Goal: Use online tool/utility: Utilize a website feature to perform a specific function

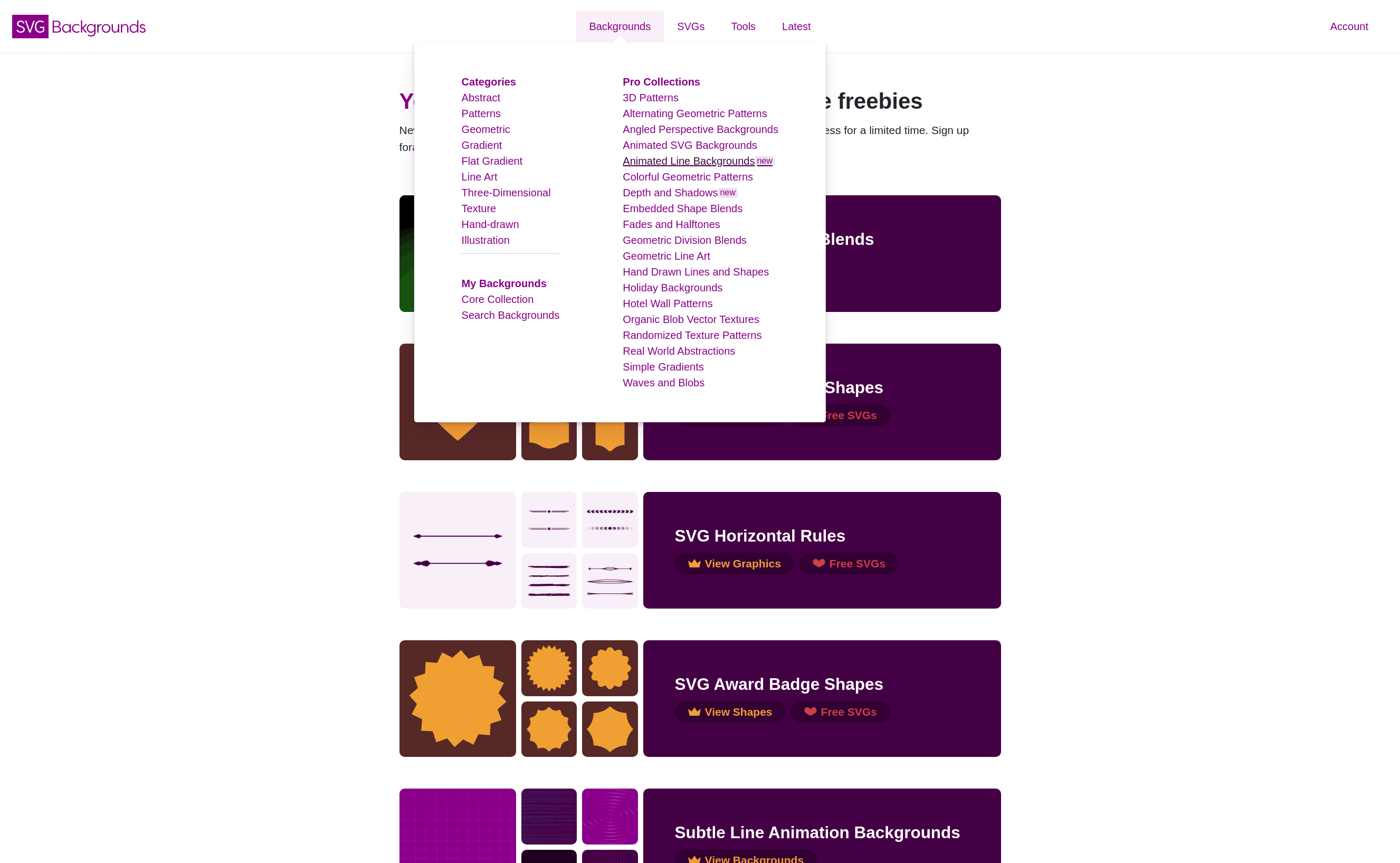
click at [655, 162] on link "Animated Line Backgrounds new" at bounding box center [699, 161] width 152 height 12
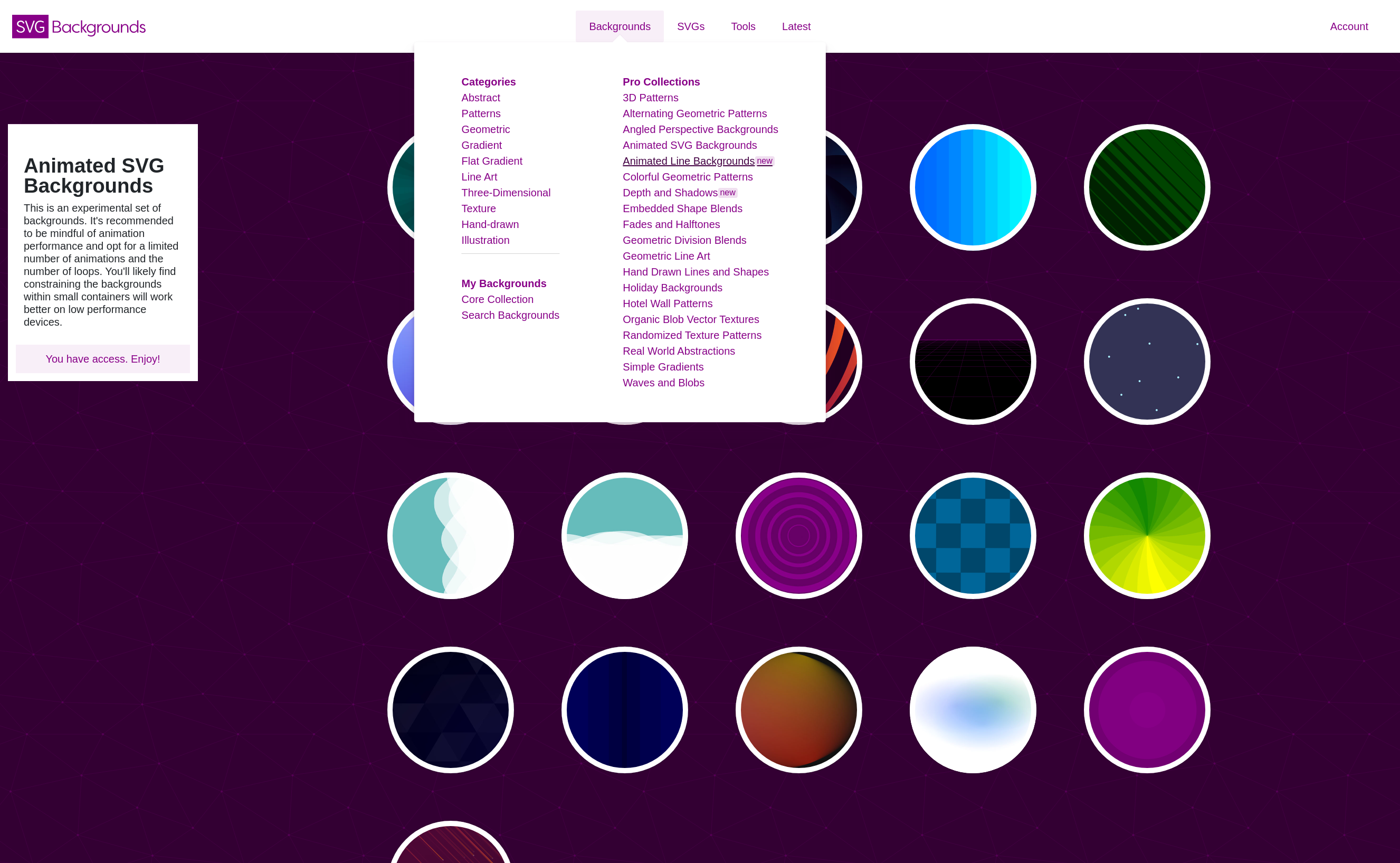
click at [688, 160] on link "Animated Line Backgrounds new" at bounding box center [699, 161] width 152 height 12
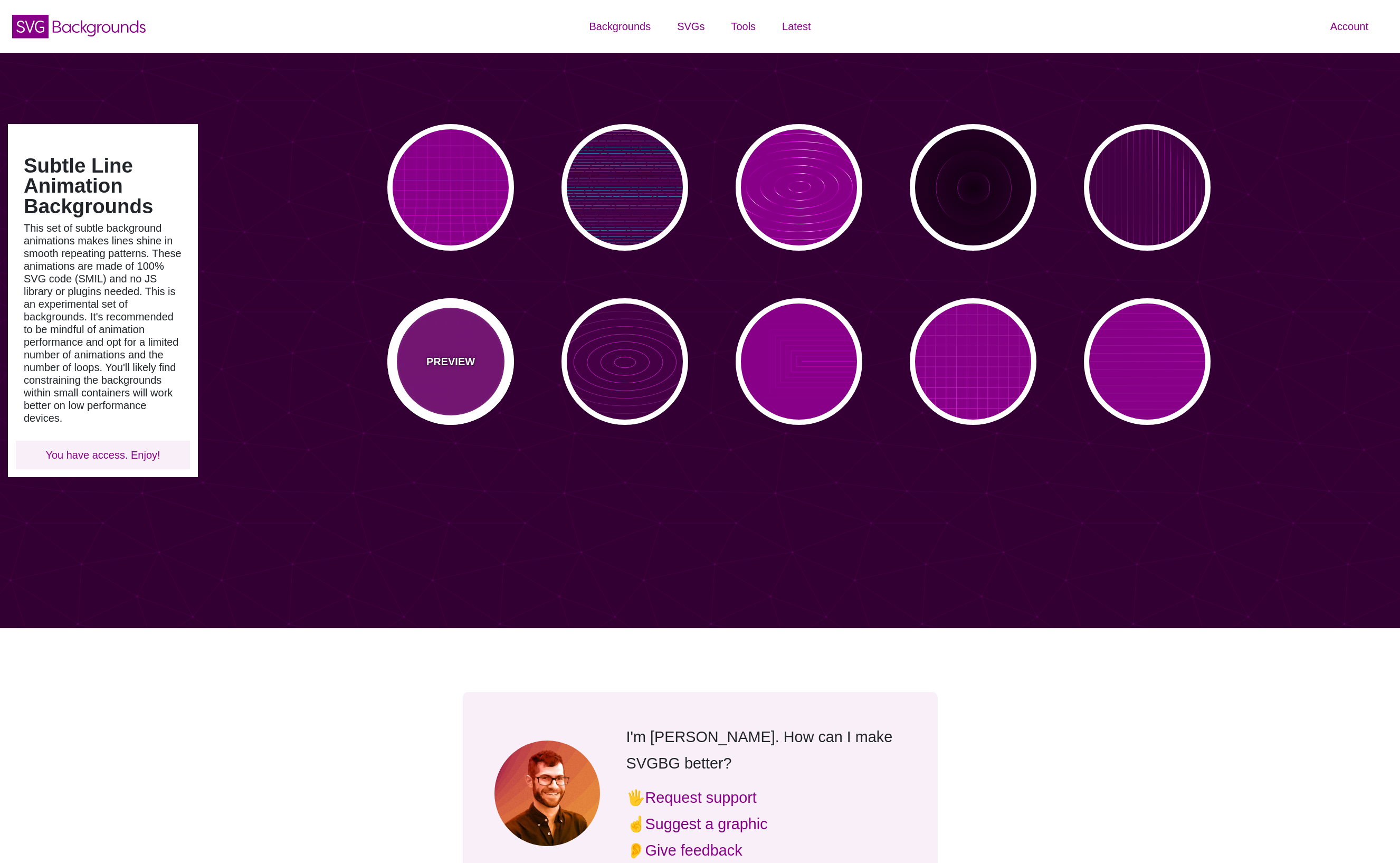
click at [461, 359] on p "PREVIEW" at bounding box center [451, 361] width 48 height 16
type input "#880088"
type input "#FF00FF"
type input "15"
type input "999"
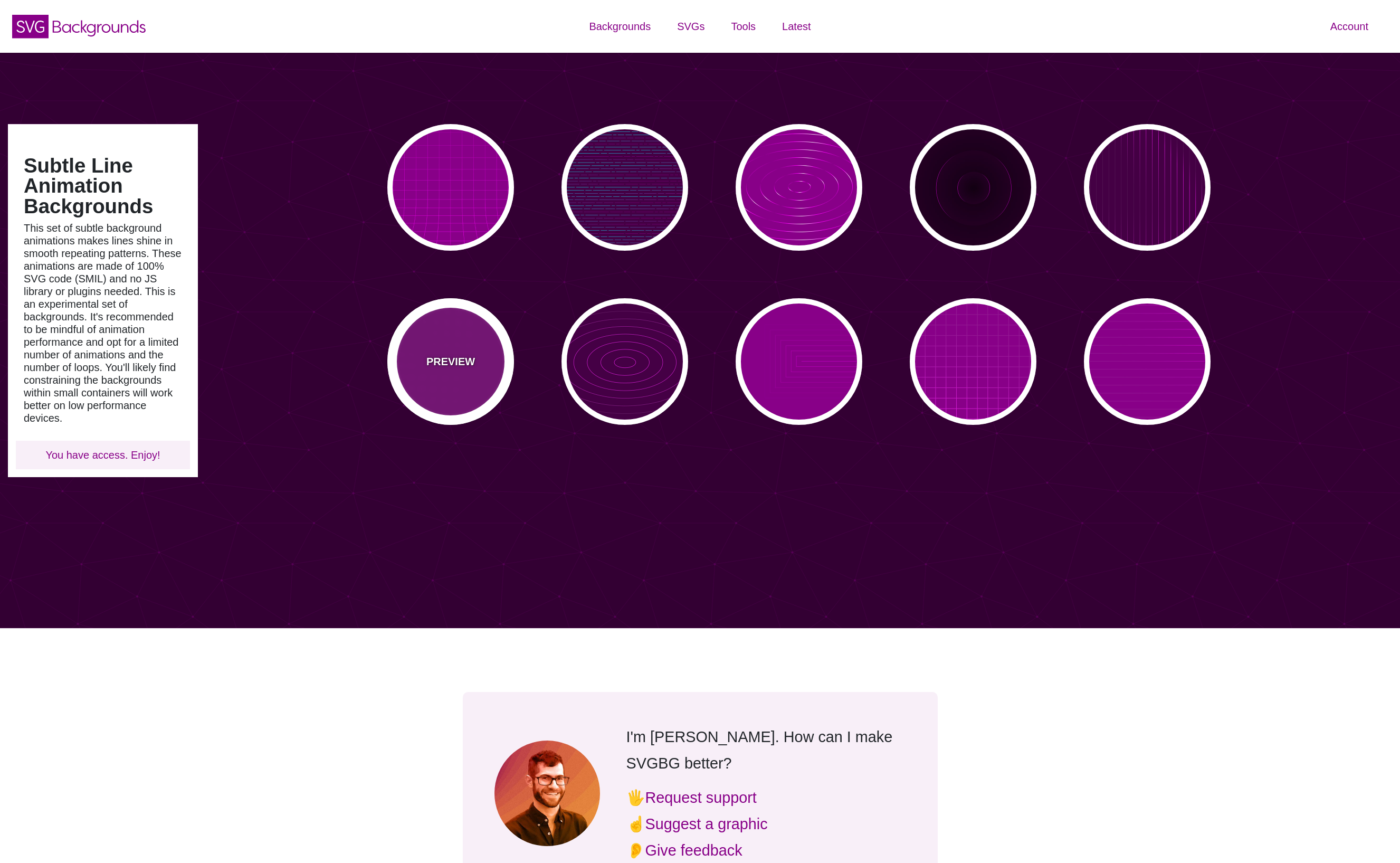
type input "0.1"
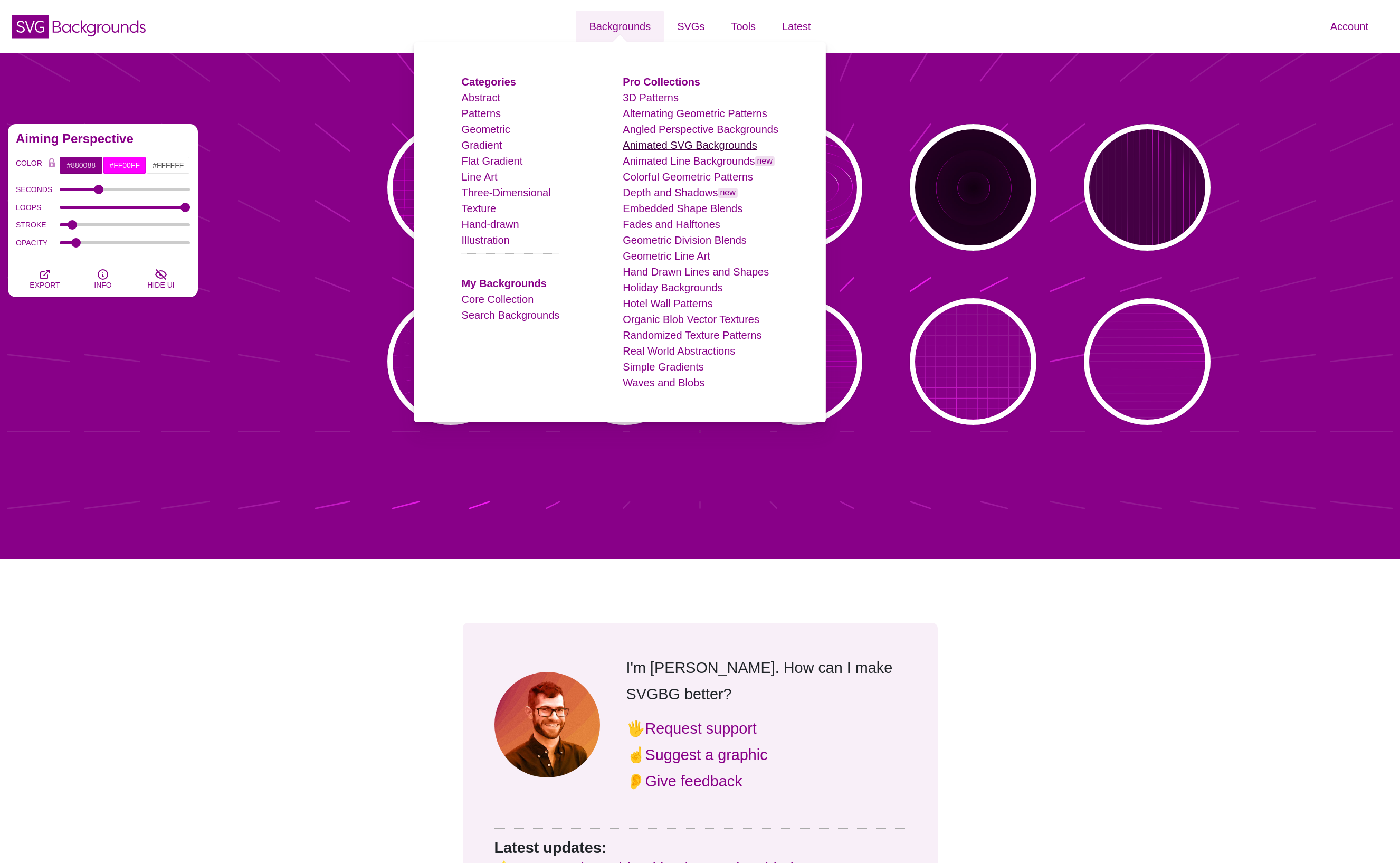
click at [696, 146] on link "Animated SVG Backgrounds" at bounding box center [689, 145] width 134 height 12
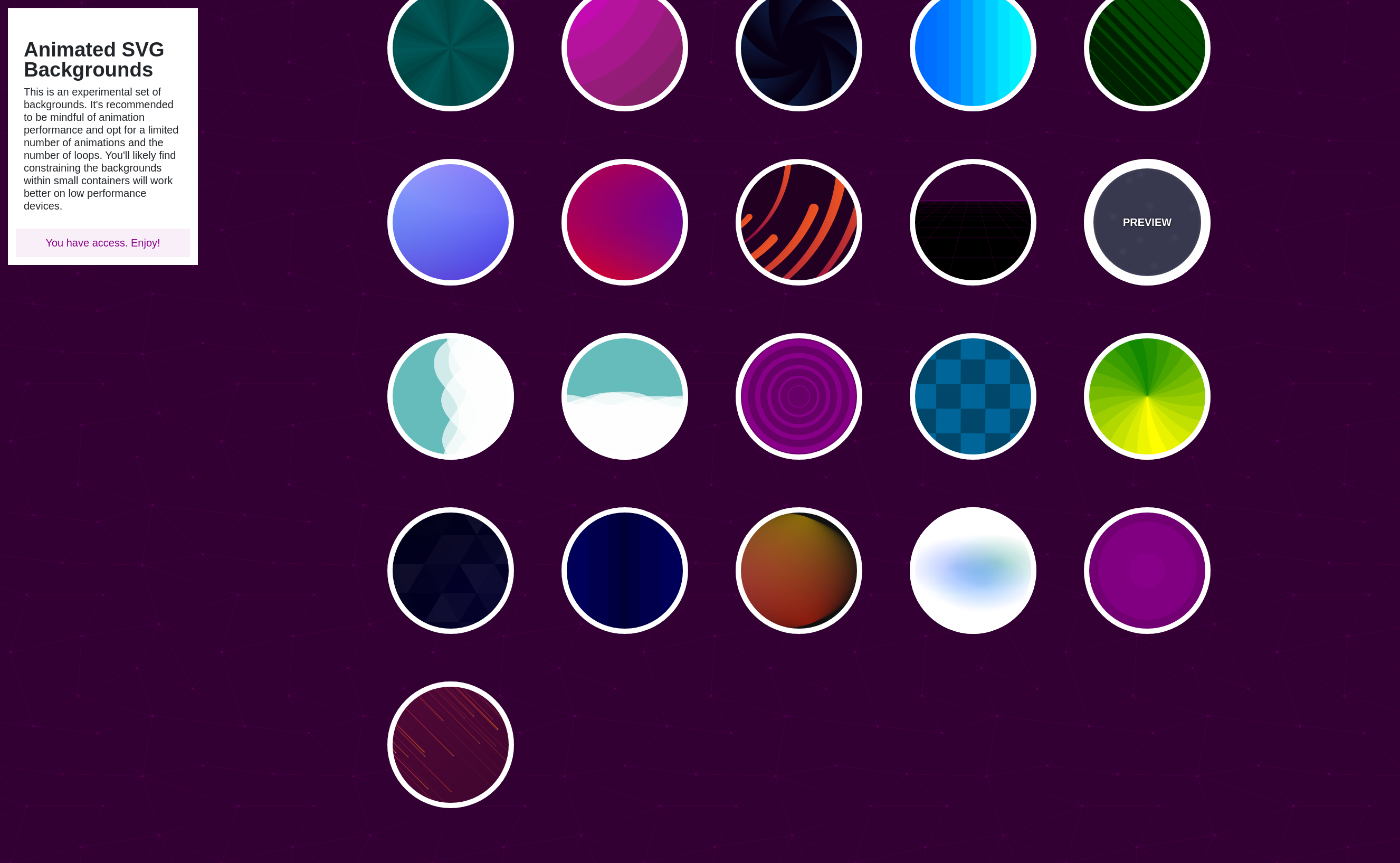
scroll to position [125, 0]
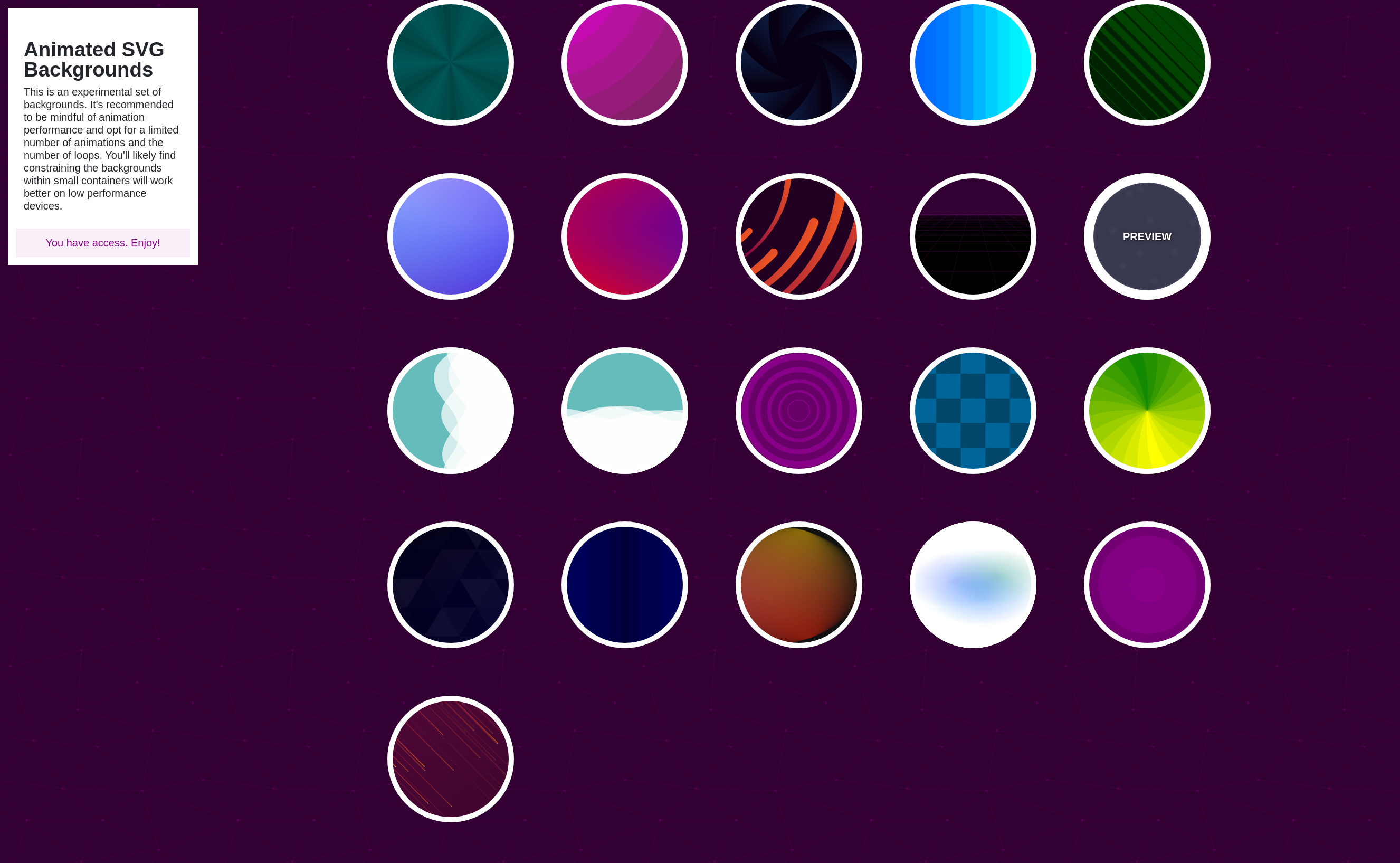
click at [1151, 248] on div "PREVIEW" at bounding box center [1147, 236] width 127 height 126
type input "#333355"
type input "#AAEEFF"
type input "15"
type input "40"
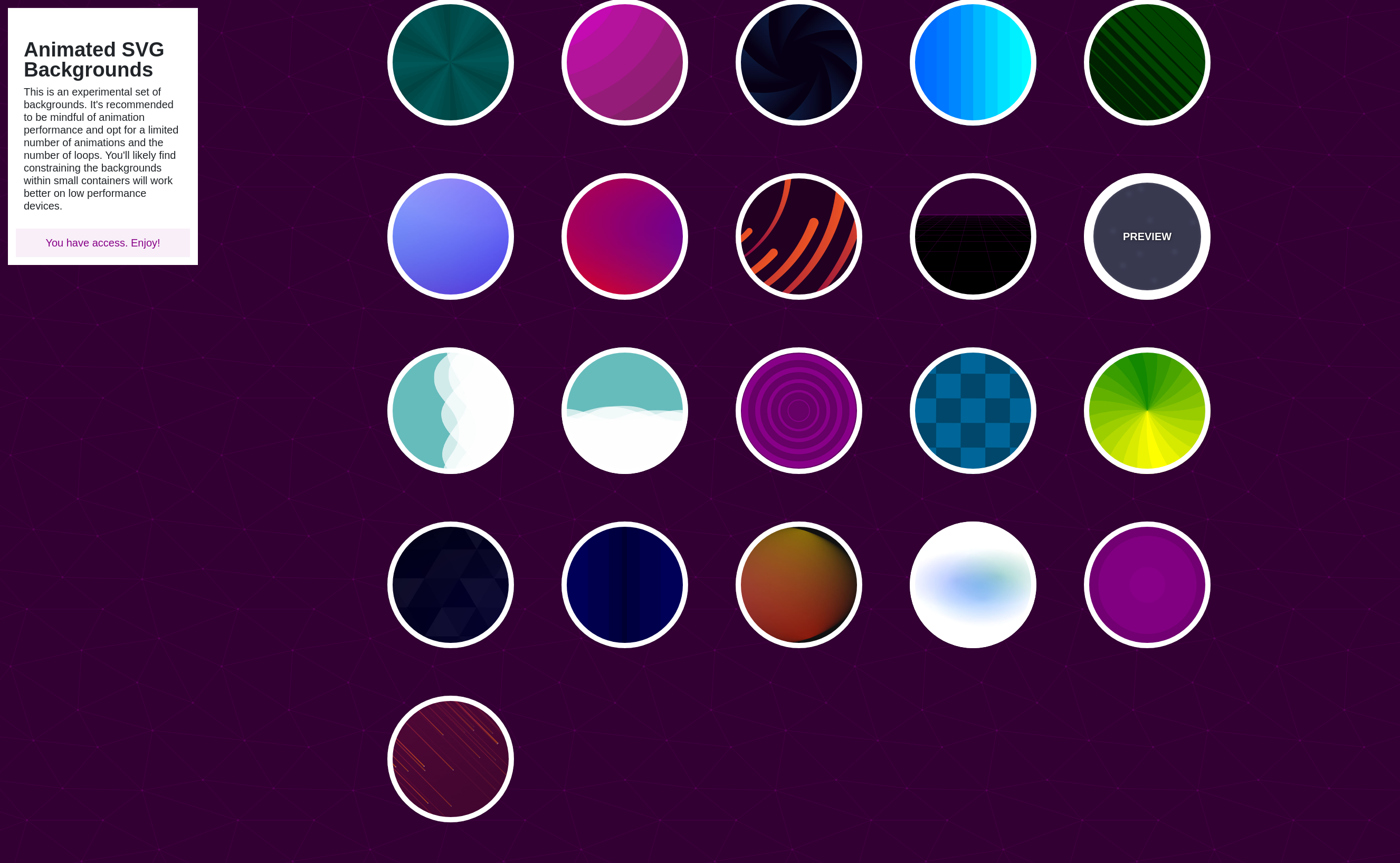
type input "5"
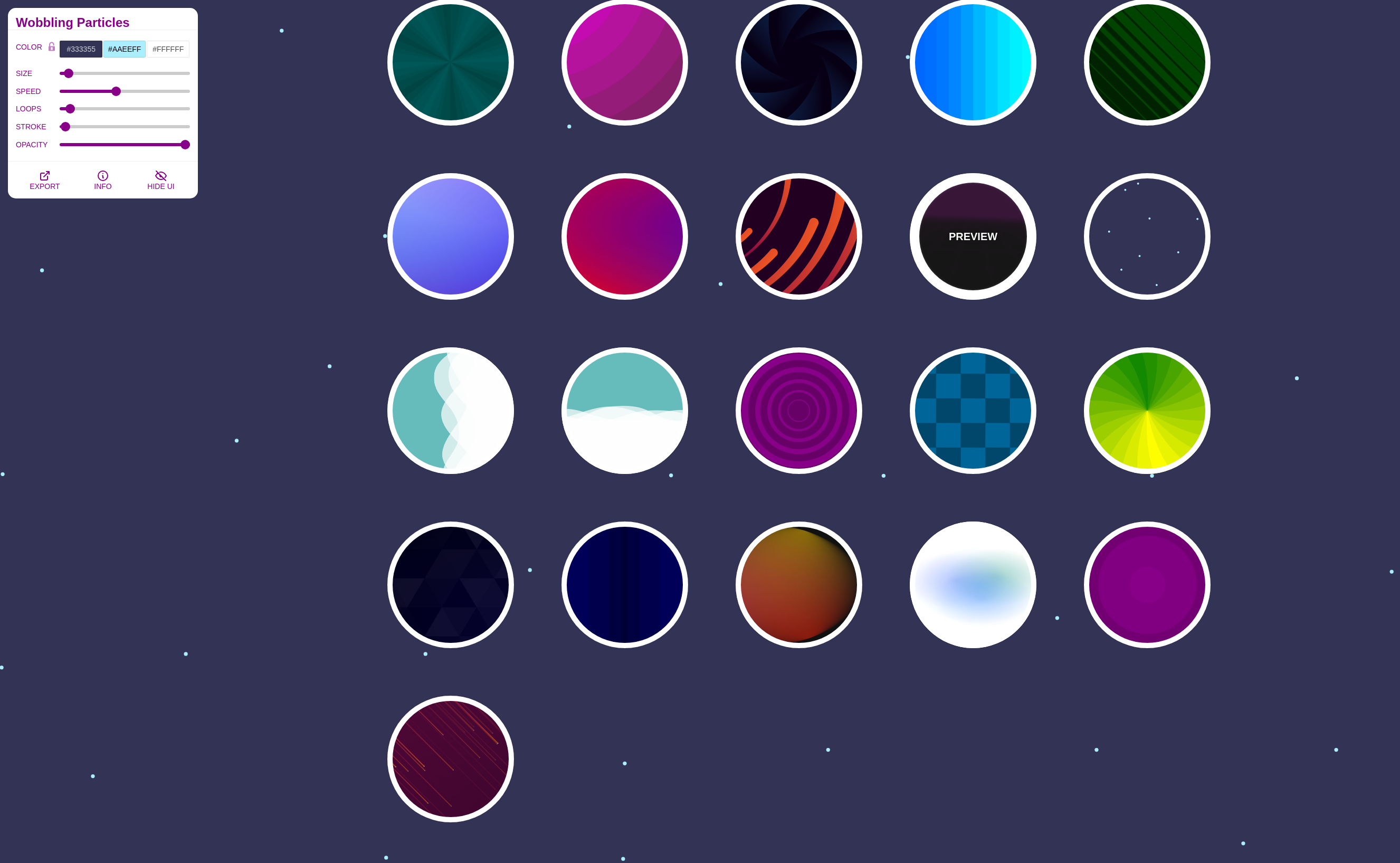
click at [969, 238] on p "PREVIEW" at bounding box center [973, 236] width 48 height 16
type input "#000000"
type input "#220022"
type input "#330033"
type input "1"
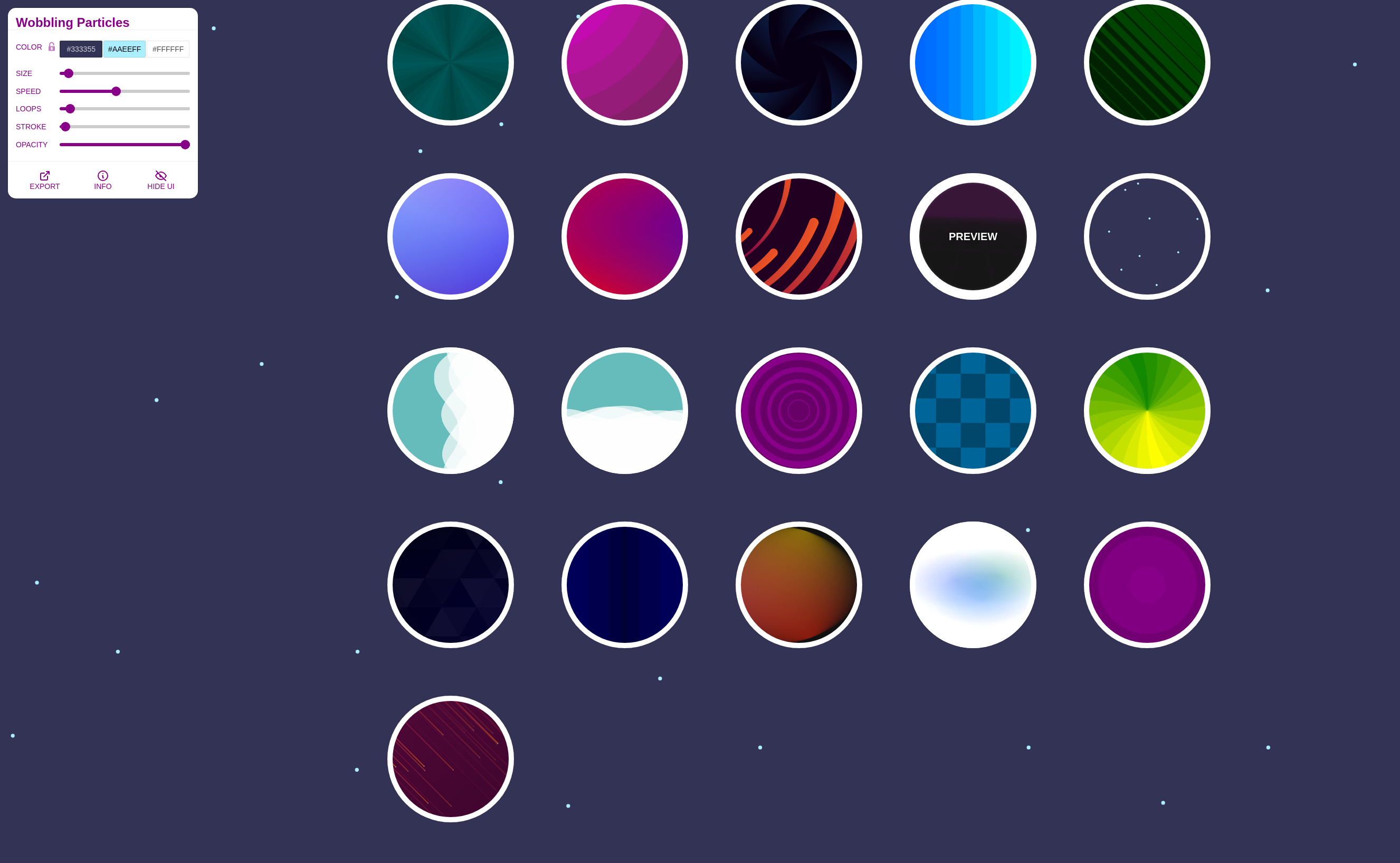
type input "10"
type input "999"
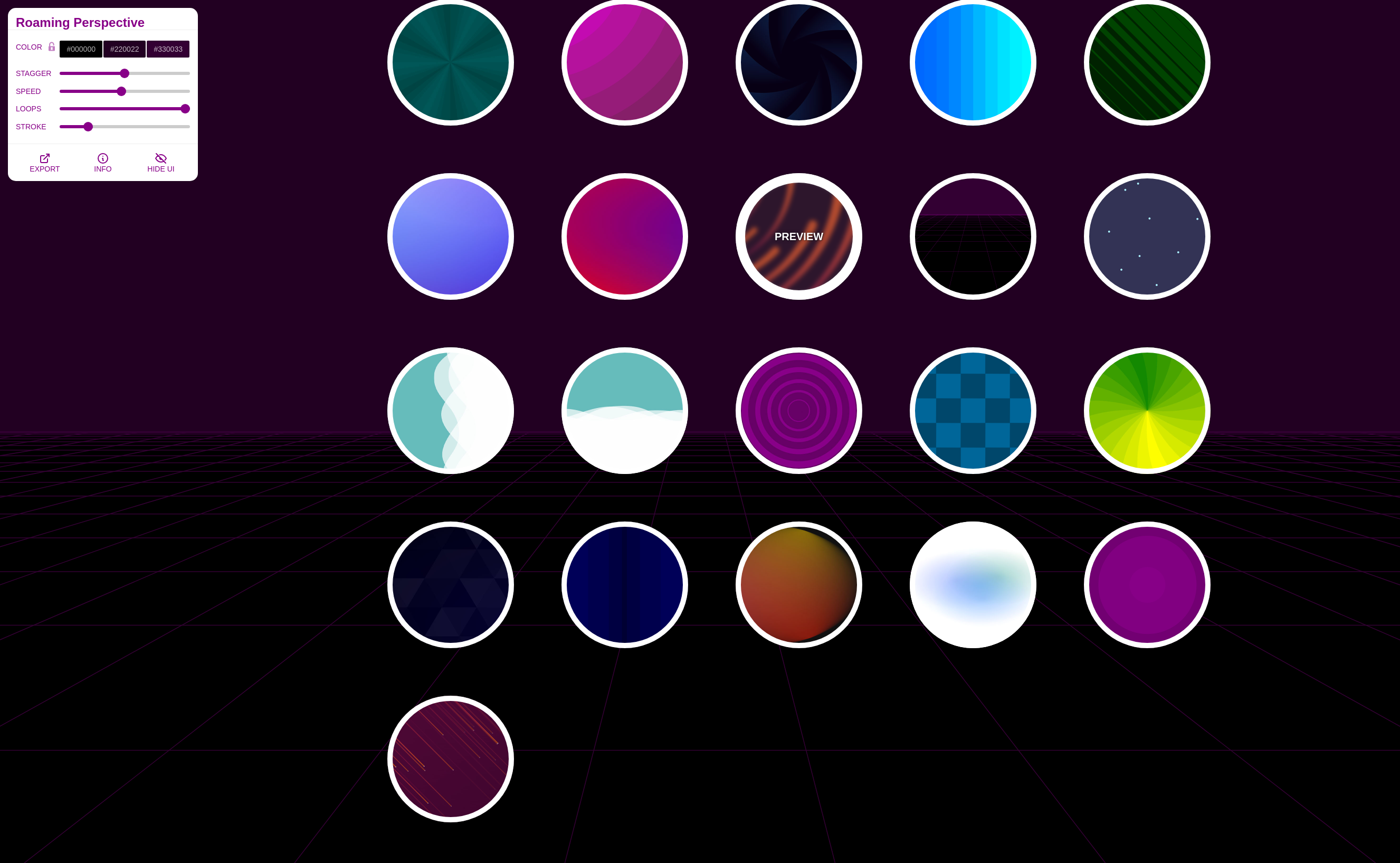
click at [810, 249] on div "PREVIEW" at bounding box center [799, 236] width 127 height 126
type input "#220022"
type input "#EE5522"
type input "#220022"
type input "50"
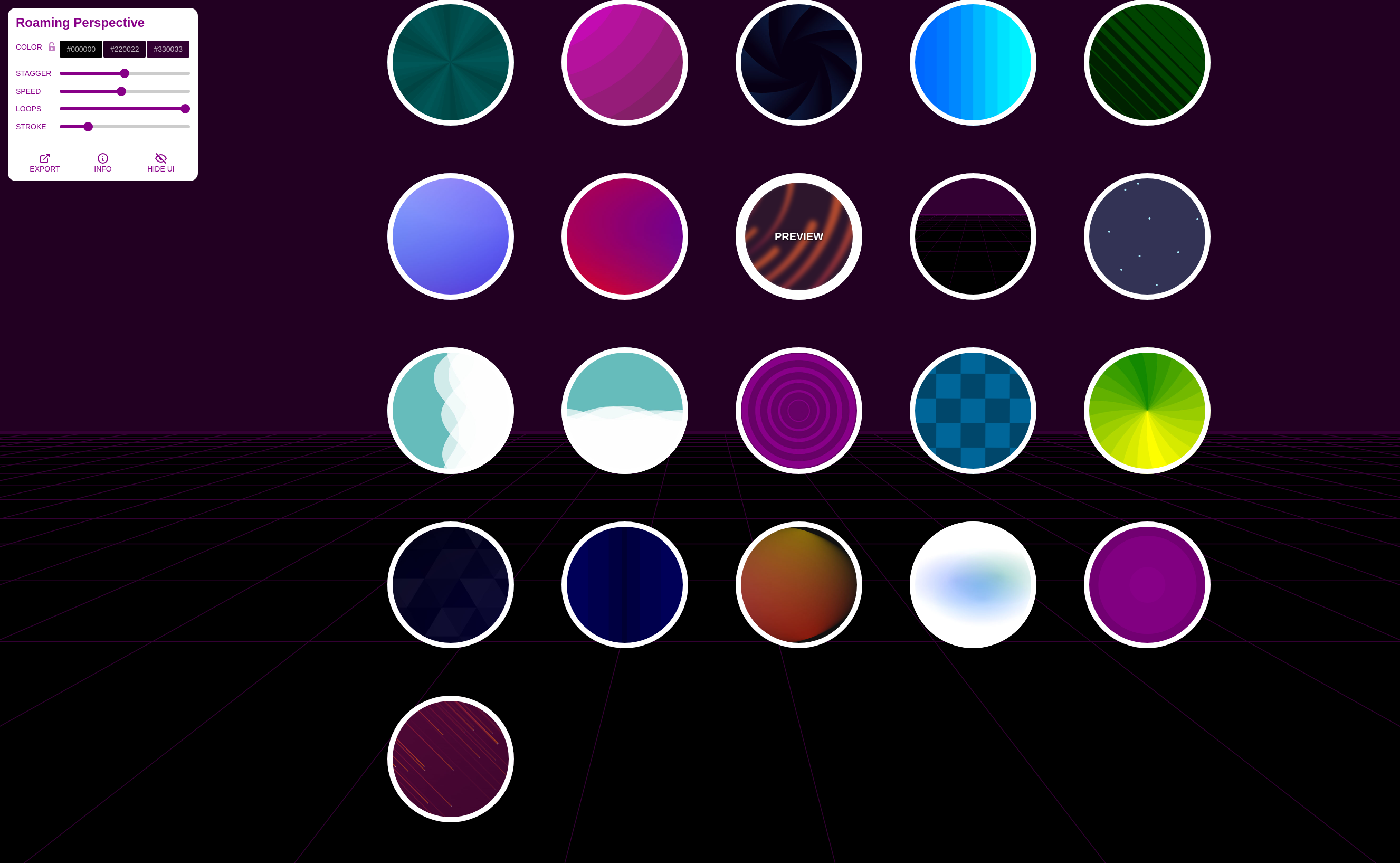
type input "99"
type input "0"
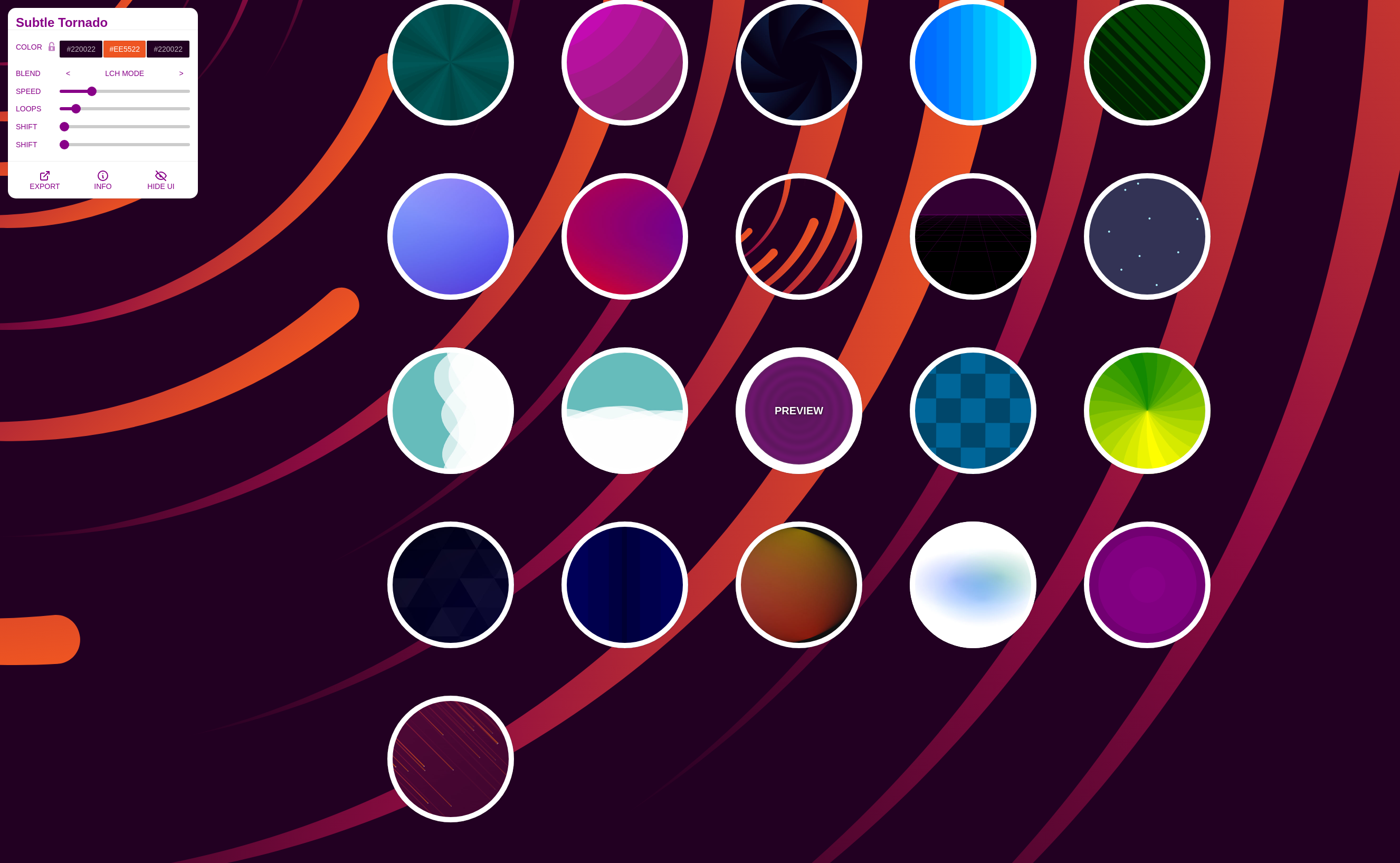
click at [787, 406] on p "PREVIEW" at bounding box center [798, 410] width 48 height 16
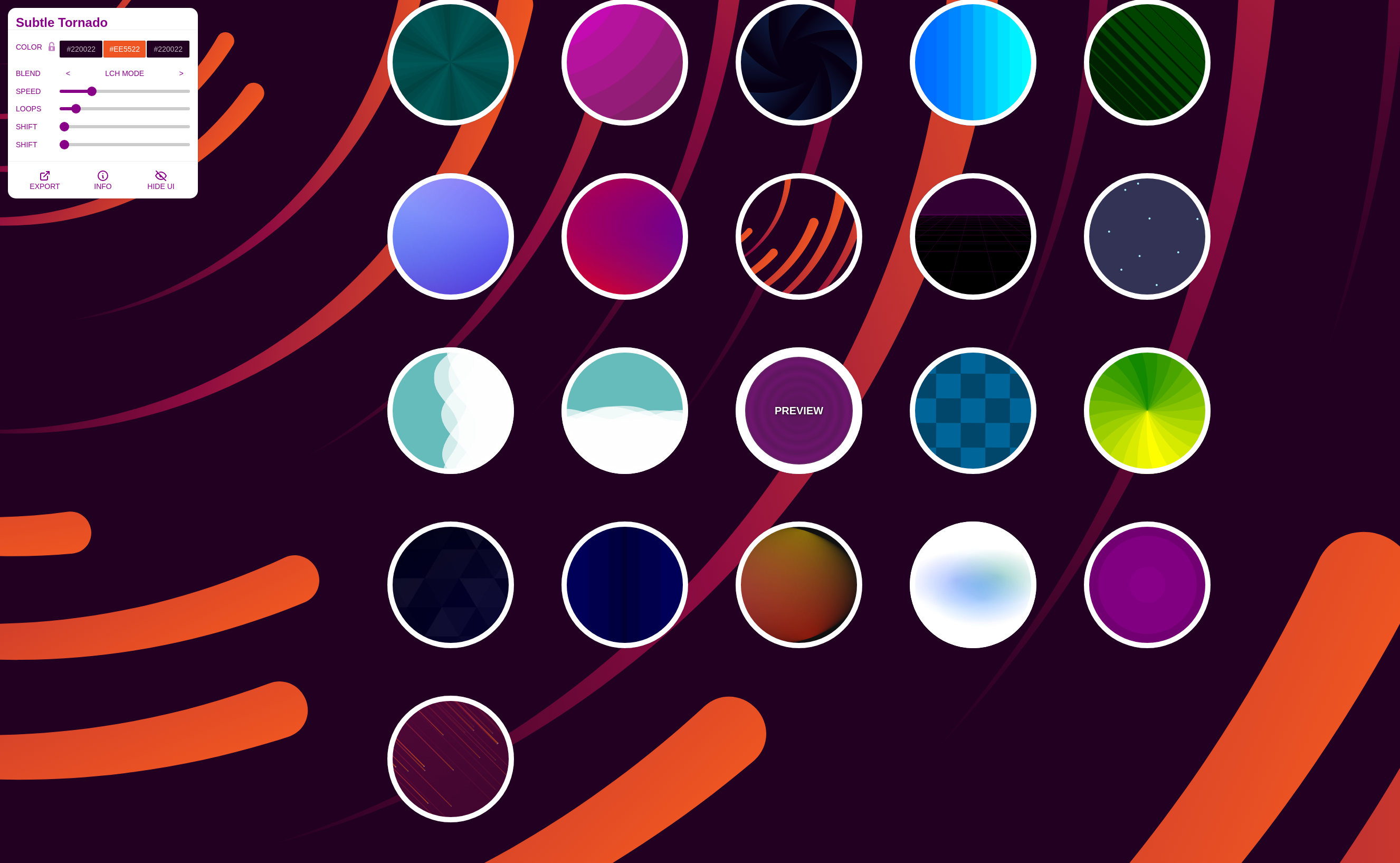
type input "#880088"
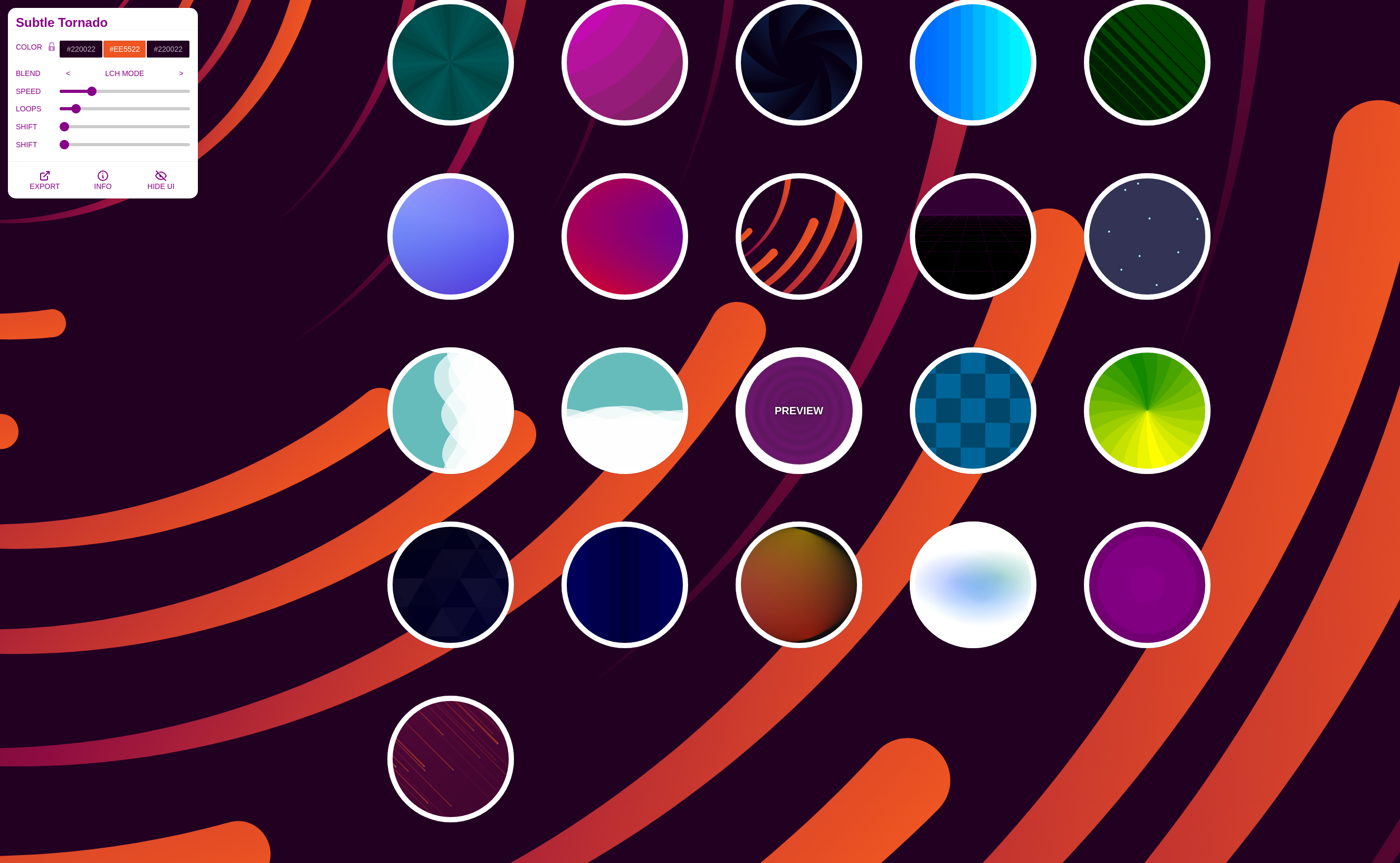
type input "#660066"
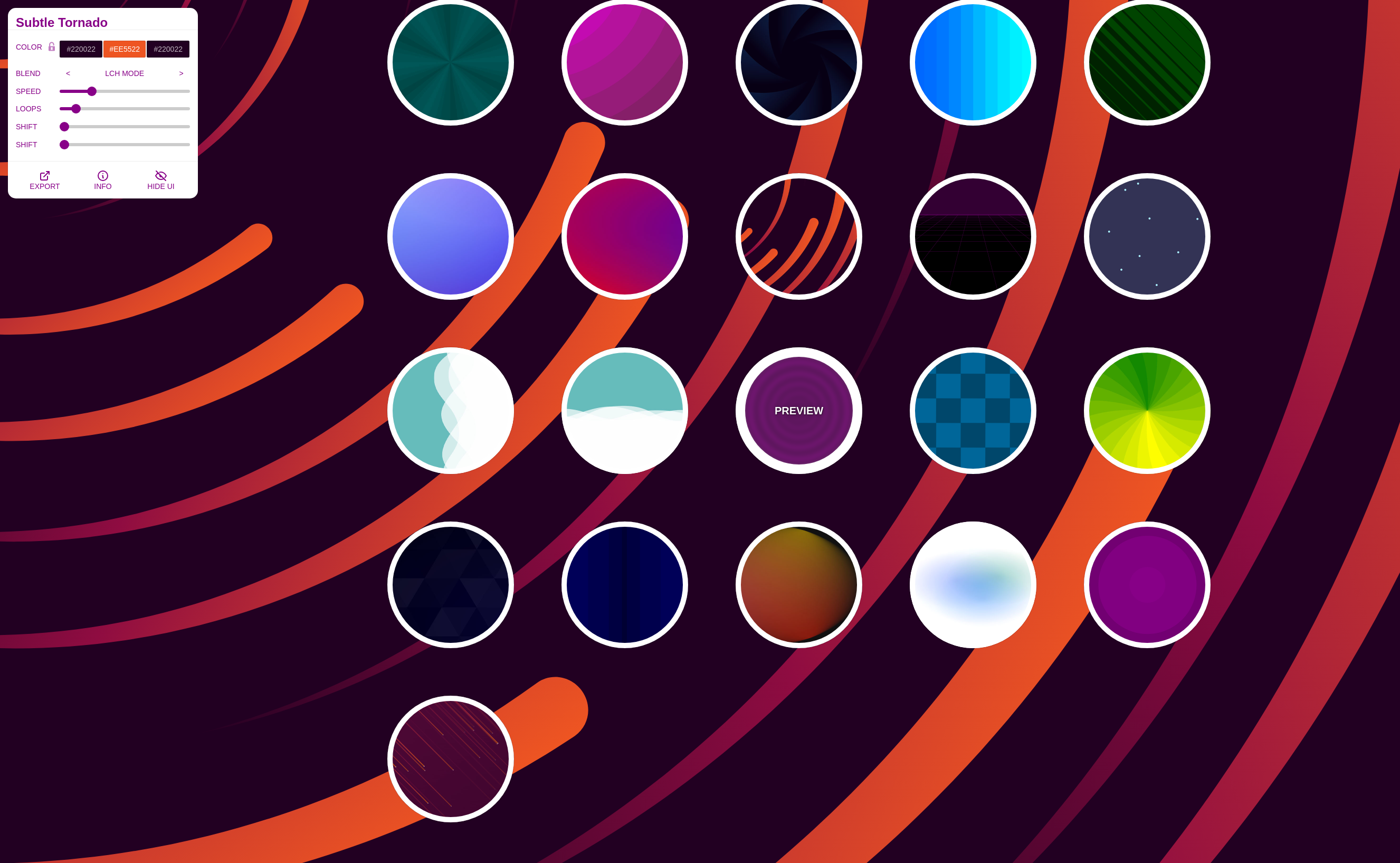
type input "15"
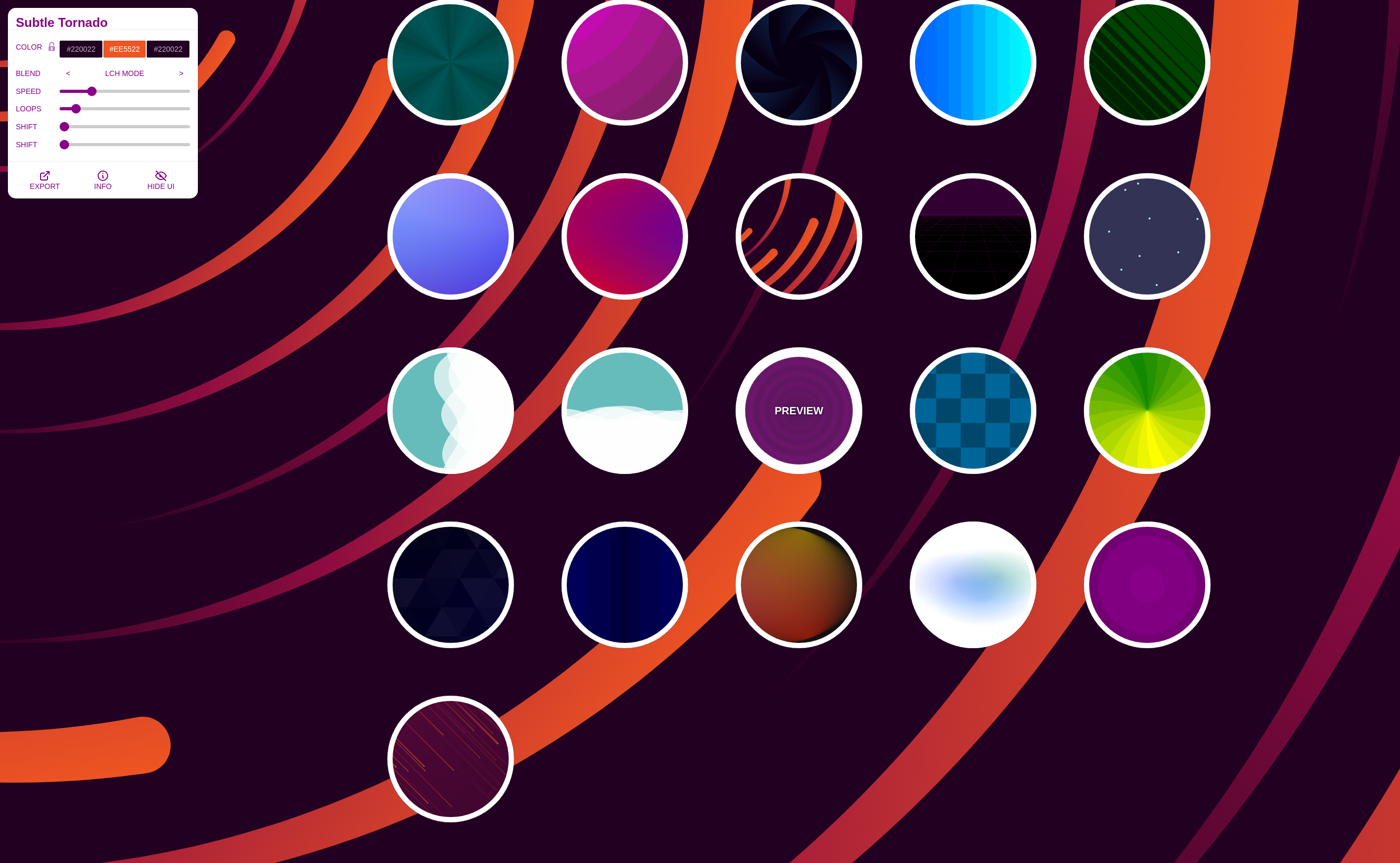
type input "0"
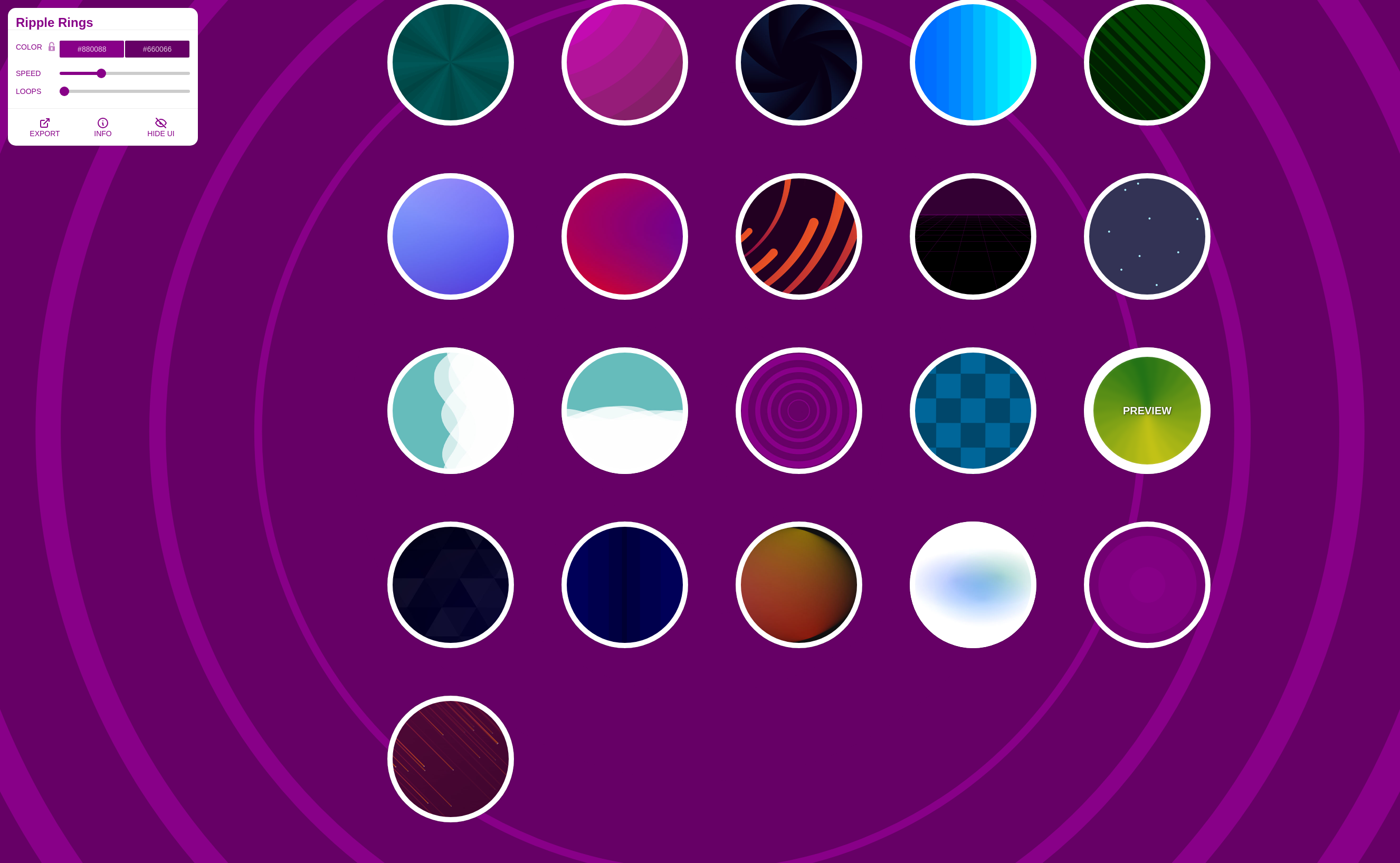
click at [1137, 404] on p "PREVIEW" at bounding box center [1147, 410] width 48 height 16
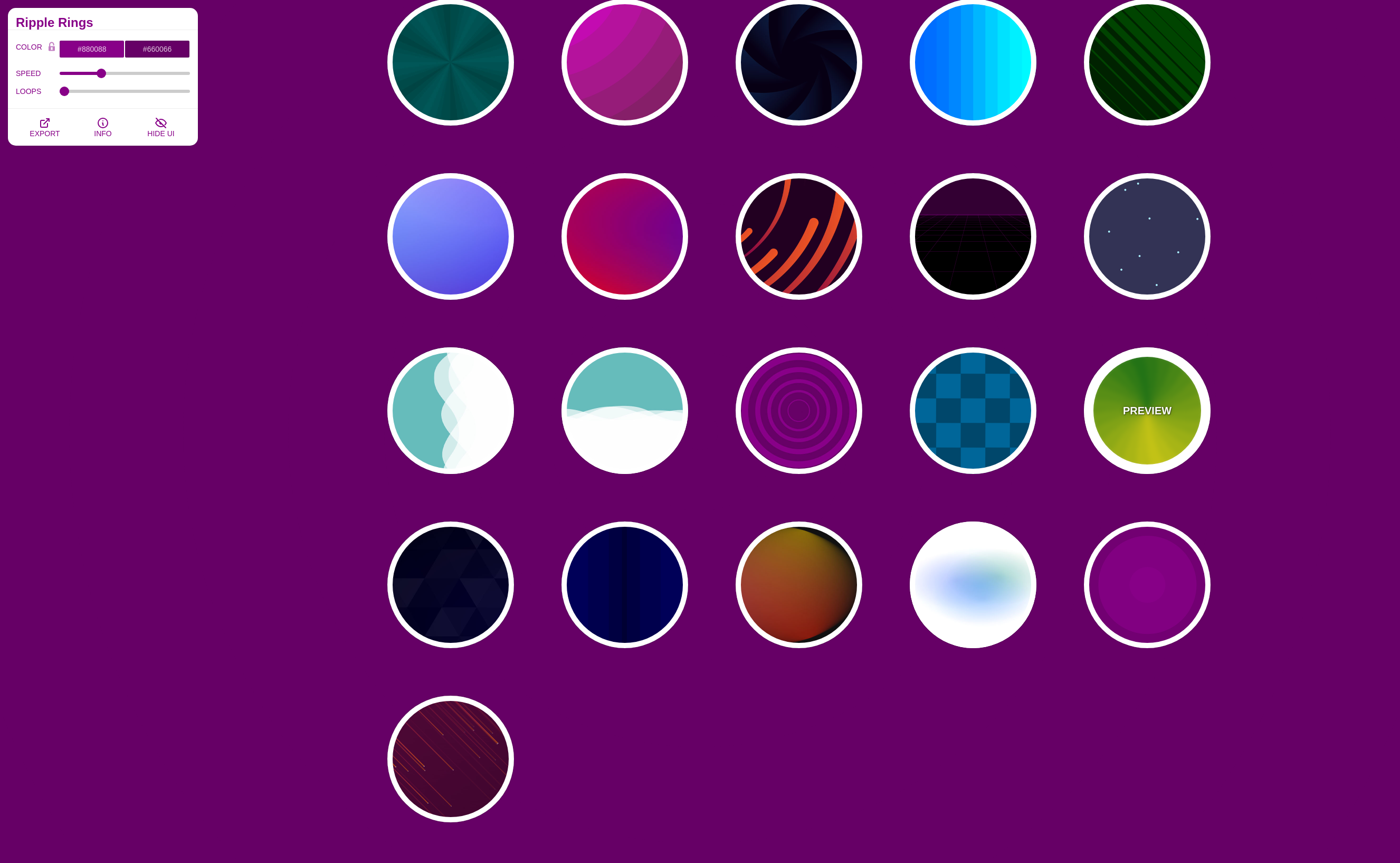
type input "#118800"
type input "#FFFF00"
type input "4.8"
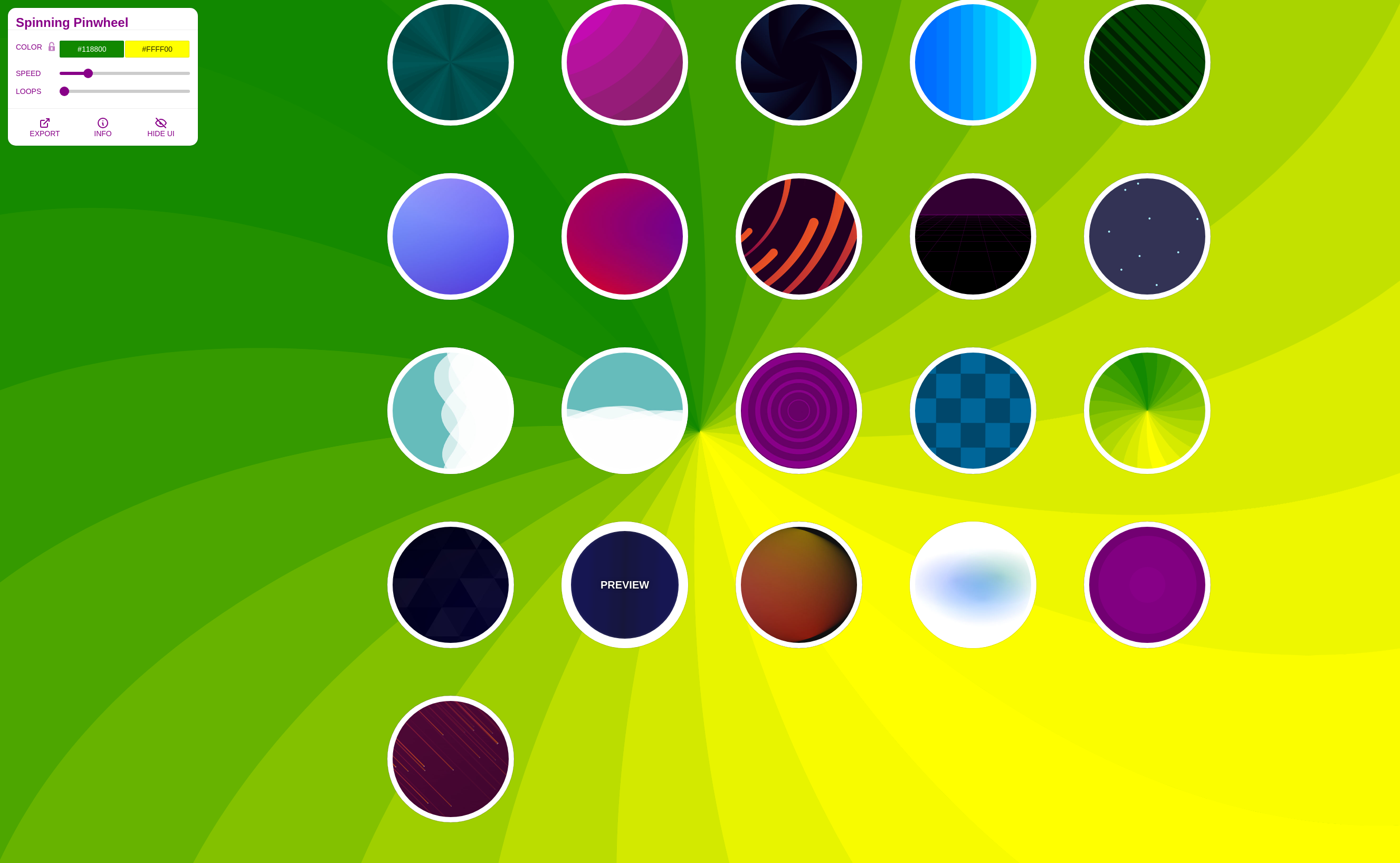
click at [582, 552] on div "PREVIEW" at bounding box center [625, 585] width 127 height 126
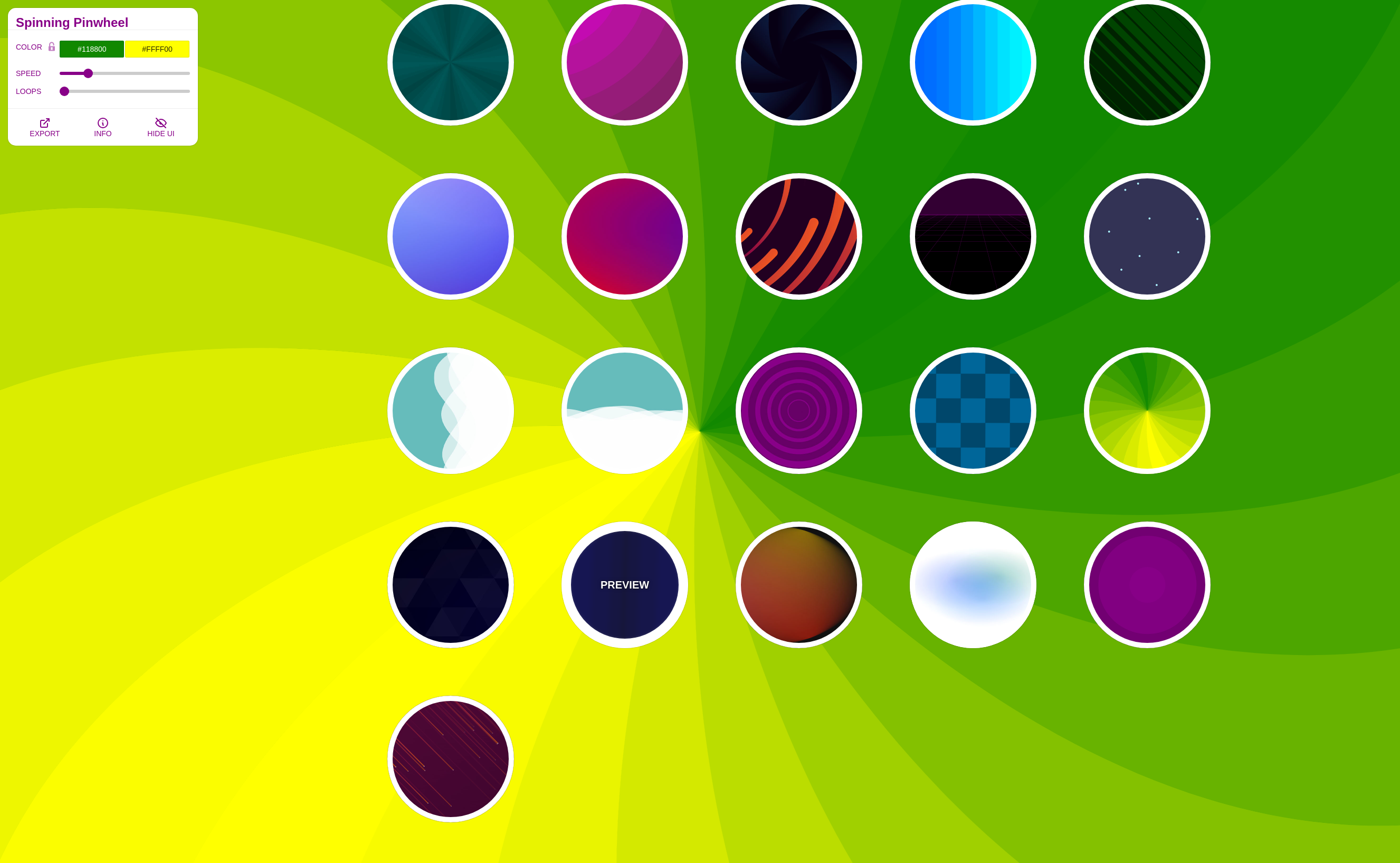
type input "#0000BB"
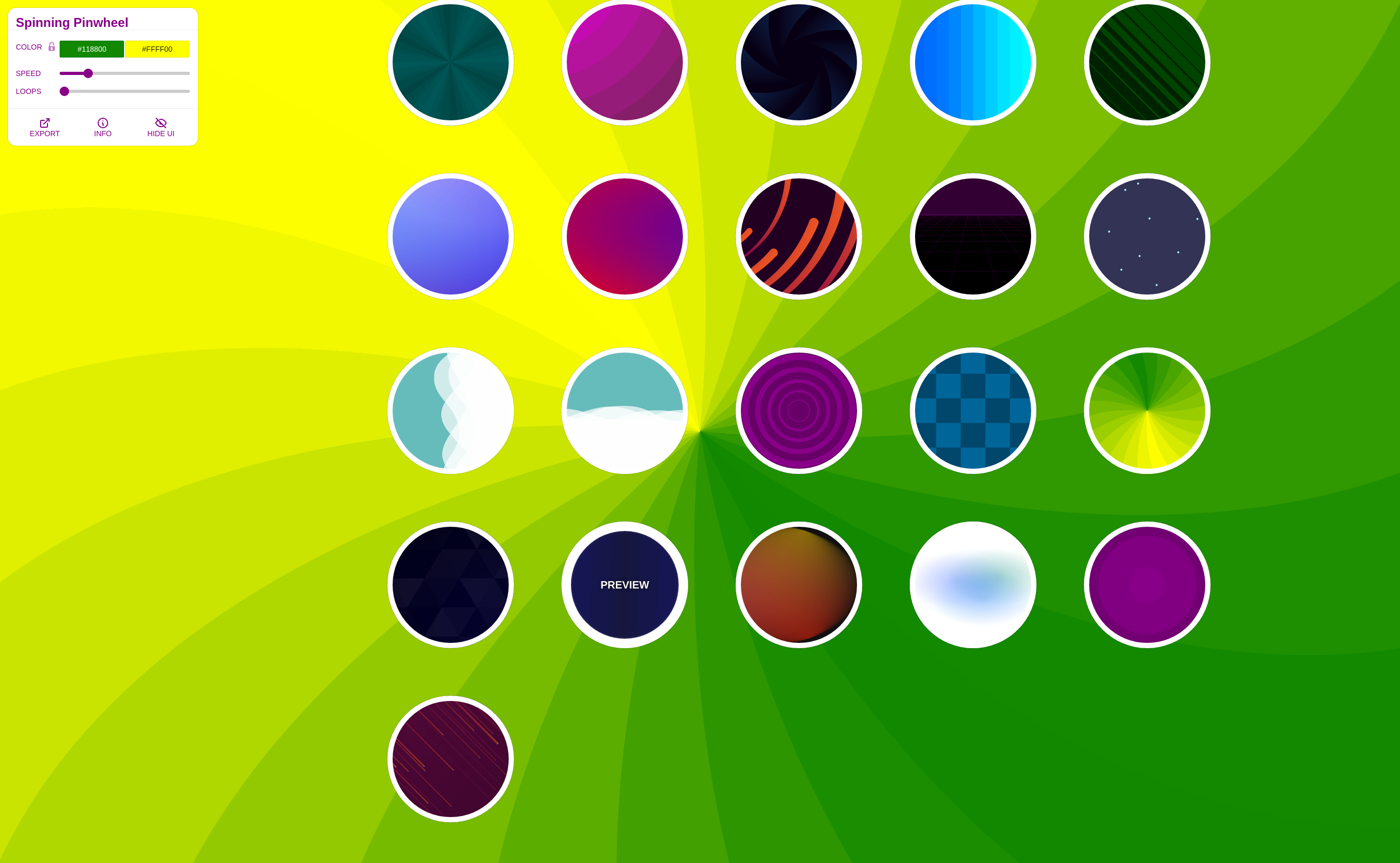
type input "#000033"
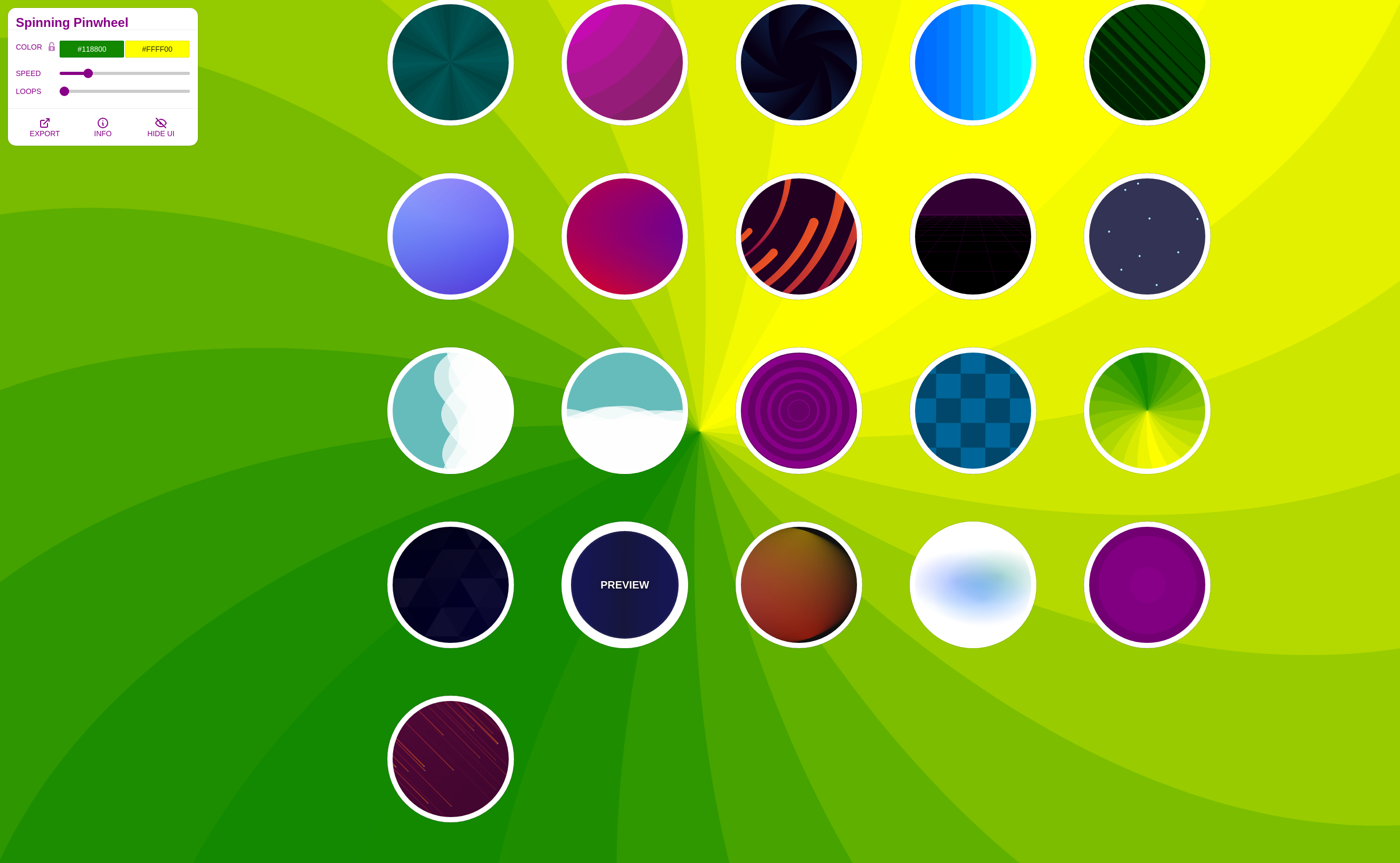
type input "0.5"
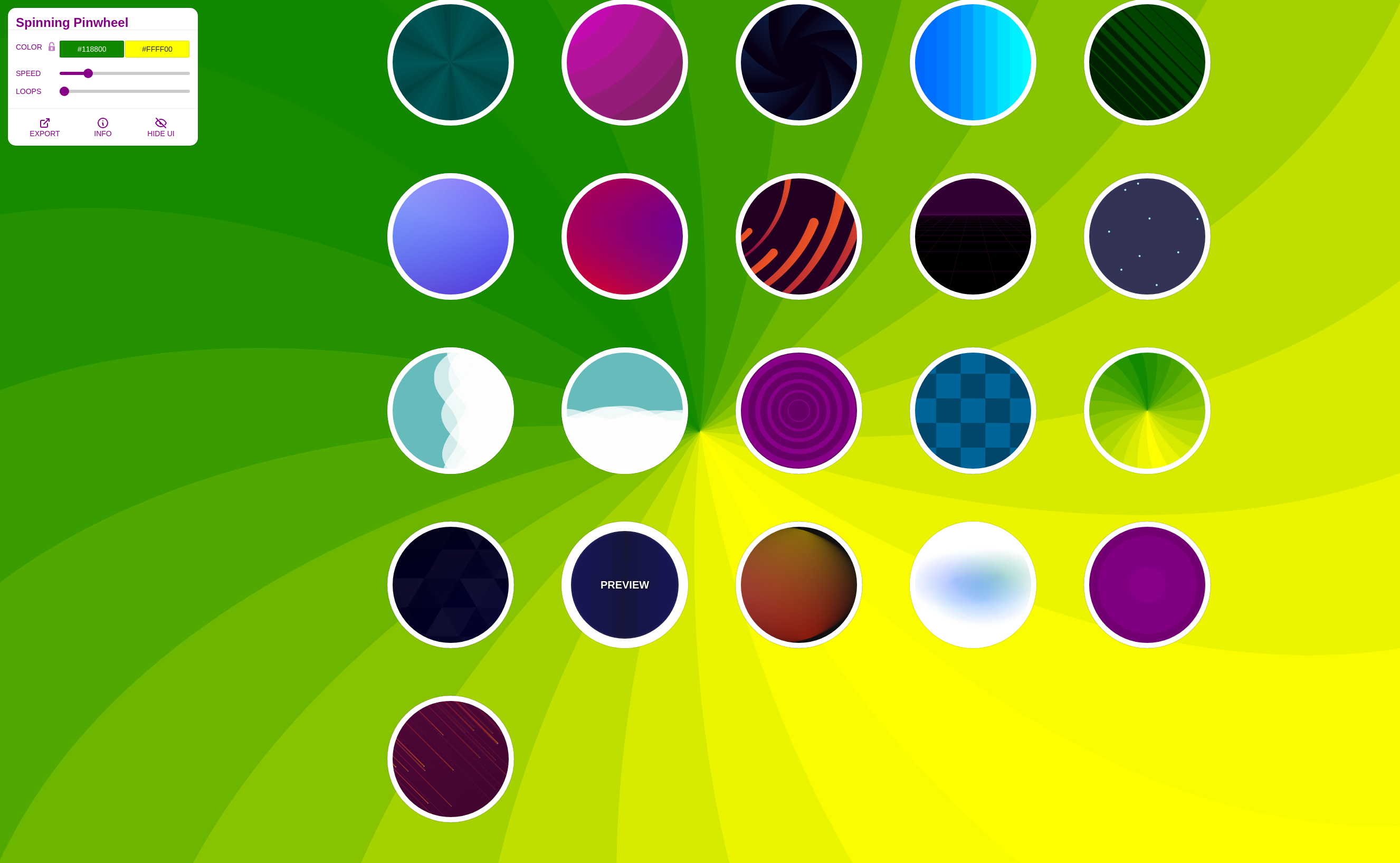
type input "5"
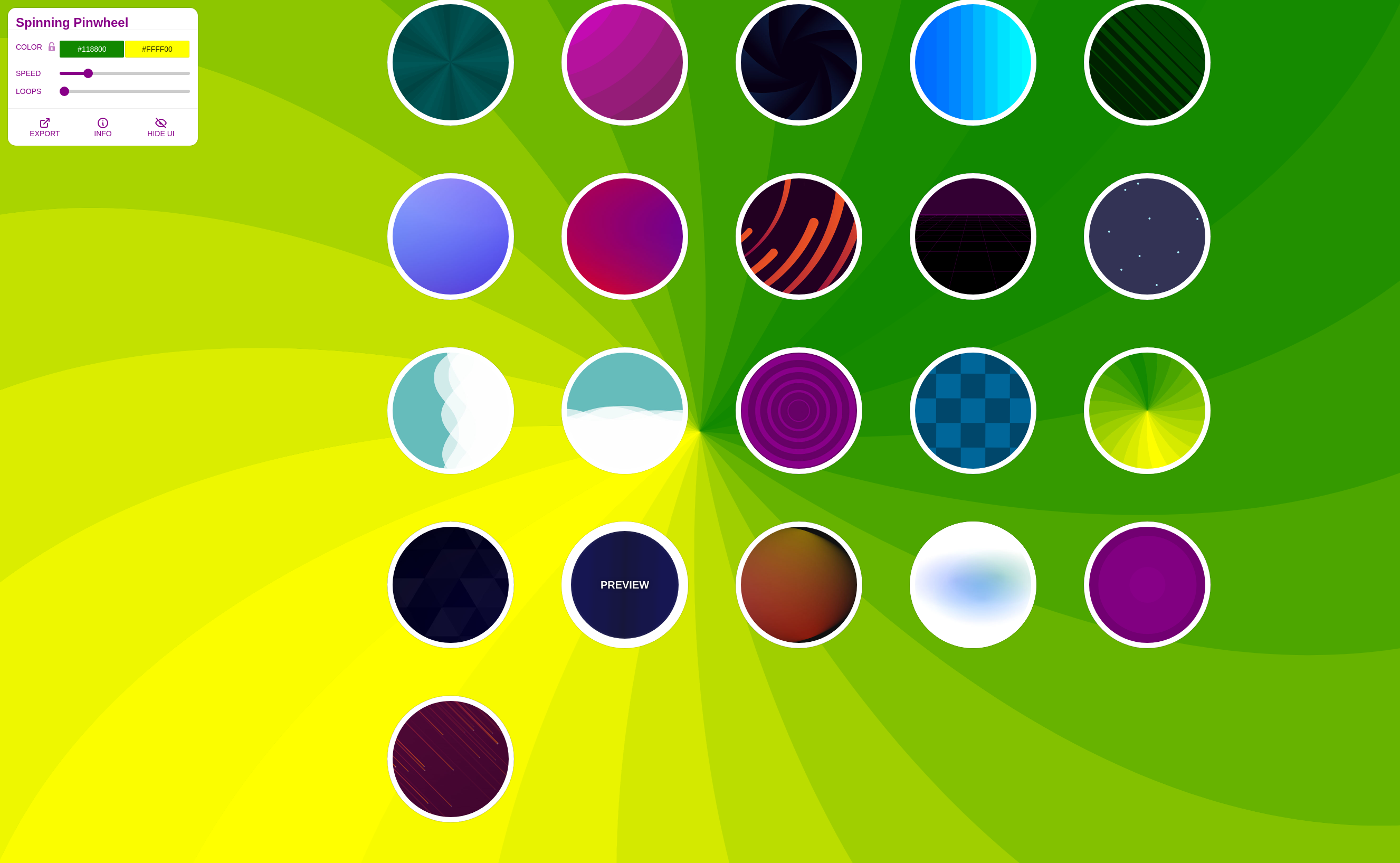
type input "0.1"
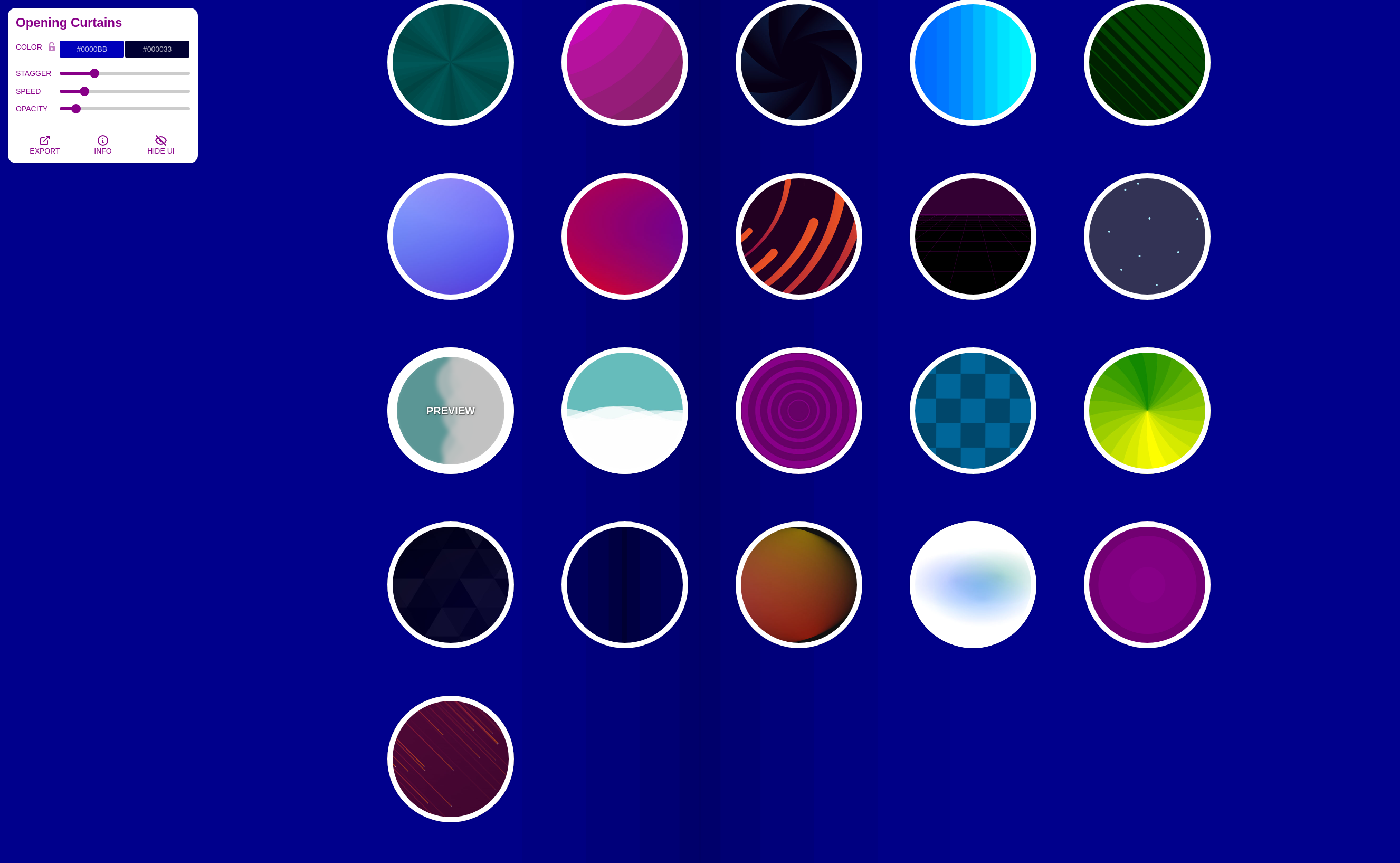
click at [453, 427] on div "PREVIEW" at bounding box center [451, 410] width 127 height 126
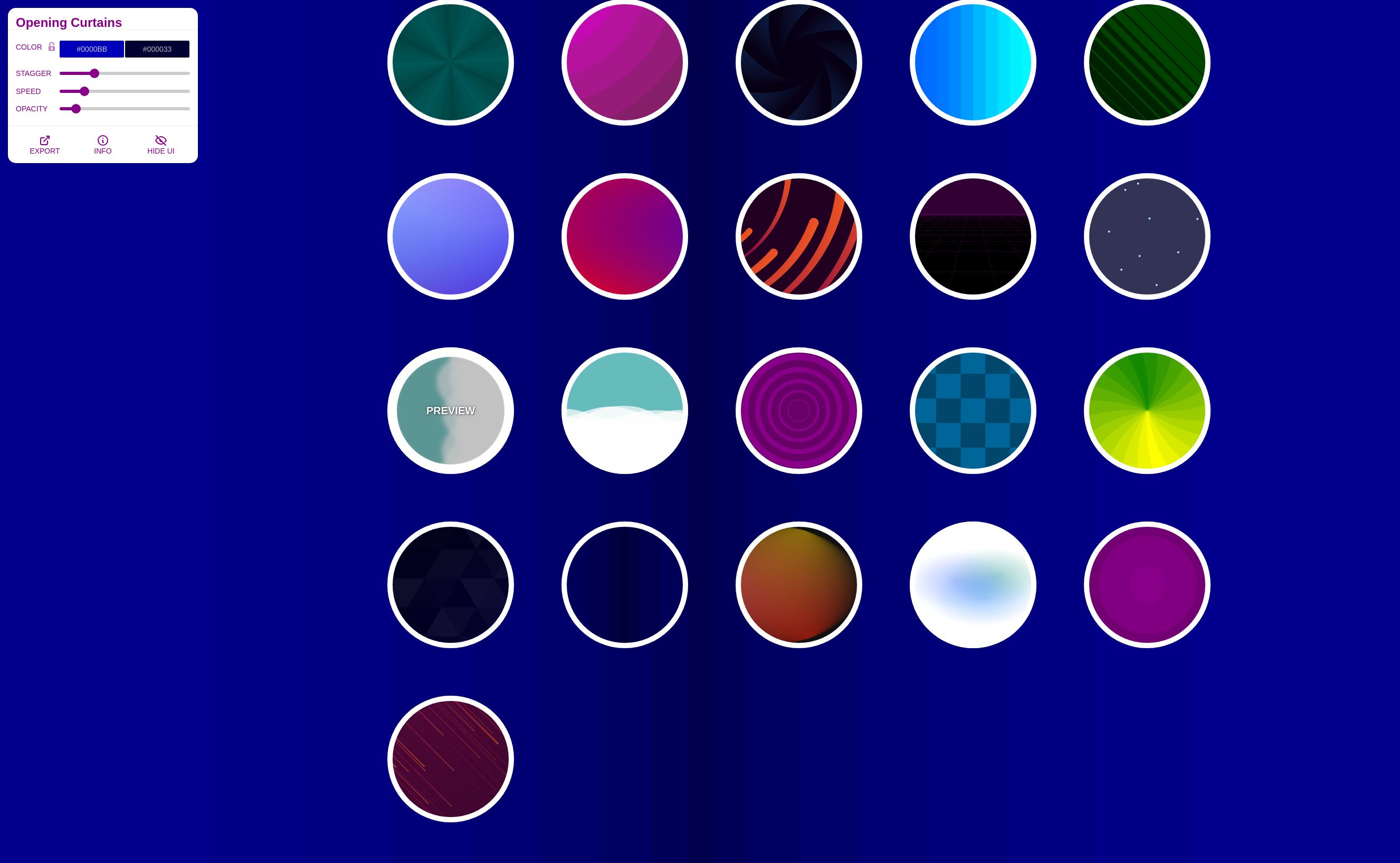
type input "#66BBBB"
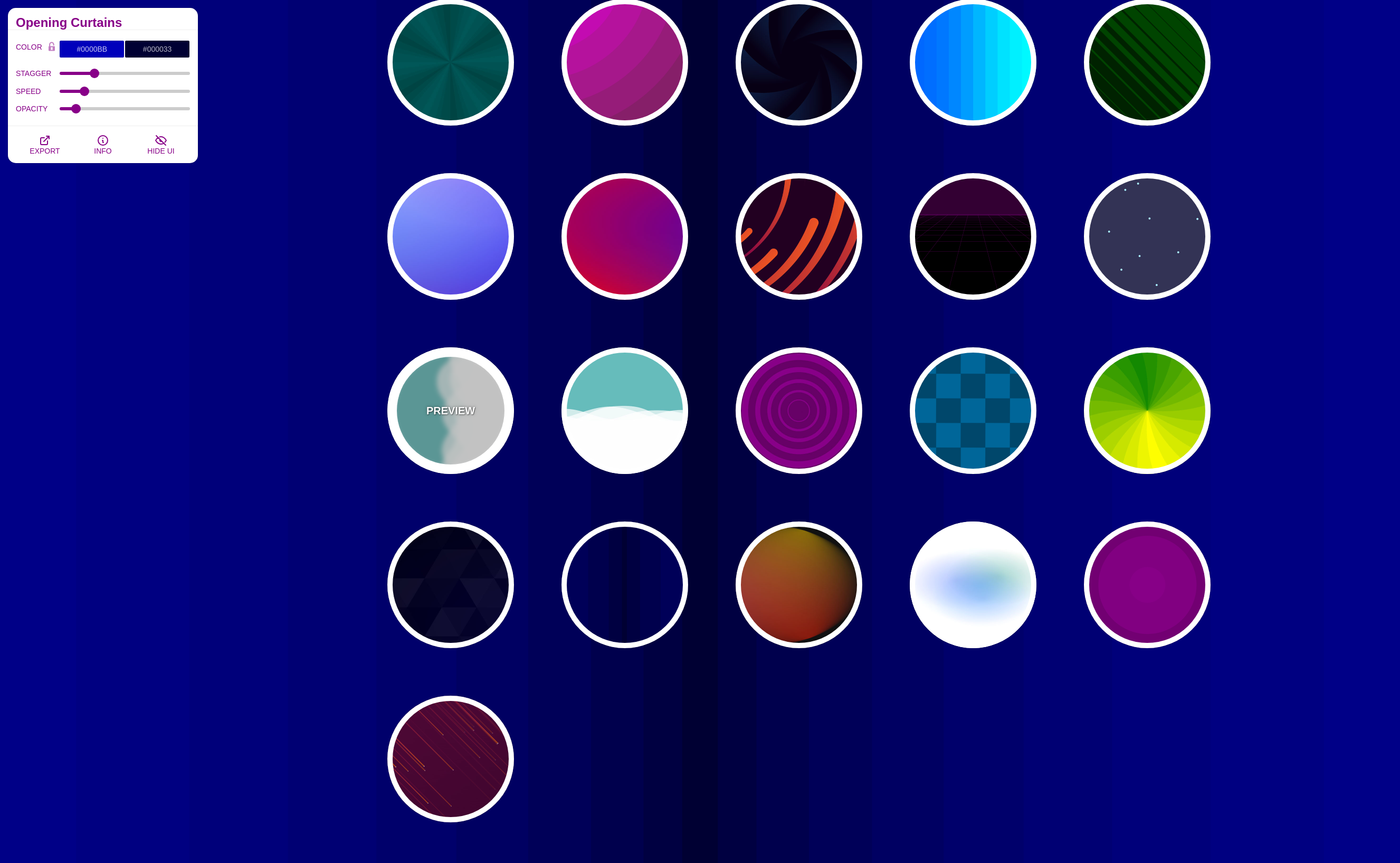
type input "#FFFFFF"
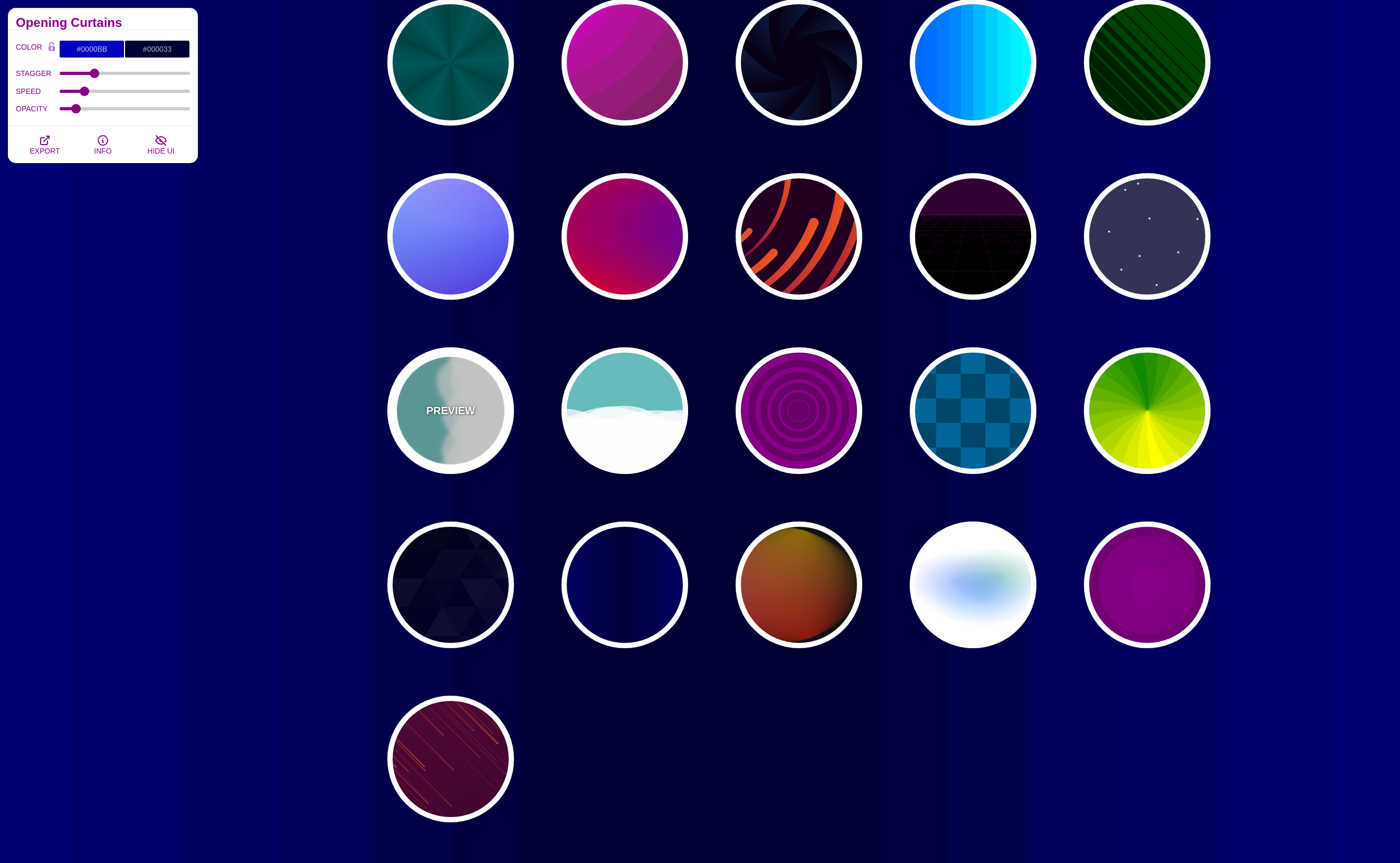
type input "#FFFFFF"
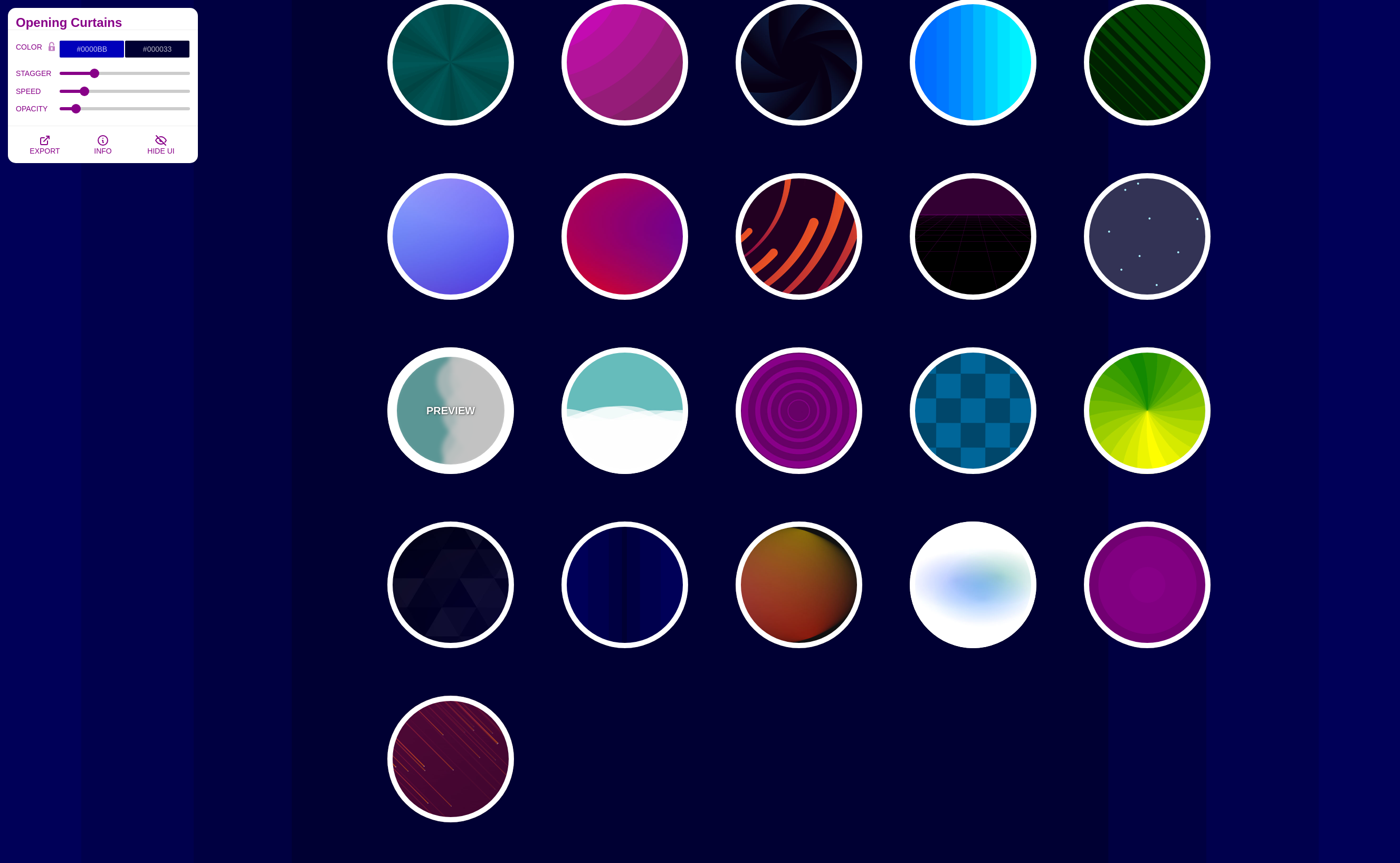
type input "0"
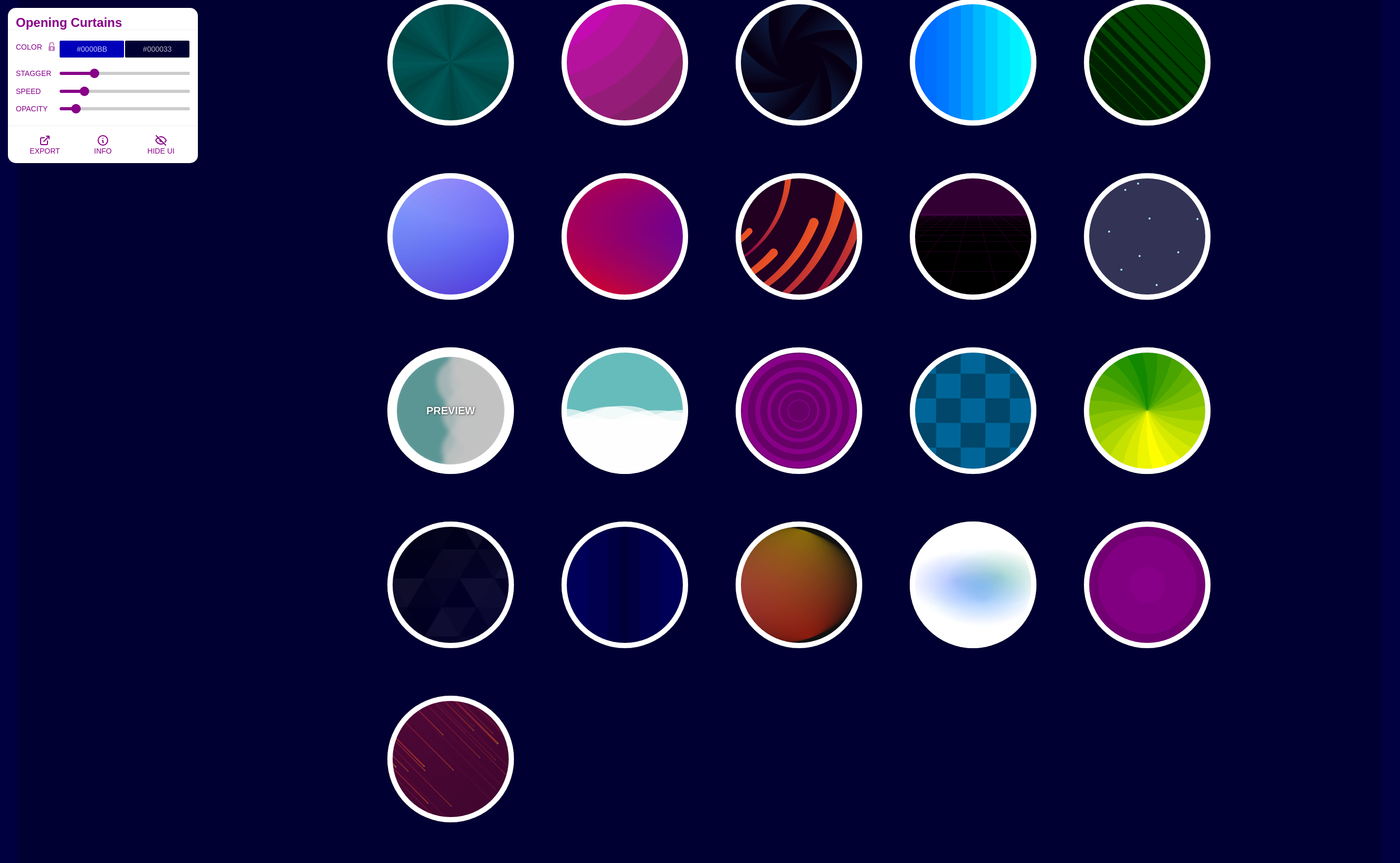
type input "1"
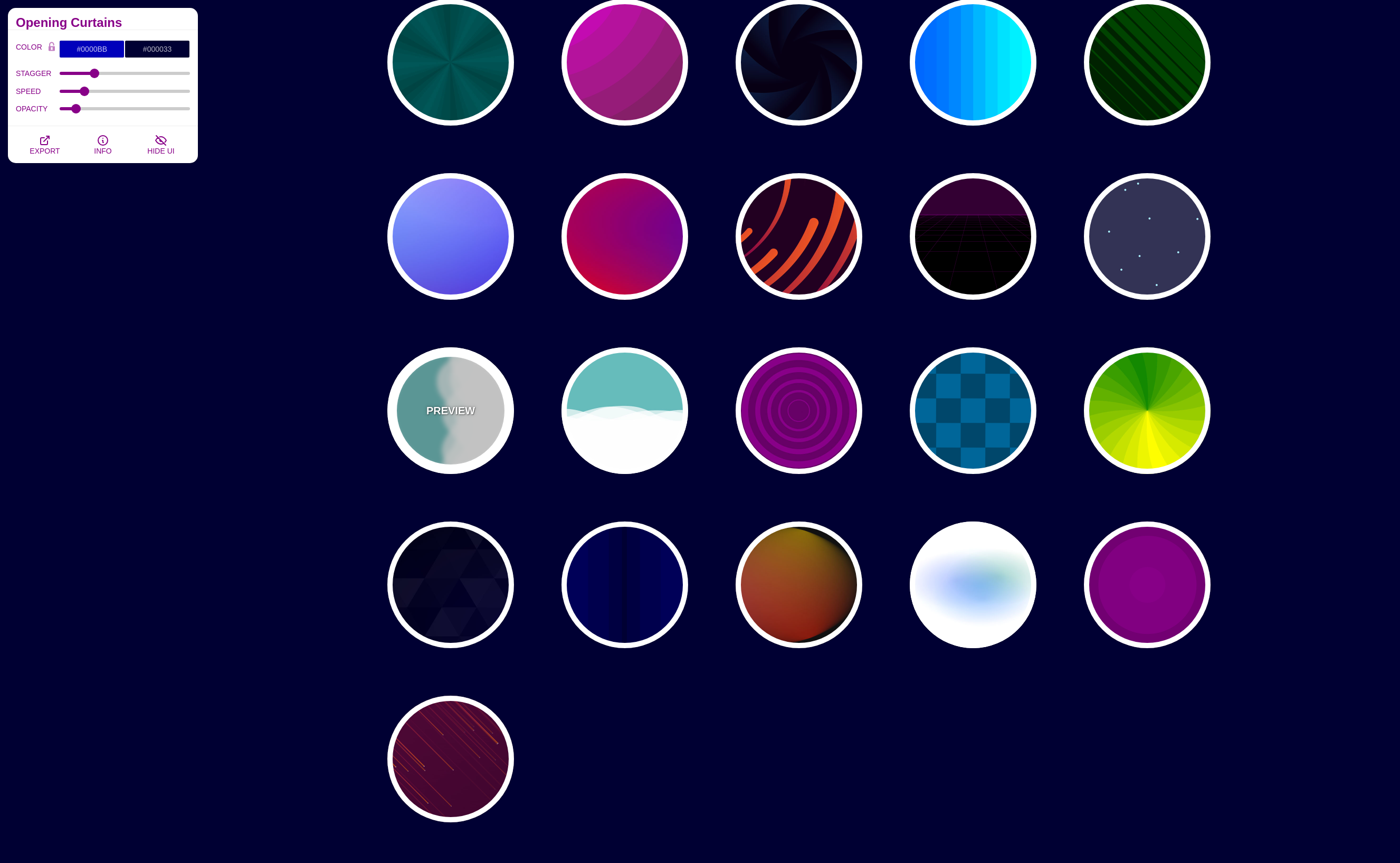
type input "0.7"
type input "56"
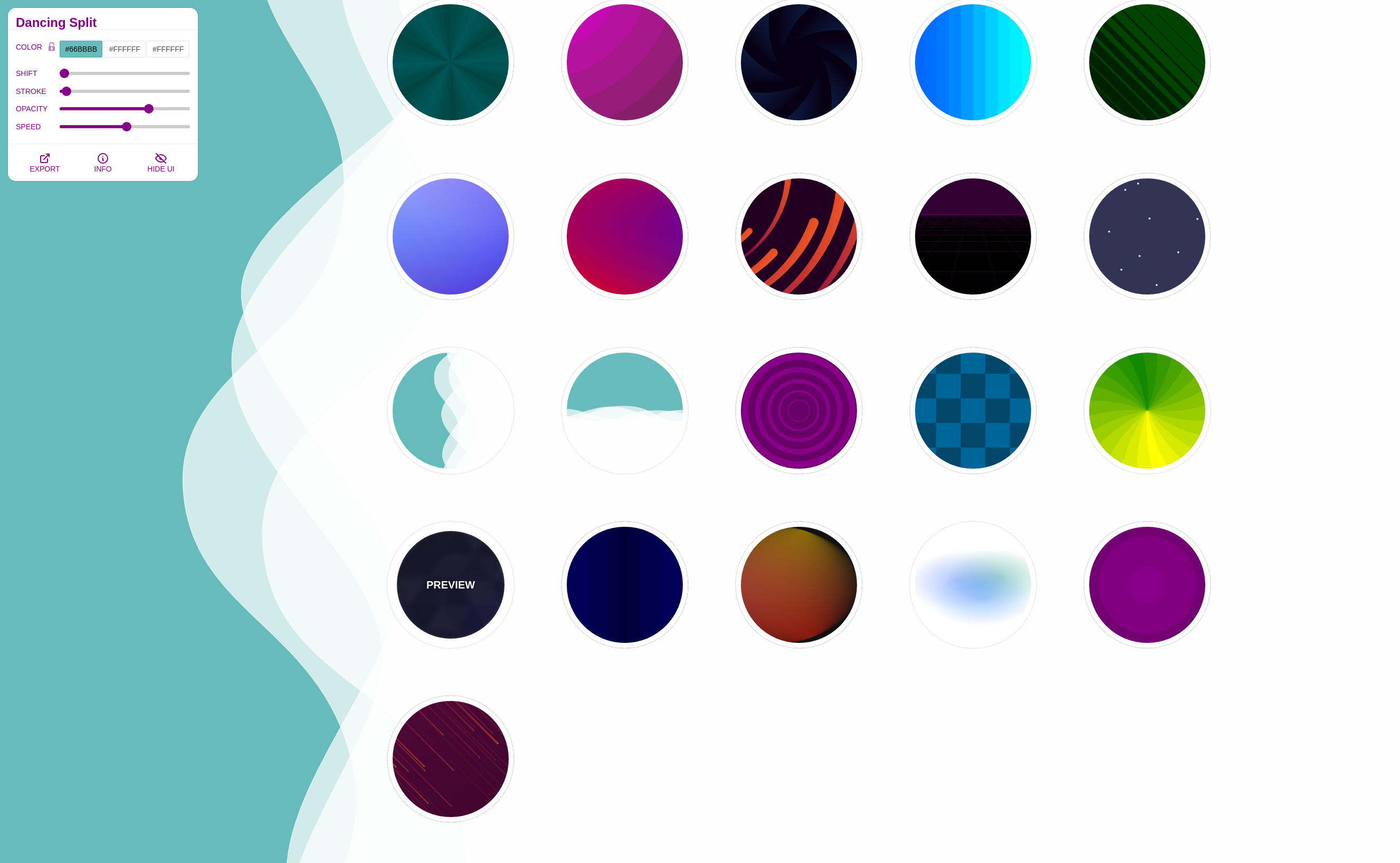
click at [450, 572] on div "PREVIEW" at bounding box center [451, 585] width 127 height 126
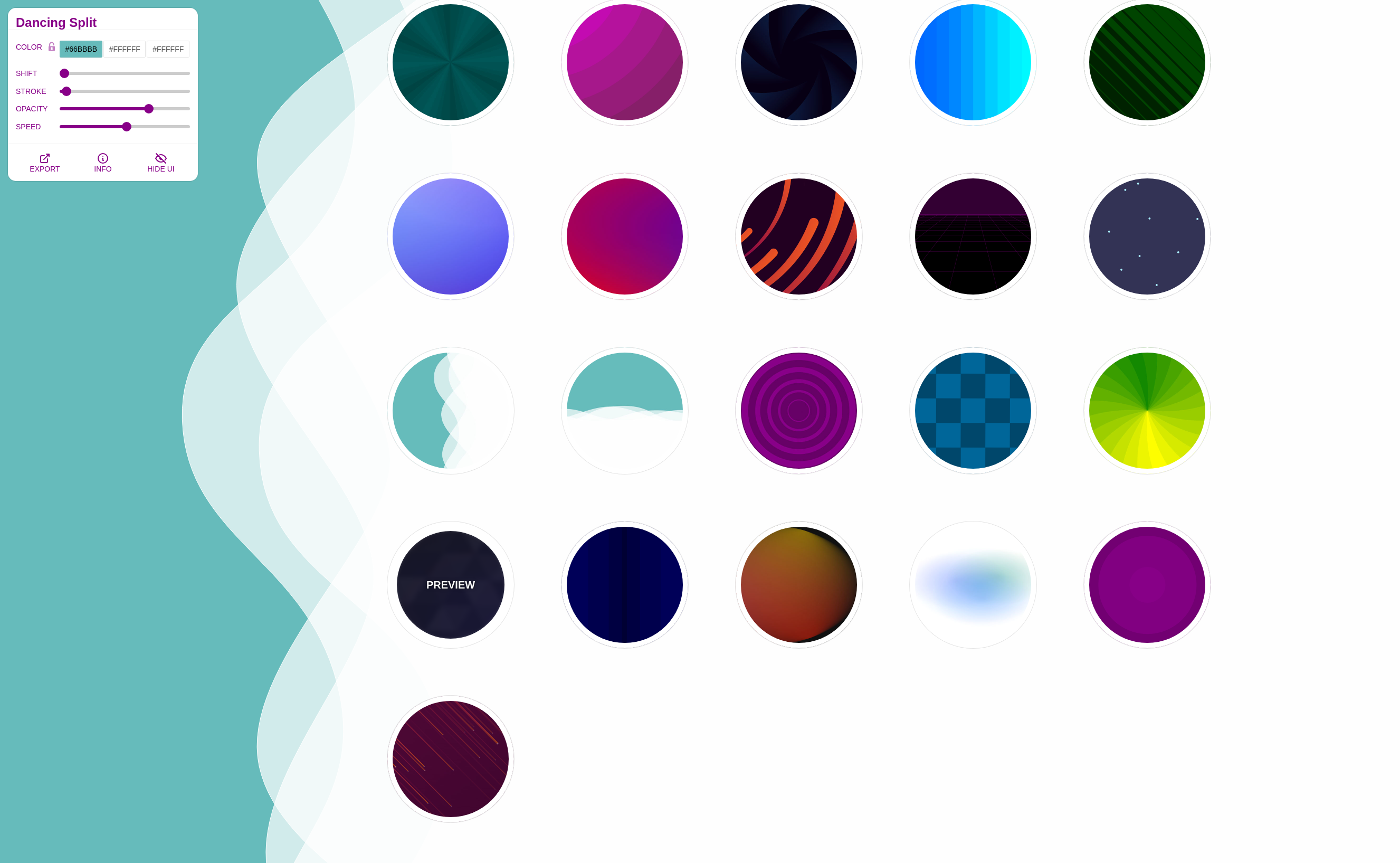
type input "#000000"
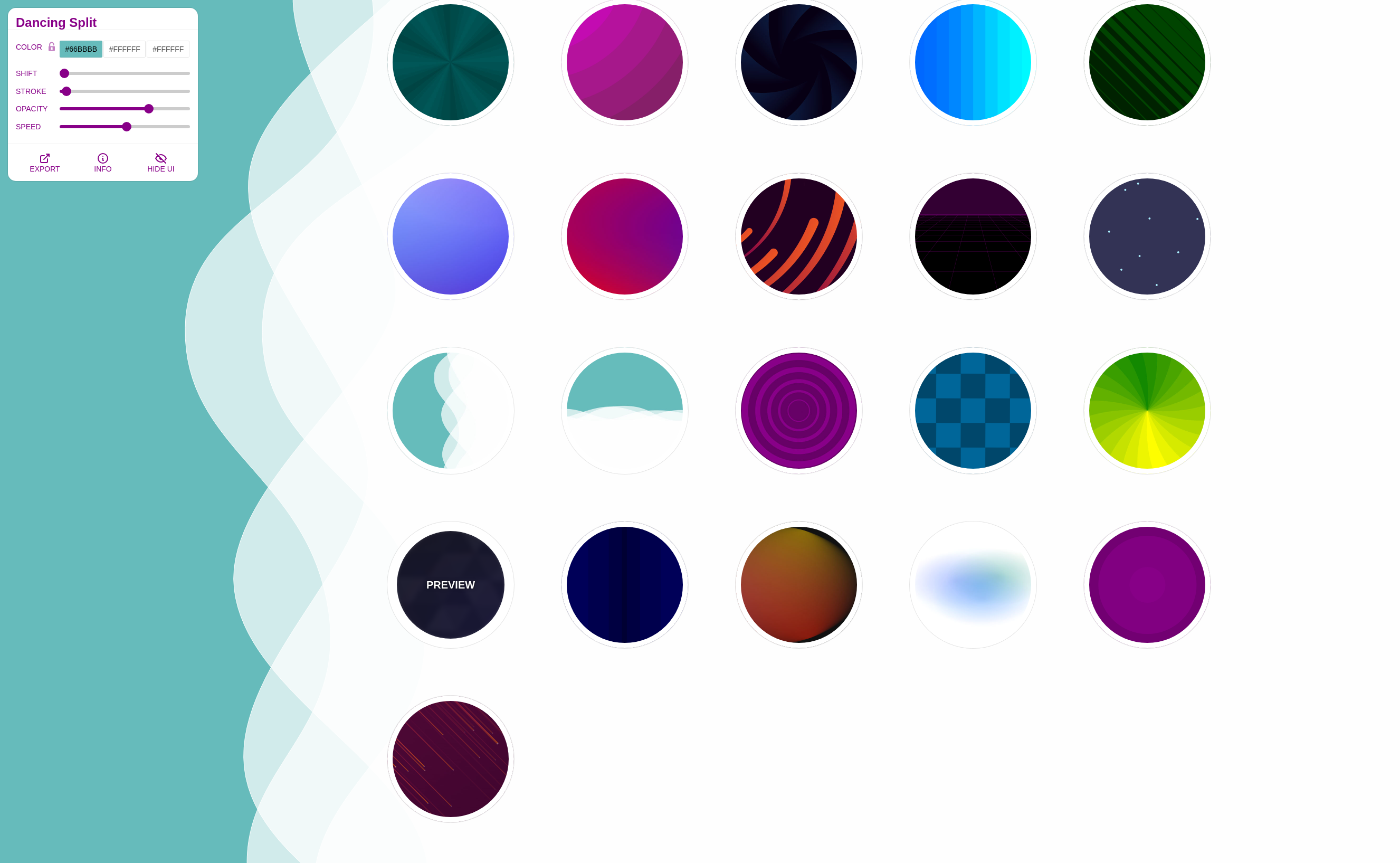
type input "#880088"
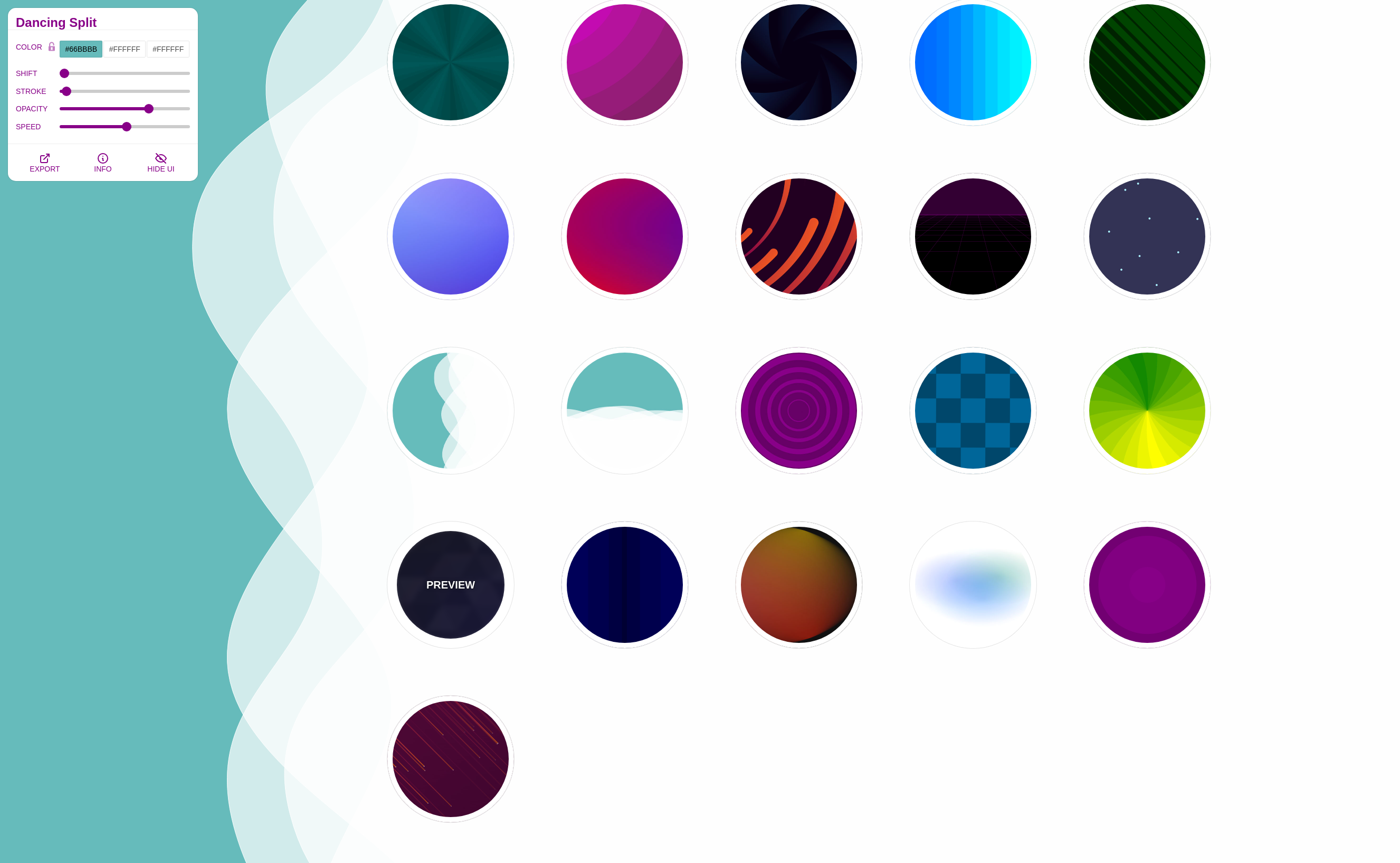
type input "#0000FF"
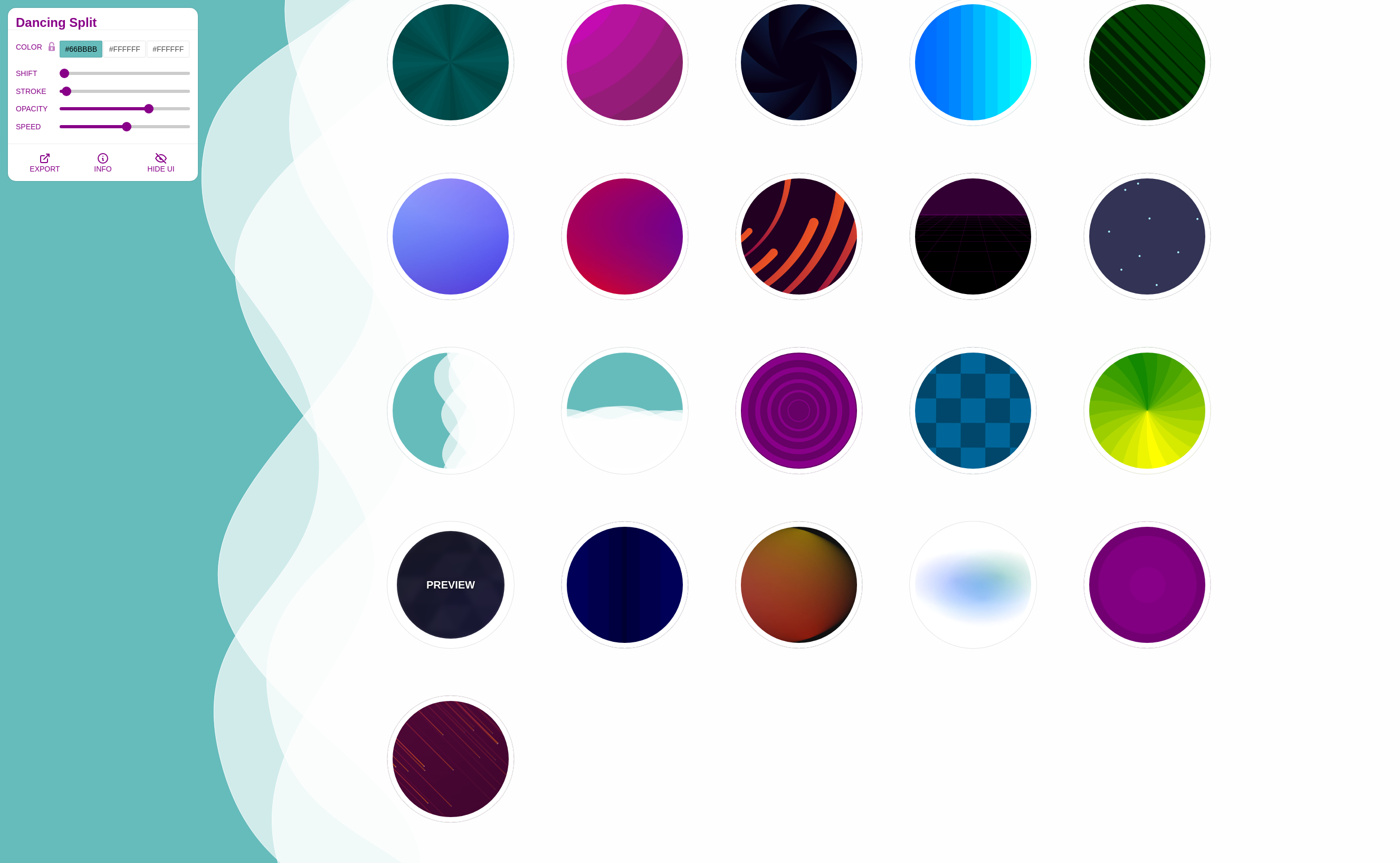
type input "#006600"
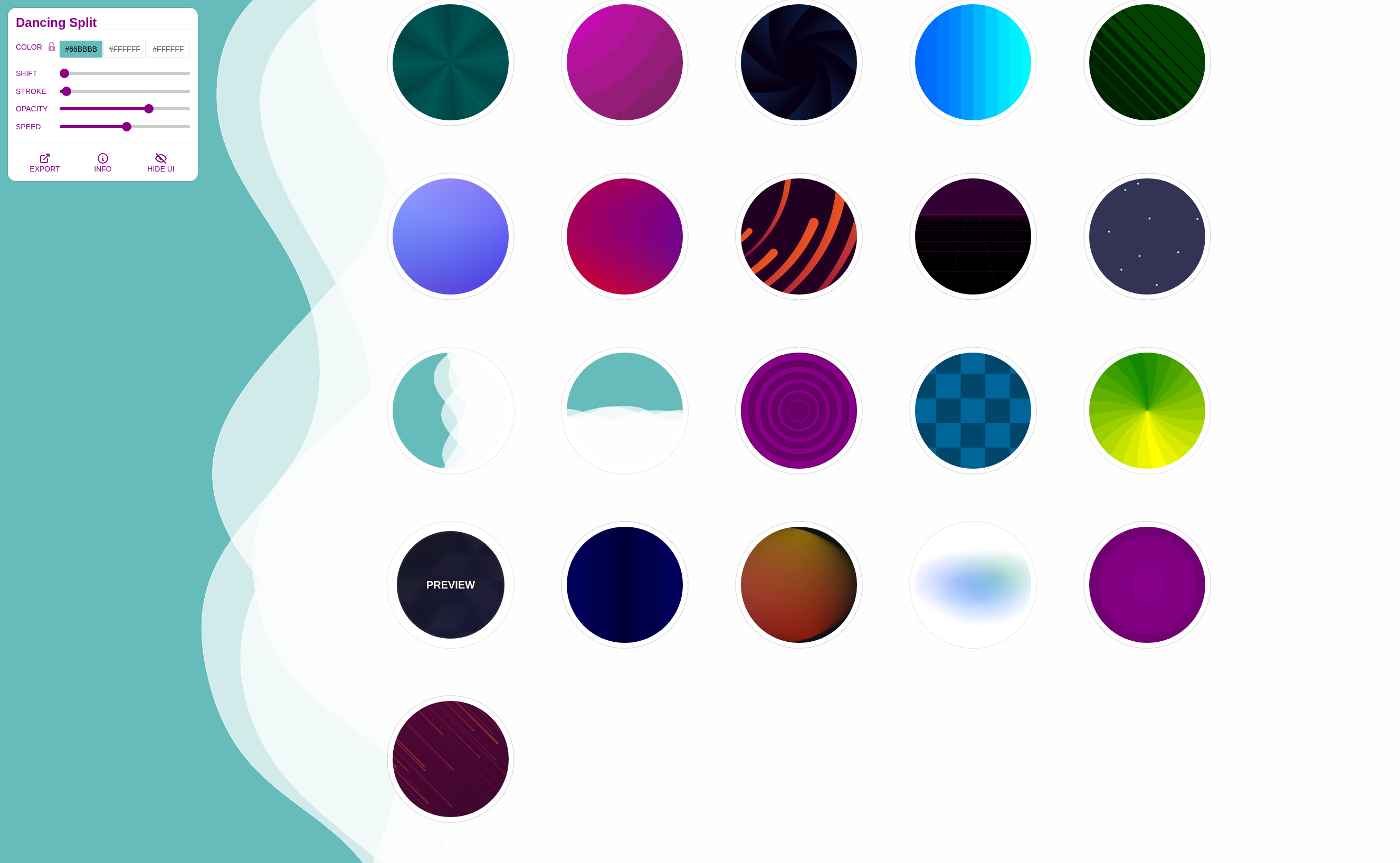
type input "0.4"
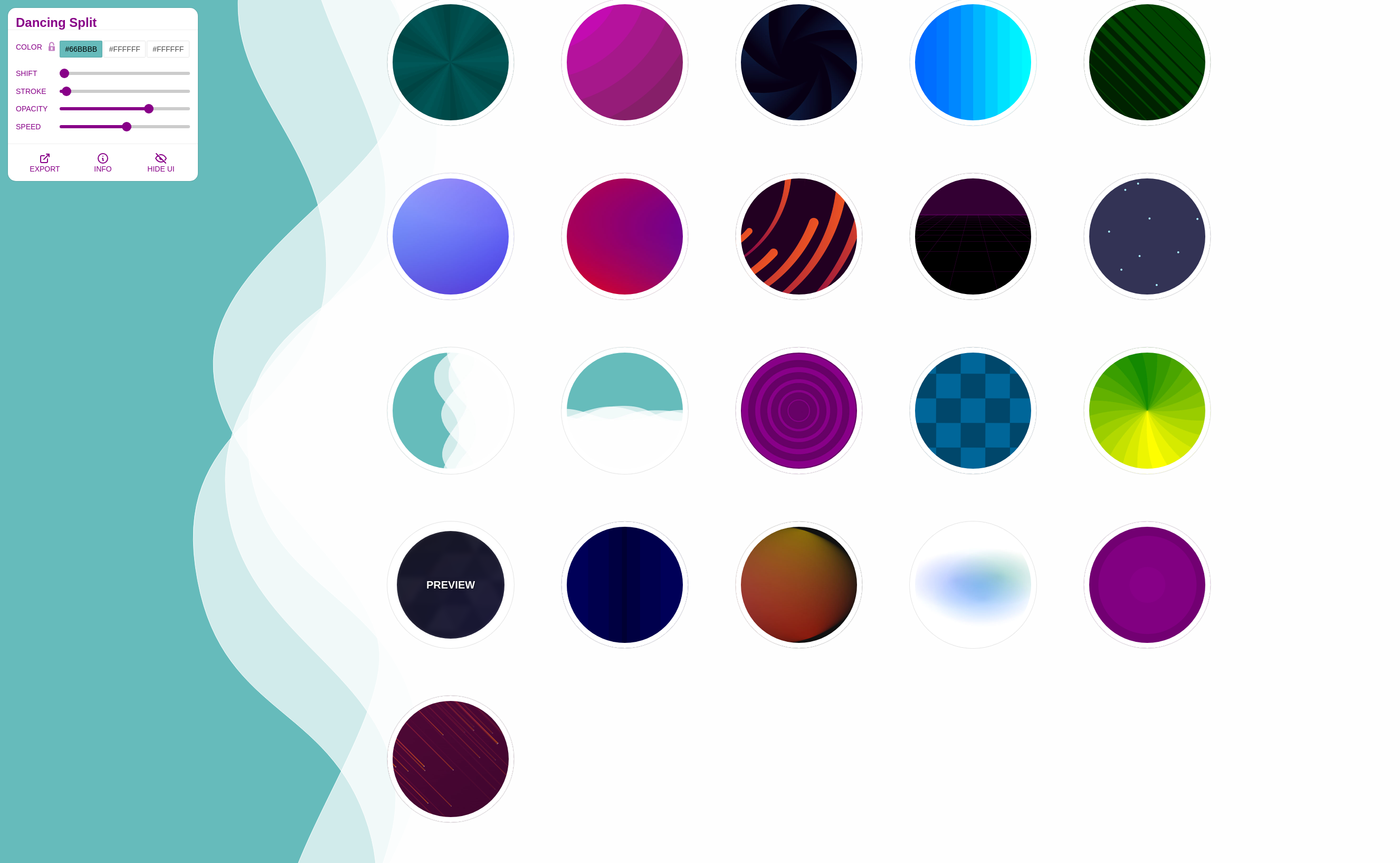
type input "5"
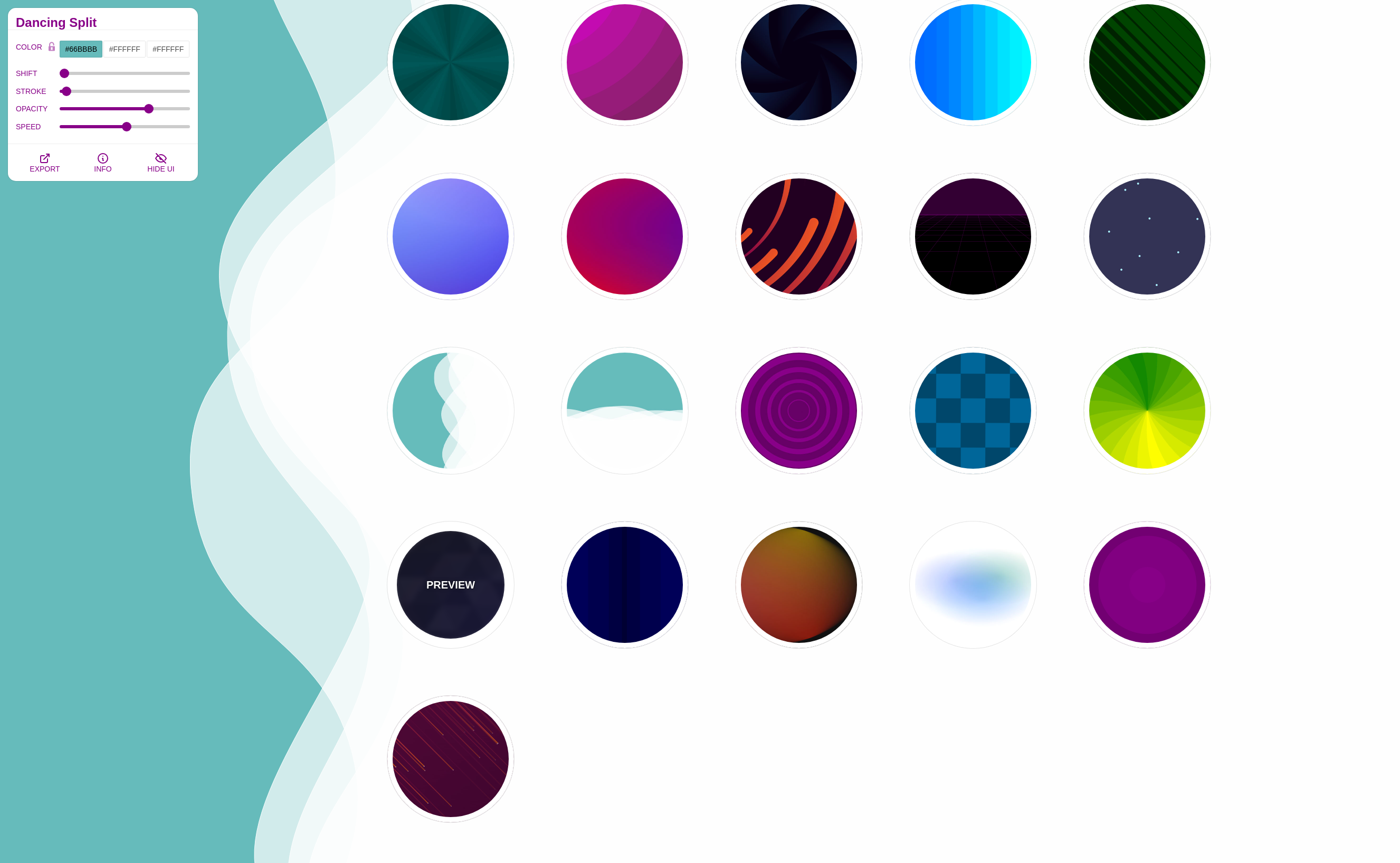
type input "15"
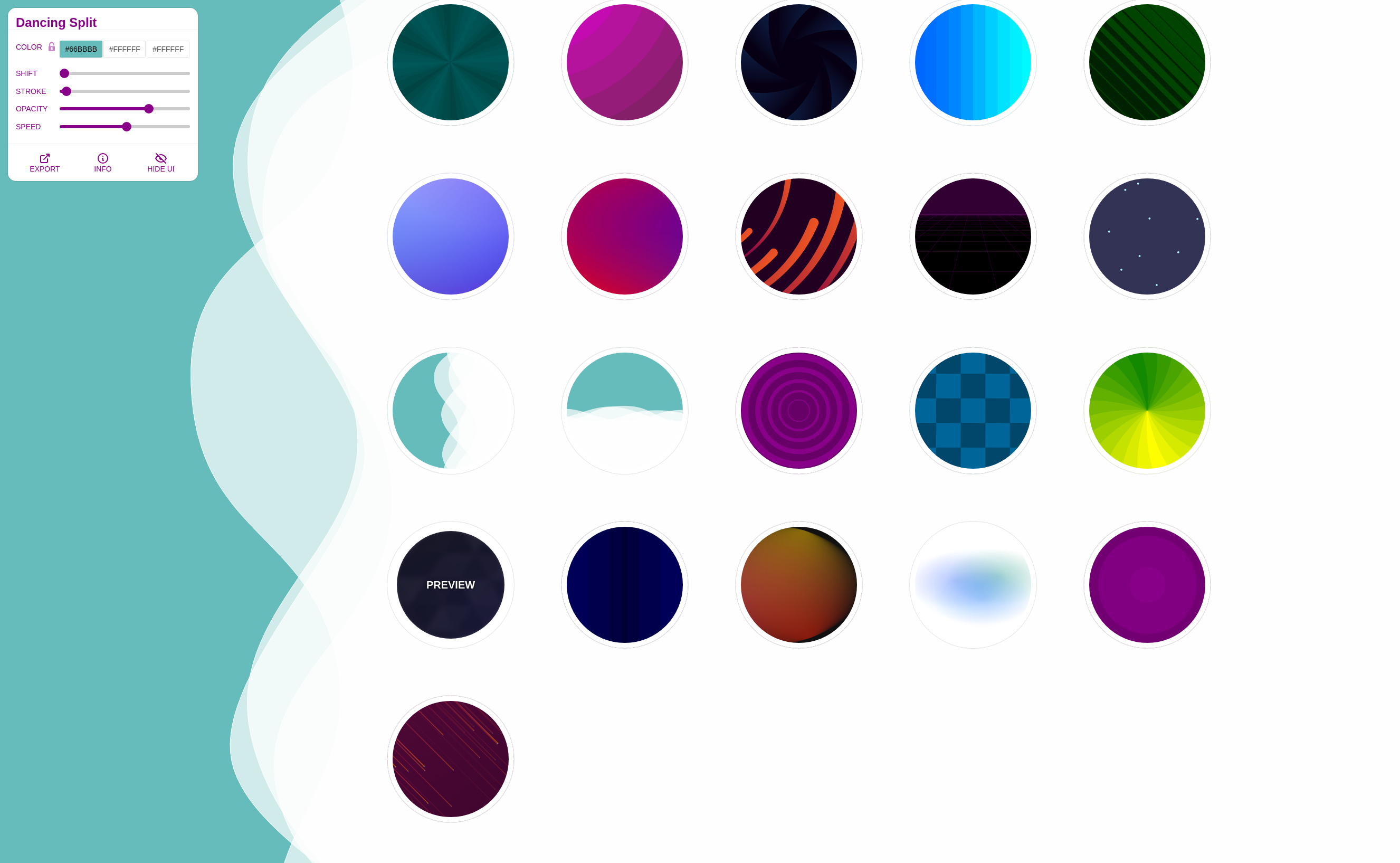
type input "0.2"
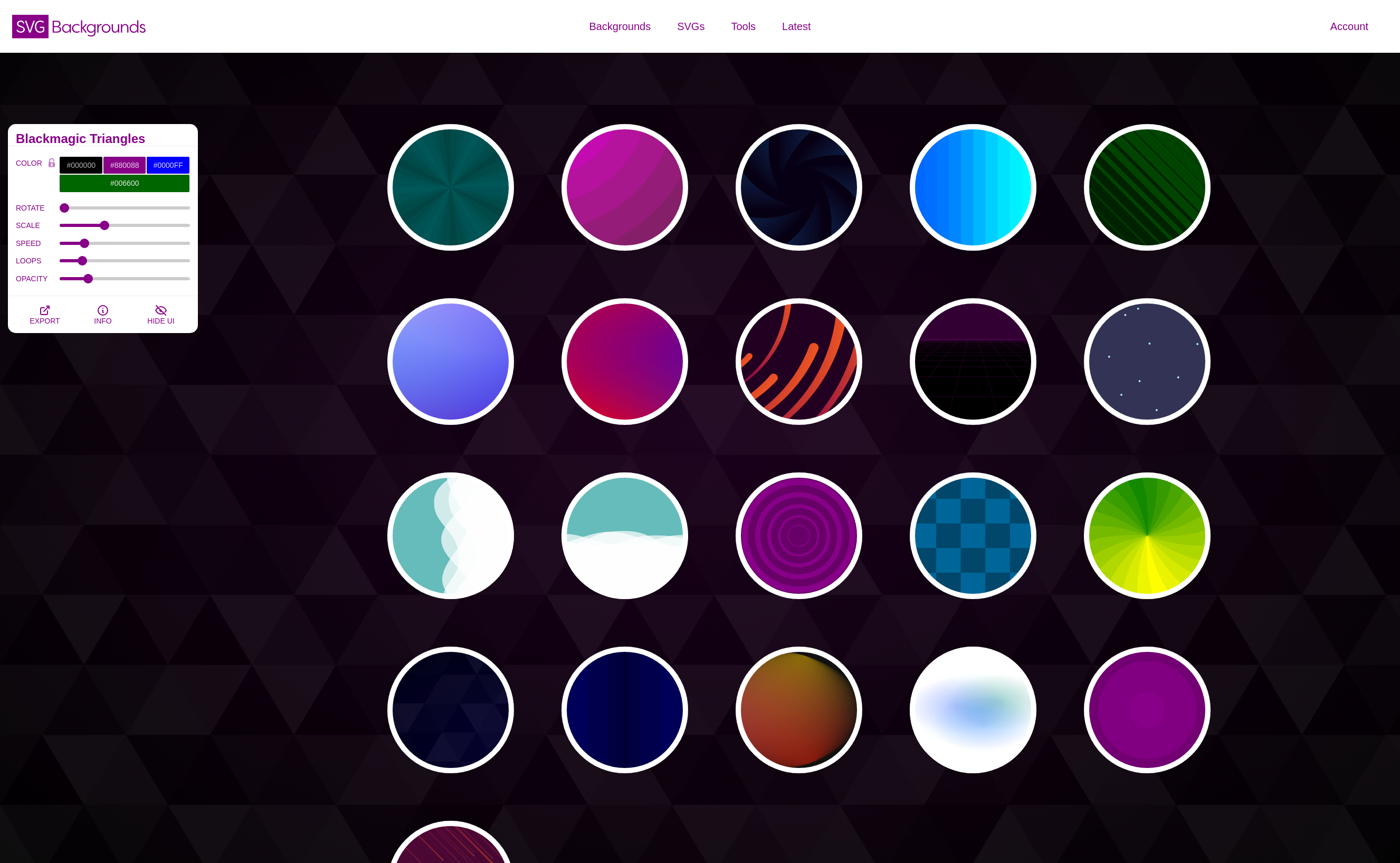
scroll to position [0, 0]
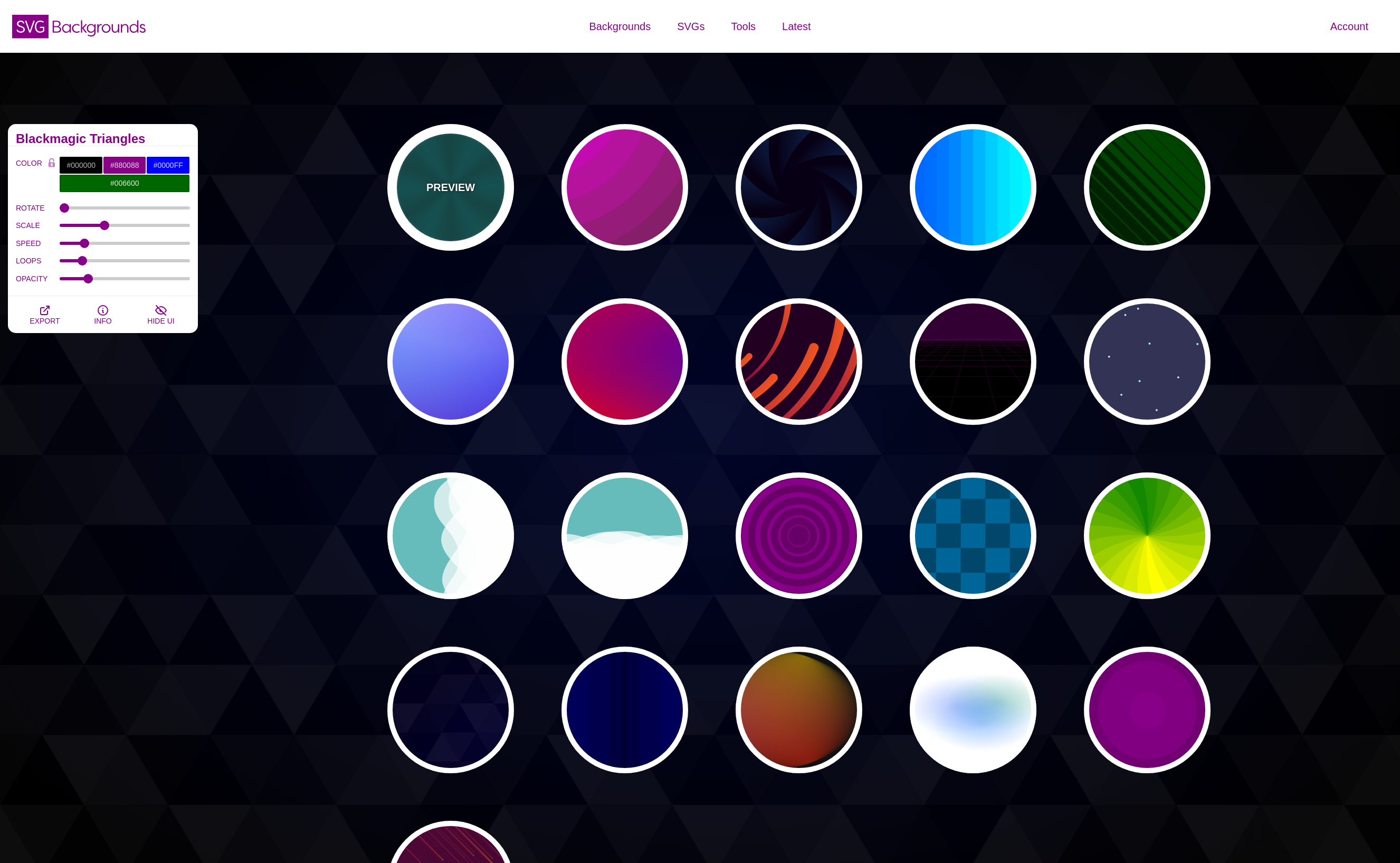
click at [452, 186] on p "PREVIEW" at bounding box center [451, 187] width 48 height 16
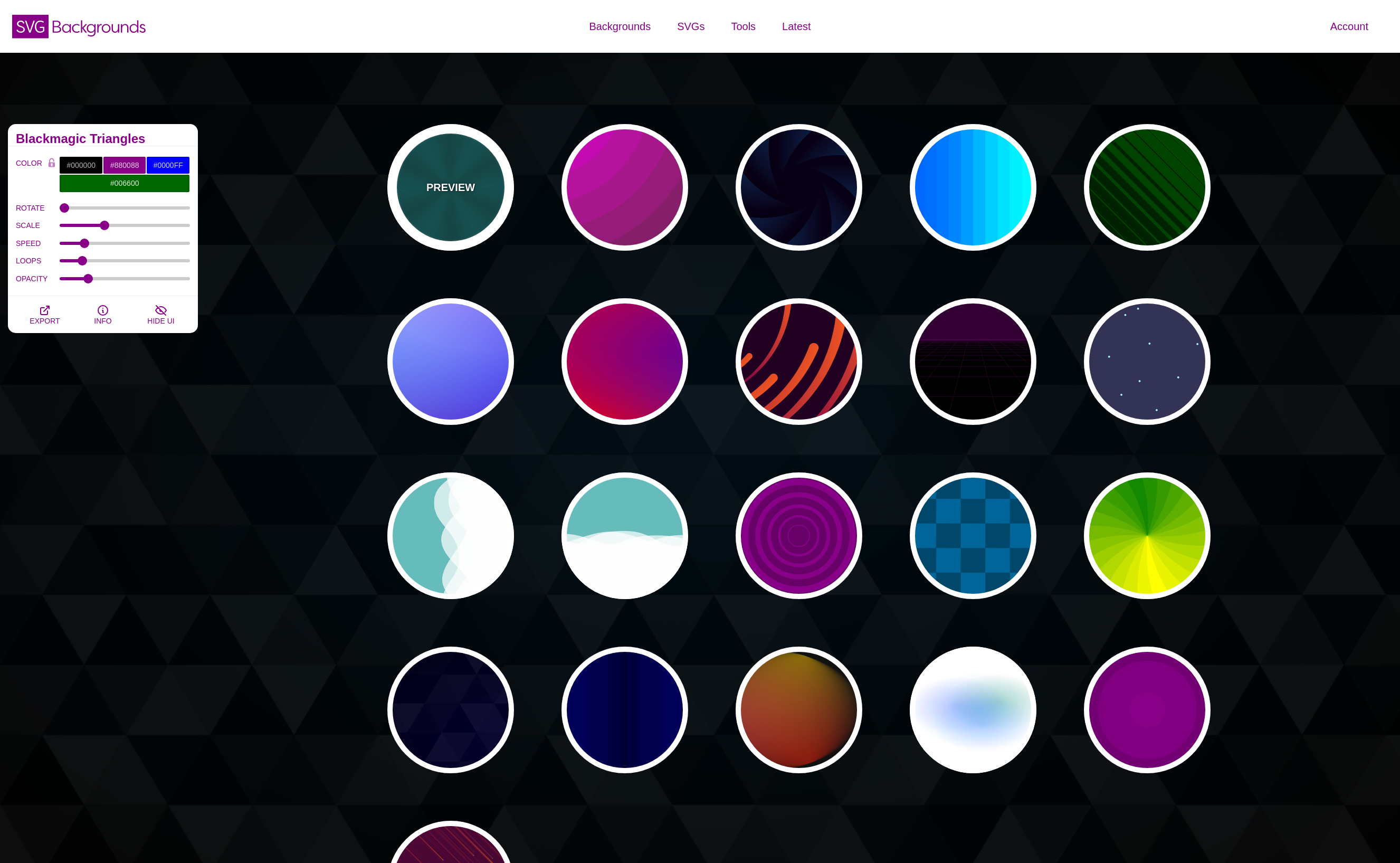
type input "#004444"
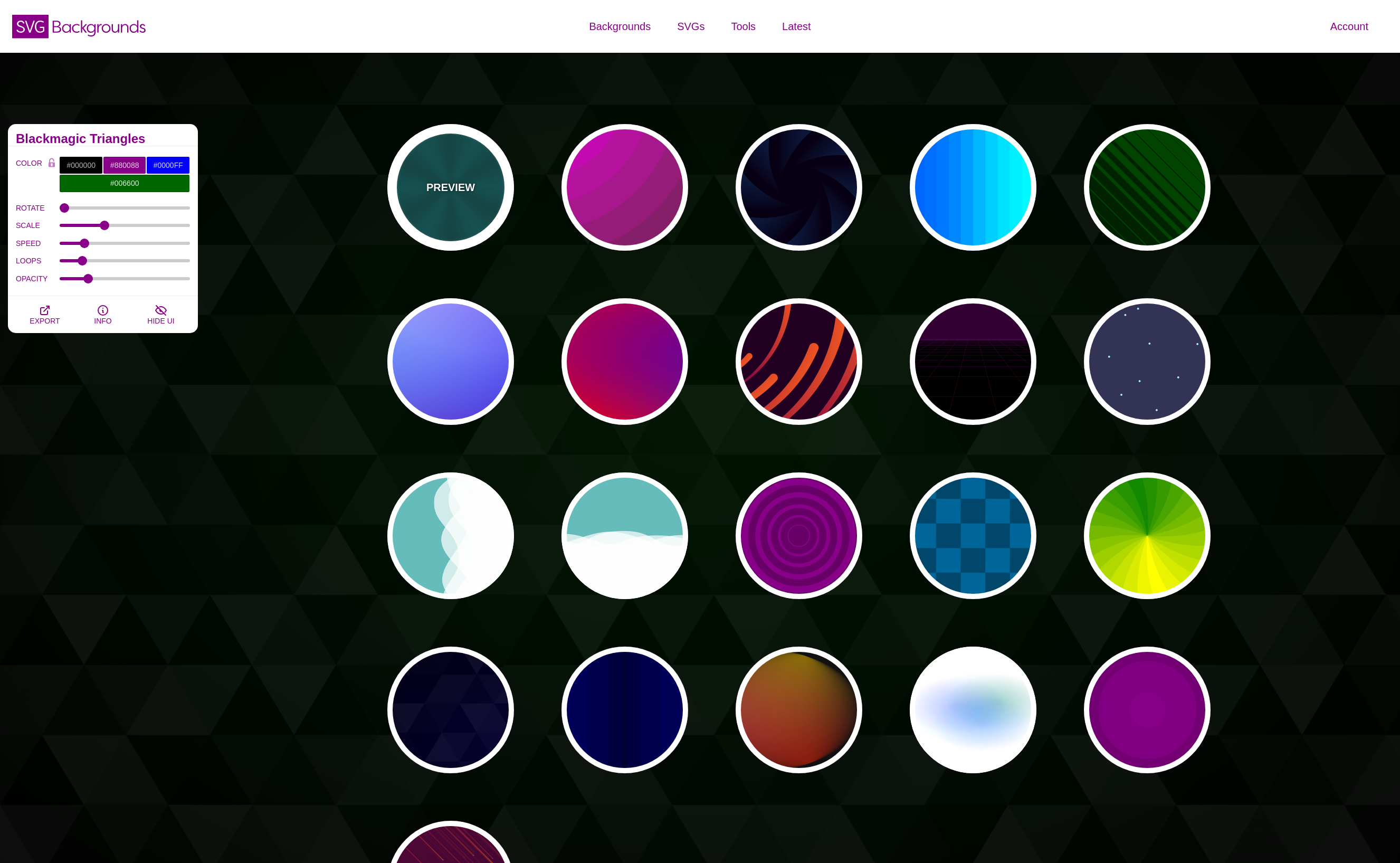
type input "#006666"
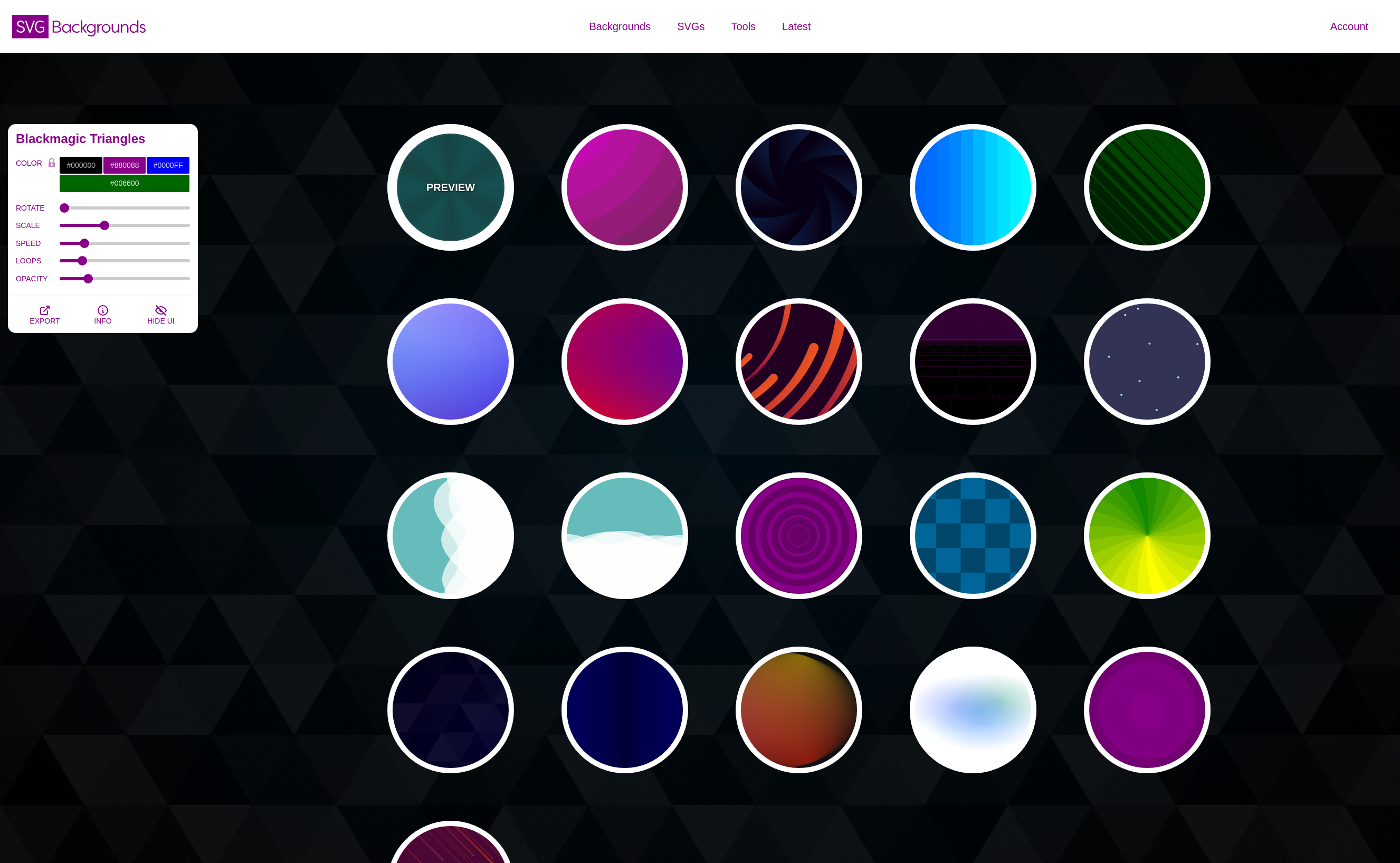
type input "5"
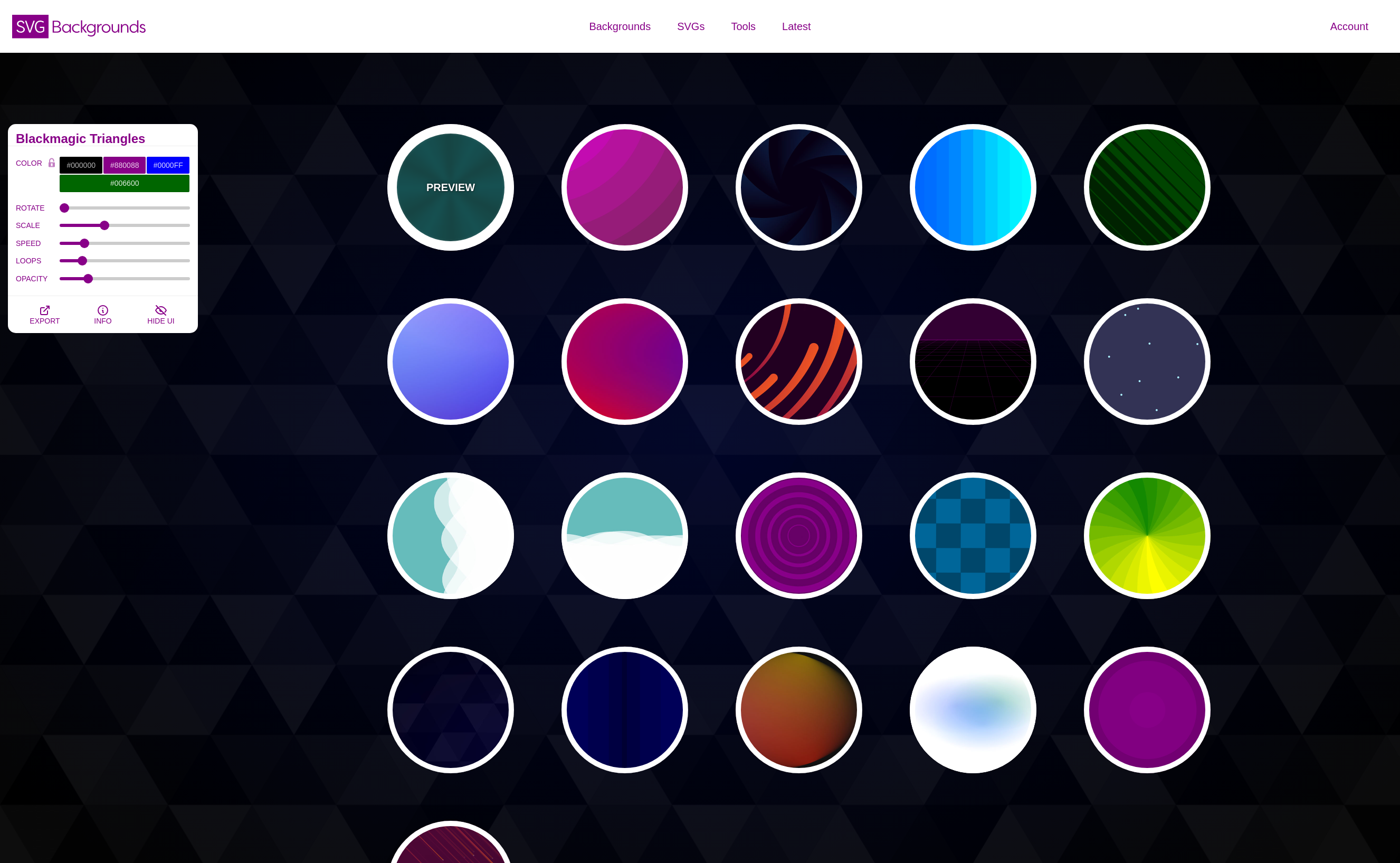
type input "1"
type input "0.2"
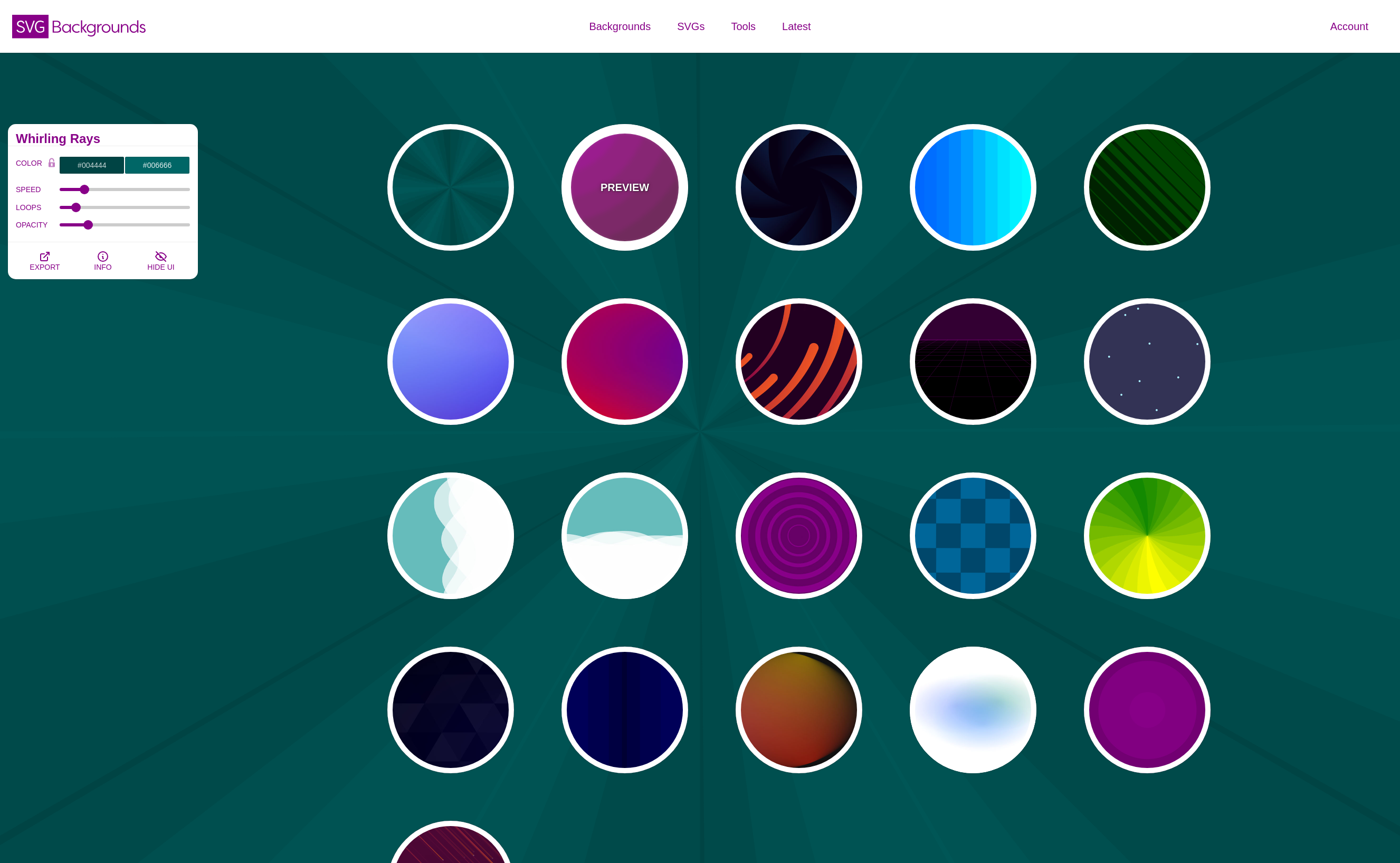
click at [626, 193] on p "PREVIEW" at bounding box center [624, 187] width 48 height 16
type input "#442233"
type input "#DD00DD"
type input "0"
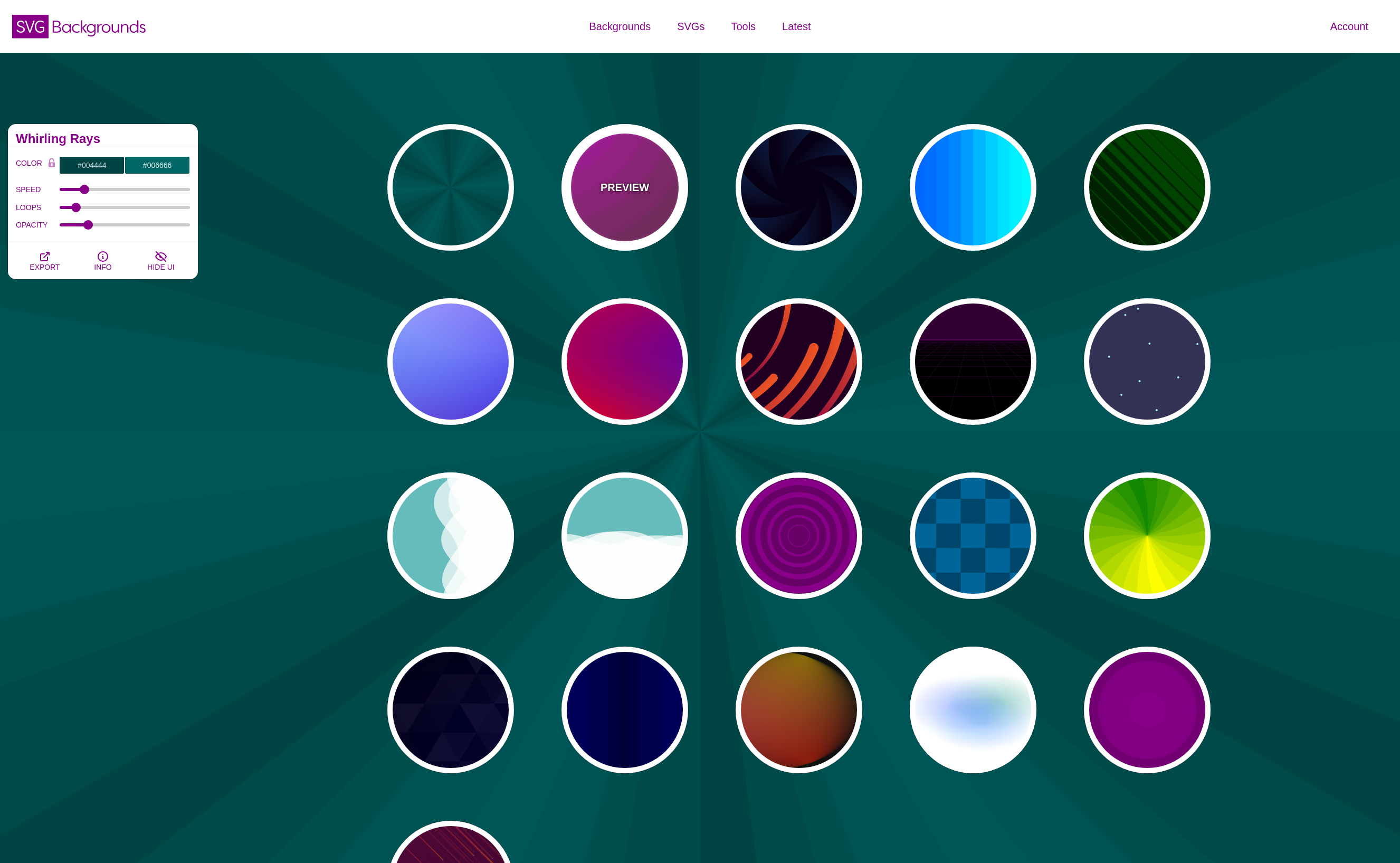
type input "5"
type input "0.2"
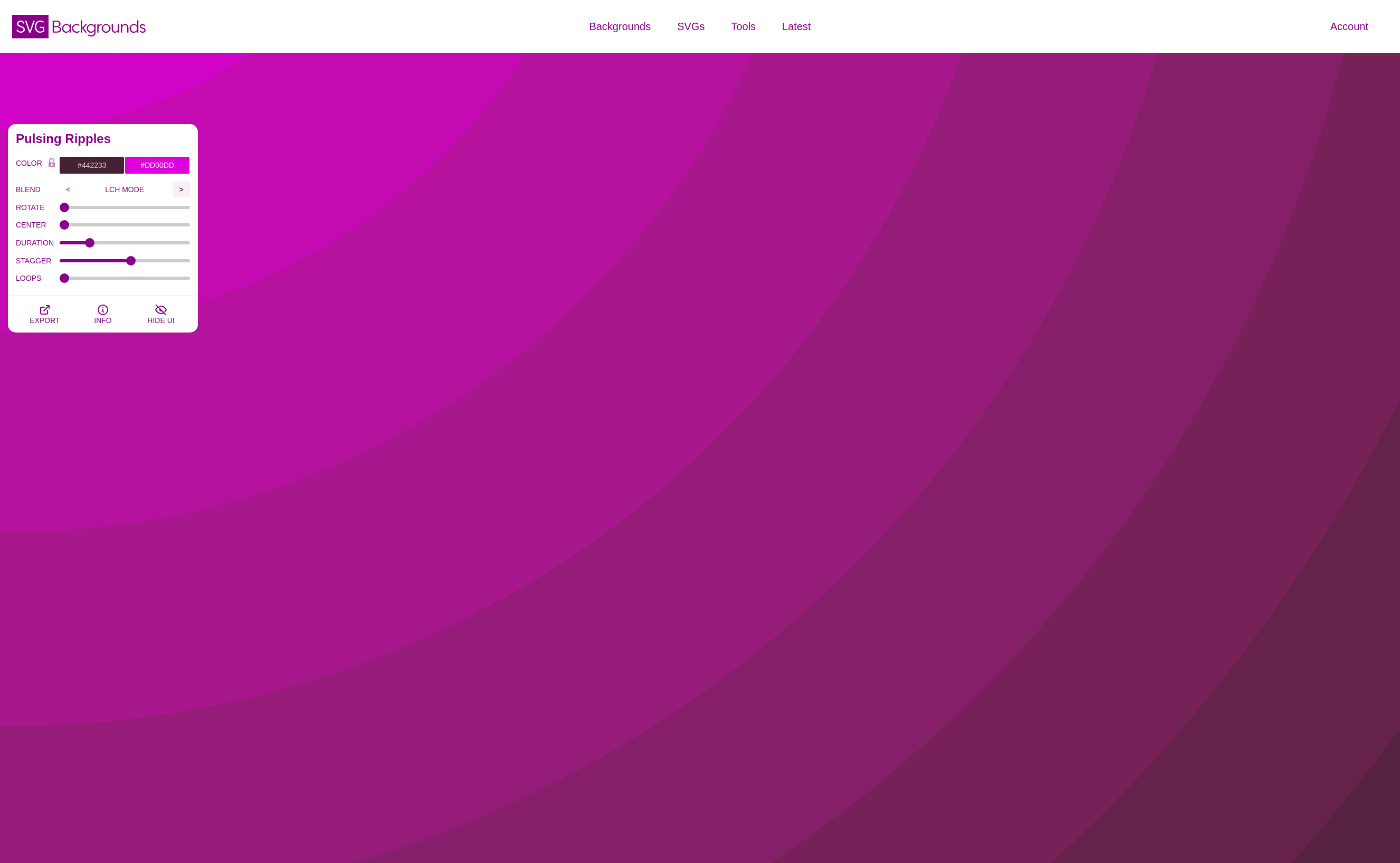
click at [180, 188] on input ">" at bounding box center [181, 189] width 18 height 16
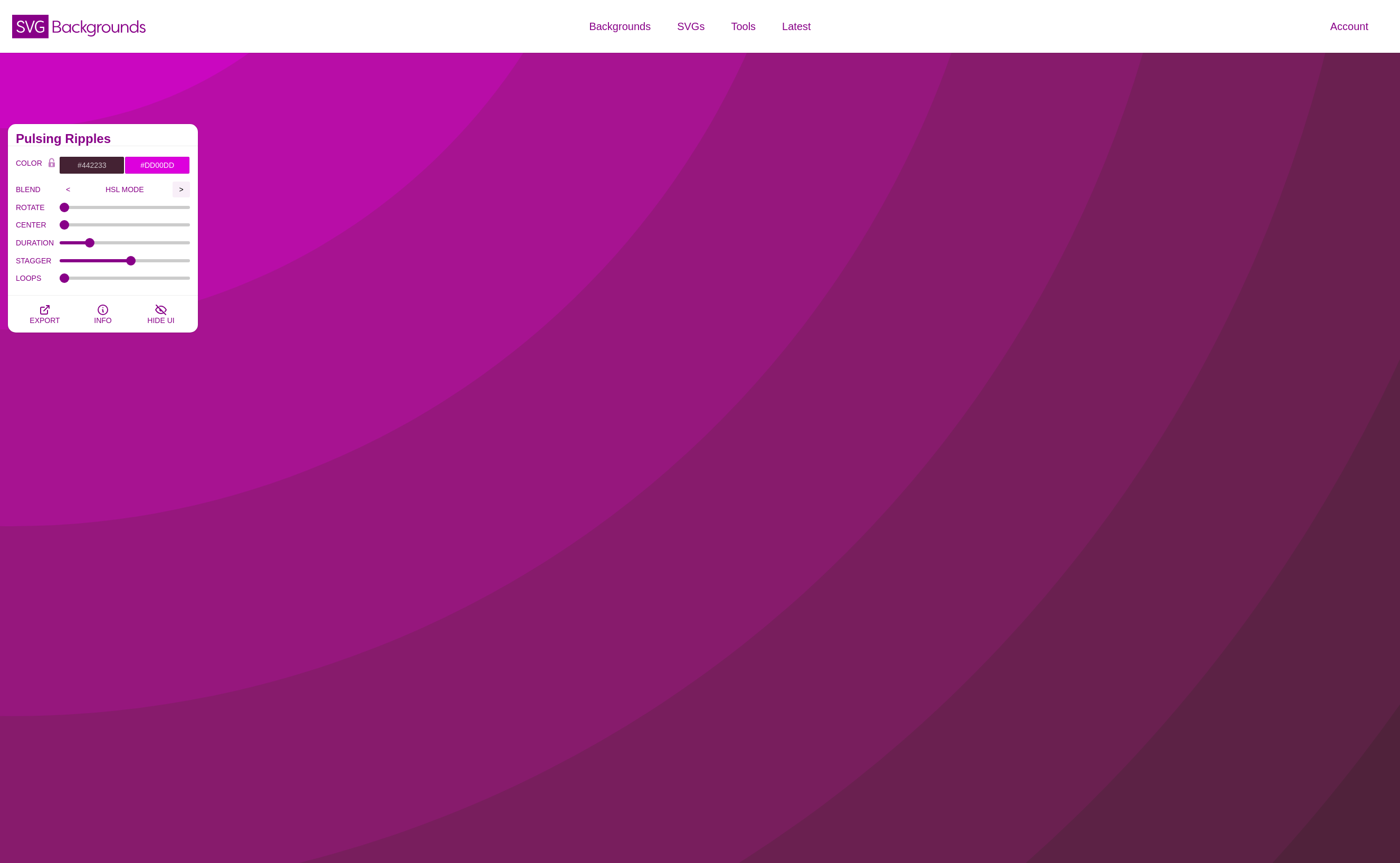
click at [180, 188] on input ">" at bounding box center [181, 189] width 18 height 16
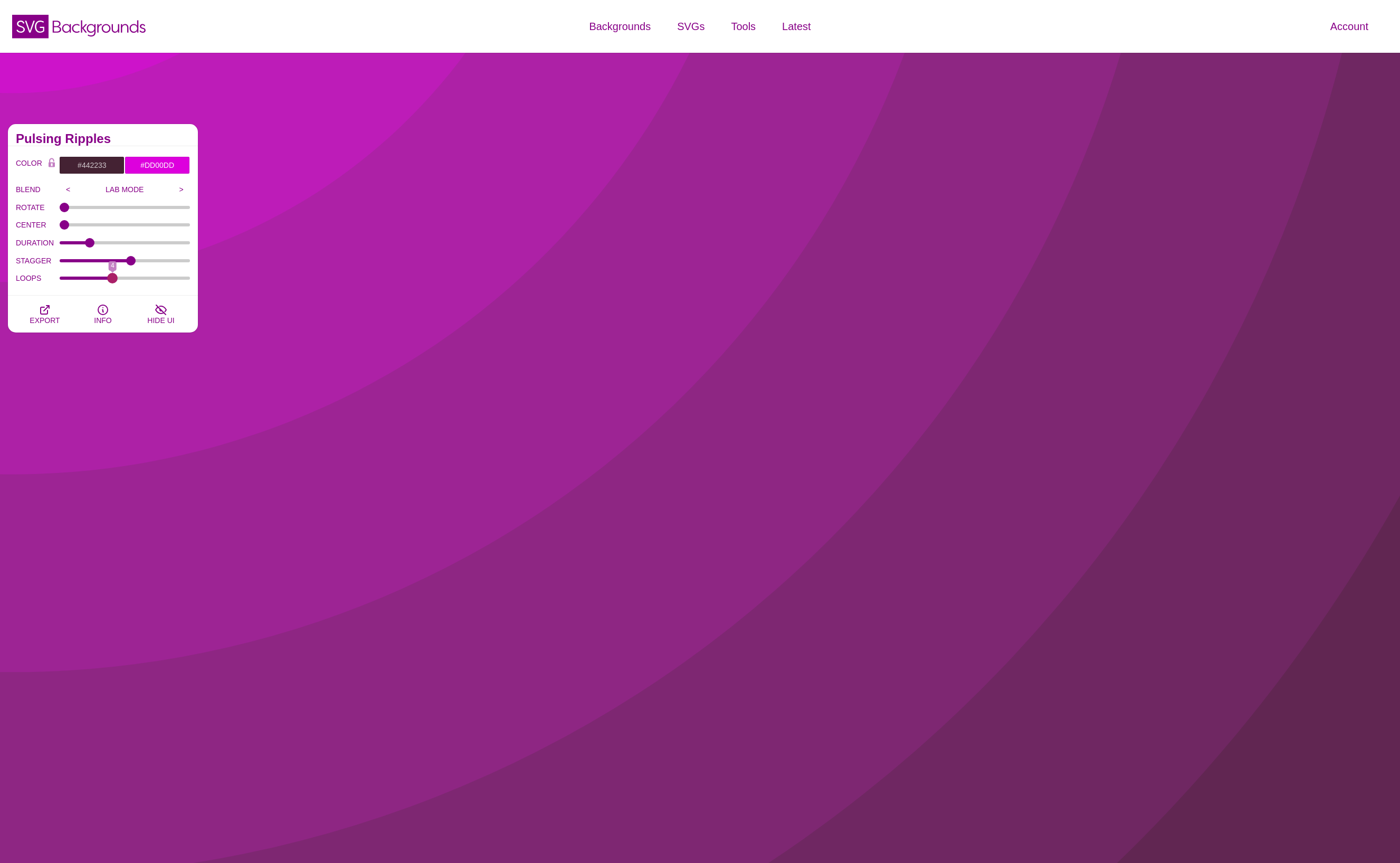
drag, startPoint x: 66, startPoint y: 277, endPoint x: 112, endPoint y: 277, distance: 46.0
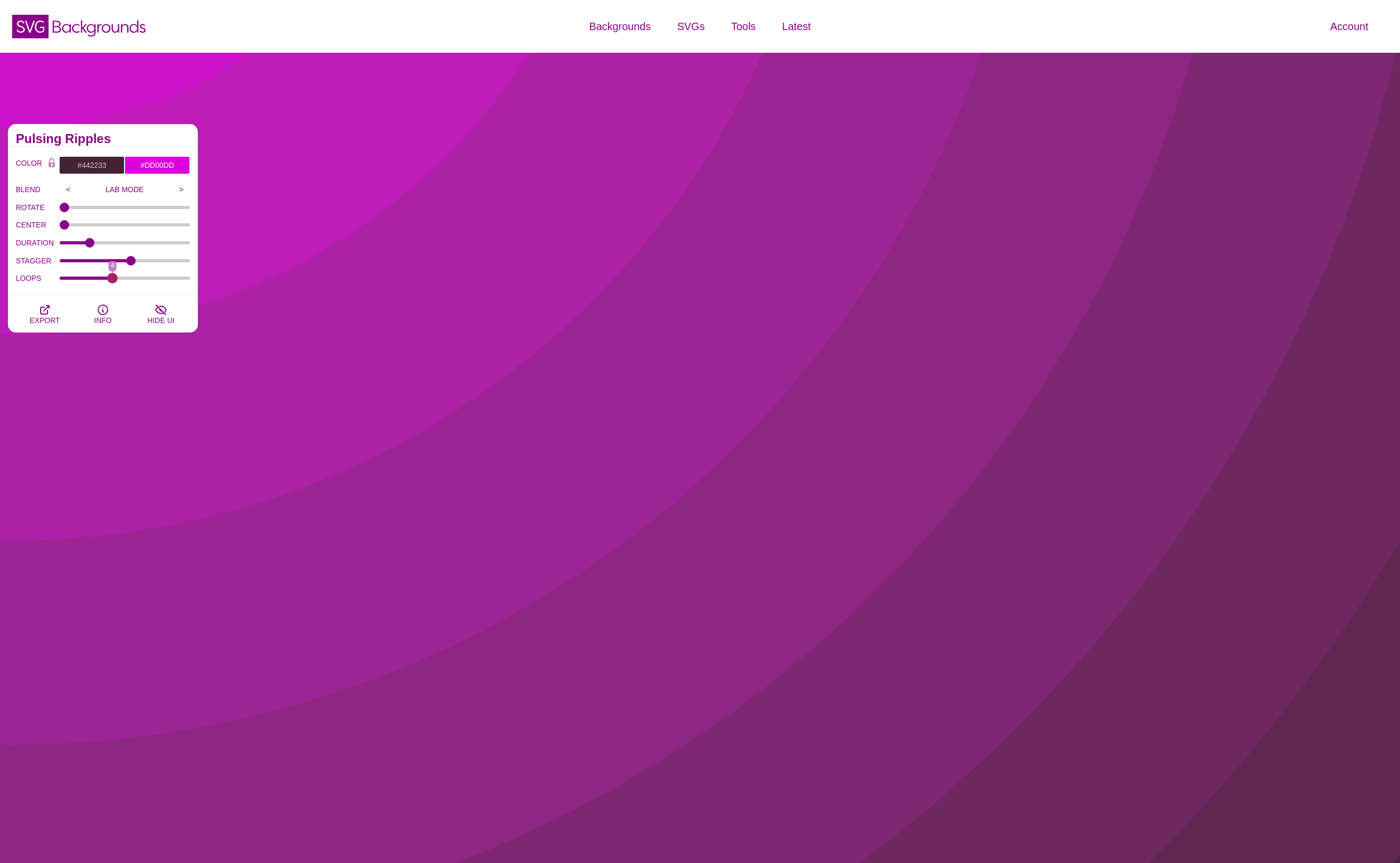
type input "4"
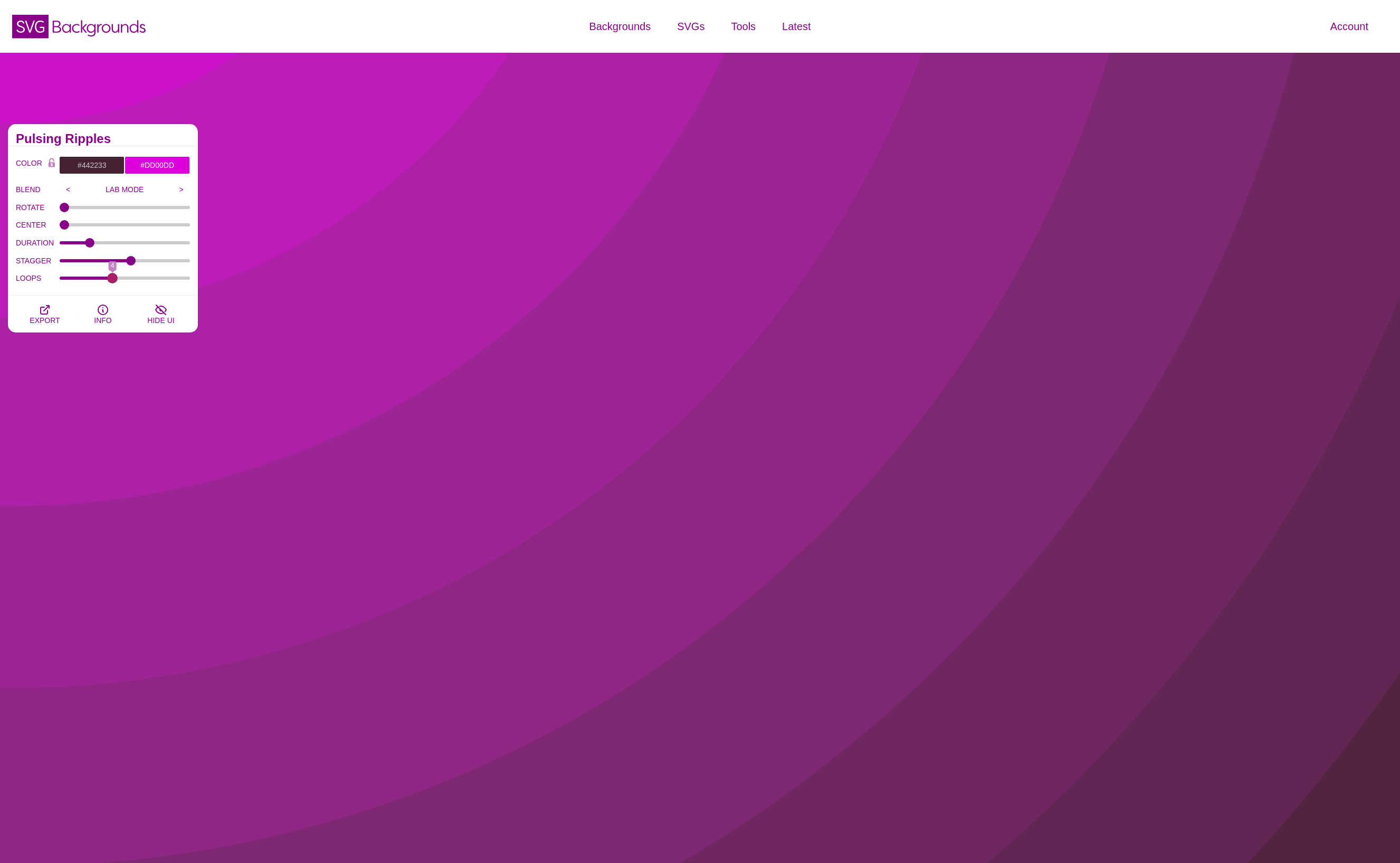
click at [112, 277] on input "LOOPS" at bounding box center [125, 278] width 131 height 4
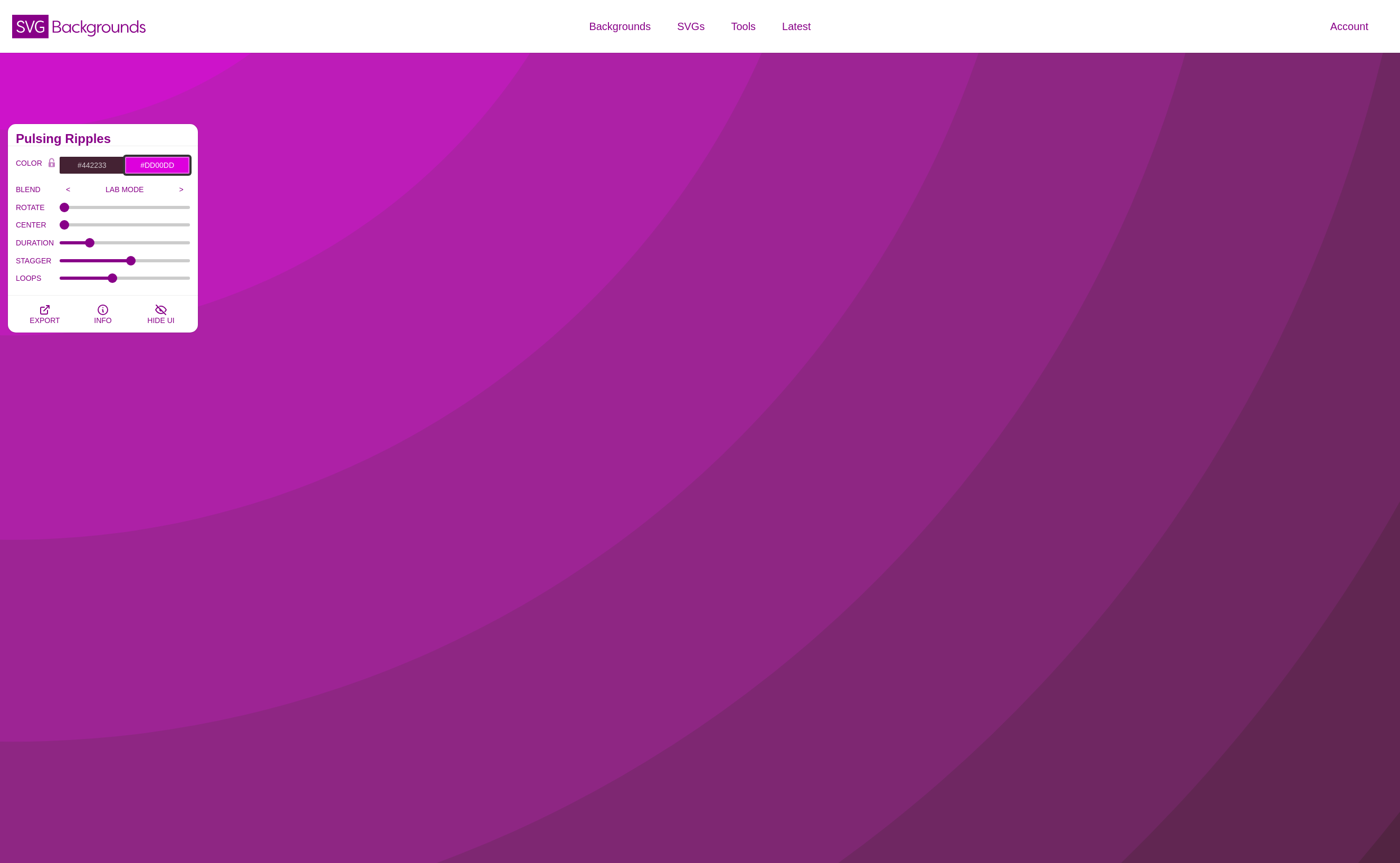
click at [158, 162] on input "#DD00DD" at bounding box center [157, 165] width 65 height 18
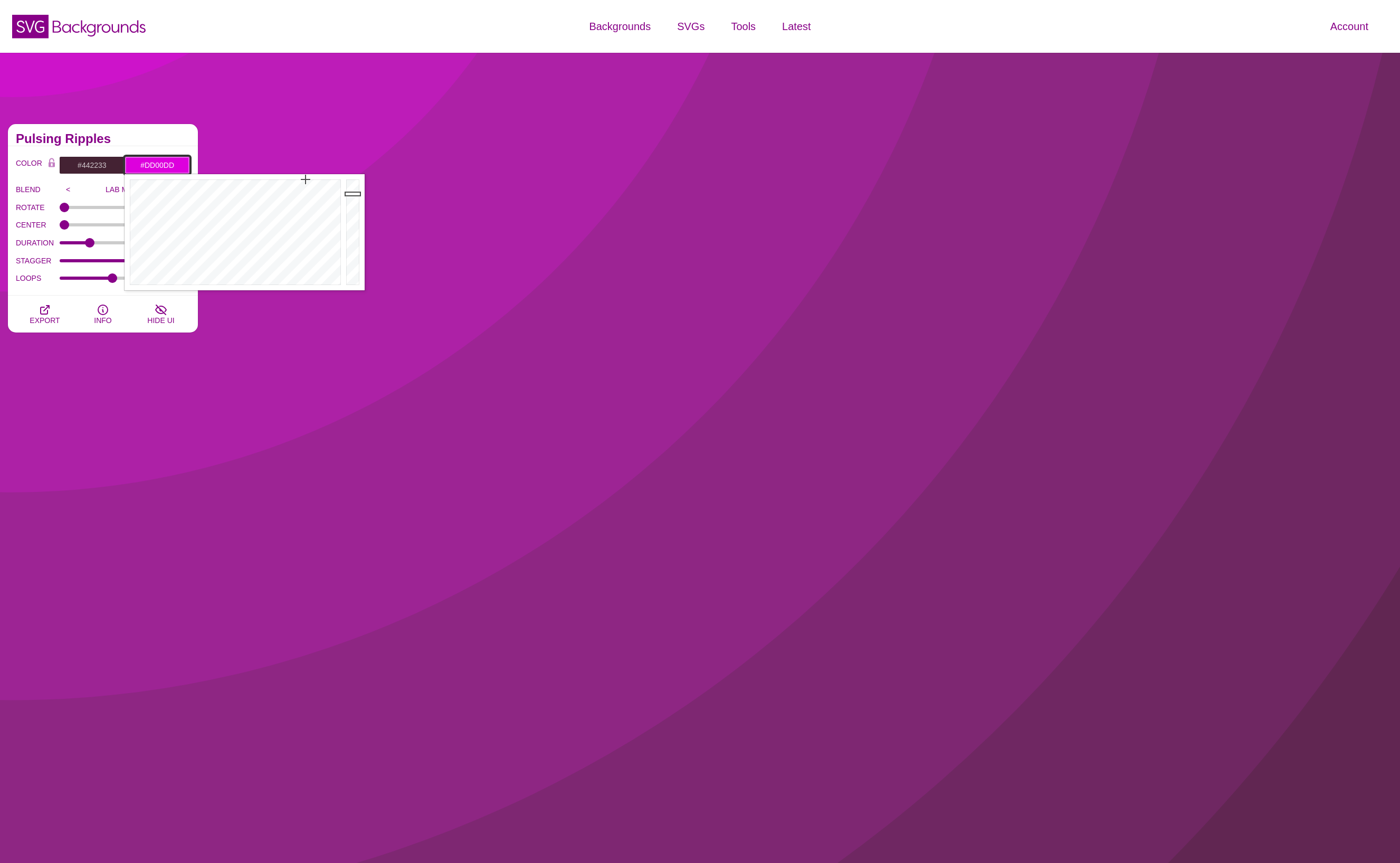
click at [158, 162] on input "#DD00DD" at bounding box center [157, 165] width 65 height 18
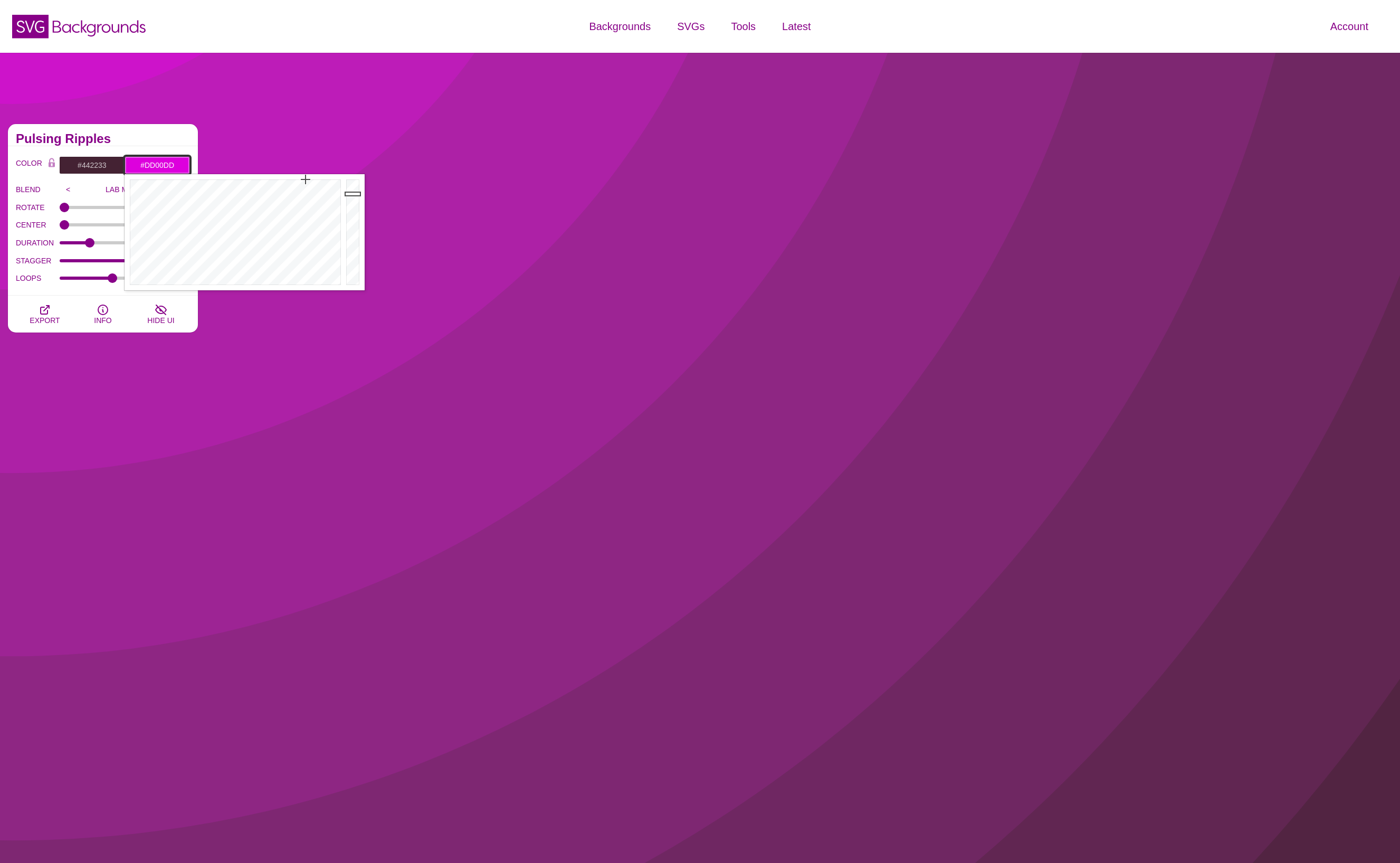
click at [158, 162] on input "#DD00DD" at bounding box center [157, 165] width 65 height 18
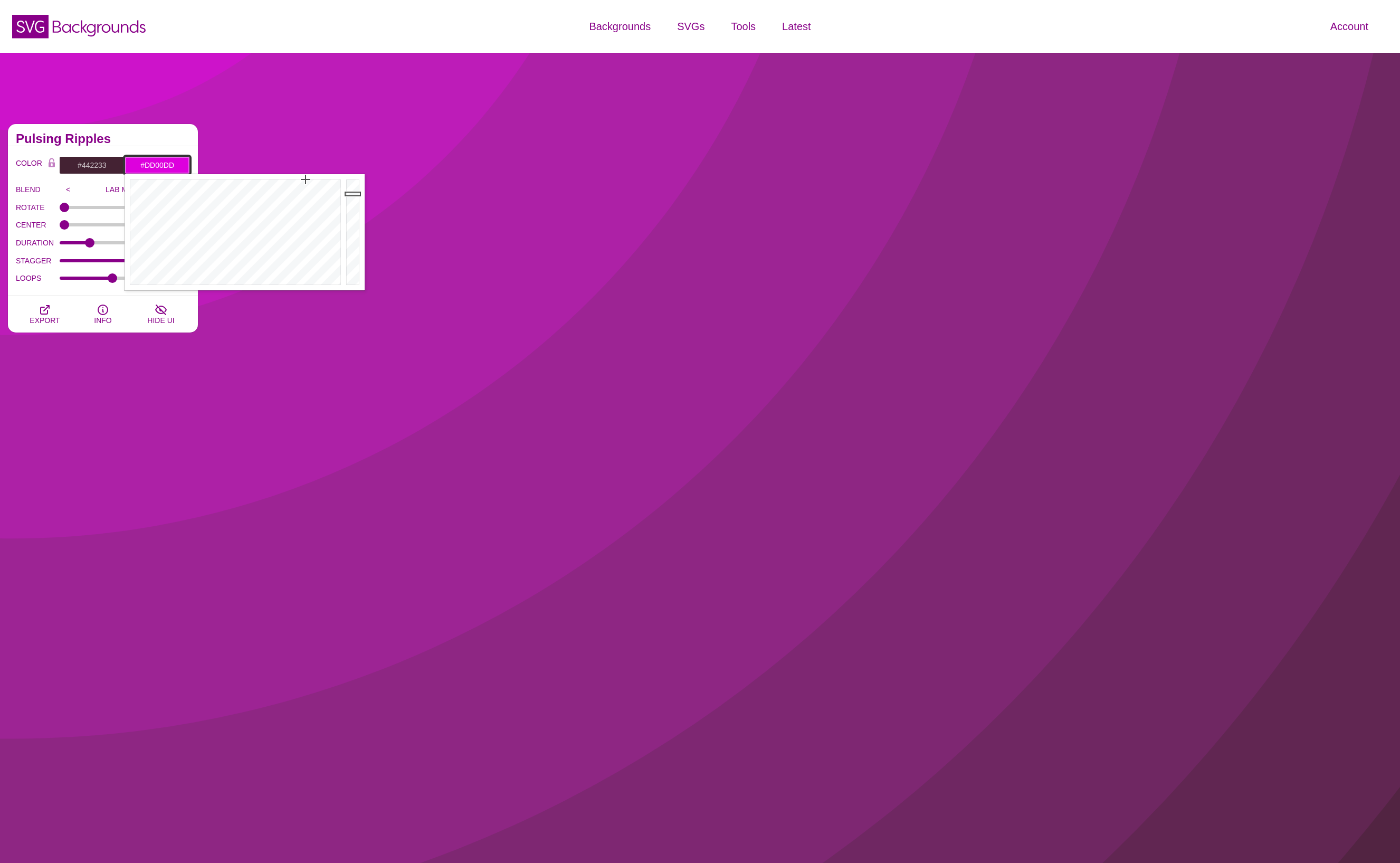
click at [158, 162] on input "#DD00DD" at bounding box center [157, 165] width 65 height 18
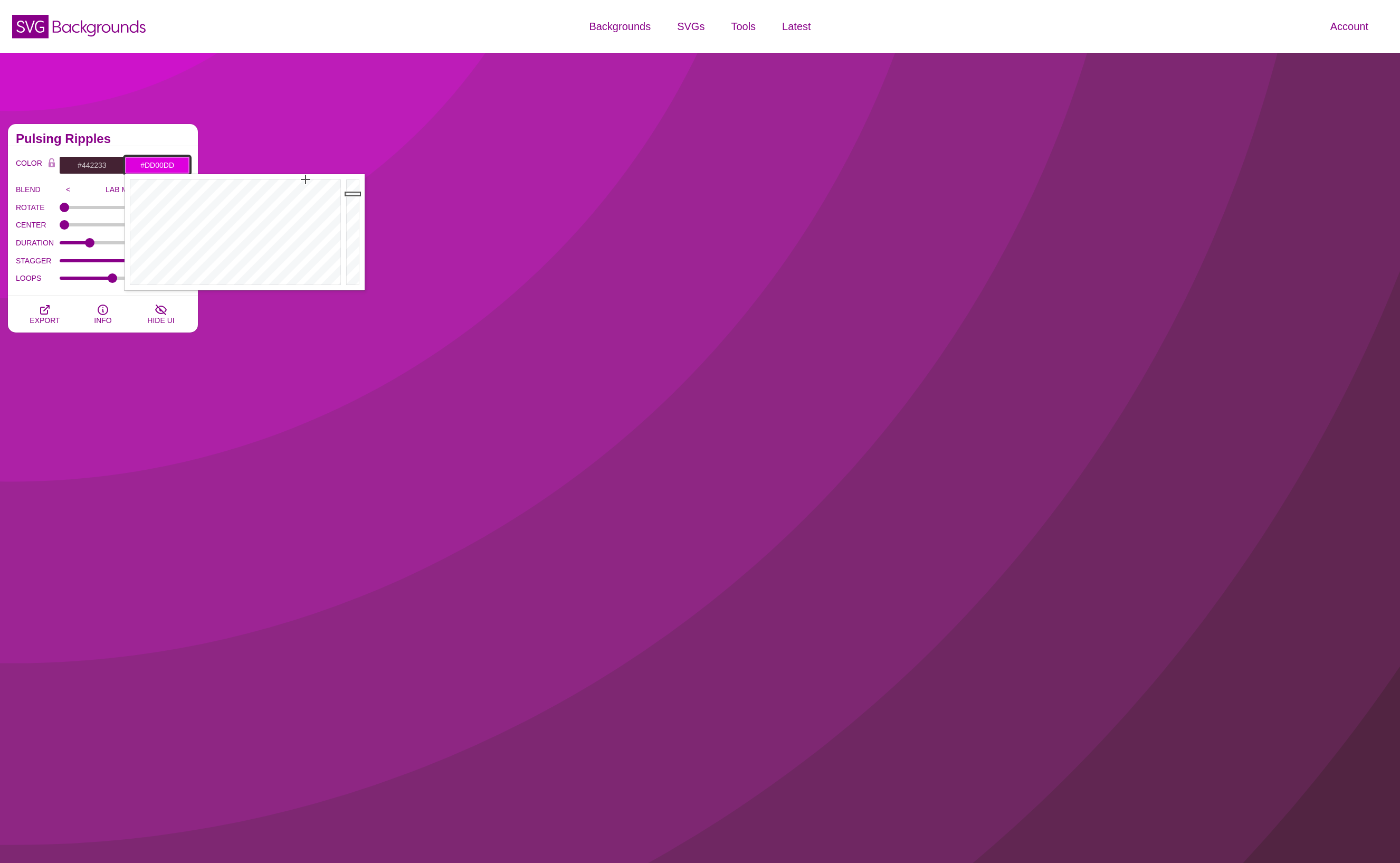
paste input "e3e3e3"
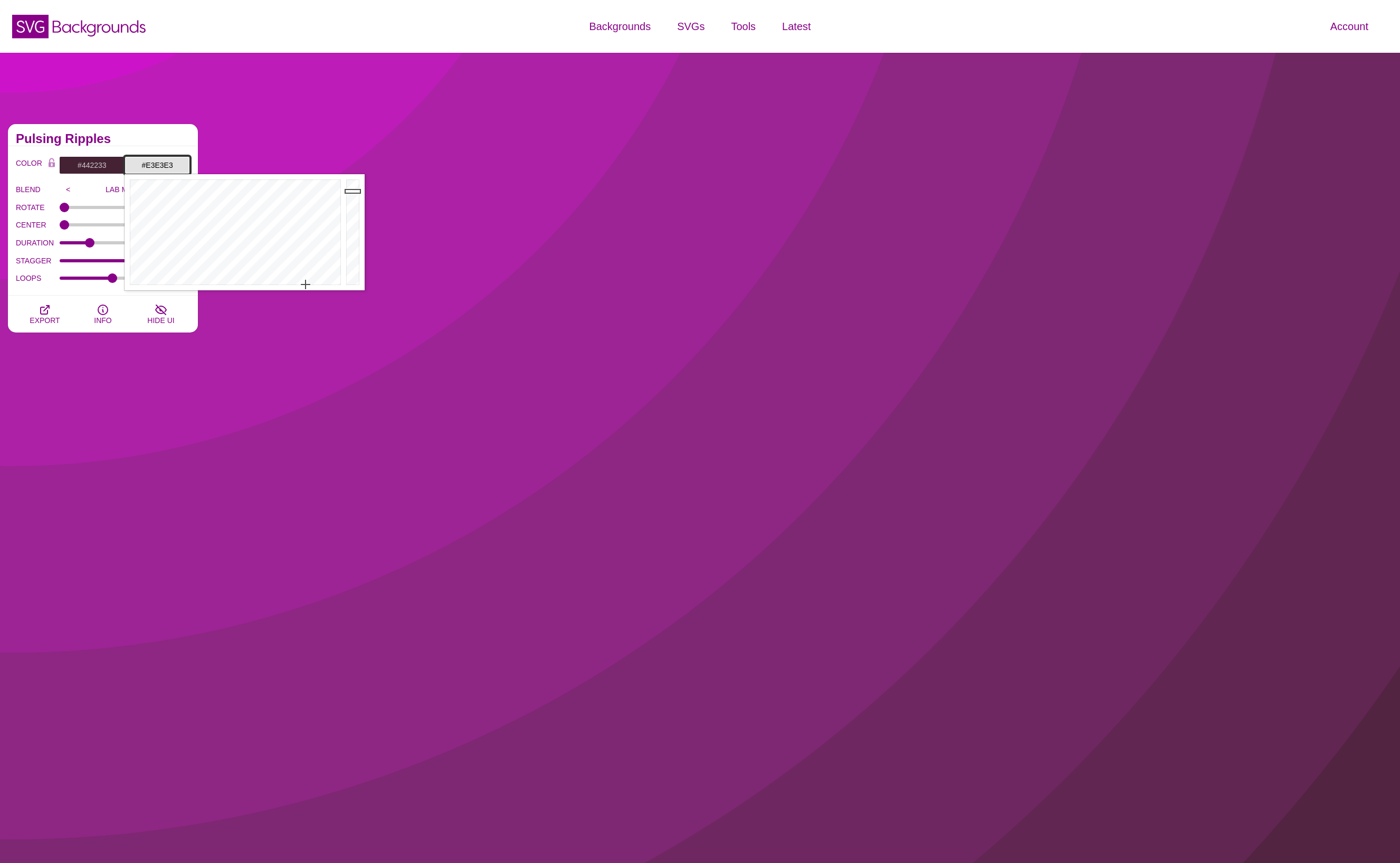
type input "#E3E3E3"
click at [158, 144] on div "Pulsing Ripples" at bounding box center [103, 135] width 190 height 22
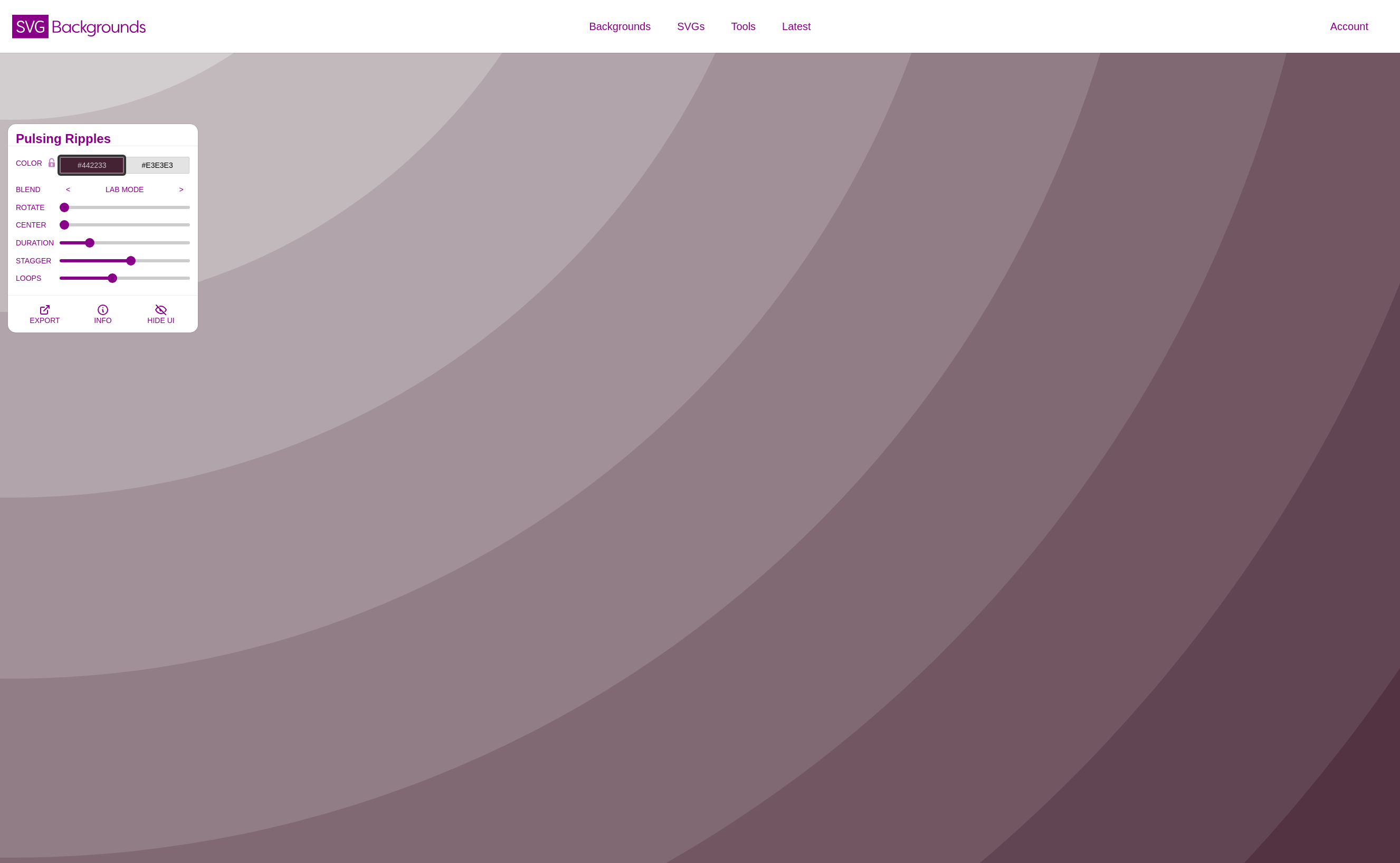
click at [88, 165] on input "#442233" at bounding box center [91, 165] width 65 height 18
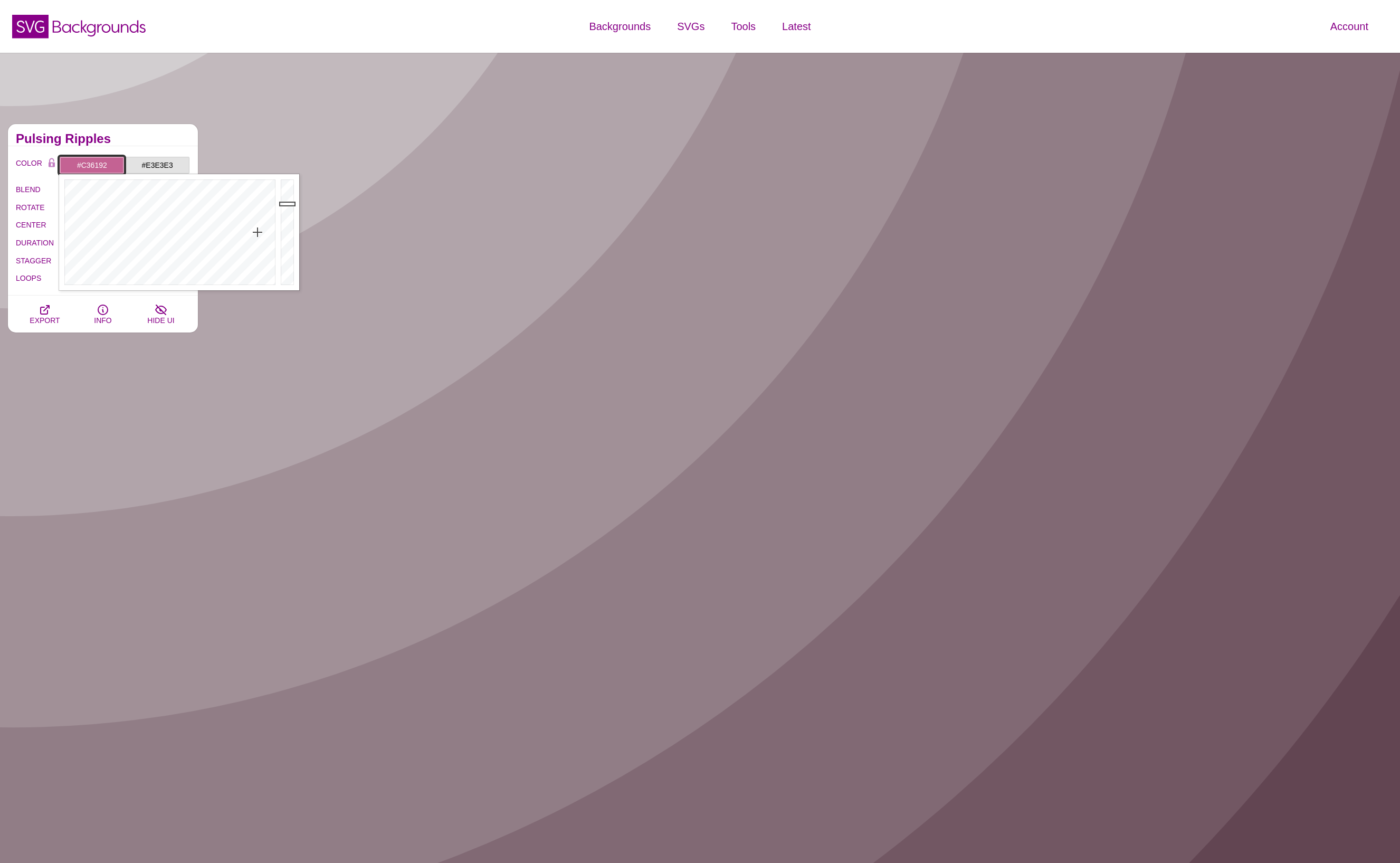
drag, startPoint x: 289, startPoint y: 255, endPoint x: 289, endPoint y: 205, distance: 50.0
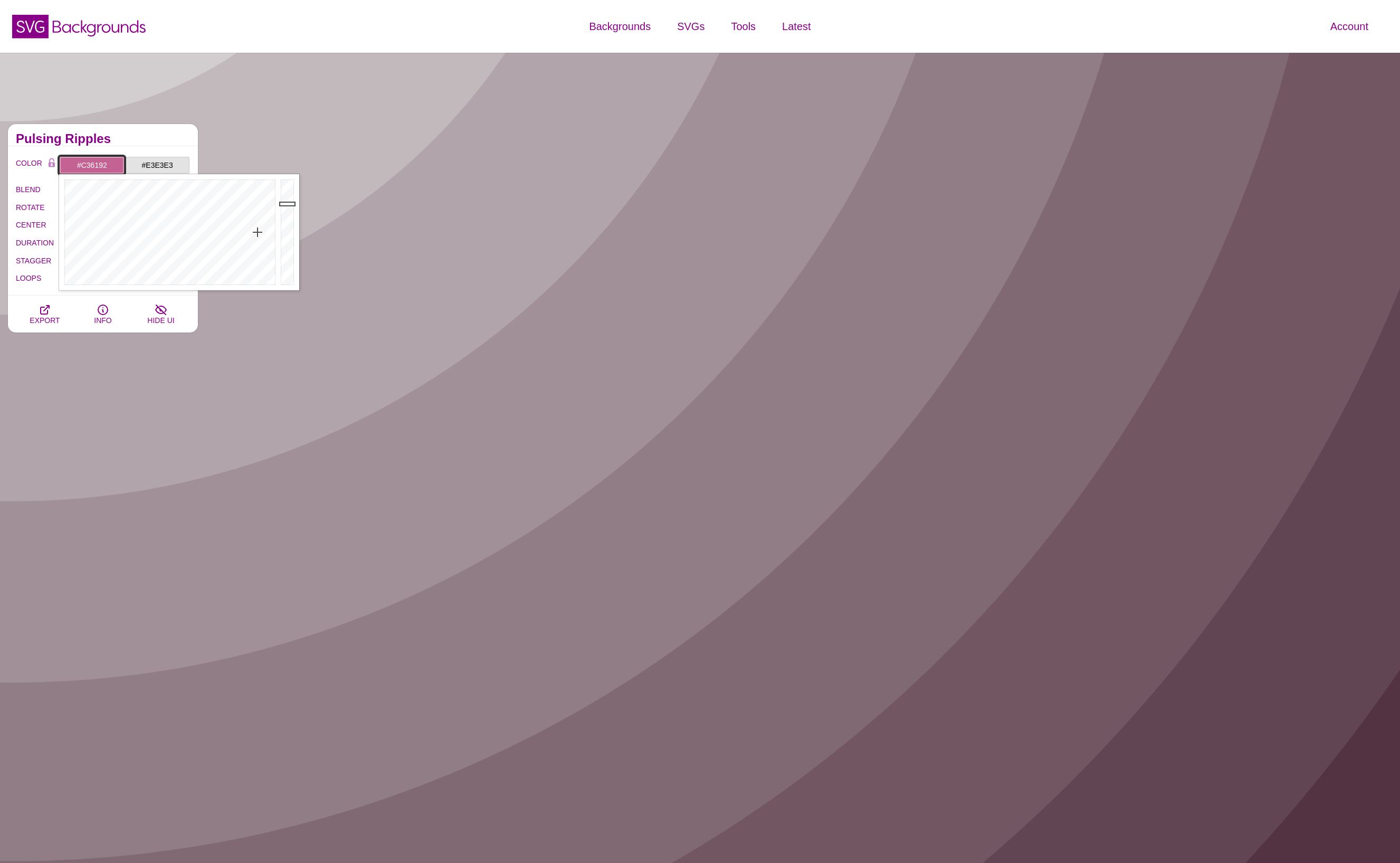
click at [289, 205] on div at bounding box center [289, 232] width 21 height 116
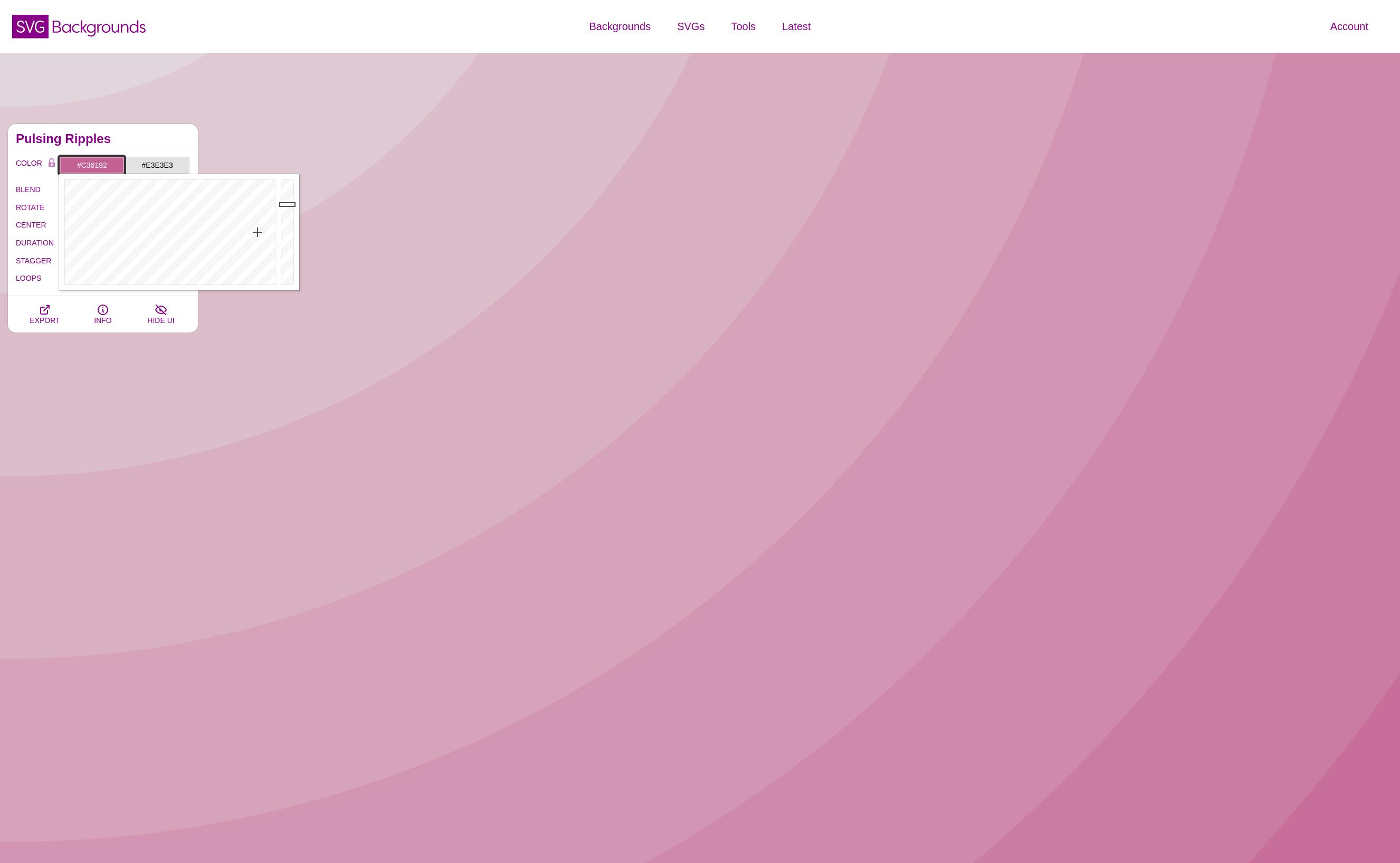
click at [92, 164] on input "#C36192" at bounding box center [91, 165] width 65 height 18
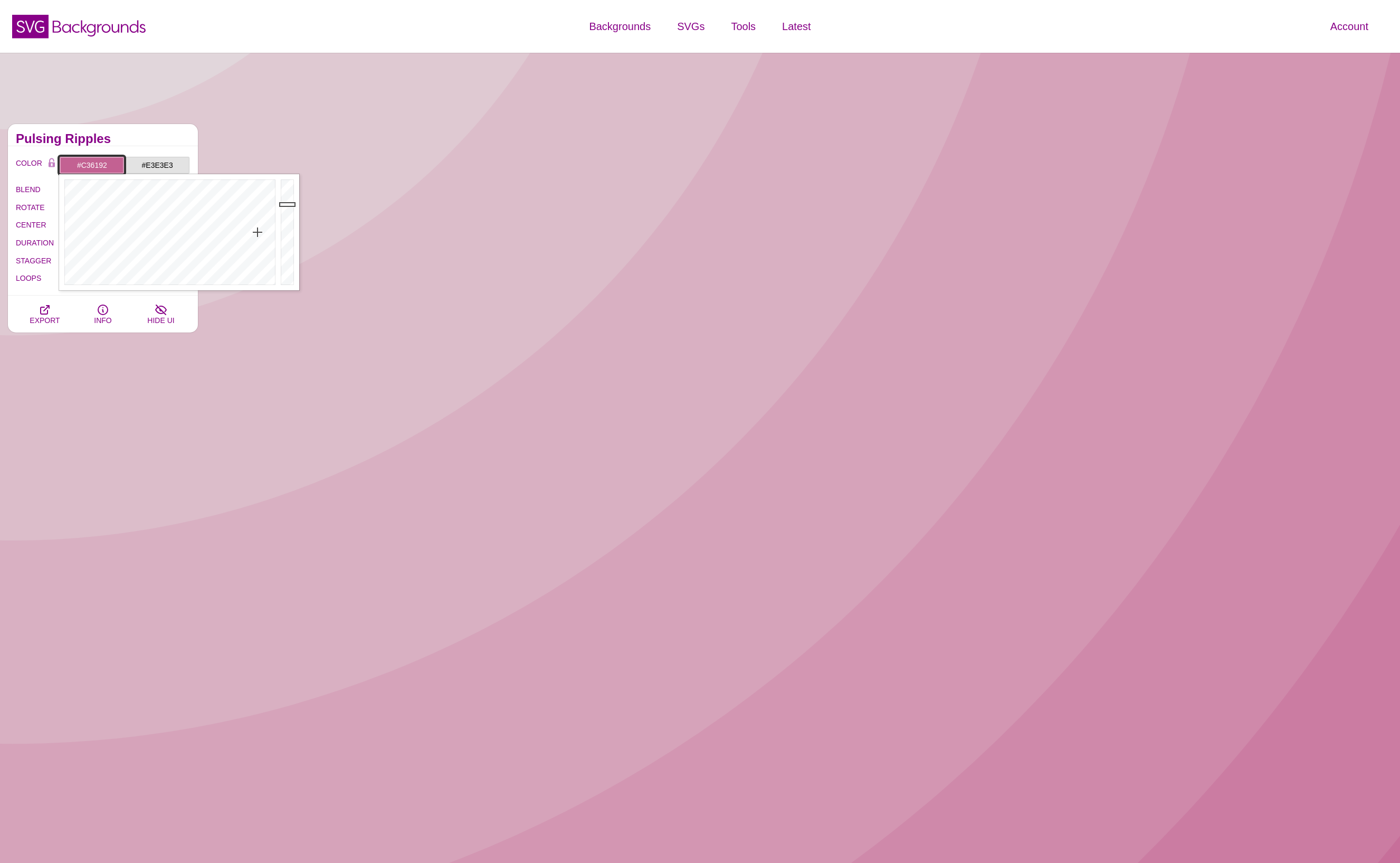
click at [92, 164] on input "#C36192" at bounding box center [91, 165] width 65 height 18
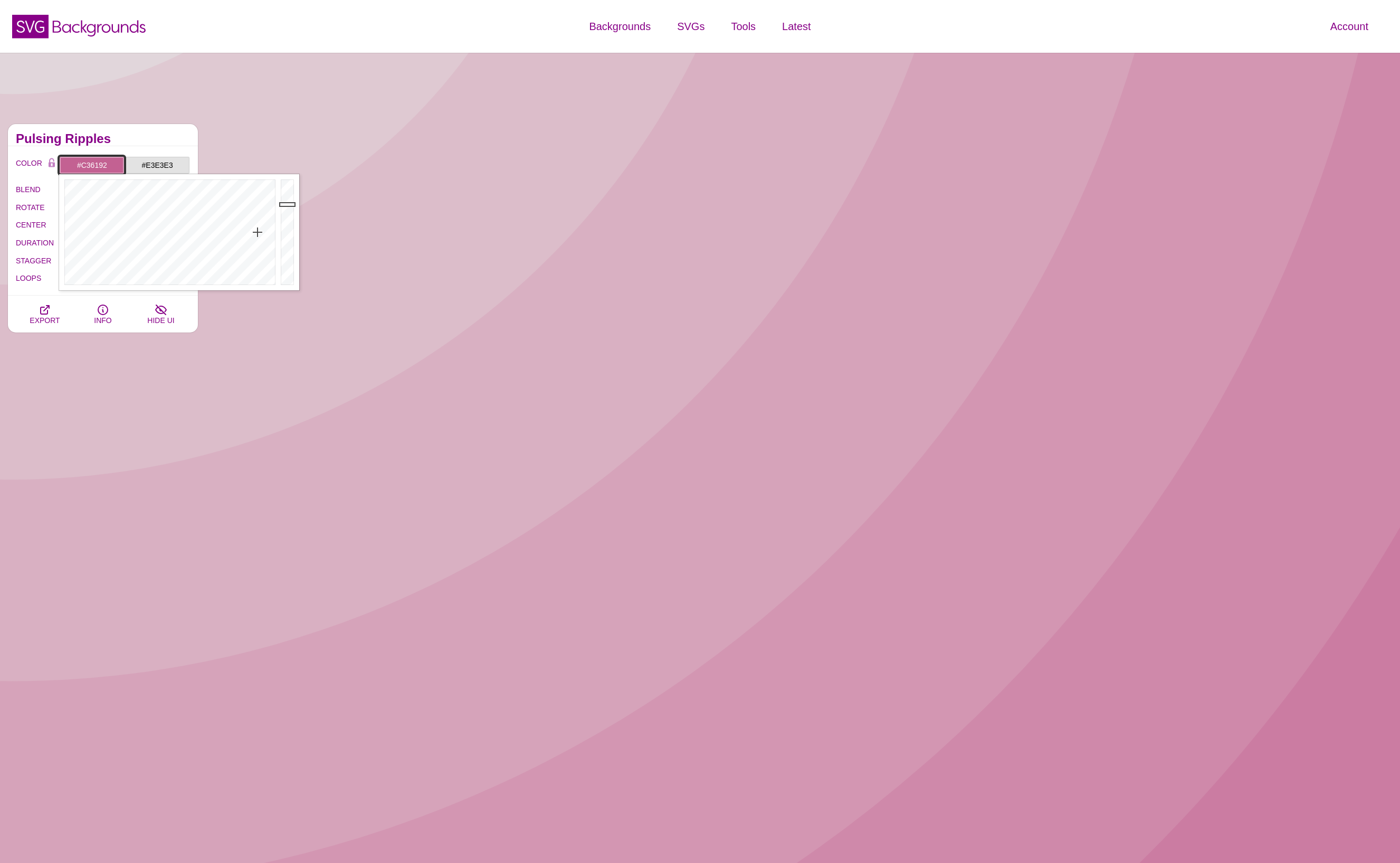
click at [92, 164] on input "#C36192" at bounding box center [91, 165] width 65 height 18
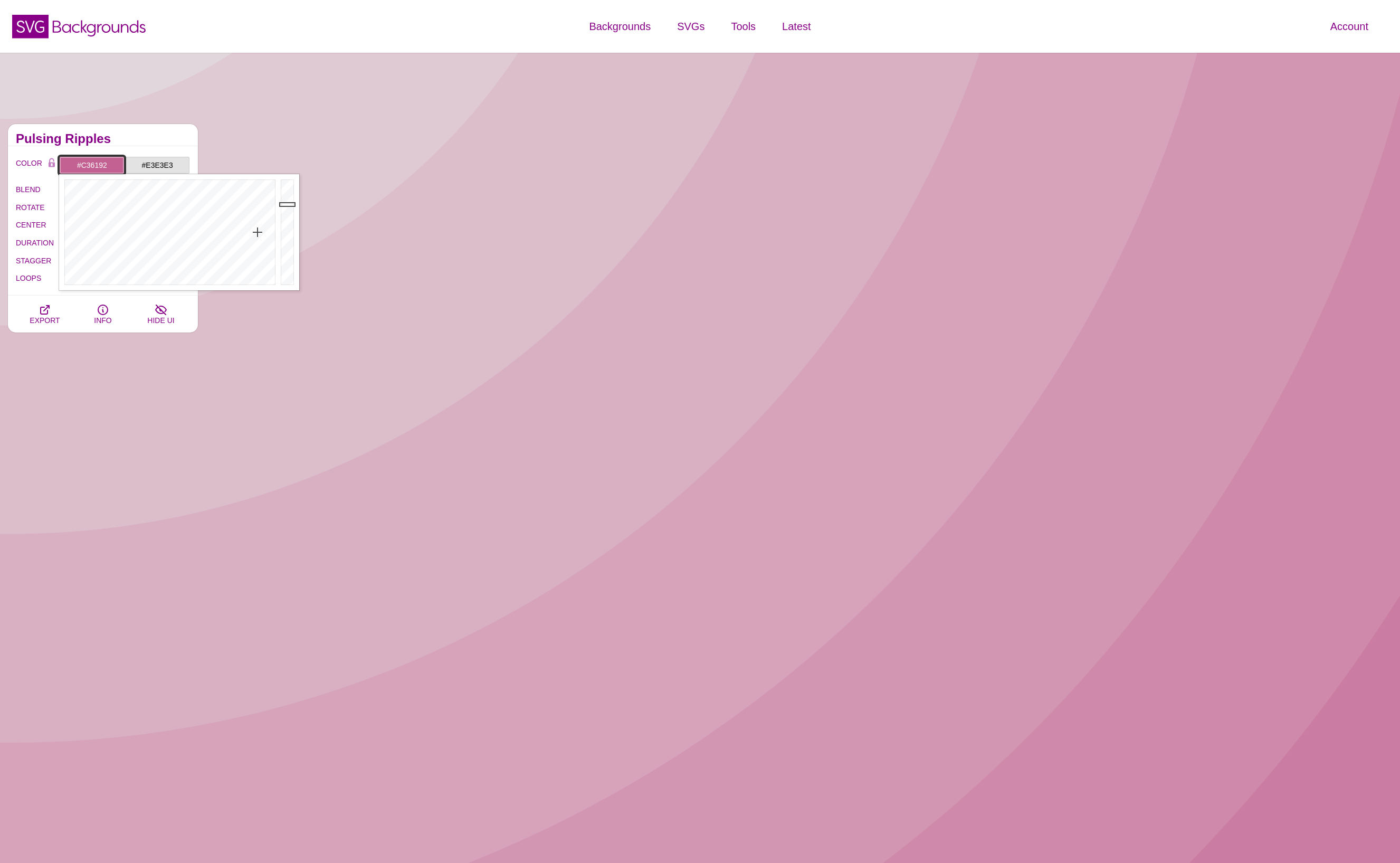
paste input "5c5855"
click at [156, 168] on input "#E3E3E3" at bounding box center [157, 165] width 65 height 18
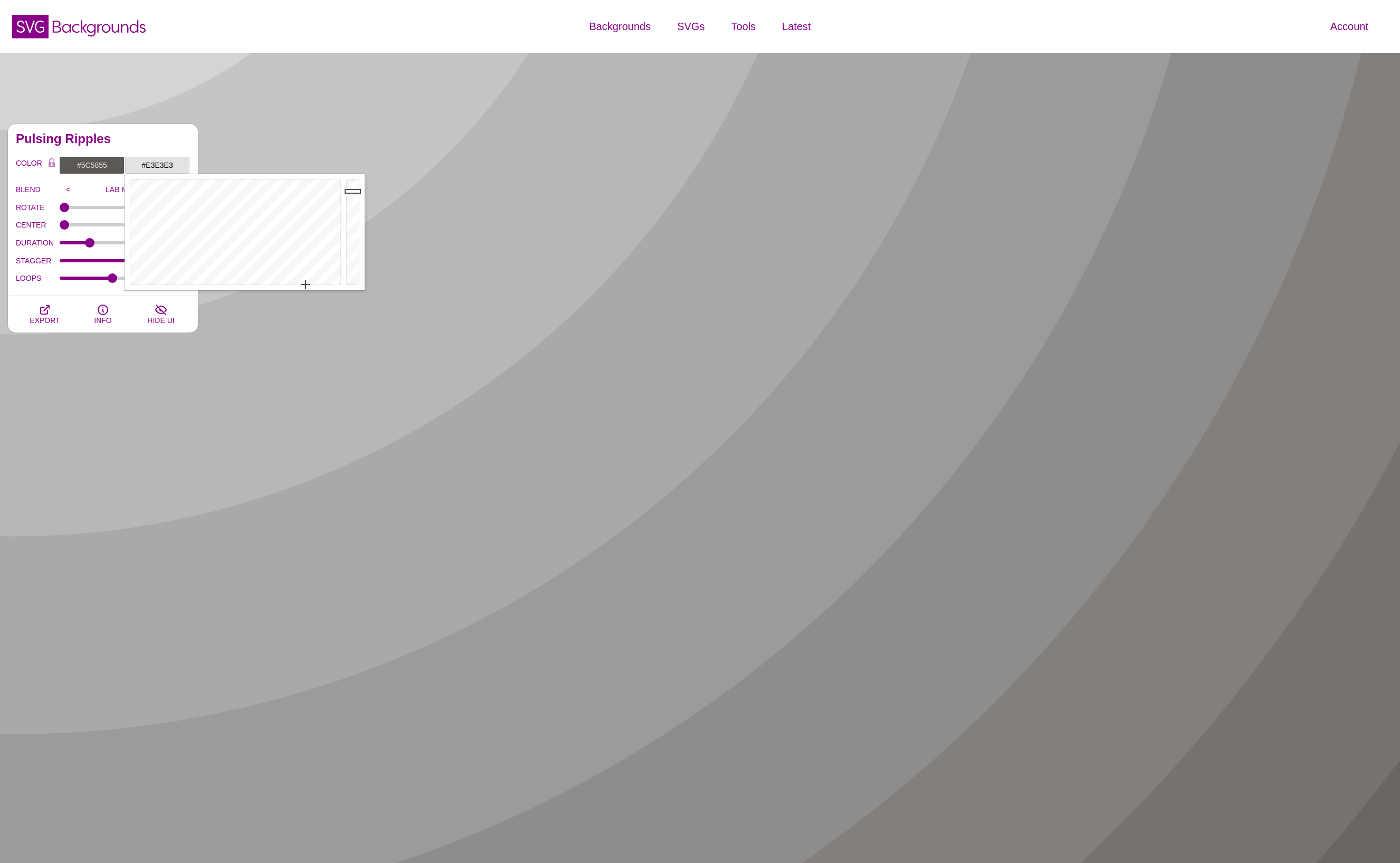
click at [149, 143] on div "Pulsing Ripples" at bounding box center [103, 135] width 190 height 22
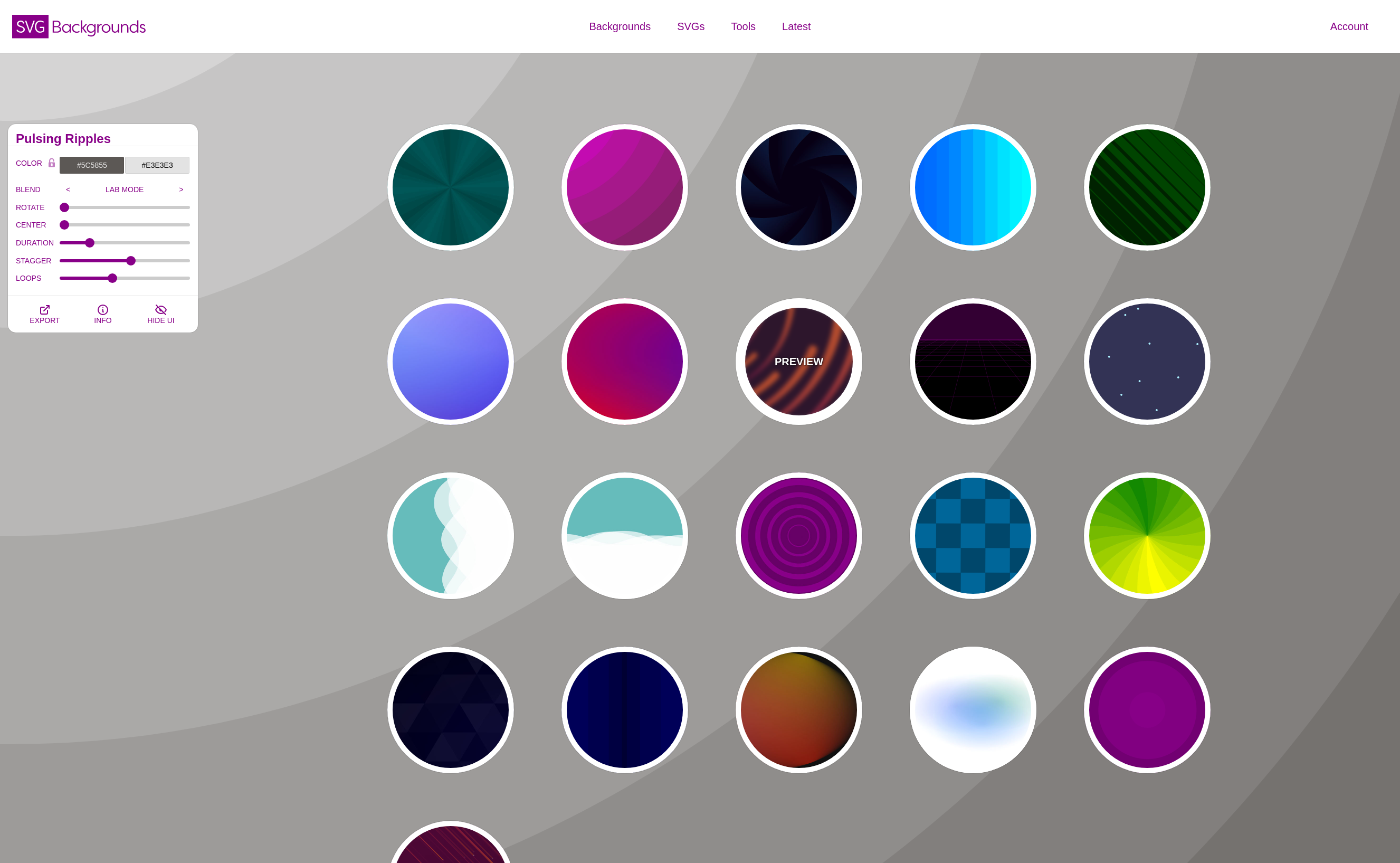
click at [808, 339] on div "PREVIEW" at bounding box center [799, 361] width 127 height 126
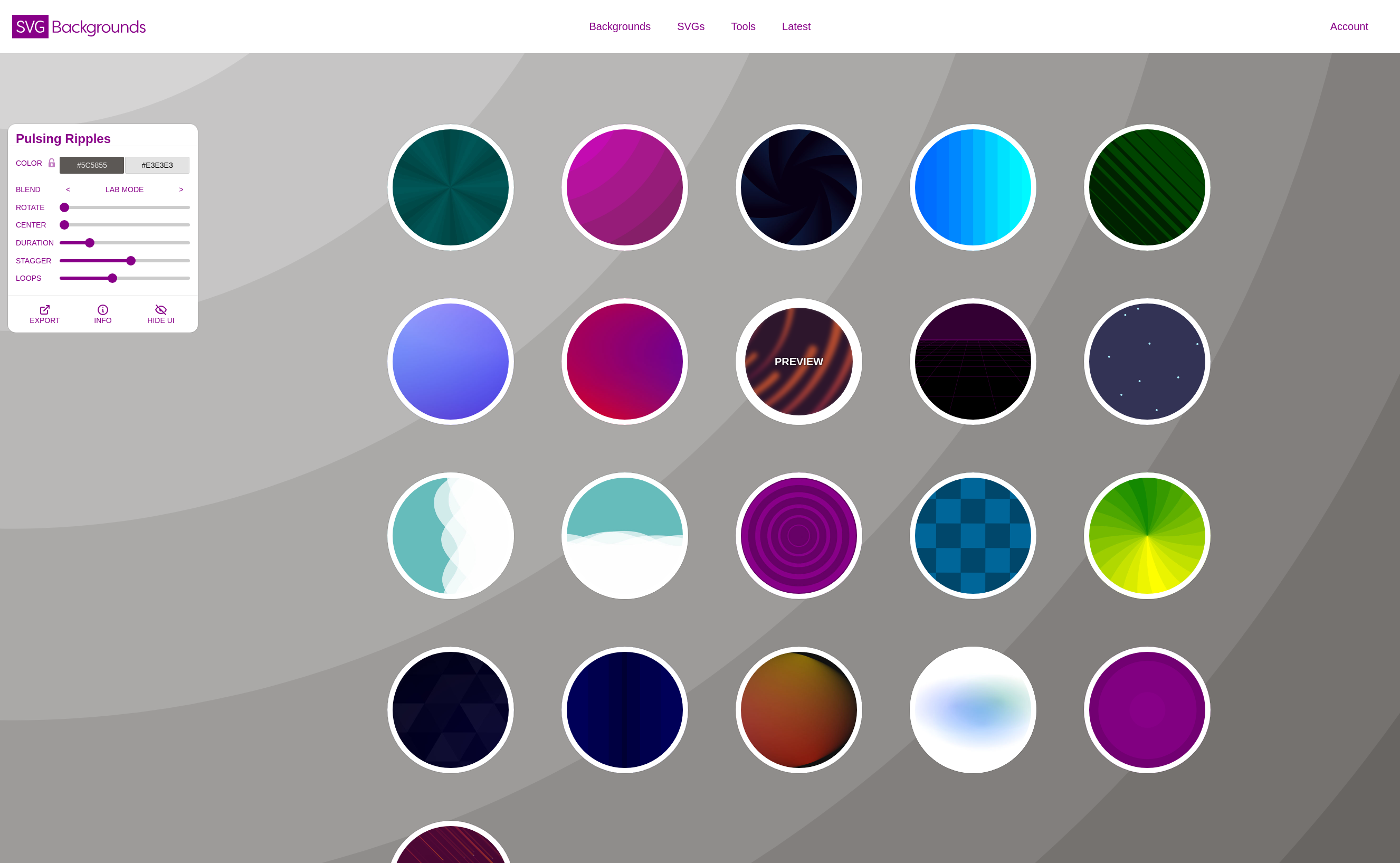
type input "#220022"
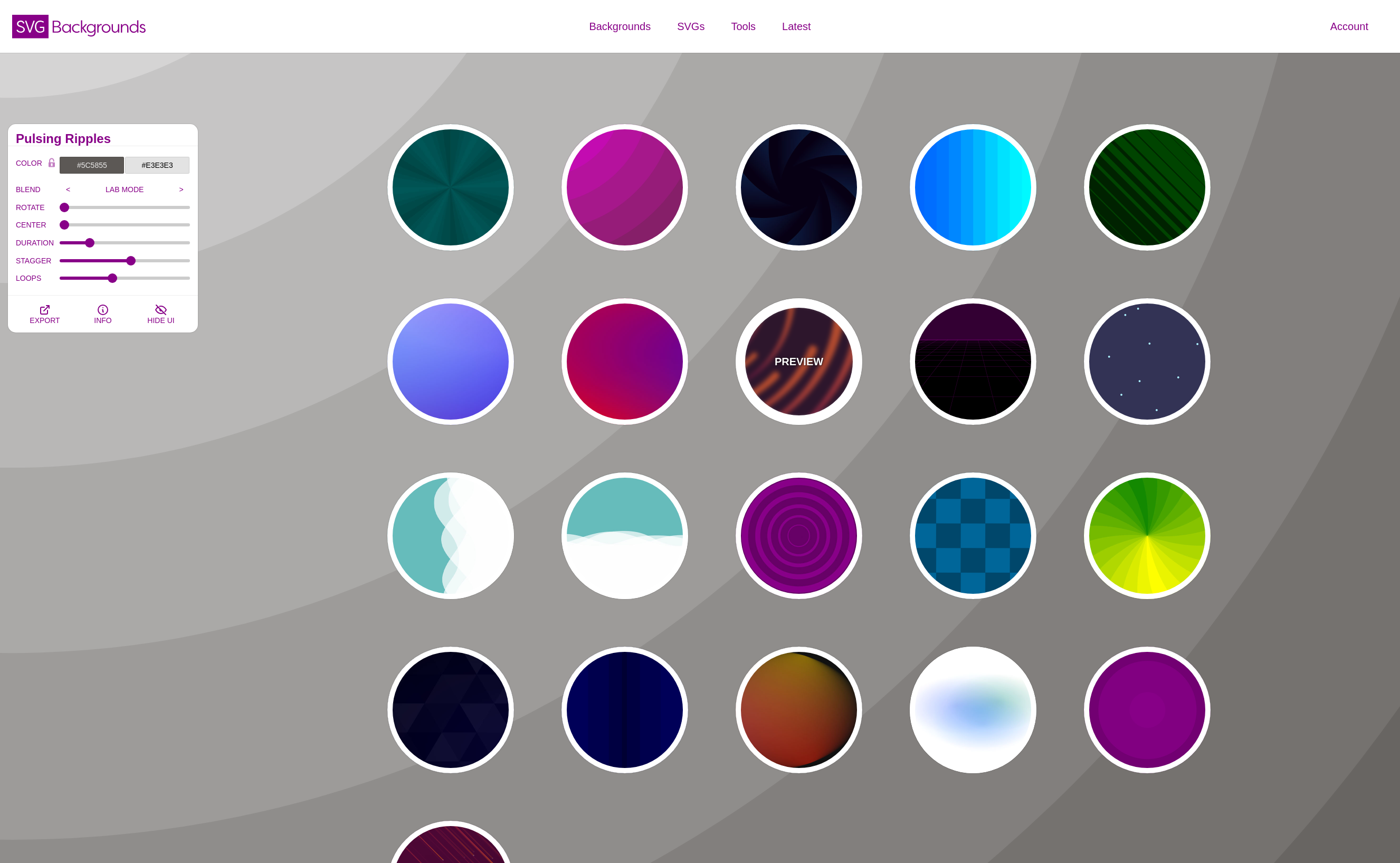
type input "#EE5522"
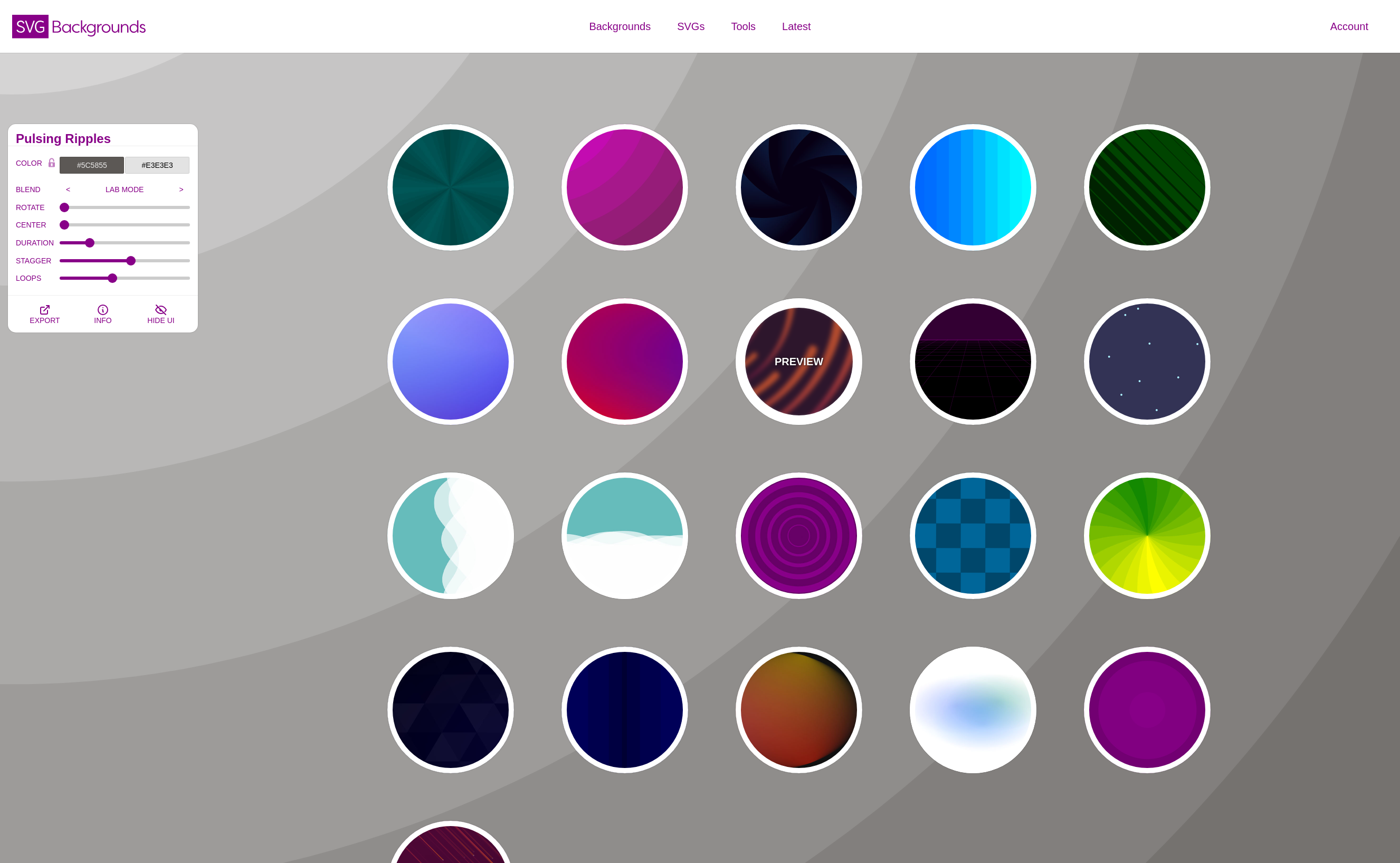
type input "#220022"
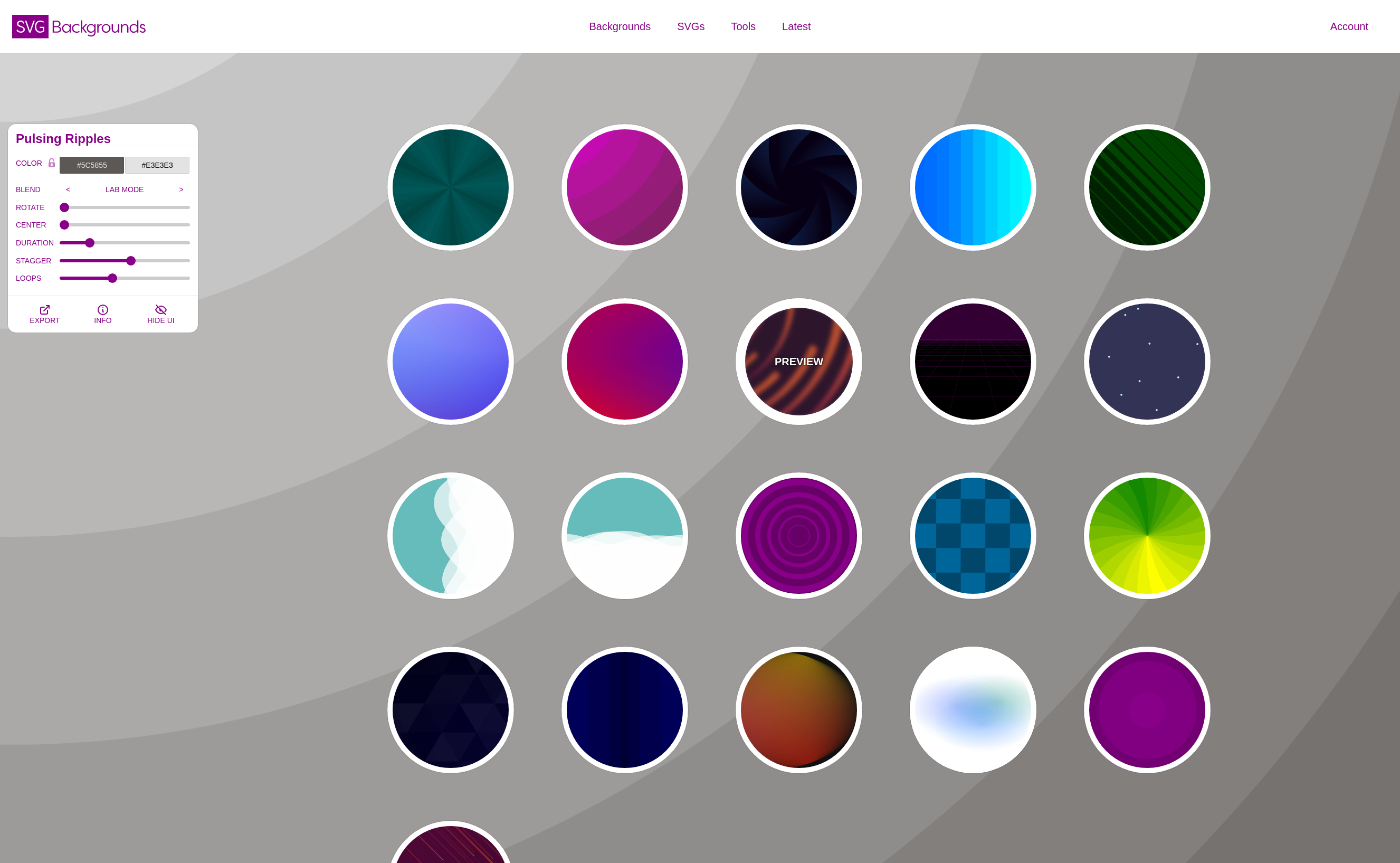
type input "50"
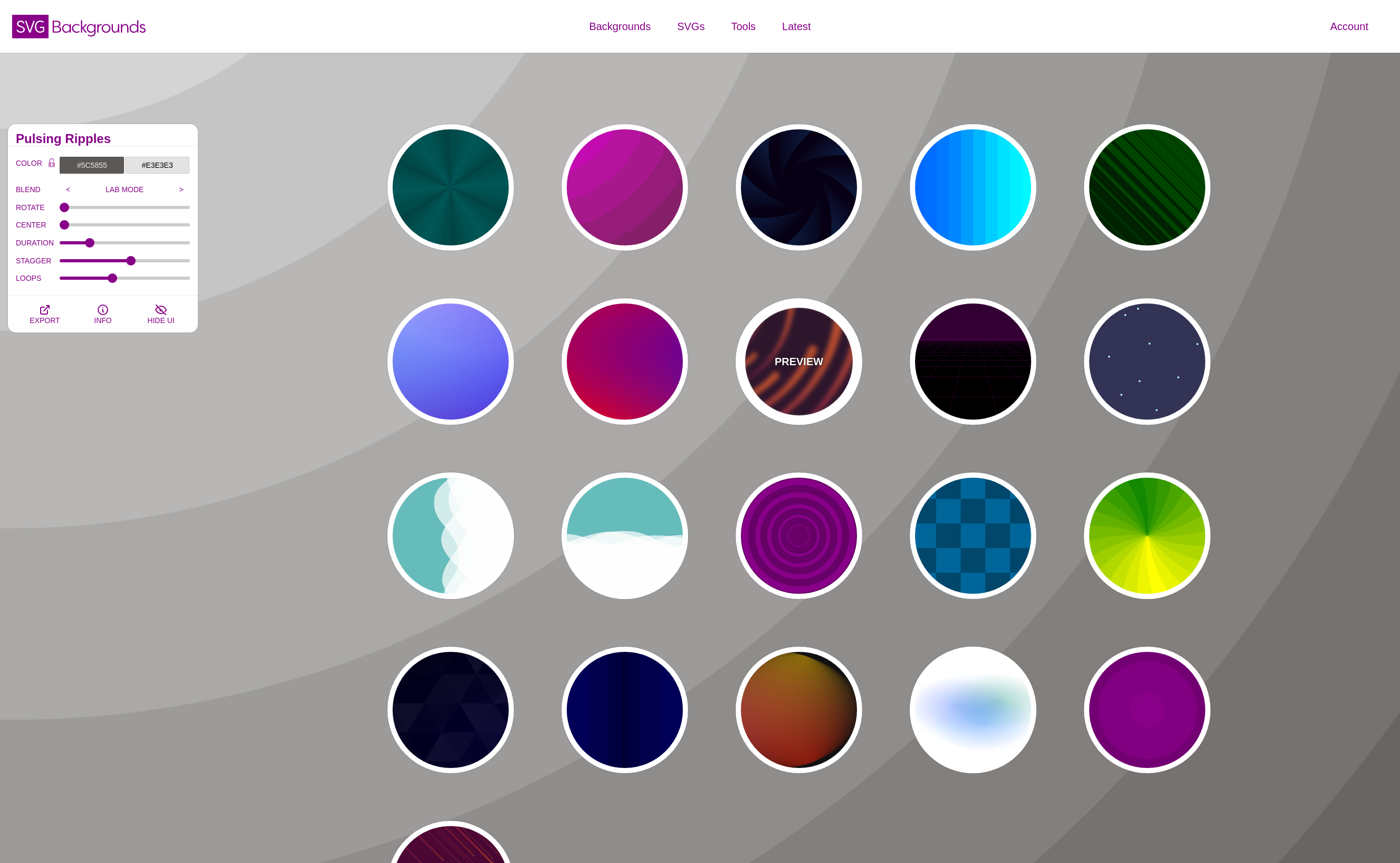
type input "99"
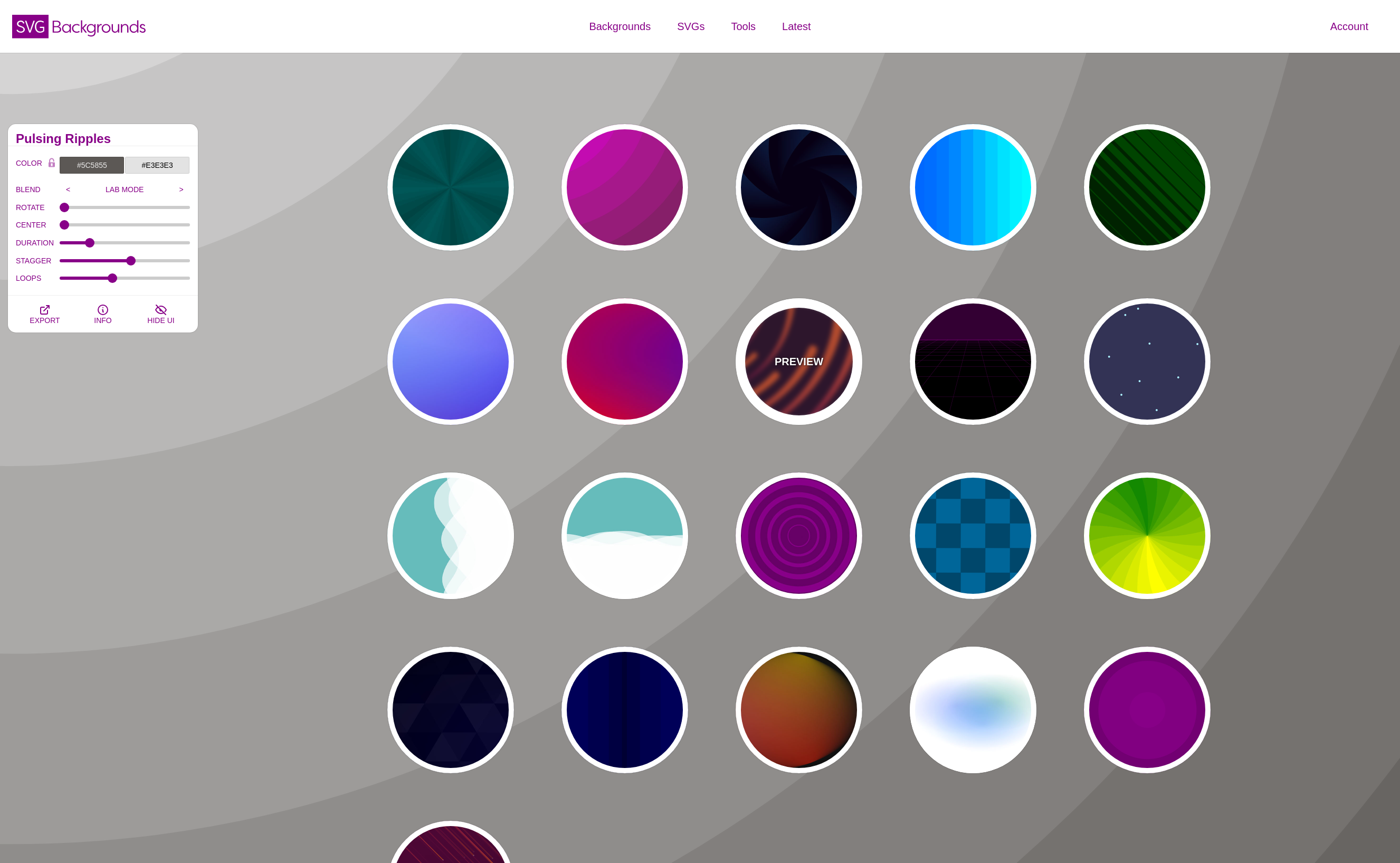
type input "0"
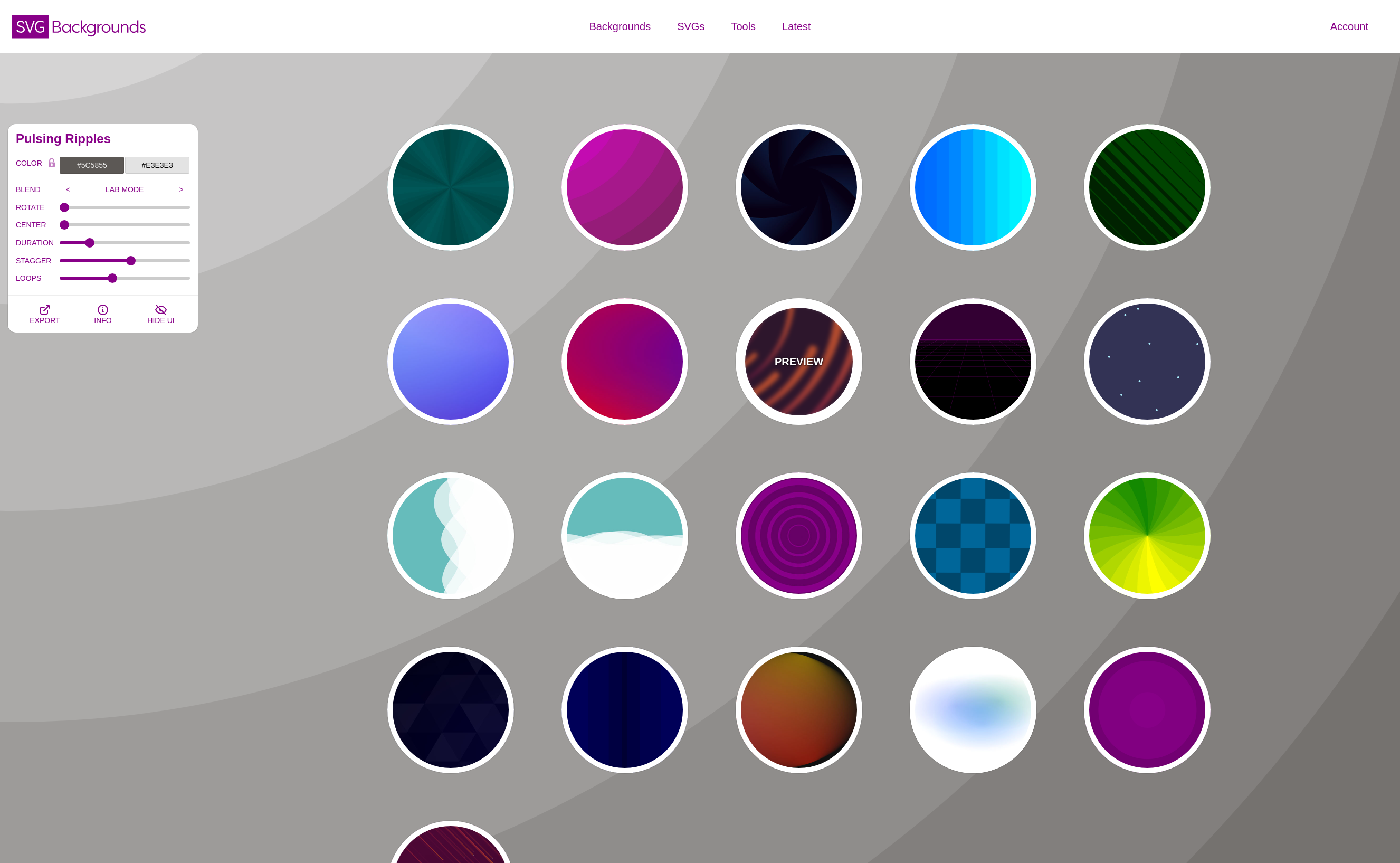
type input "0"
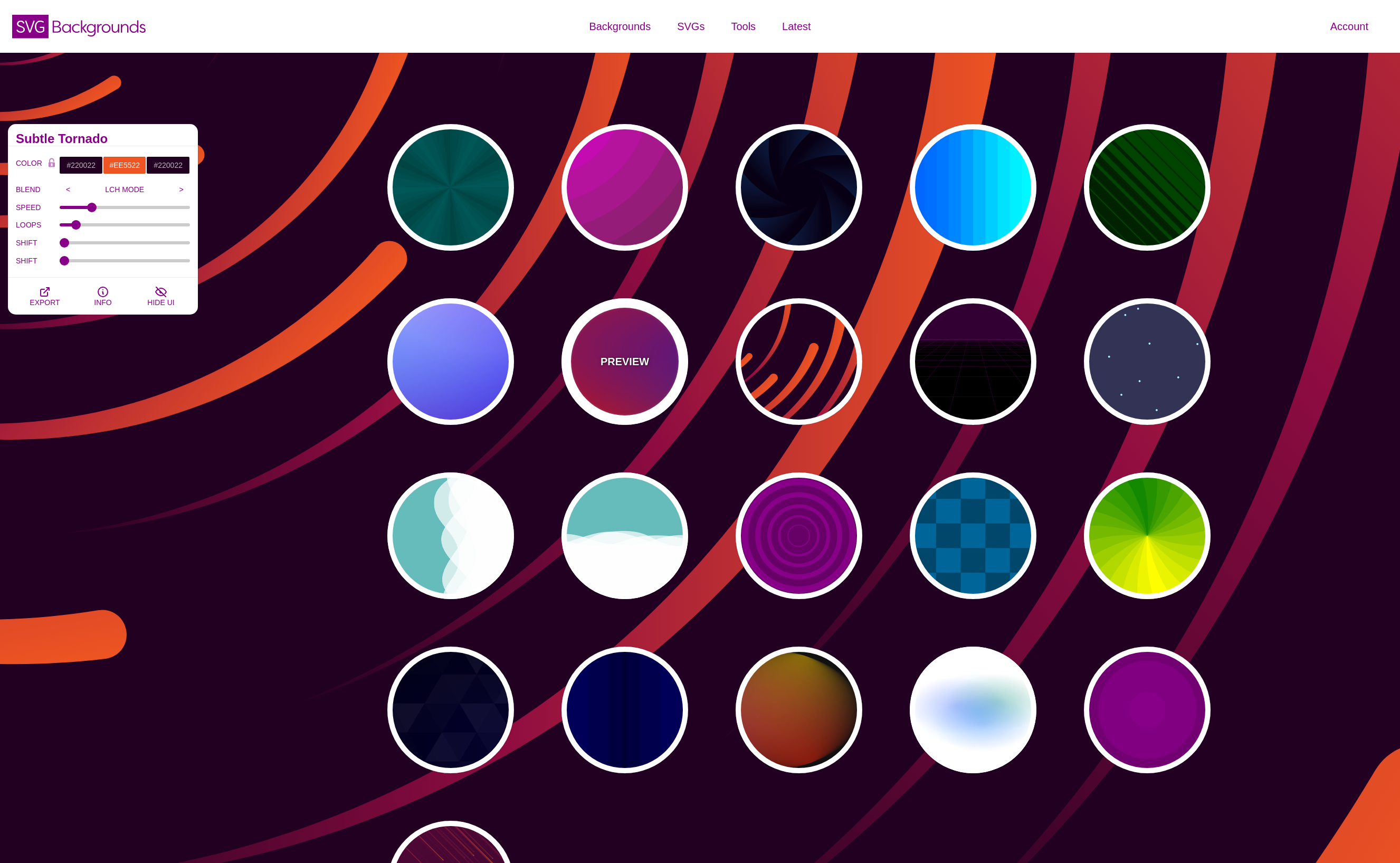
click at [618, 358] on p "PREVIEW" at bounding box center [624, 361] width 48 height 16
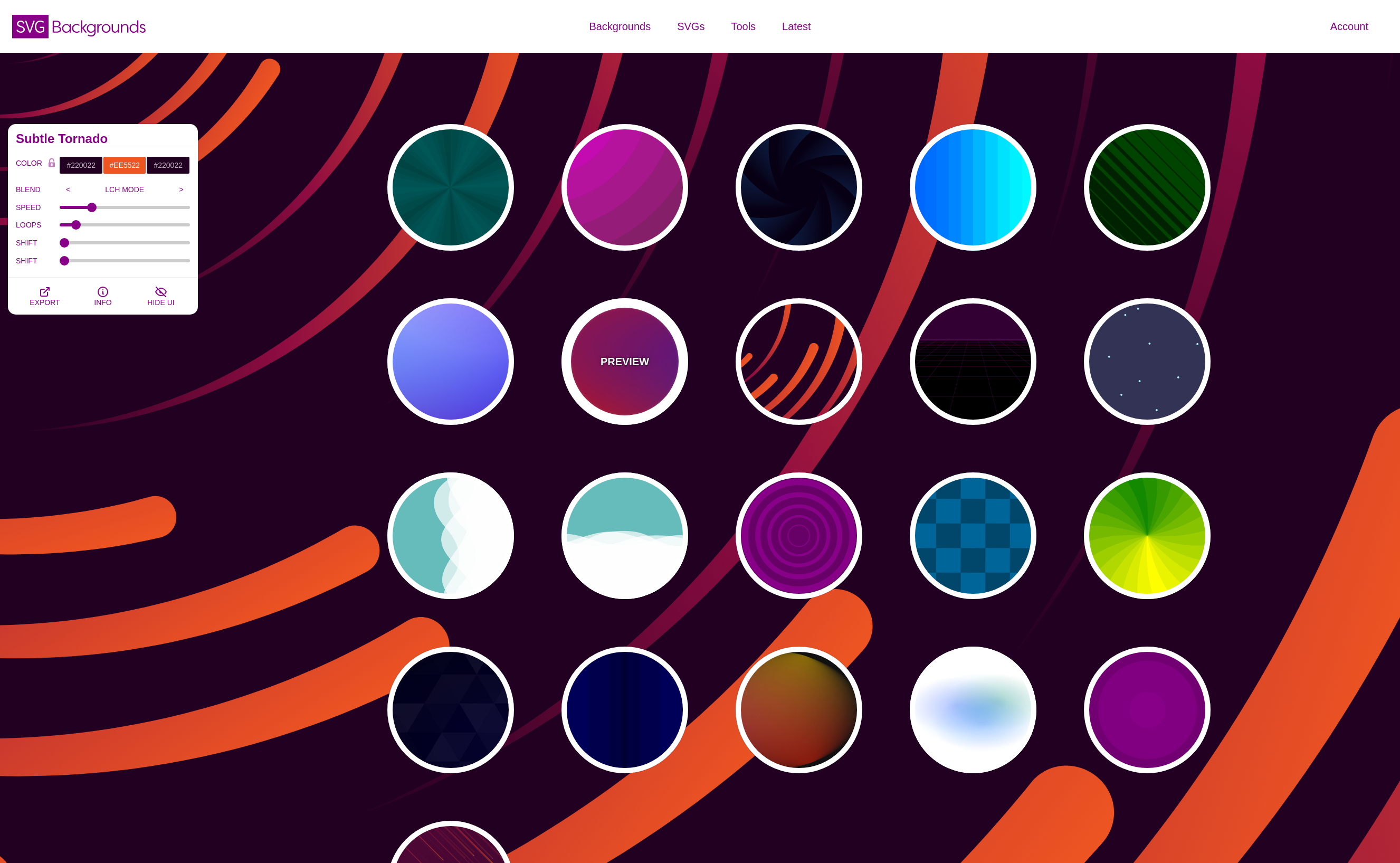
type input "#FF0000"
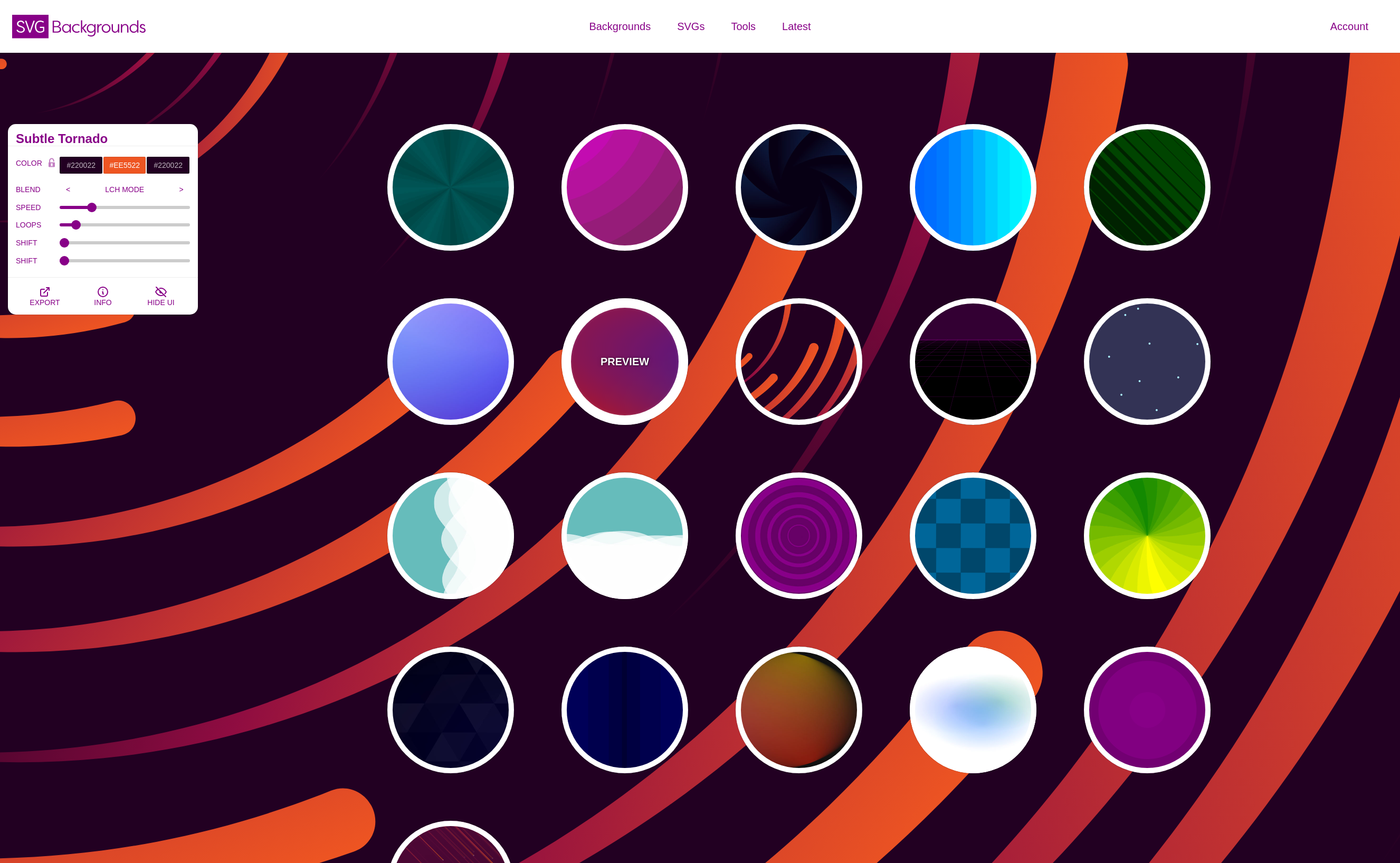
type input "#800080"
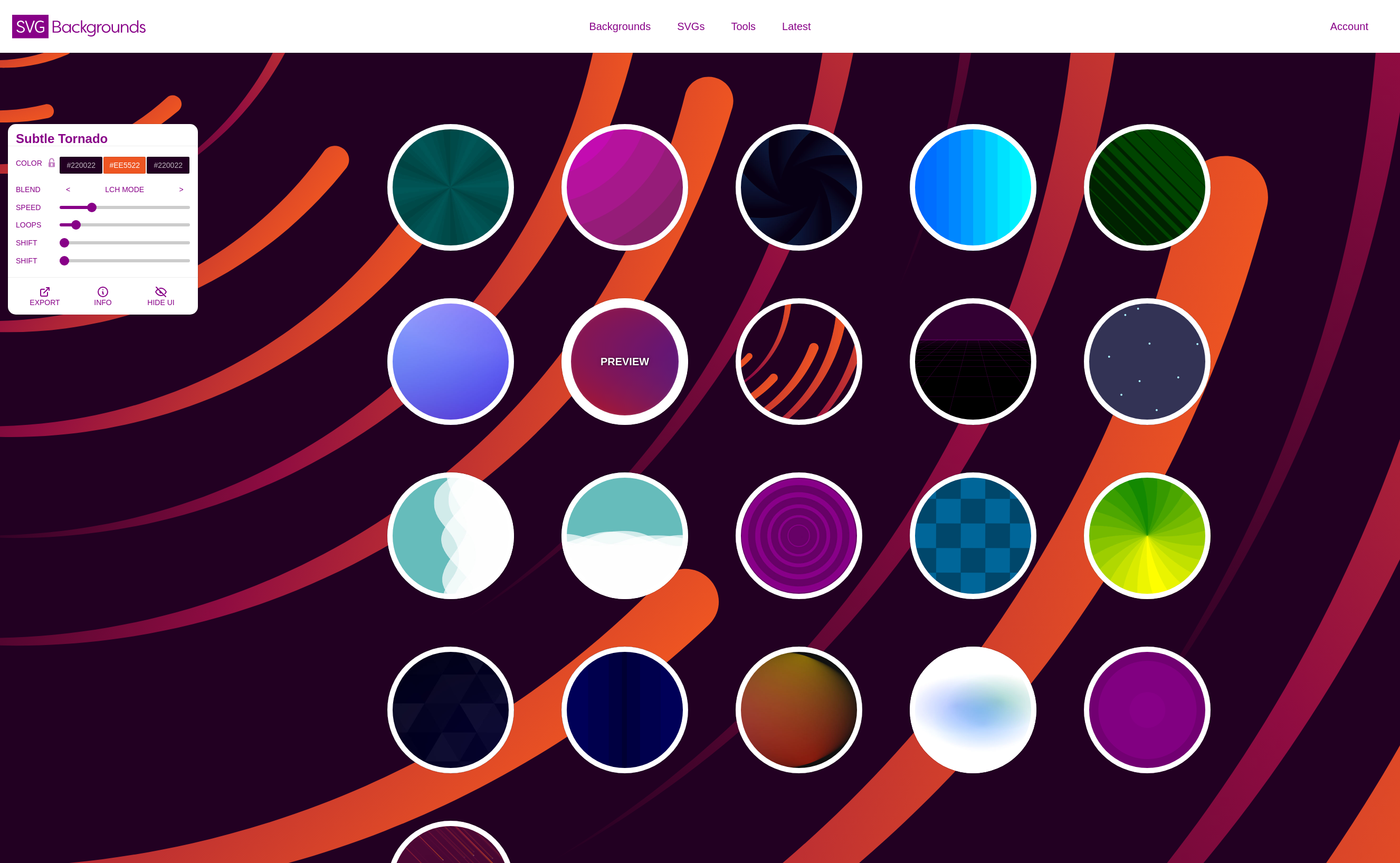
type input "#0000FF"
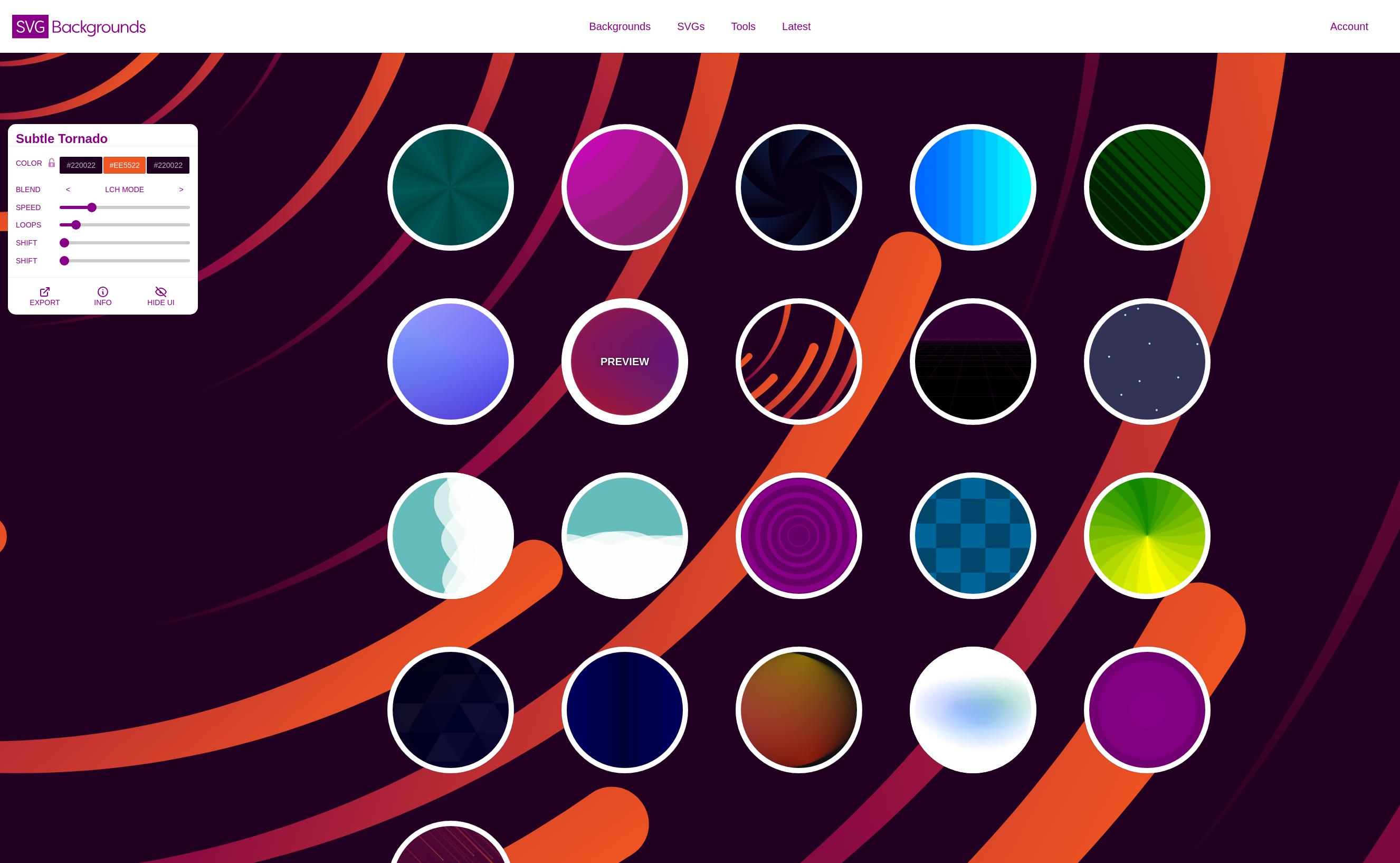
type input "#00EEBB"
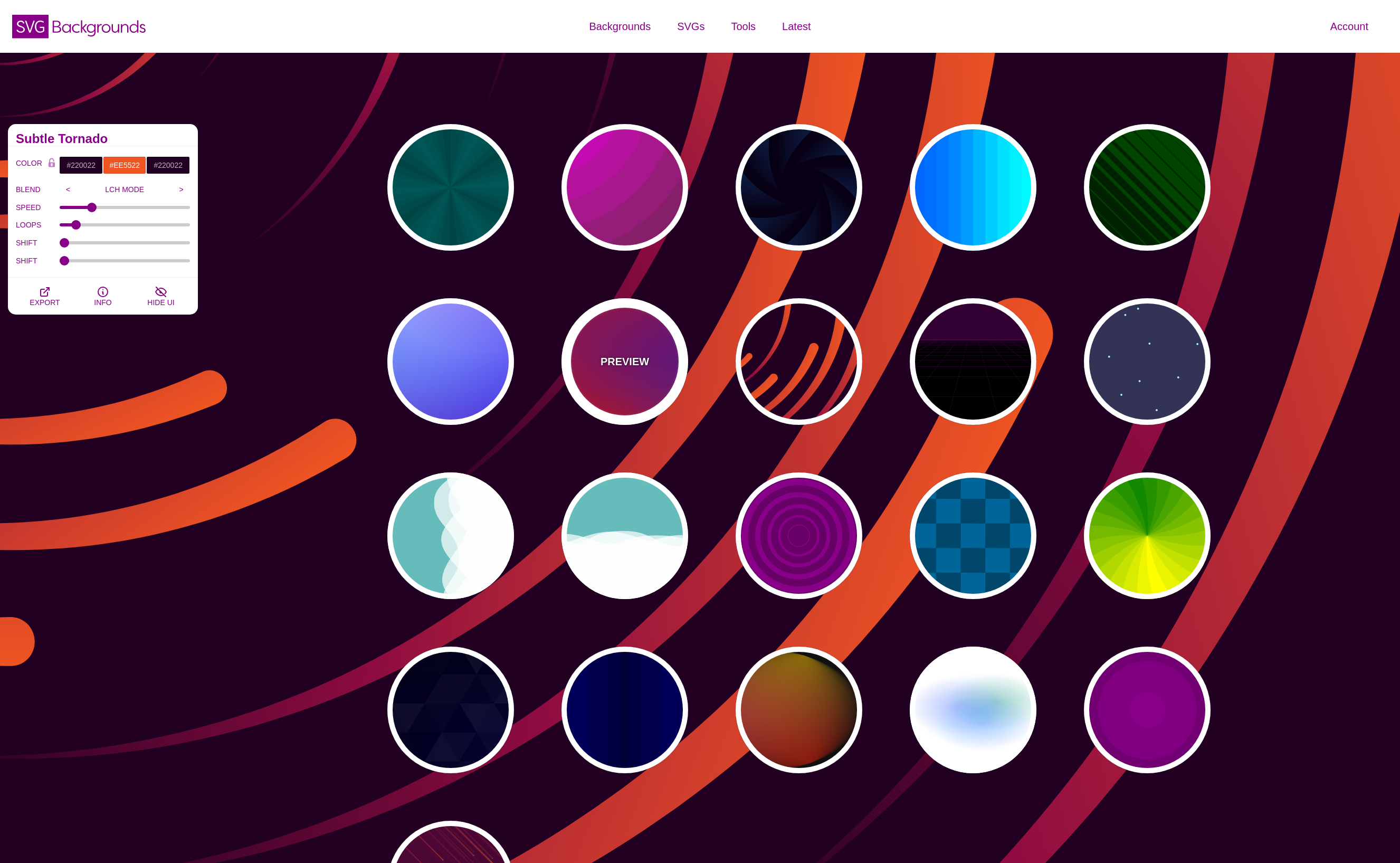
type input "#FFFF00"
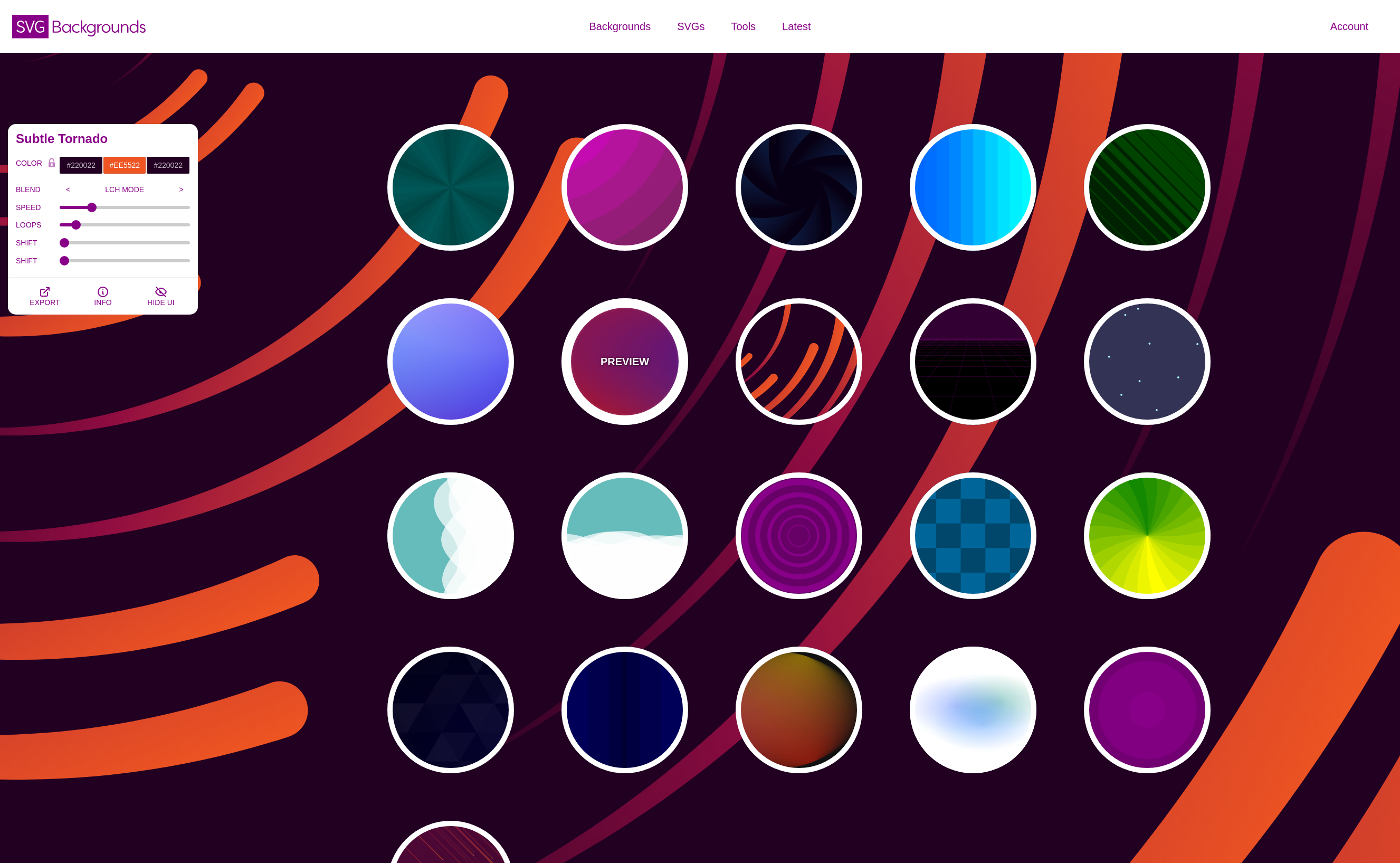
type input "#FFA500"
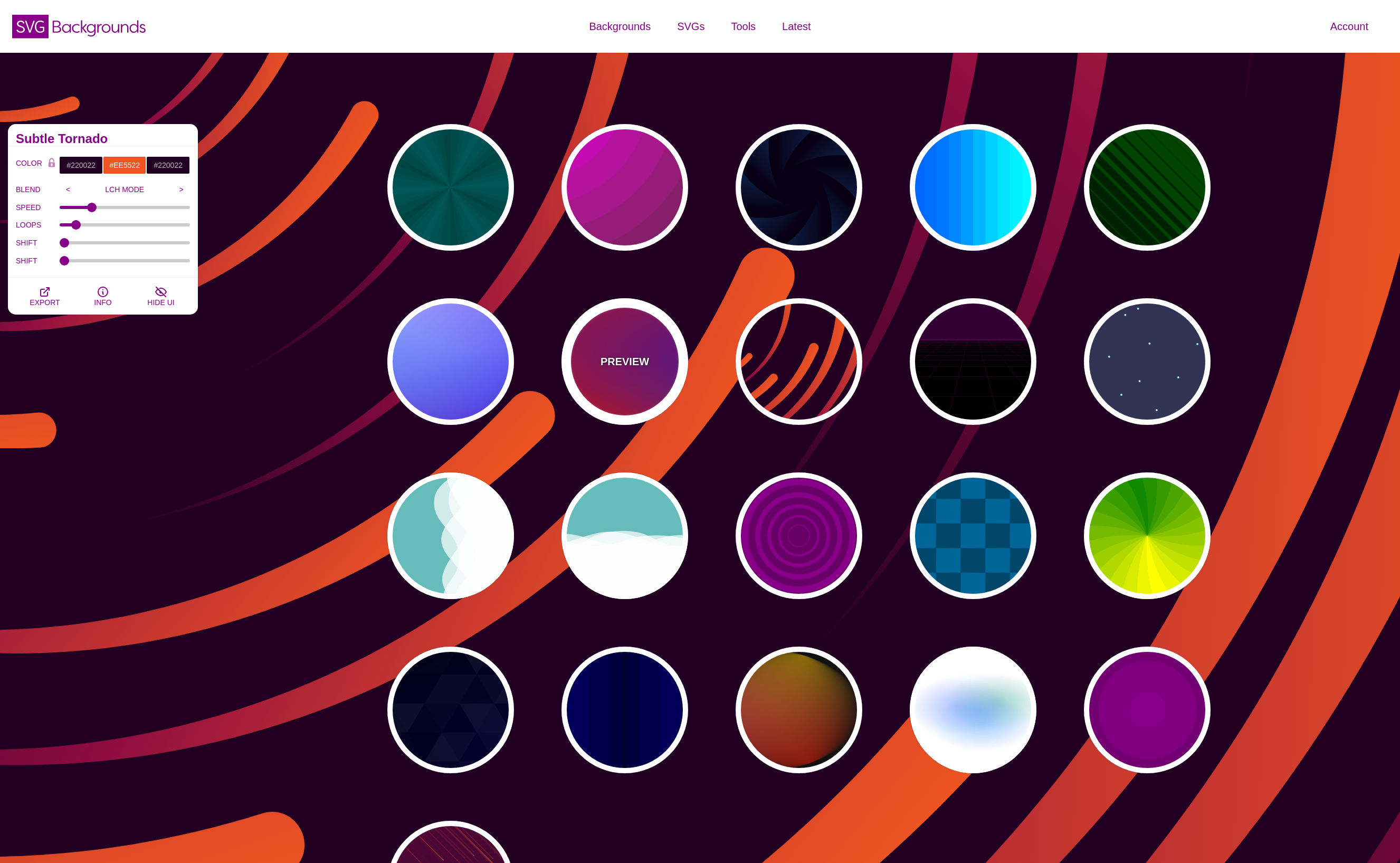
type input "1"
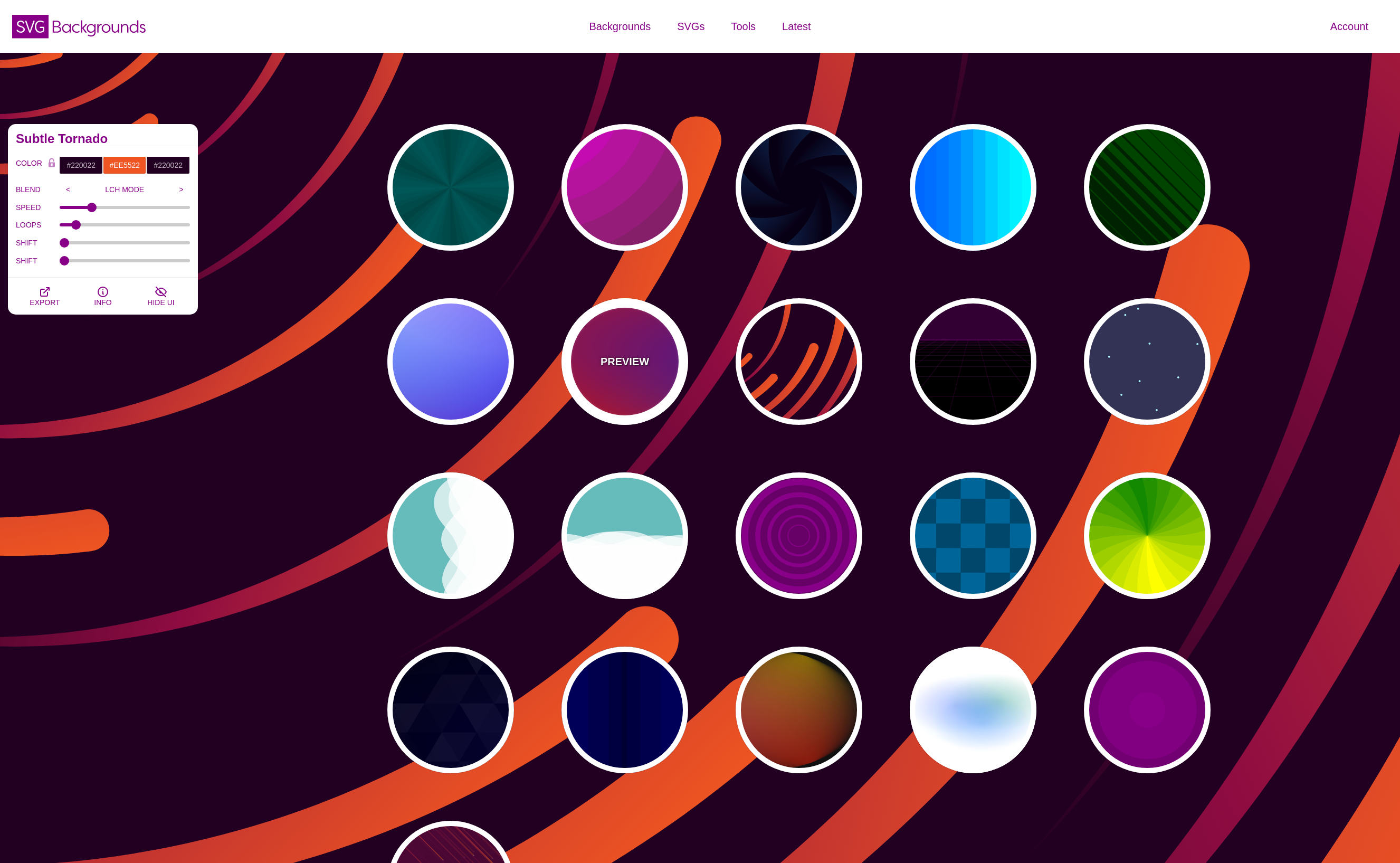
type input "20"
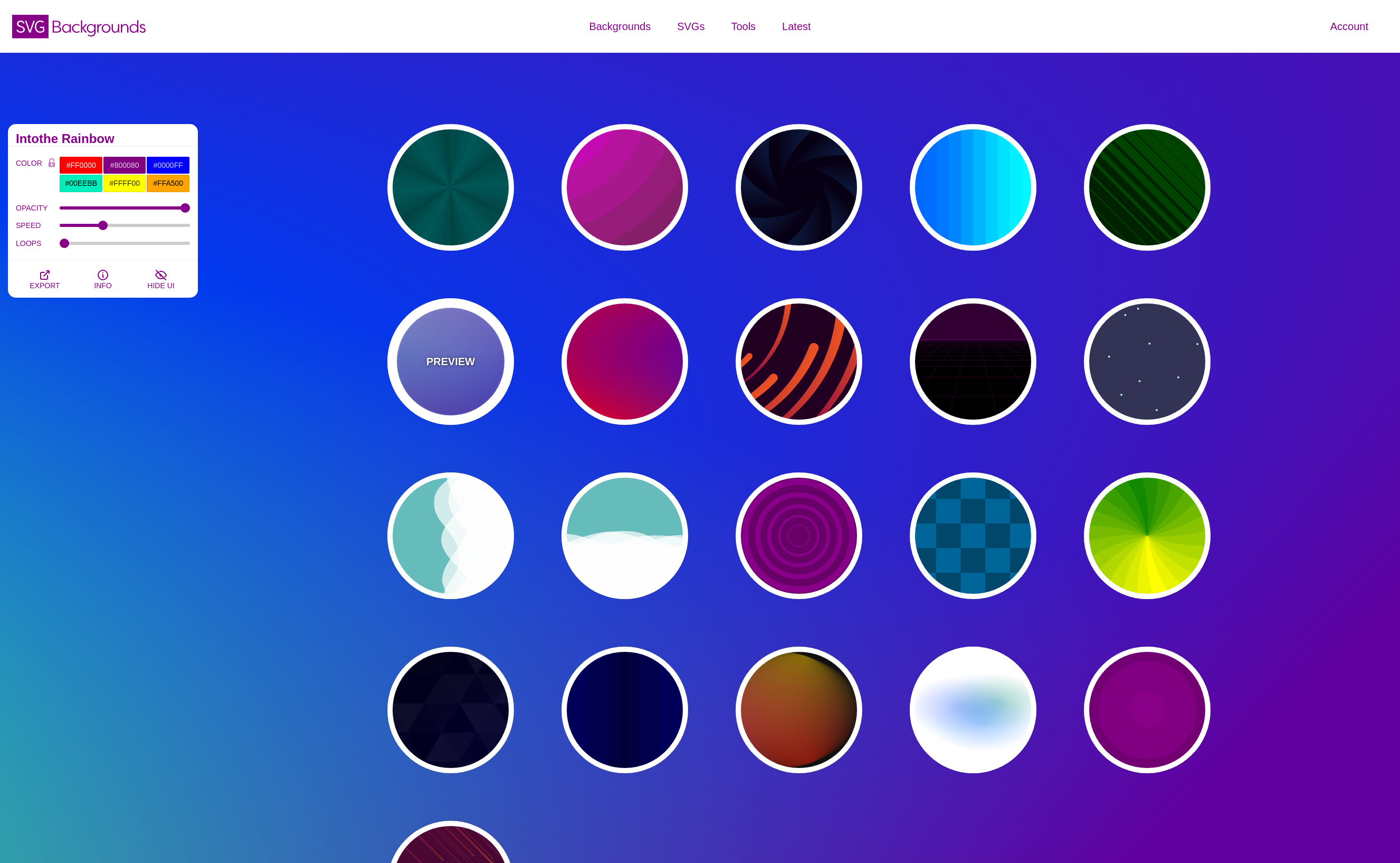
click at [424, 369] on div "PREVIEW" at bounding box center [451, 361] width 127 height 126
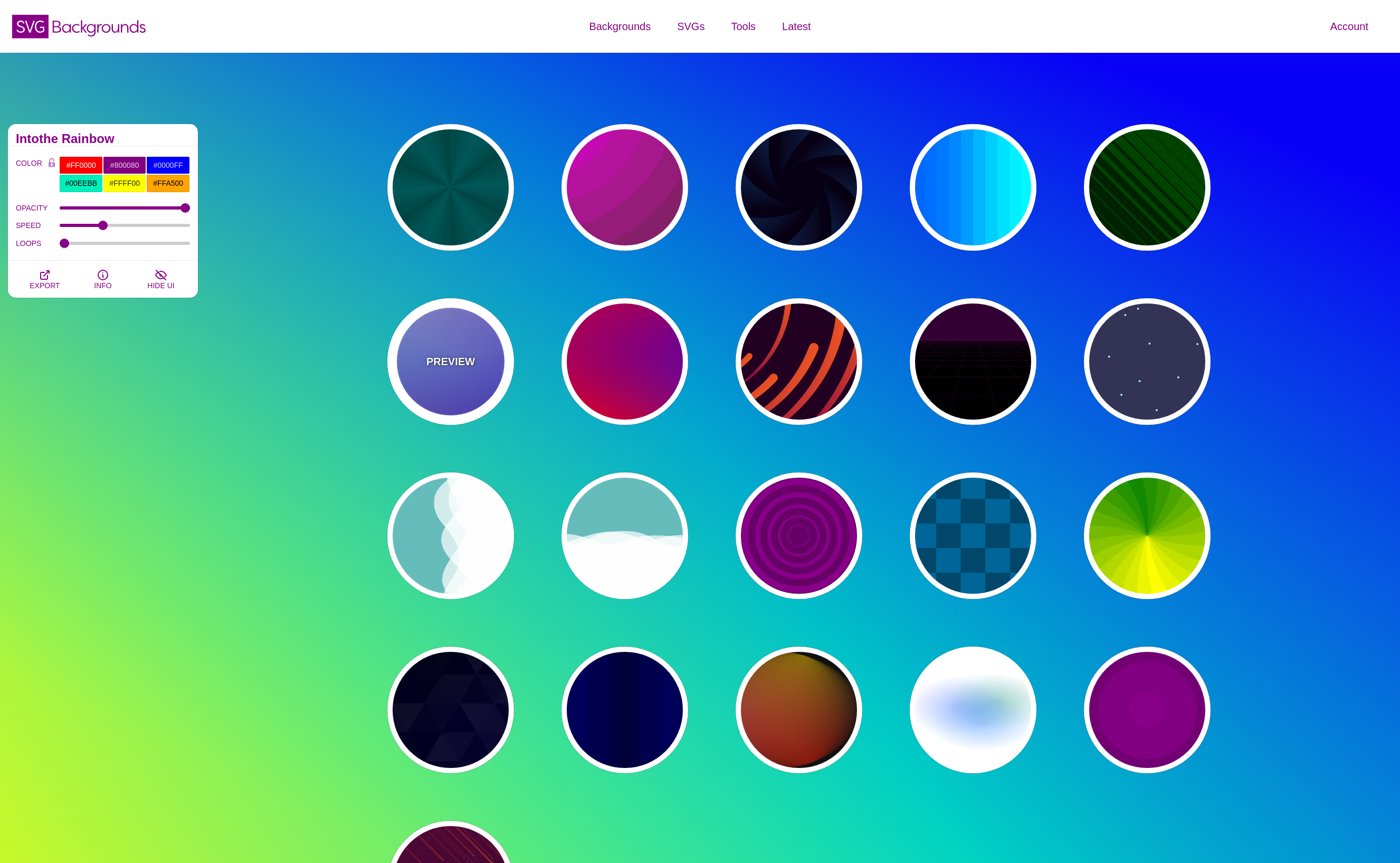
type input "#0000FF"
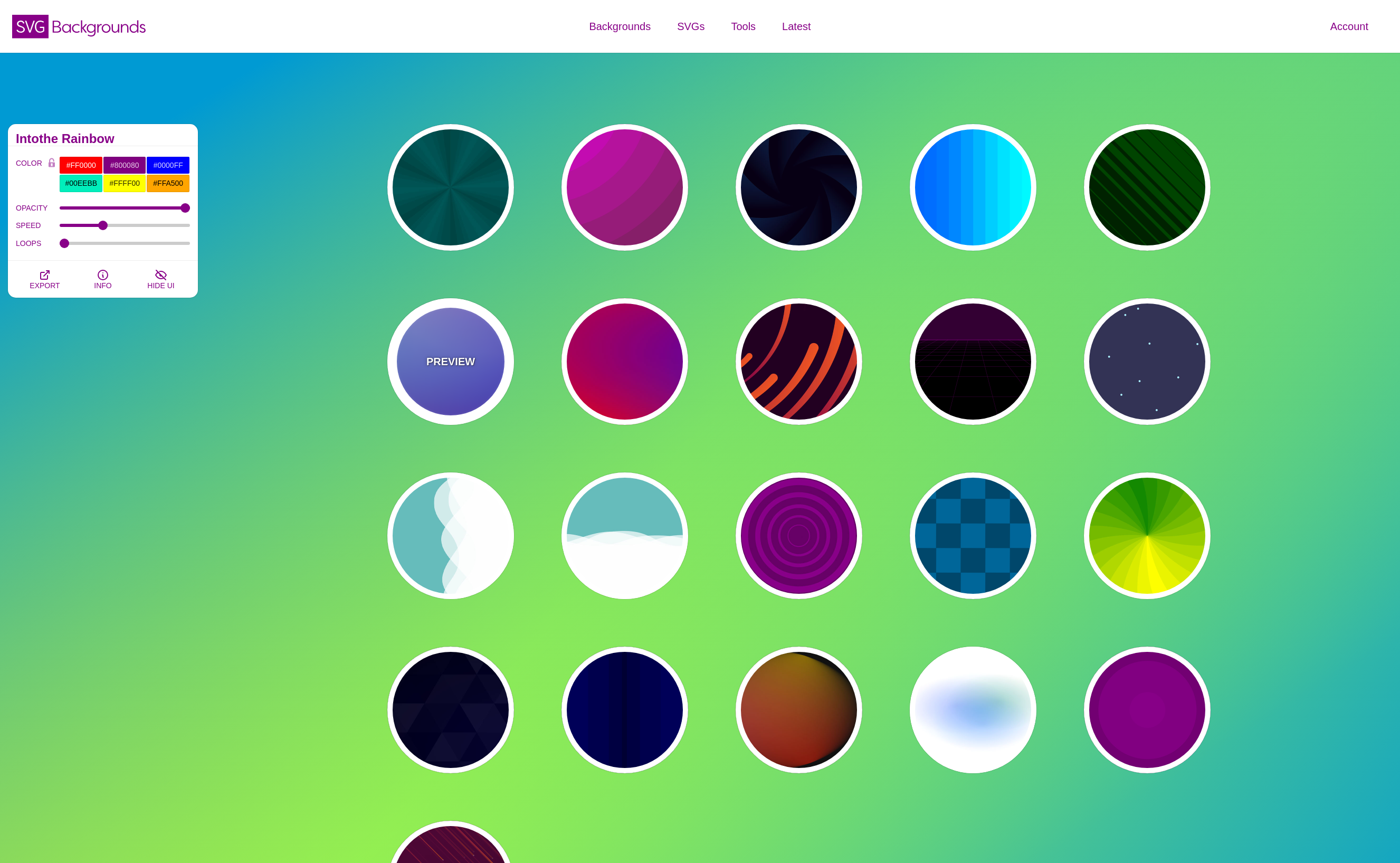
type input "#0099FF"
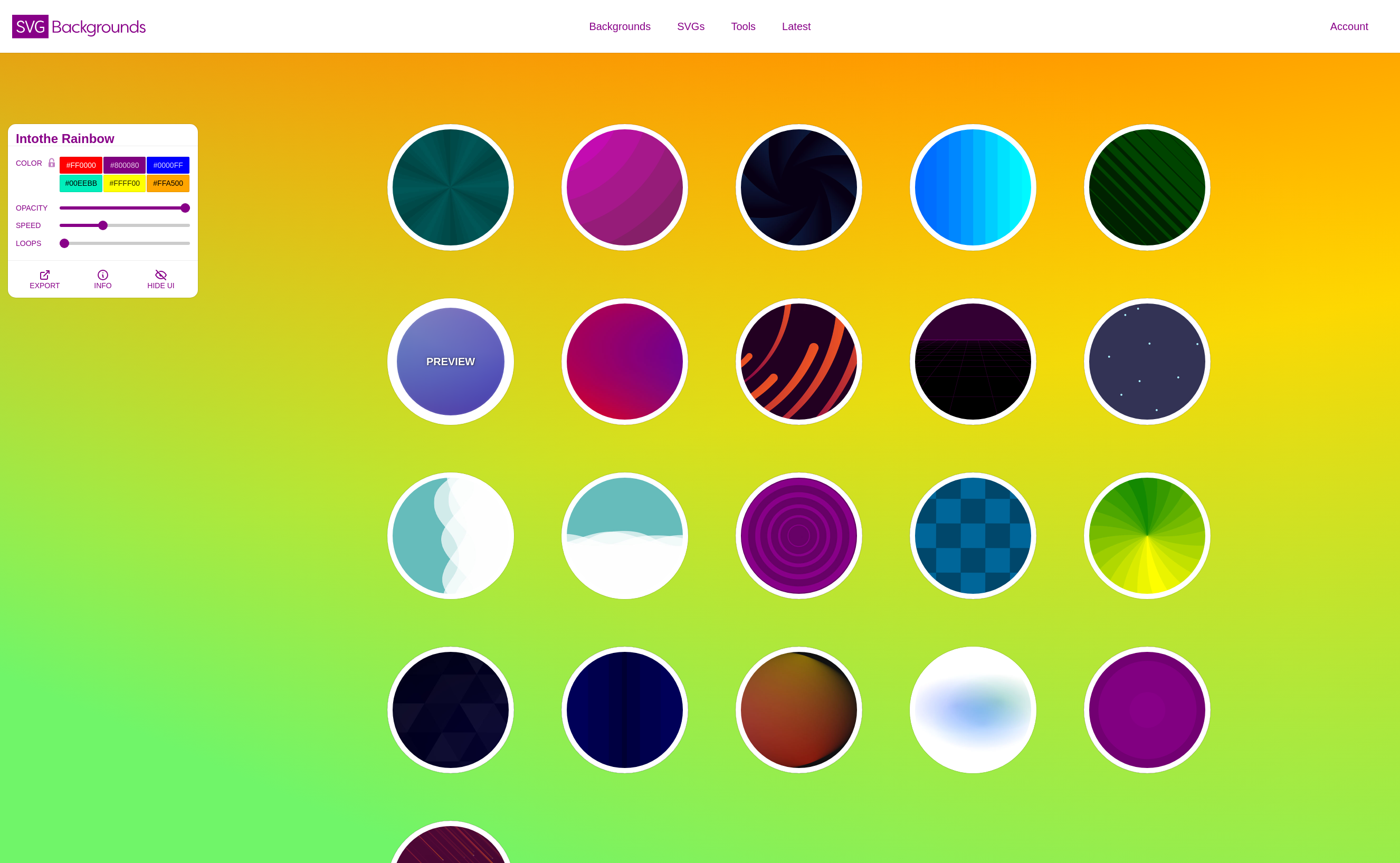
type input "#FFFFFF"
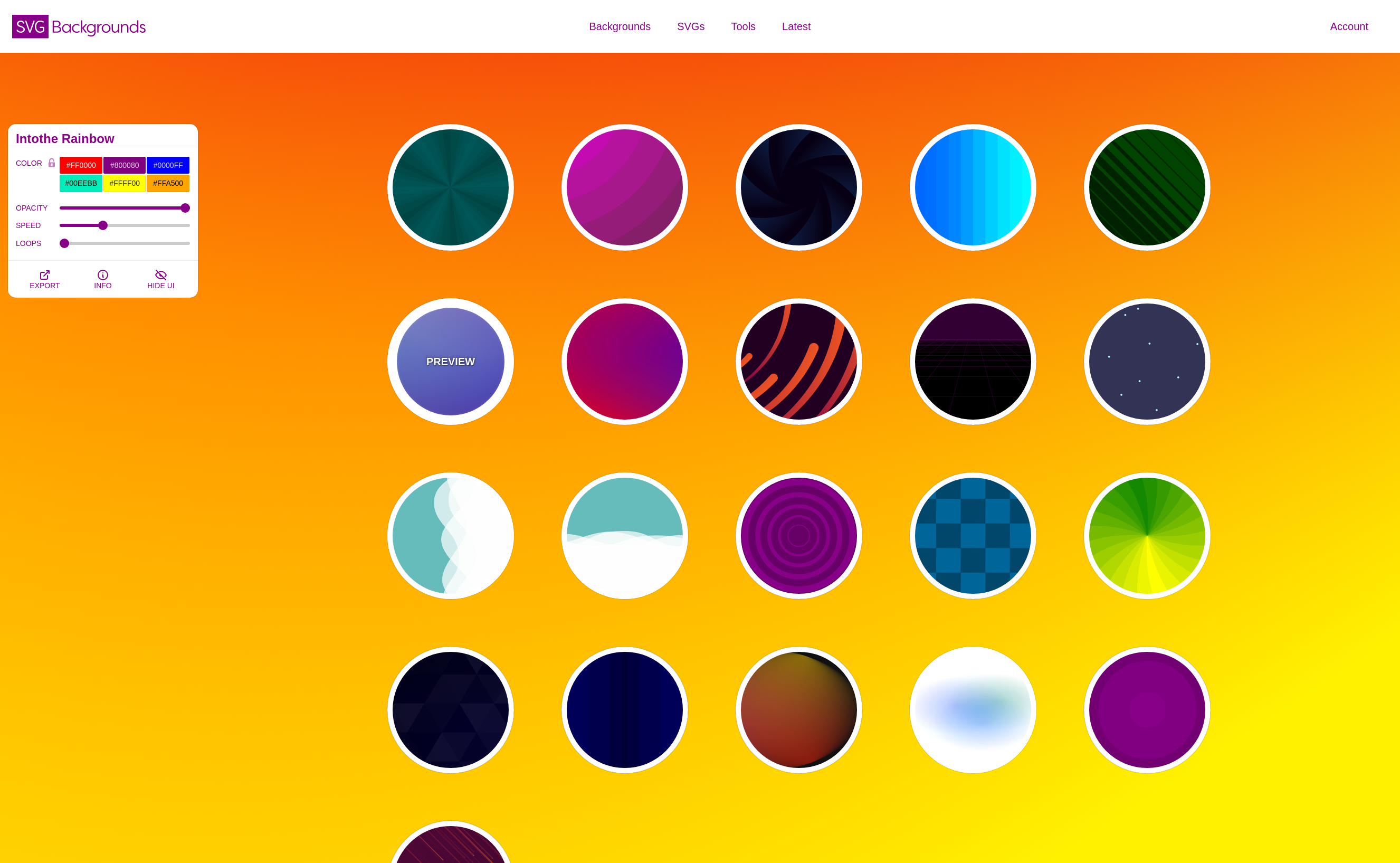
type input "#FF99FF"
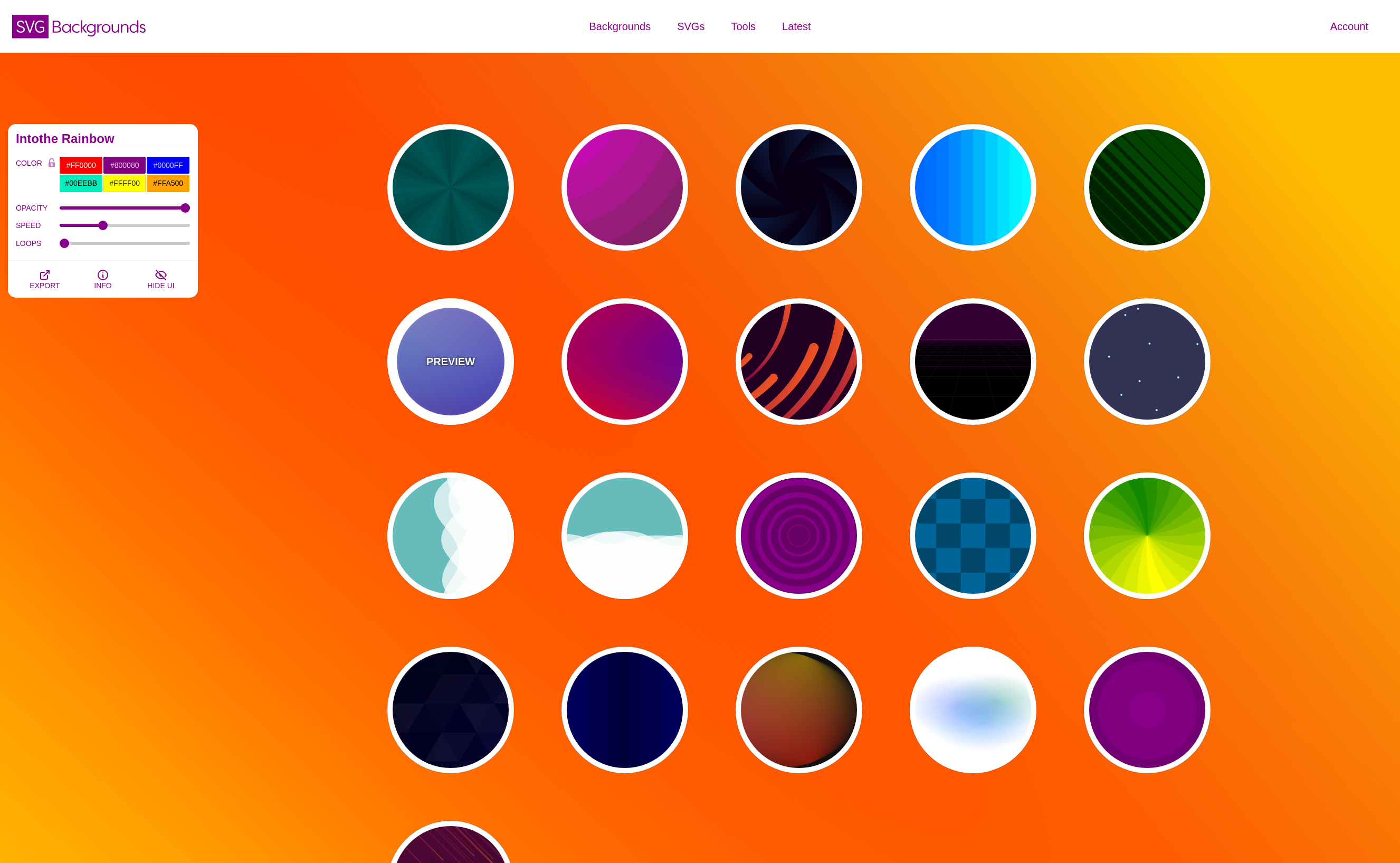
type input "#880088"
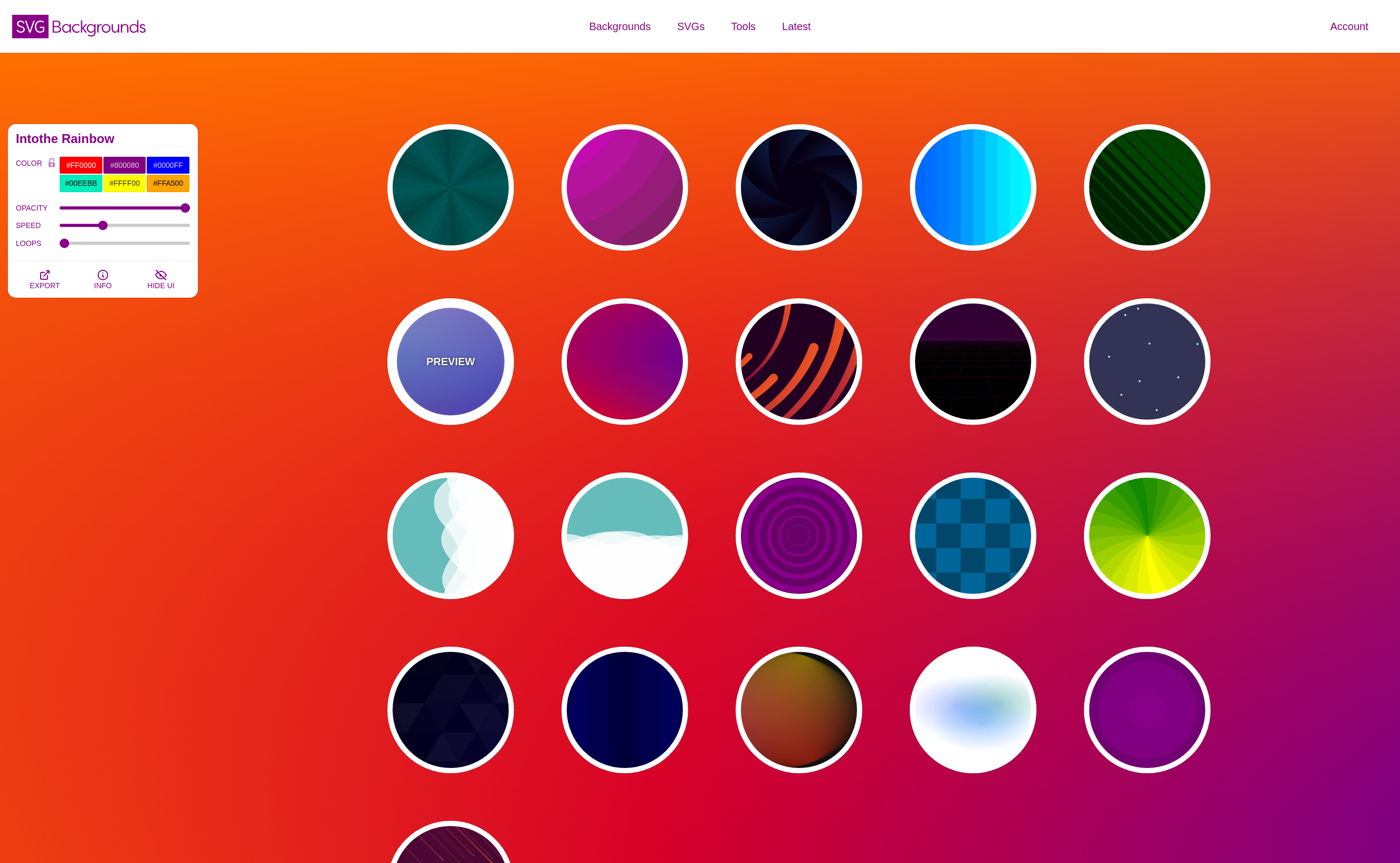
type input "12"
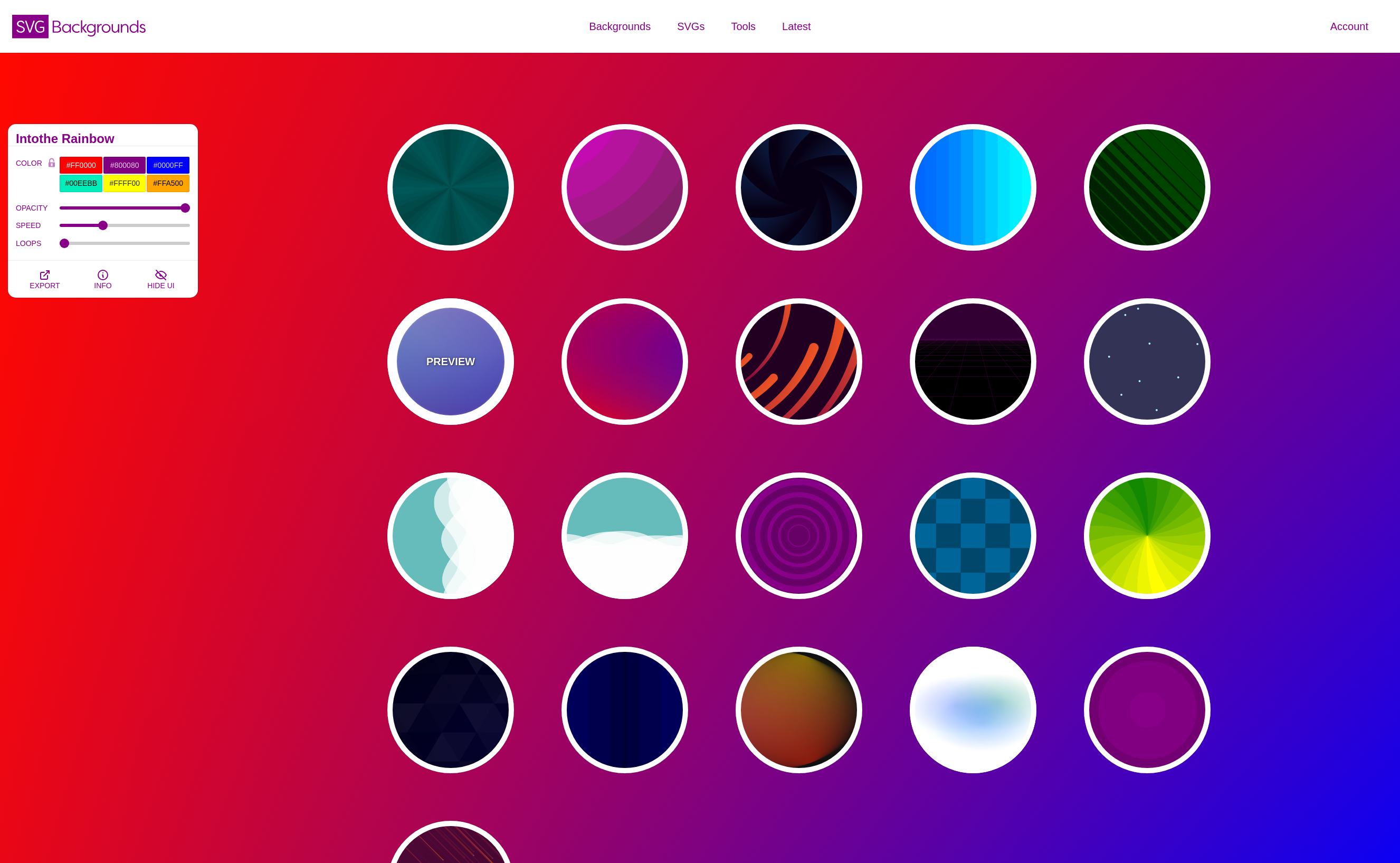
type input "0"
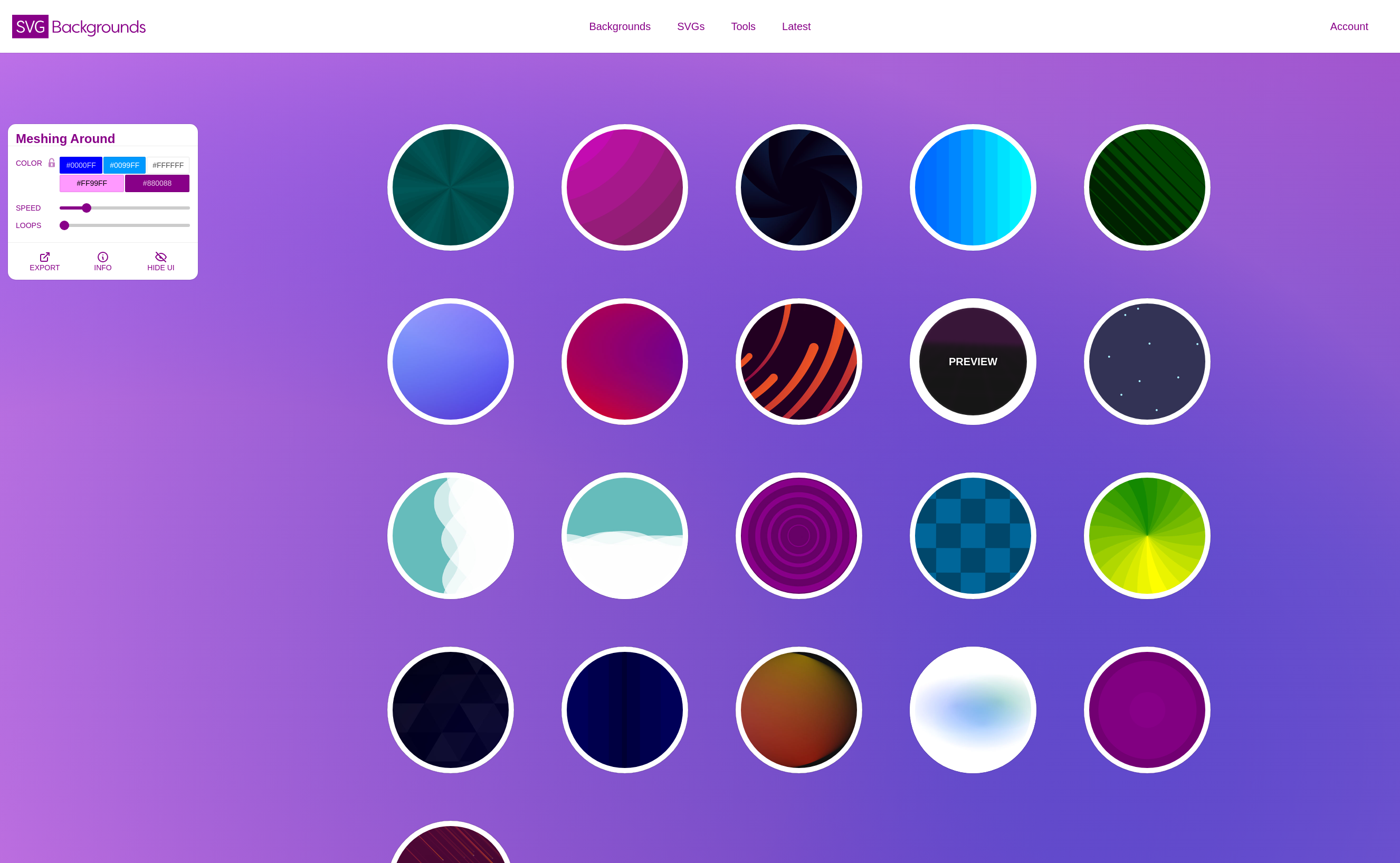
click at [985, 375] on div "PREVIEW" at bounding box center [973, 361] width 127 height 126
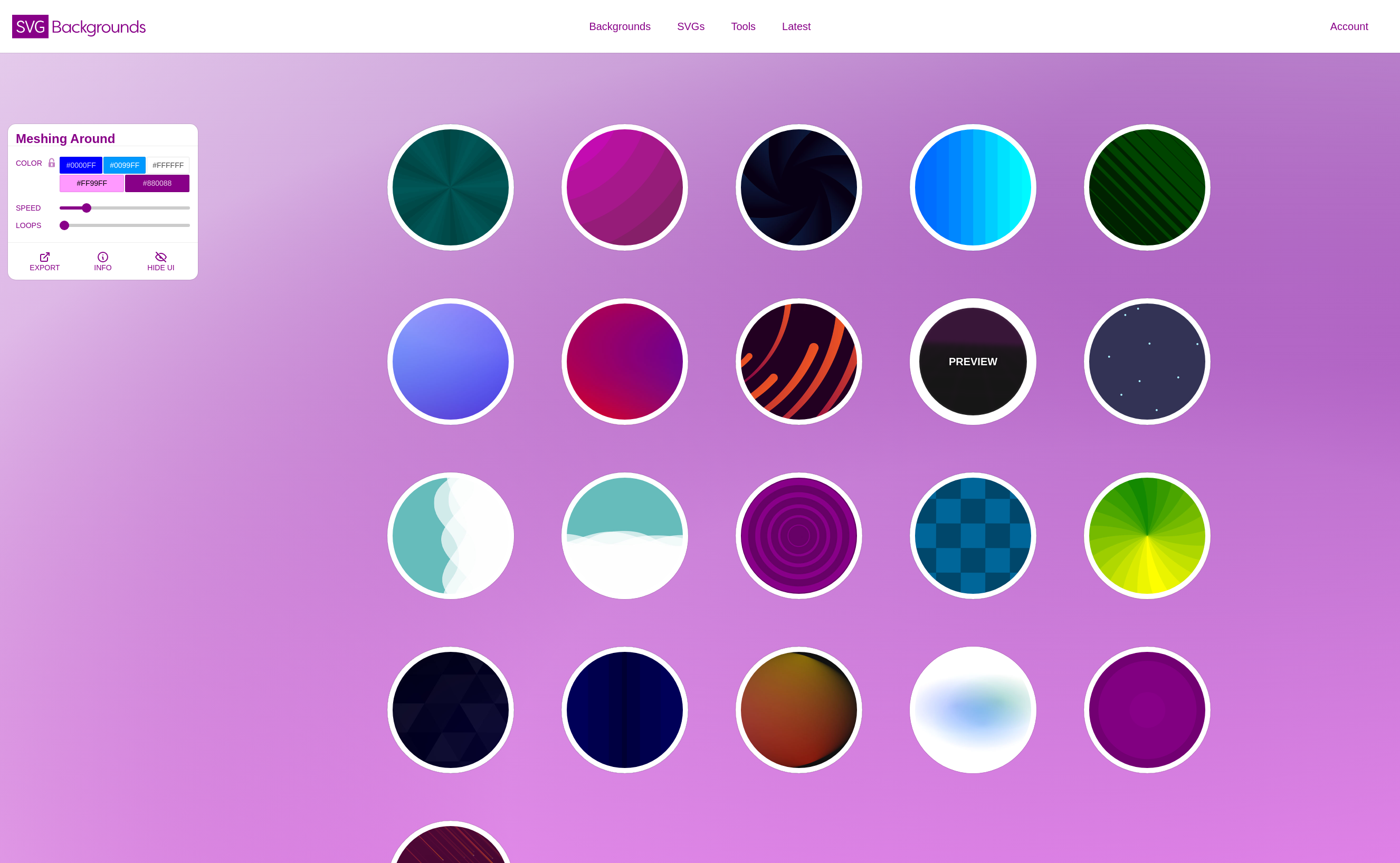
type input "#000000"
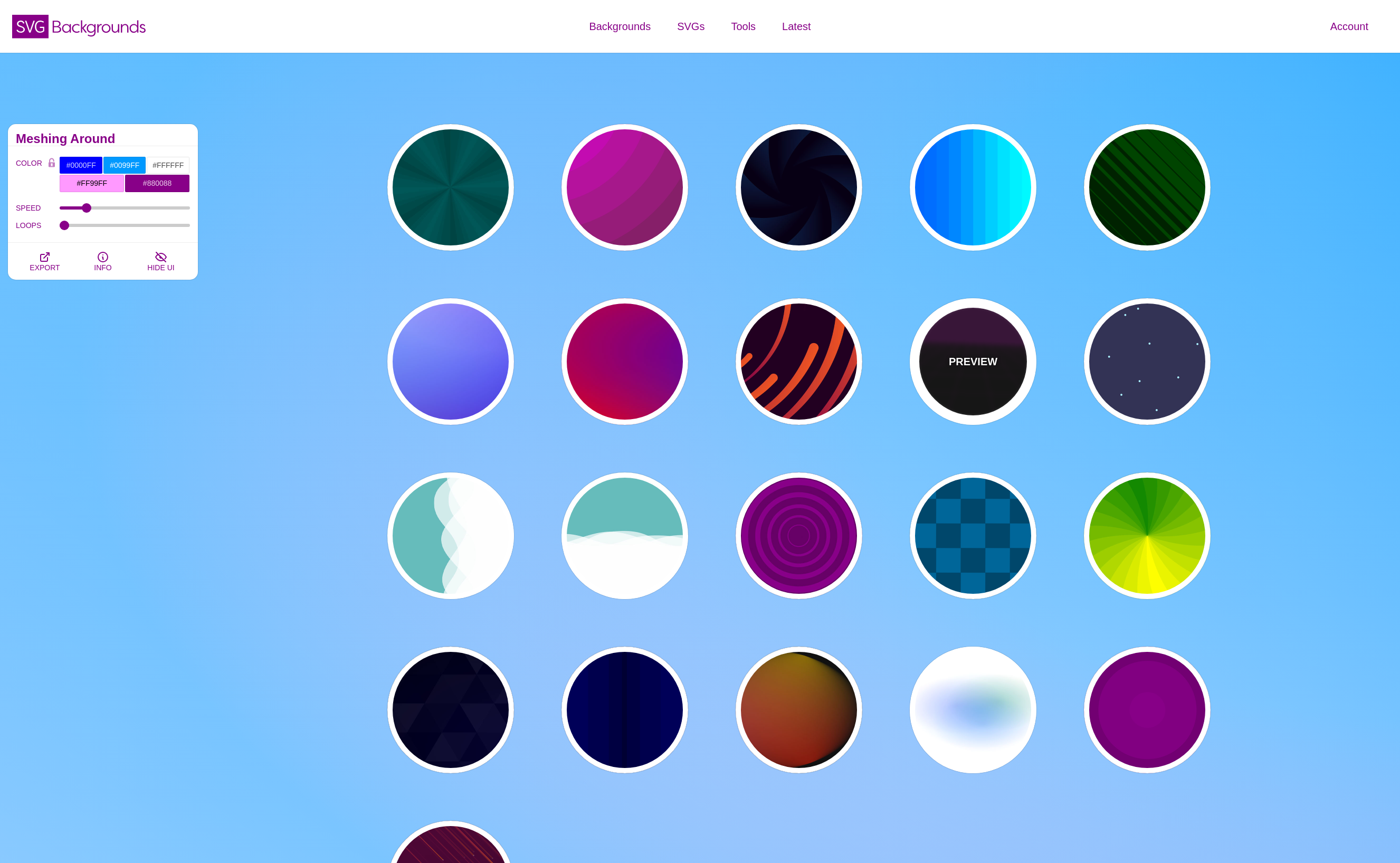
type input "#220022"
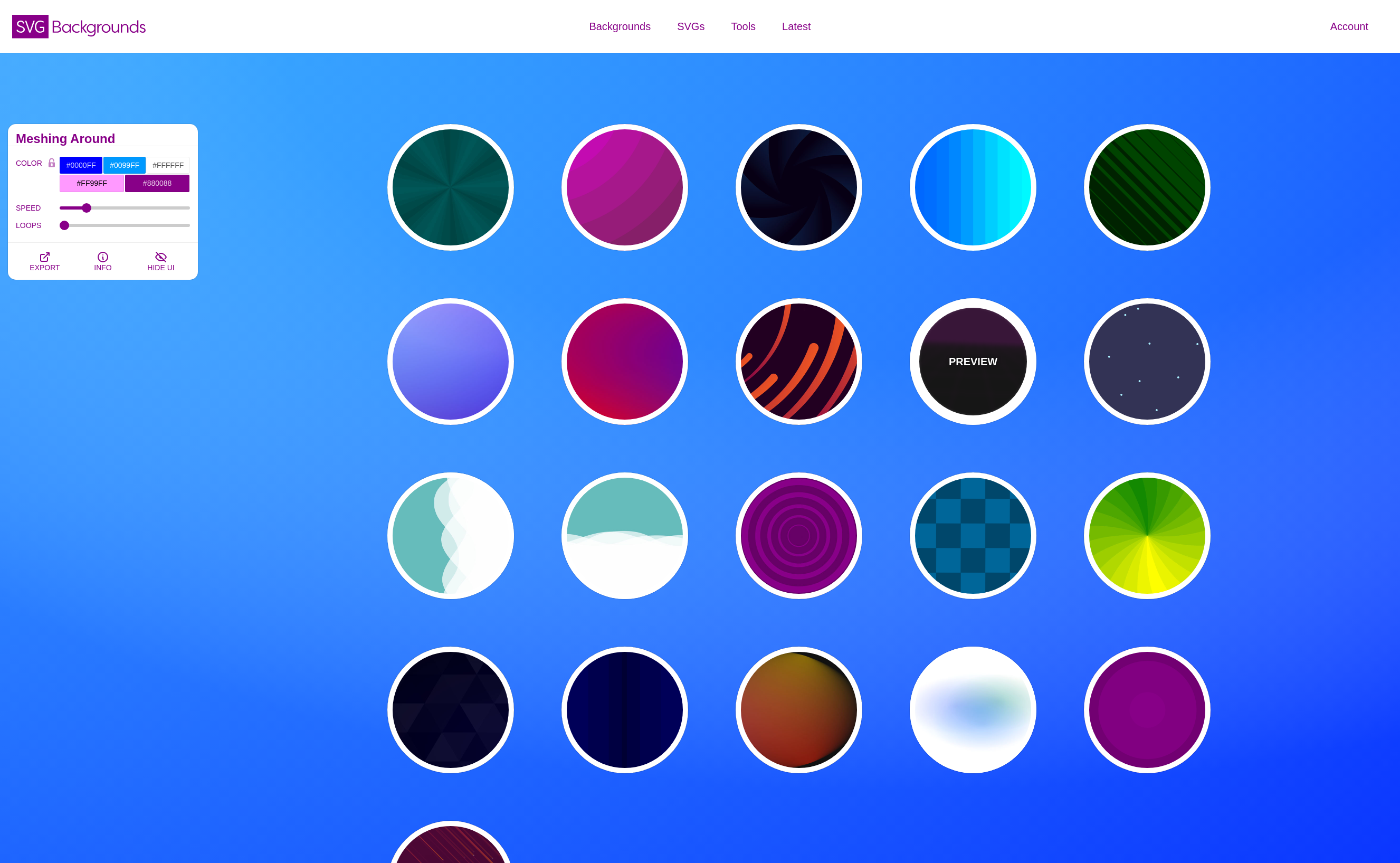
type input "#330033"
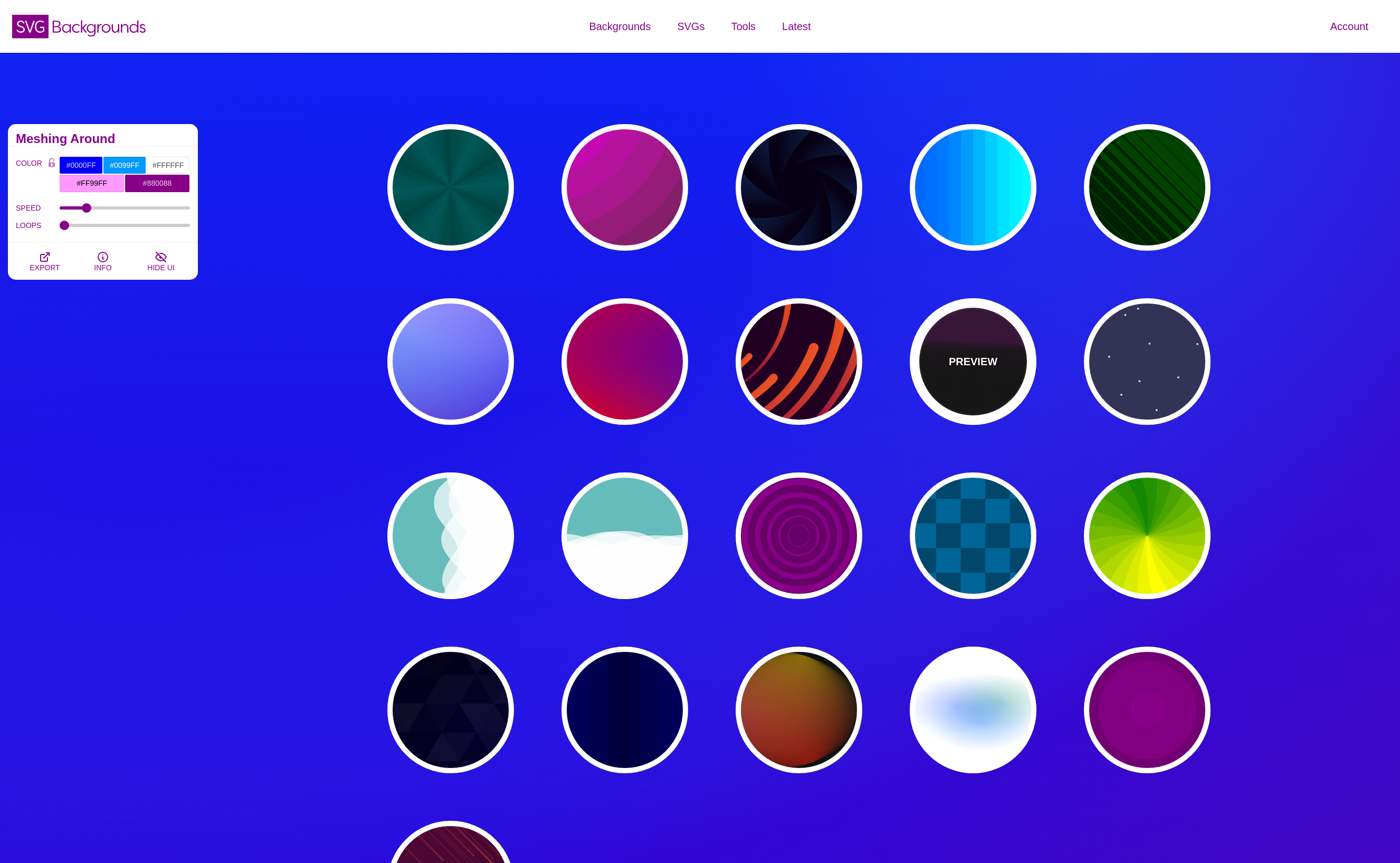
type input "1"
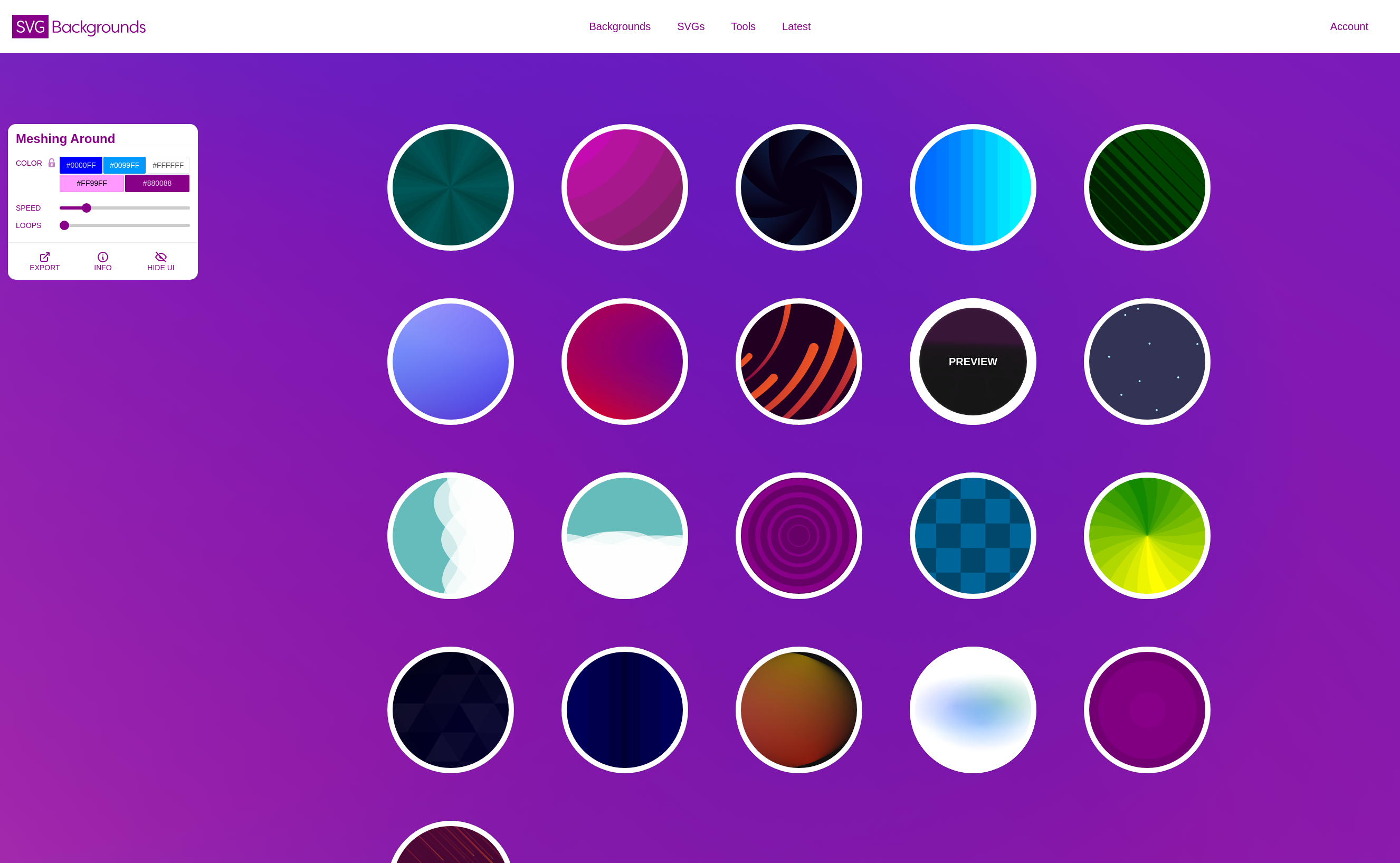
type input "10"
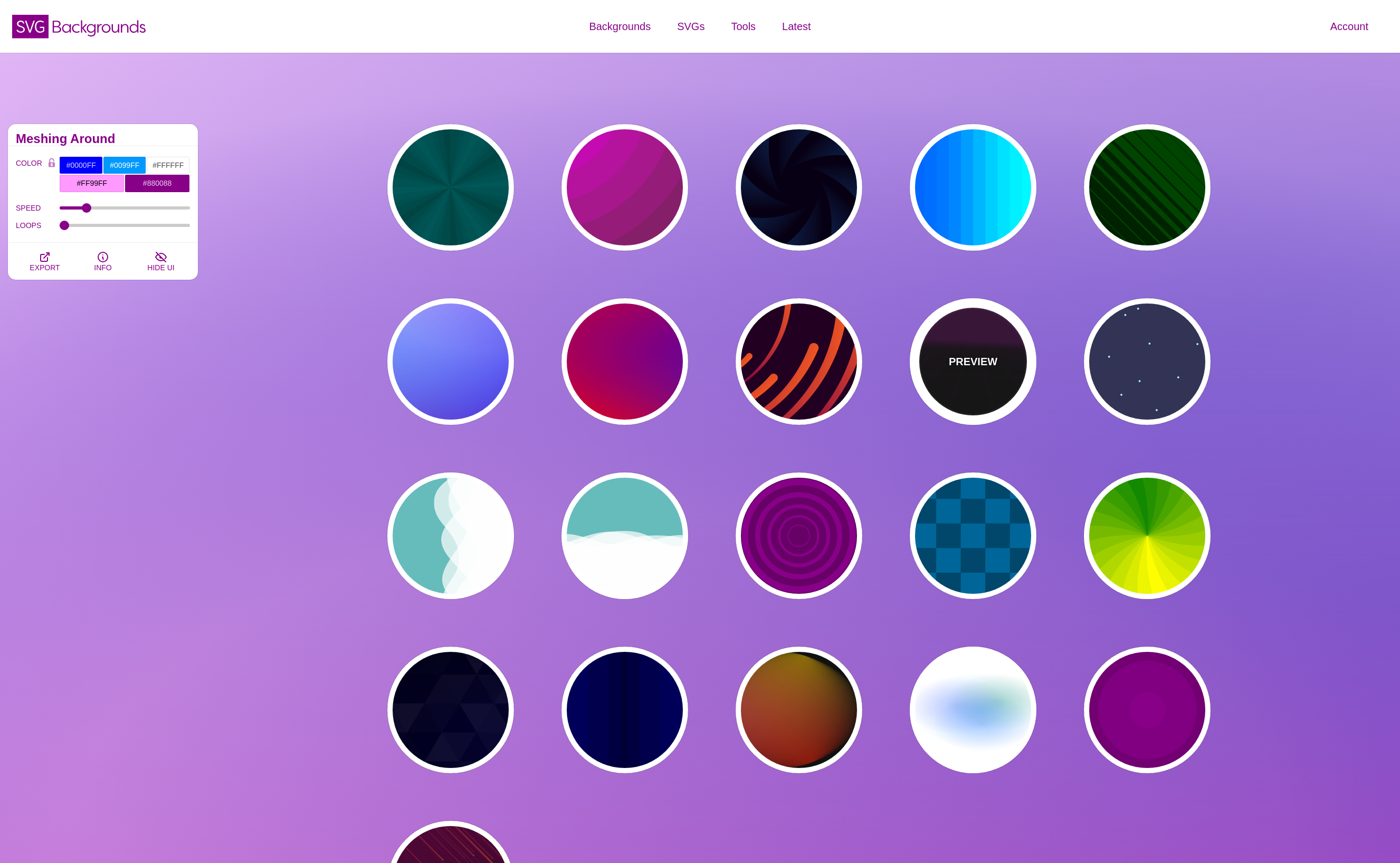
type input "999"
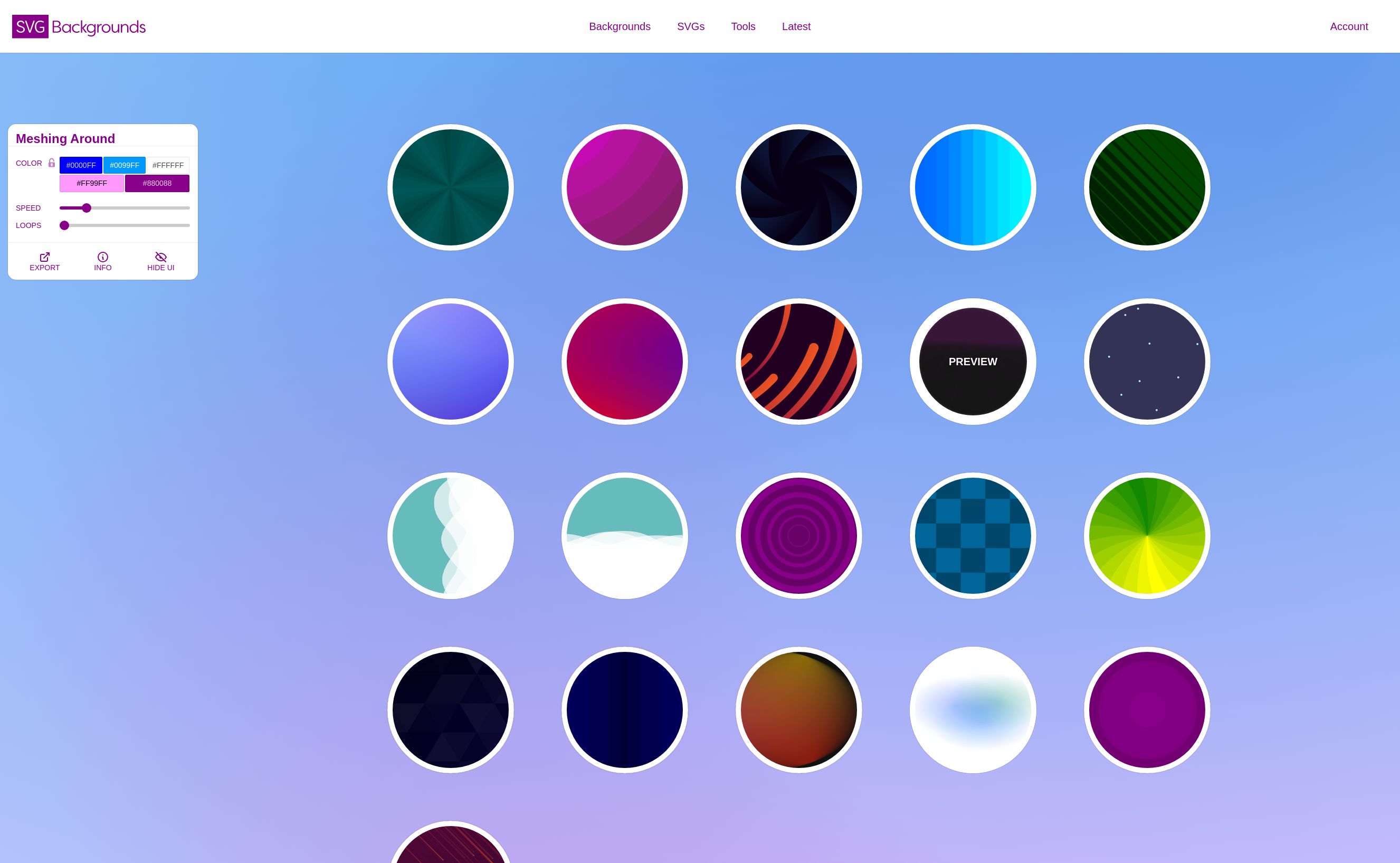
type input "1"
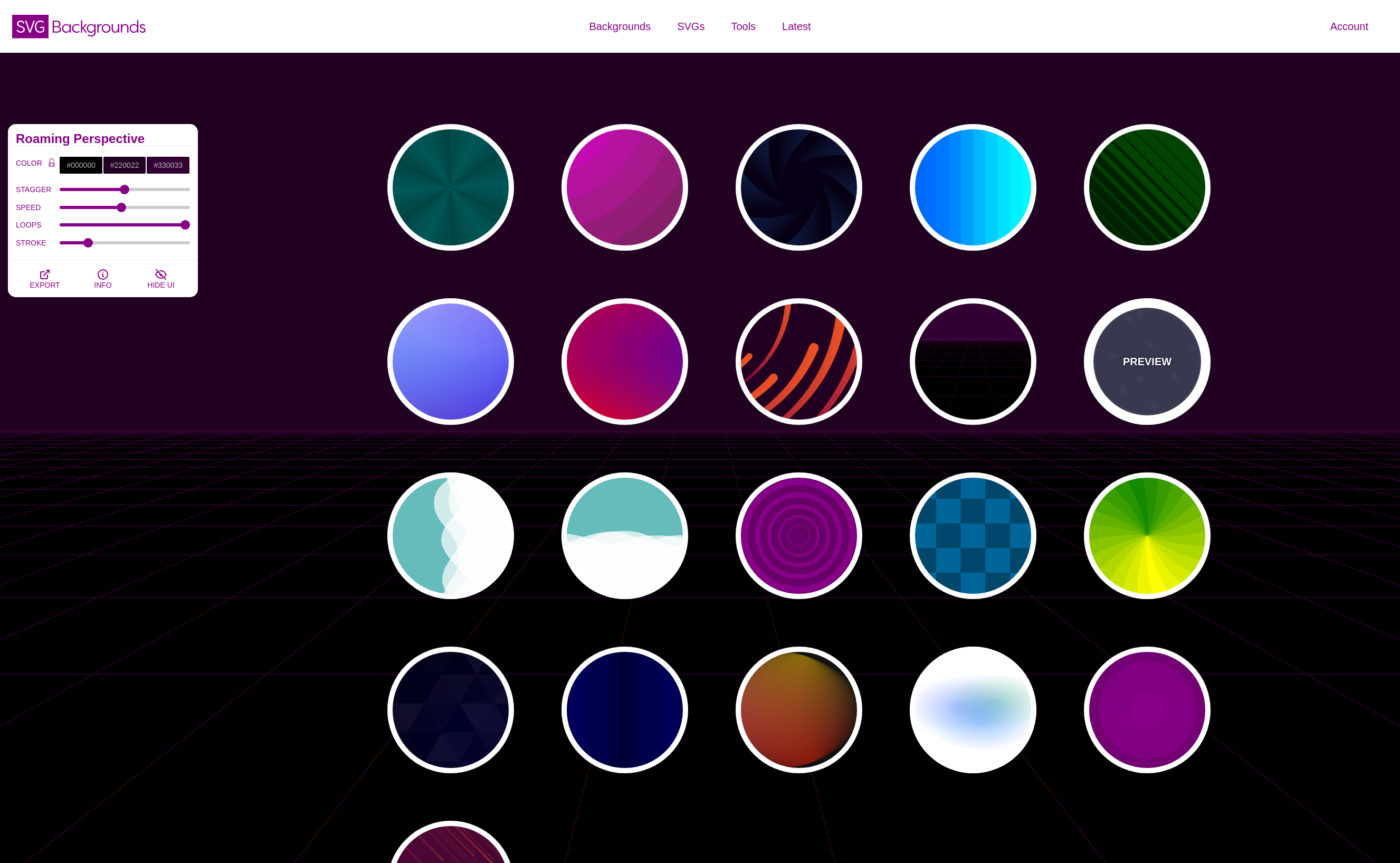
click at [1147, 367] on p "PREVIEW" at bounding box center [1147, 361] width 48 height 16
type input "#333355"
type input "#AAEEFF"
type input "#FFFFFF"
type input "15"
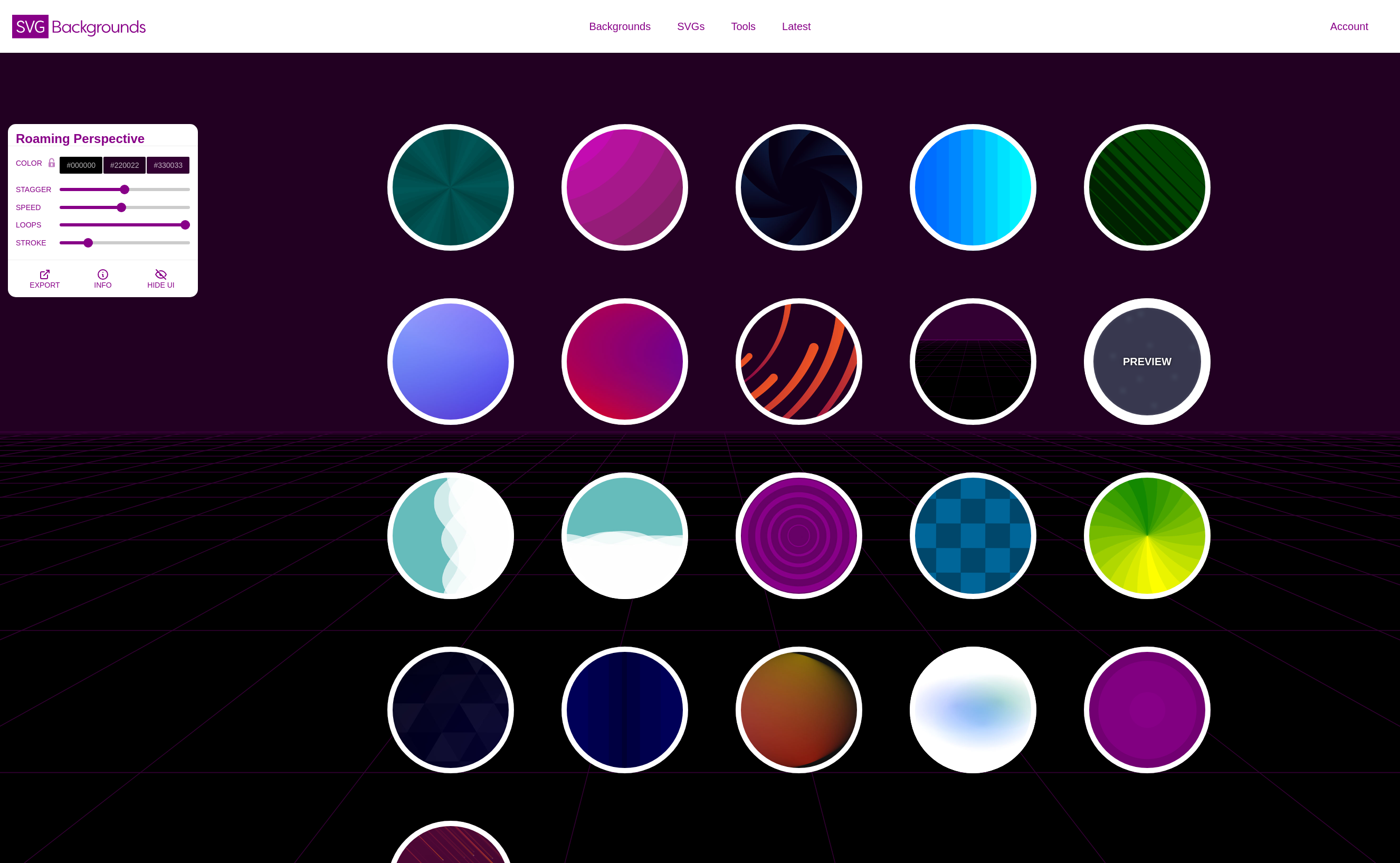
type input "40"
type input "5"
type input "1"
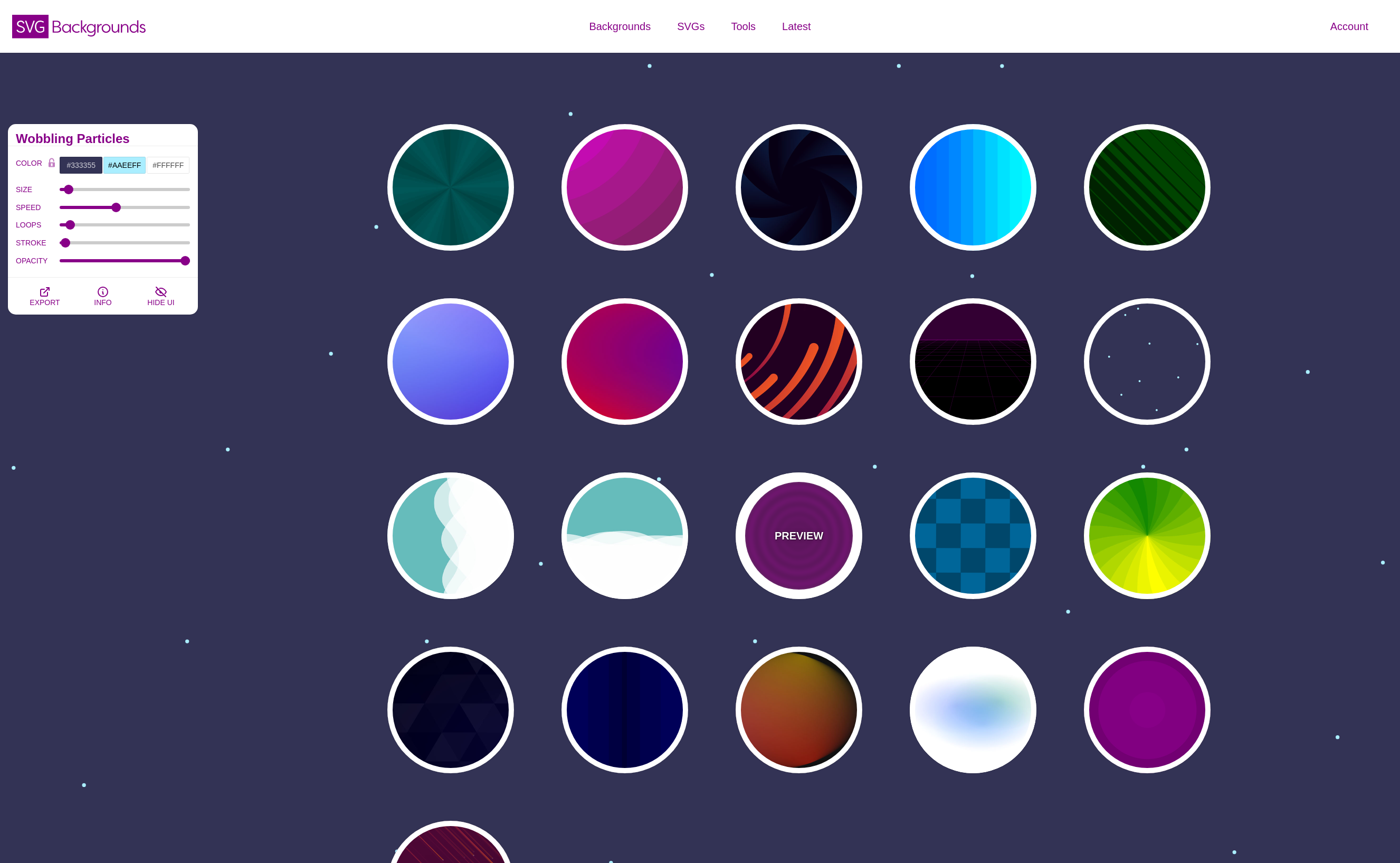
click at [781, 526] on div "PREVIEW" at bounding box center [799, 536] width 127 height 126
type input "#880088"
type input "#660066"
type input "0"
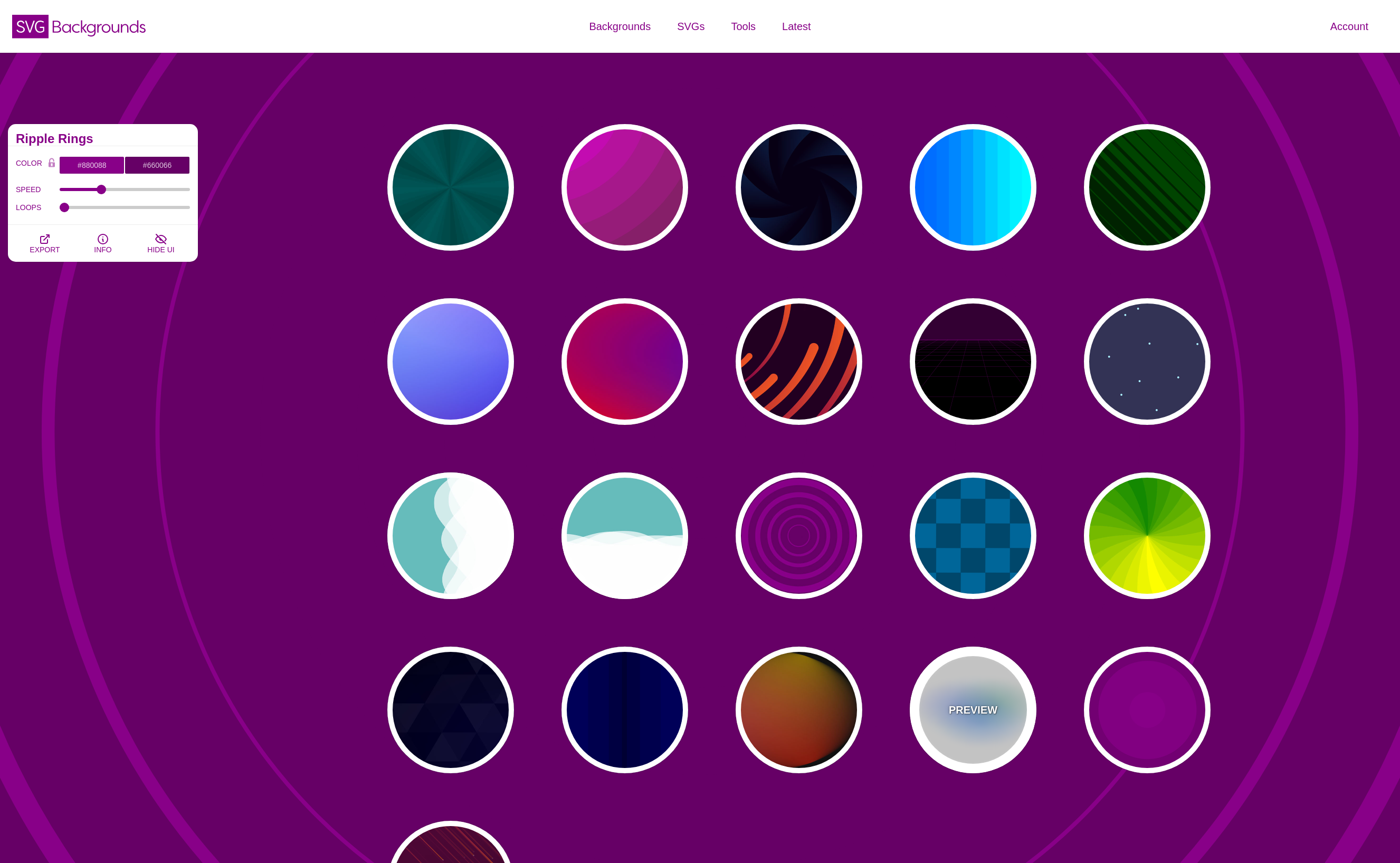
click at [971, 705] on p "PREVIEW" at bounding box center [973, 710] width 48 height 16
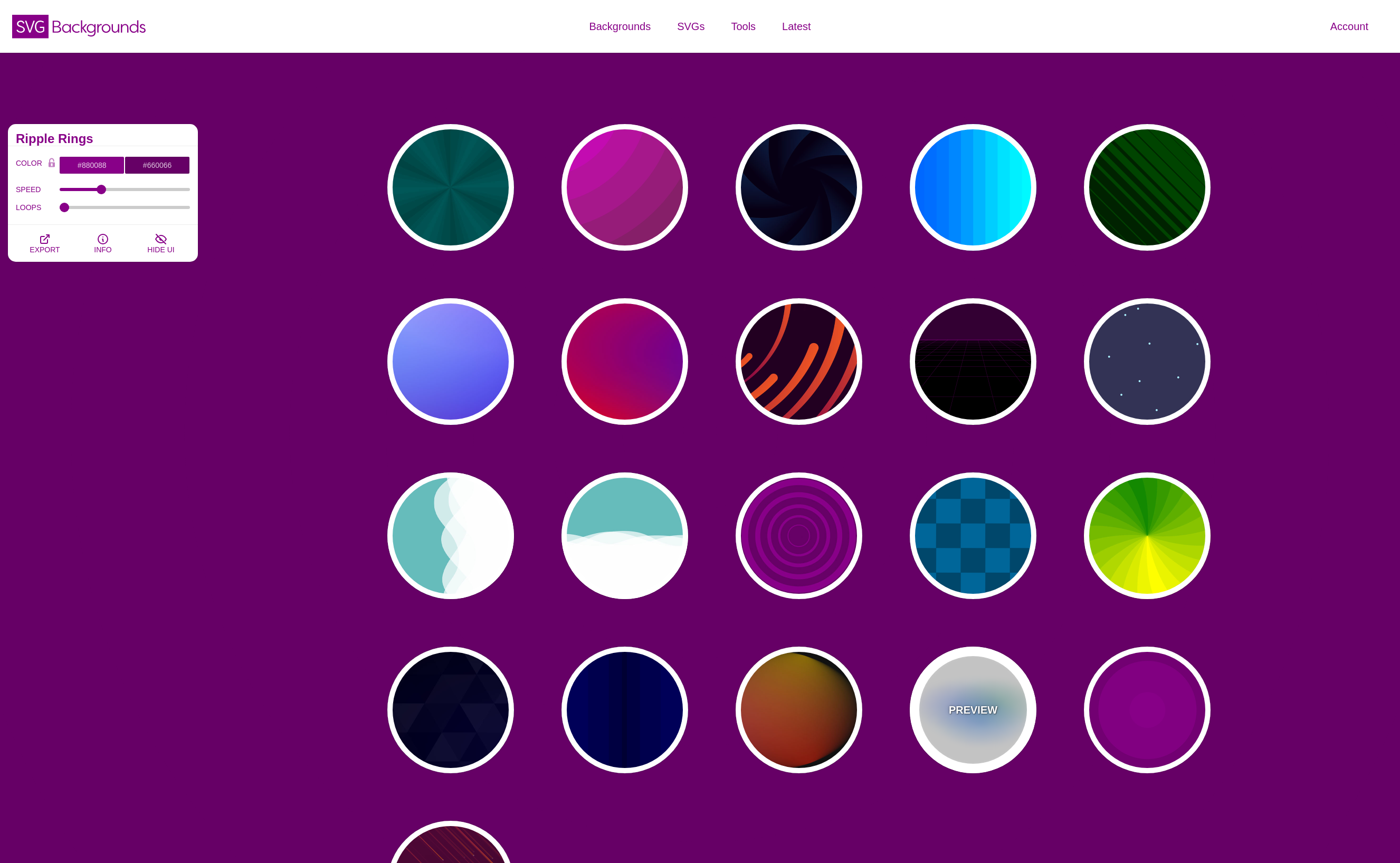
type input "#FFFFFF"
type input "#AA00FF"
type input "#0088FF"
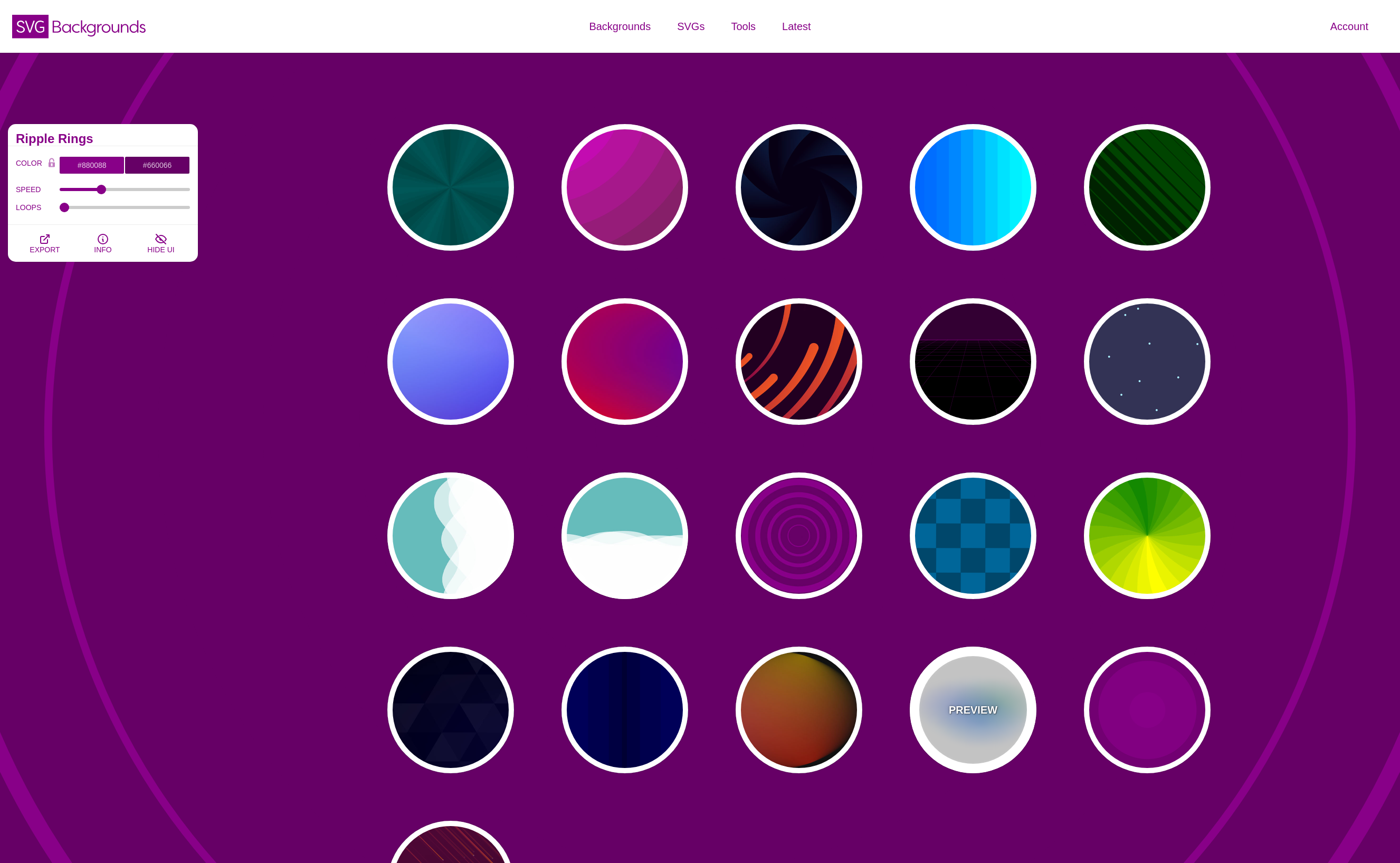
type input "#008800"
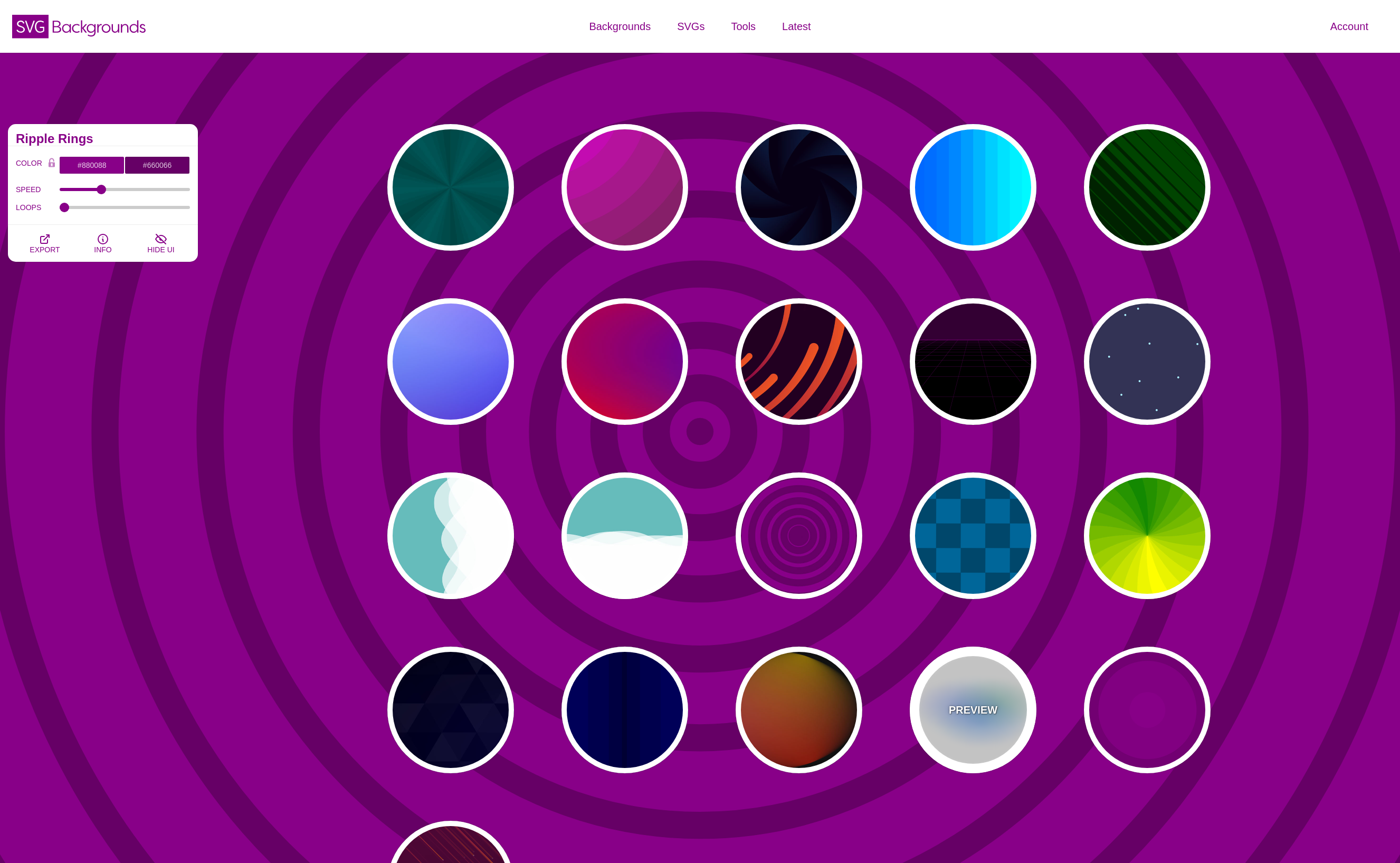
type input "8"
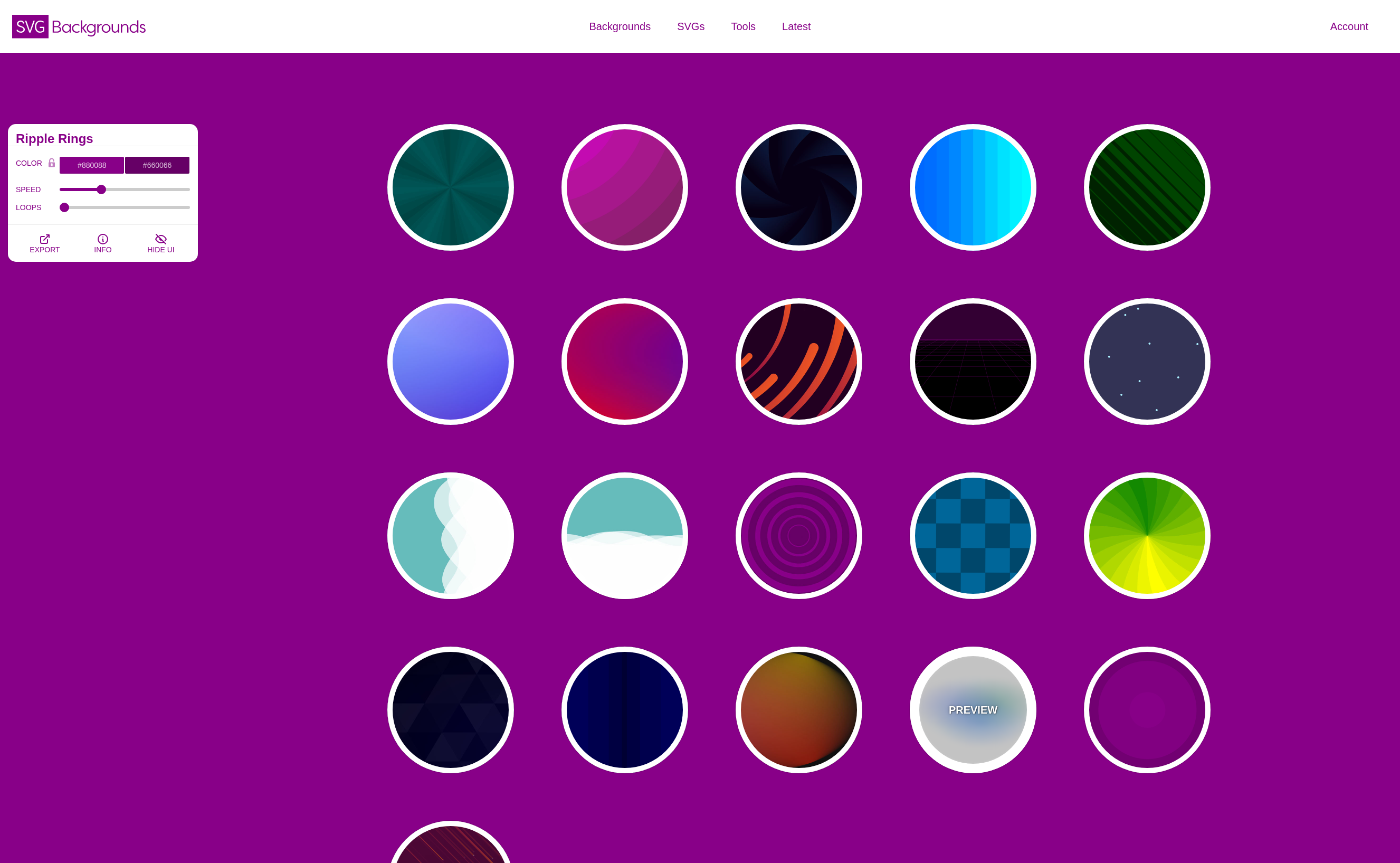
type input "24"
type input "999"
type input "0.5"
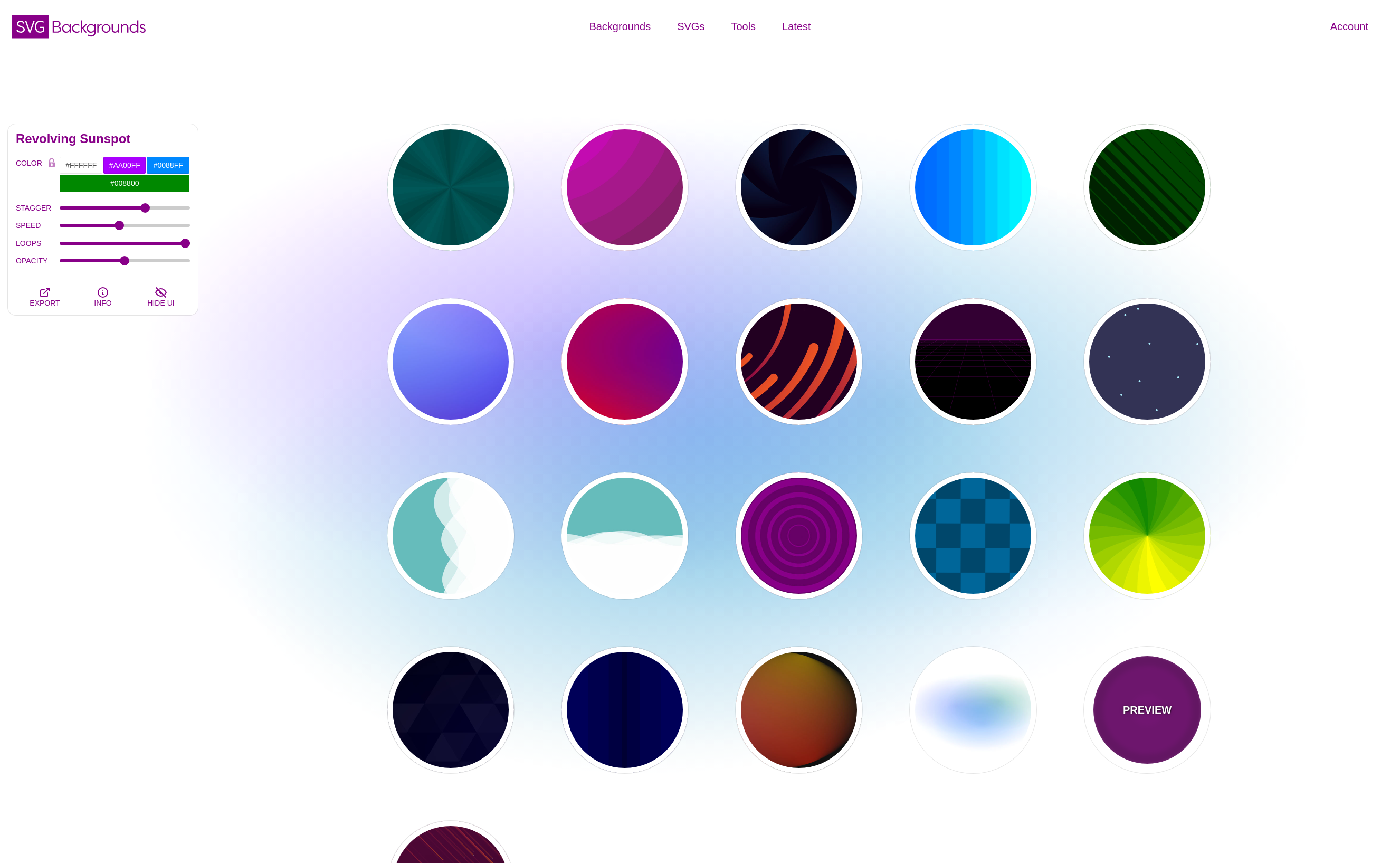
click at [1143, 694] on div "PREVIEW" at bounding box center [1147, 710] width 127 height 126
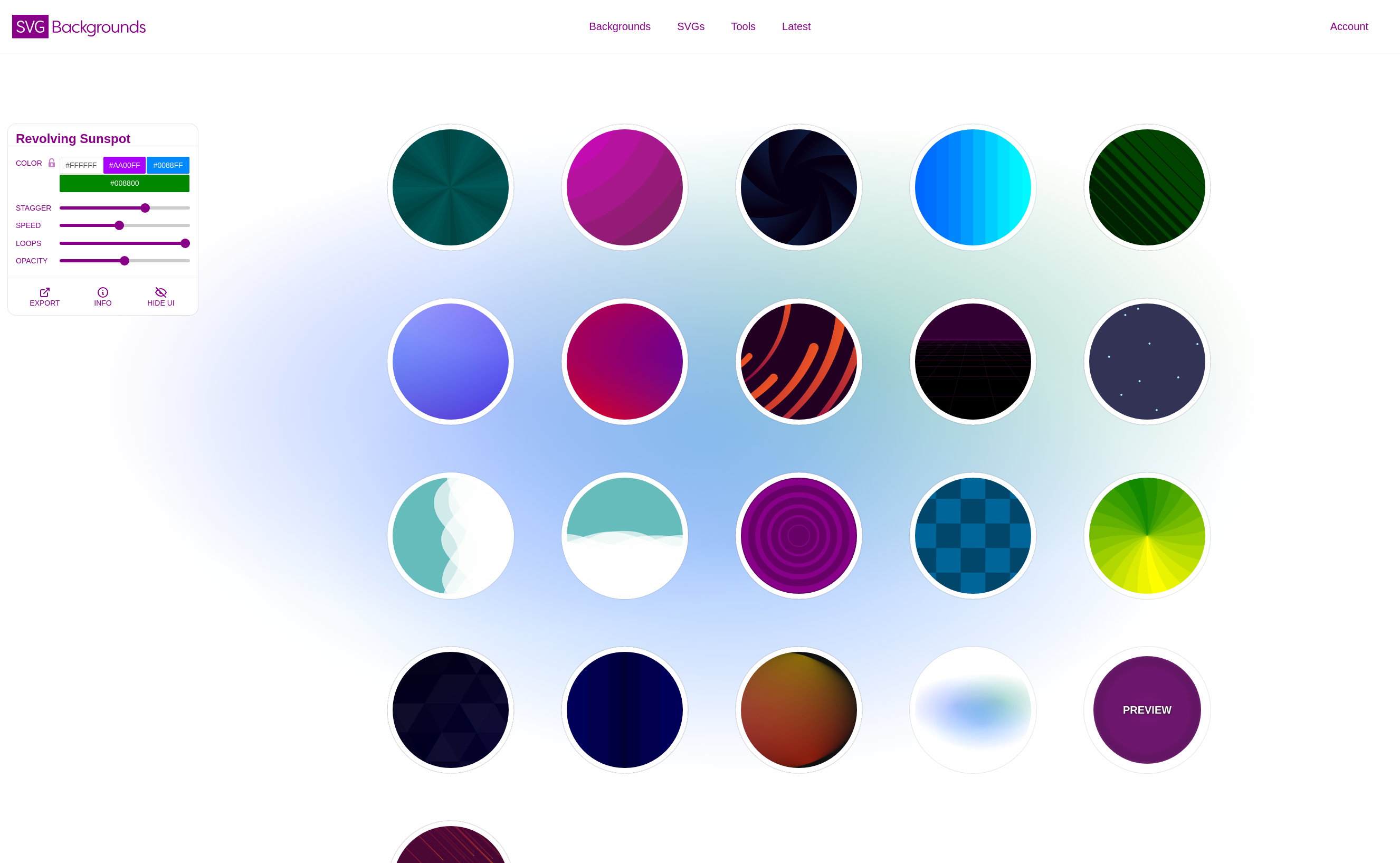
type input "#220022"
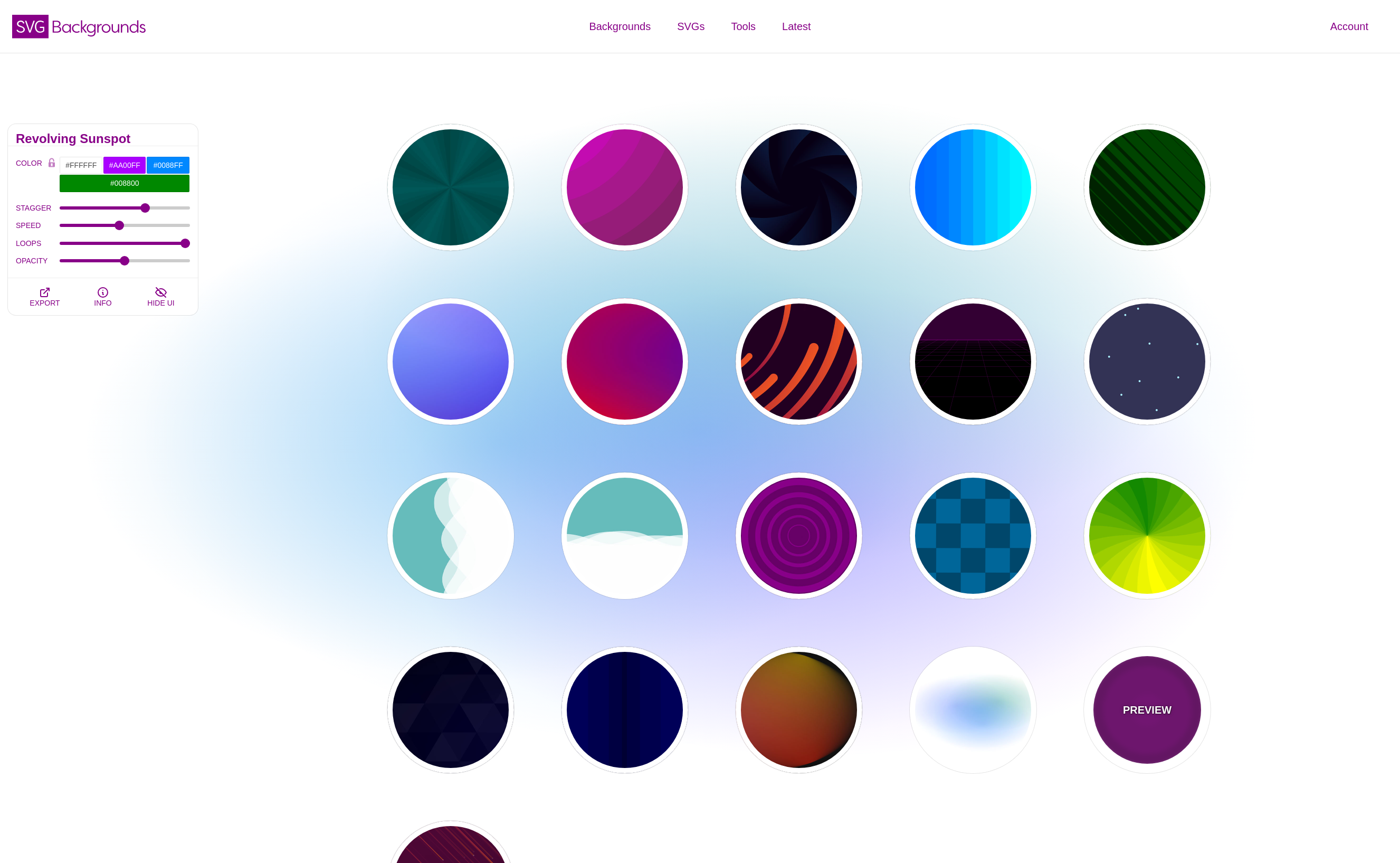
type input "#880088"
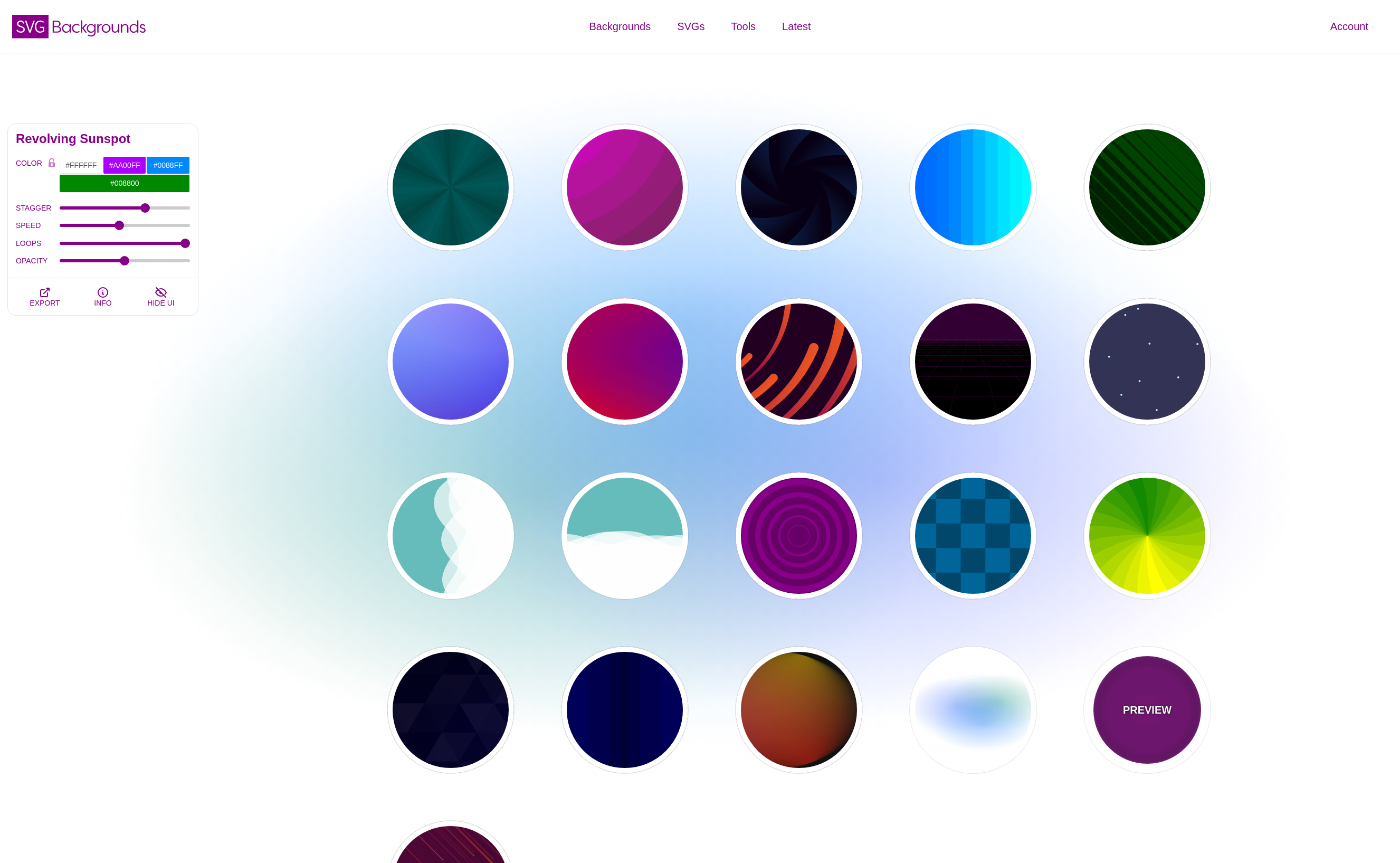
type input "999"
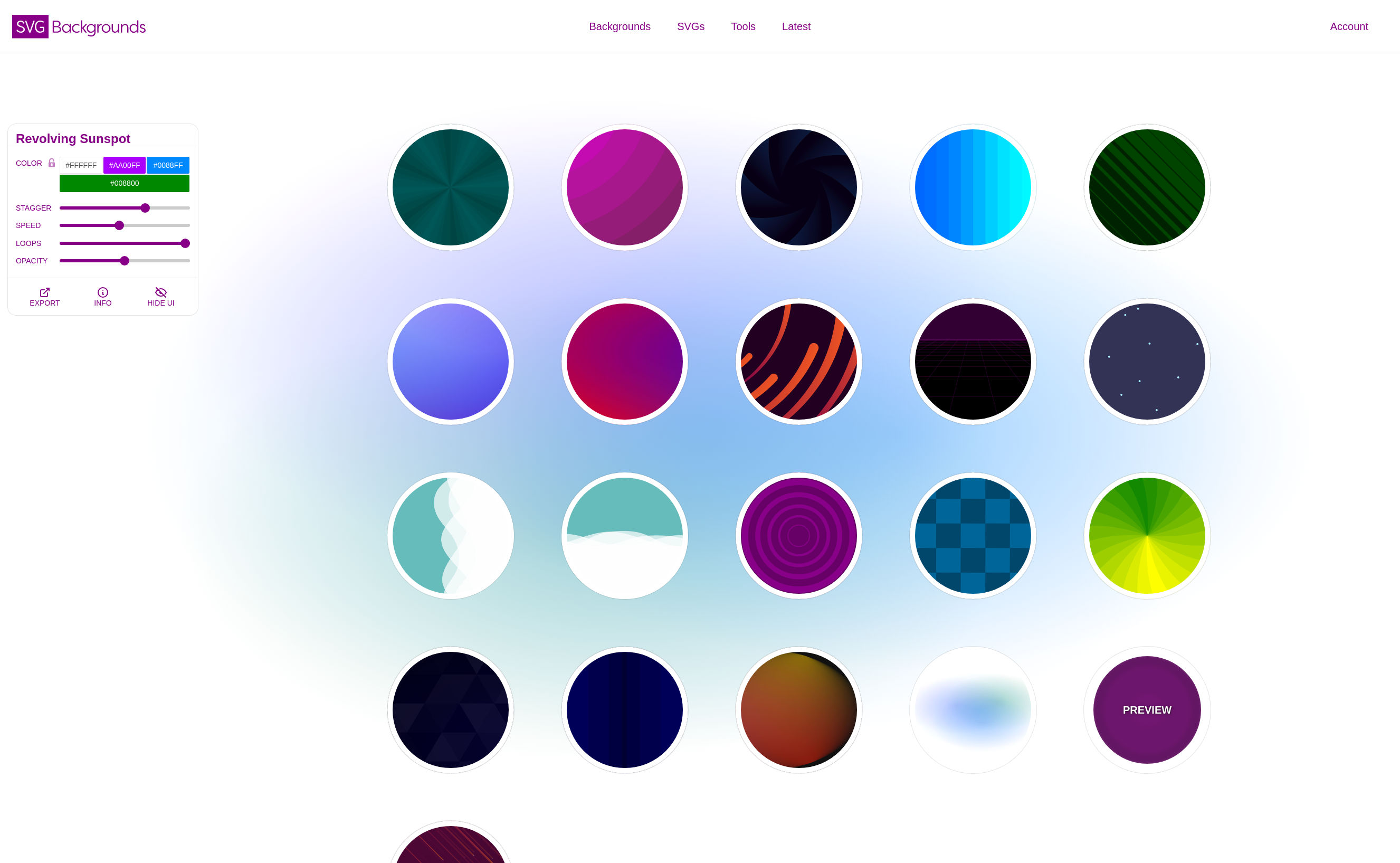
type input "5"
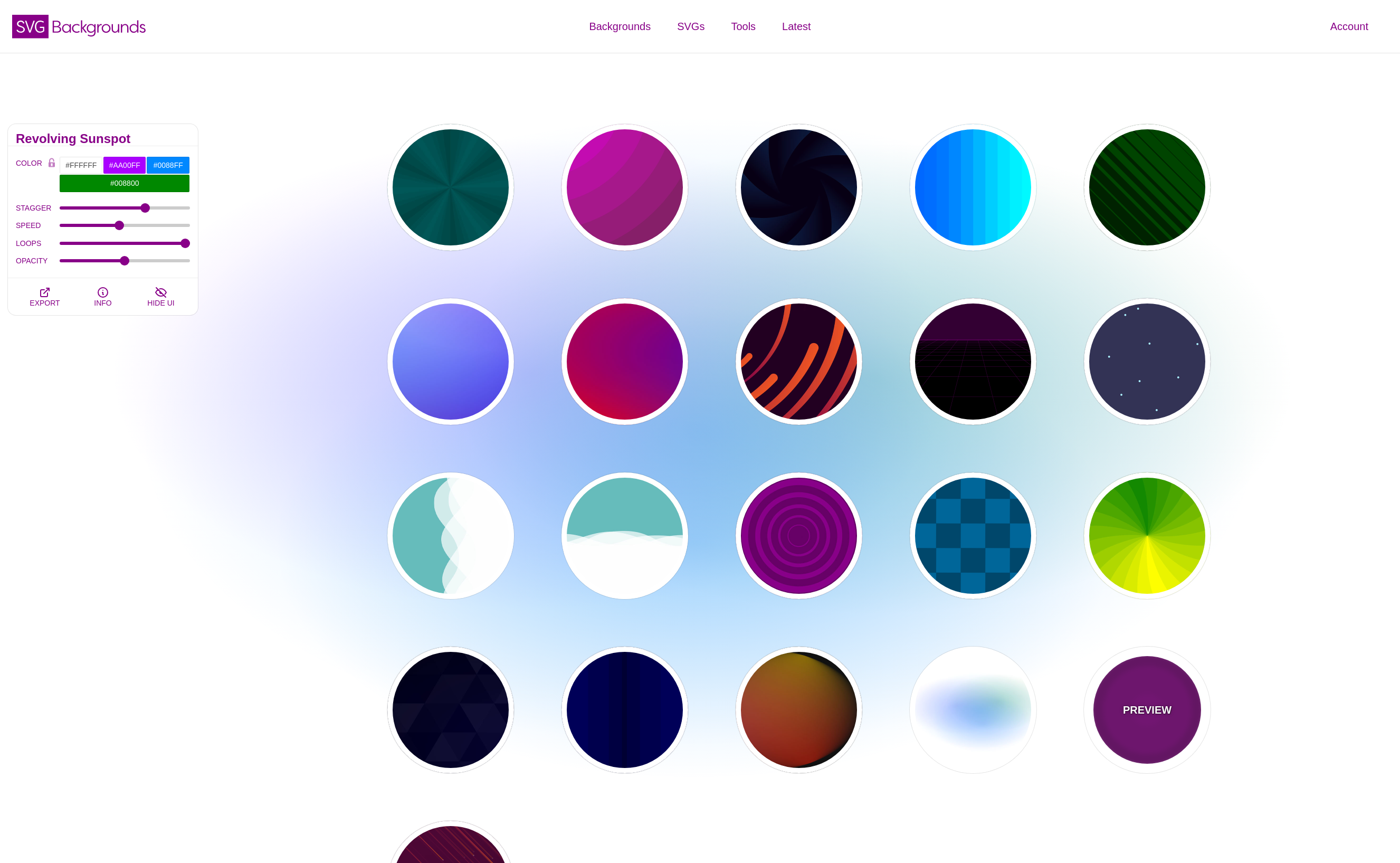
type input "0"
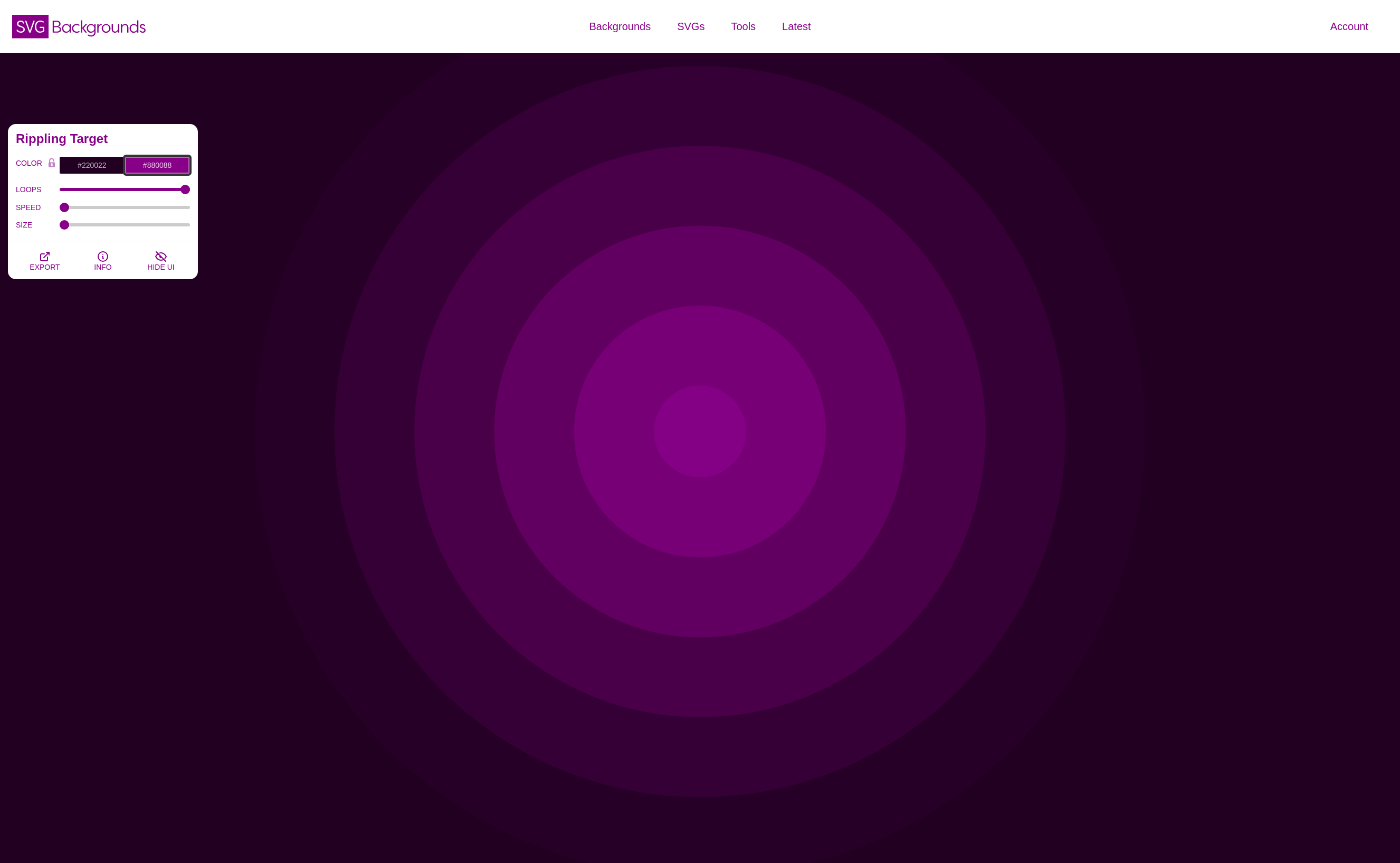
click at [150, 166] on input "#880088" at bounding box center [157, 165] width 65 height 18
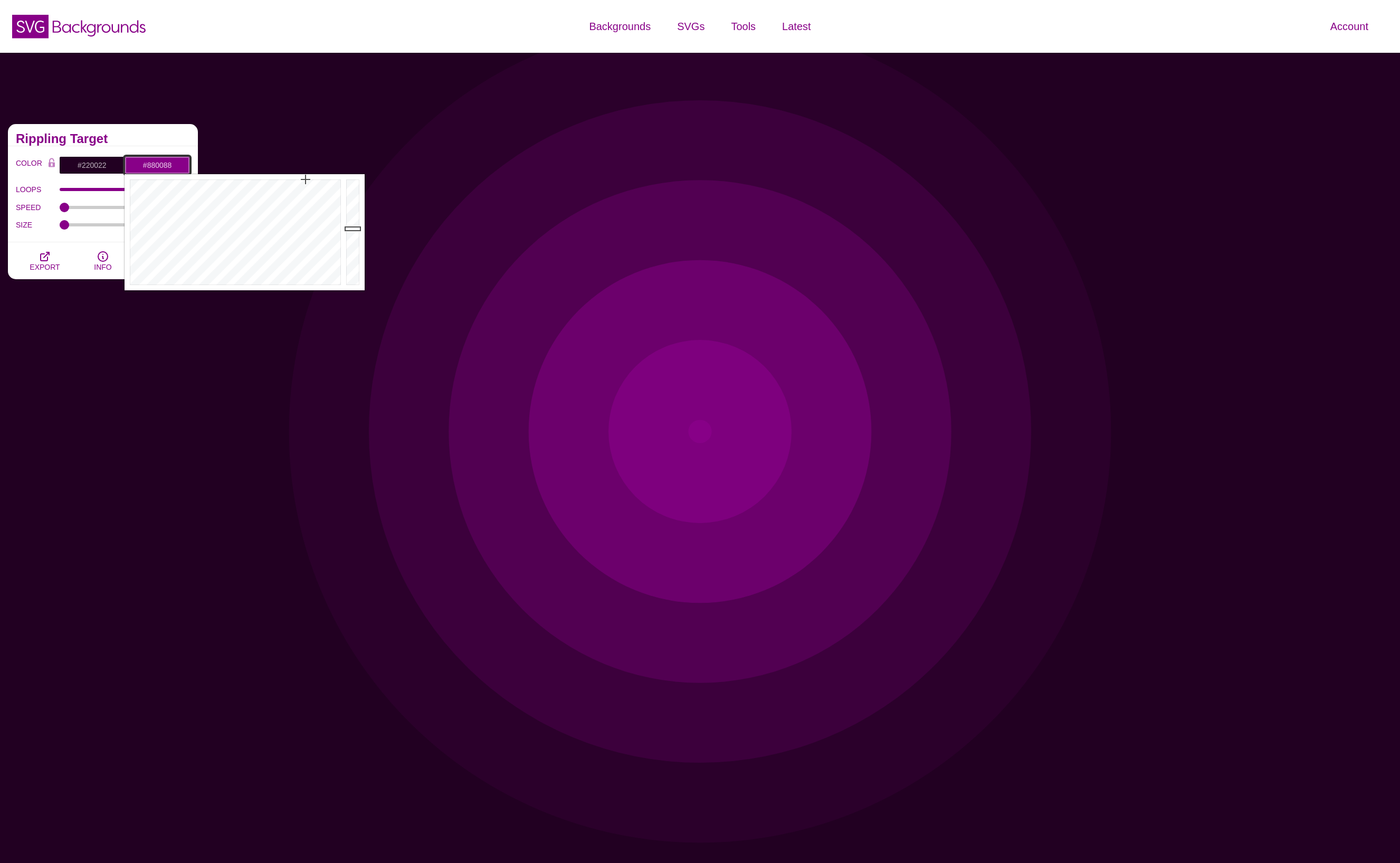
click at [150, 166] on input "#880088" at bounding box center [157, 165] width 65 height 18
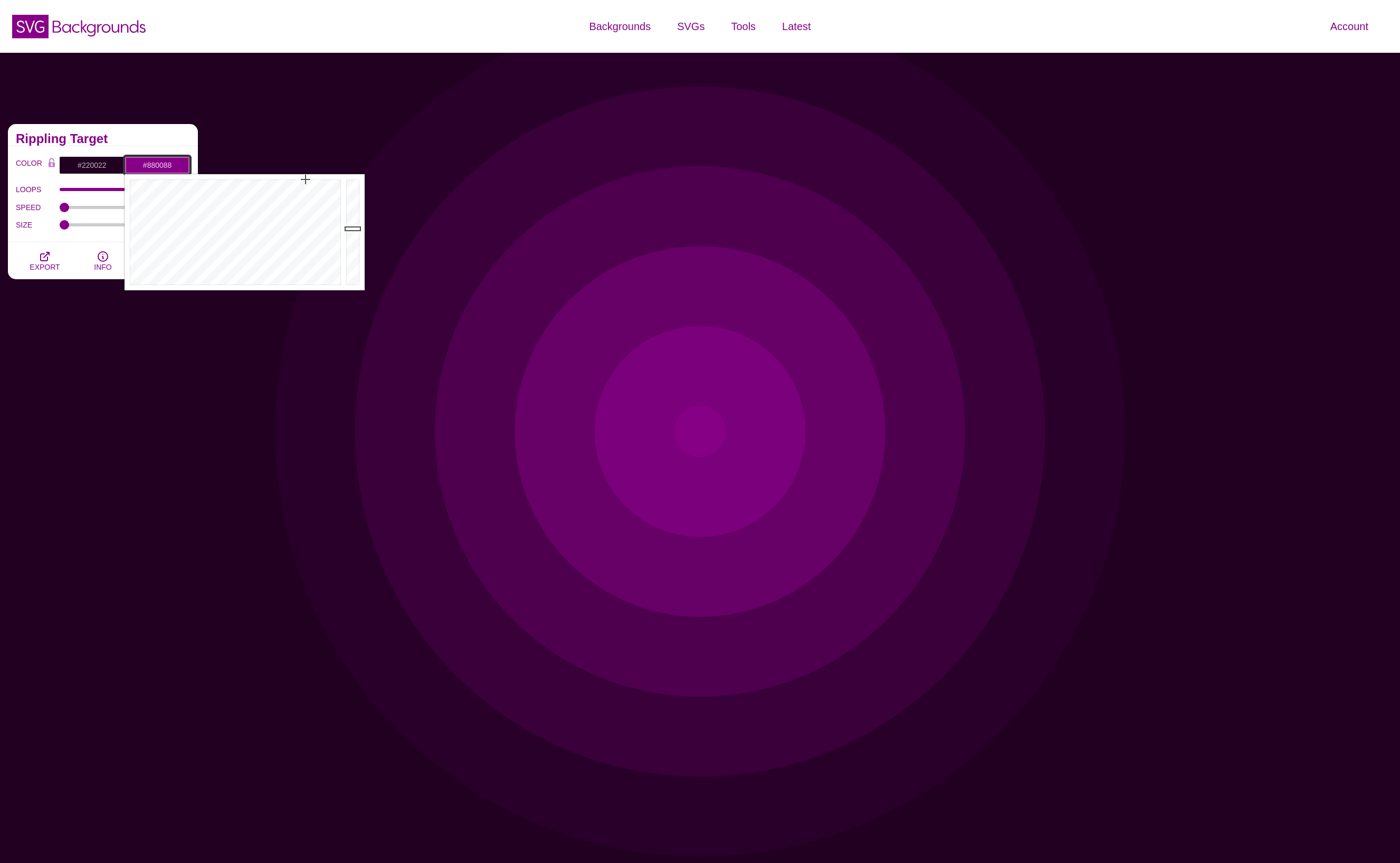
click at [150, 166] on input "#880088" at bounding box center [157, 165] width 65 height 18
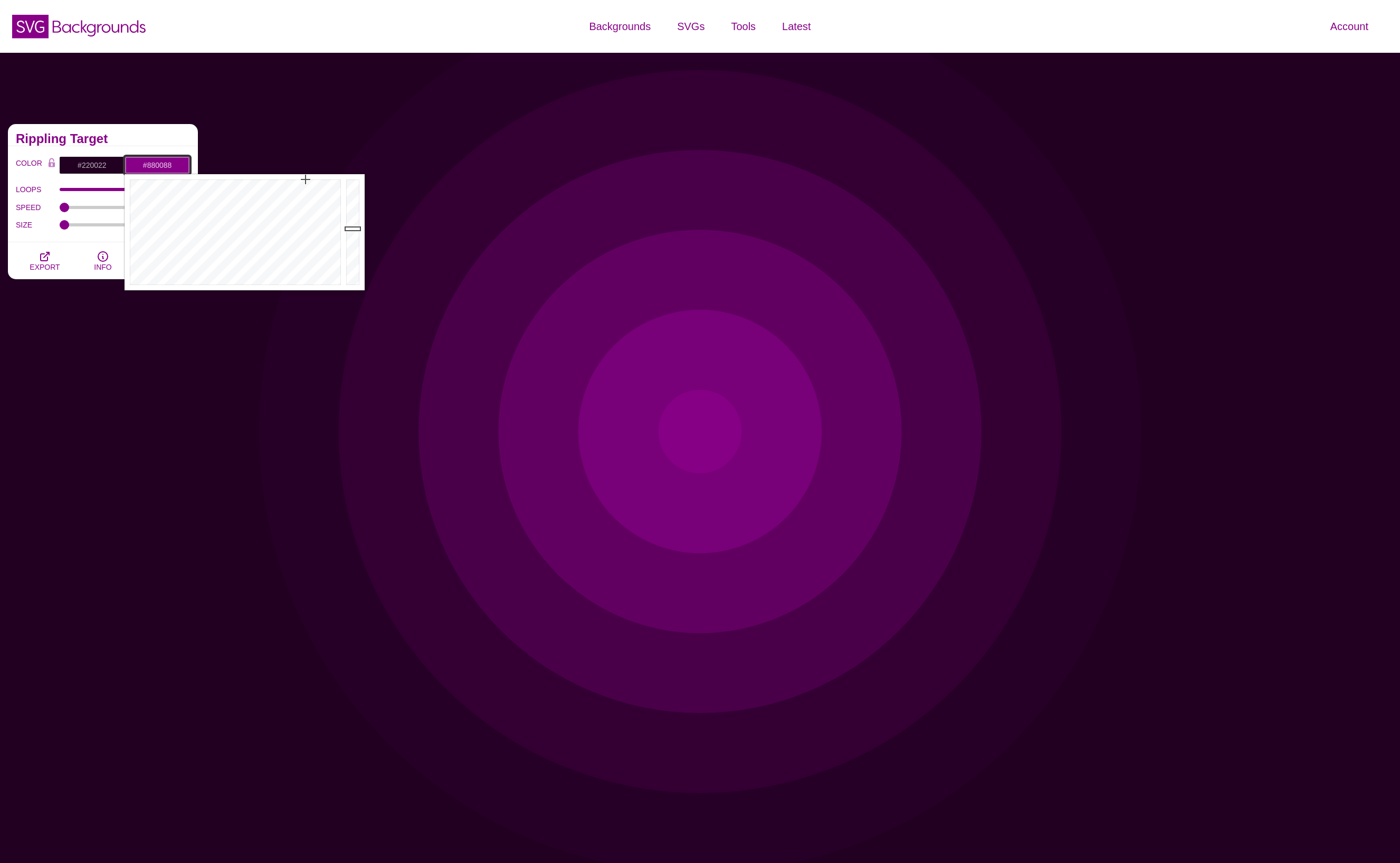
click at [150, 166] on input "#880088" at bounding box center [157, 165] width 65 height 18
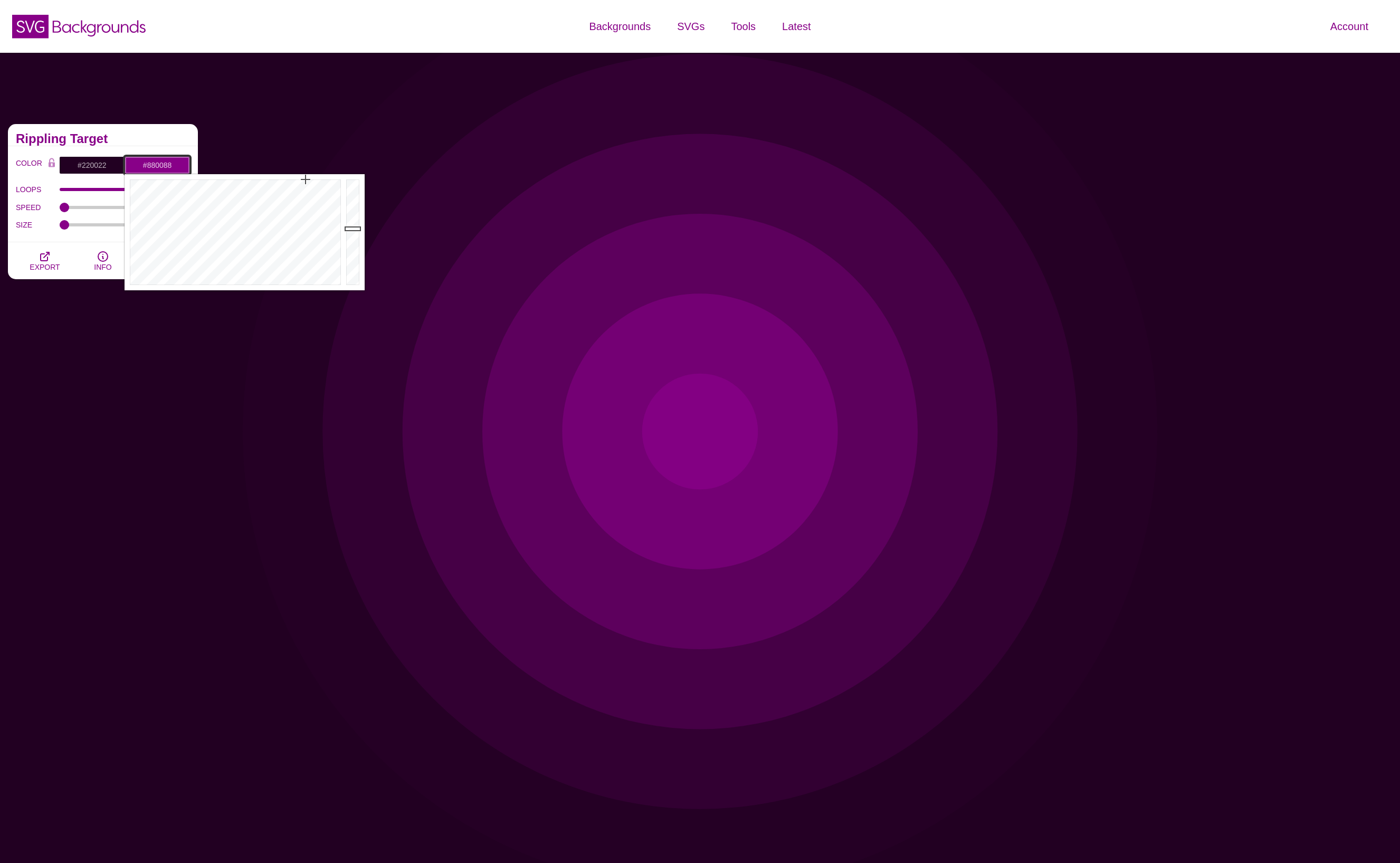
paste input "5c5855"
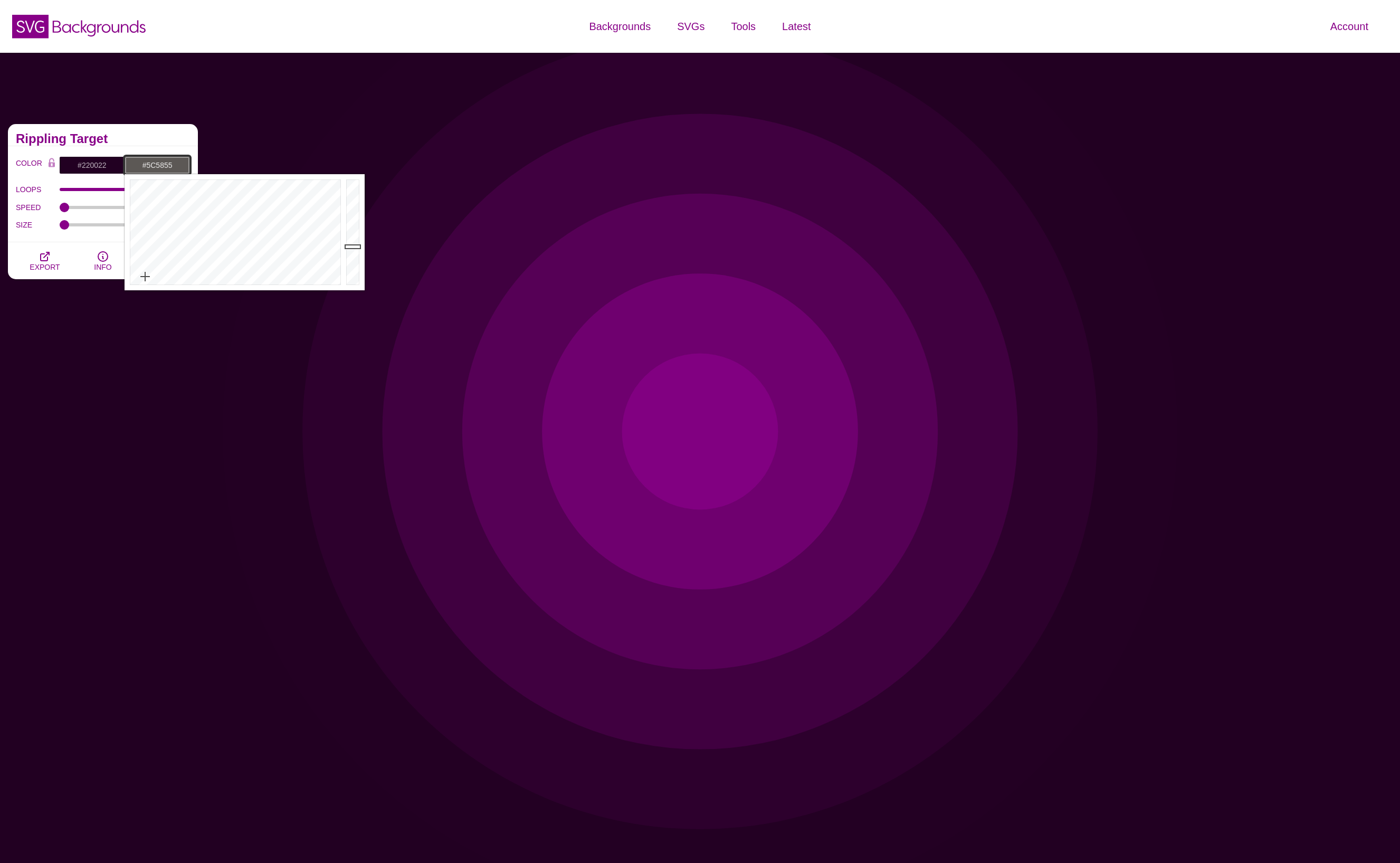
type input "#5C5855"
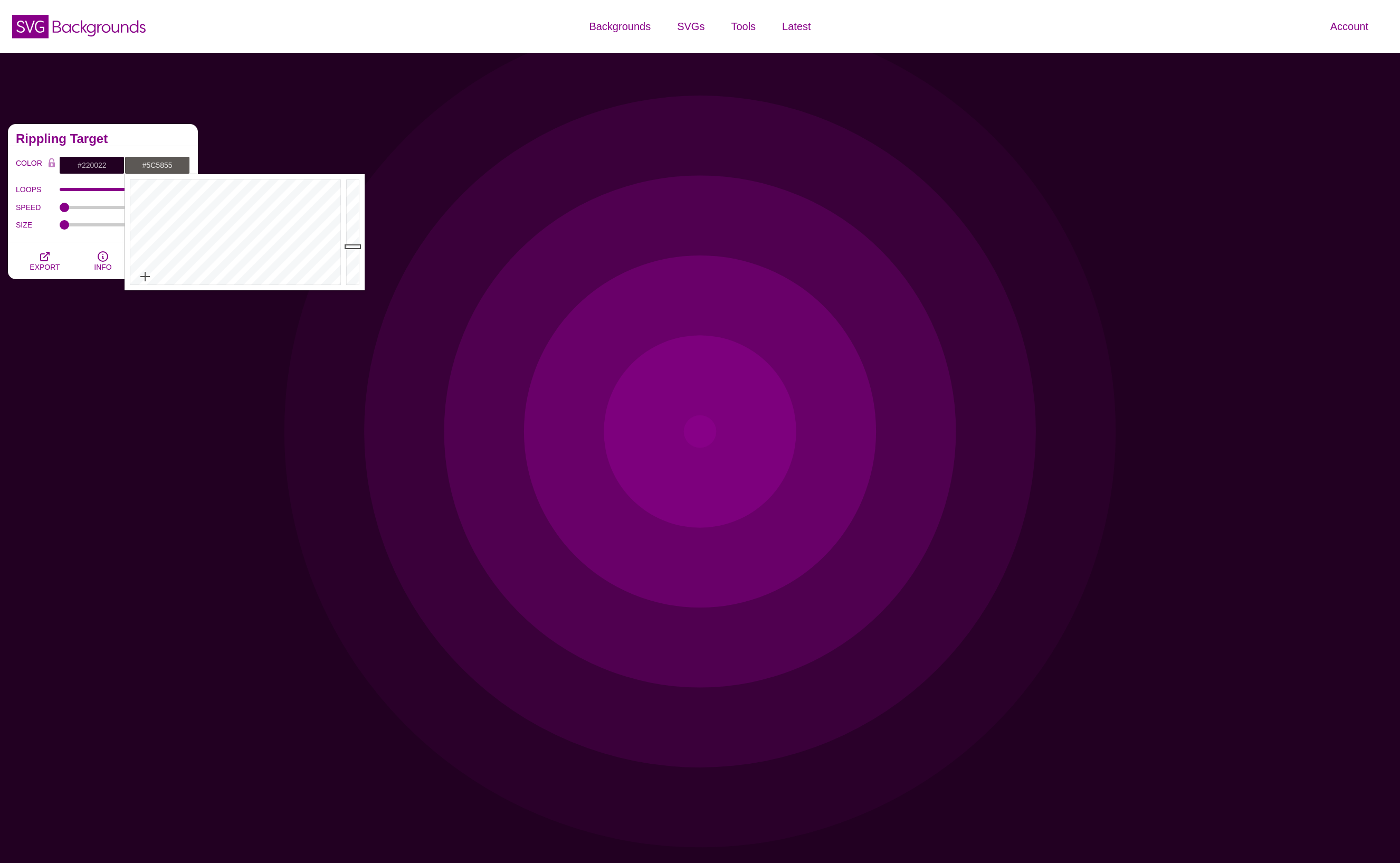
click at [141, 147] on div "COLOR #220022 #5C5855 #0088FF #008800 #880088 #FFA500 #777777 #888888 #999999 B…" at bounding box center [103, 194] width 190 height 96
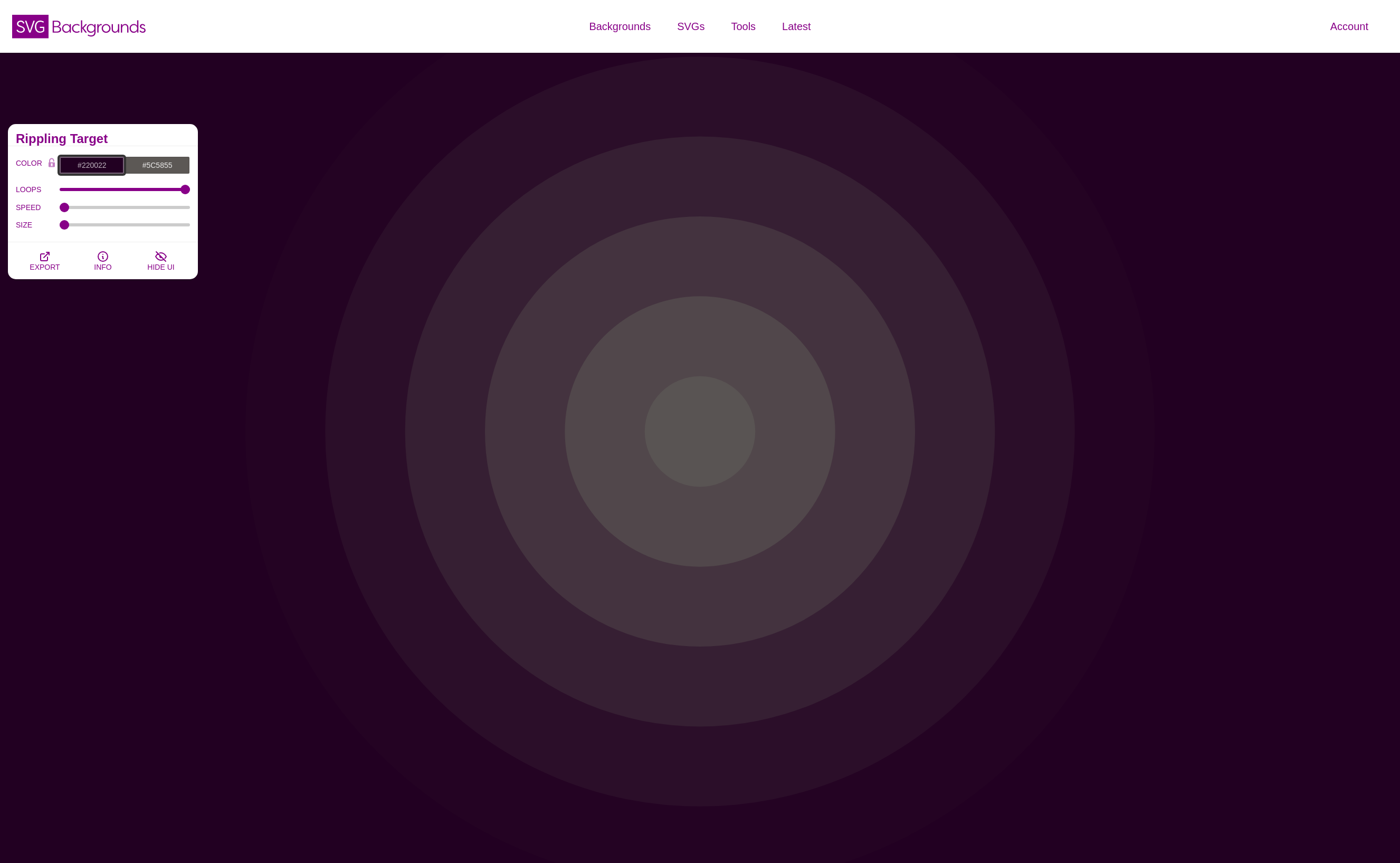
click at [94, 165] on input "#220022" at bounding box center [91, 165] width 65 height 18
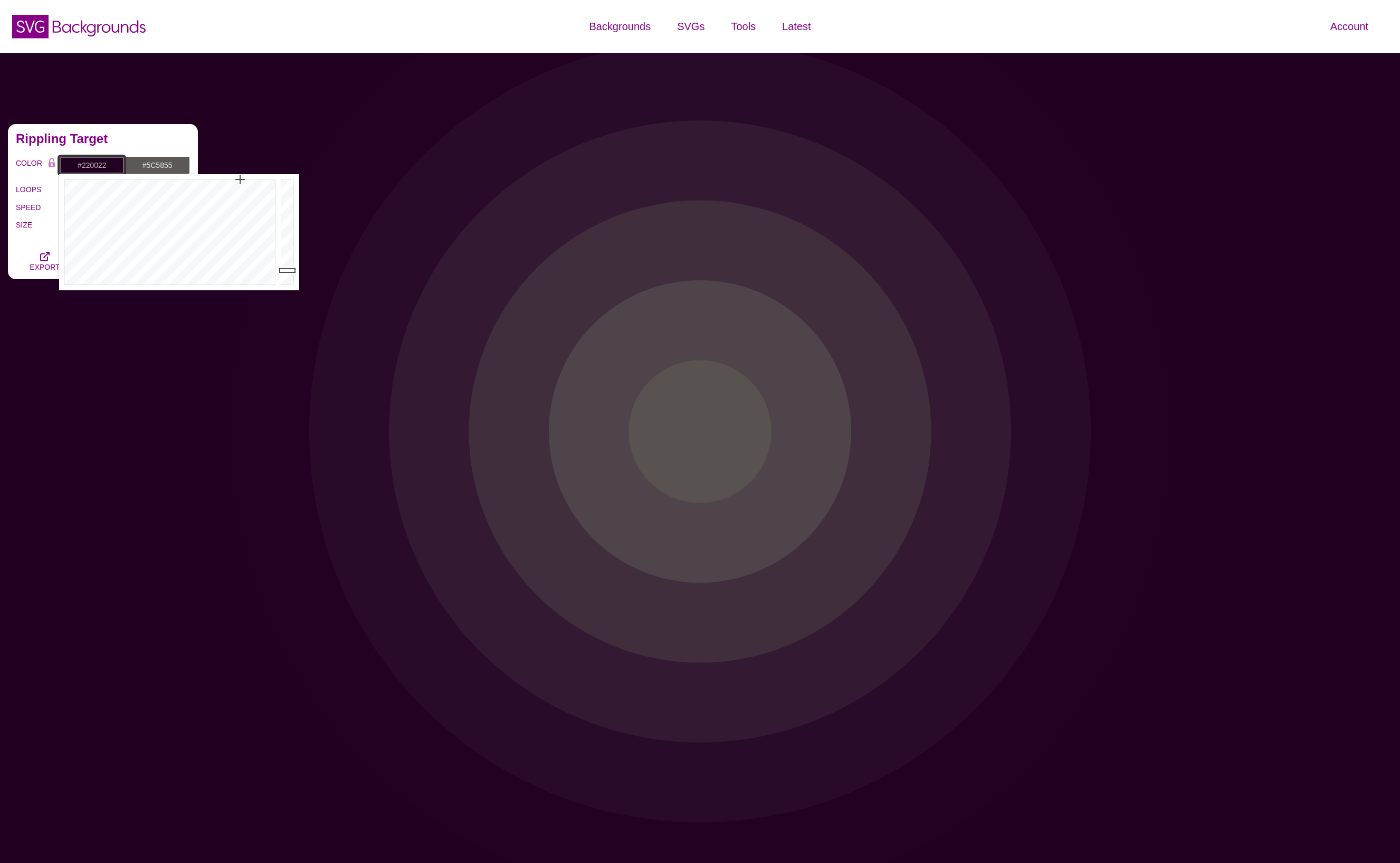
click at [94, 165] on input "#220022" at bounding box center [91, 165] width 65 height 18
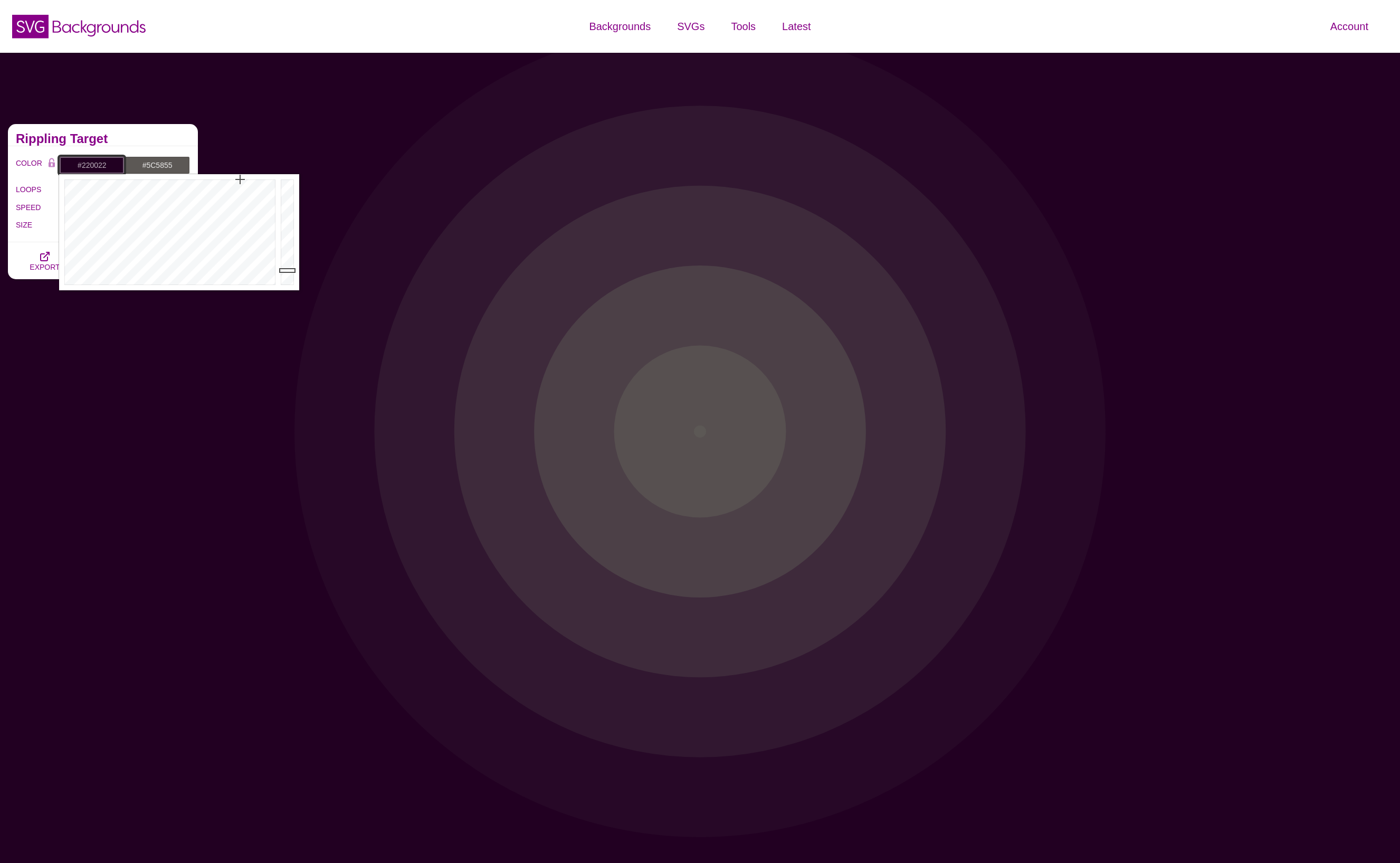
click at [94, 165] on input "#220022" at bounding box center [91, 165] width 65 height 18
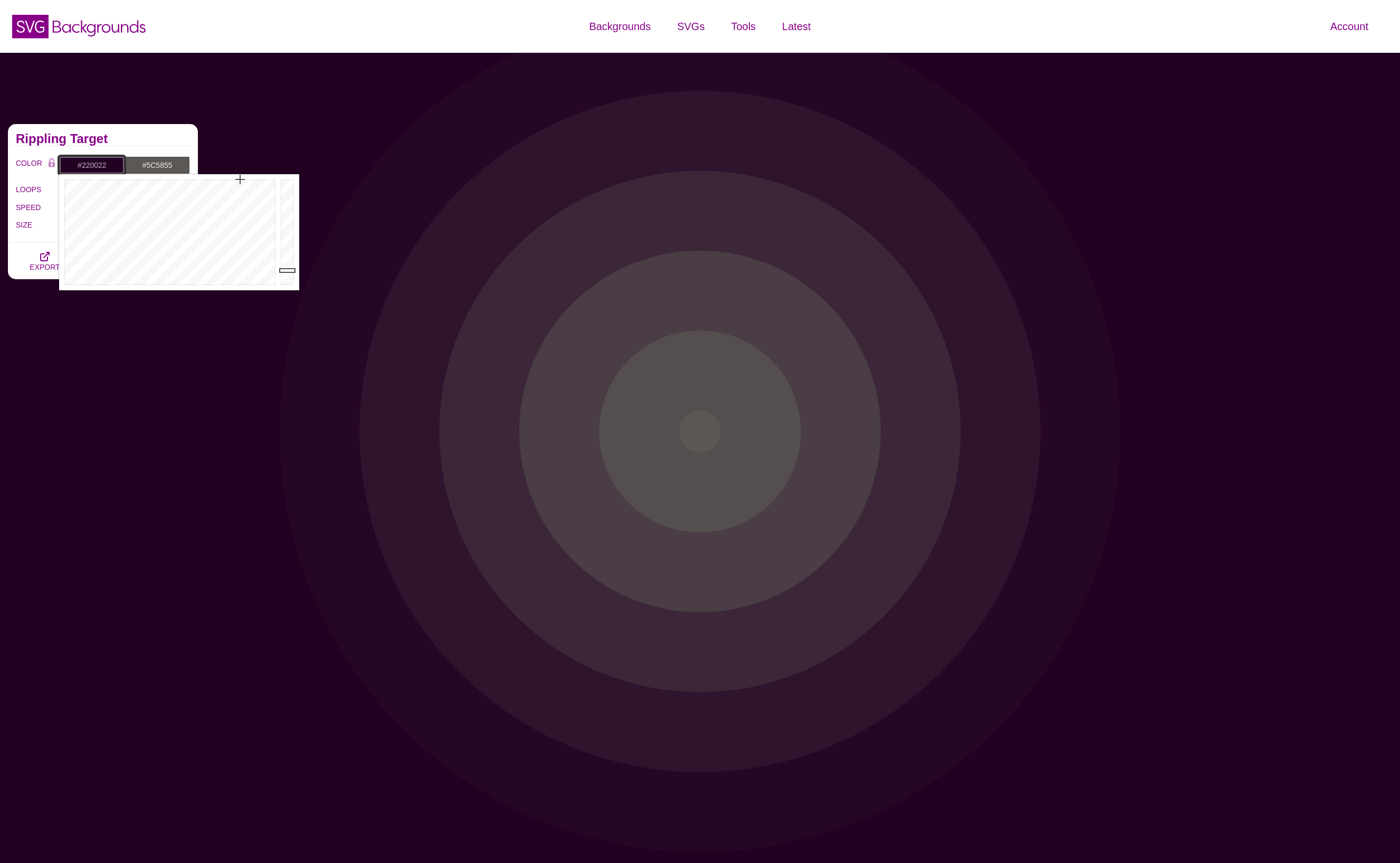
paste input "e3e3e3"
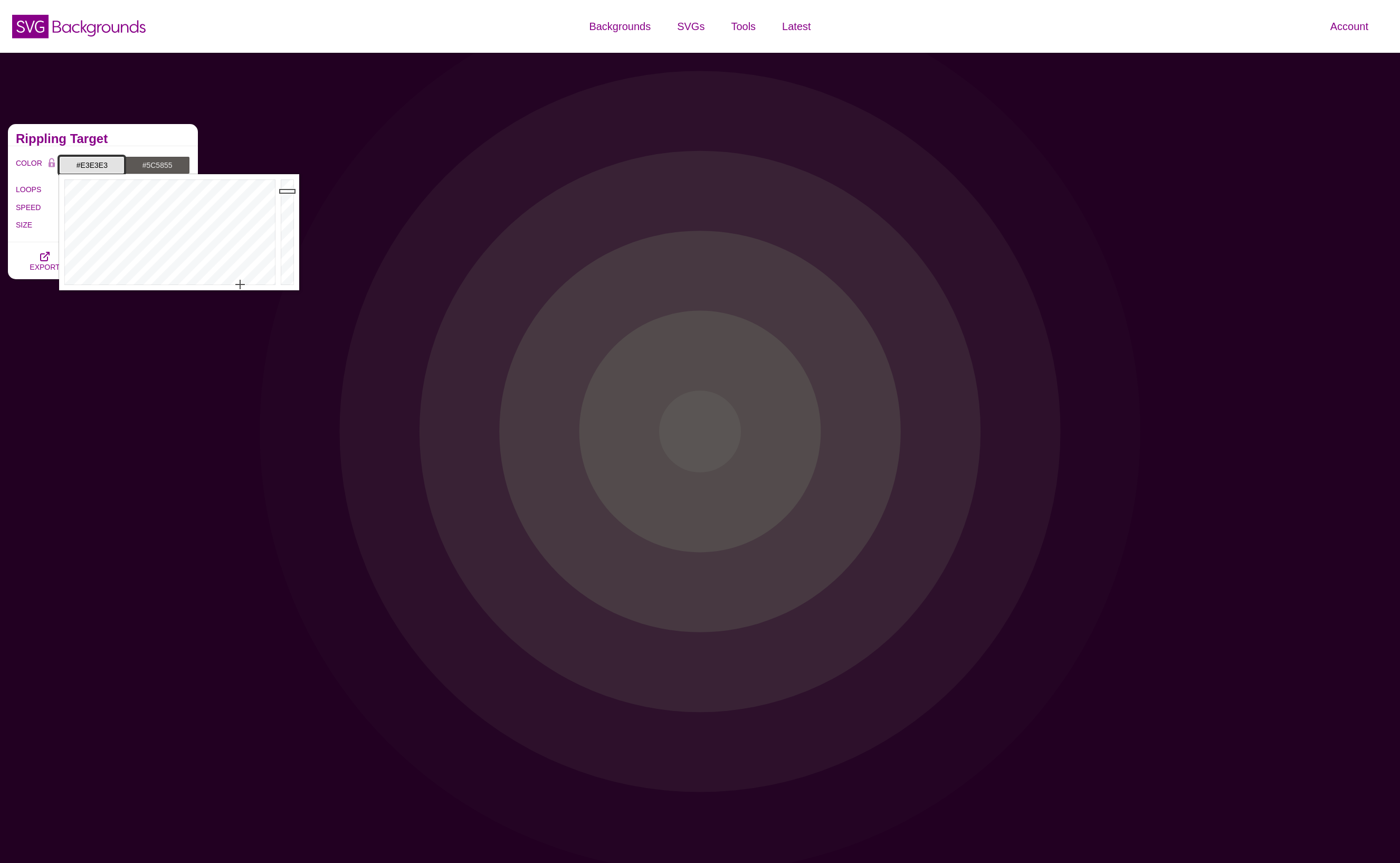
type input "#E3E3E3"
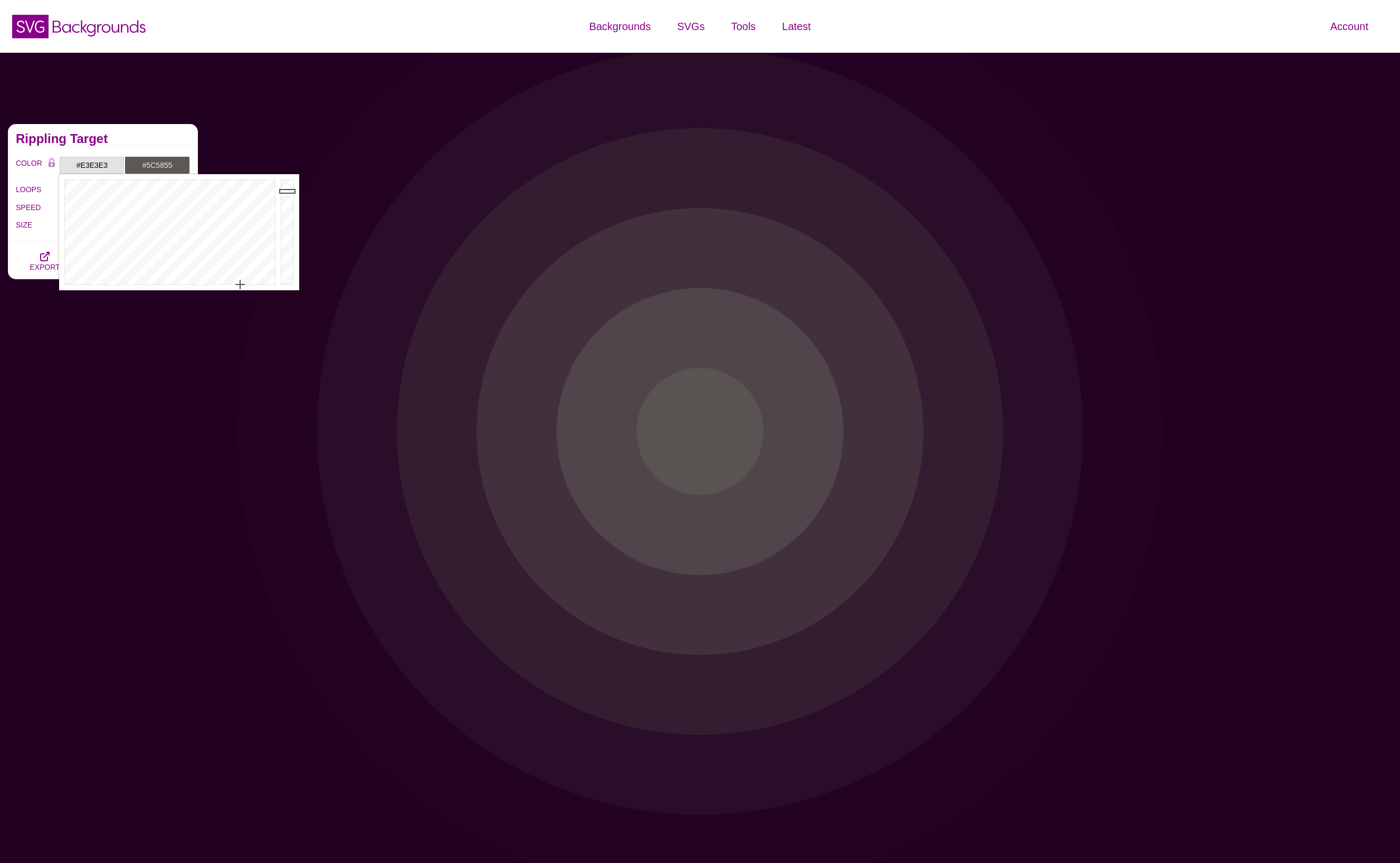
click at [124, 148] on div "COLOR #E3E3E3 #5C5855 #0088FF #008800 #880088 #FFA500 #777777 #888888 #999999 B…" at bounding box center [103, 194] width 190 height 96
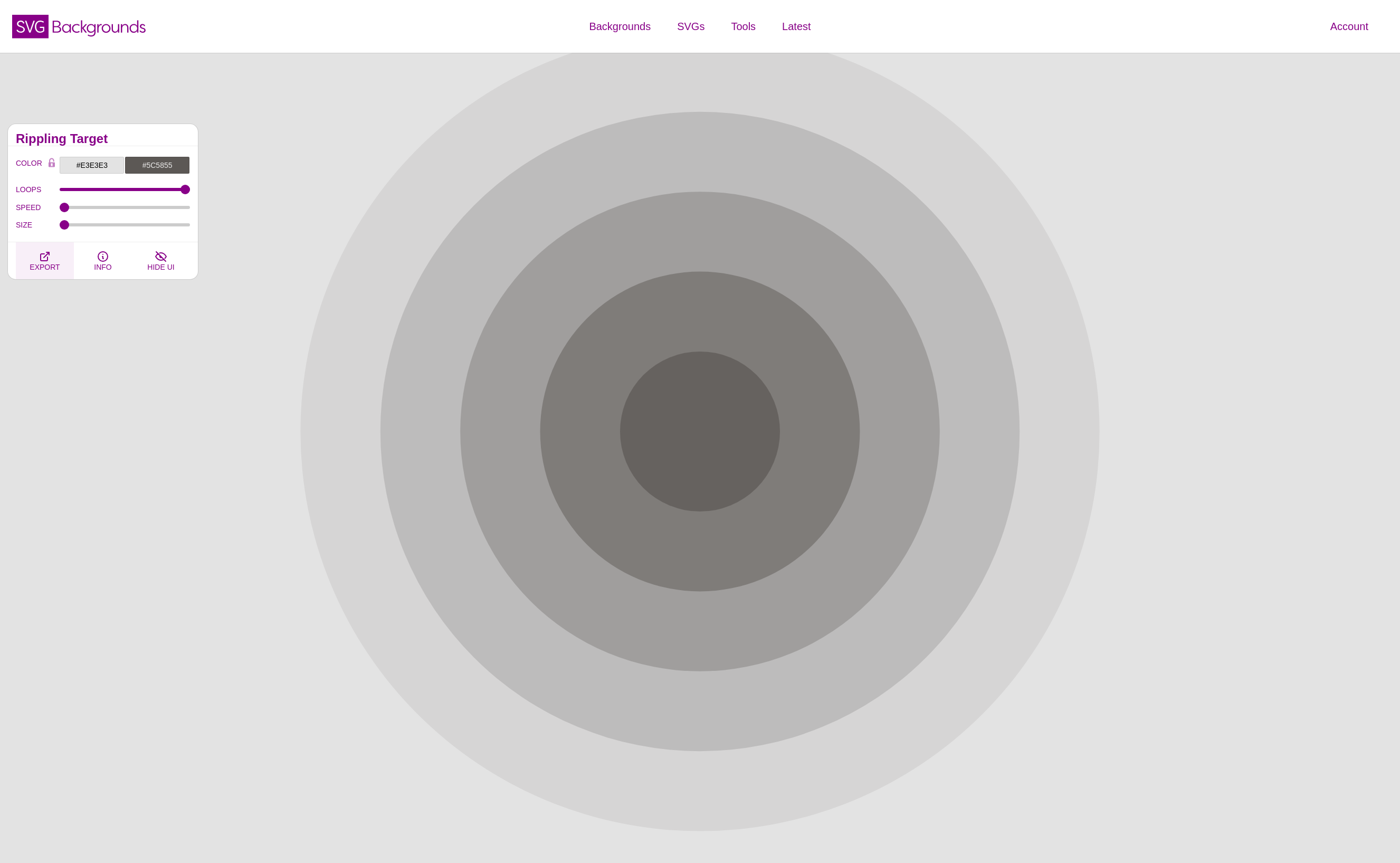
click at [50, 265] on span "EXPORT" at bounding box center [44, 267] width 30 height 8
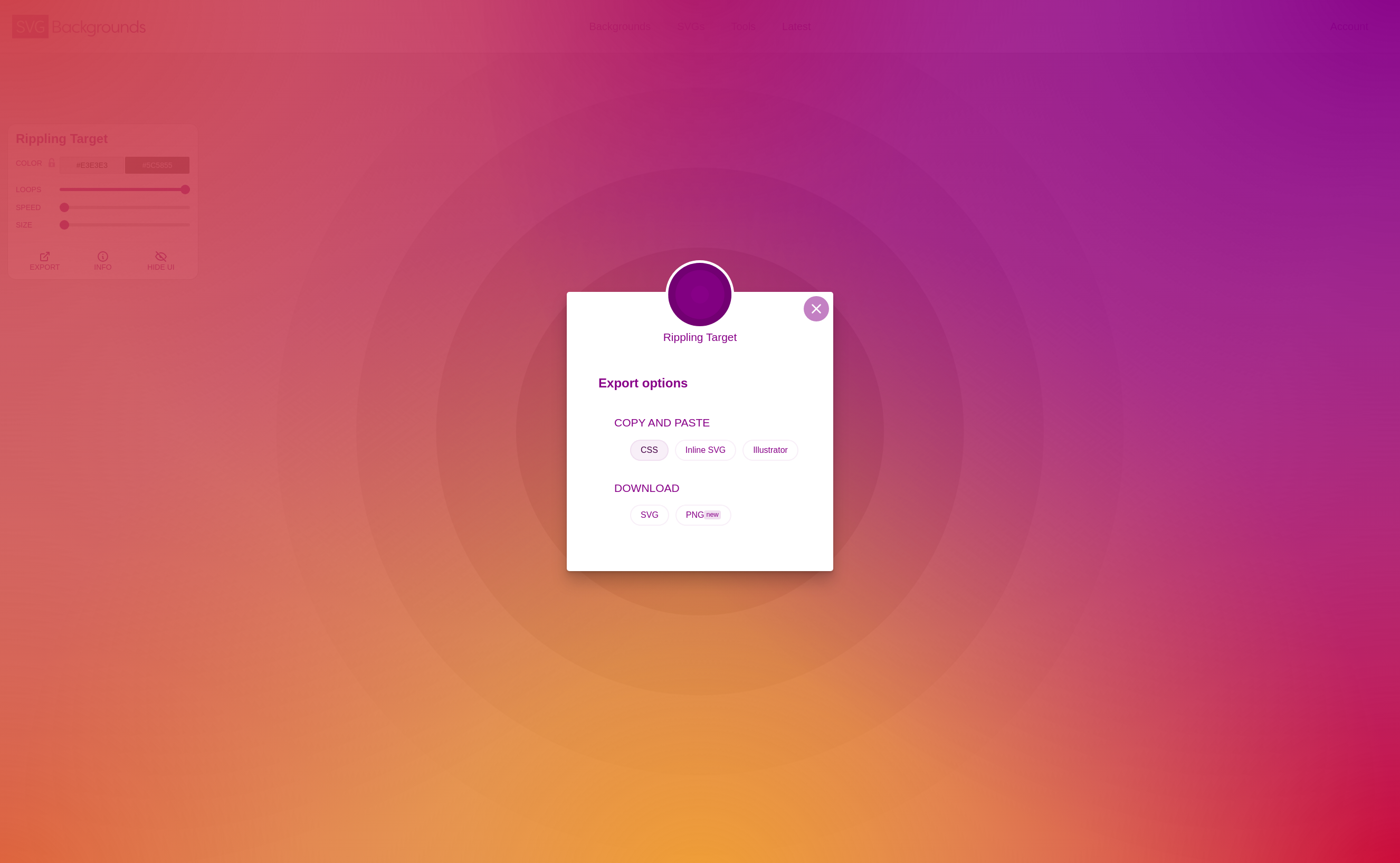
click at [645, 448] on button "CSS" at bounding box center [649, 450] width 39 height 21
click at [815, 307] on button at bounding box center [817, 309] width 25 height 25
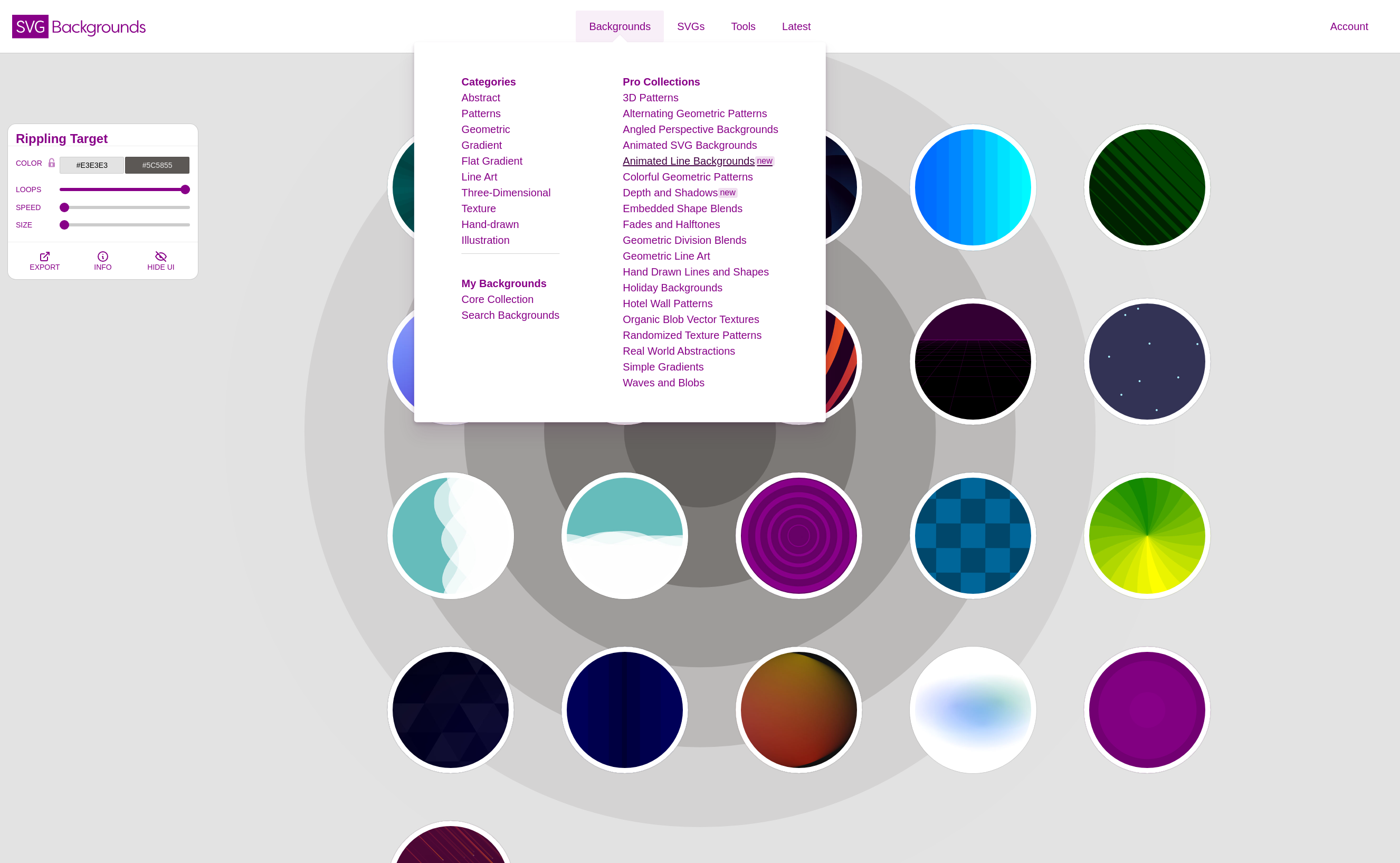
click at [687, 161] on link "Animated Line Backgrounds new" at bounding box center [699, 161] width 152 height 12
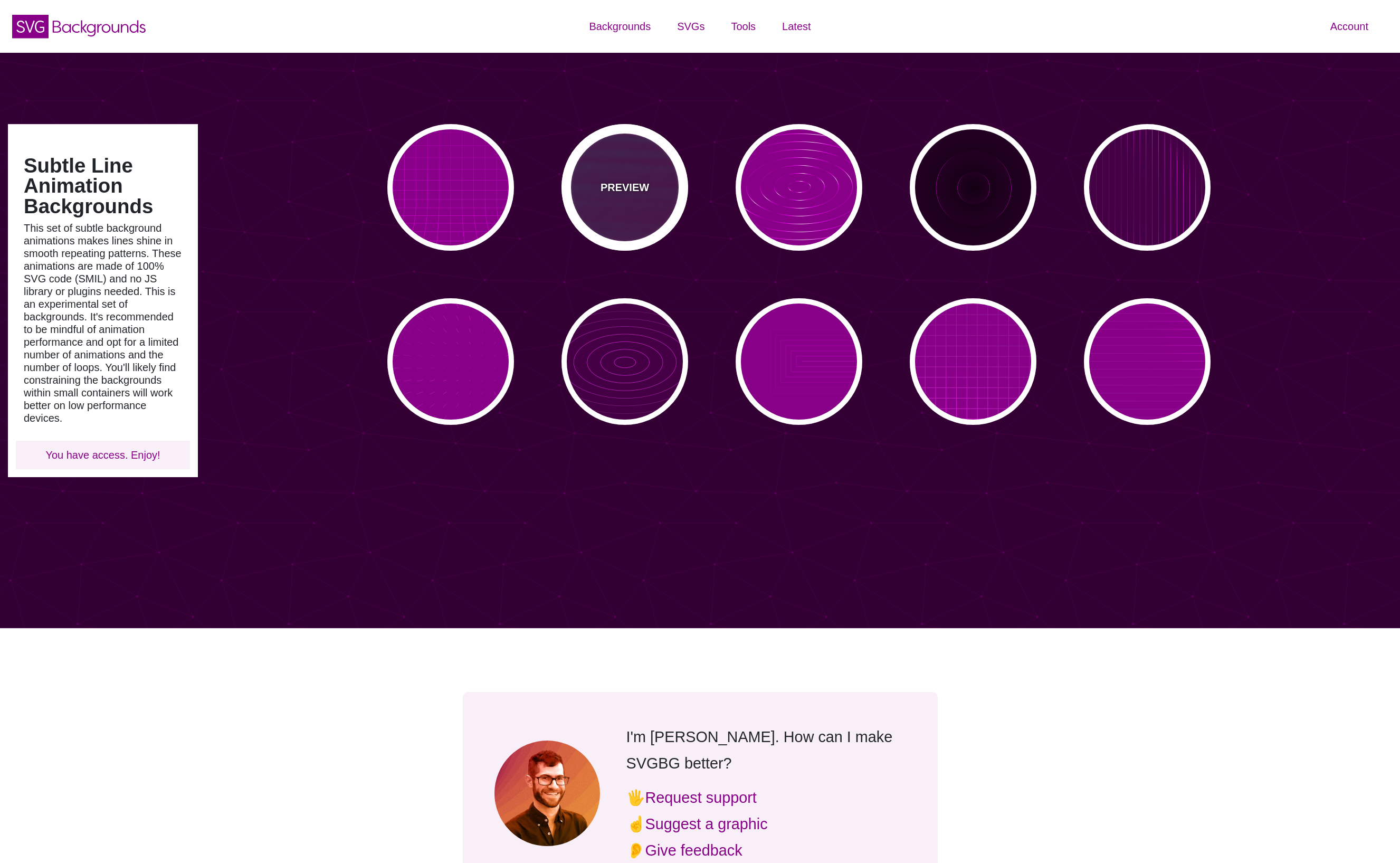
click at [608, 183] on p "PREVIEW" at bounding box center [624, 187] width 48 height 16
type input "#440044"
type input "#00FFFF"
type input "#FF0000"
type input "#880088"
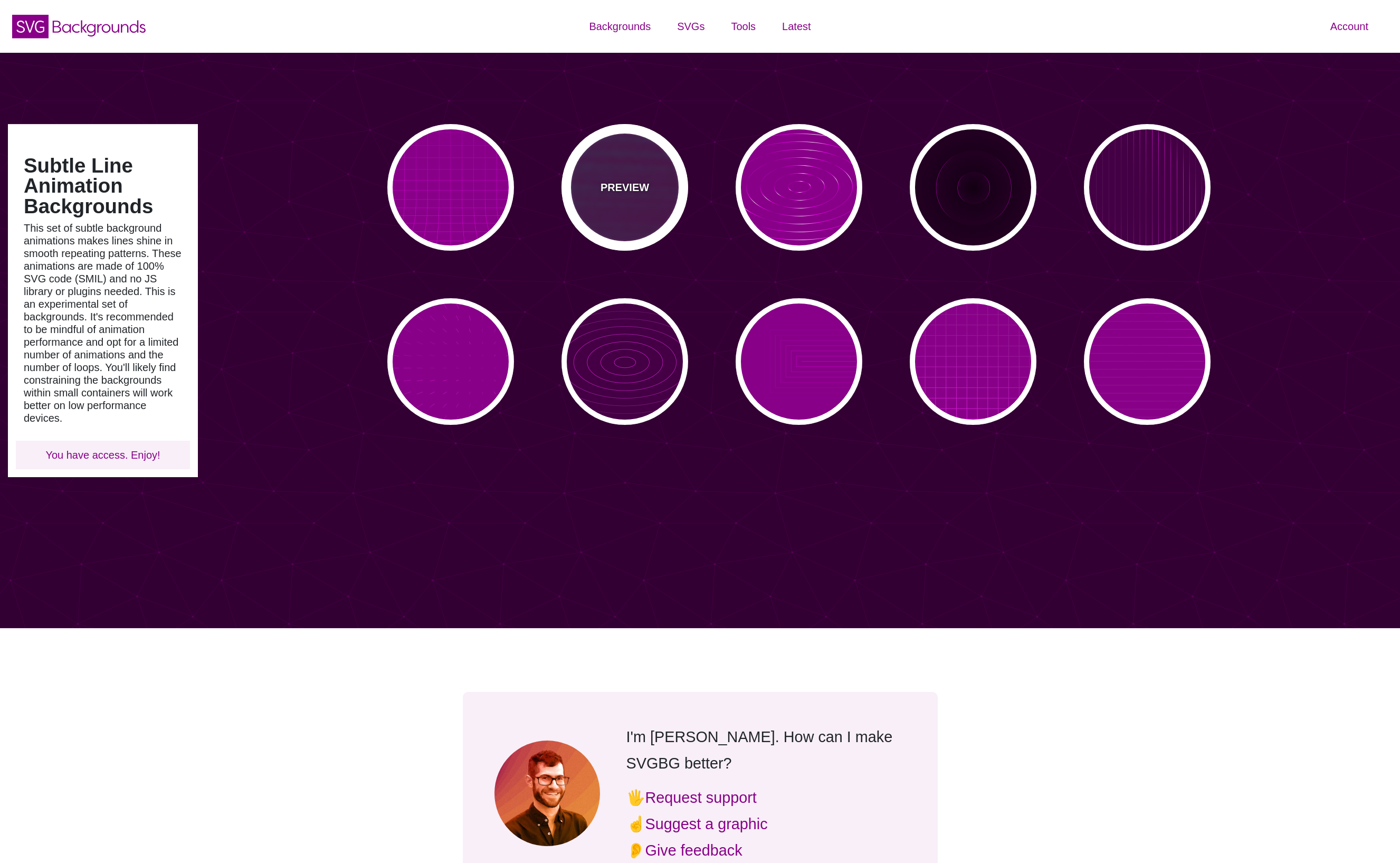
type input "15"
type input "999"
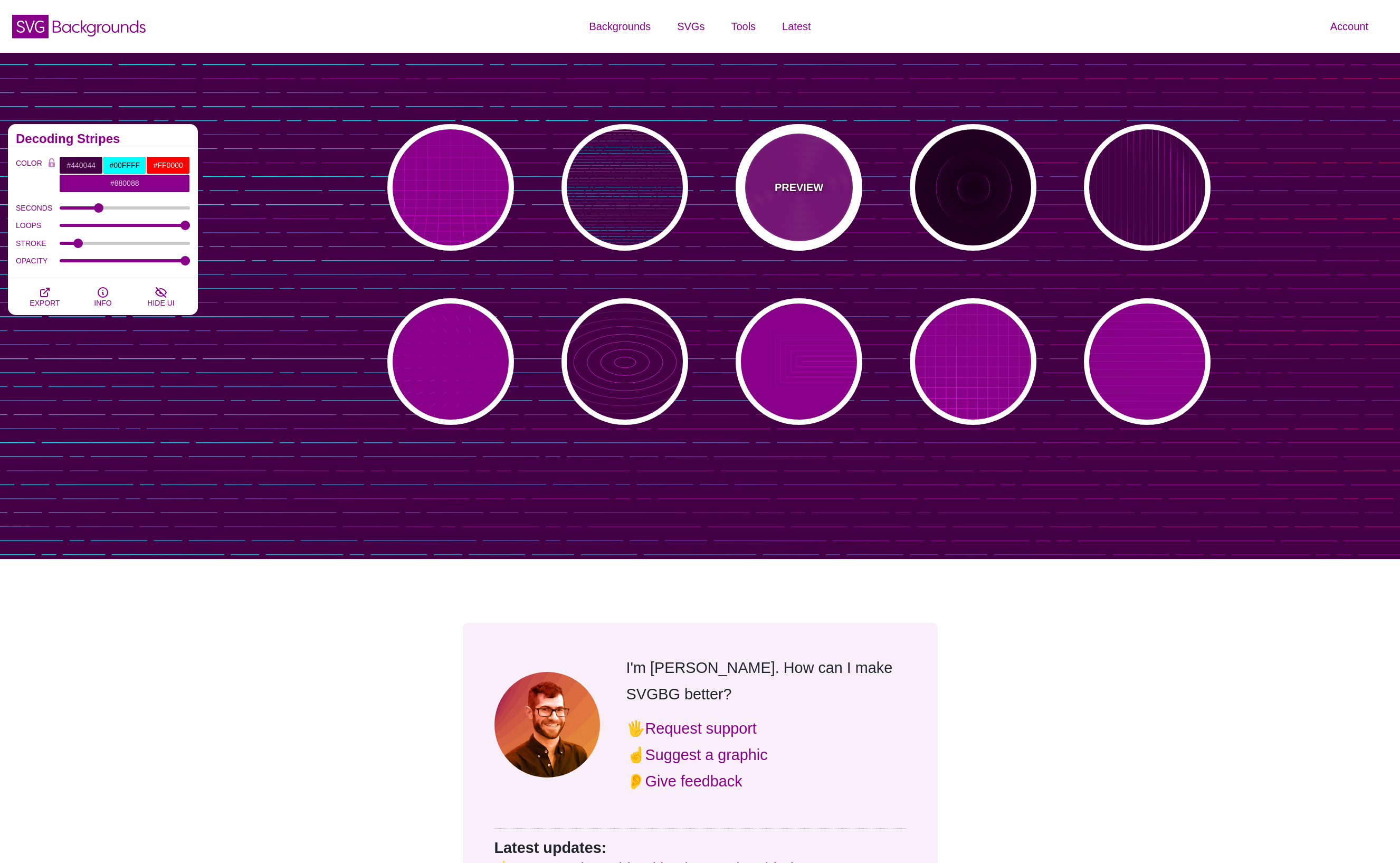
click at [791, 201] on div "PREVIEW" at bounding box center [799, 187] width 127 height 126
type input "#880088"
type input "#FF00FF"
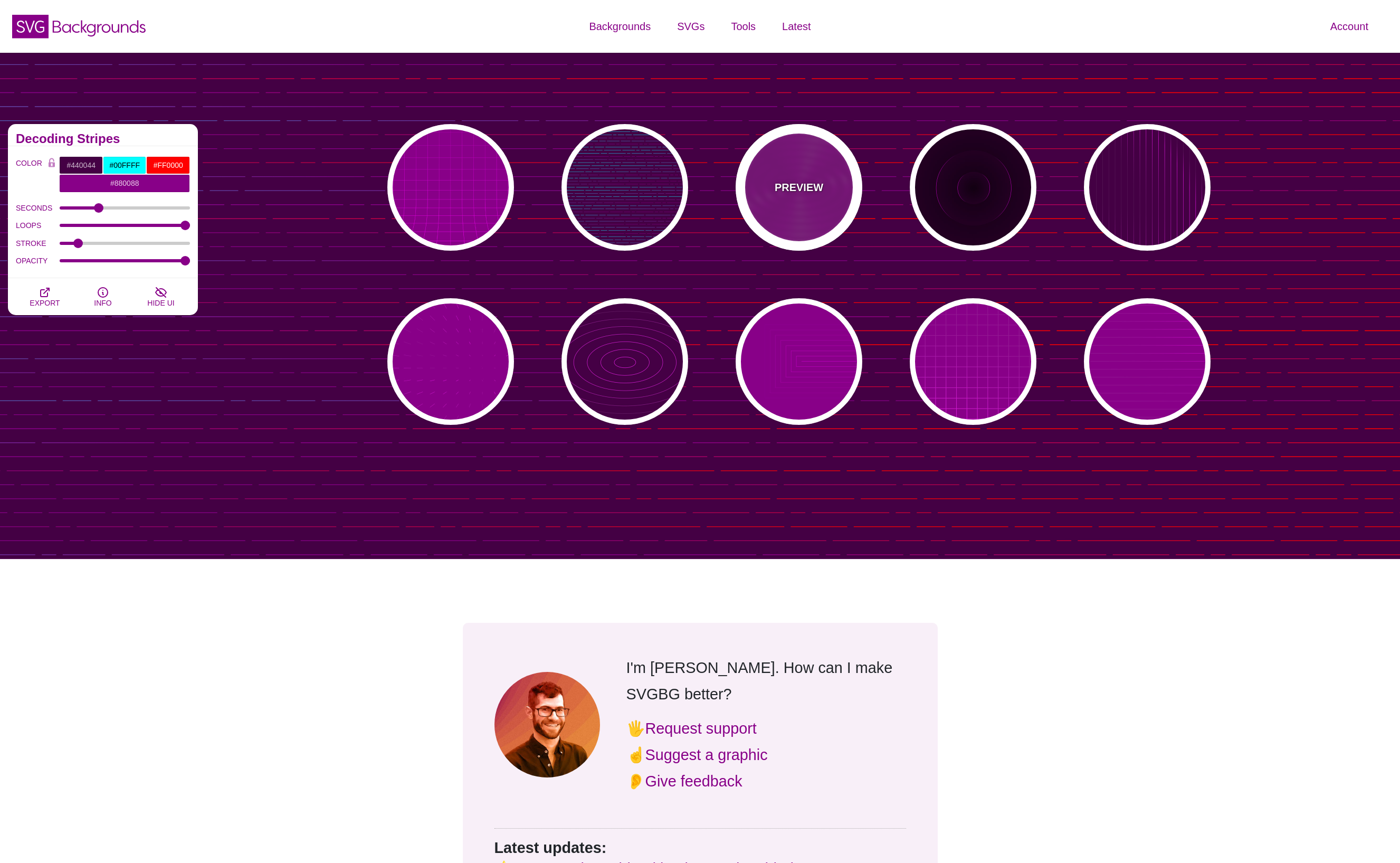
type input "#FFFFFF"
type input "10000"
type input "99"
type input "50"
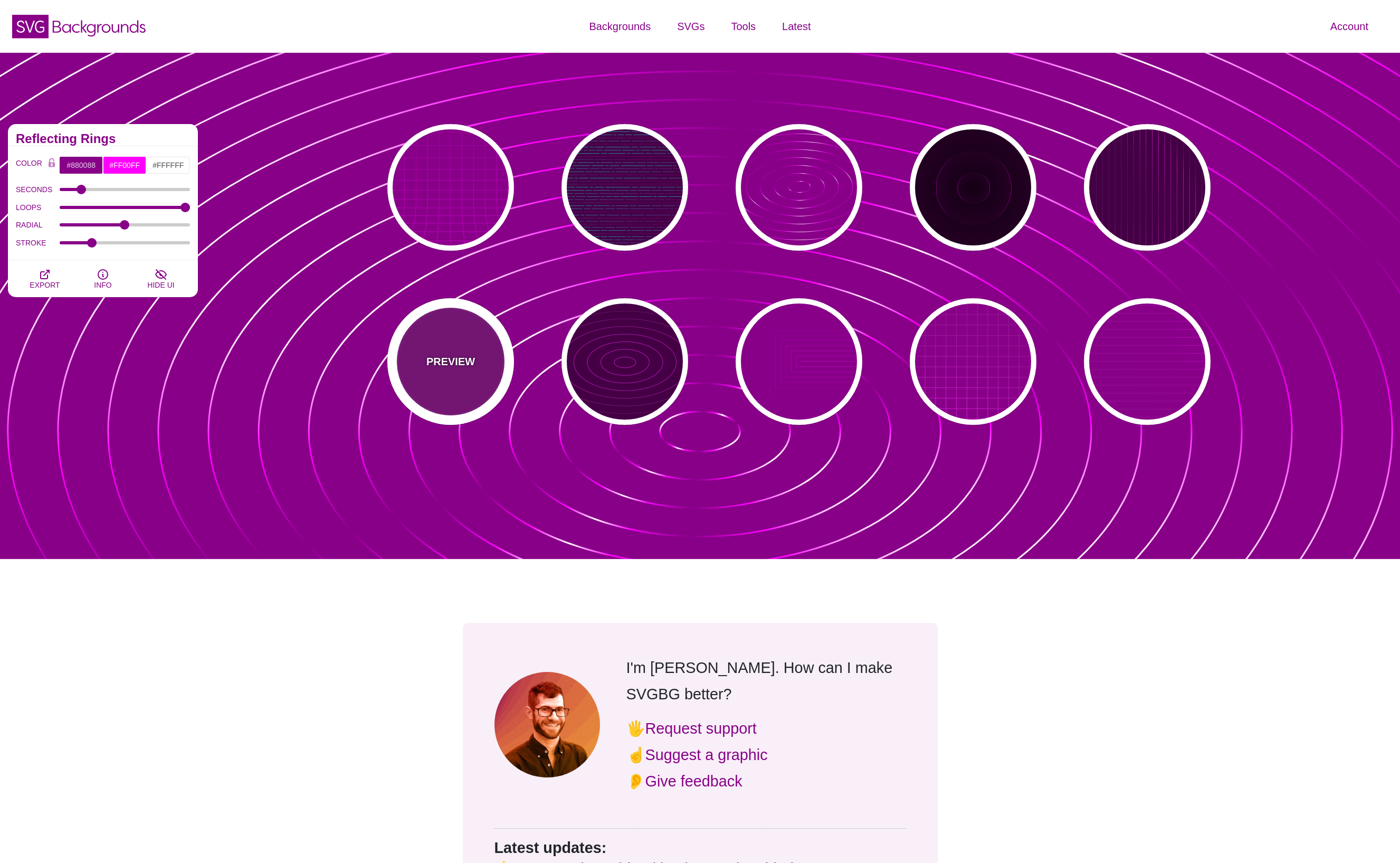
click at [454, 351] on div "PREVIEW" at bounding box center [451, 361] width 127 height 126
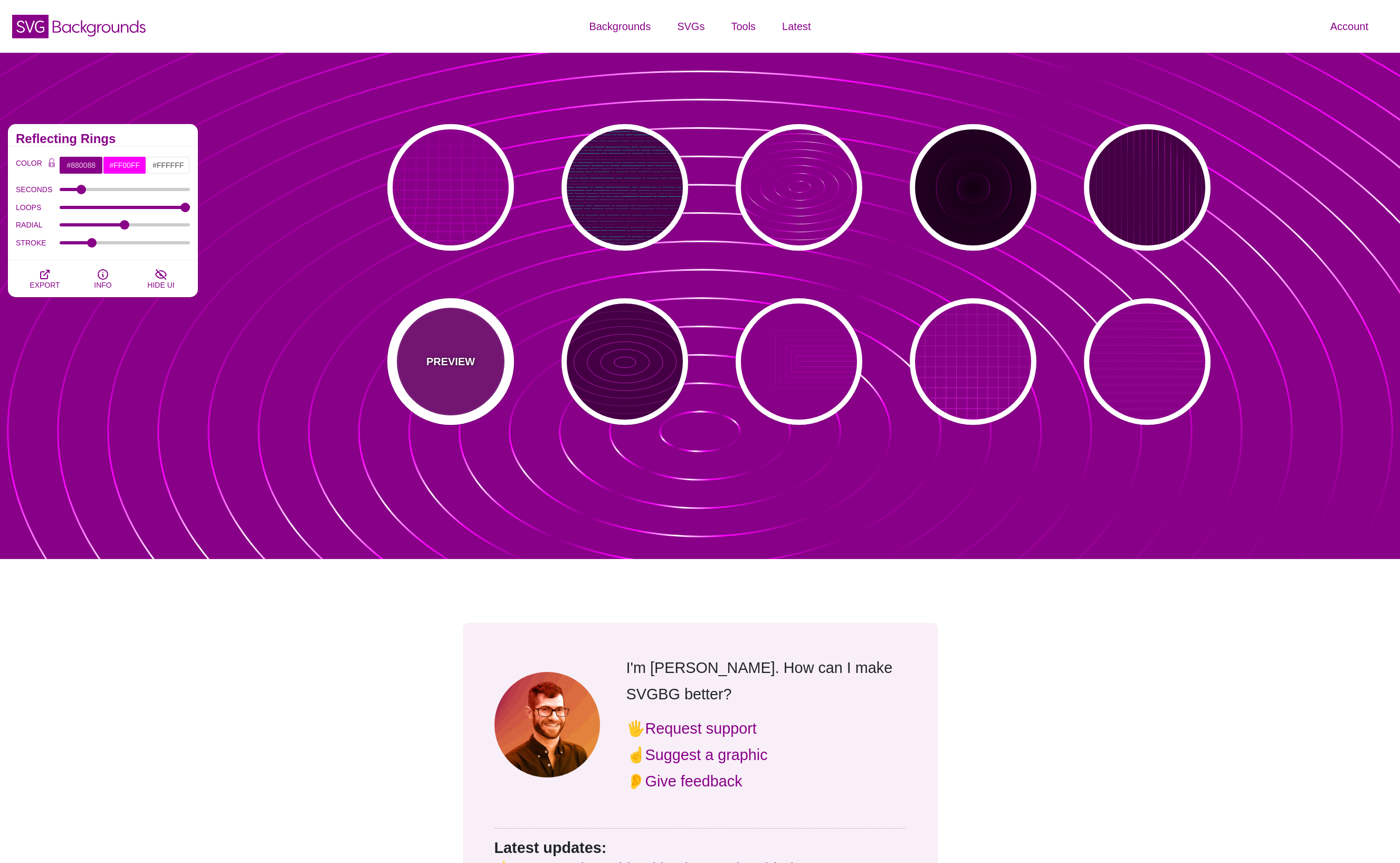
type input "15"
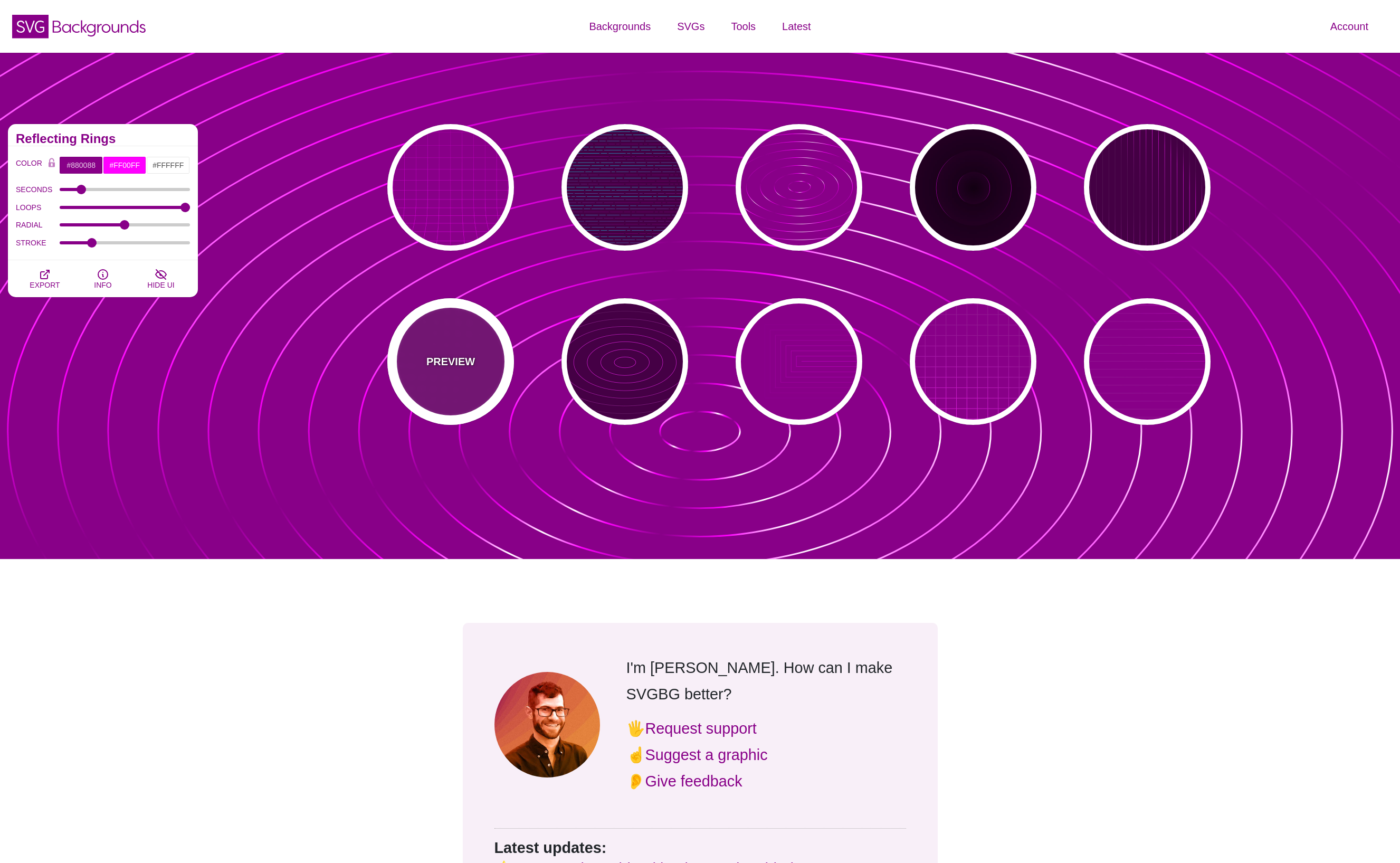
type input "999"
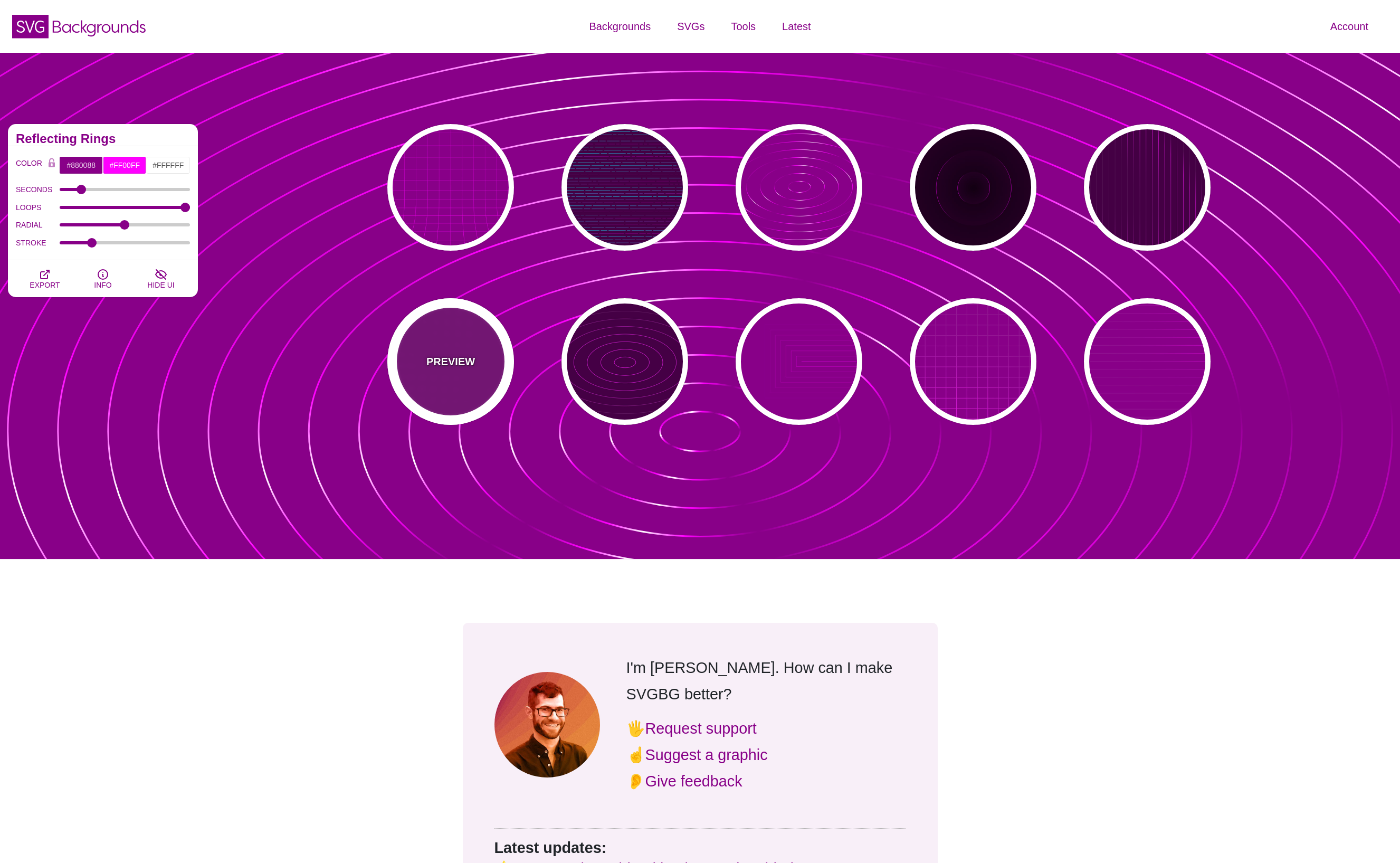
type input "1"
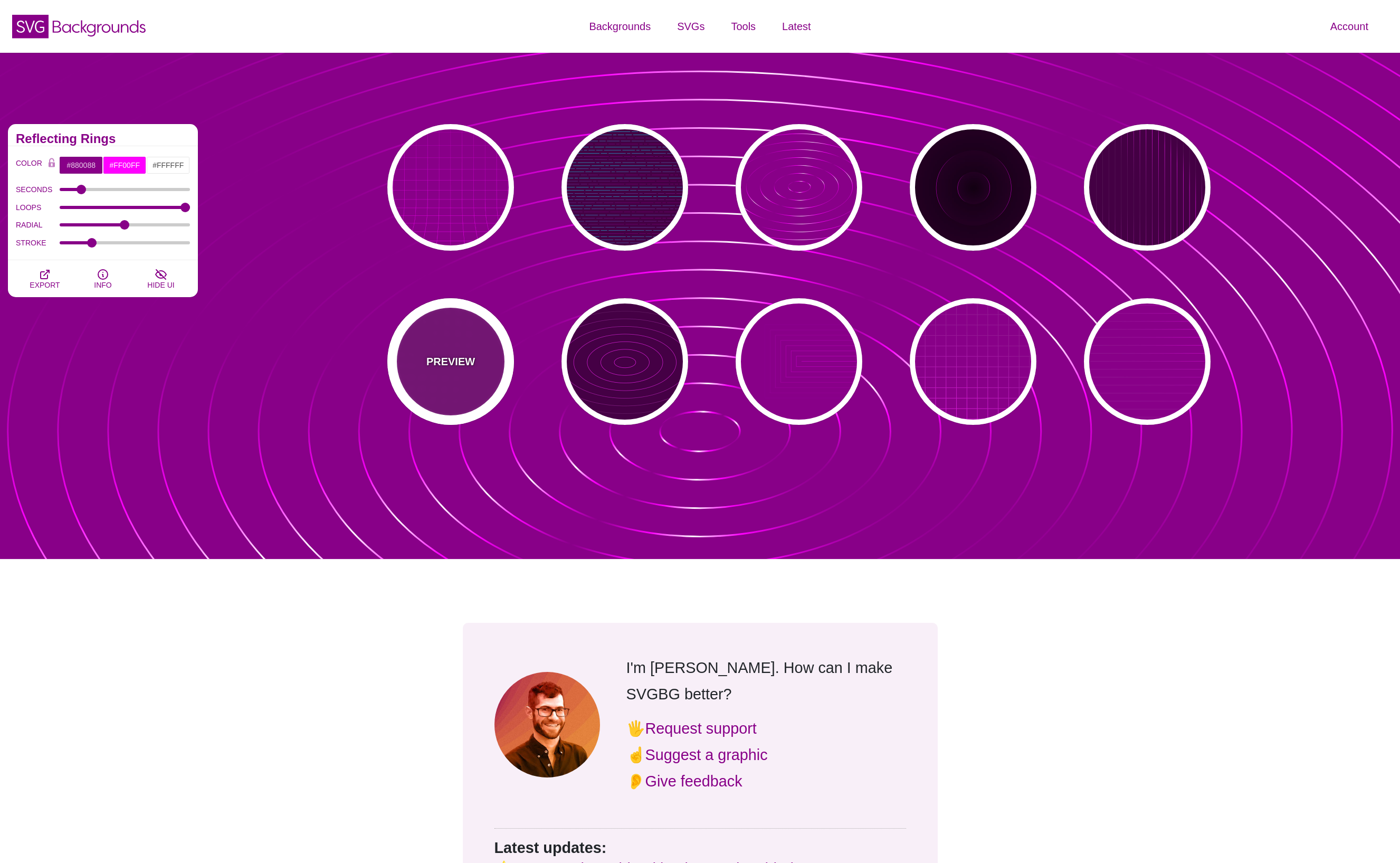
type input "0.1"
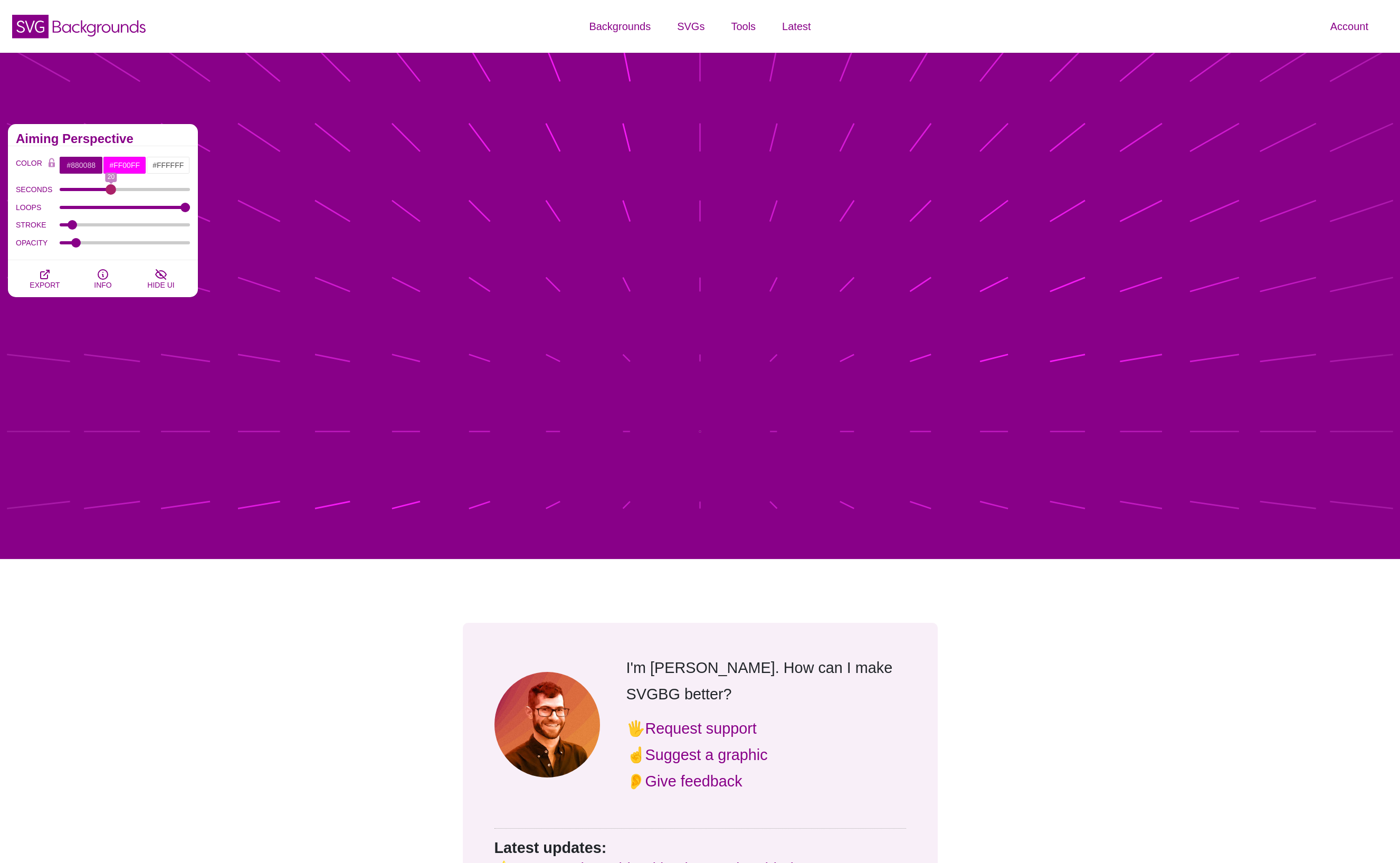
drag, startPoint x: 101, startPoint y: 190, endPoint x: 110, endPoint y: 190, distance: 9.0
click at [110, 190] on input "SECONDS" at bounding box center [125, 190] width 131 height 4
drag, startPoint x: 110, startPoint y: 190, endPoint x: 103, endPoint y: 190, distance: 7.0
type input "16"
click at [103, 190] on input "SECONDS" at bounding box center [125, 190] width 131 height 4
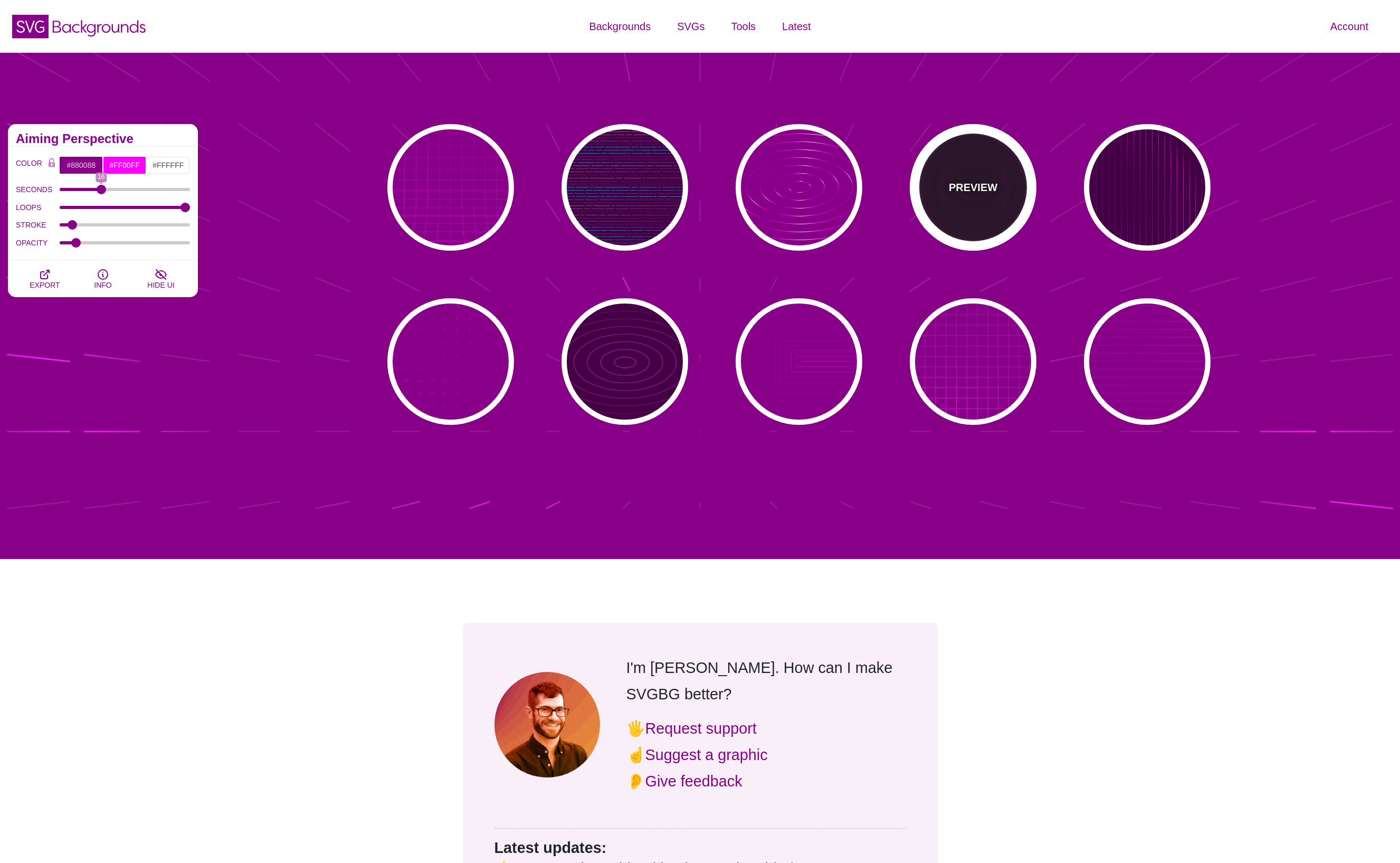
click at [989, 213] on div "PREVIEW" at bounding box center [973, 187] width 127 height 126
type input "#220022"
type input "#110011"
type input "6"
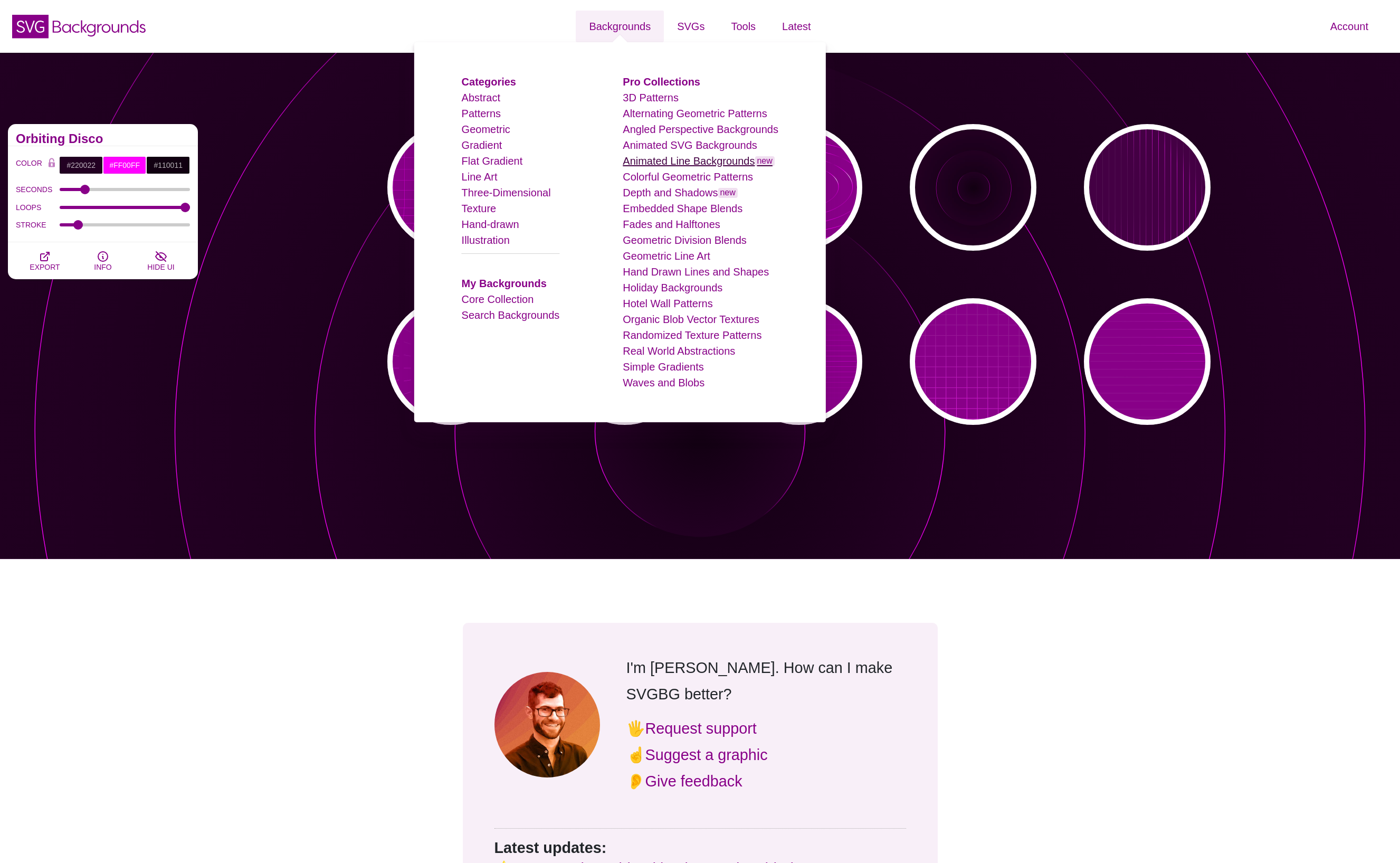
click at [687, 160] on link "Animated Line Backgrounds new" at bounding box center [699, 161] width 152 height 12
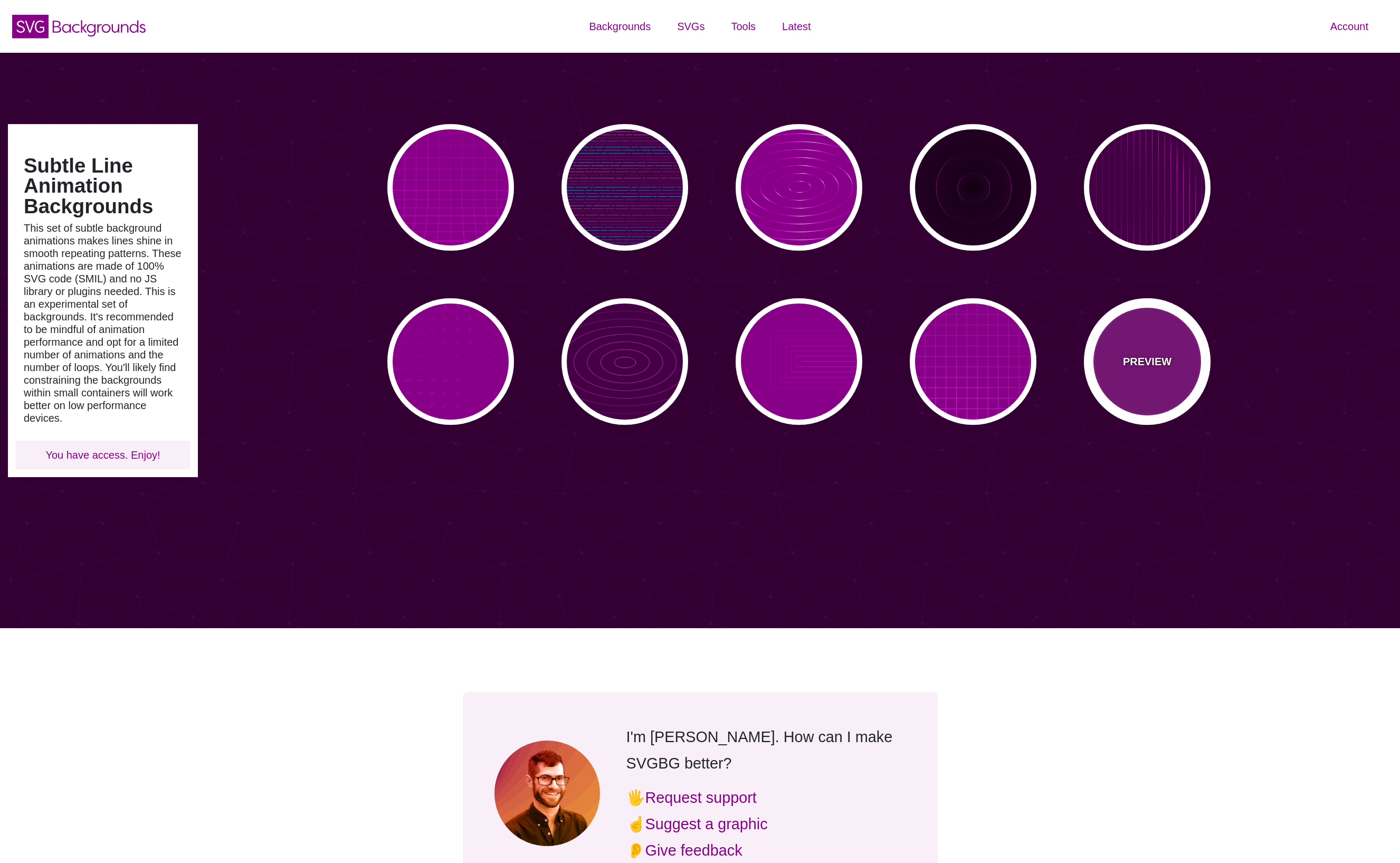
click at [1136, 357] on p "PREVIEW" at bounding box center [1147, 361] width 48 height 16
type input "#880088"
type input "#FF00FF"
type input "20"
type input "999"
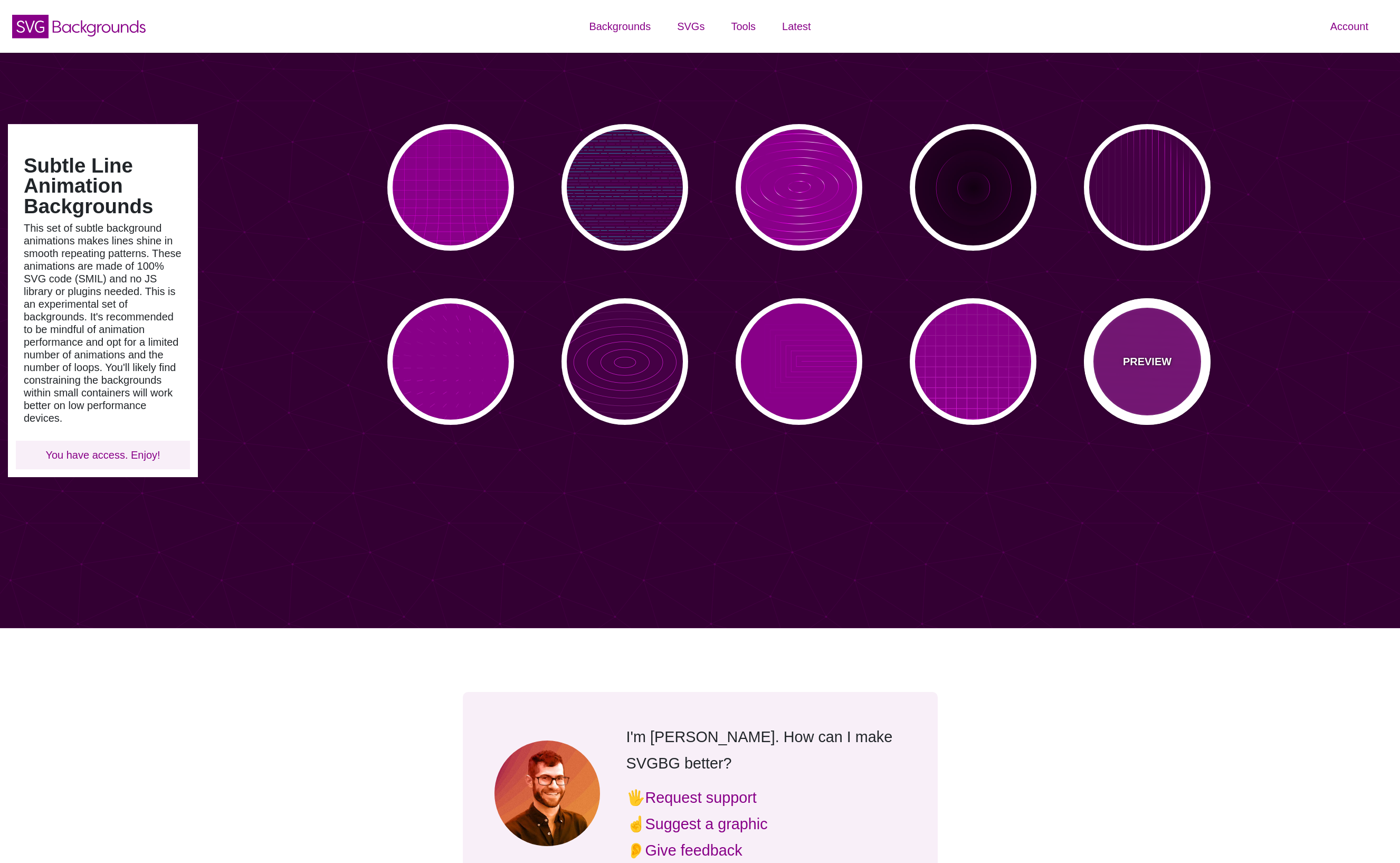
type input "0.1"
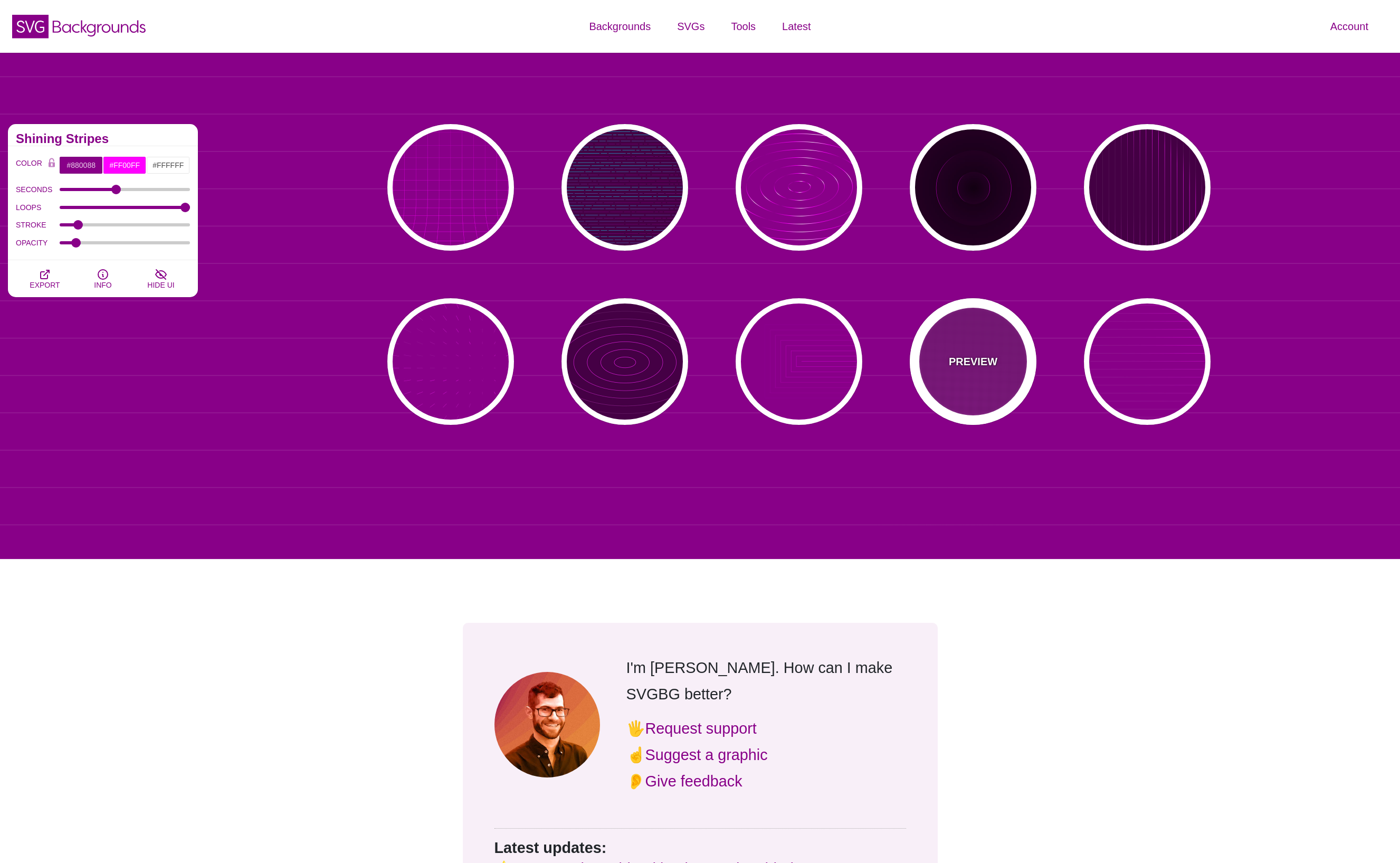
click at [968, 357] on p "PREVIEW" at bounding box center [973, 361] width 48 height 16
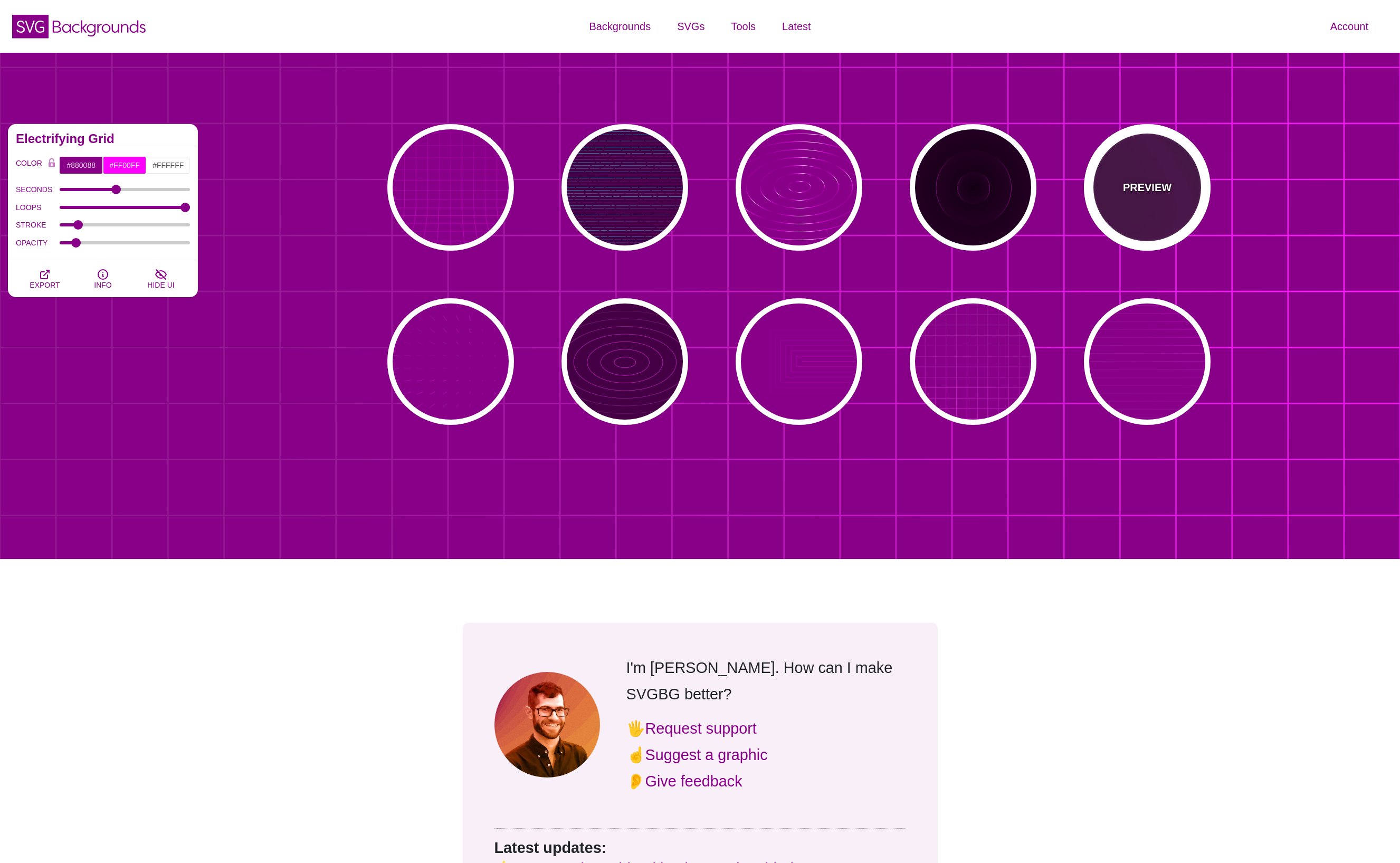
click at [1134, 215] on div "PREVIEW" at bounding box center [1147, 187] width 127 height 126
type input "#440044"
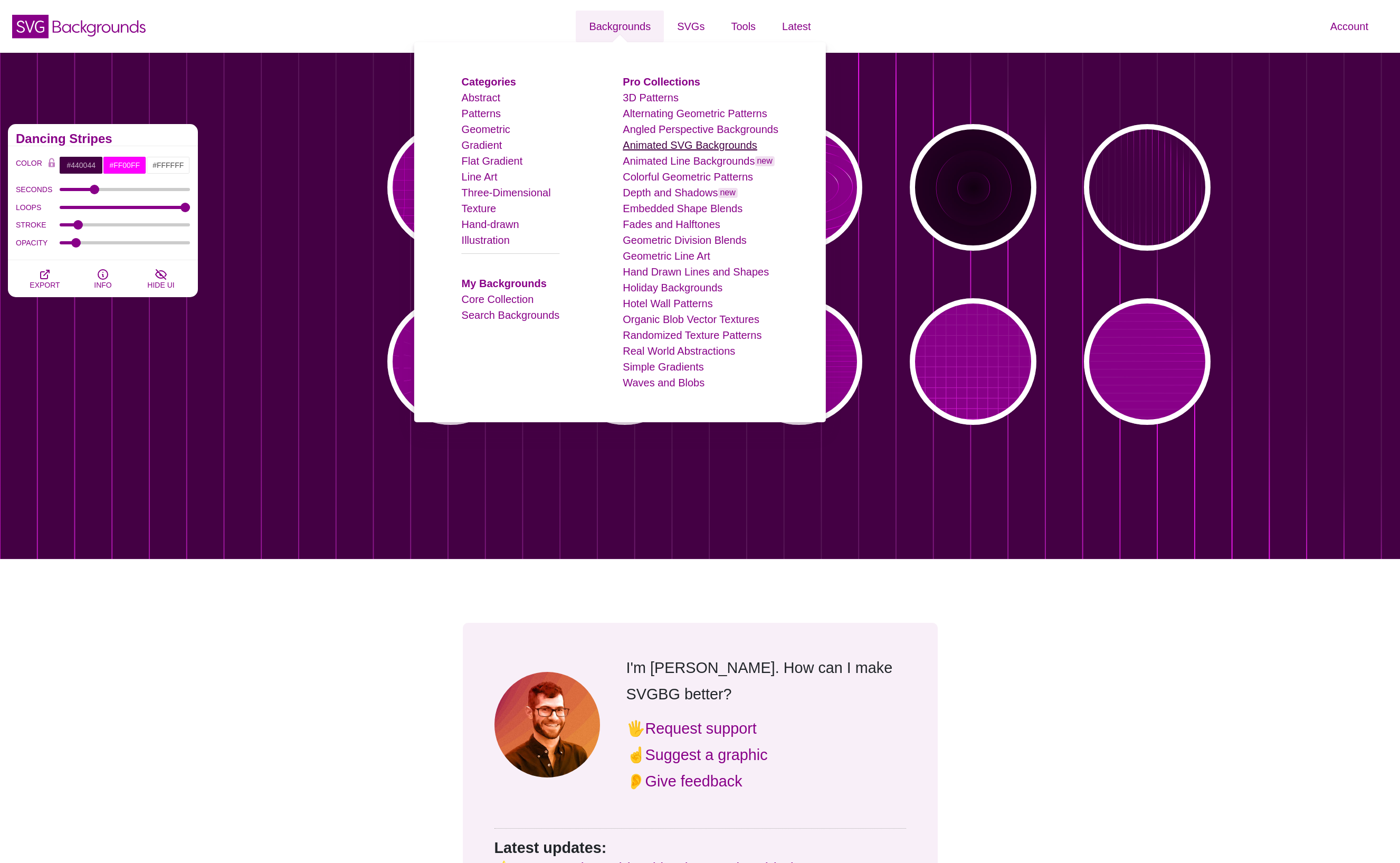
click at [694, 148] on link "Animated SVG Backgrounds" at bounding box center [689, 145] width 134 height 12
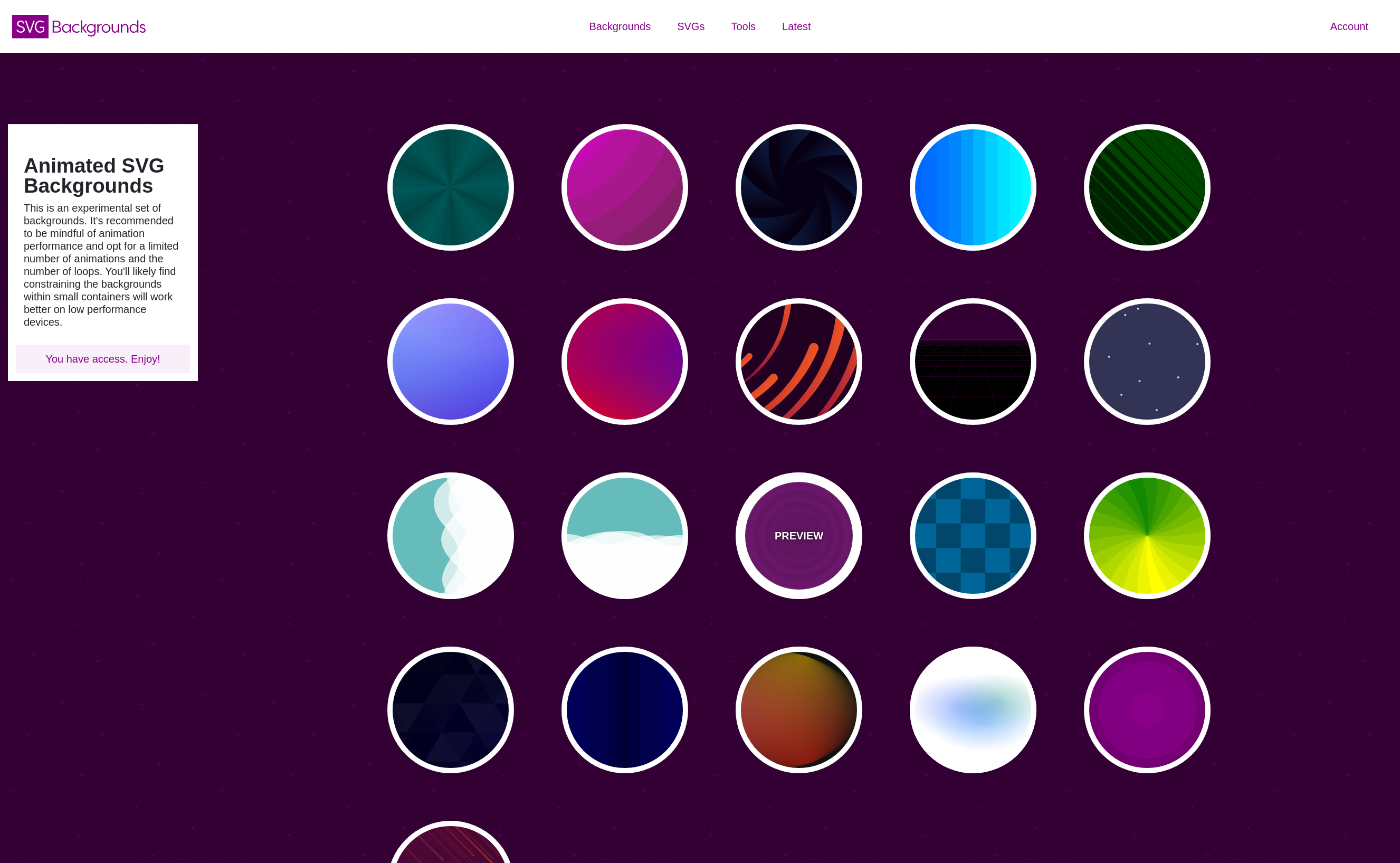
click at [797, 541] on p "PREVIEW" at bounding box center [798, 536] width 48 height 16
type input "#880088"
type input "#660066"
type input "15"
type input "0"
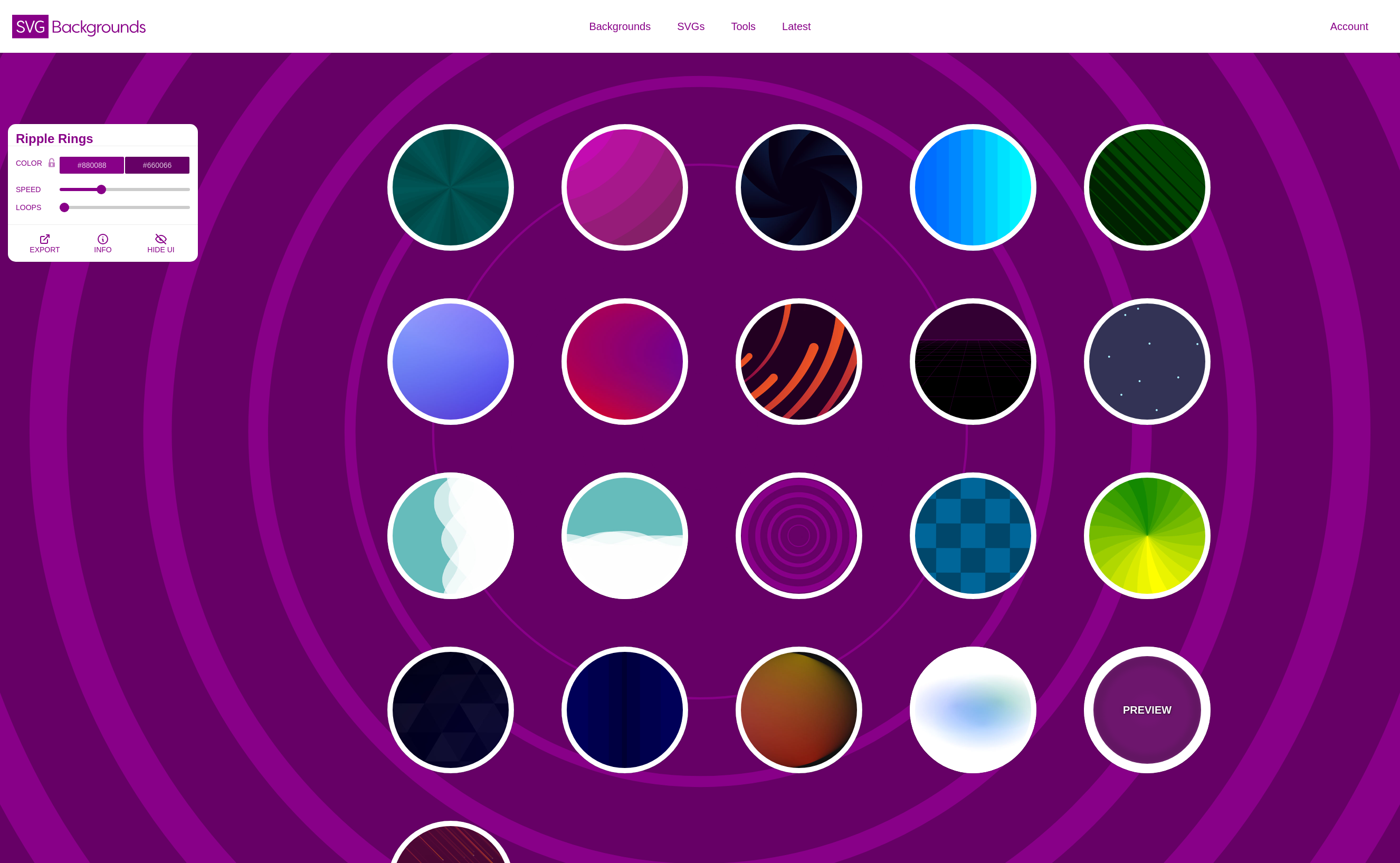
click at [1141, 696] on div "PREVIEW" at bounding box center [1147, 710] width 127 height 126
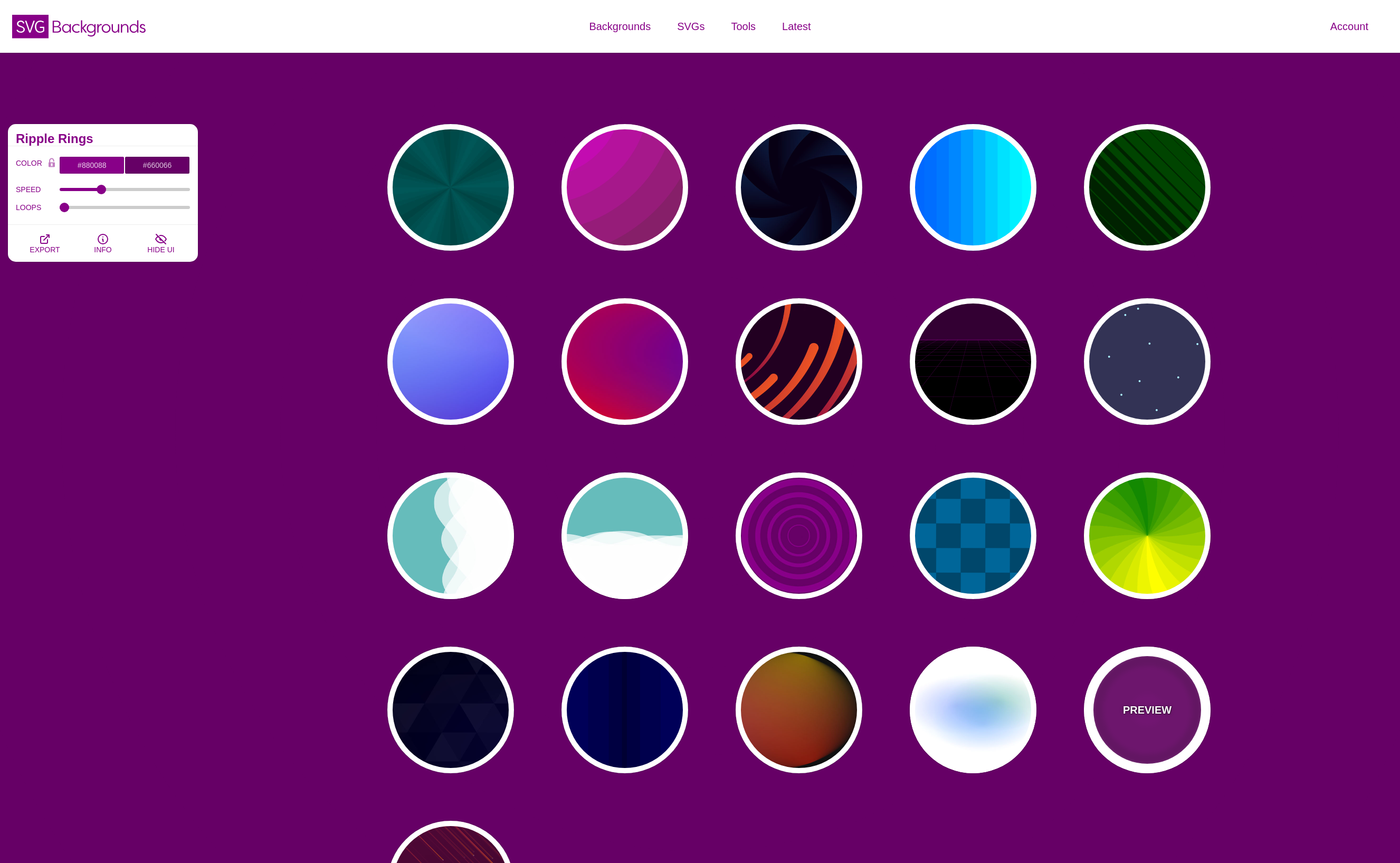
type input "#220022"
type input "#880088"
type input "999"
type input "5"
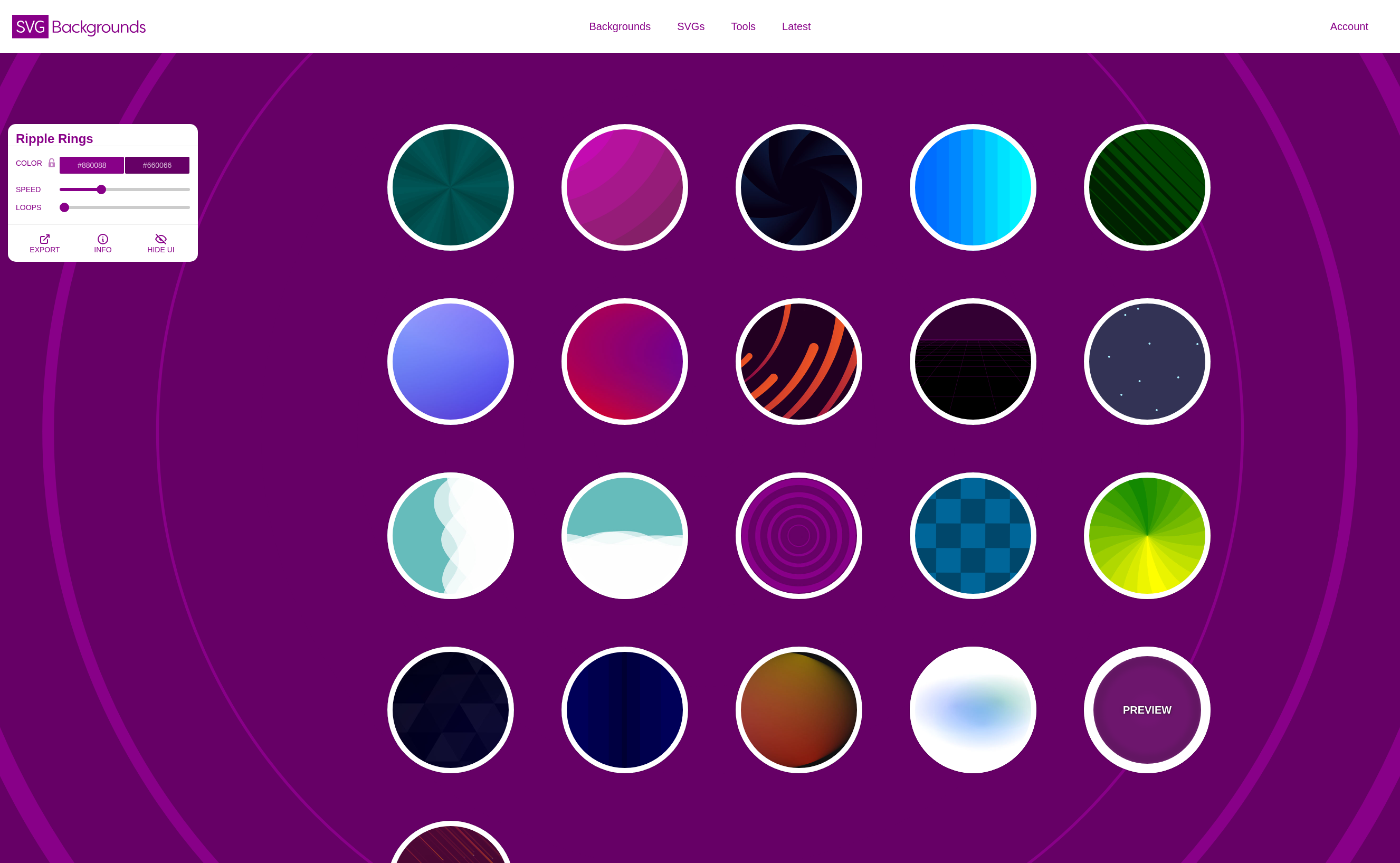
type input "0"
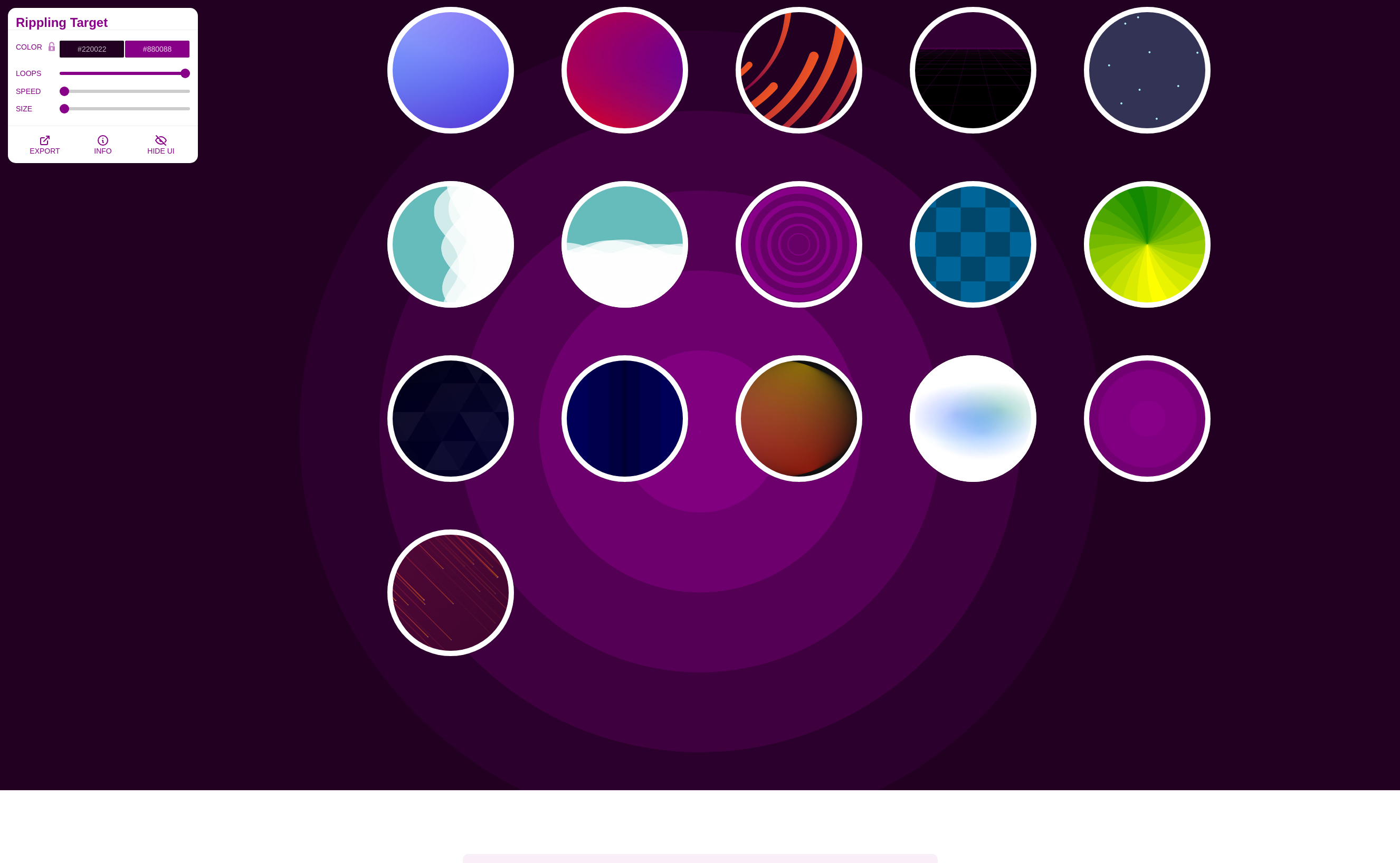
scroll to position [353, 0]
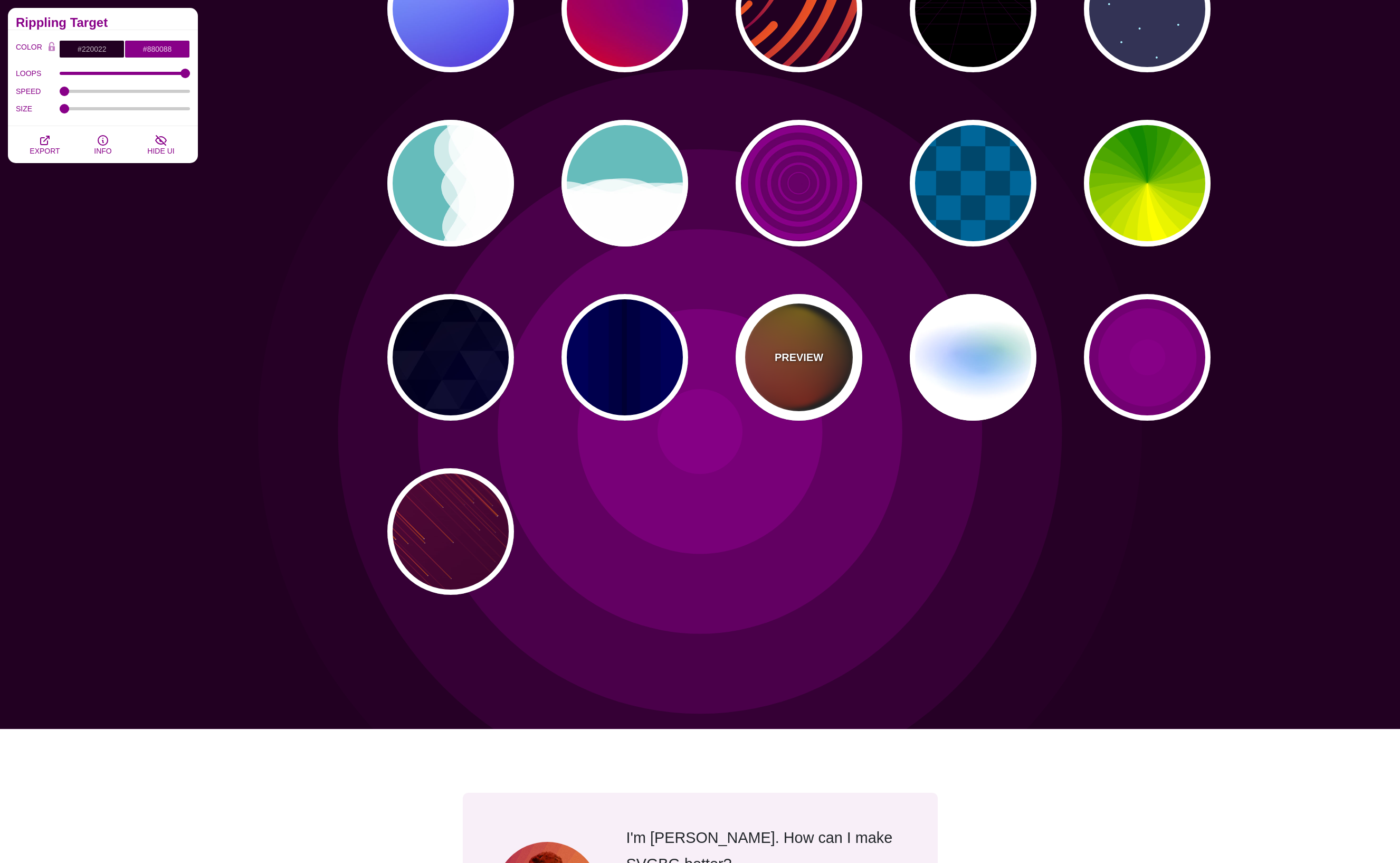
click at [791, 363] on p "PREVIEW" at bounding box center [798, 357] width 48 height 16
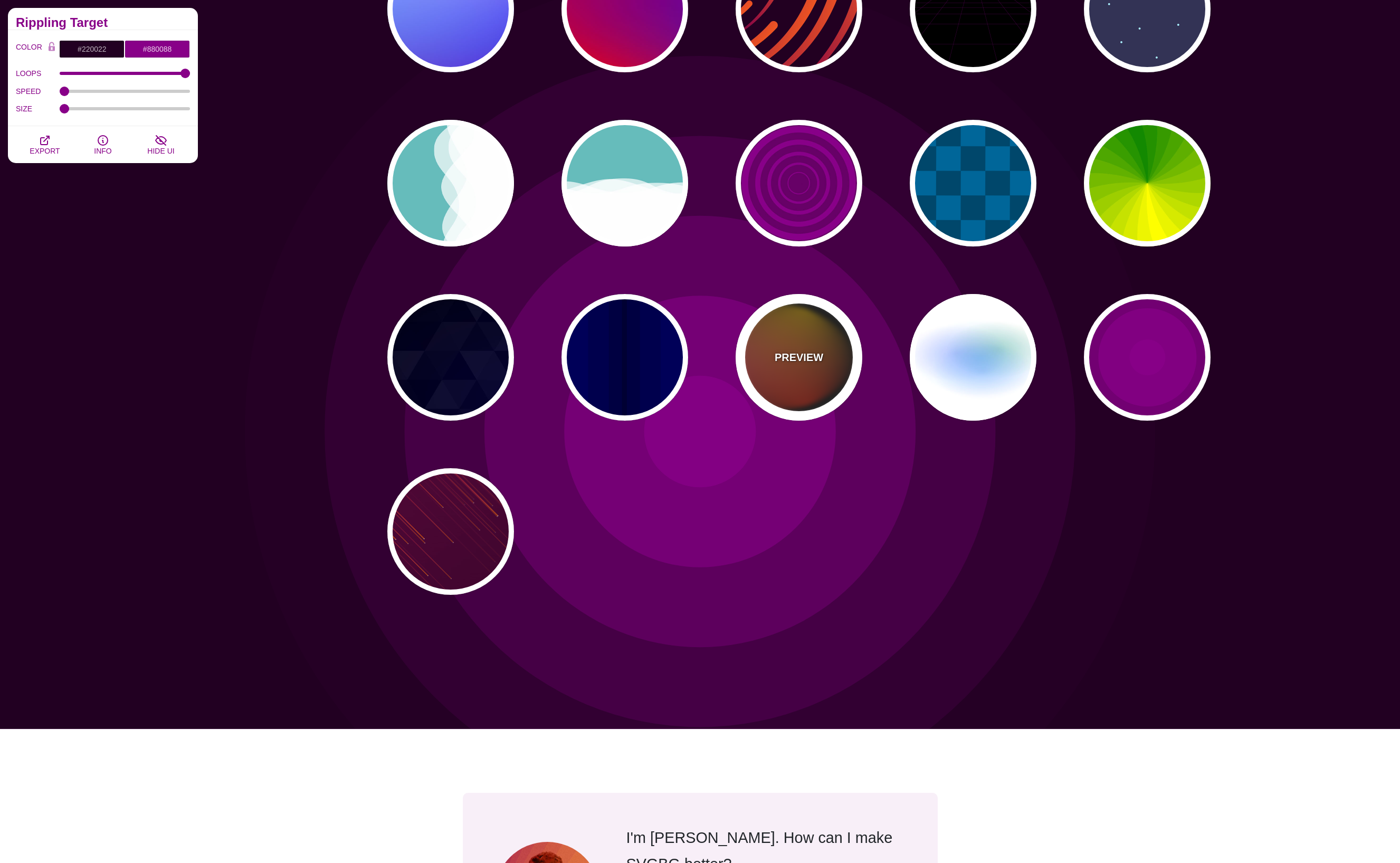
type input "#111111"
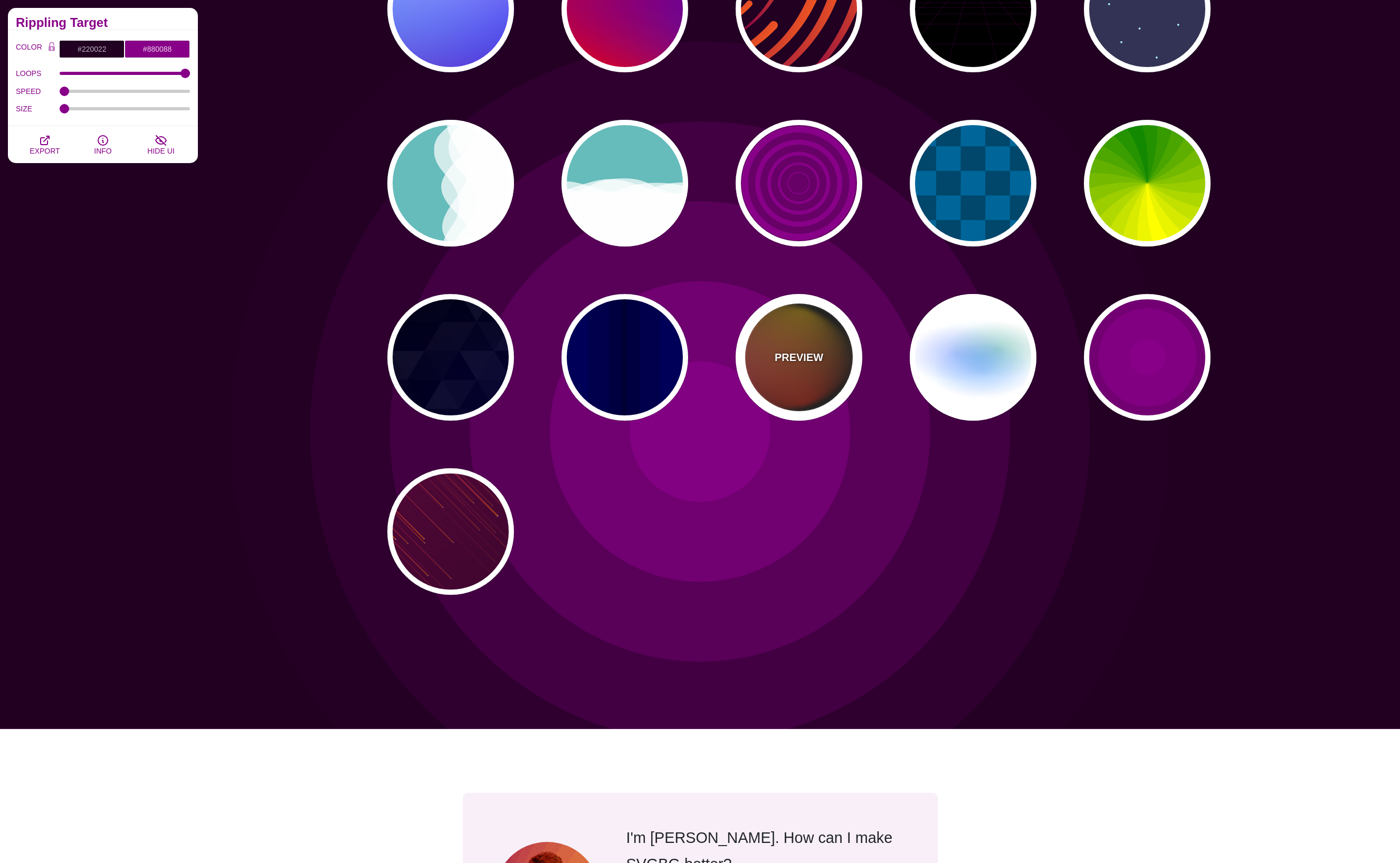
type input "#FF00FF"
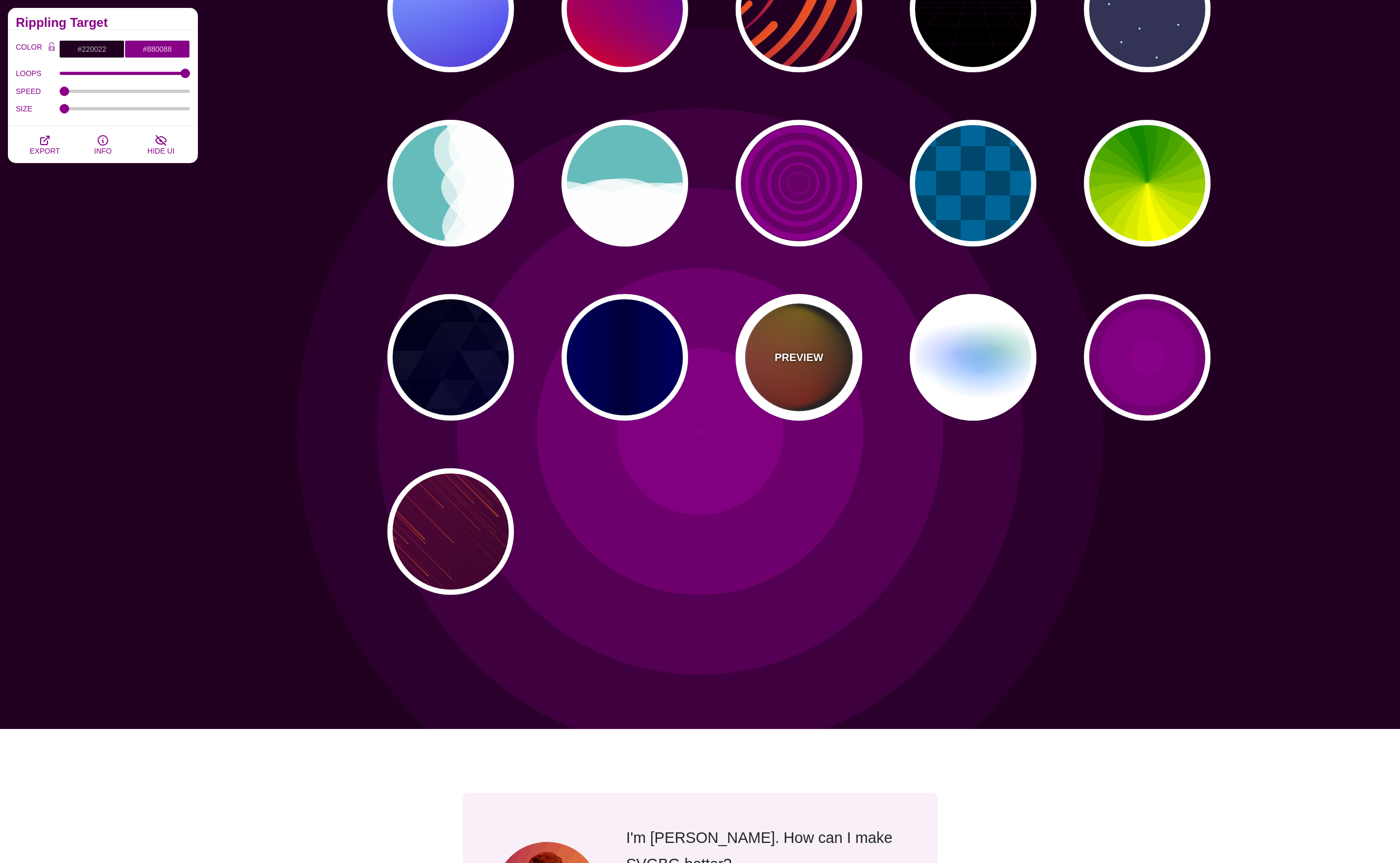
type input "#FFCC00"
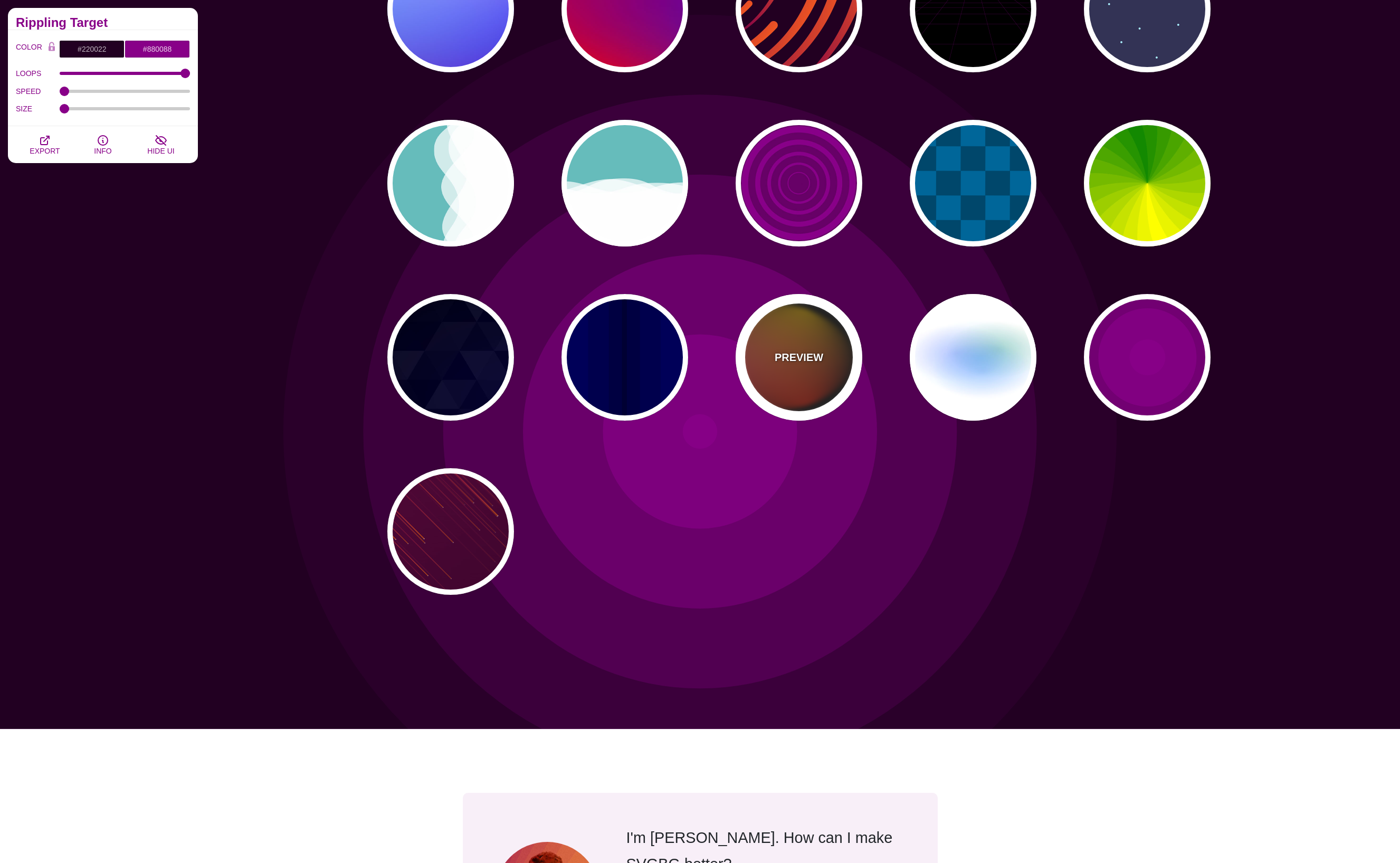
type input "#FF2200"
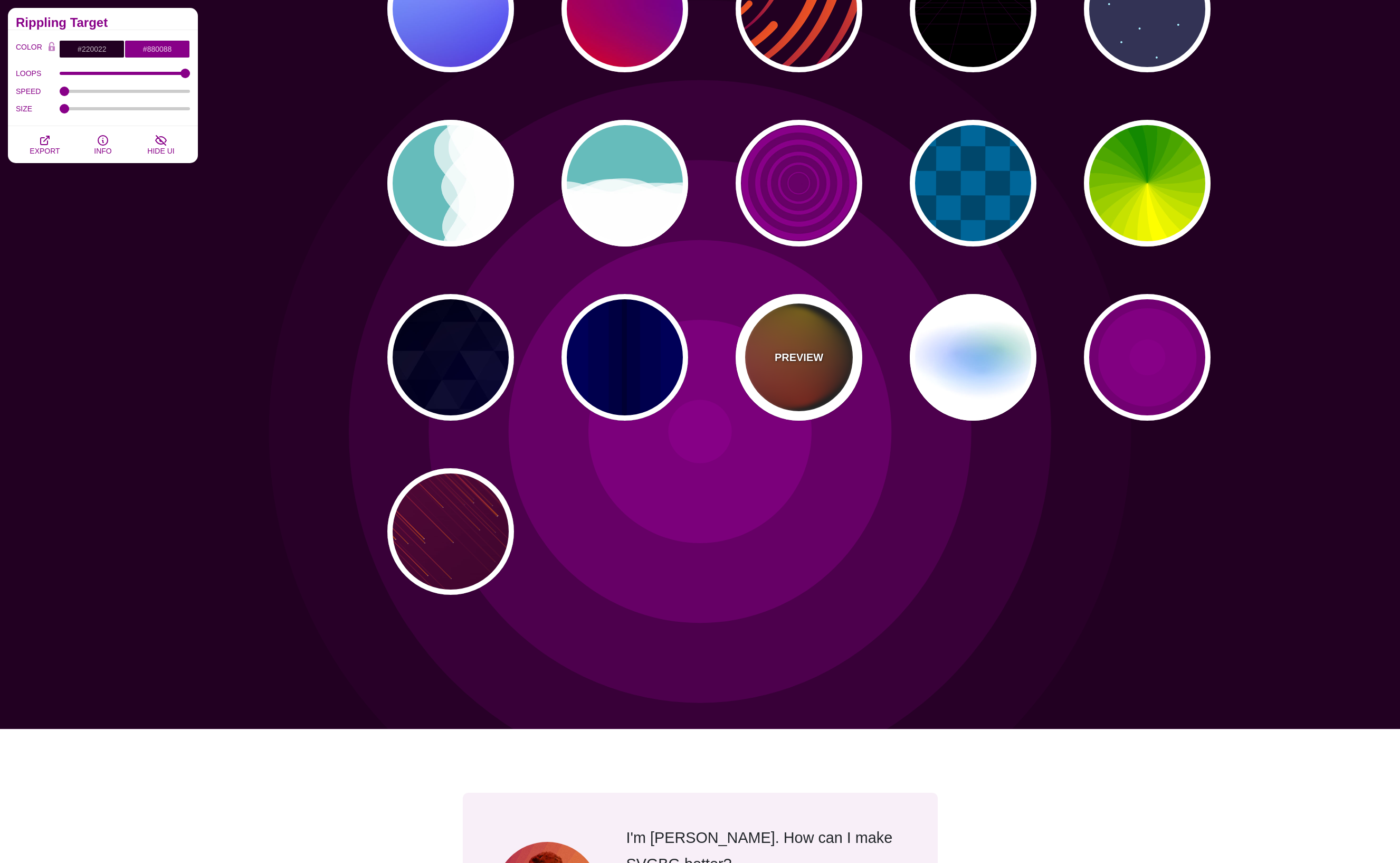
type input "4"
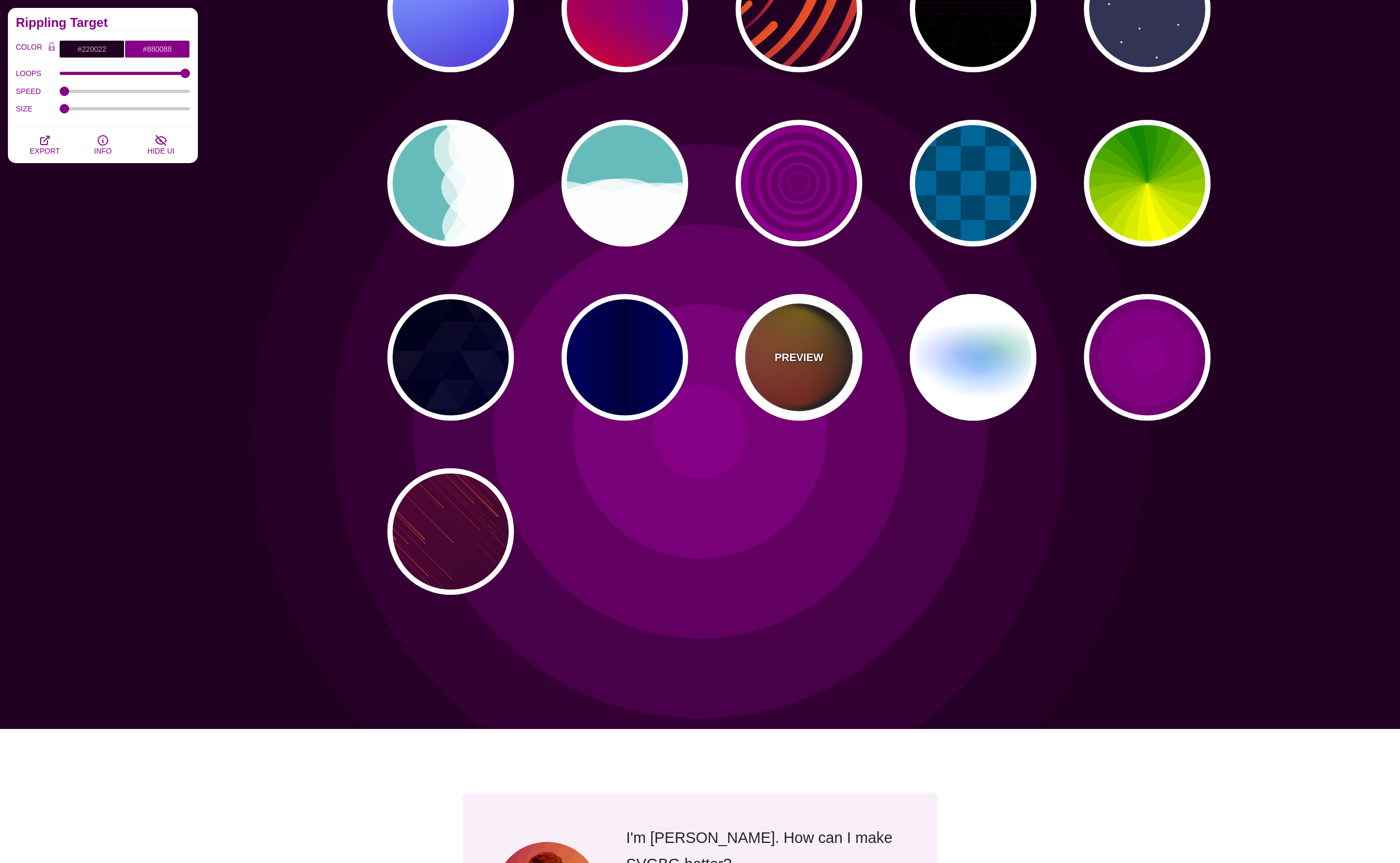
type input "12"
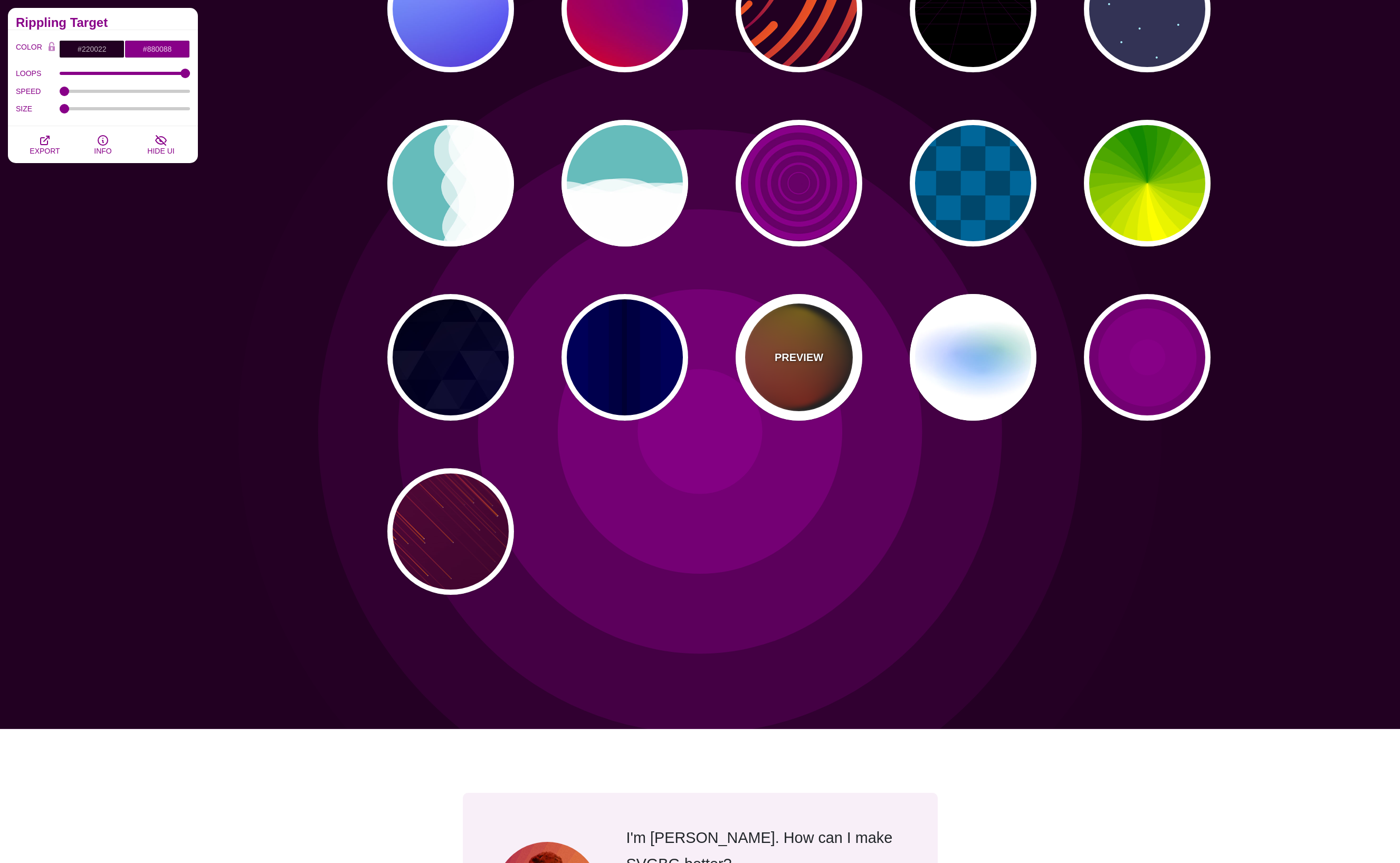
type input "999"
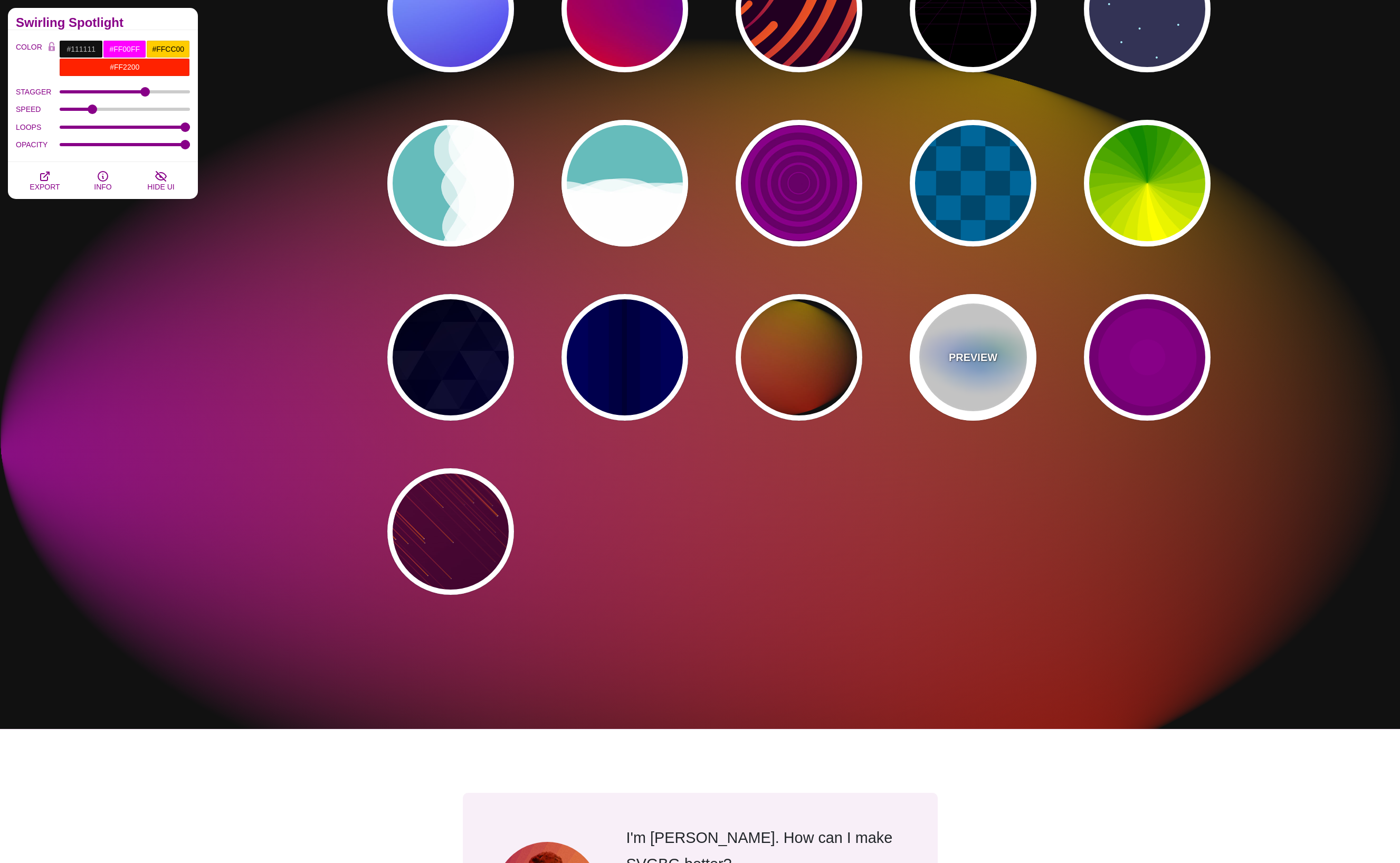
click at [961, 368] on div "PREVIEW" at bounding box center [973, 357] width 127 height 126
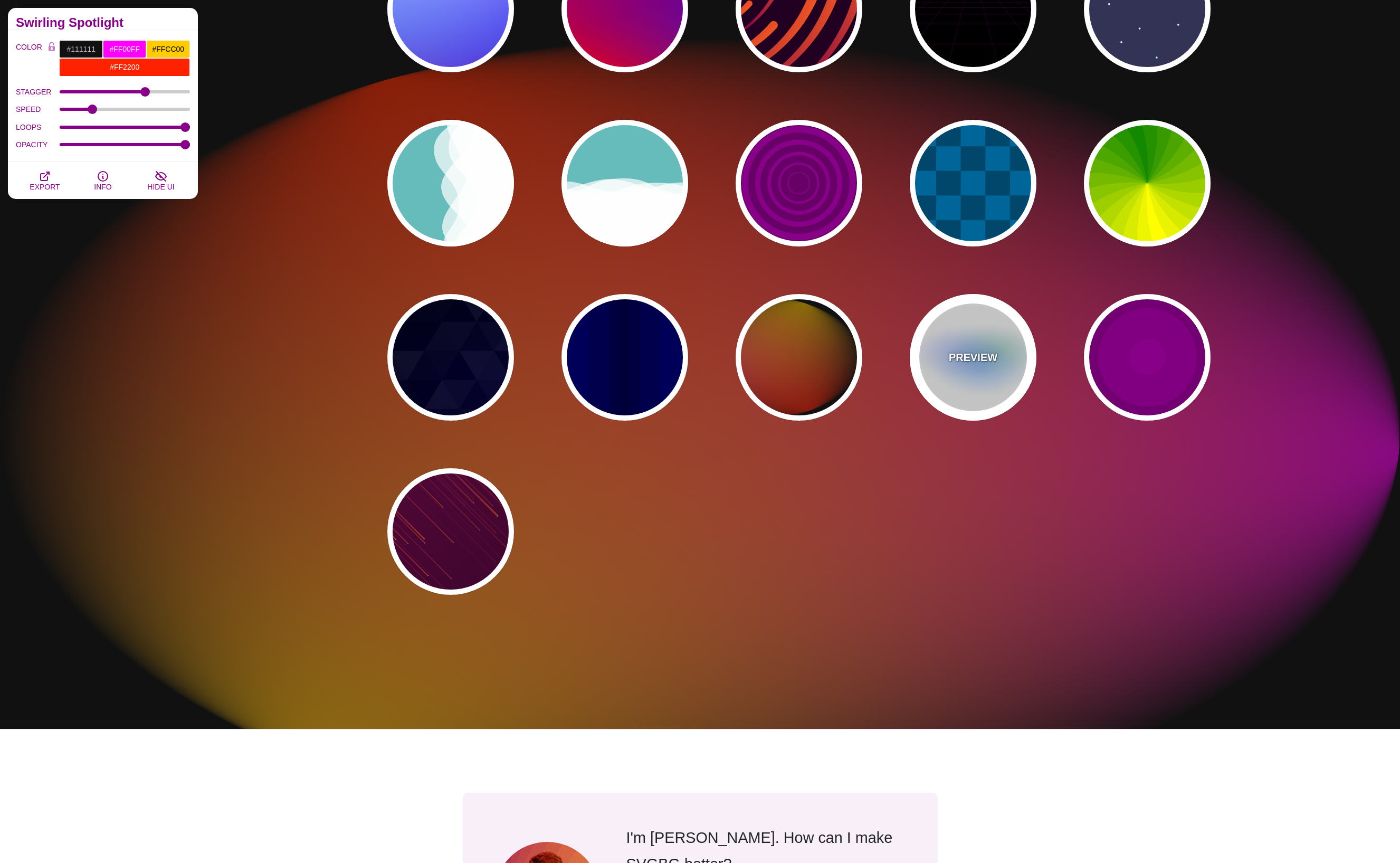
type input "#FFFFFF"
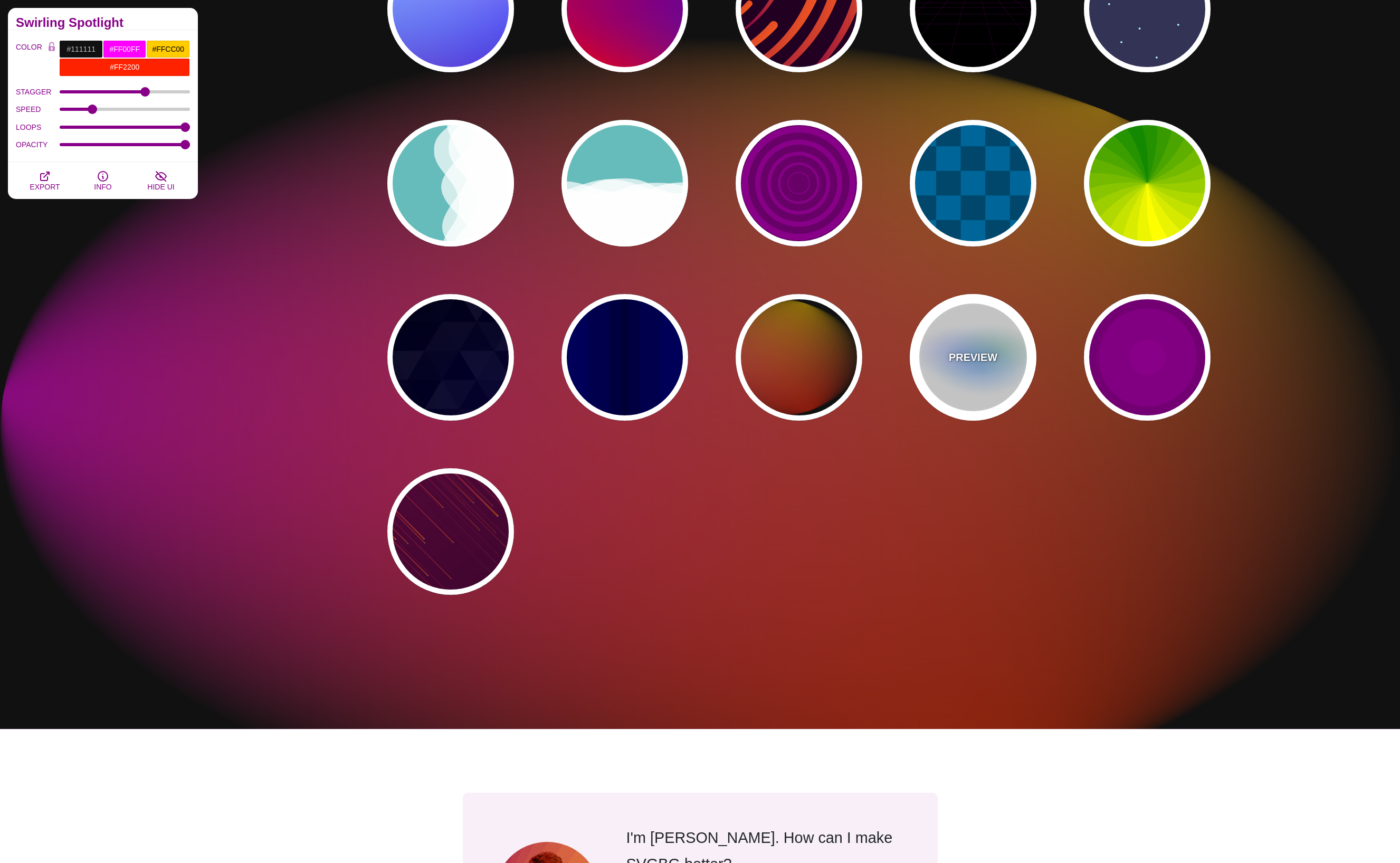
type input "#AA00FF"
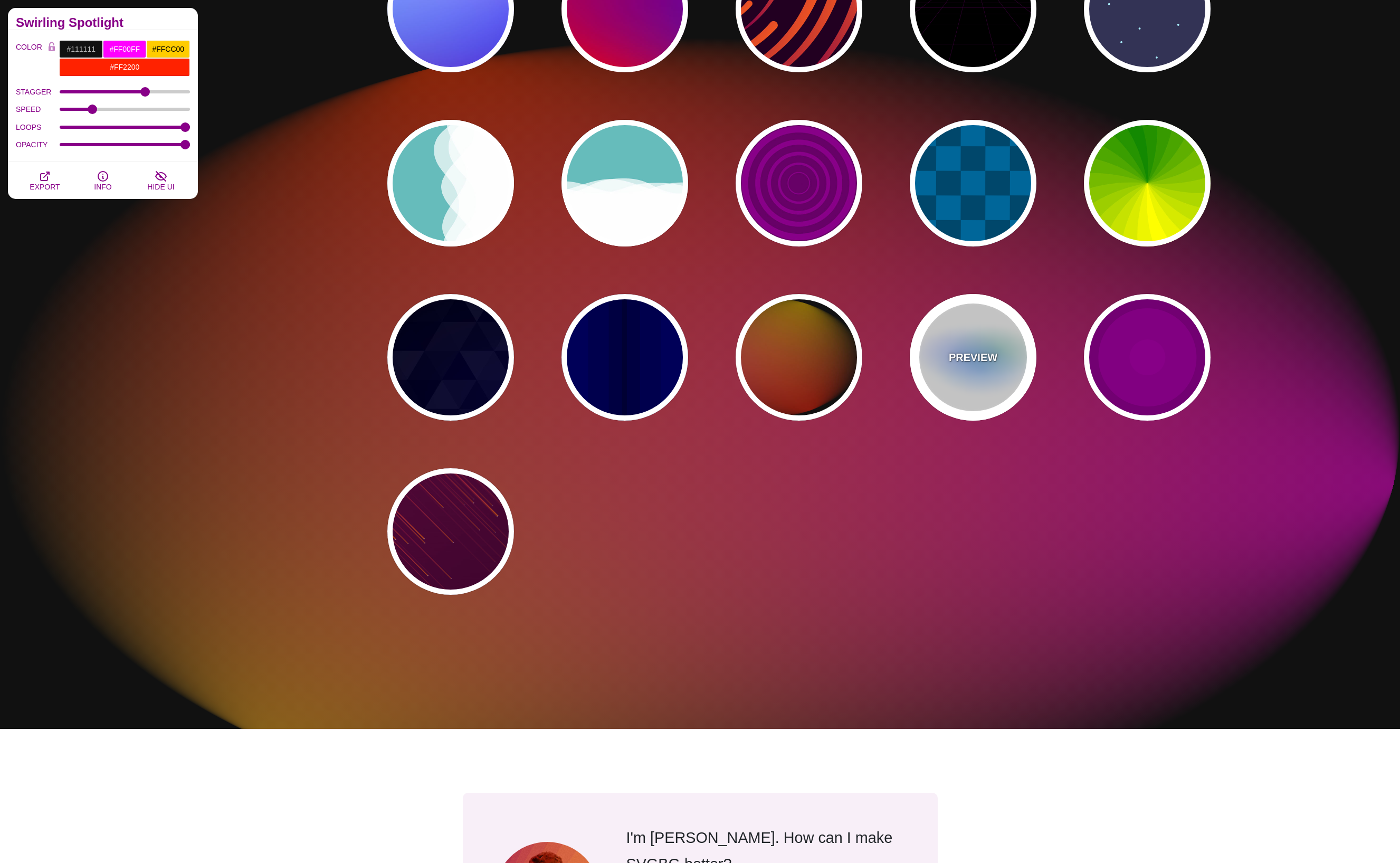
type input "#0088FF"
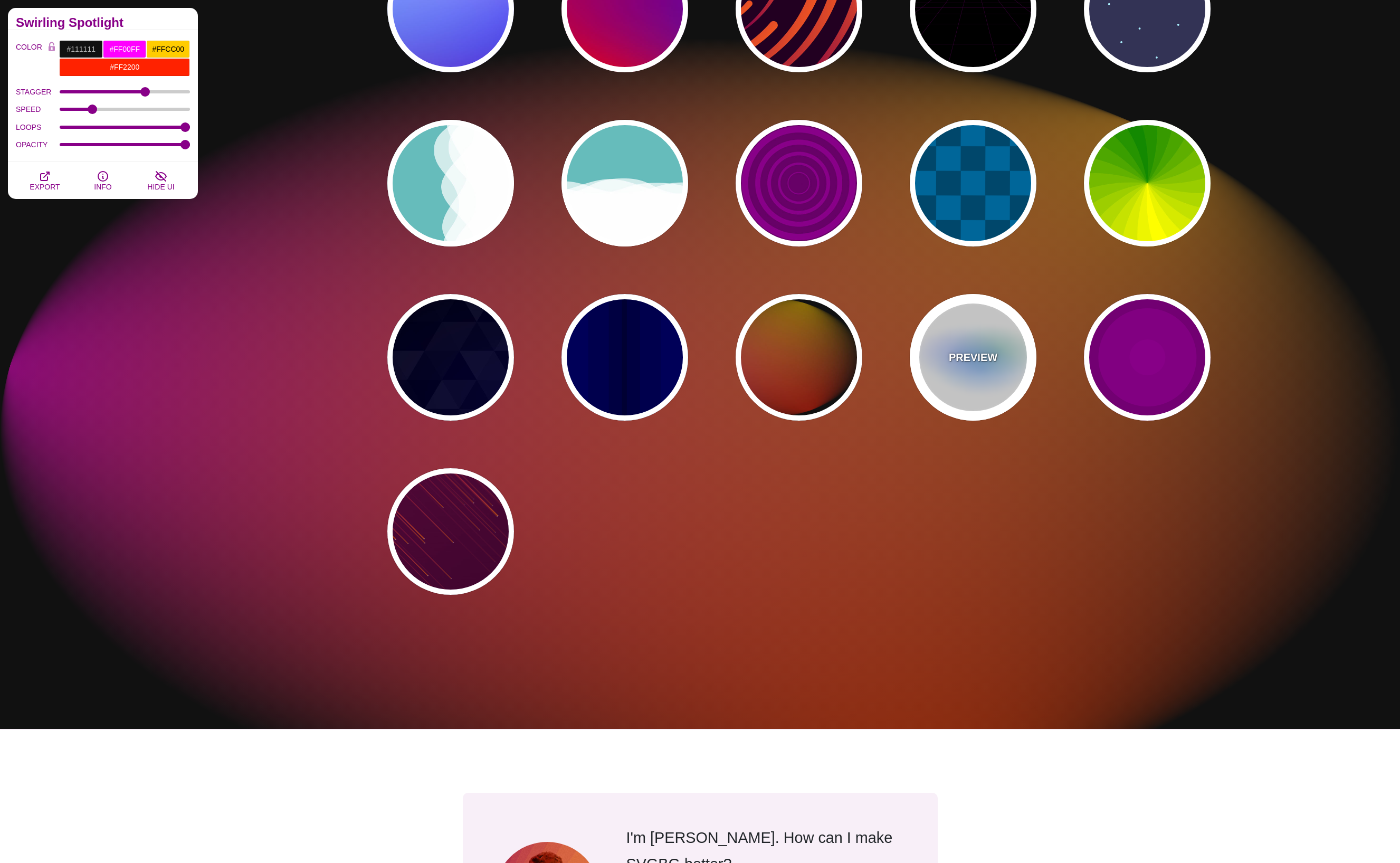
type input "#008800"
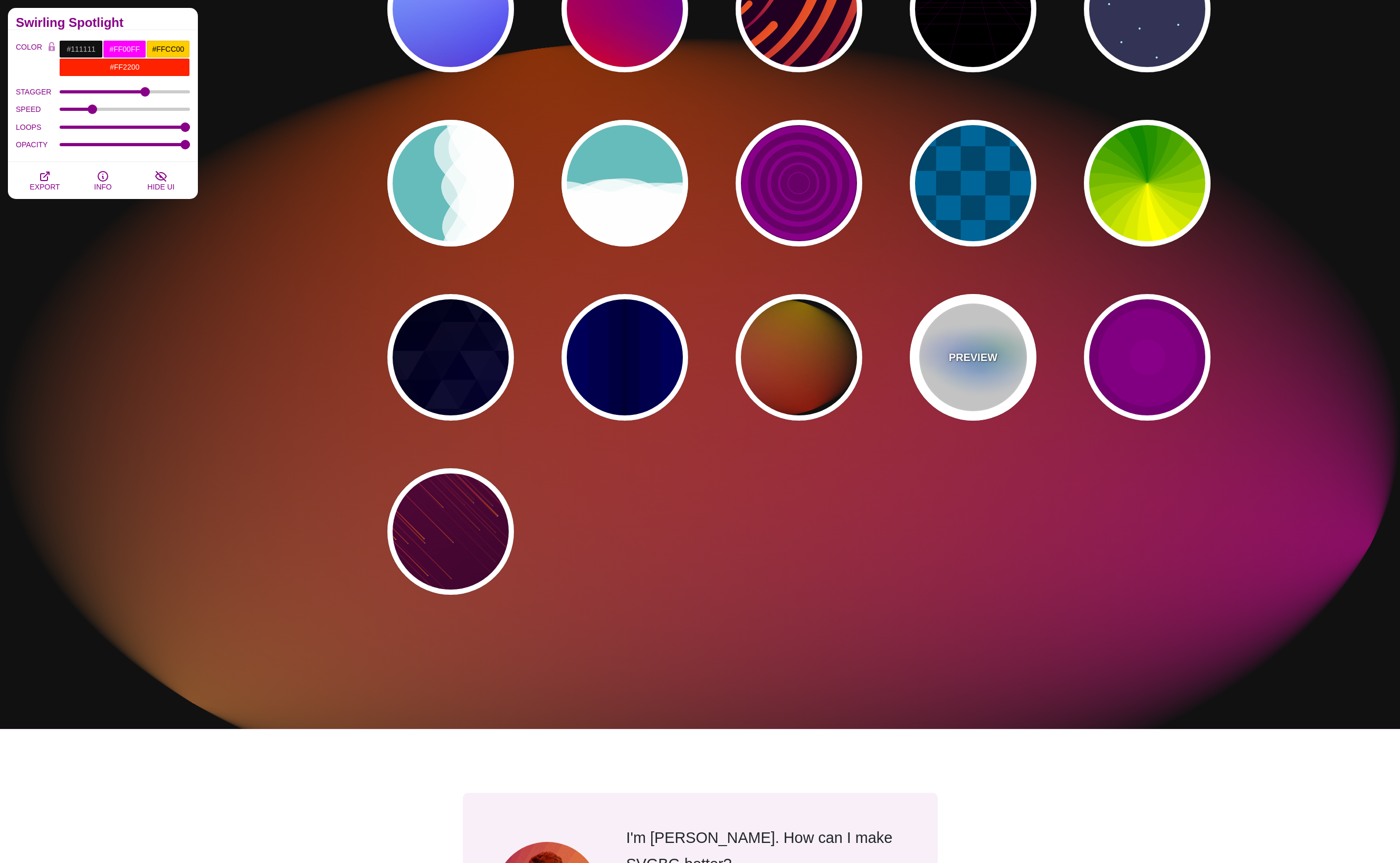
type input "8"
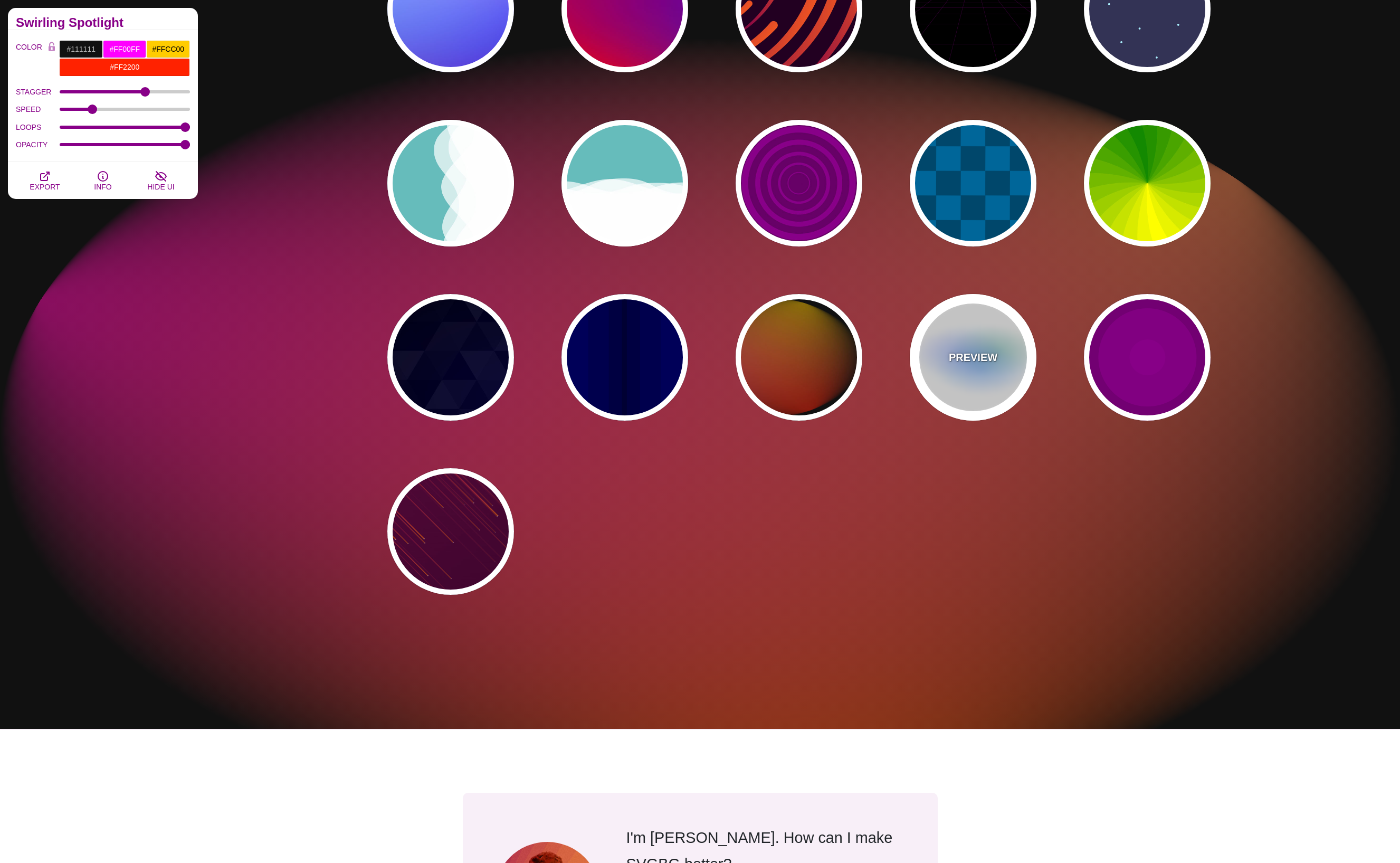
type input "24"
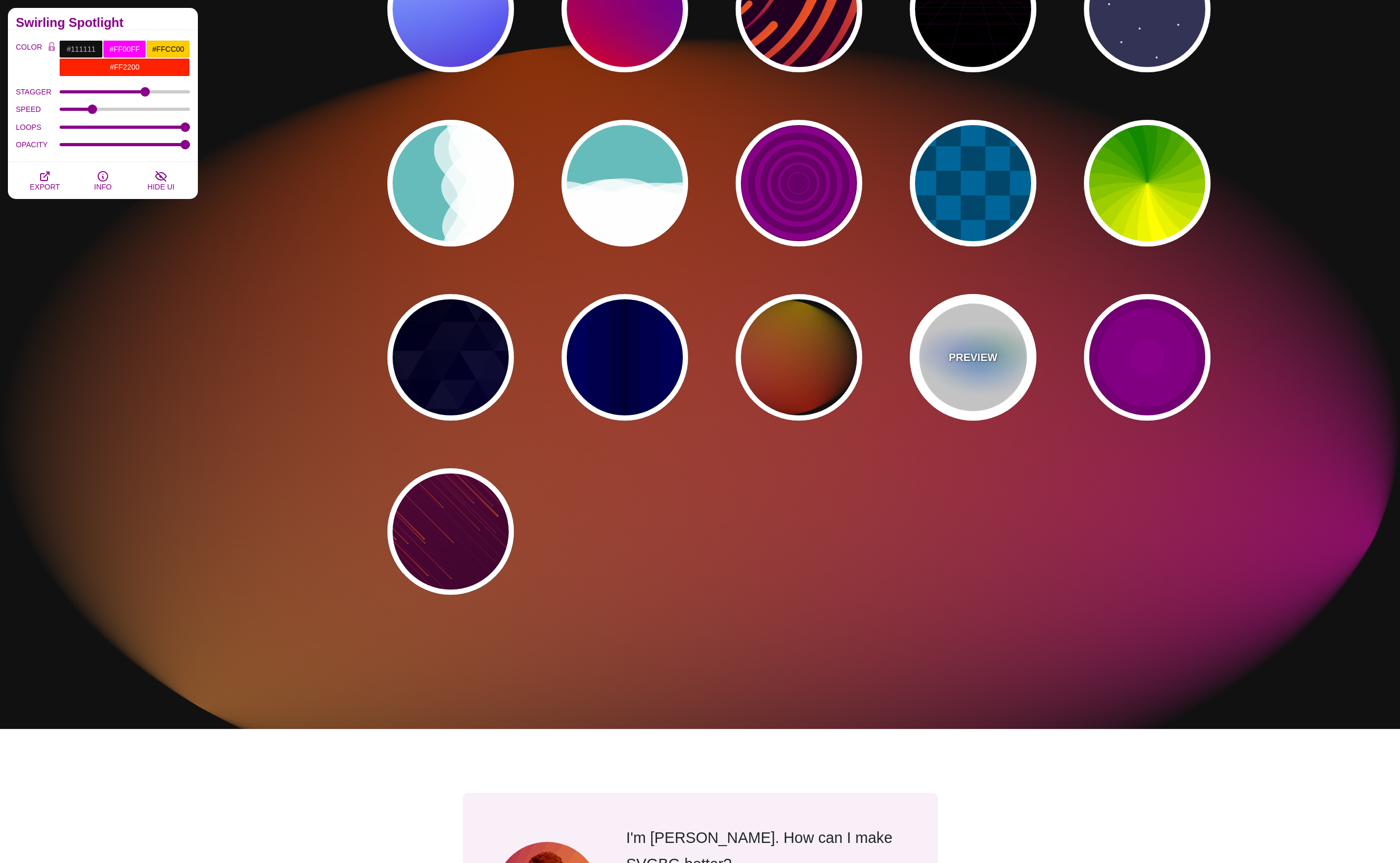
type input "0.5"
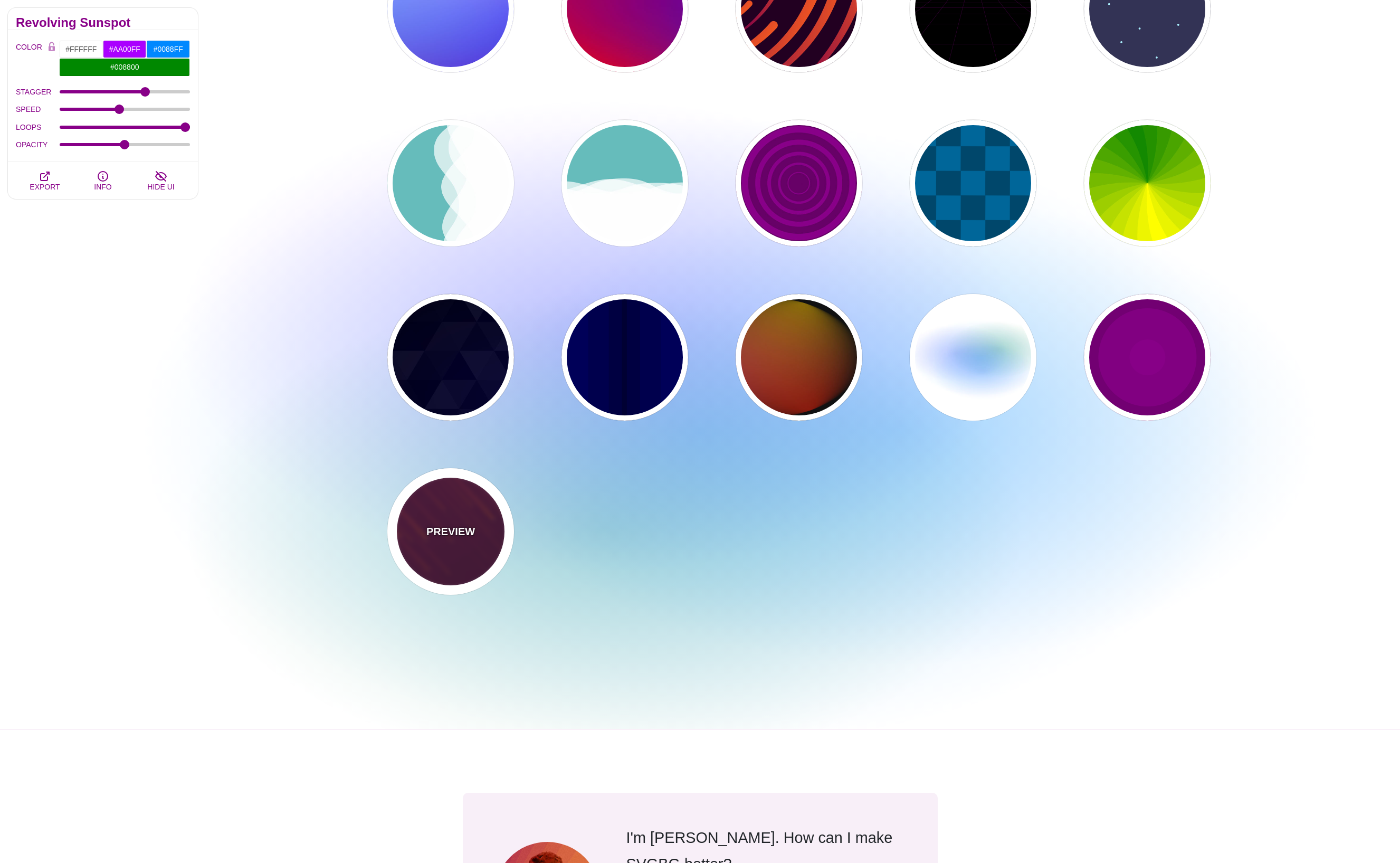
click at [467, 545] on div "PREVIEW" at bounding box center [451, 531] width 127 height 126
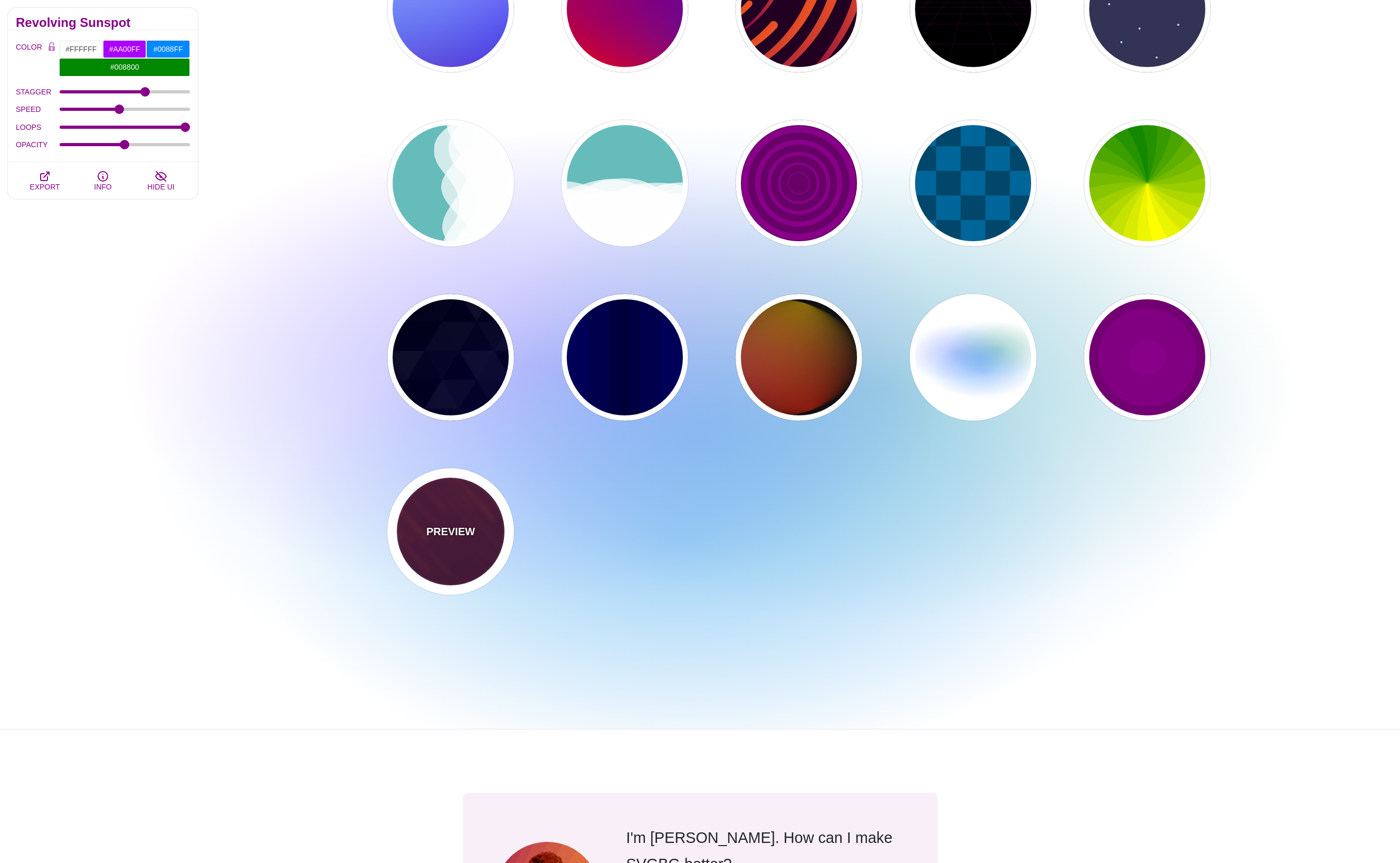
type input "#220022"
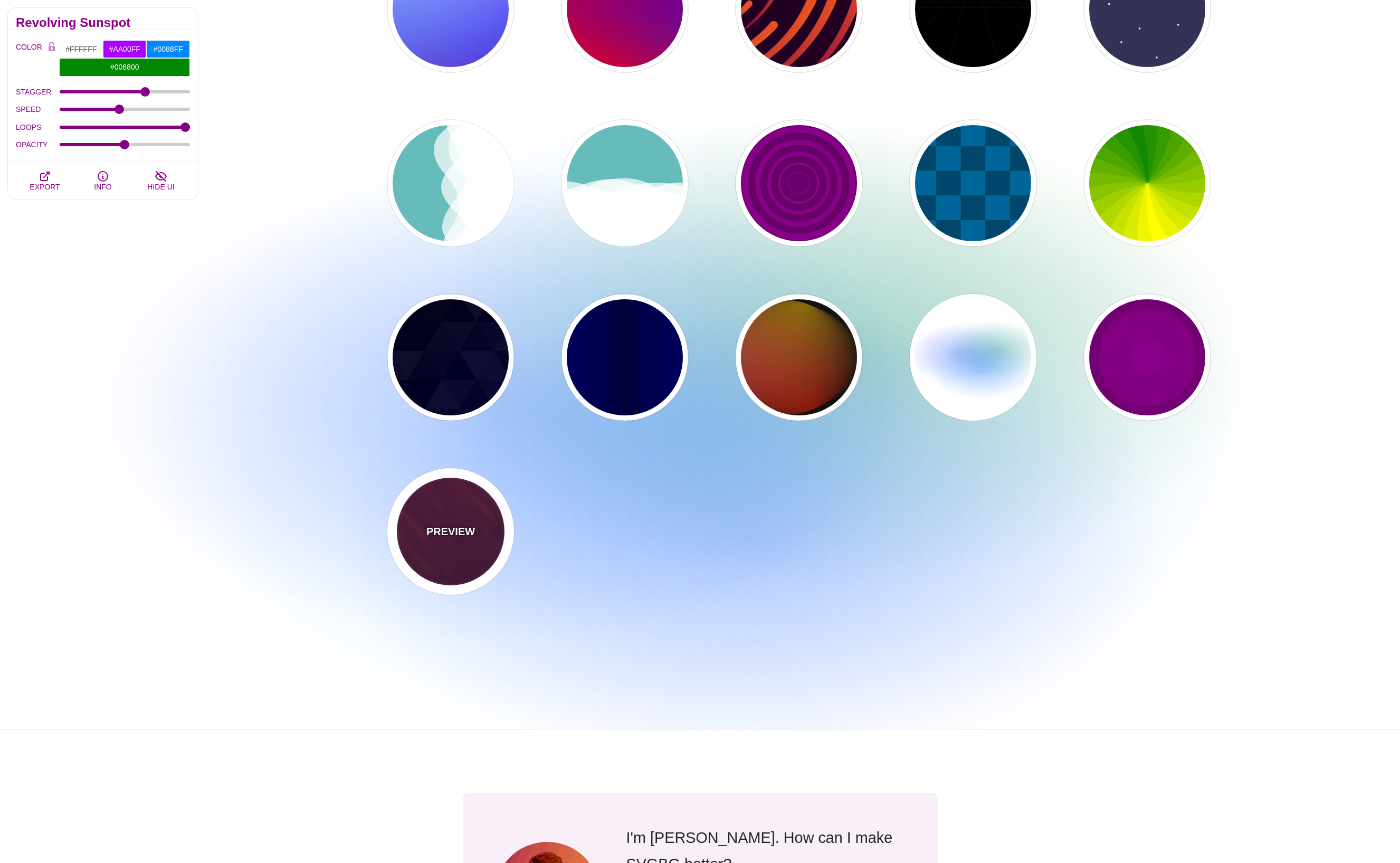
type input "#FF7700"
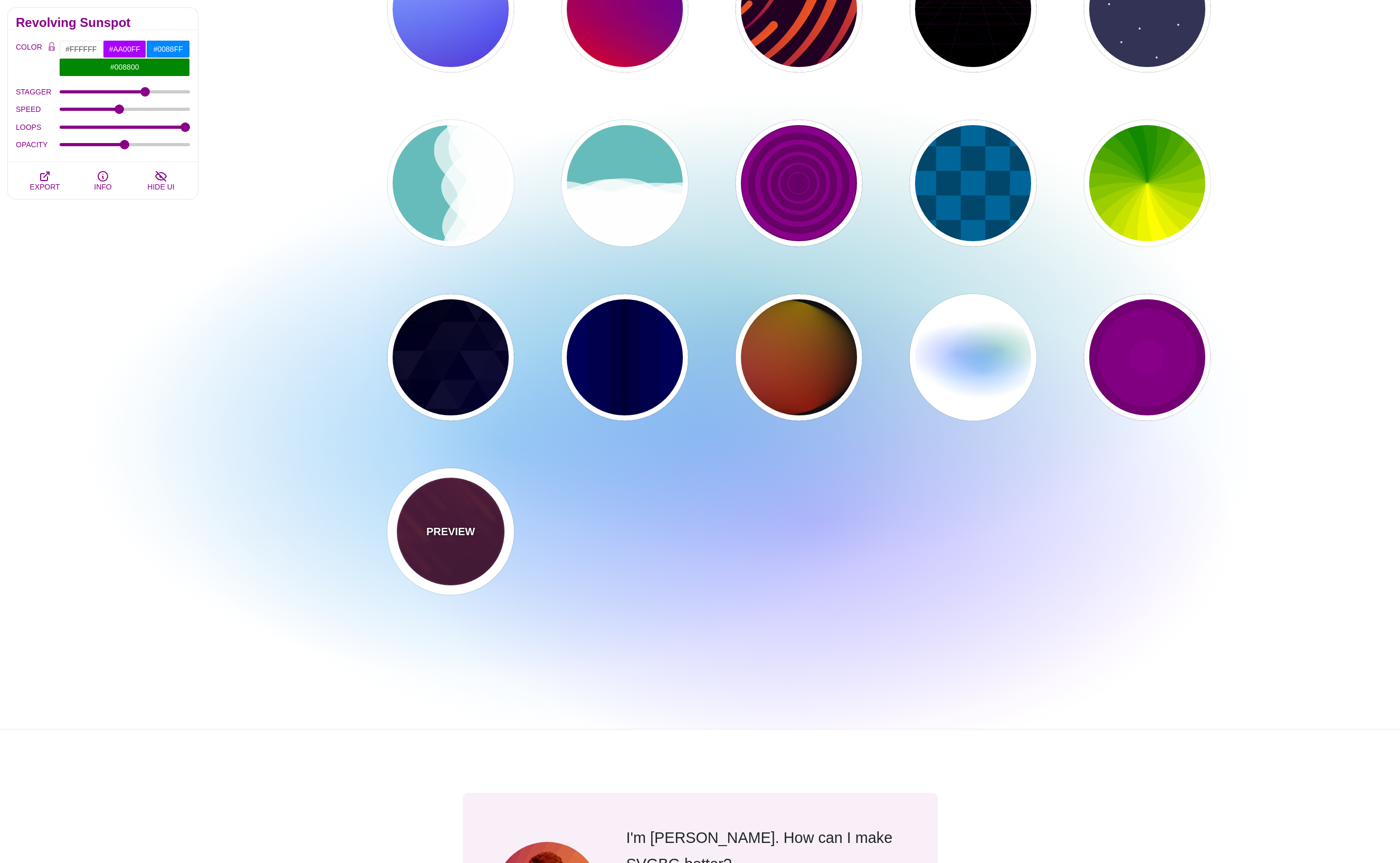
type input "#FFFFFF"
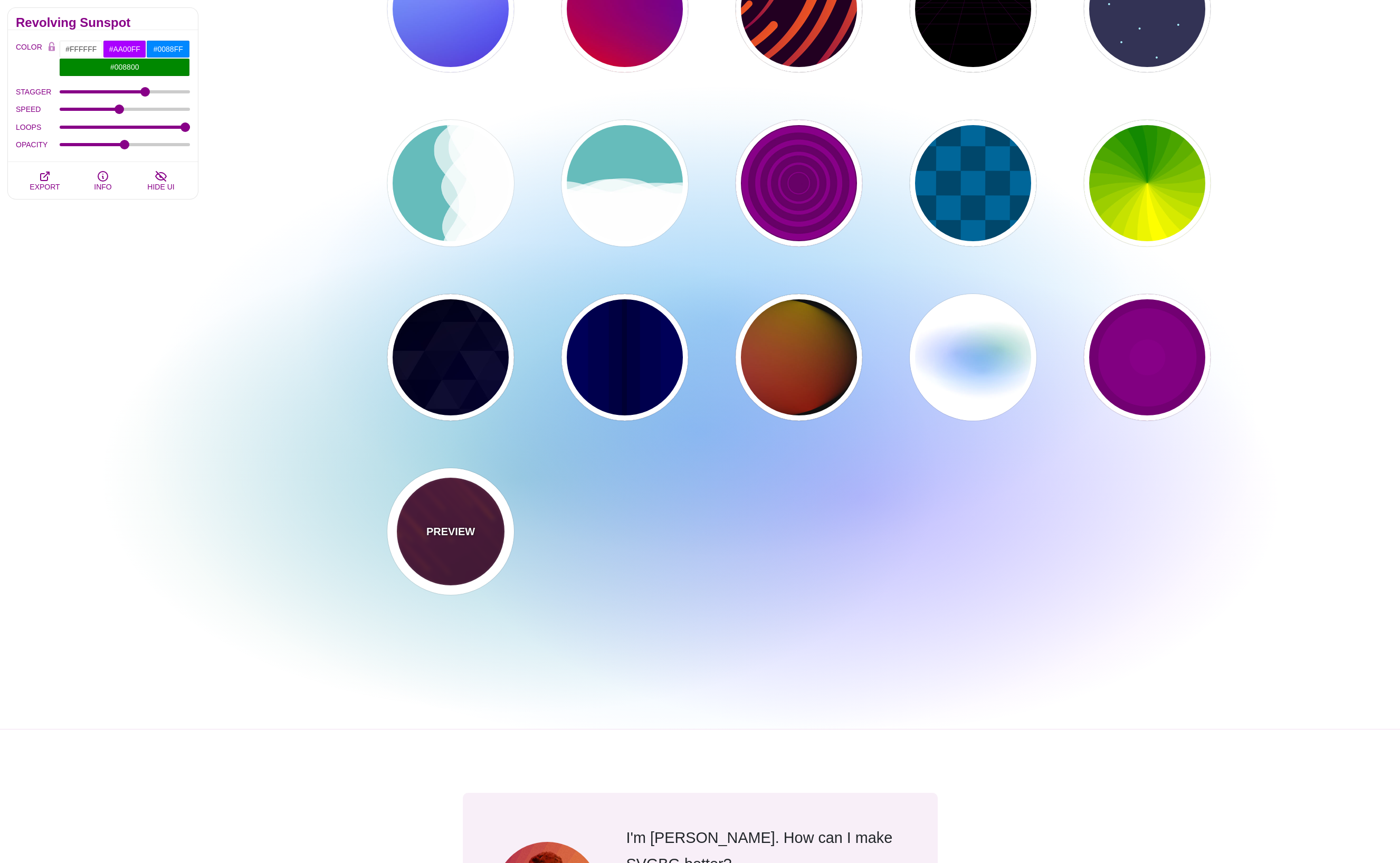
type input "10"
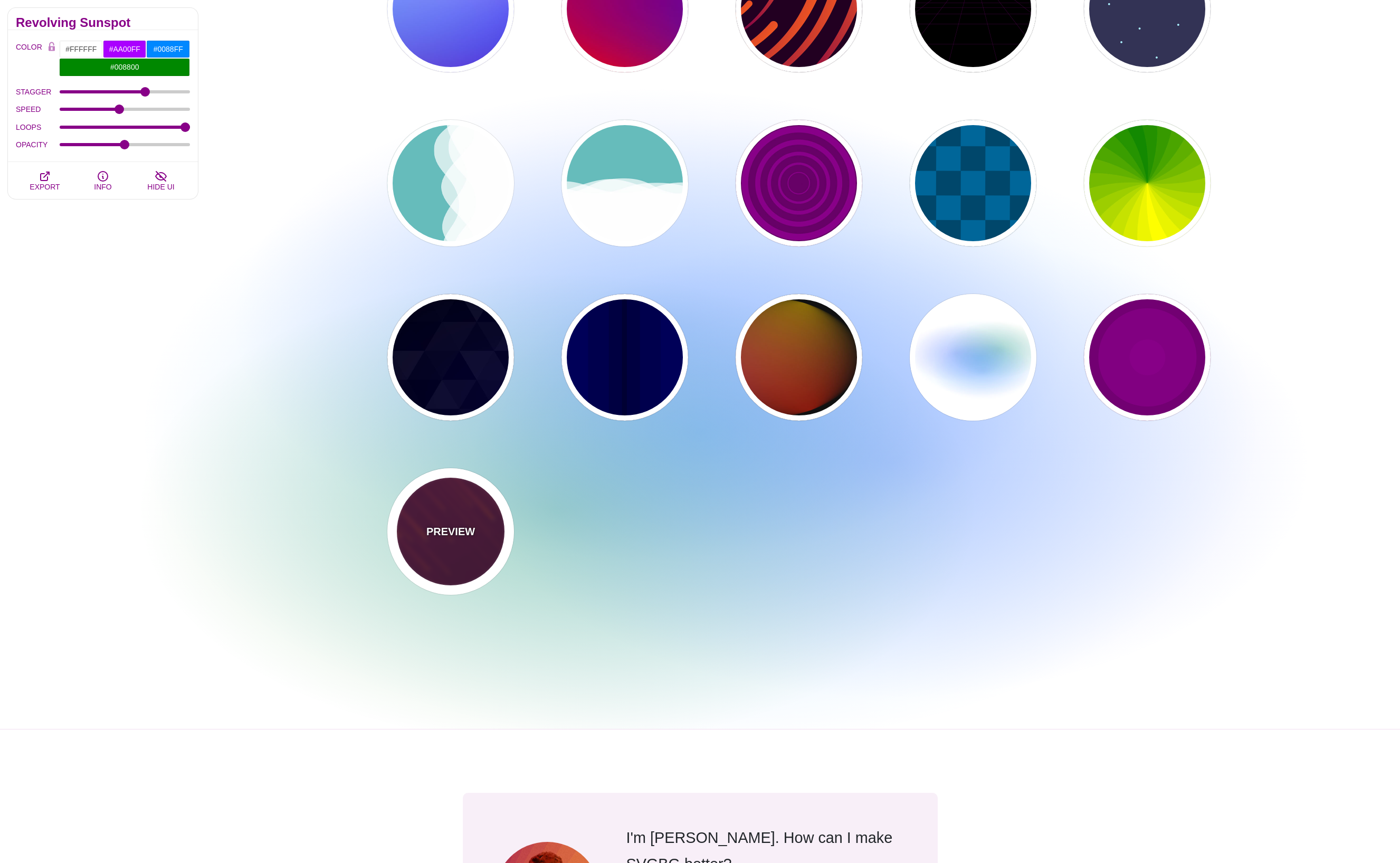
type input "999"
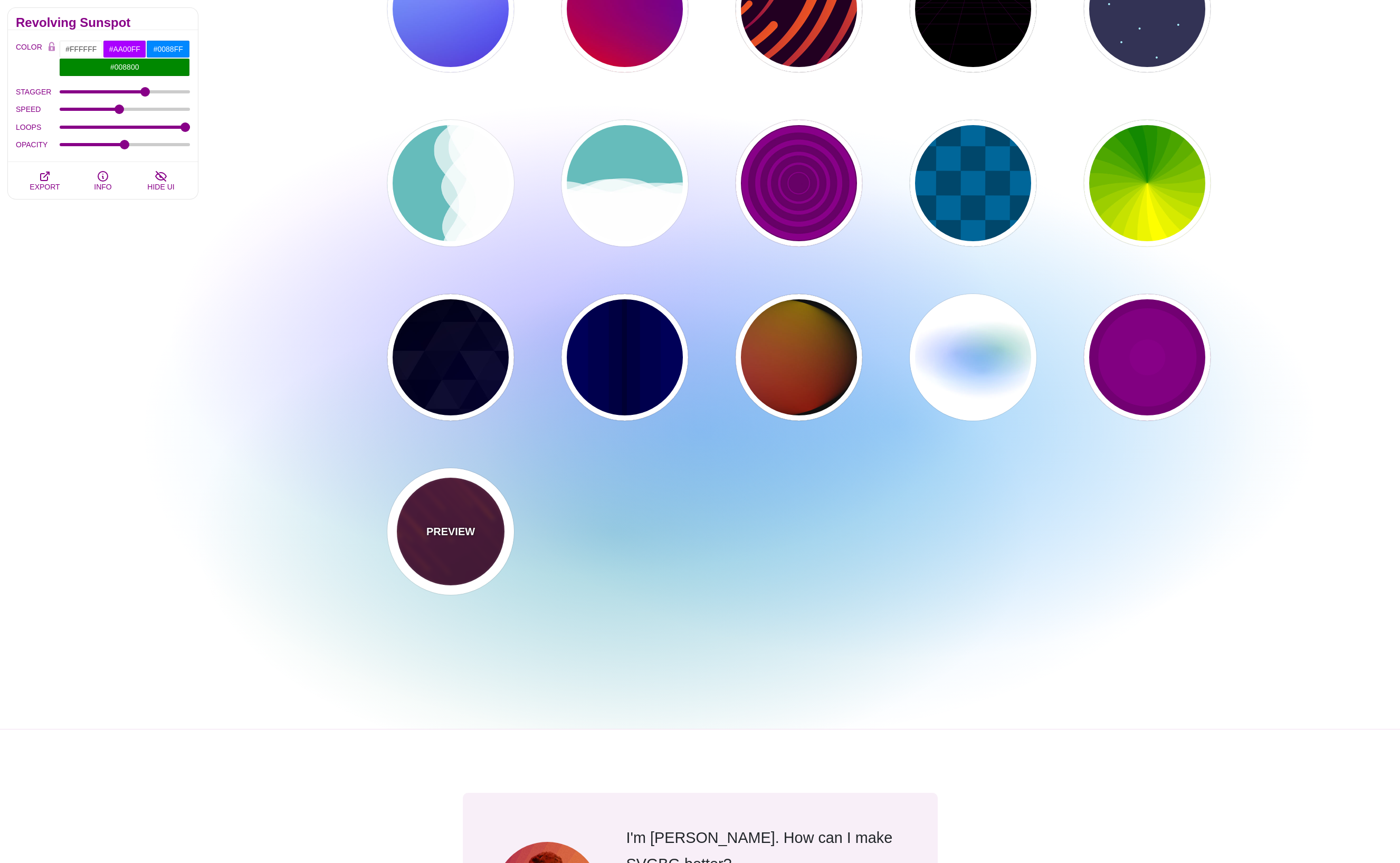
type input "3"
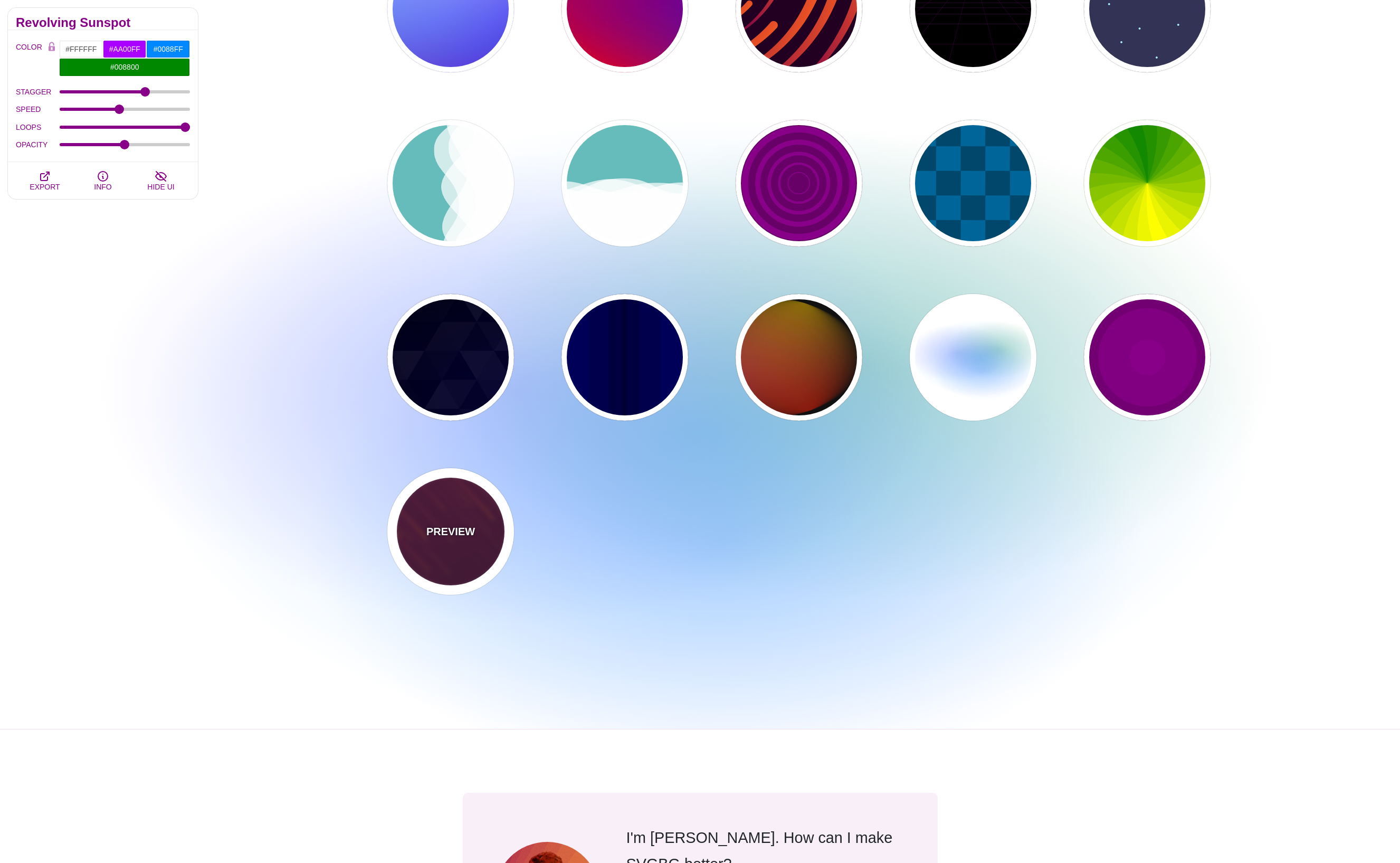
type input "1.5"
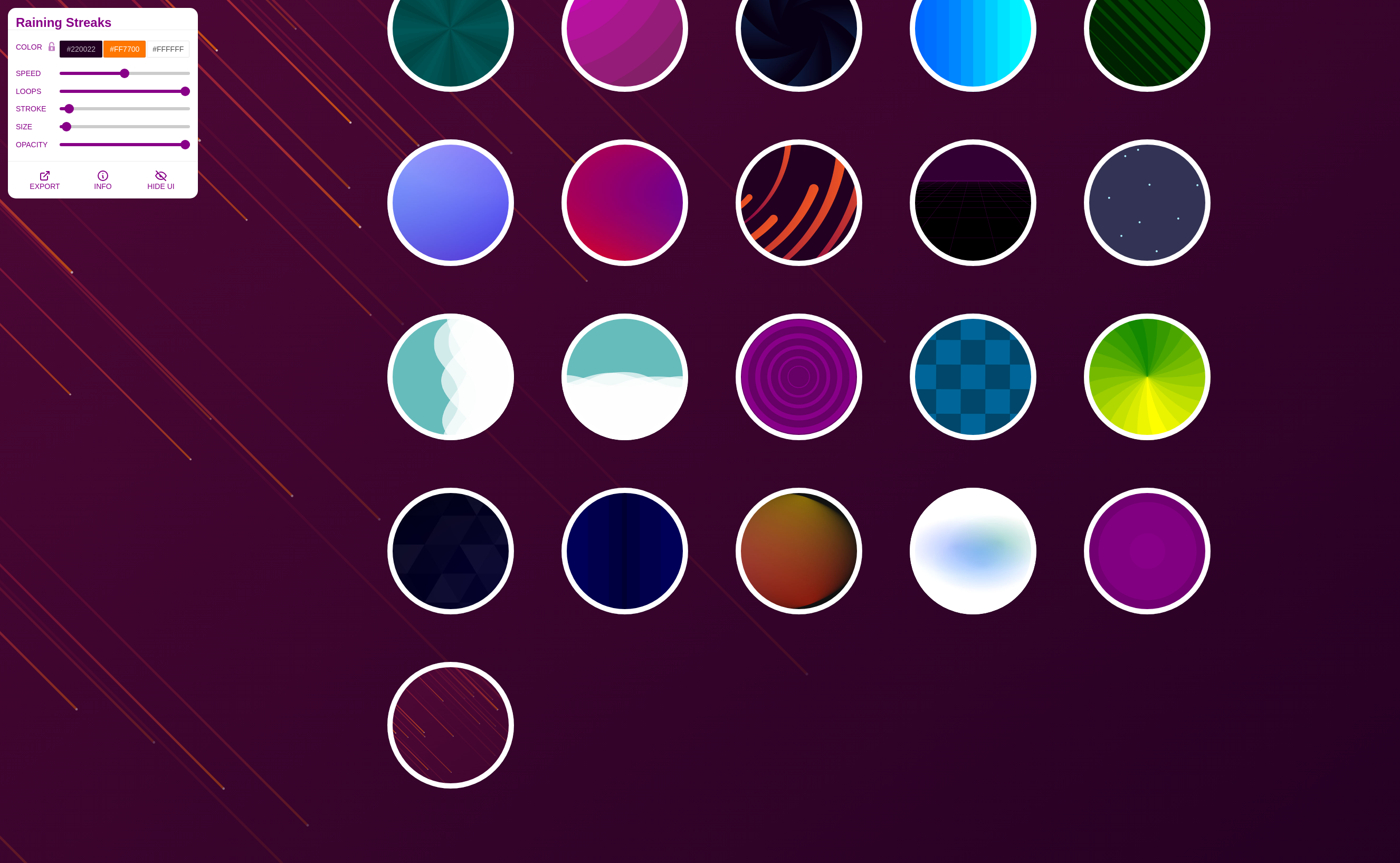
scroll to position [141, 0]
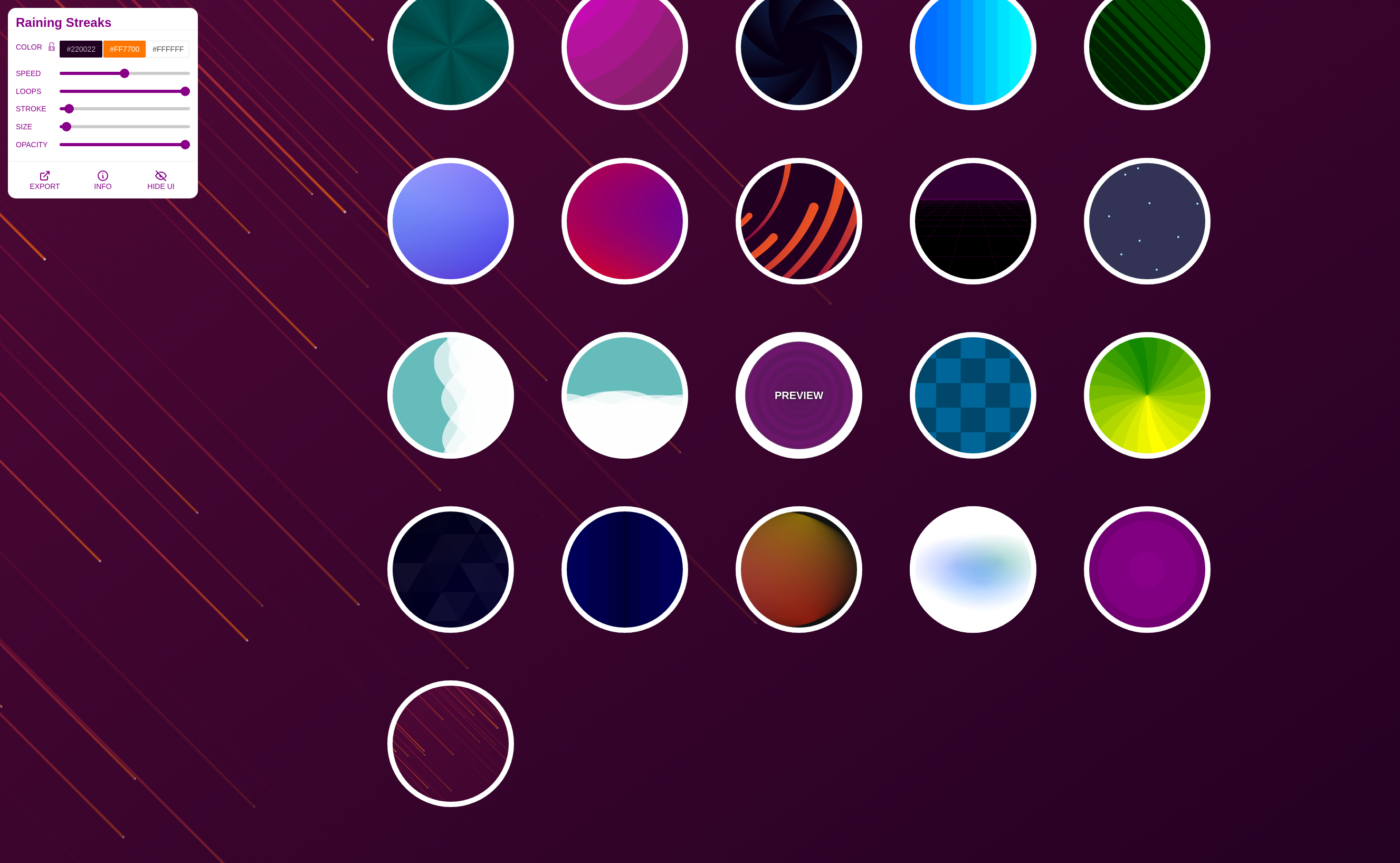
click at [793, 410] on div "PREVIEW" at bounding box center [799, 395] width 127 height 126
type input "#880088"
type input "#660066"
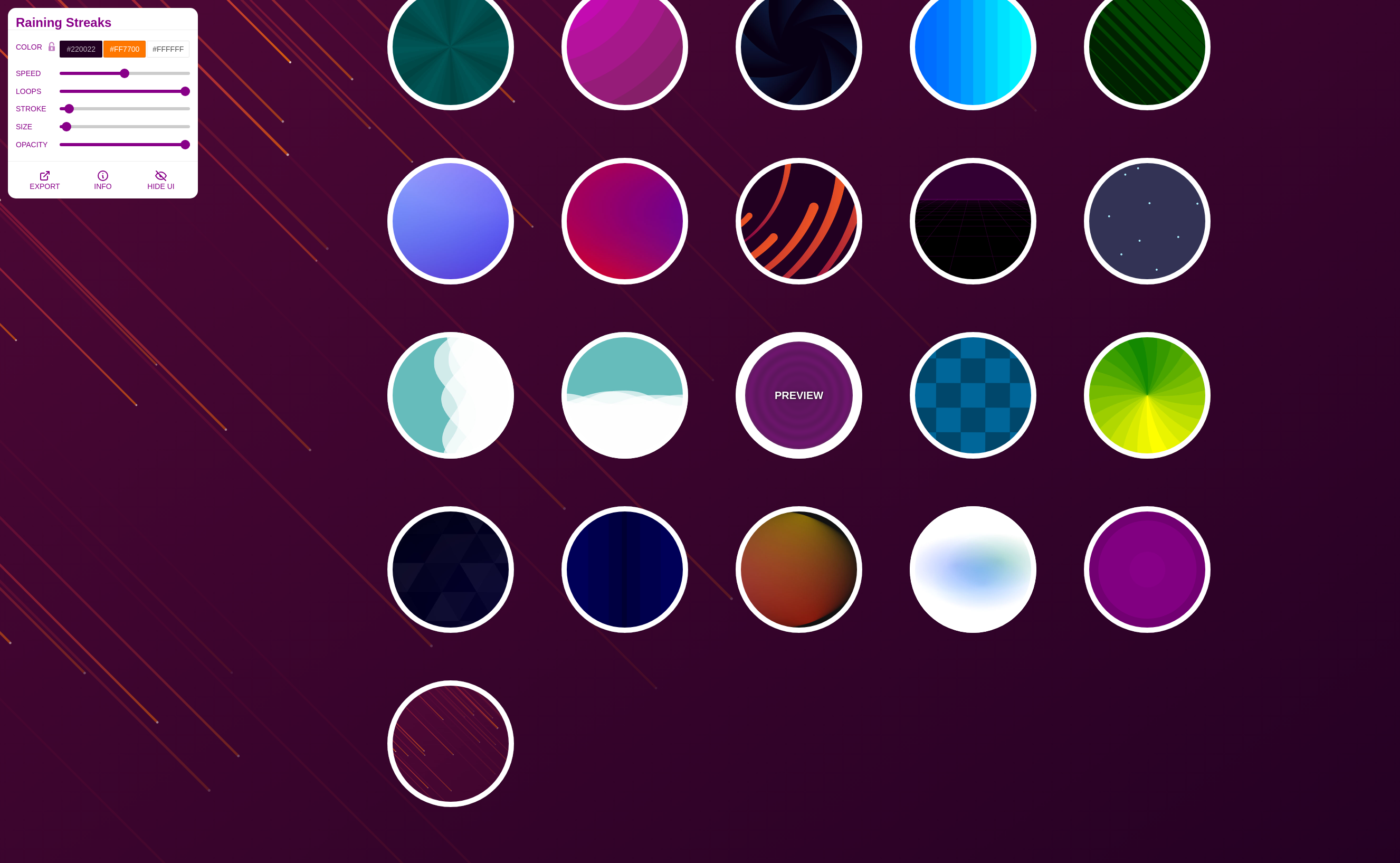
type input "15"
type input "0"
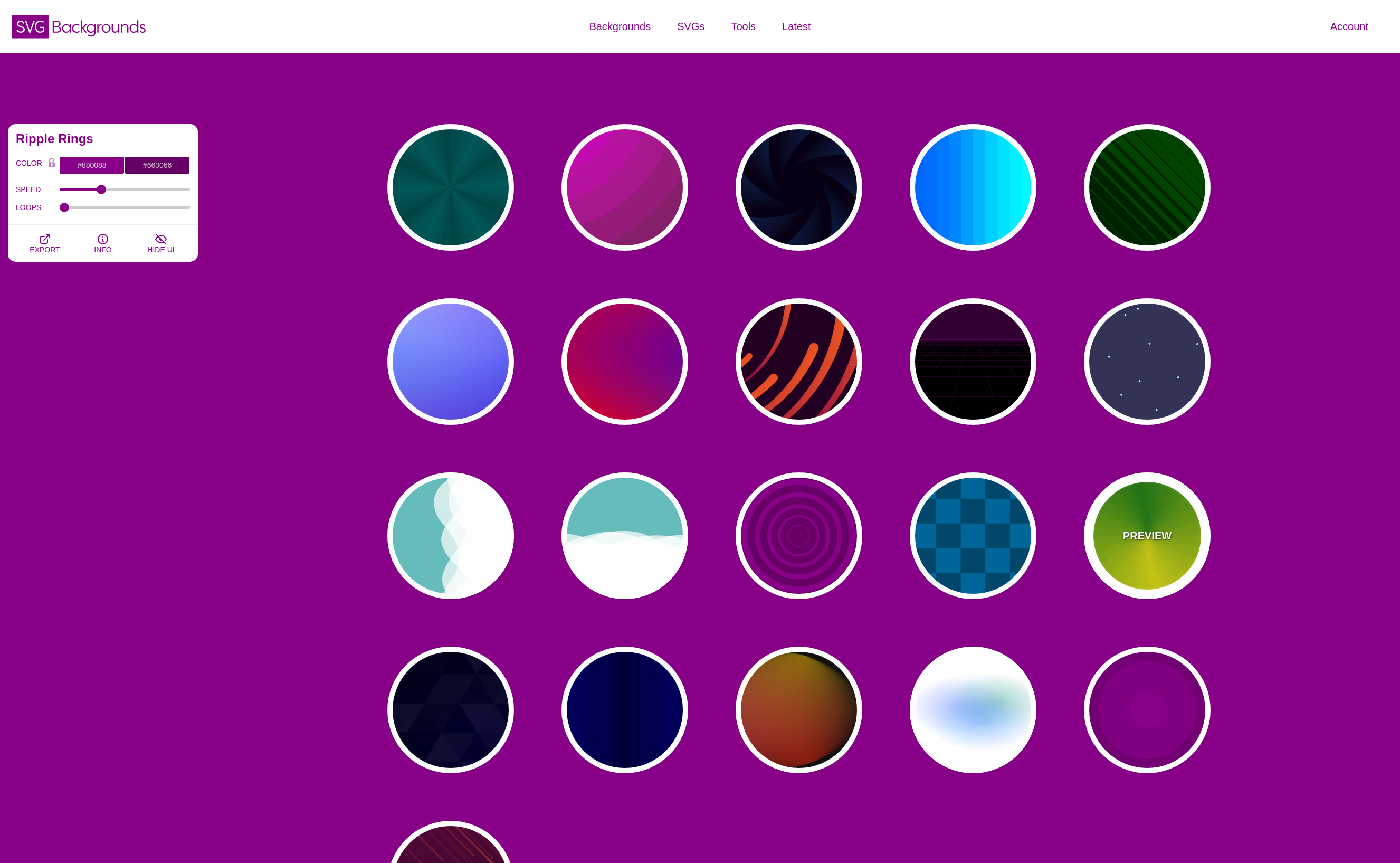
scroll to position [0, 0]
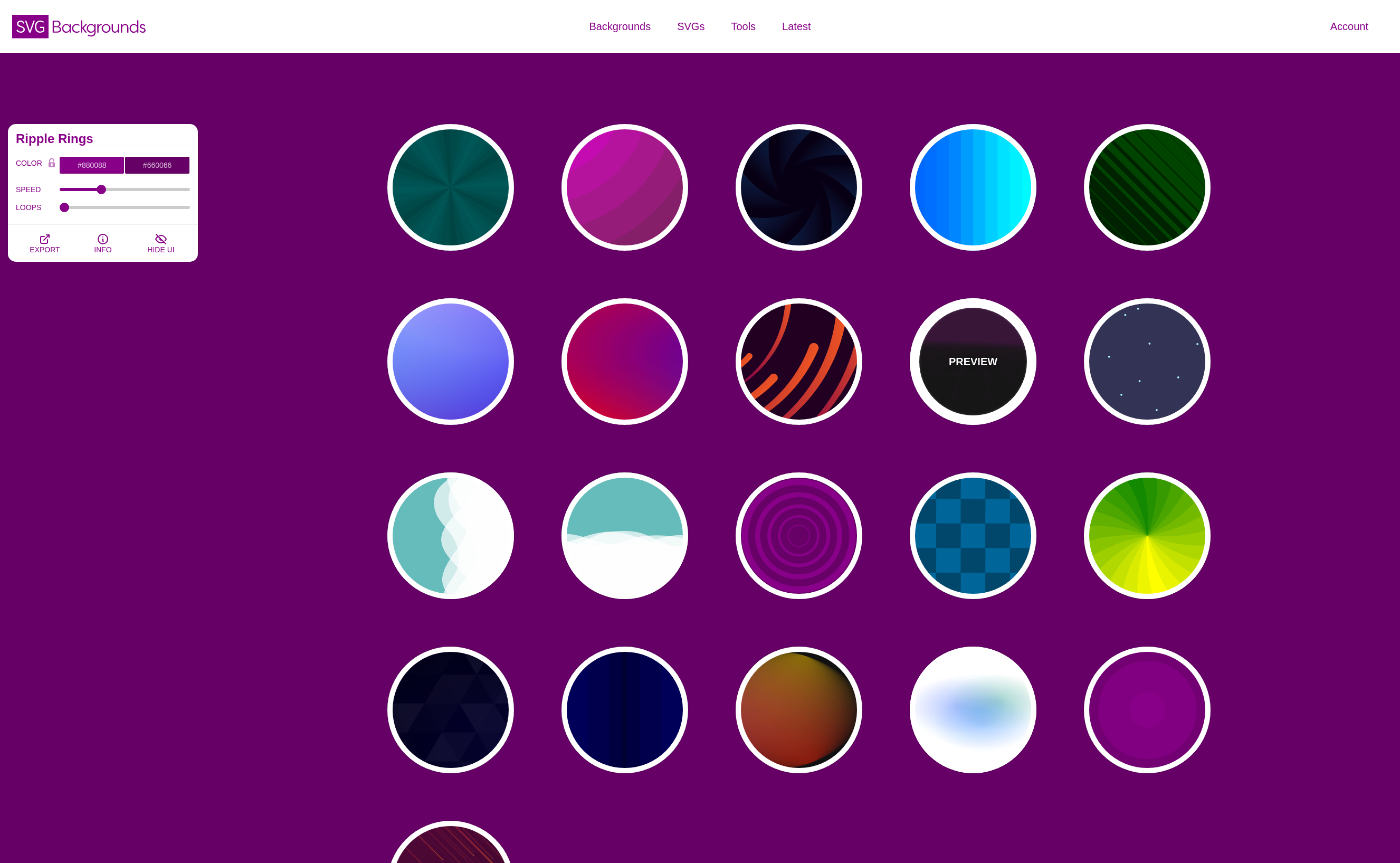
click at [945, 343] on div "PREVIEW" at bounding box center [973, 361] width 127 height 126
type input "#000000"
type input "#220022"
type input "#330033"
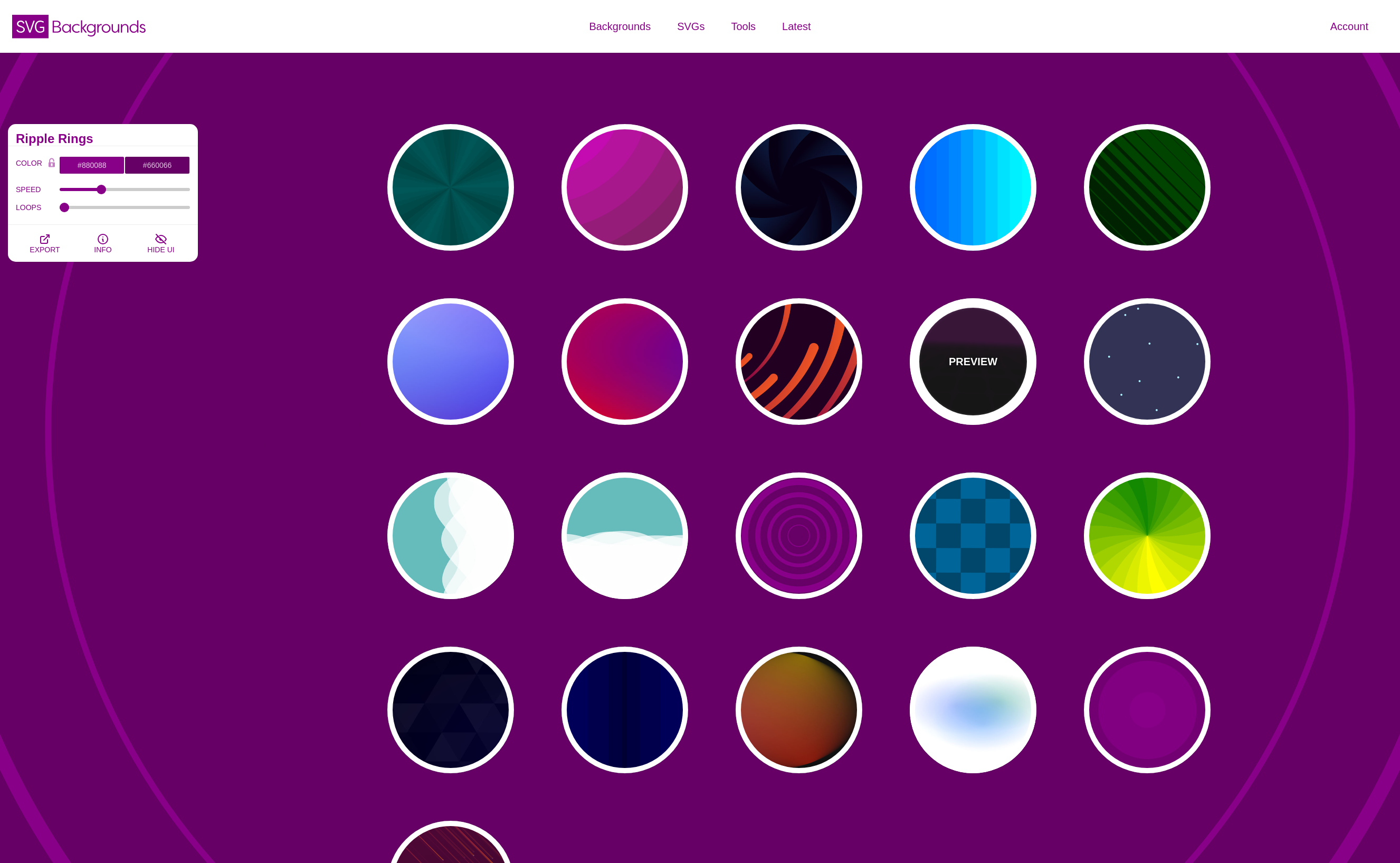
type input "1"
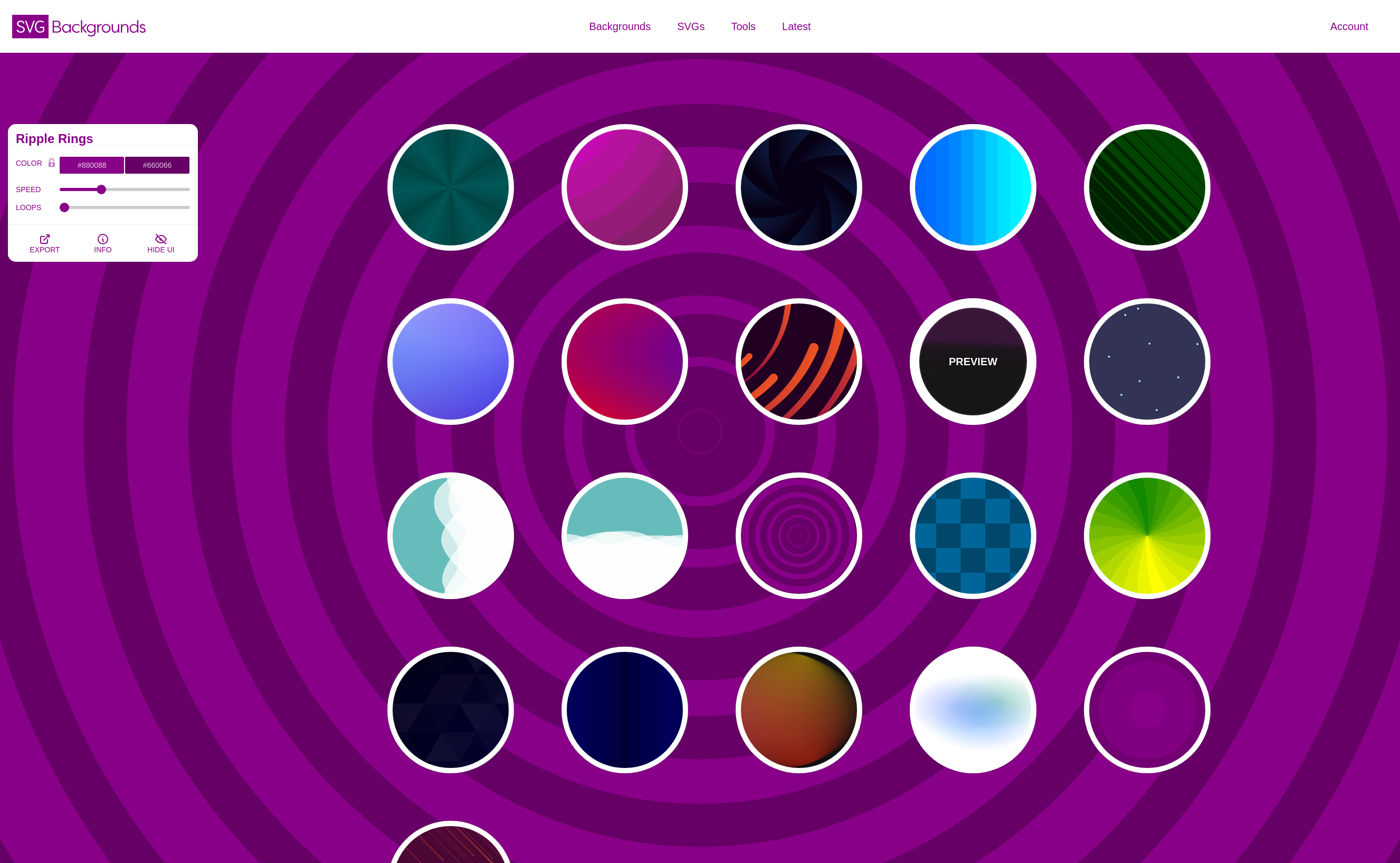
type input "10"
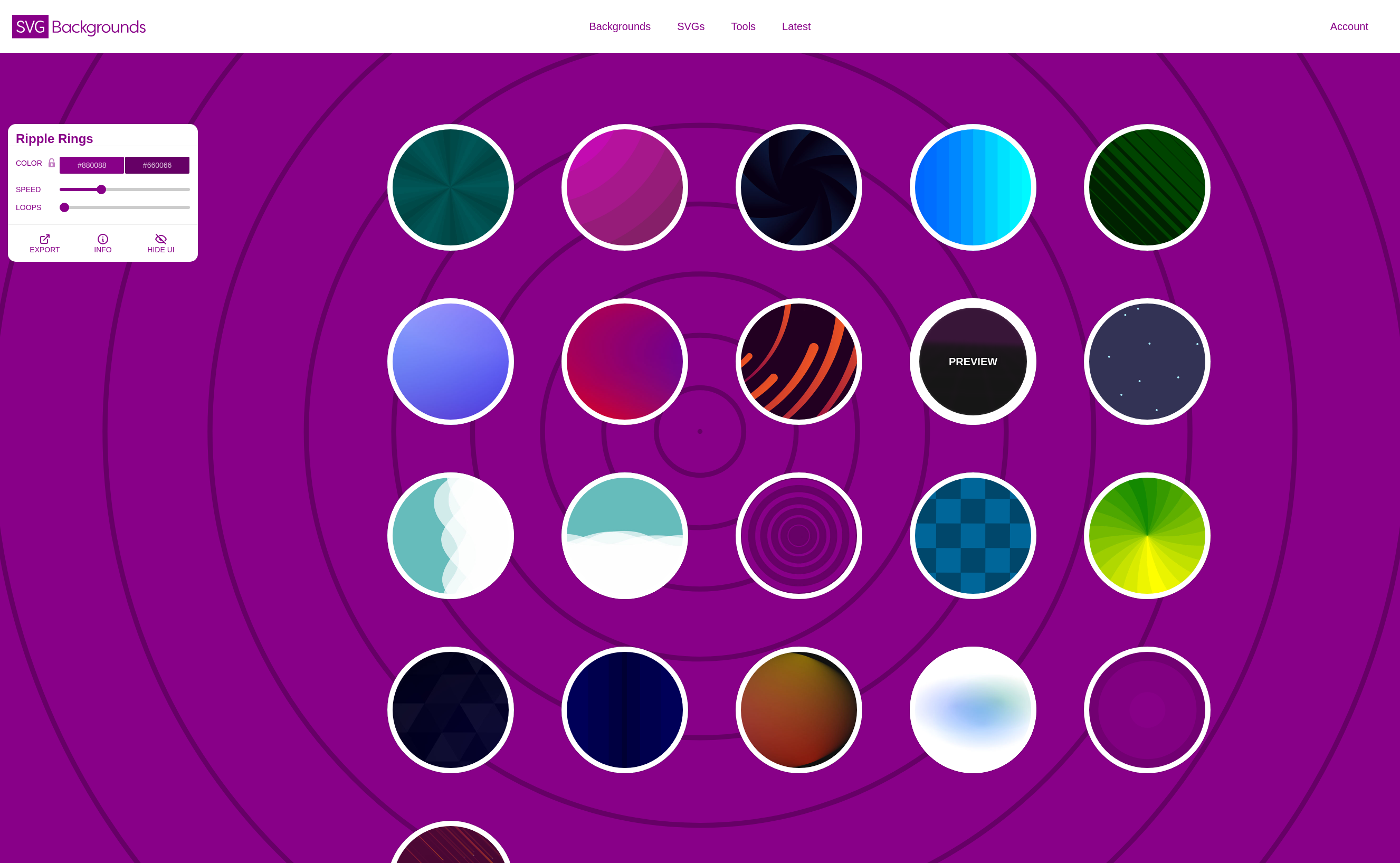
type input "999"
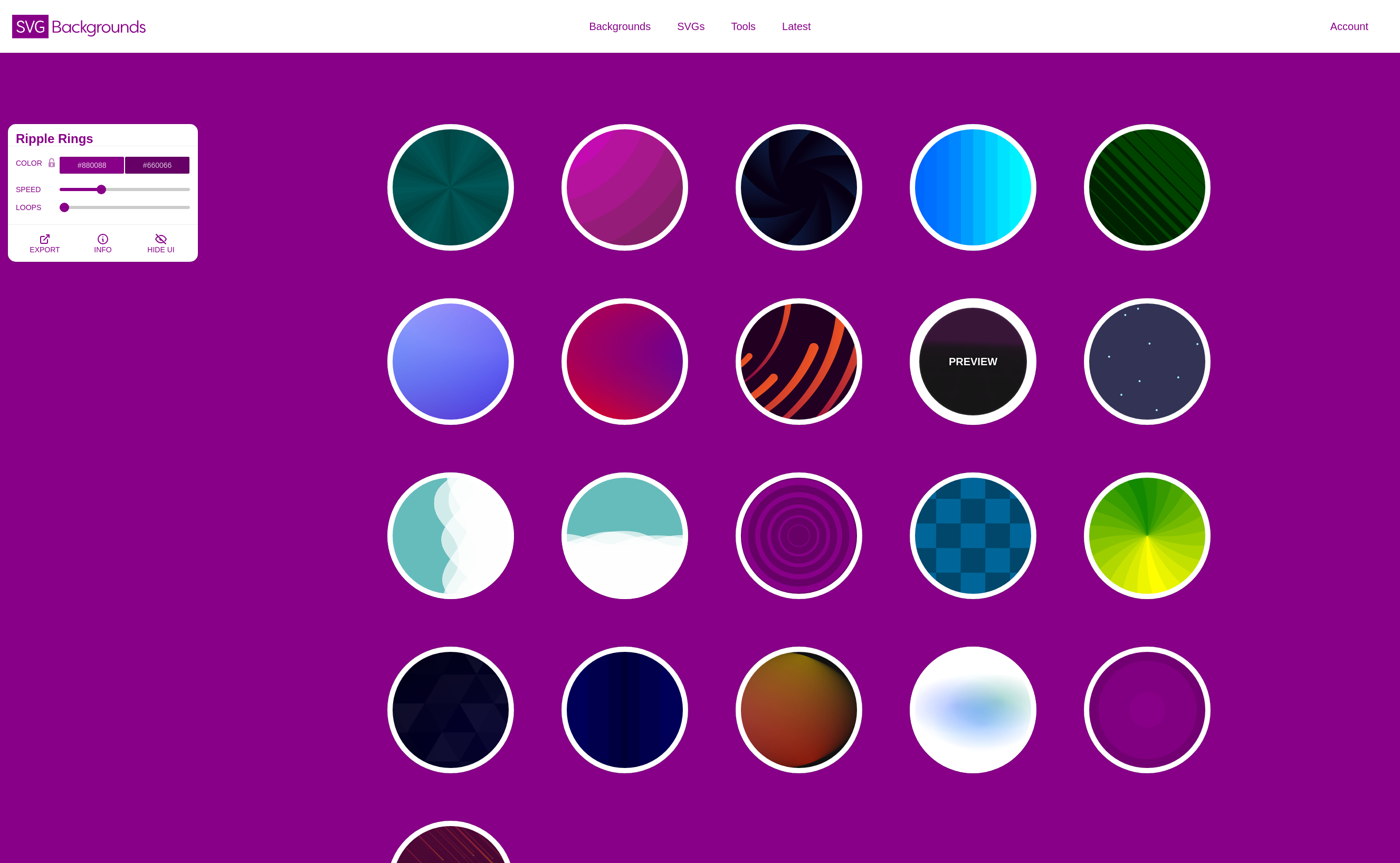
type input "1"
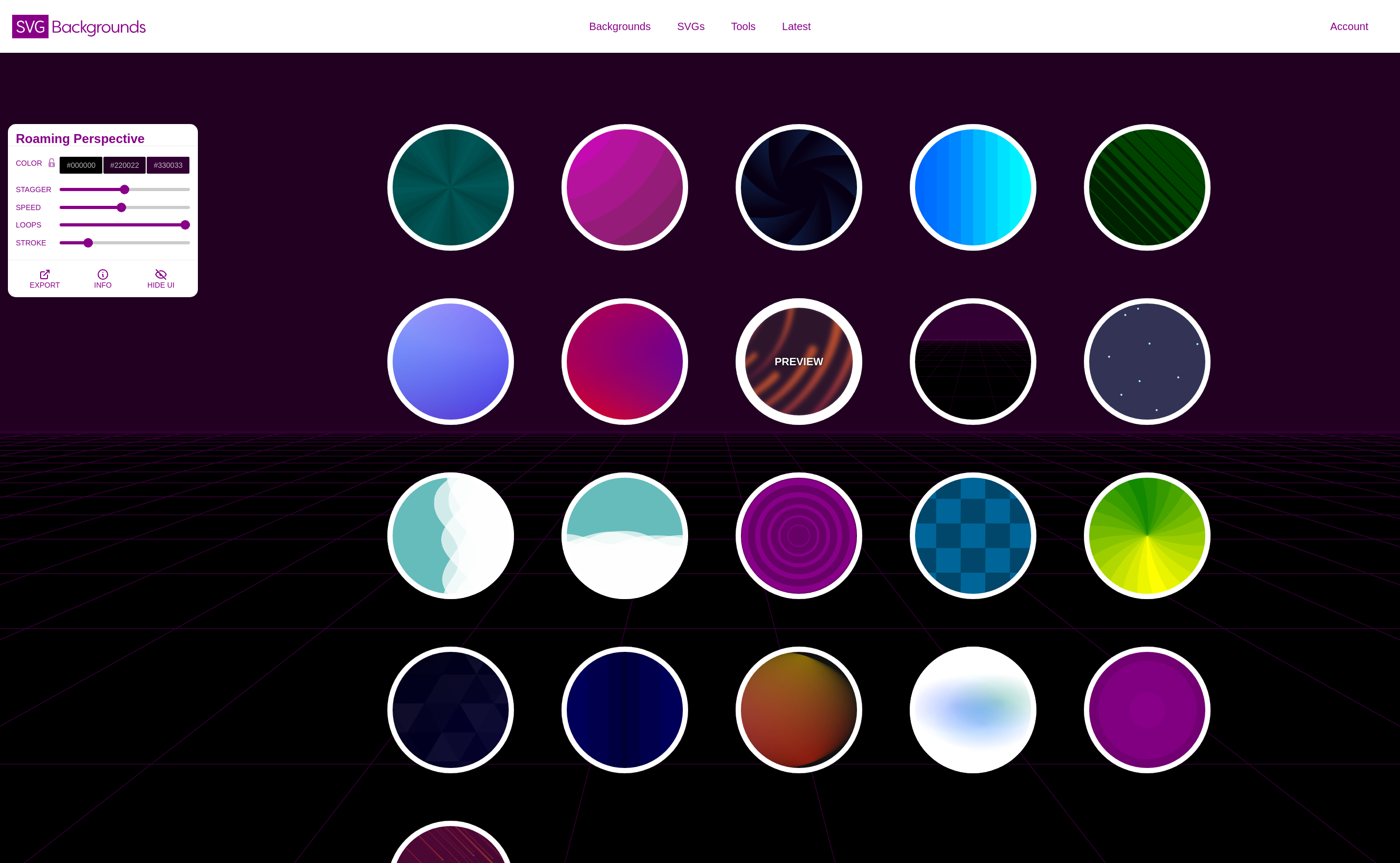
click at [808, 346] on div "PREVIEW" at bounding box center [799, 361] width 127 height 126
type input "#220022"
type input "#EE5522"
type input "#220022"
type input "50"
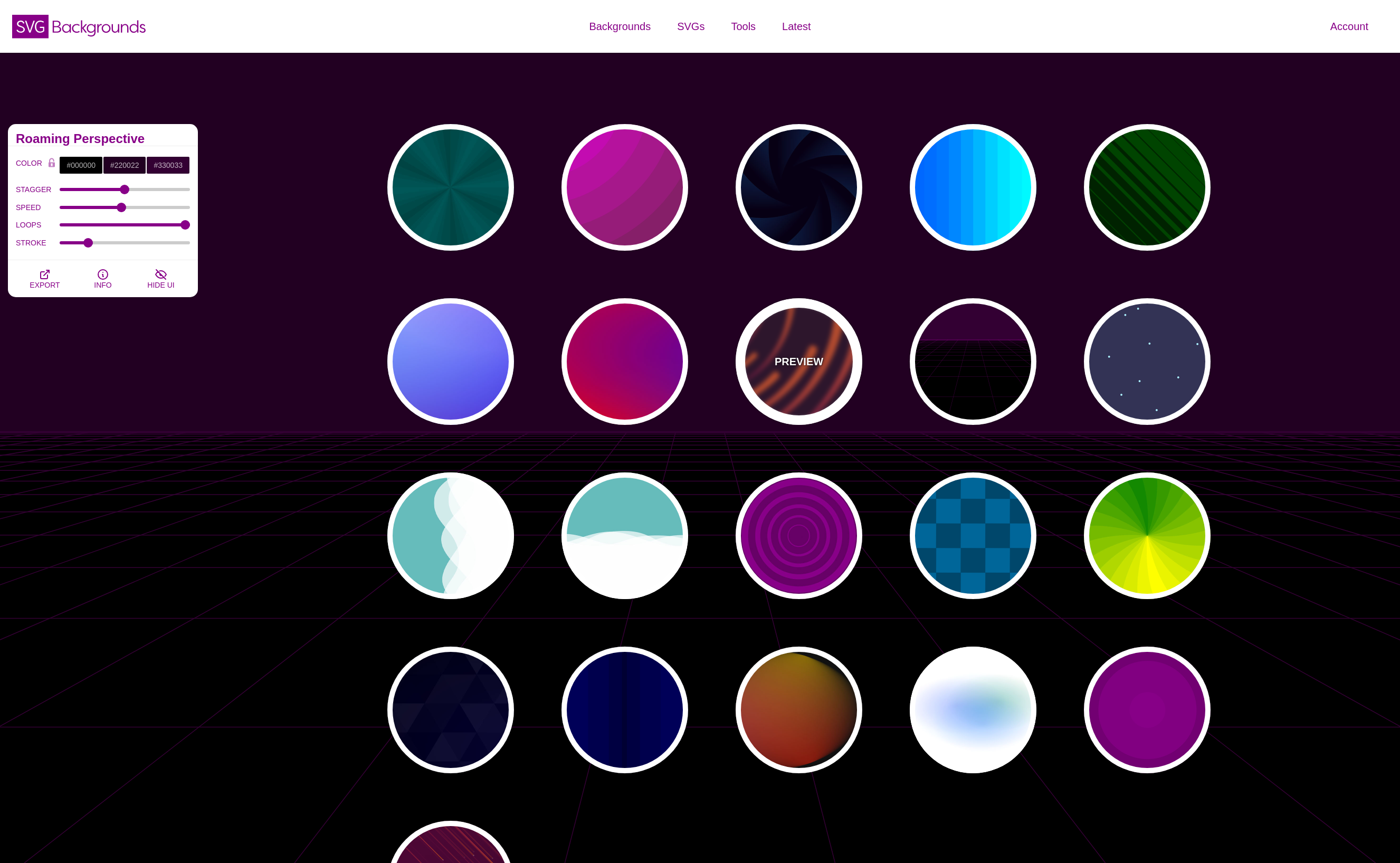
type input "99"
type input "0"
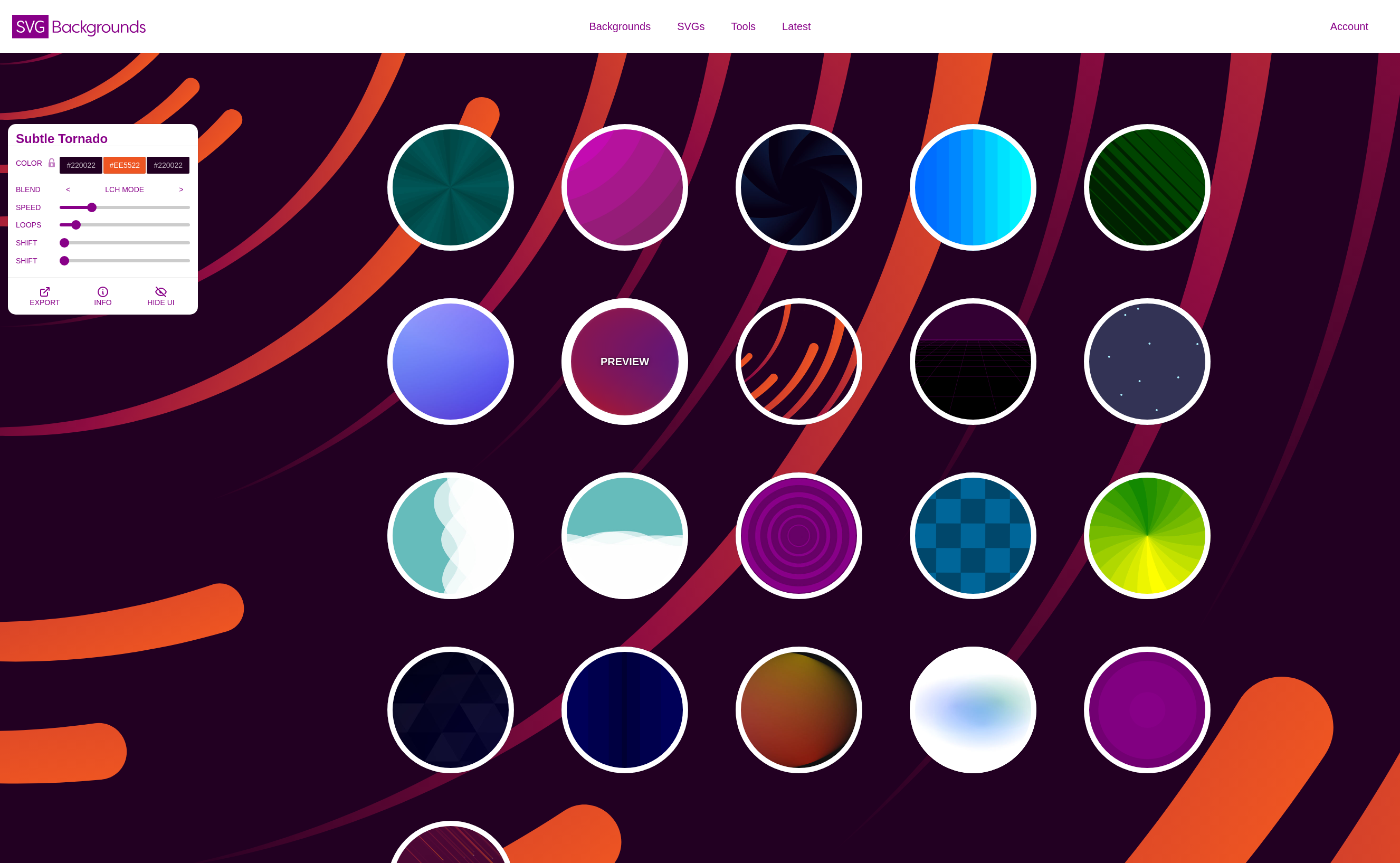
click at [608, 361] on p "PREVIEW" at bounding box center [624, 361] width 48 height 16
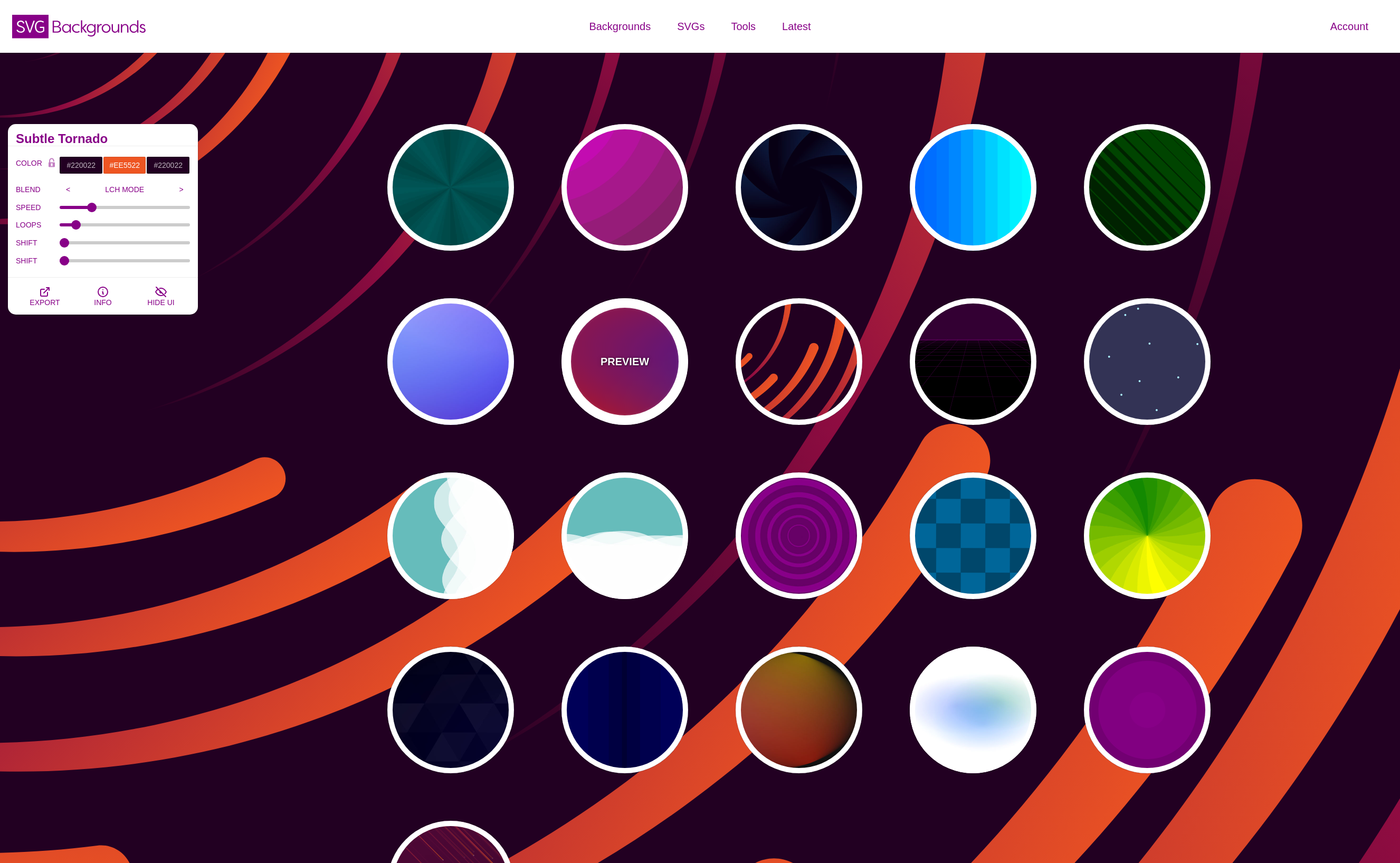
type input "#FF0000"
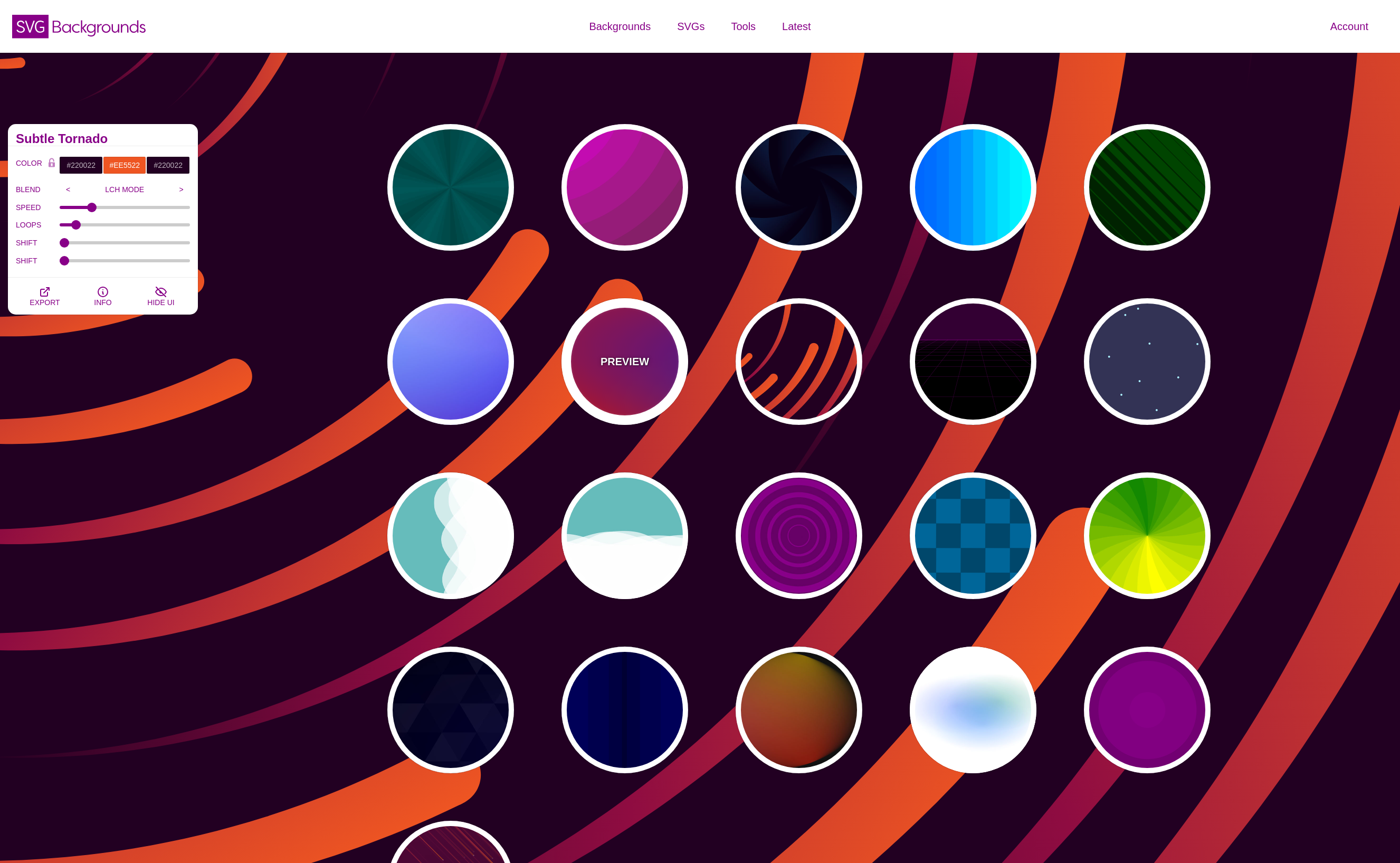
type input "#800080"
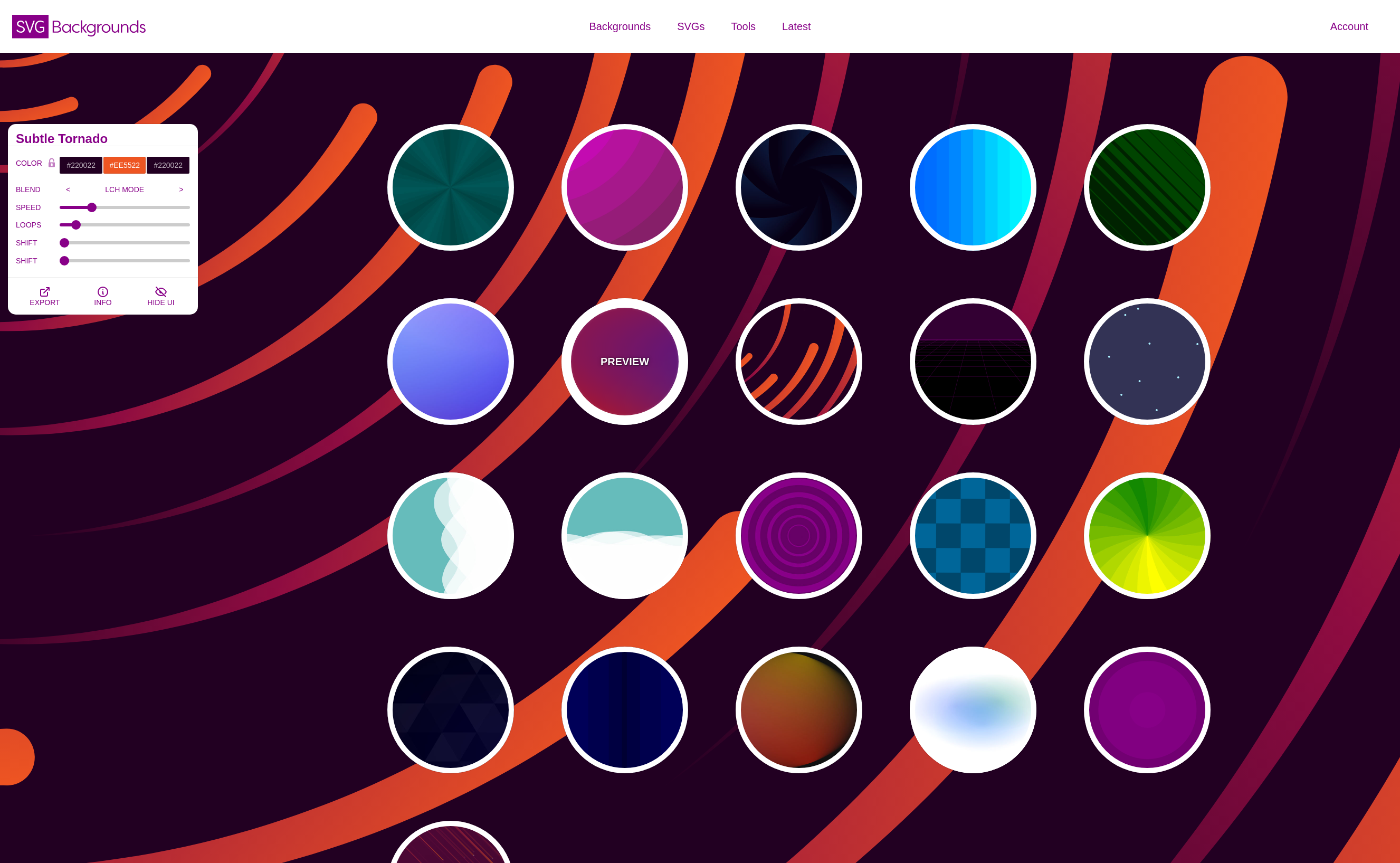
type input "#0000FF"
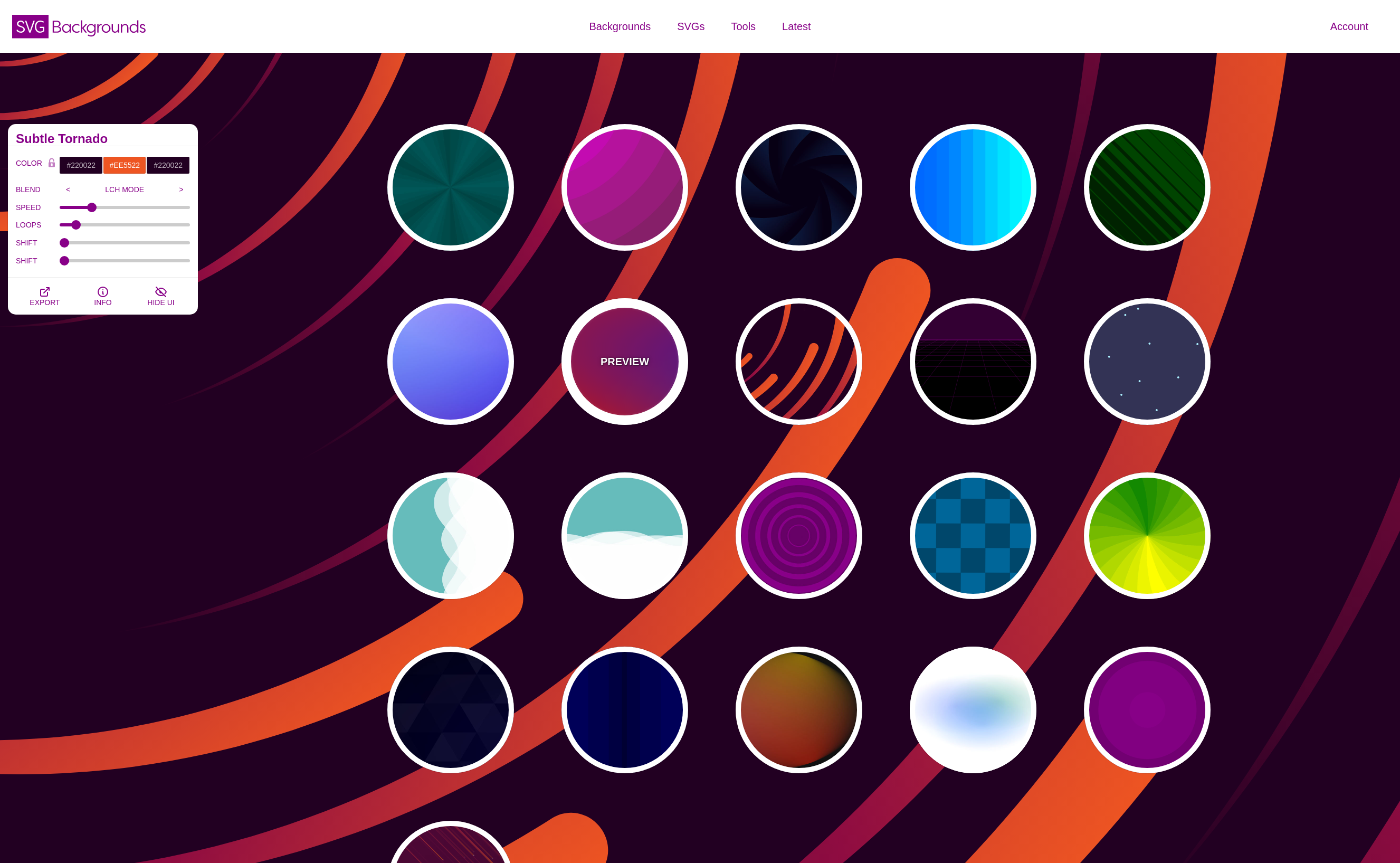
type input "#00EEBB"
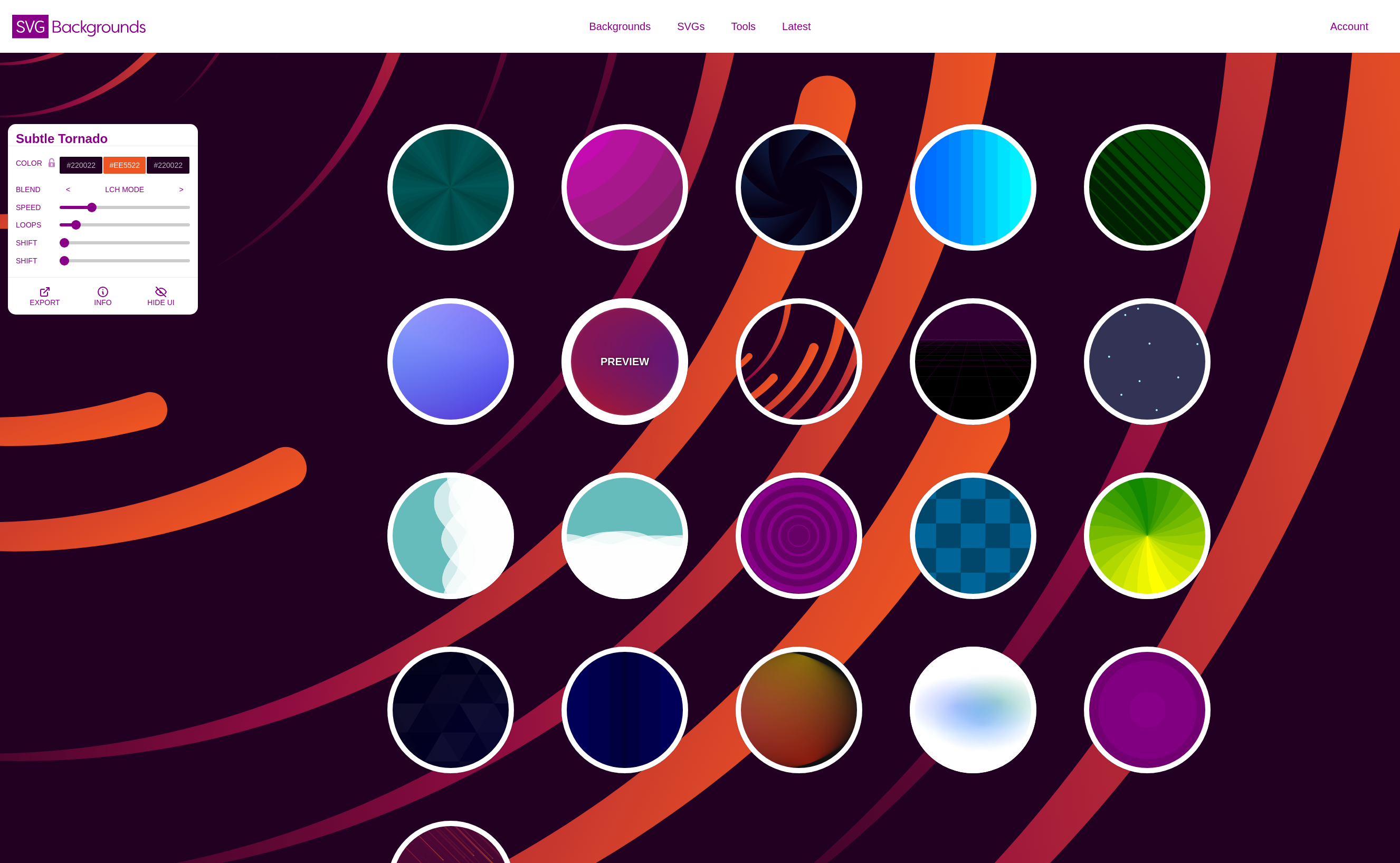
type input "#FFFF00"
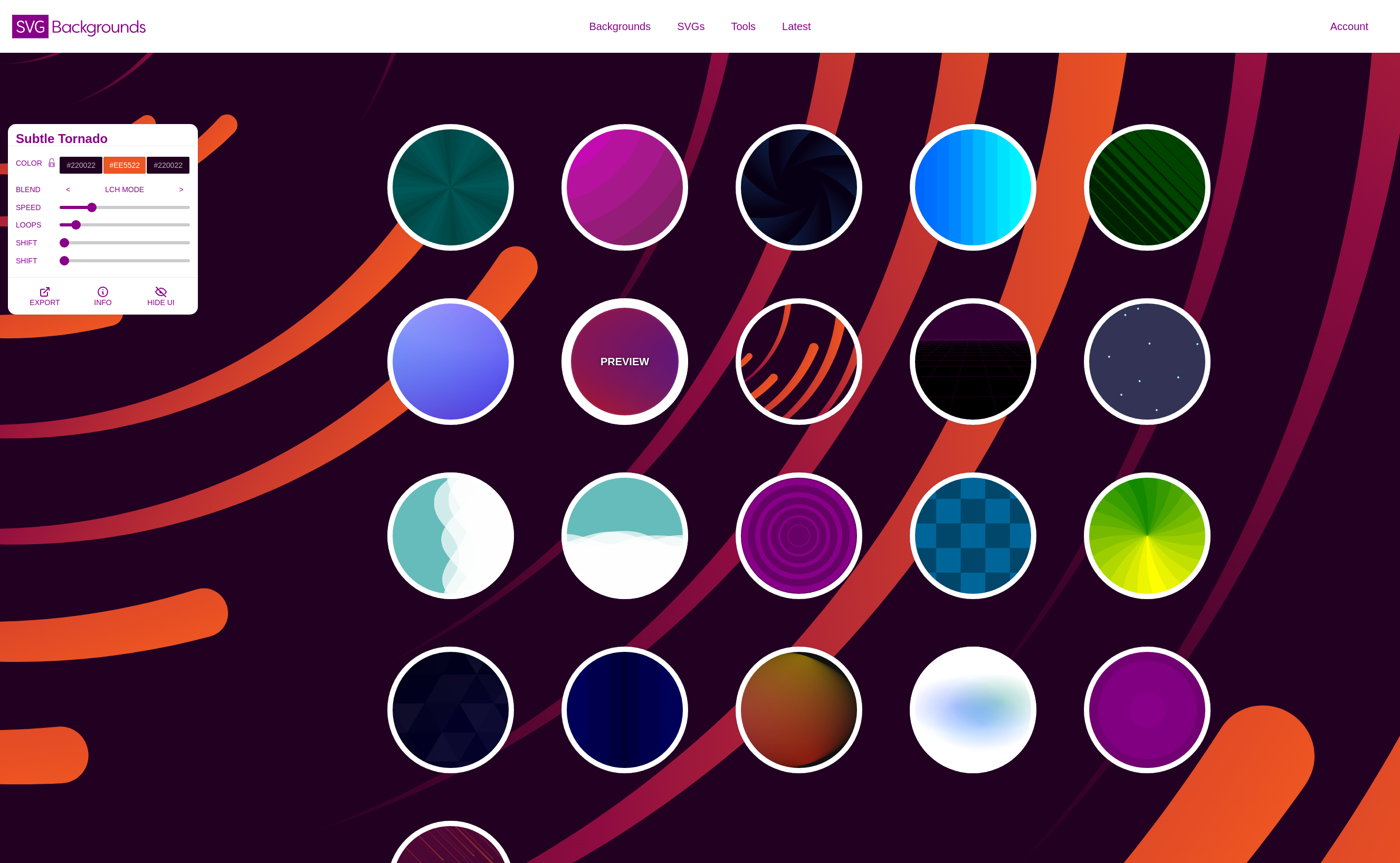
type input "#FFA500"
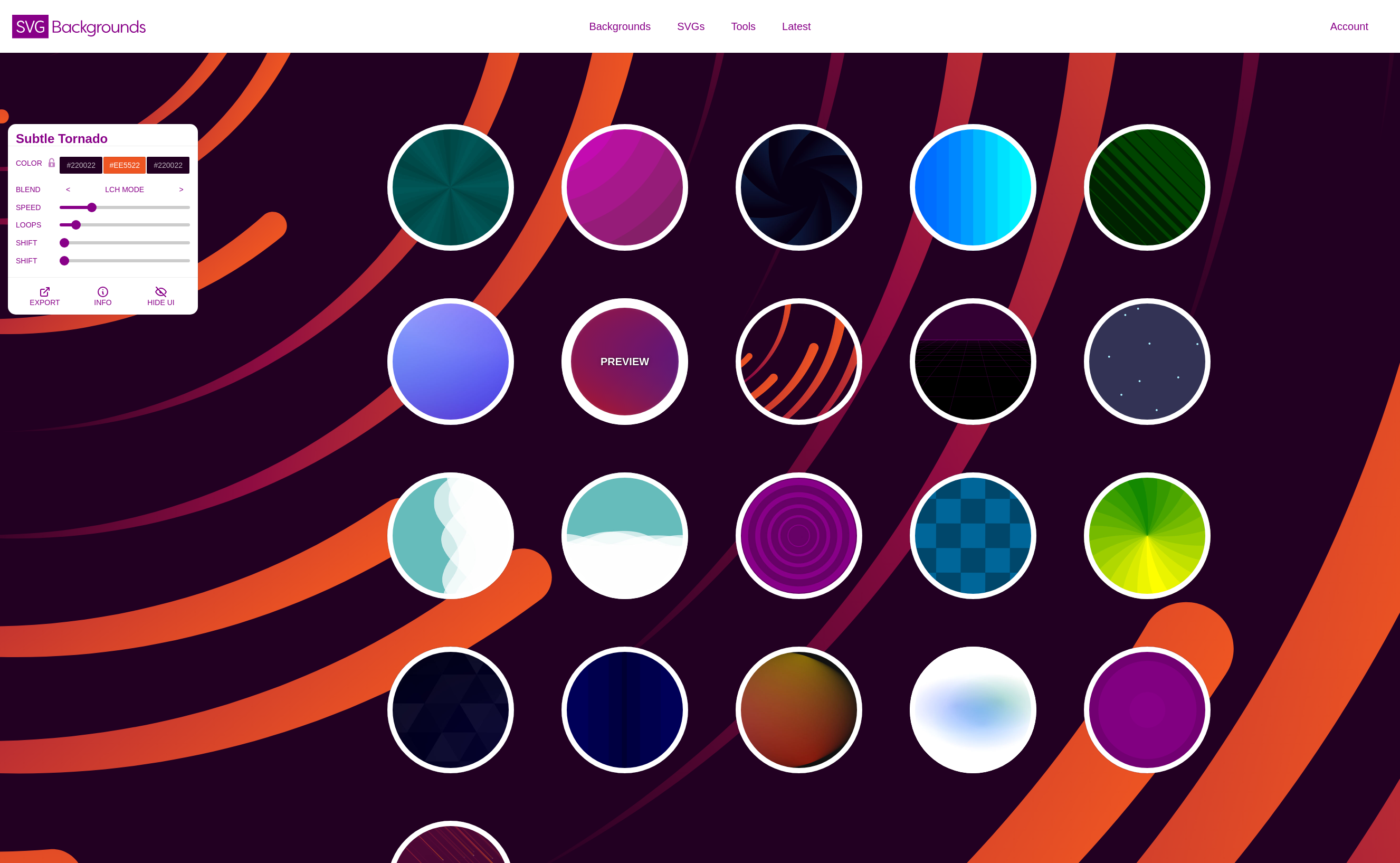
type input "1"
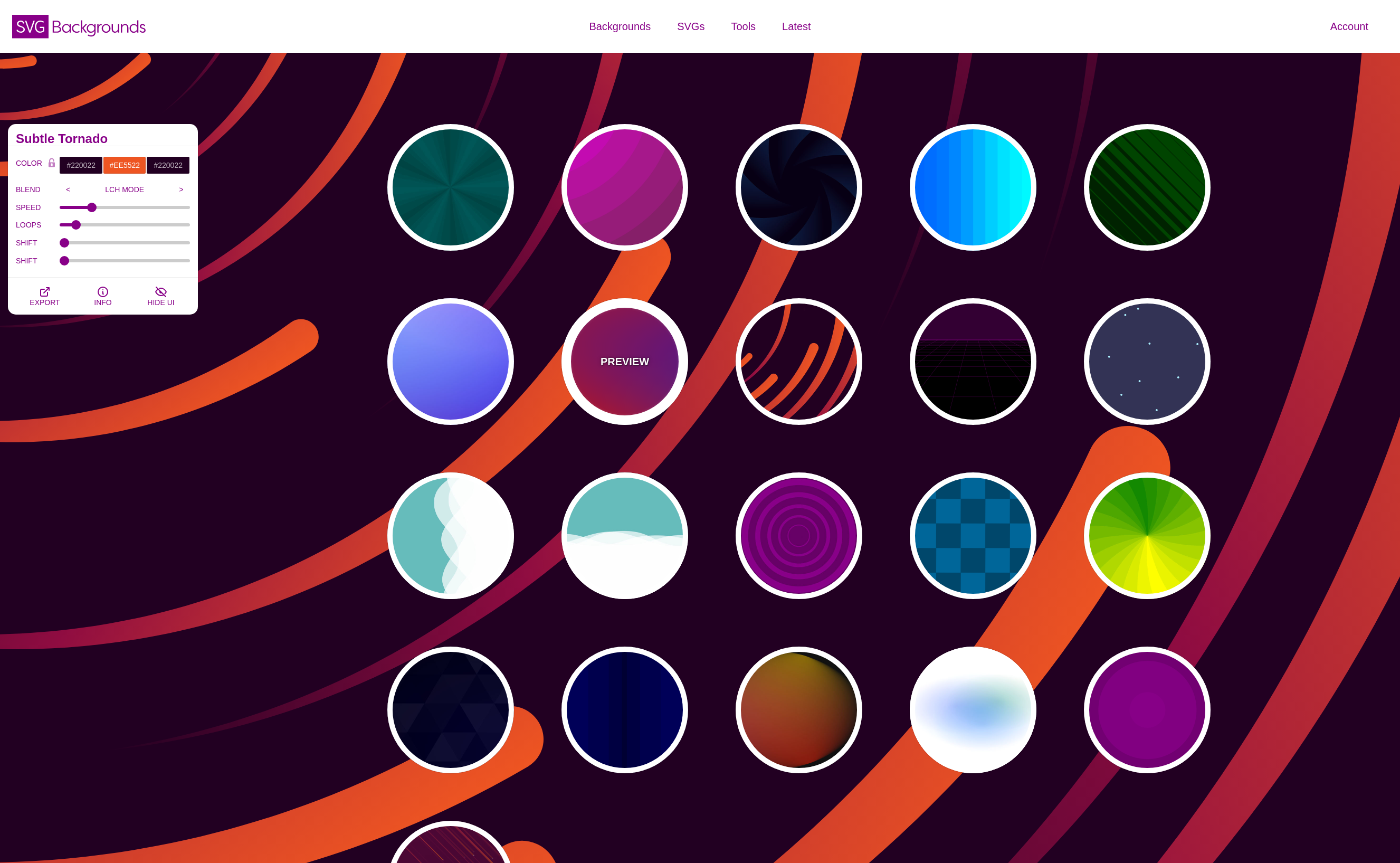
type input "20"
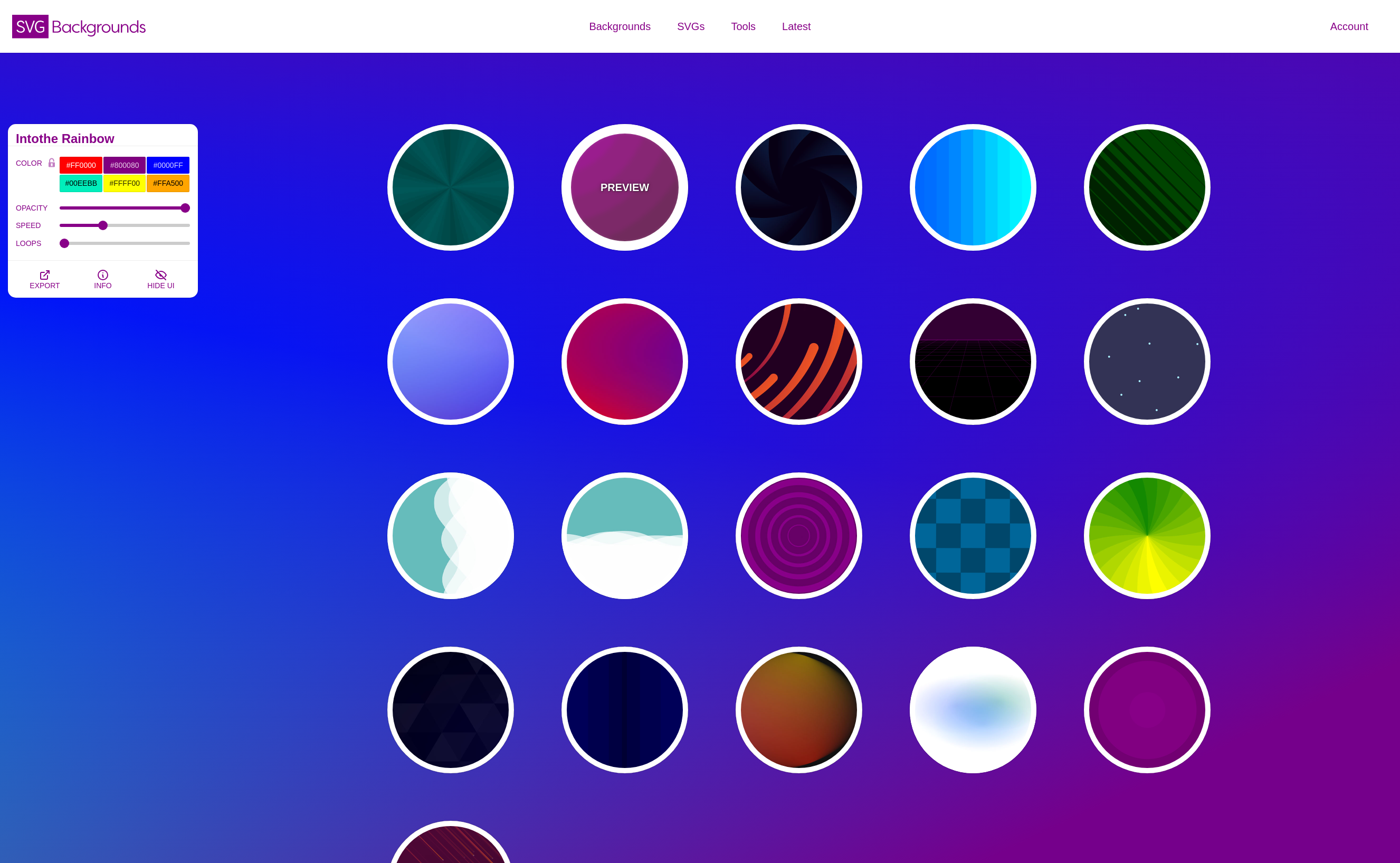
click at [635, 197] on div "PREVIEW" at bounding box center [625, 187] width 127 height 126
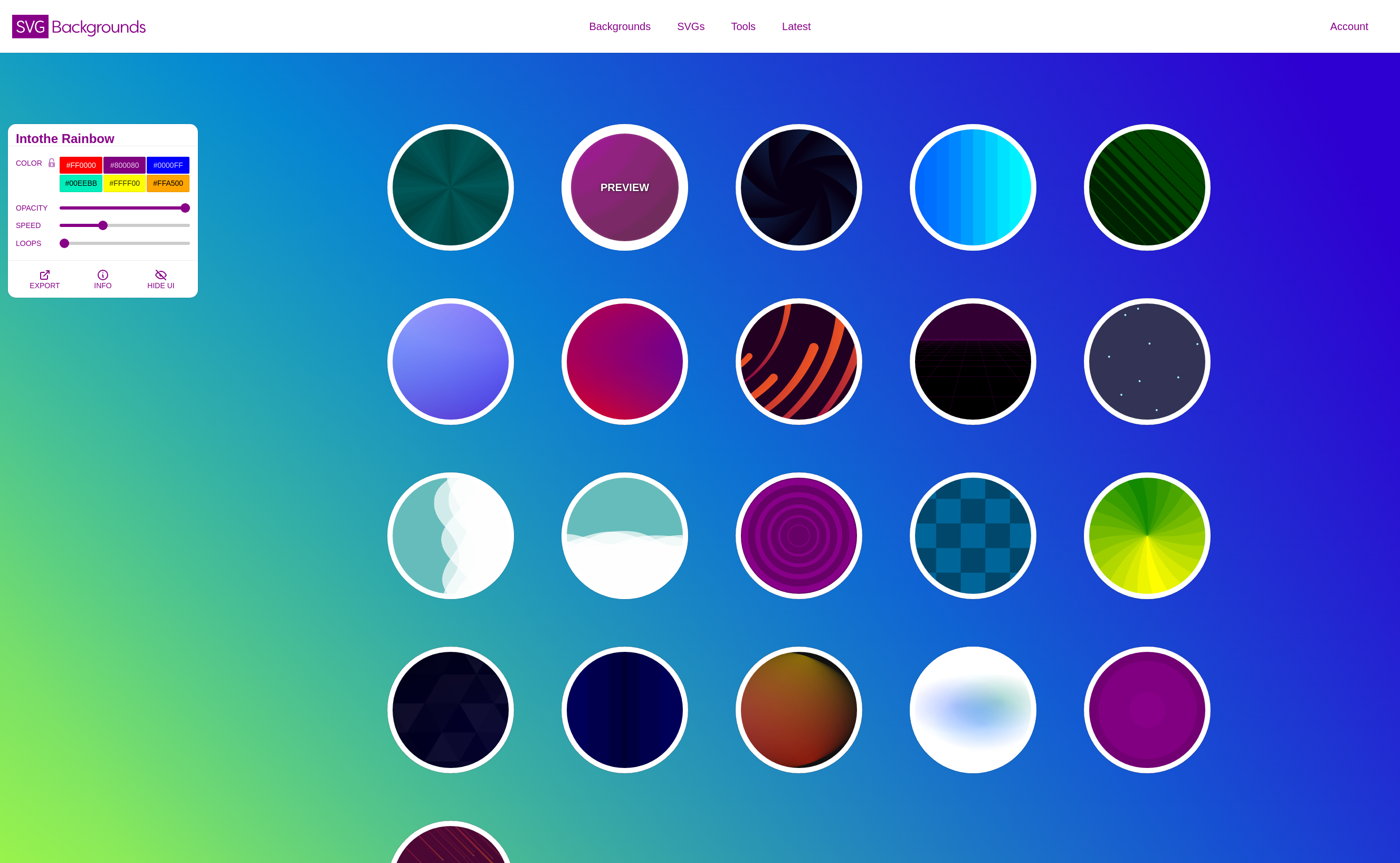
type input "#442233"
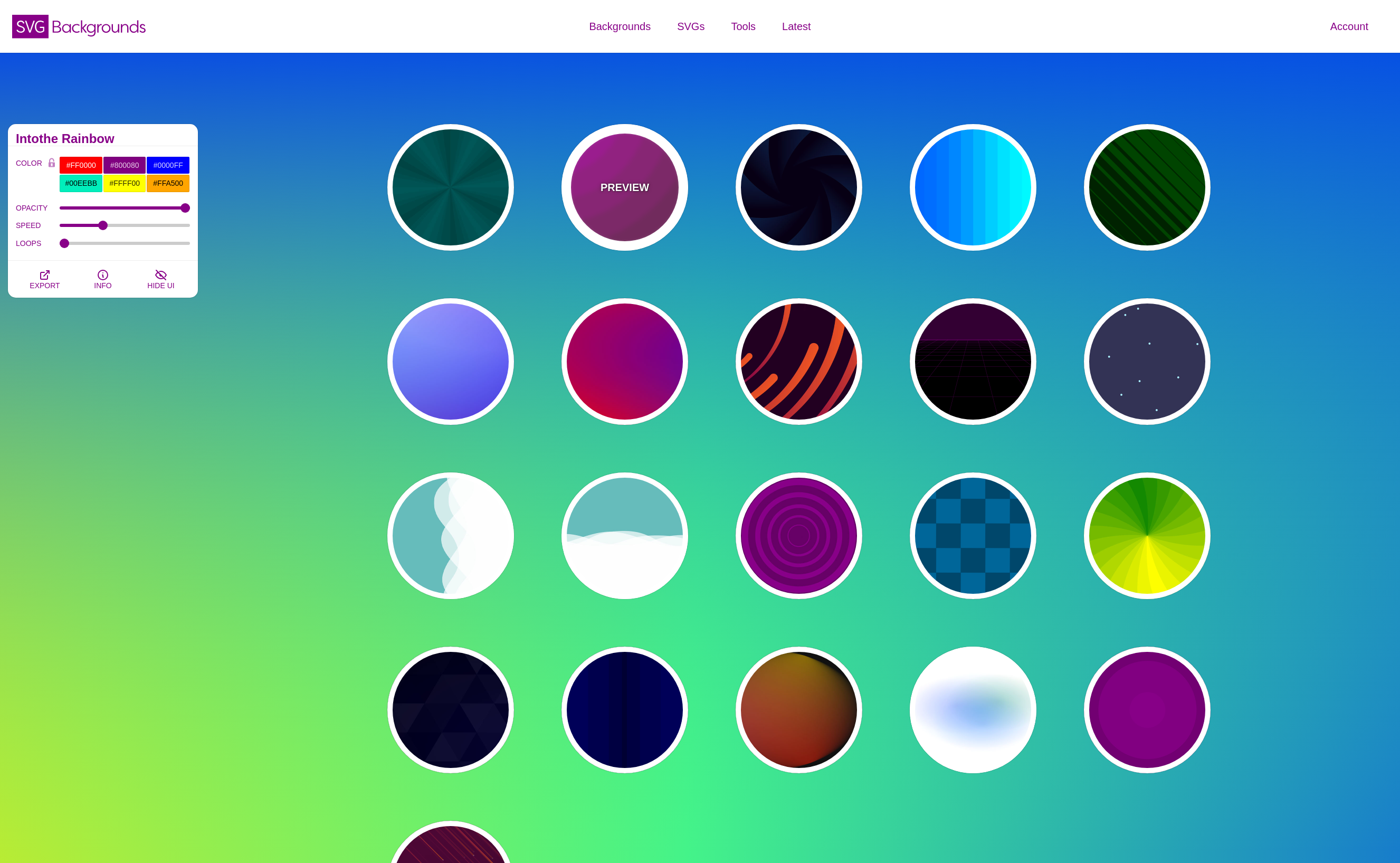
type input "#DD00DD"
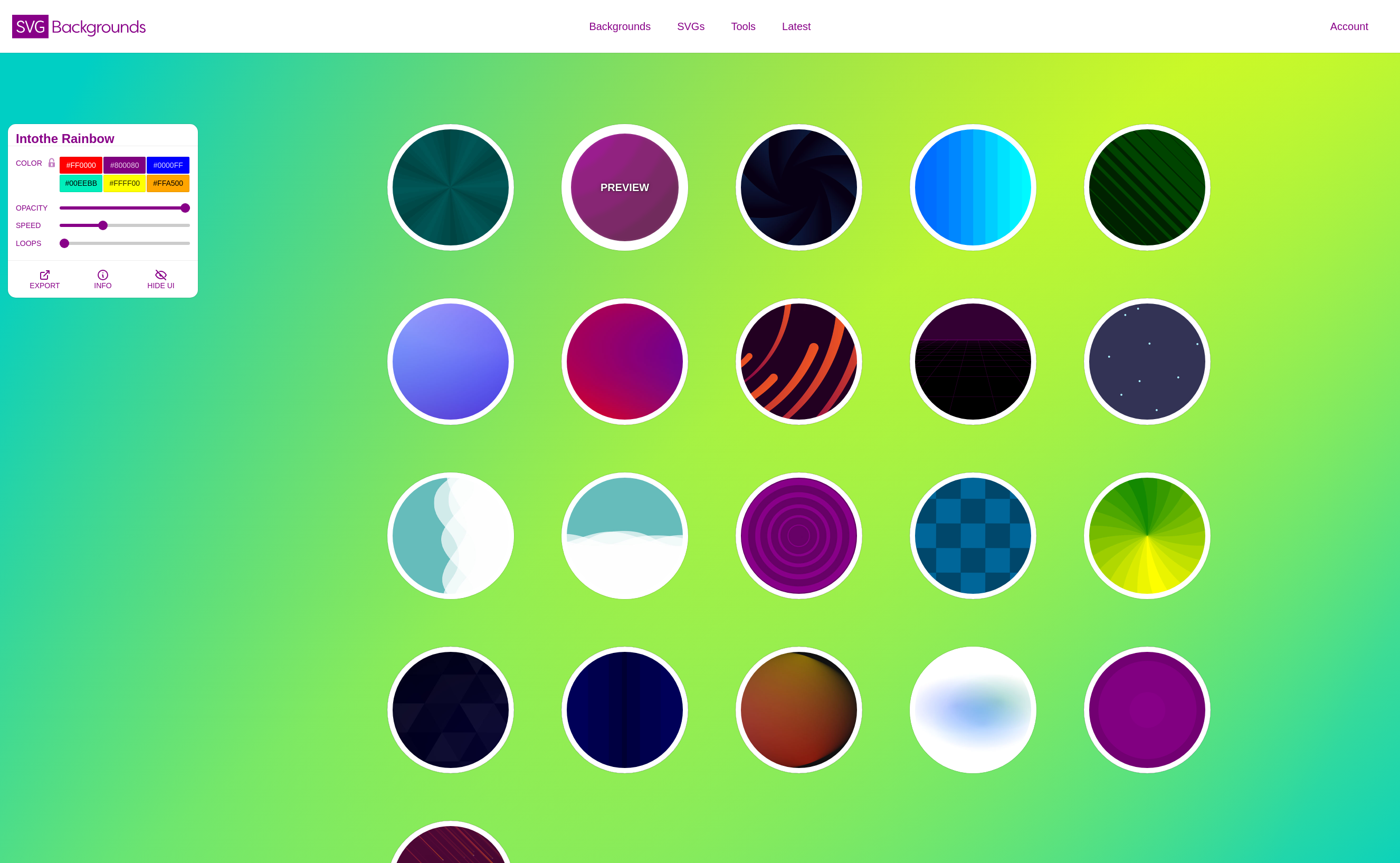
type input "0"
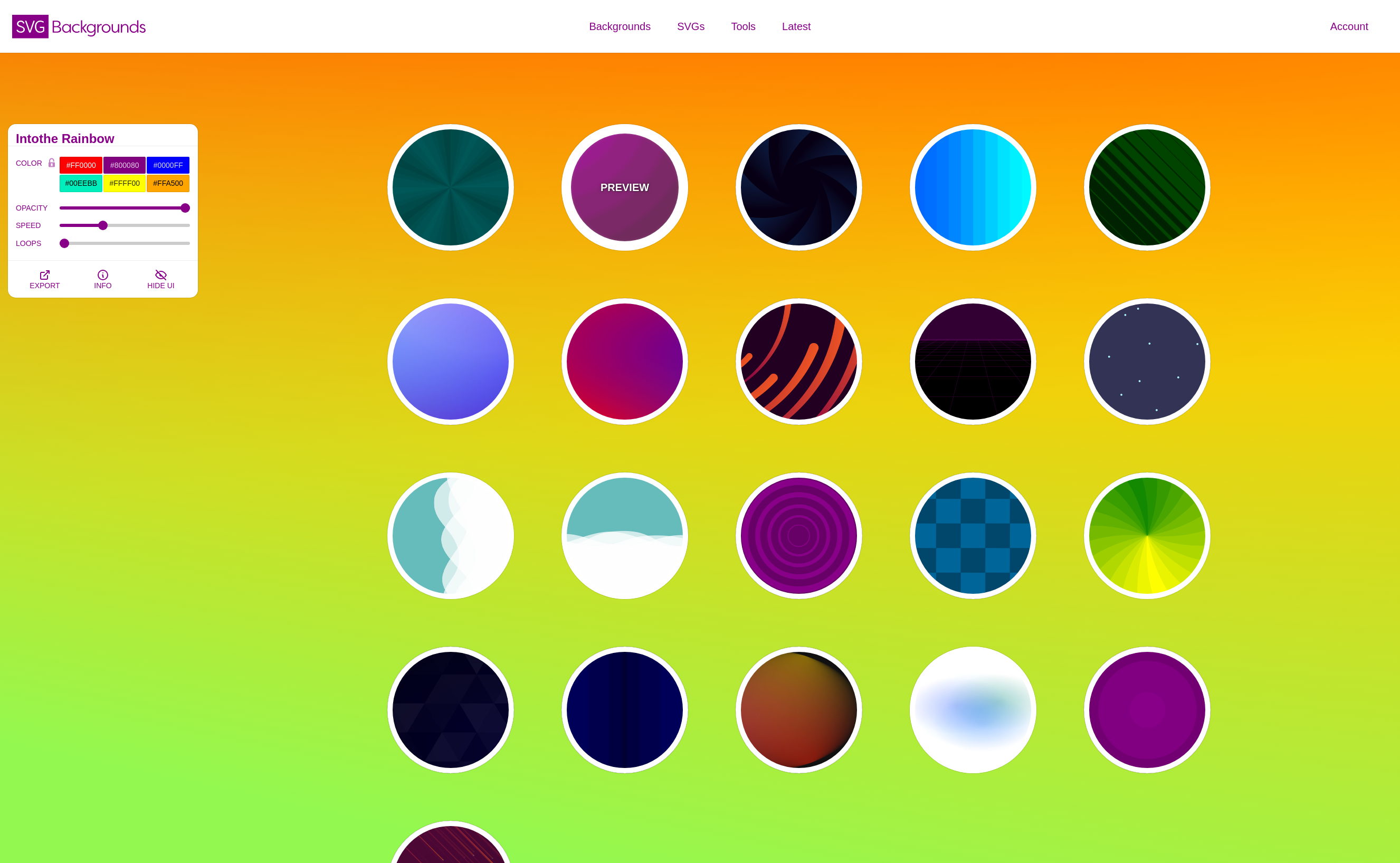
type input "0"
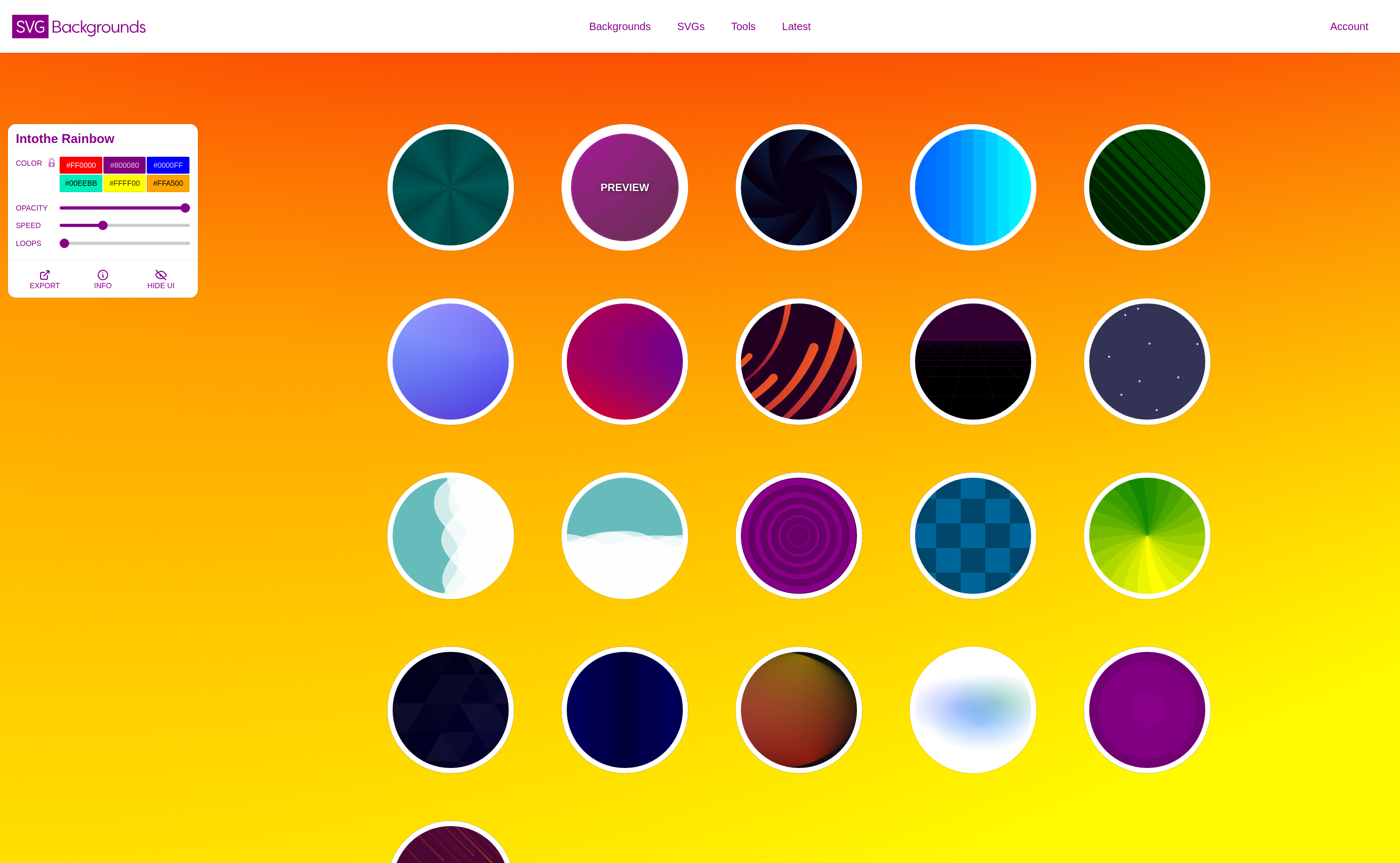
type input "5"
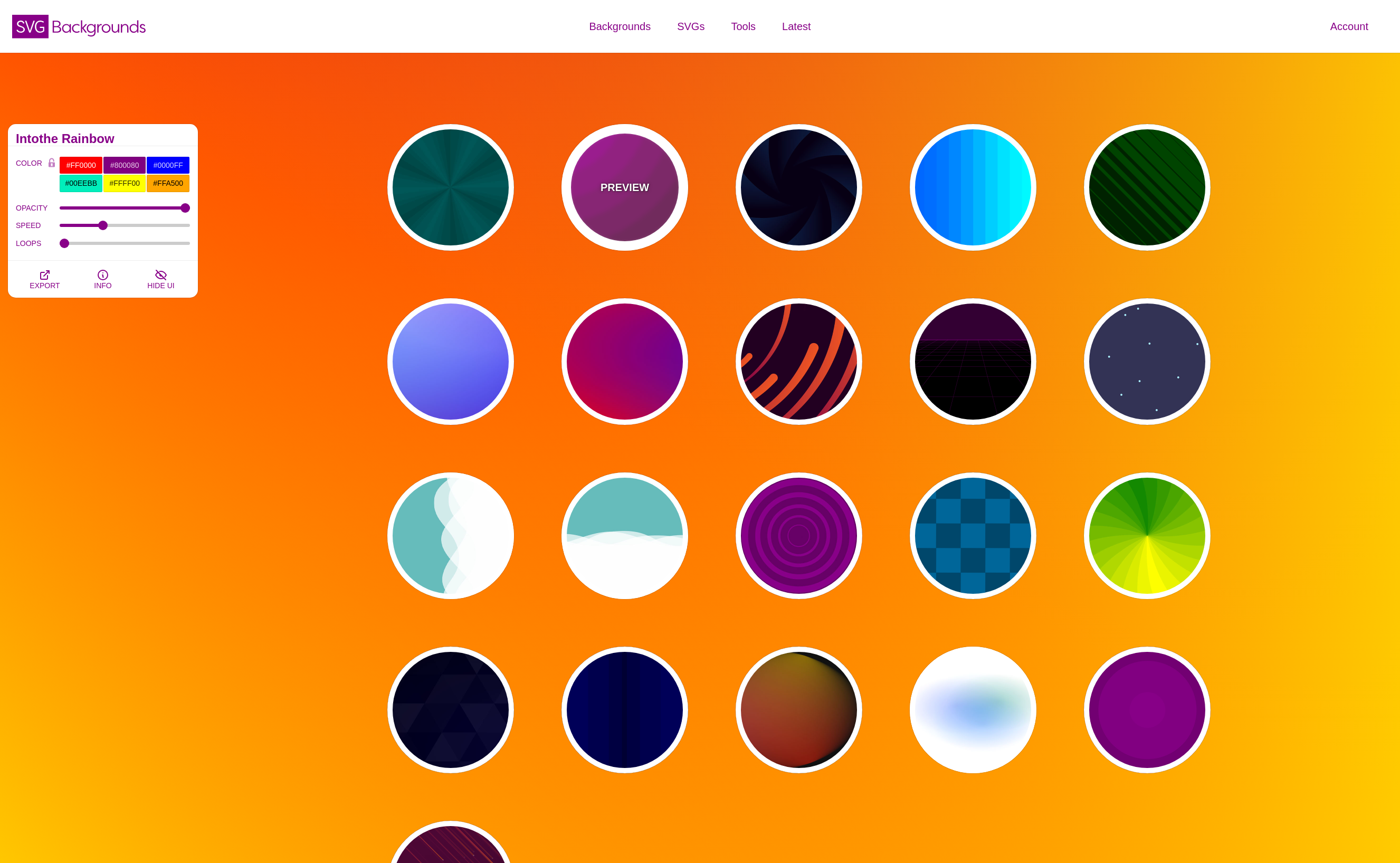
type input "0.2"
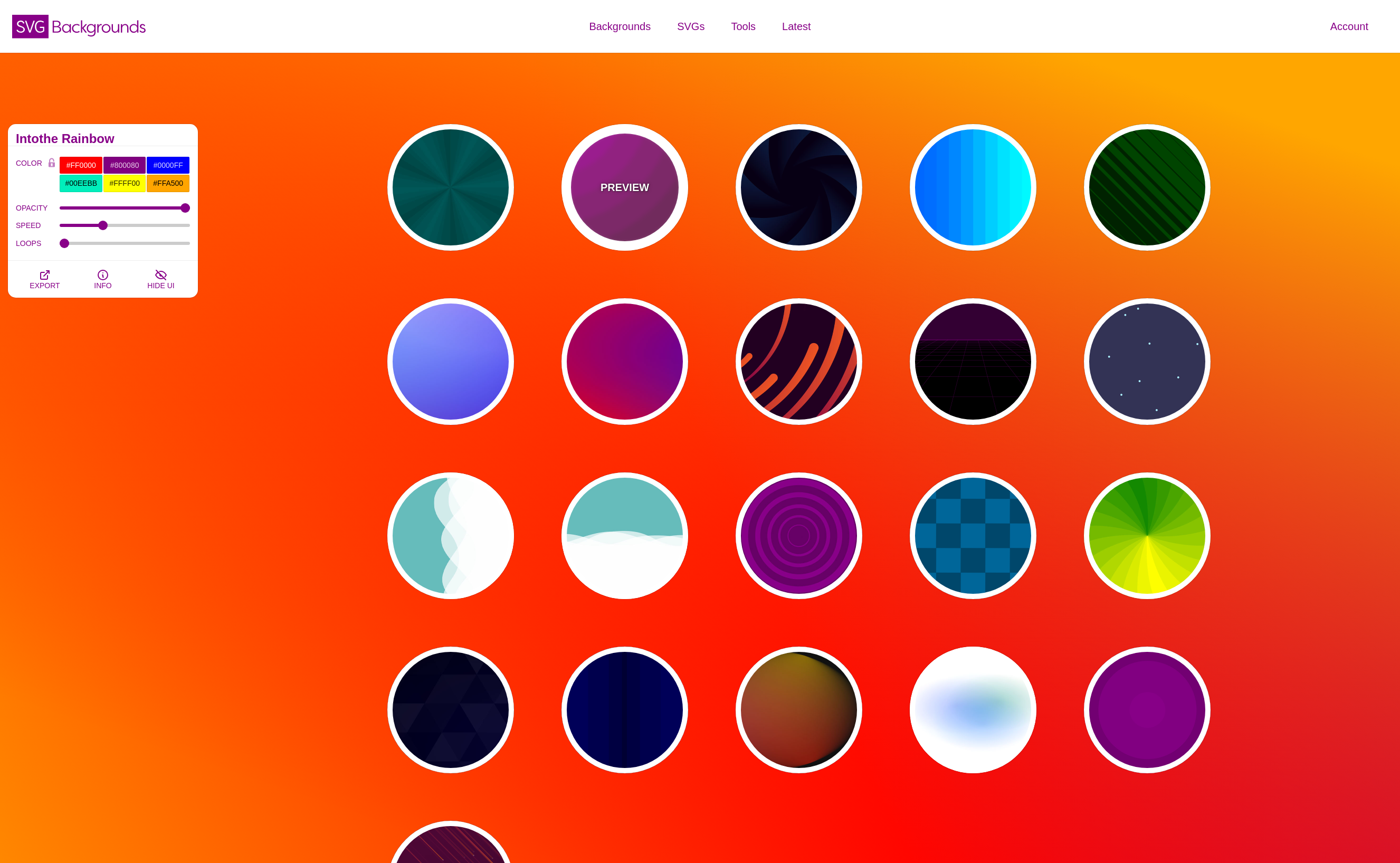
type input "0"
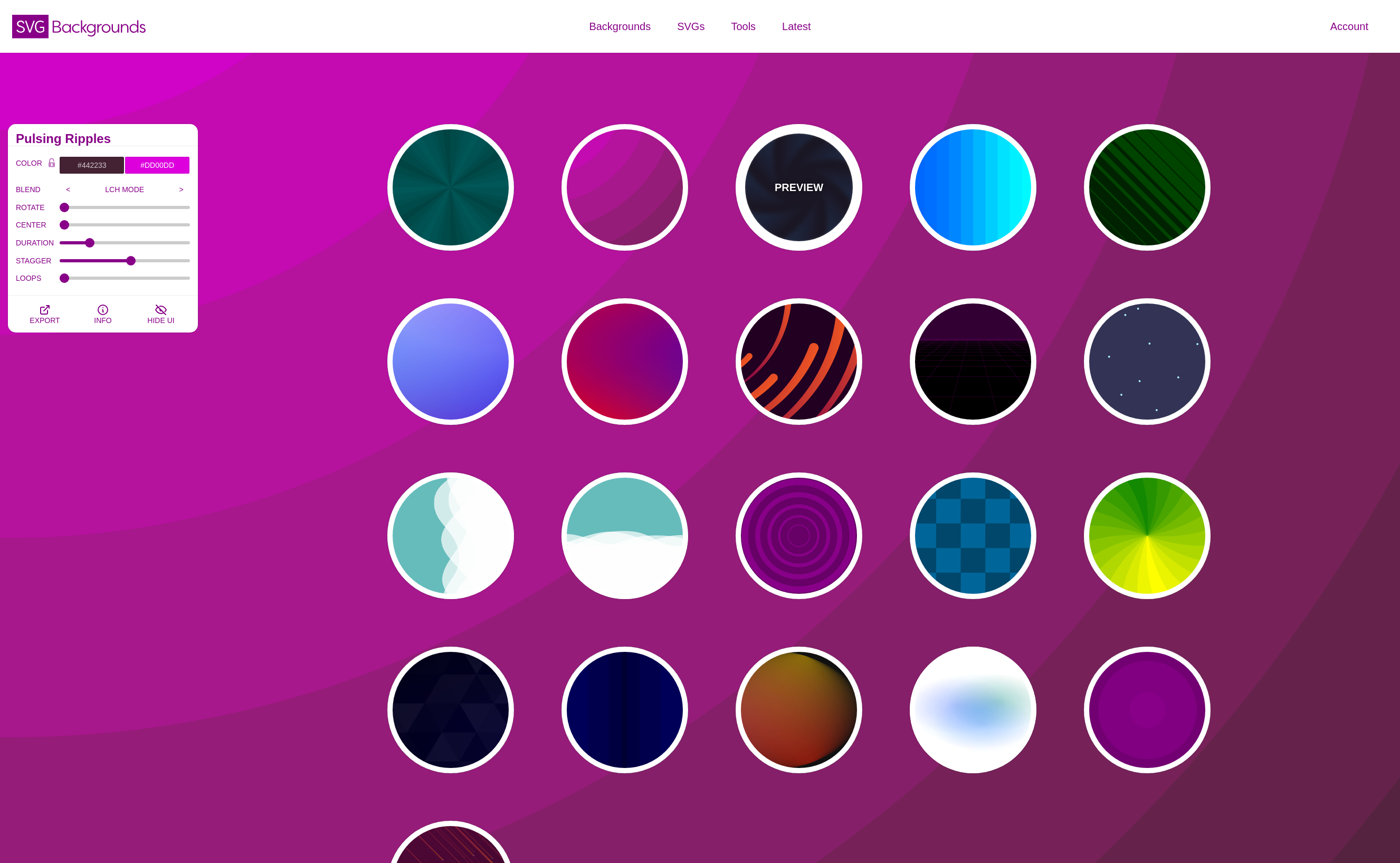
click at [798, 183] on p "PREVIEW" at bounding box center [798, 187] width 48 height 16
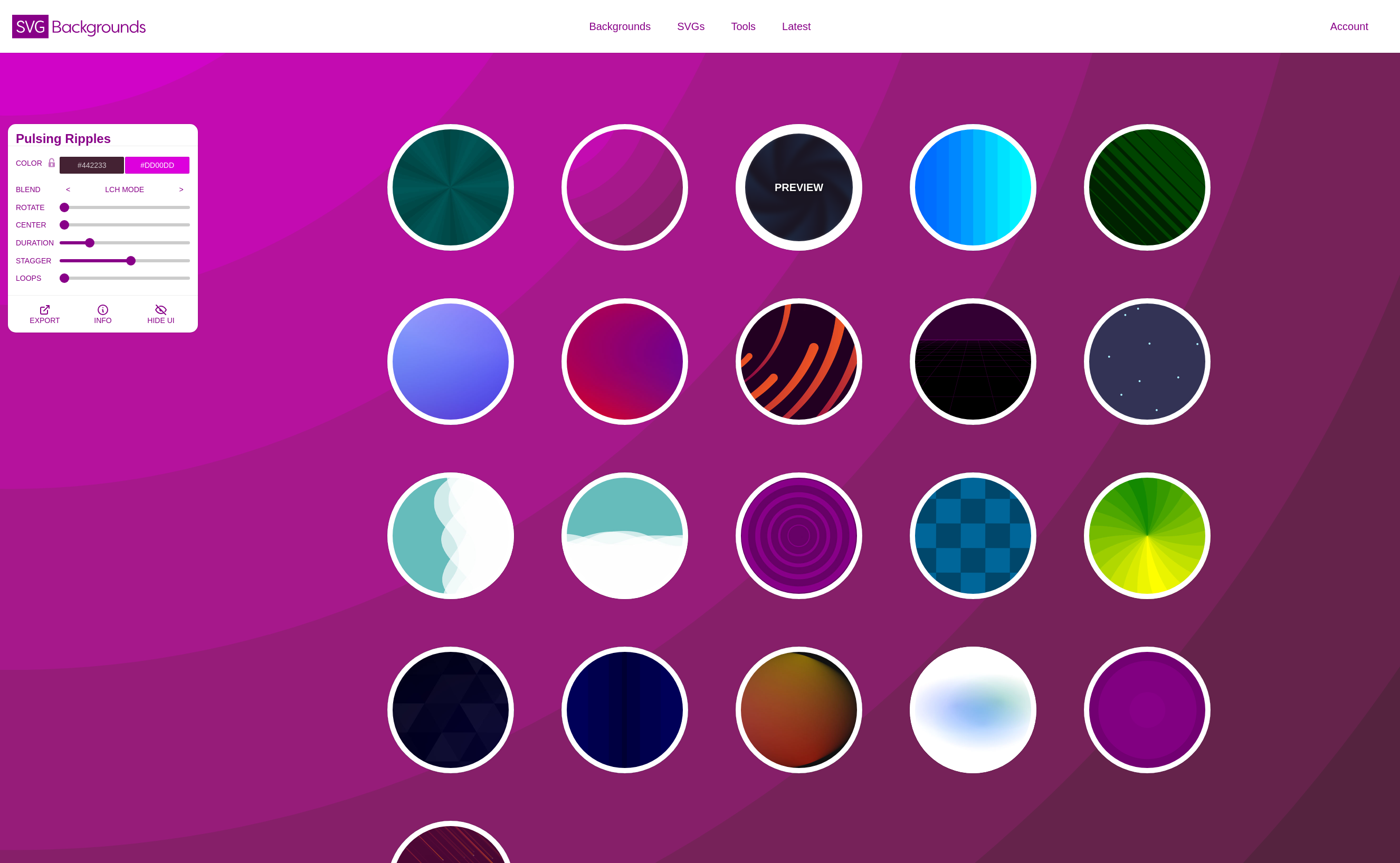
type input "#070014"
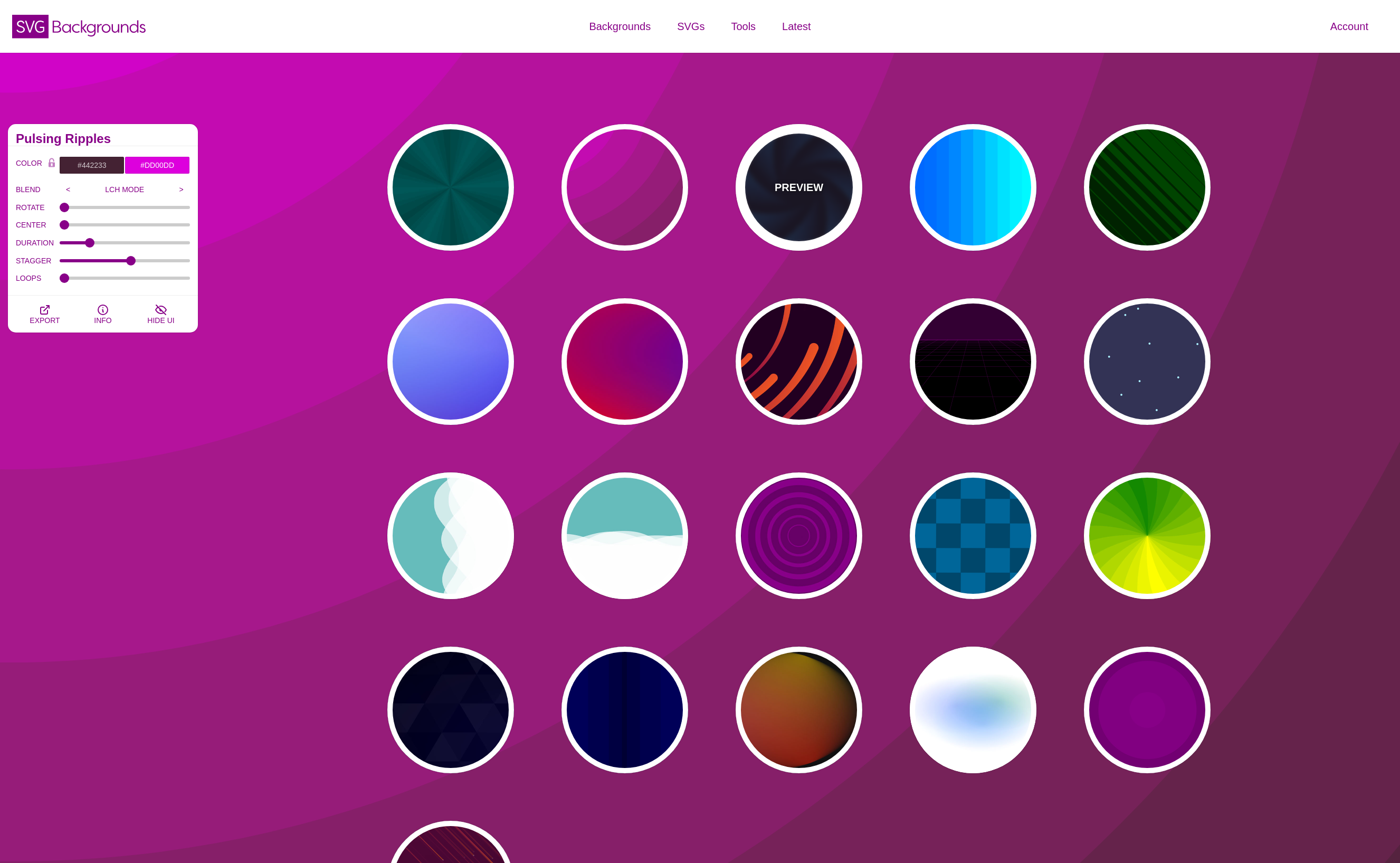
type input "#113366"
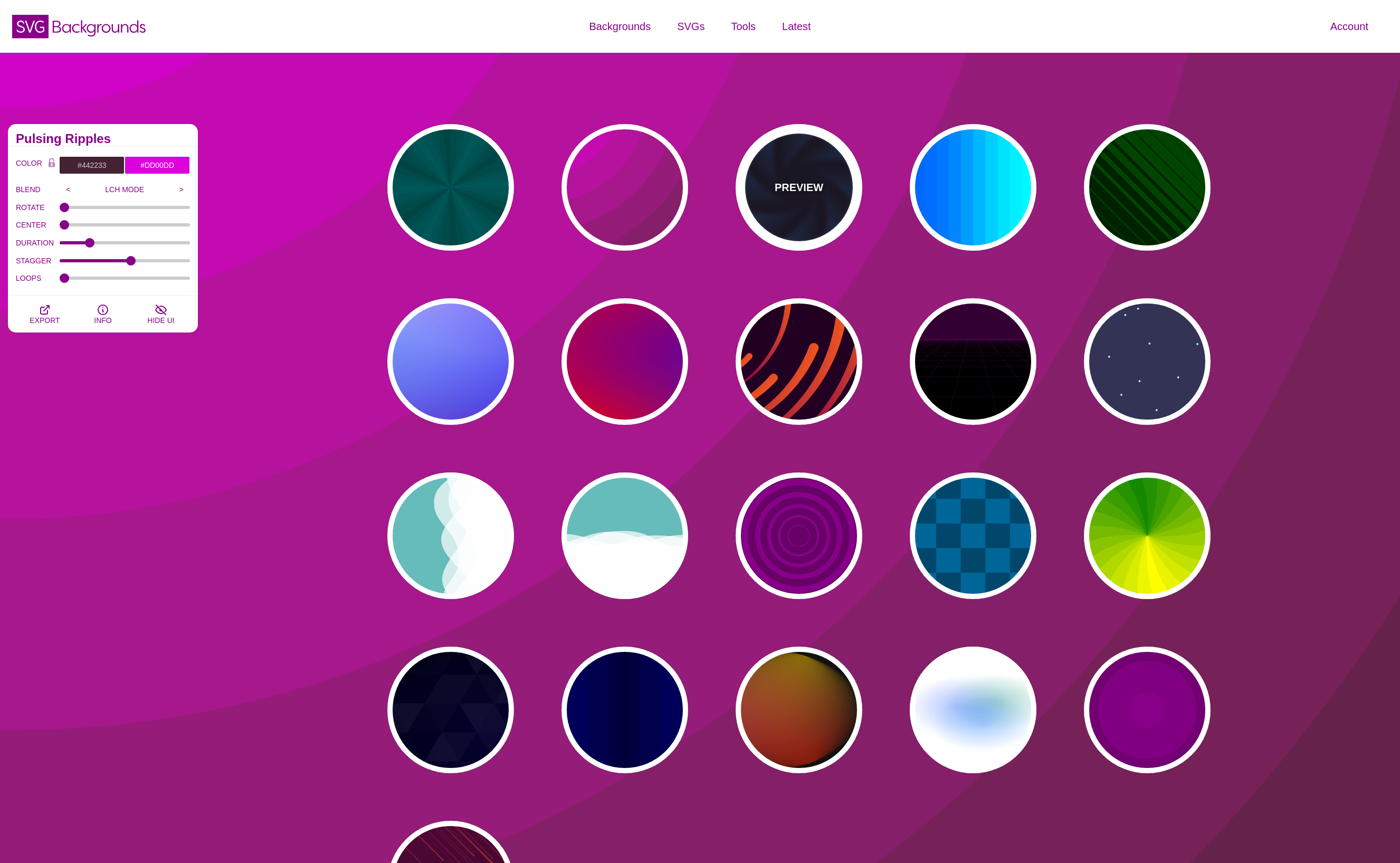
type input "#99FFFF"
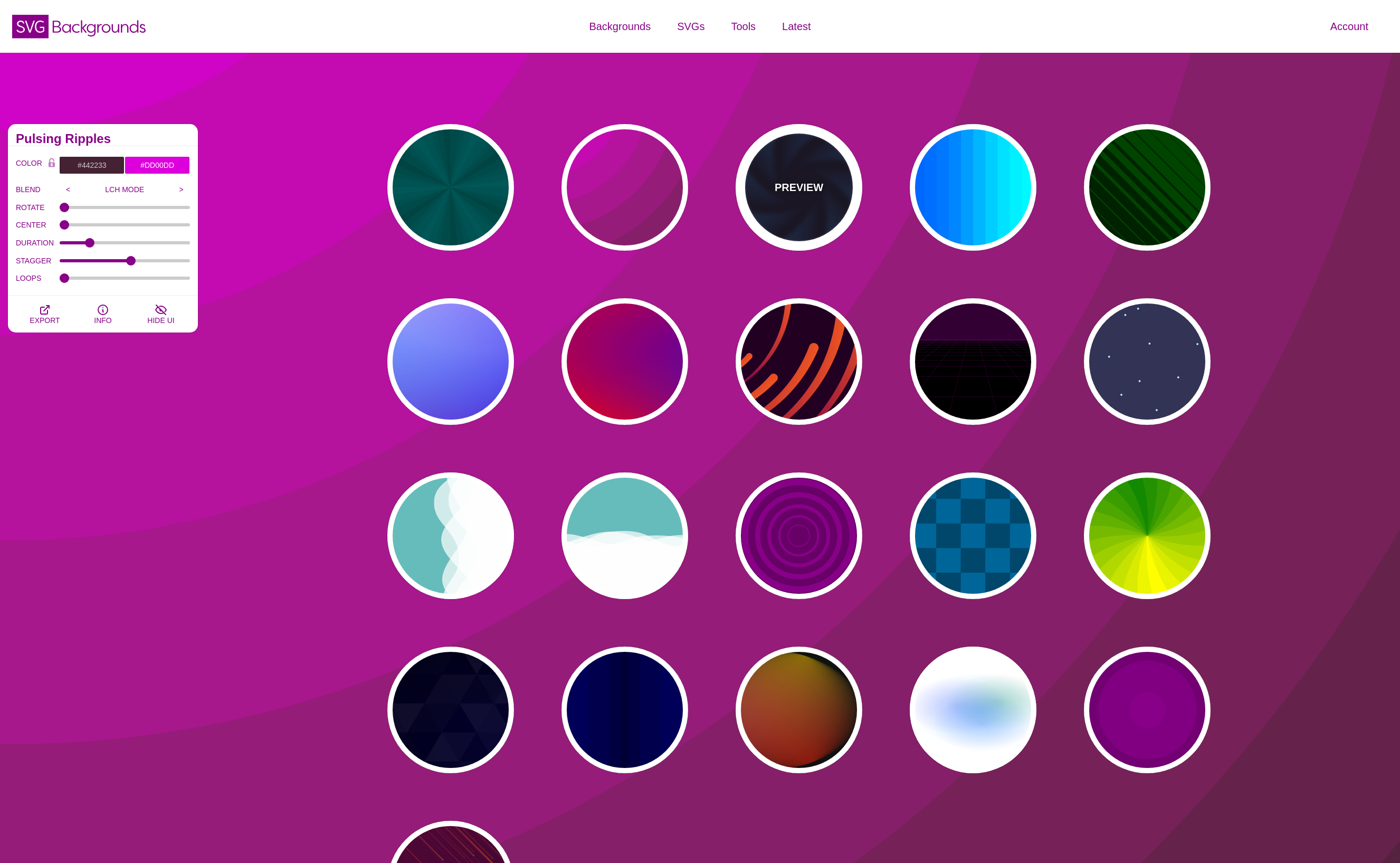
type input "1"
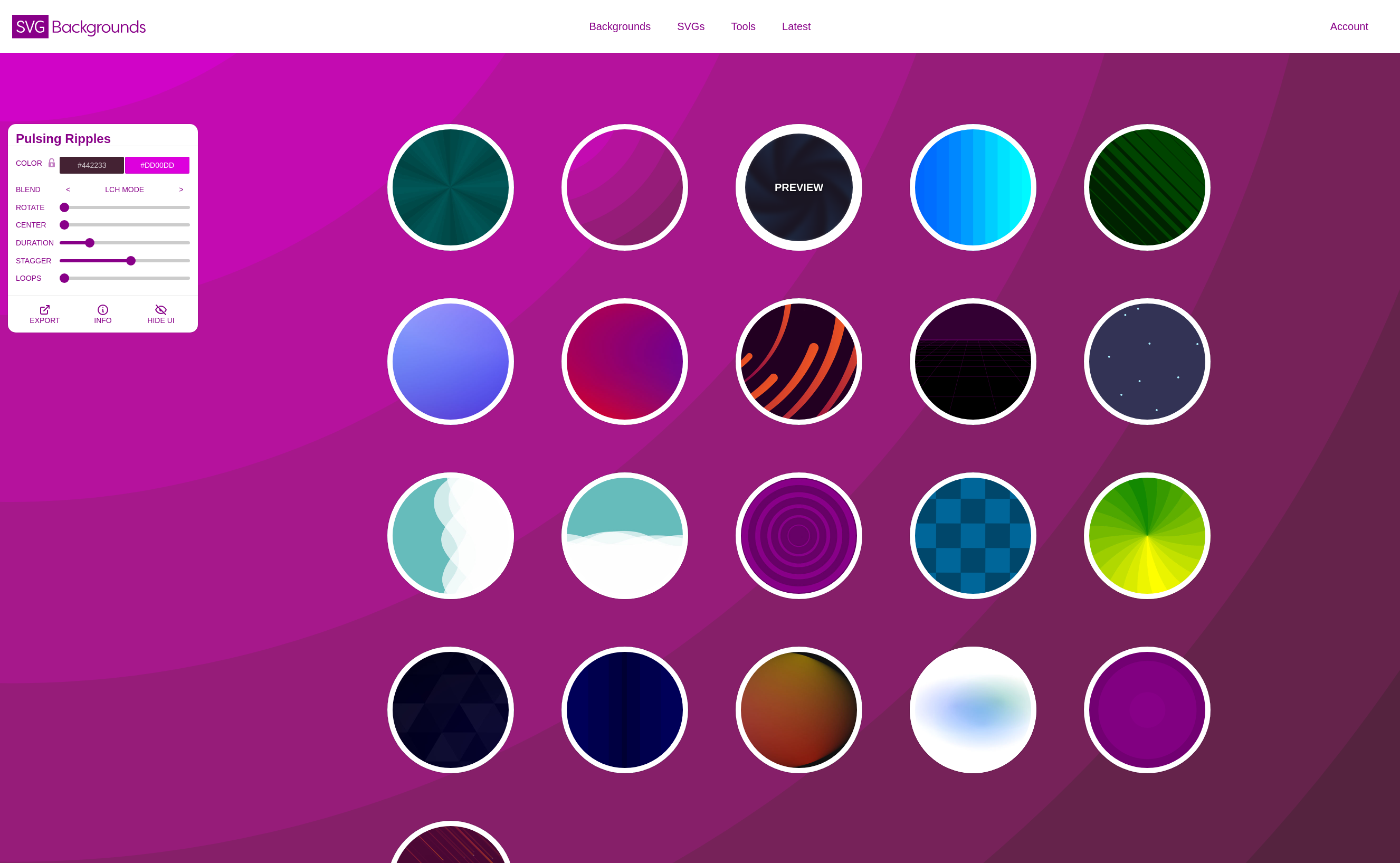
type input "1"
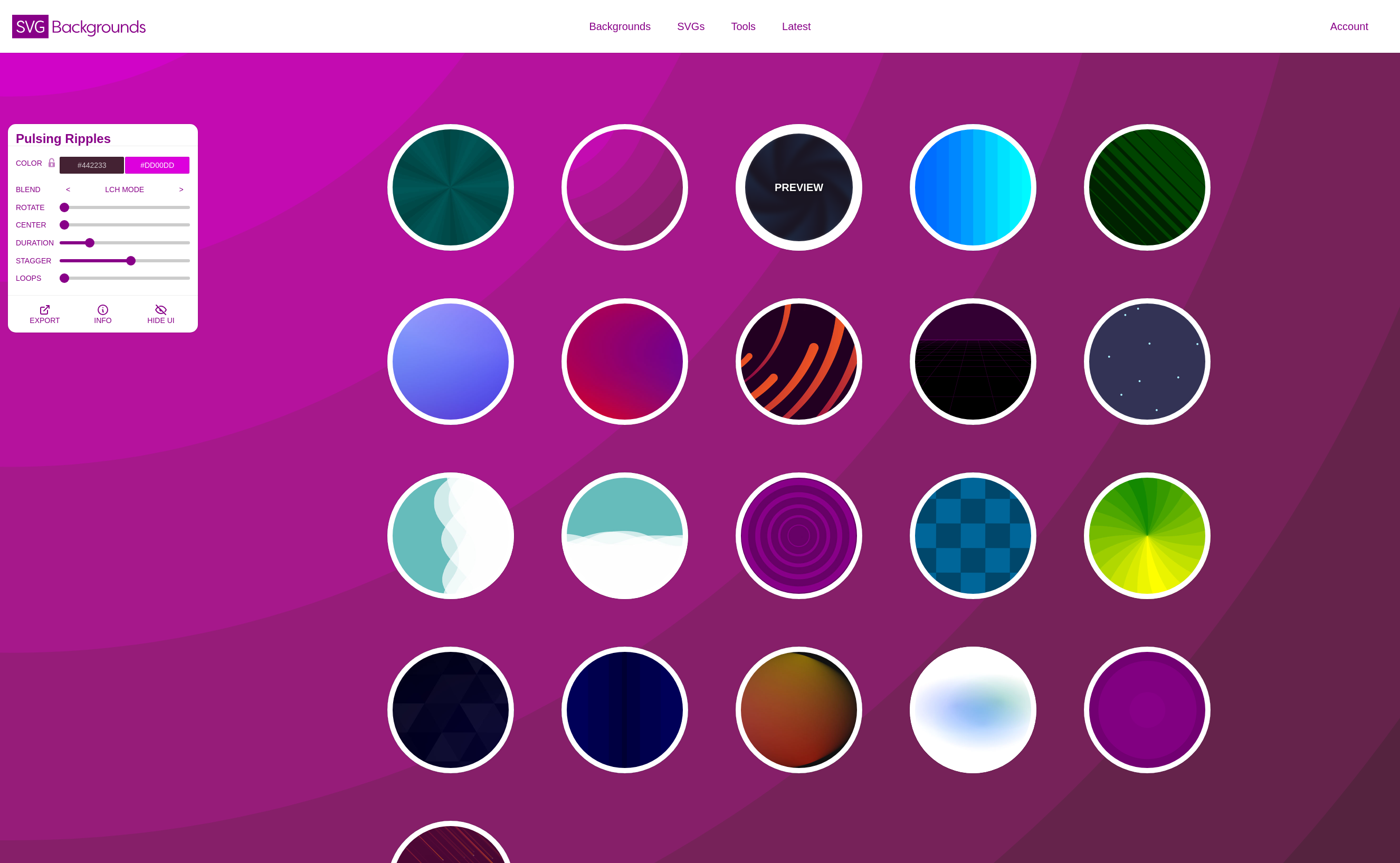
type input "12"
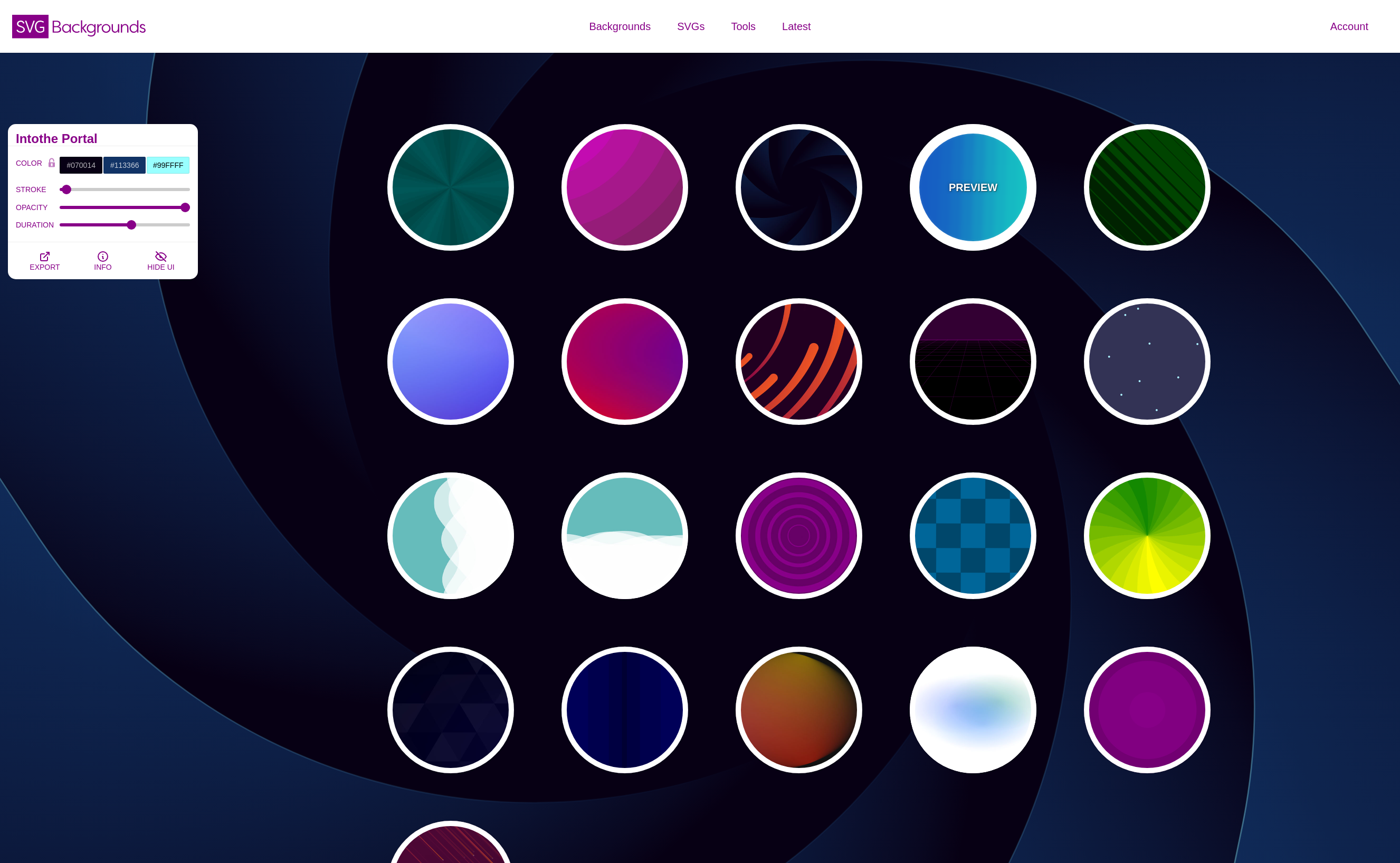
click at [988, 193] on p "PREVIEW" at bounding box center [973, 187] width 48 height 16
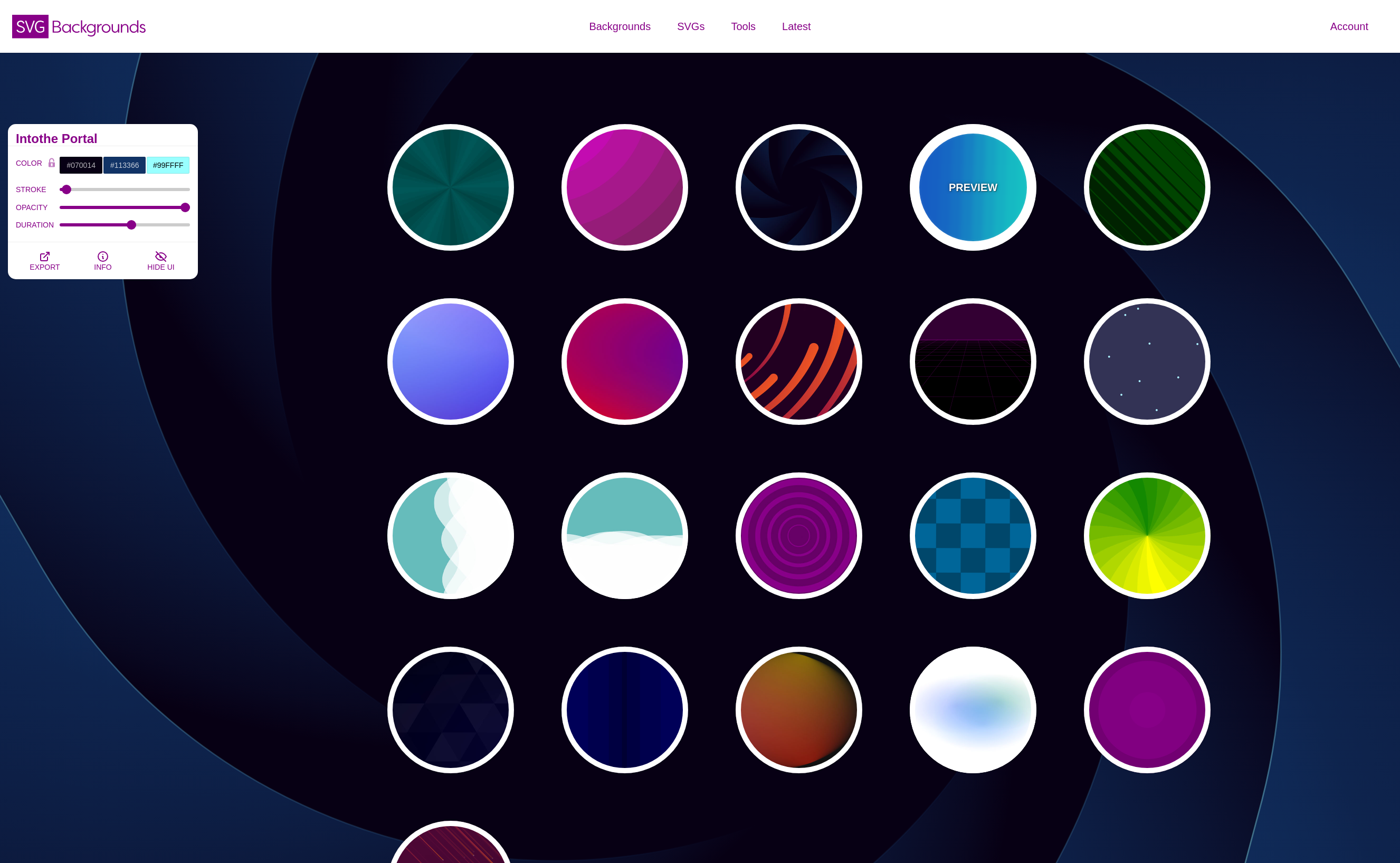
type input "#00FFFF"
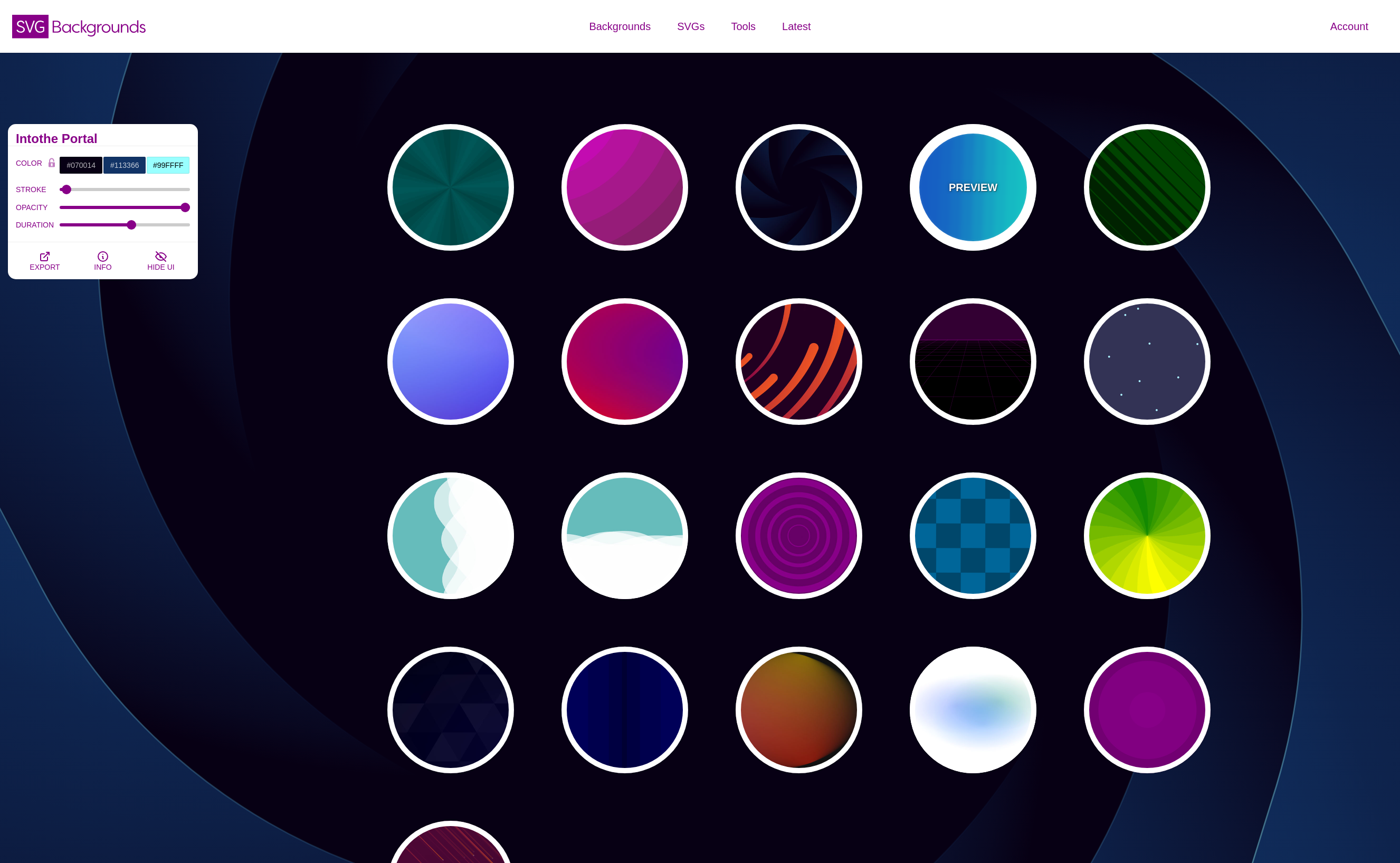
type input "#0066FF"
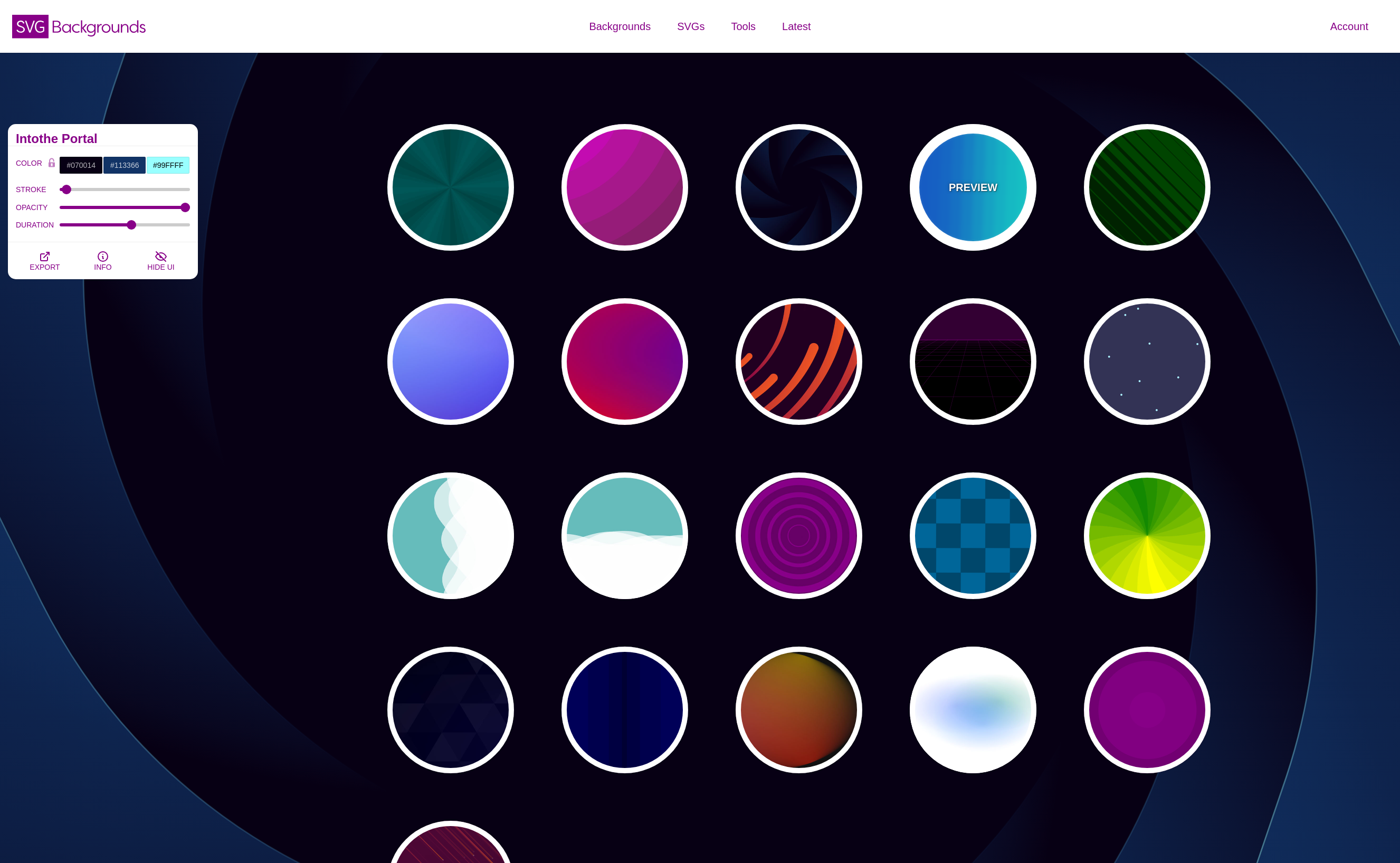
type input "0.25"
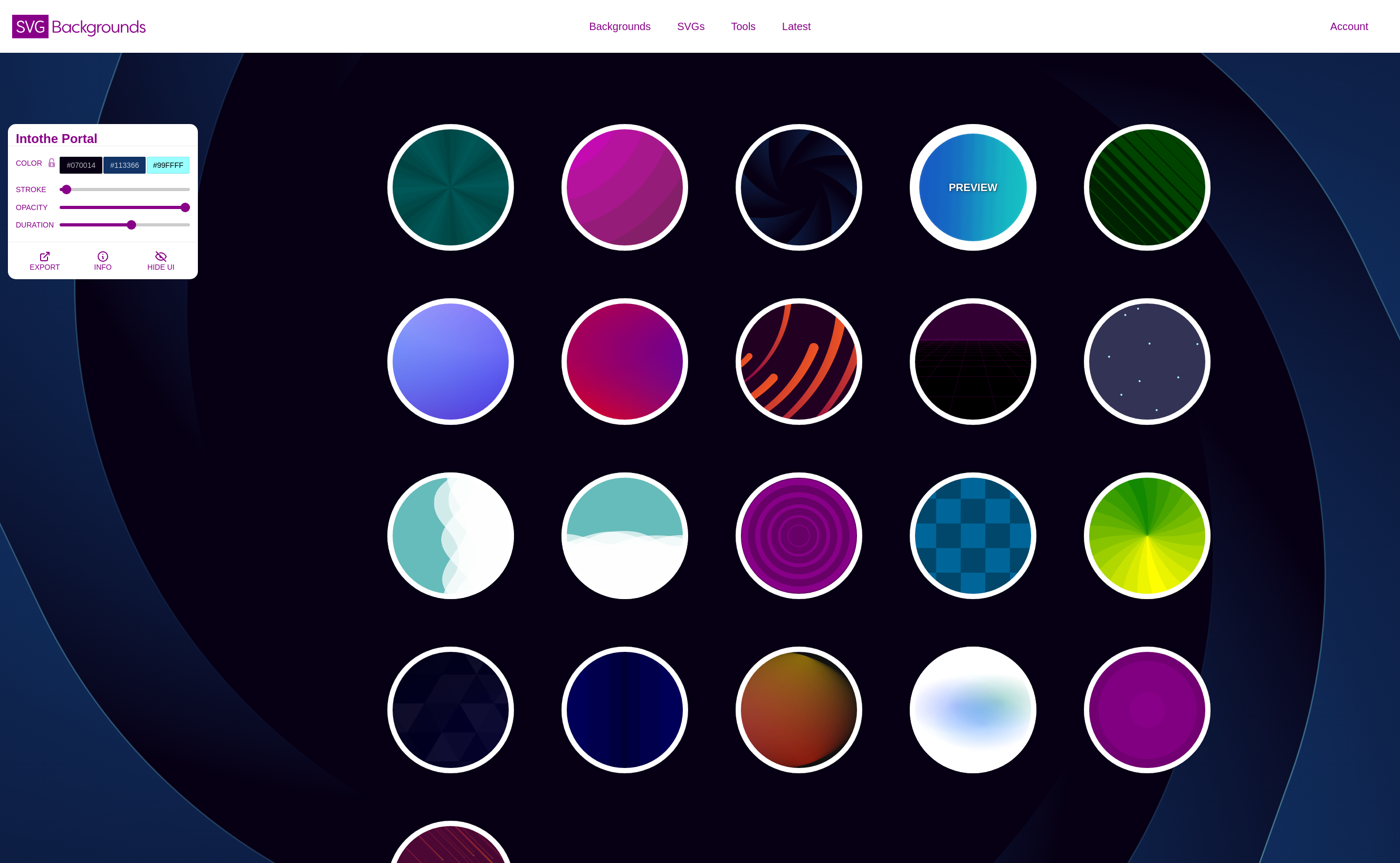
type input "12"
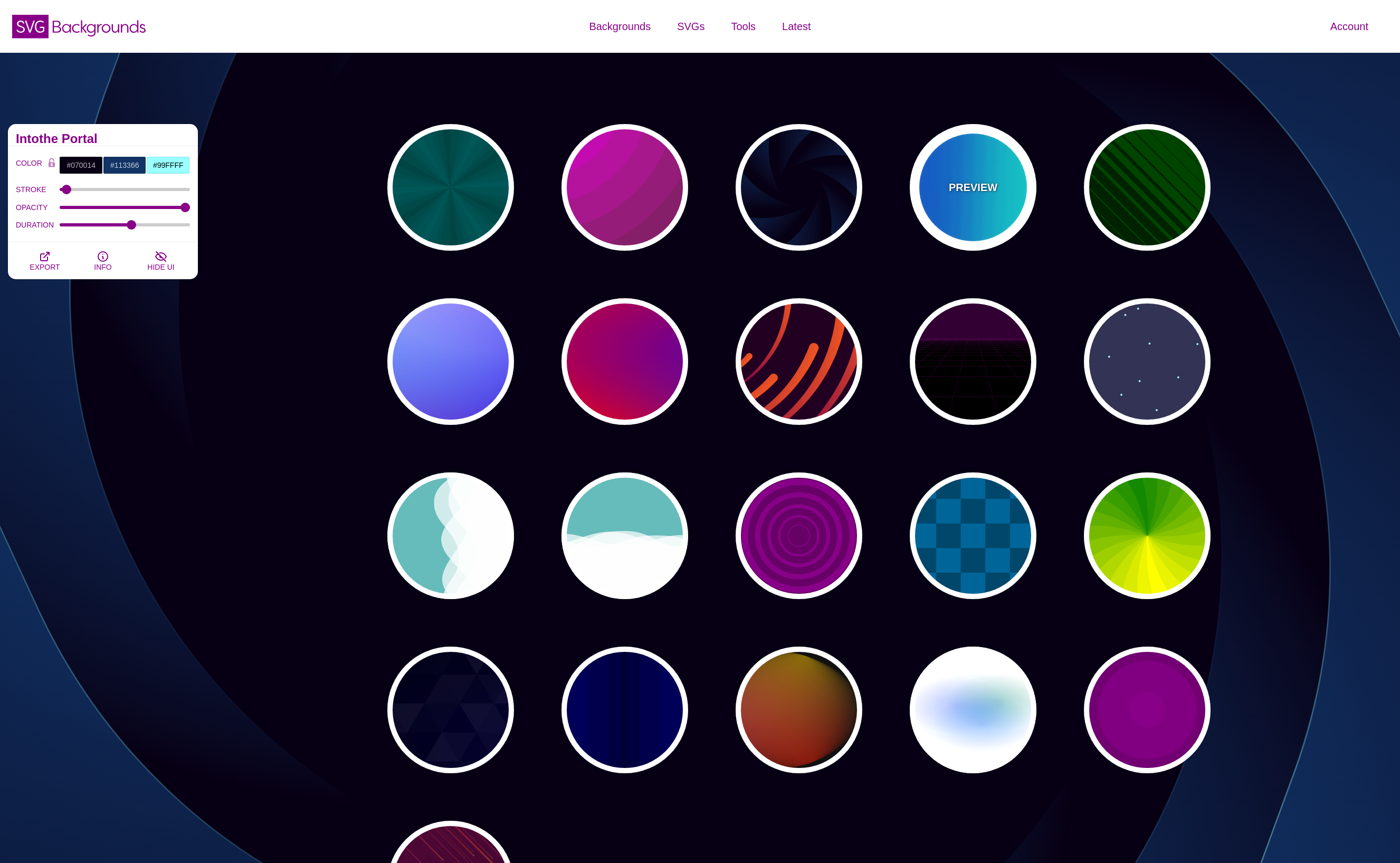
type input "999"
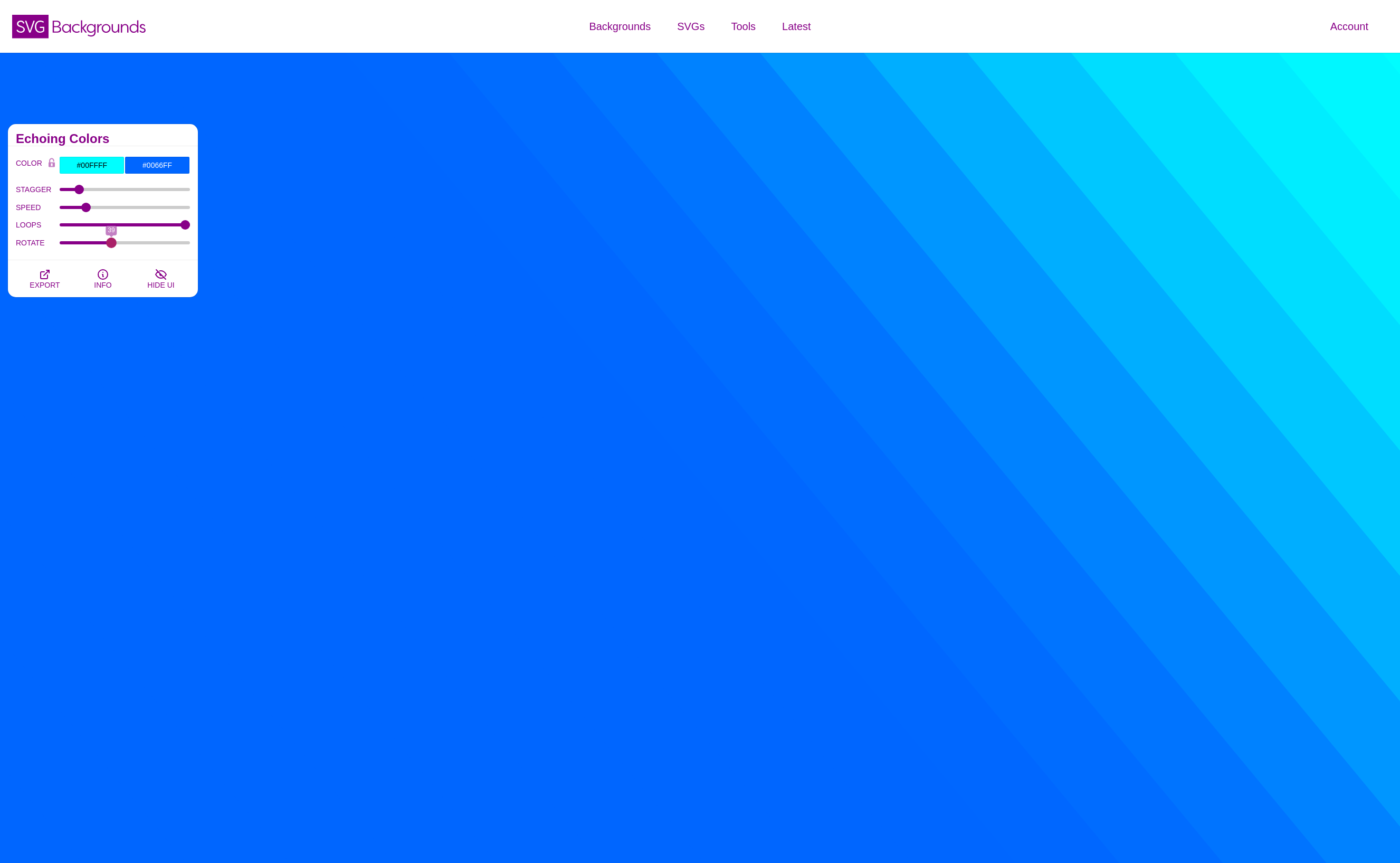
drag, startPoint x: 66, startPoint y: 242, endPoint x: 111, endPoint y: 244, distance: 45.0
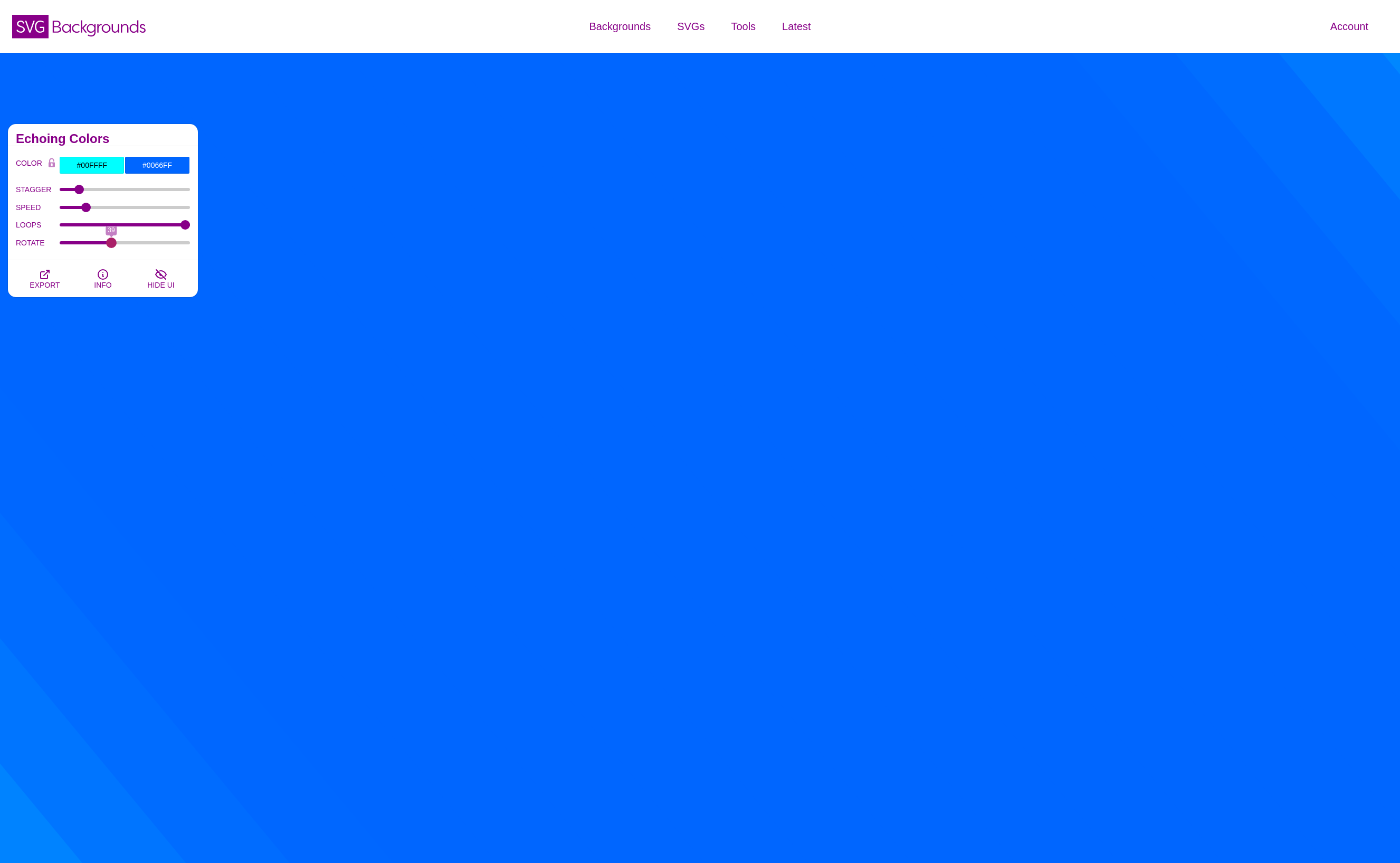
type input "39"
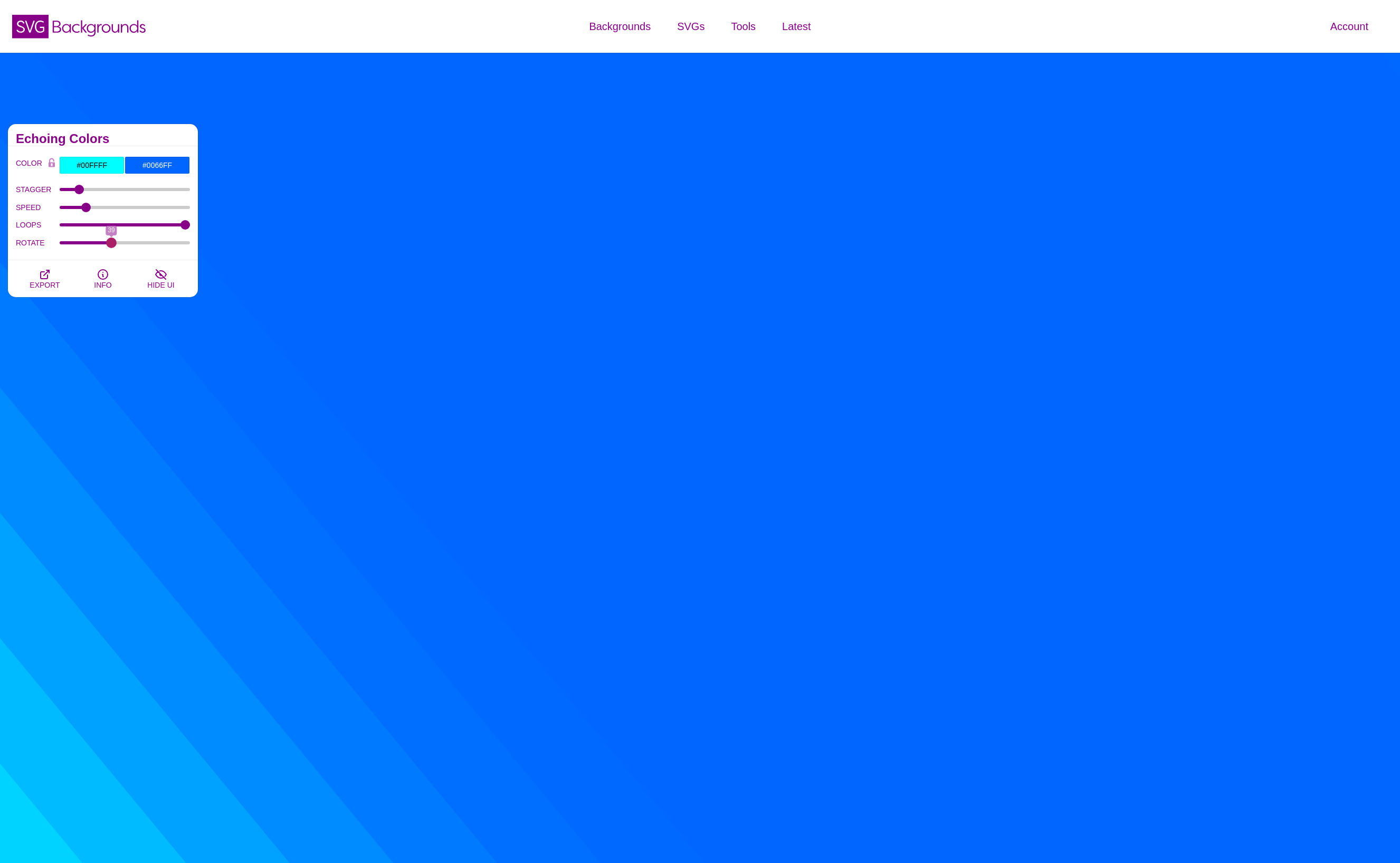
click at [111, 244] on input "ROTATE" at bounding box center [125, 242] width 131 height 4
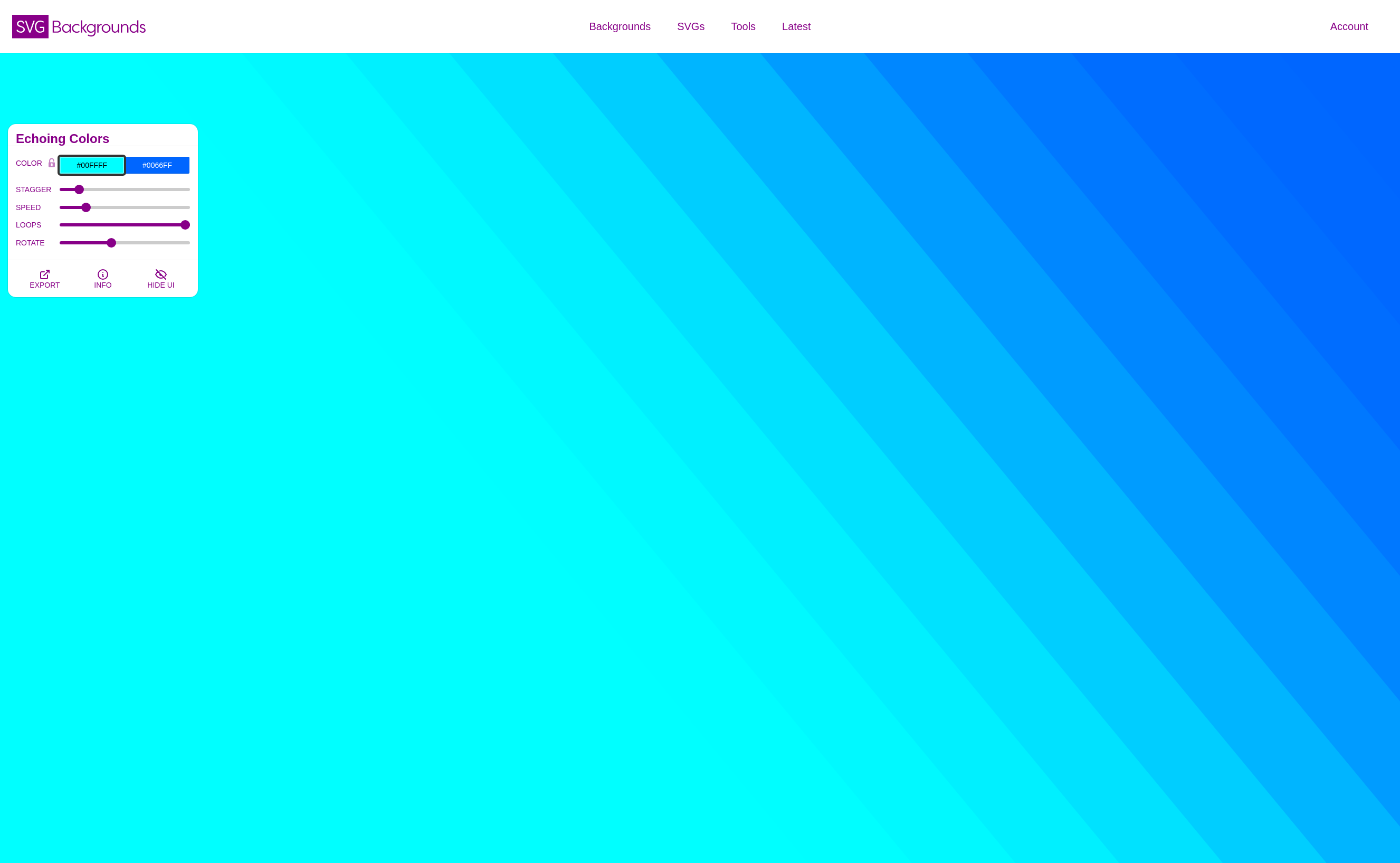
click at [92, 171] on input "#00FFFF" at bounding box center [91, 165] width 65 height 18
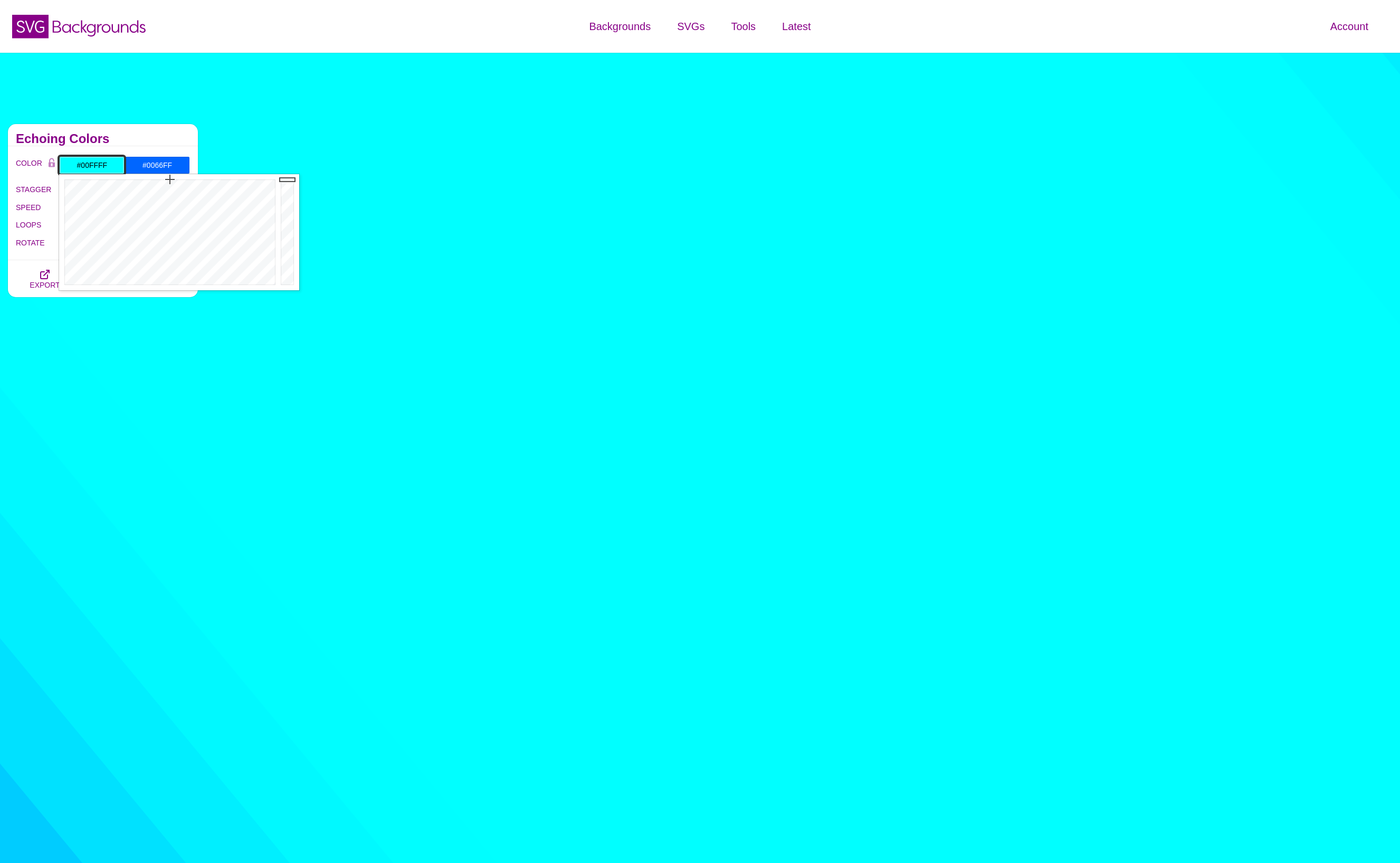
click at [91, 164] on input "#00FFFF" at bounding box center [91, 165] width 65 height 18
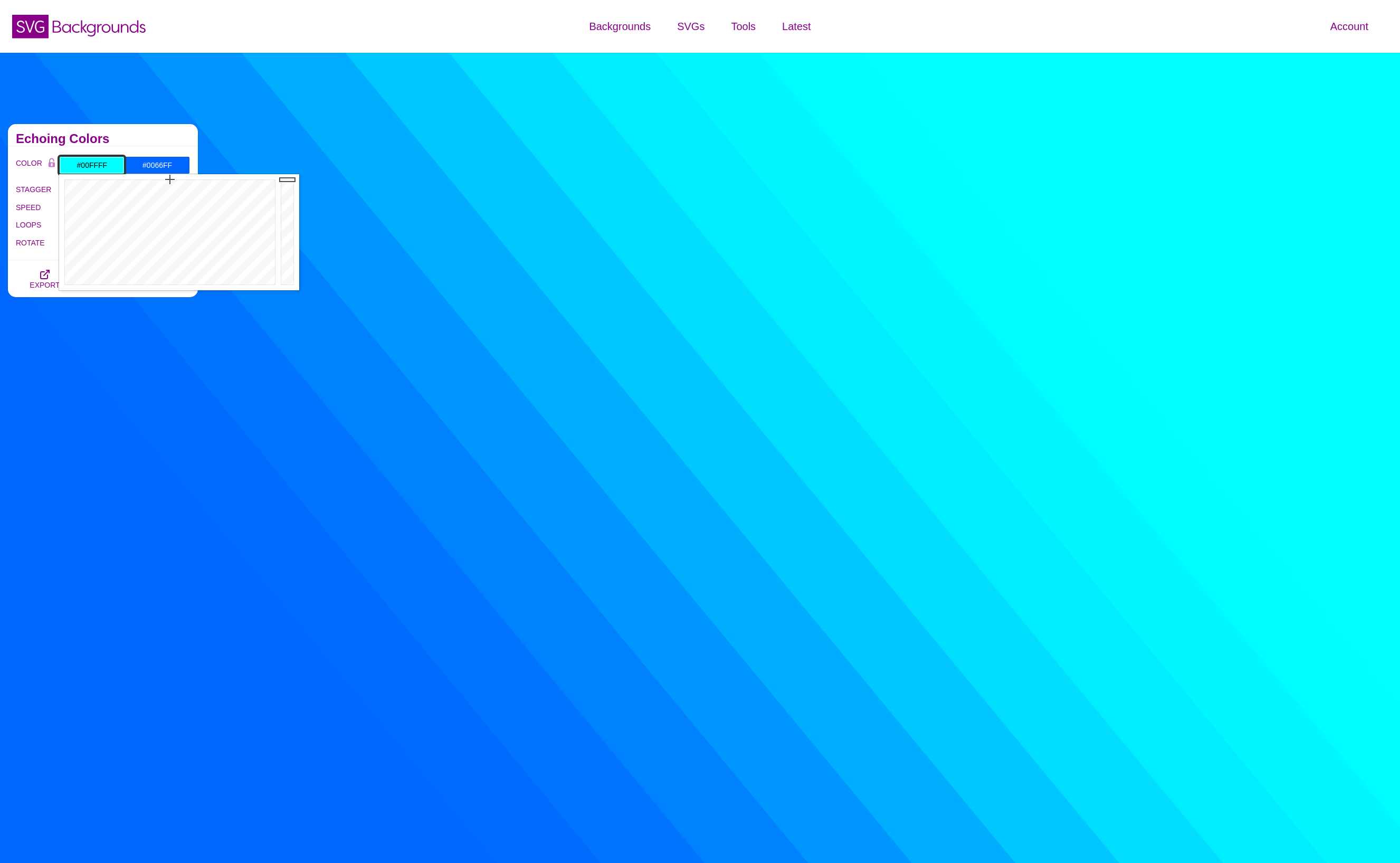
click at [91, 164] on input "#00FFFF" at bounding box center [91, 165] width 65 height 18
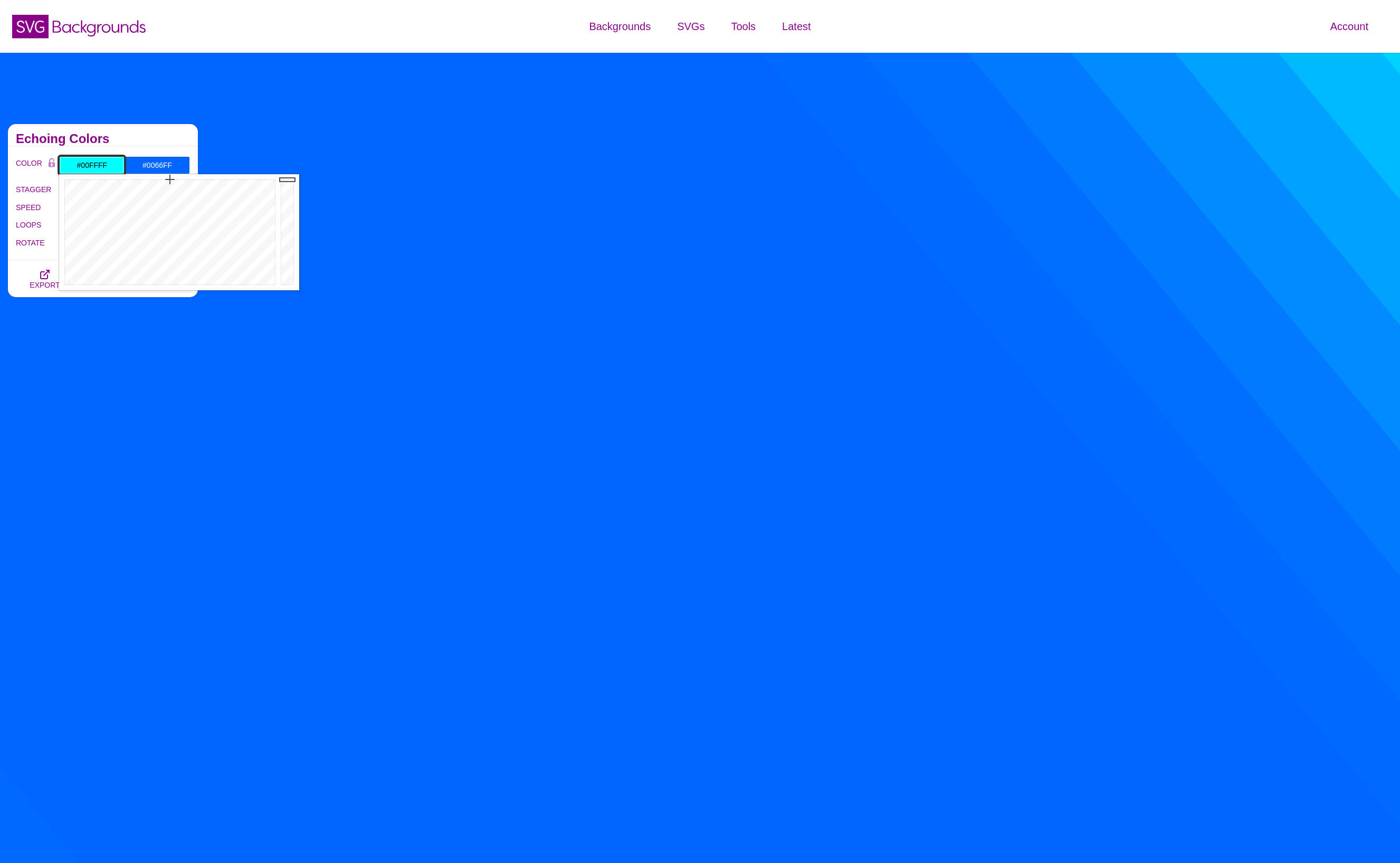
click at [91, 164] on input "#00FFFF" at bounding box center [91, 165] width 65 height 18
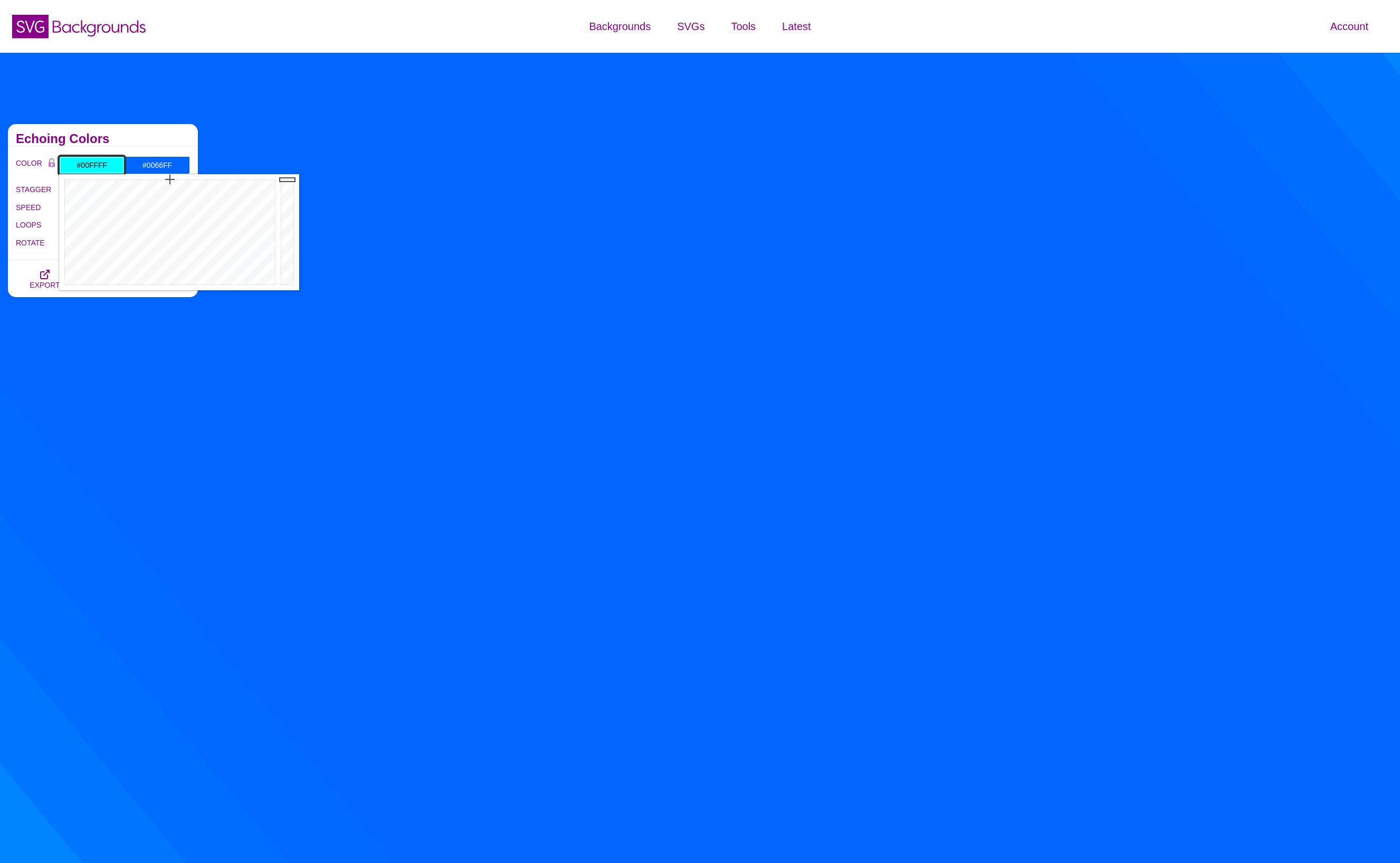
paste input "background-color: #E3E3E3; background-image: url("data:image/svg+xml,%3Csvg xml…"
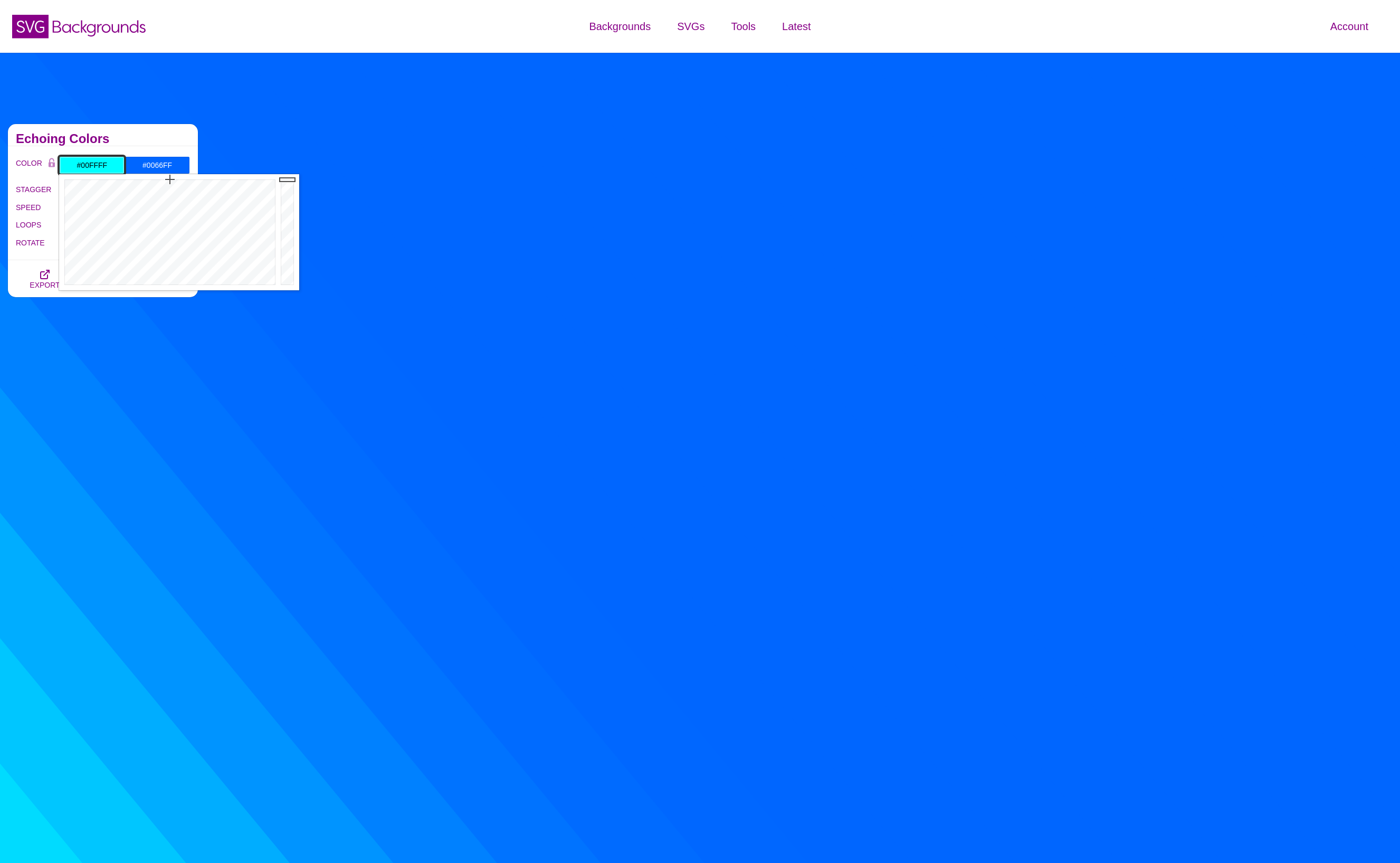
type input "background-color: #E3E3E3; background-image: url("data:image/svg+xml,%3Csvg xml…"
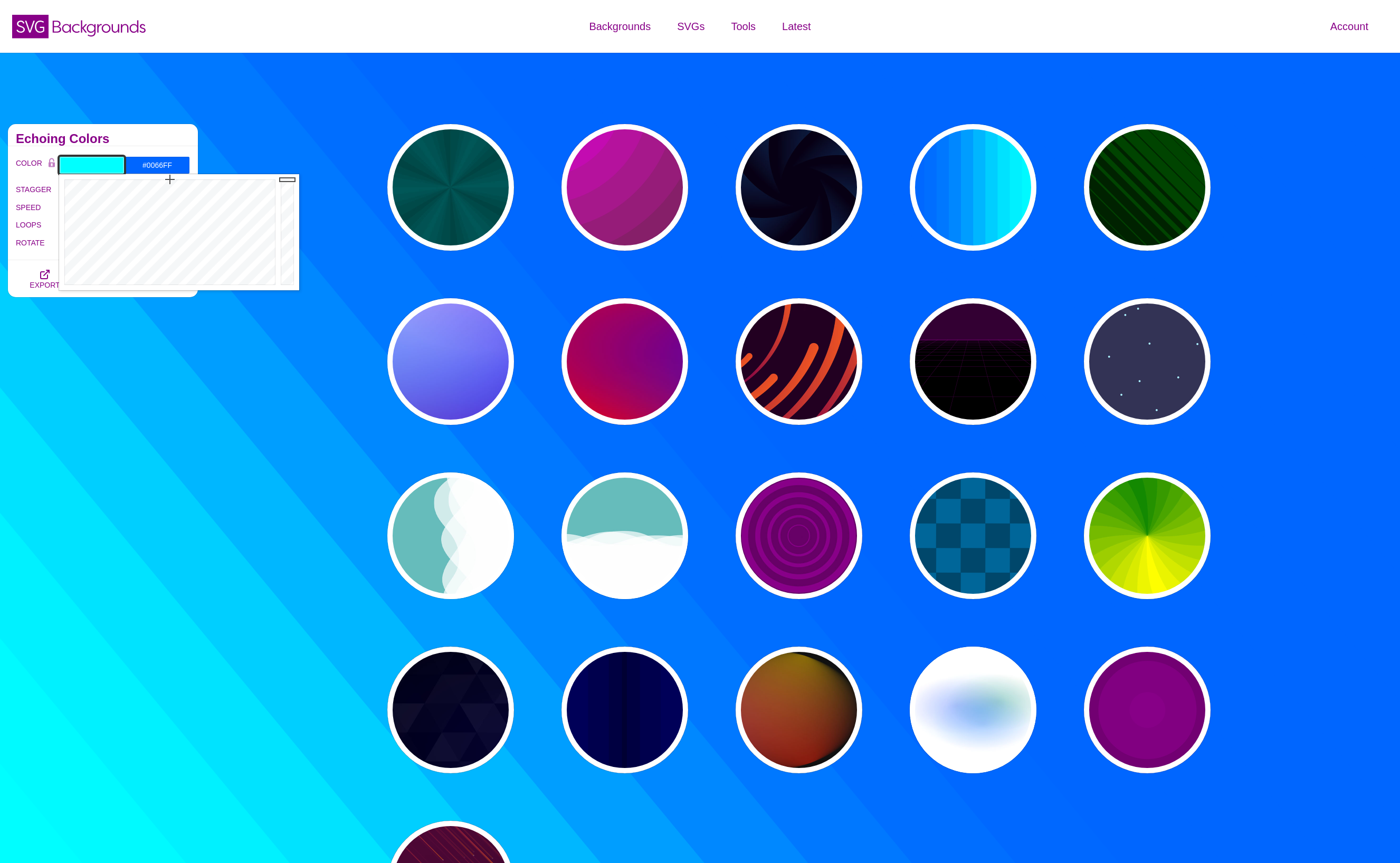
paste input "#e3e3e3"
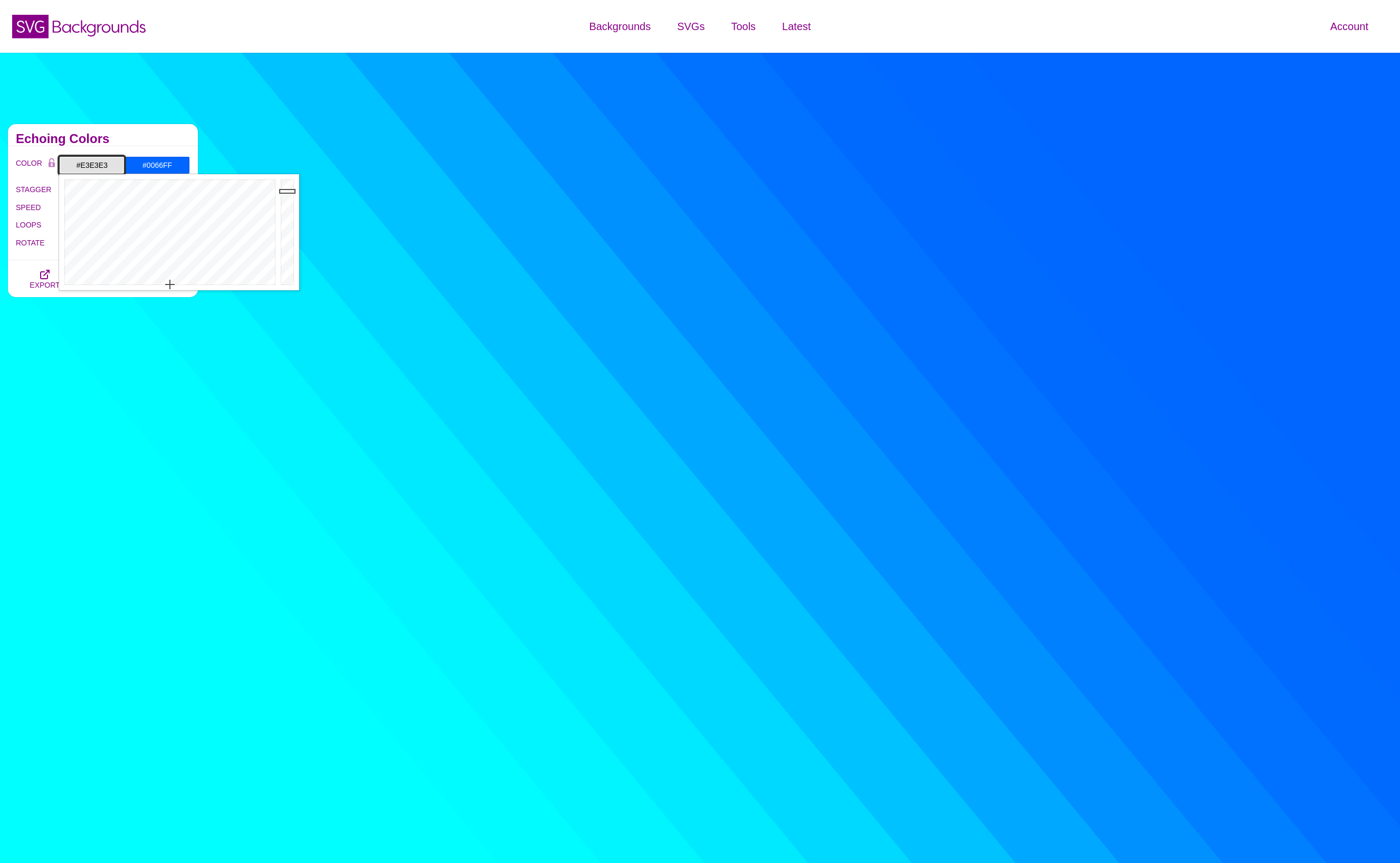
type input "#E3E3E3"
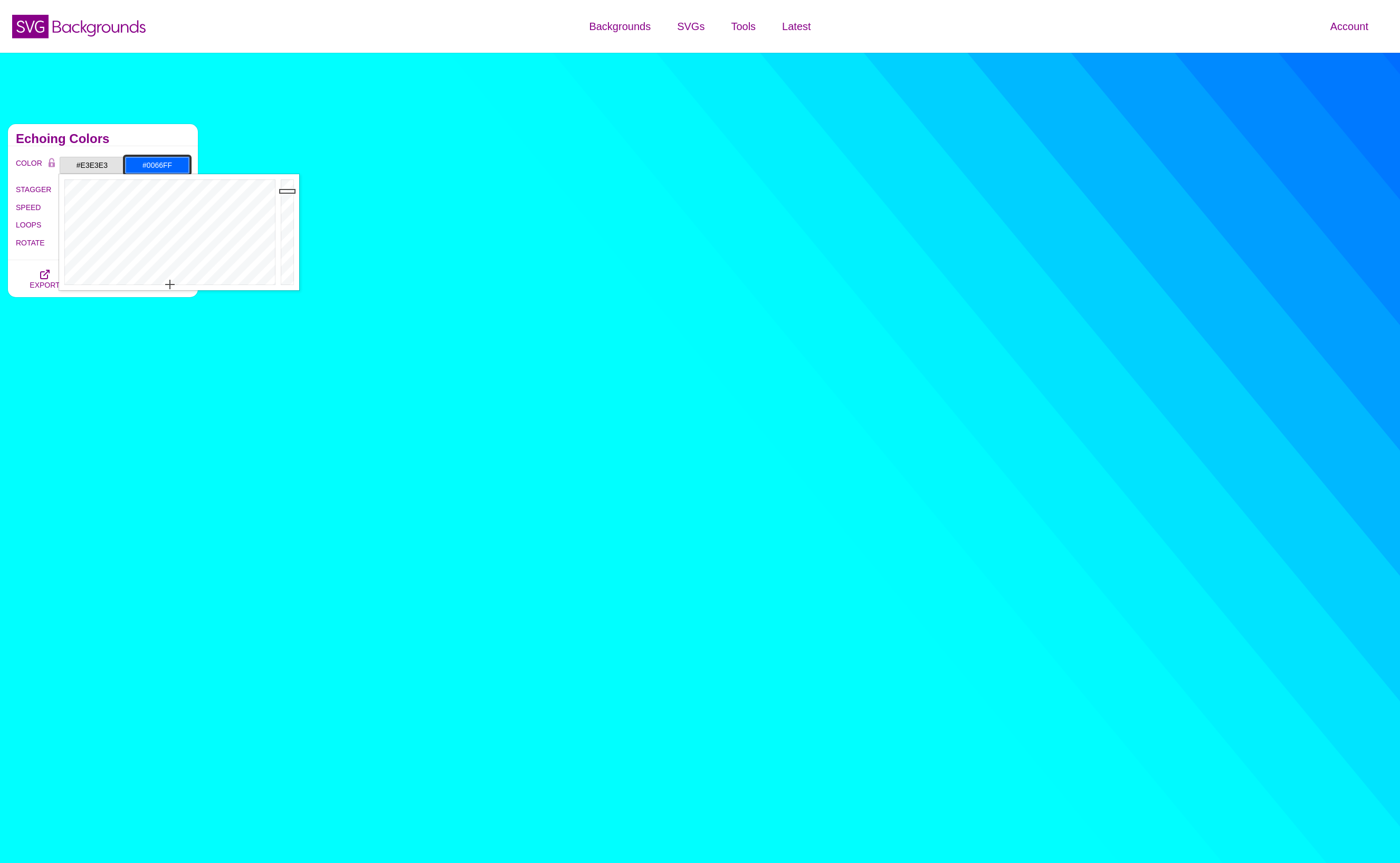
click at [159, 169] on input "#0066FF" at bounding box center [157, 165] width 65 height 18
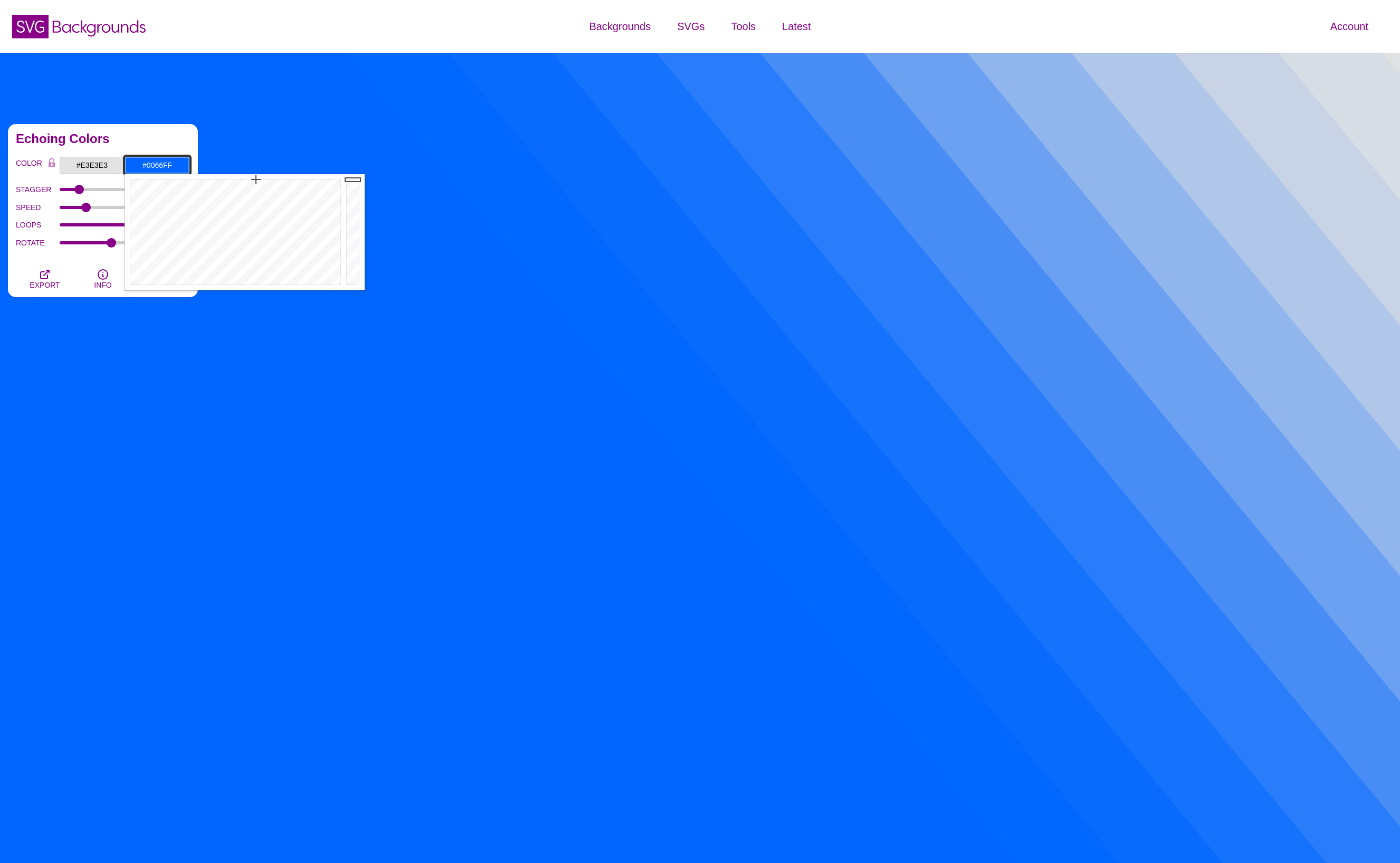
click at [161, 165] on input "#0066FF" at bounding box center [157, 165] width 65 height 18
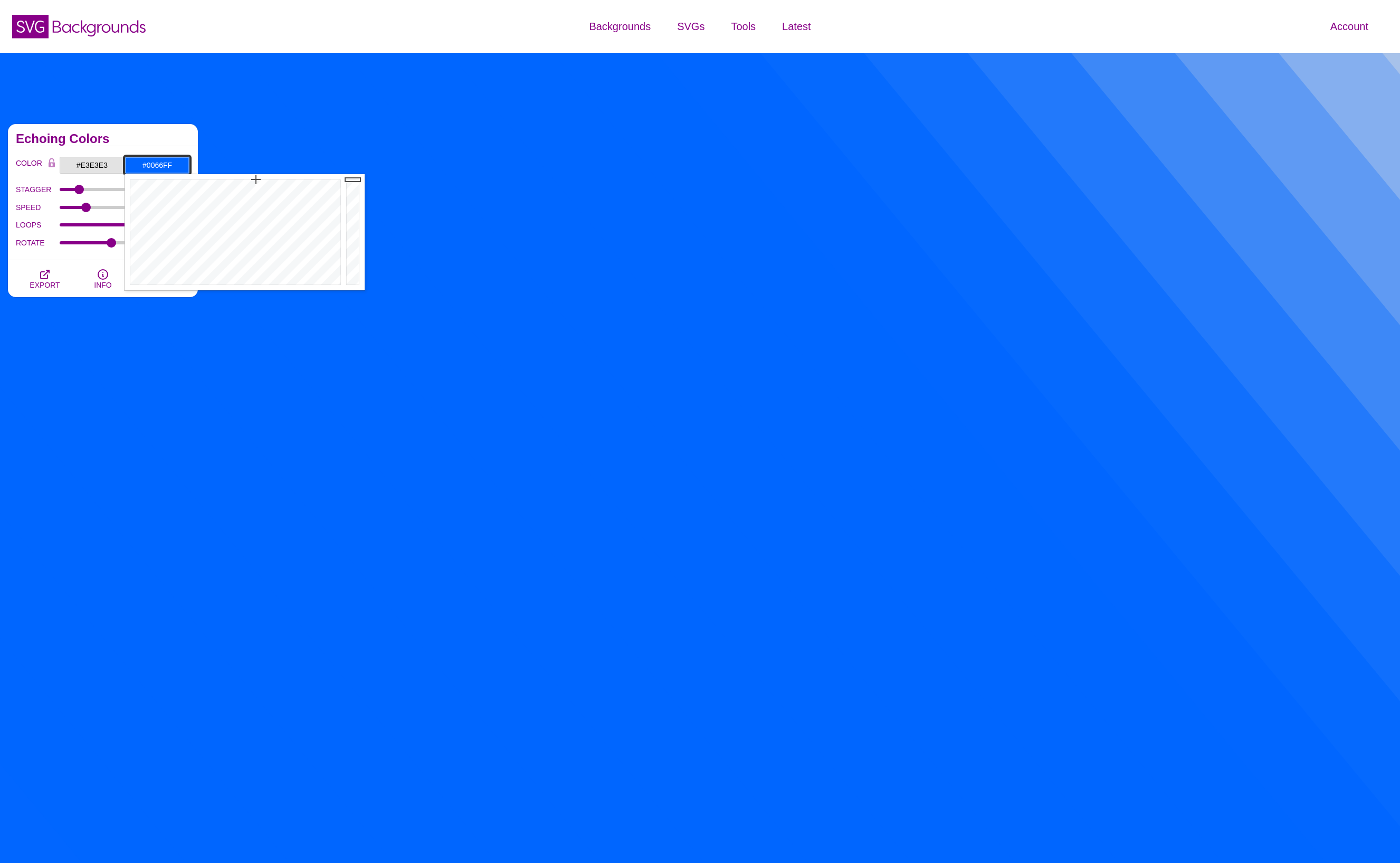
click at [161, 165] on input "#0066FF" at bounding box center [157, 165] width 65 height 18
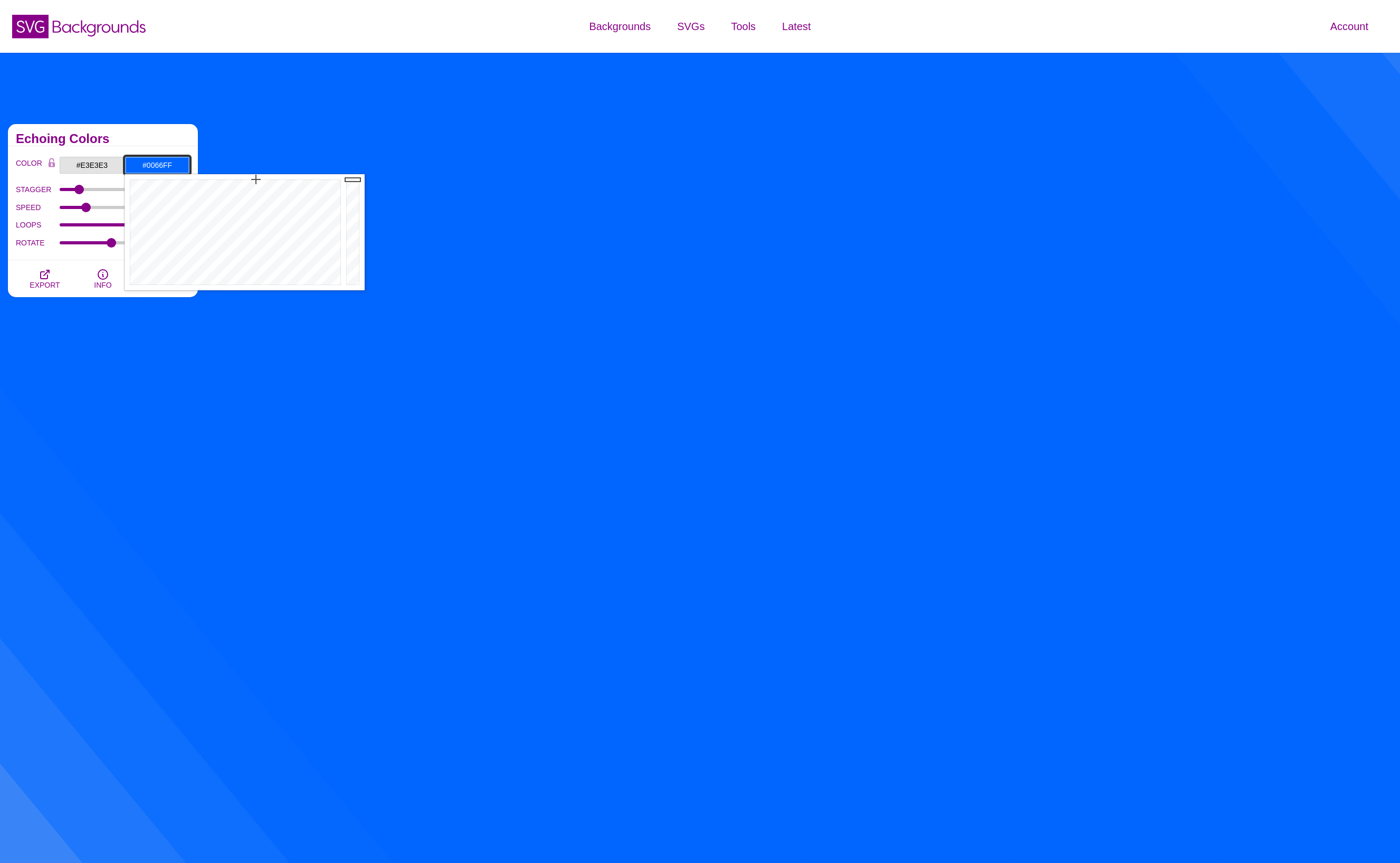
click at [161, 165] on input "#0066FF" at bounding box center [157, 165] width 65 height 18
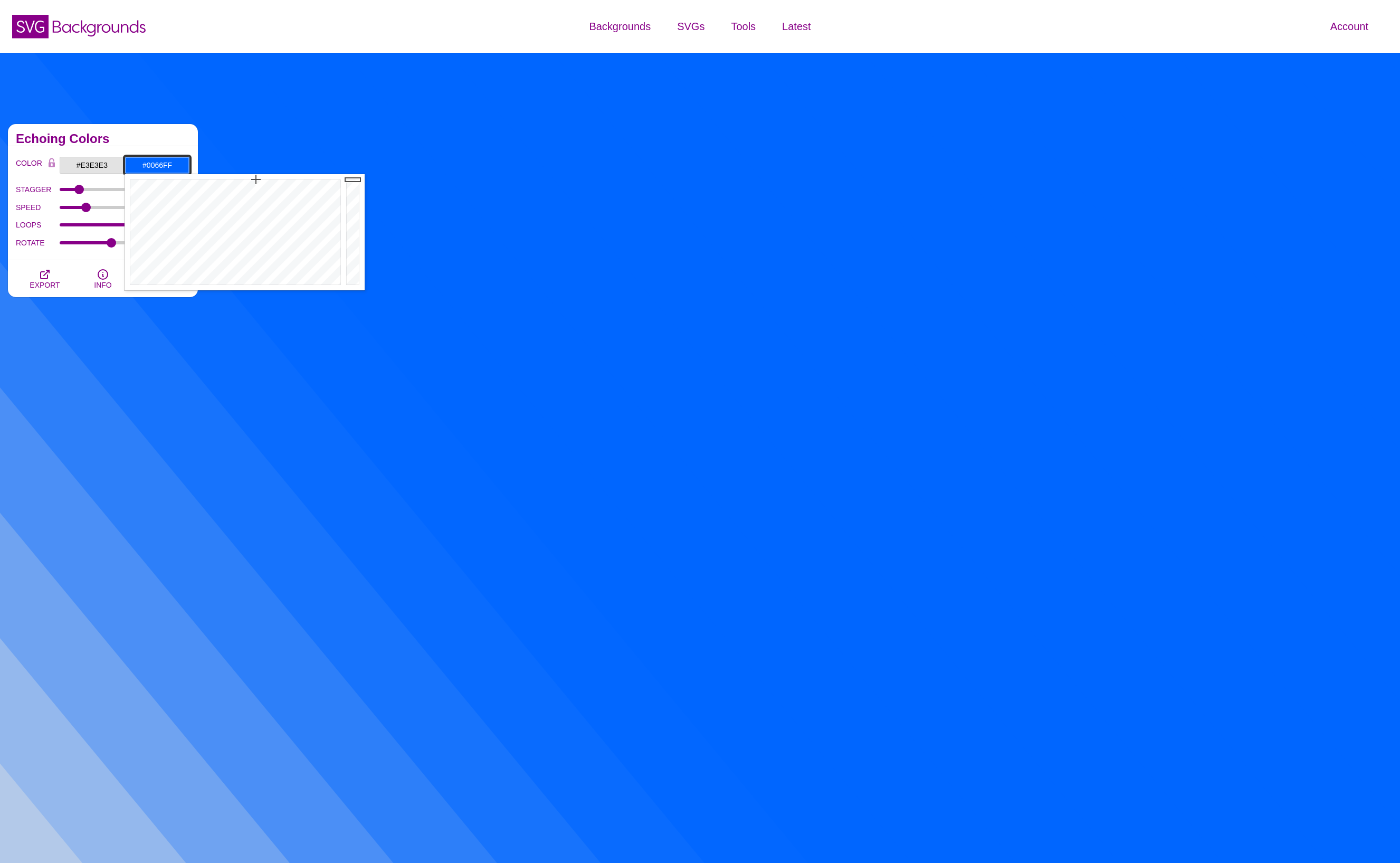
click at [157, 167] on input "#0066FF" at bounding box center [157, 165] width 65 height 18
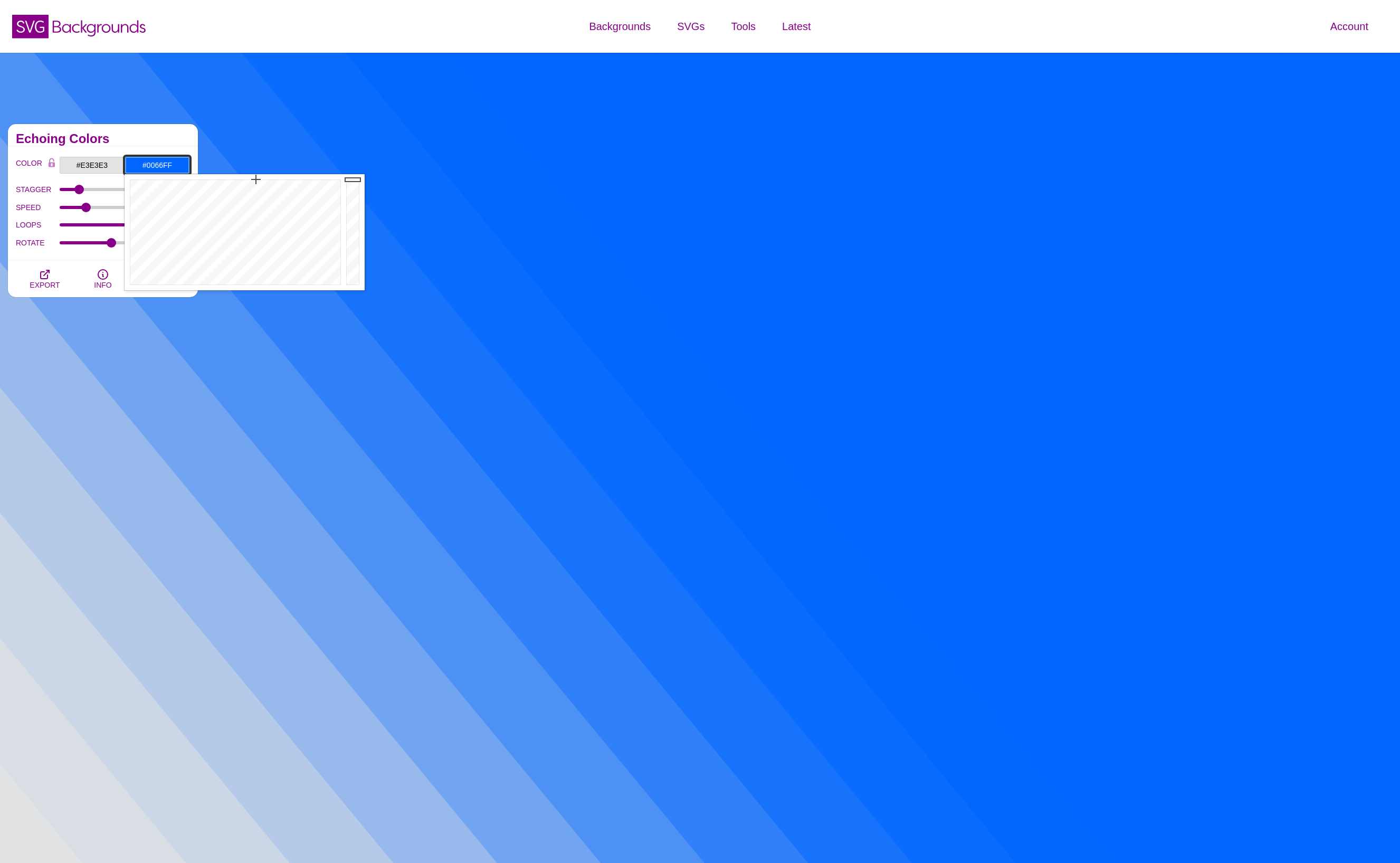
click at [157, 167] on input "#0066FF" at bounding box center [157, 165] width 65 height 18
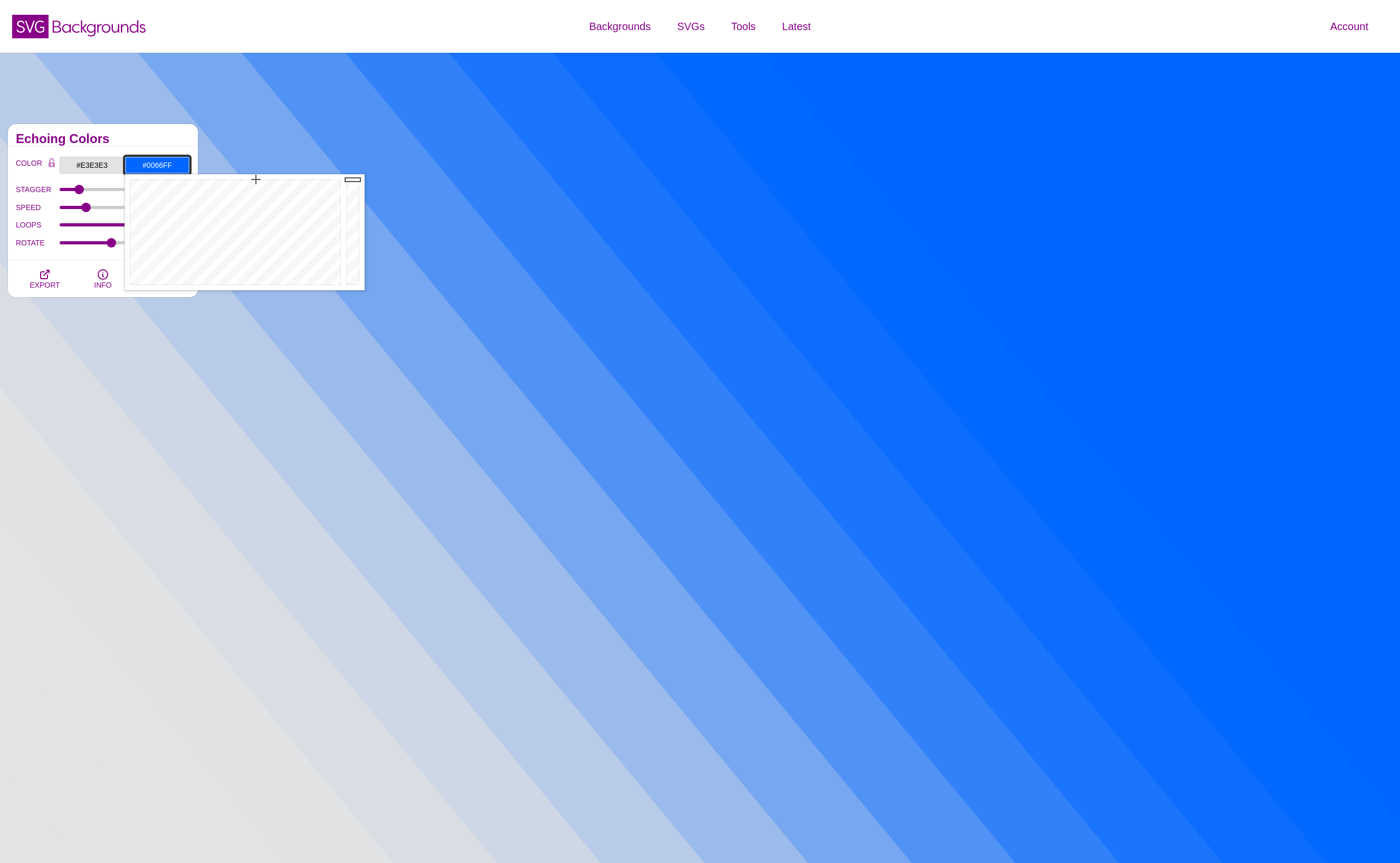
click at [157, 167] on input "#0066FF" at bounding box center [157, 165] width 65 height 18
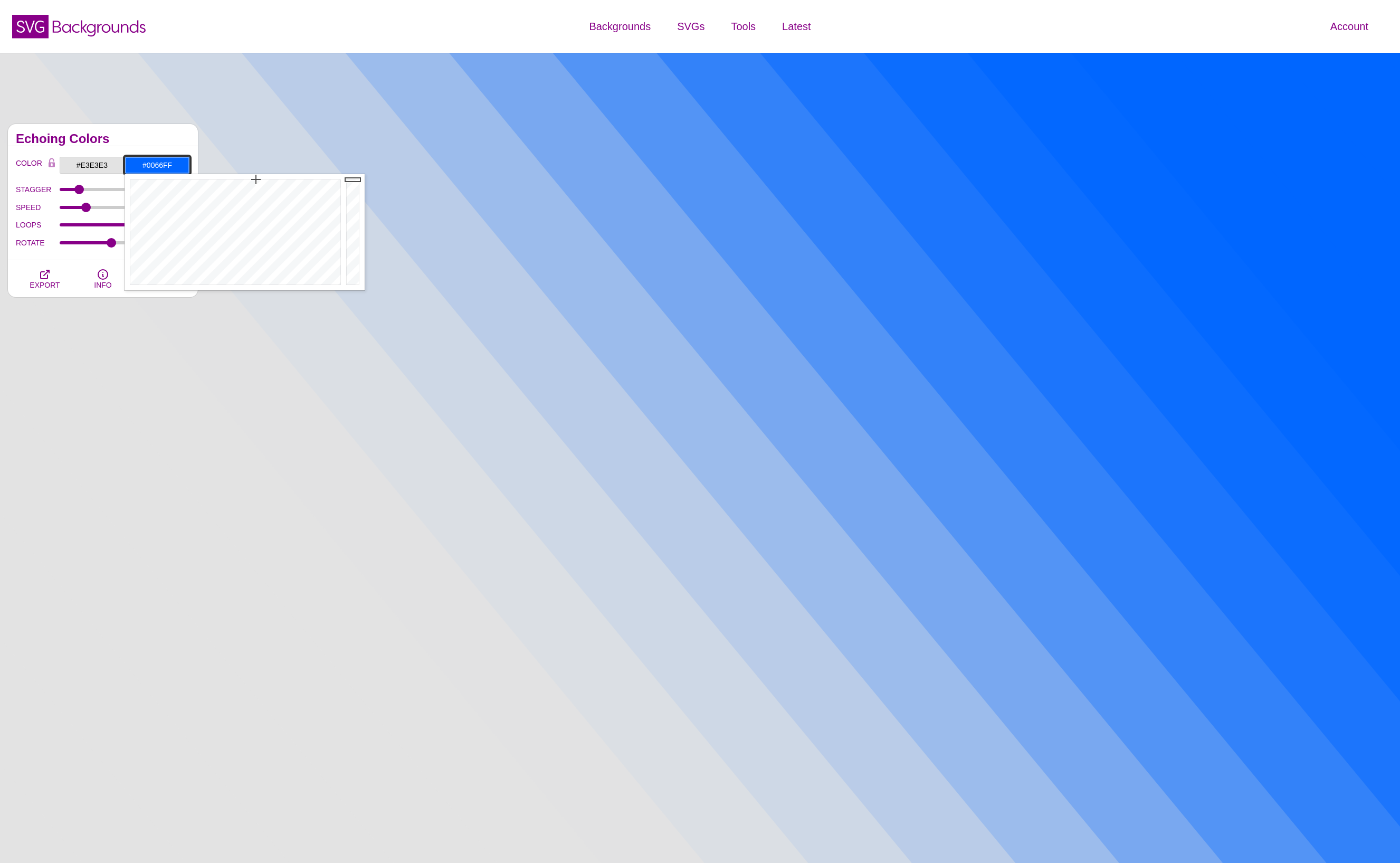
click at [157, 167] on input "#0066FF" at bounding box center [157, 165] width 65 height 18
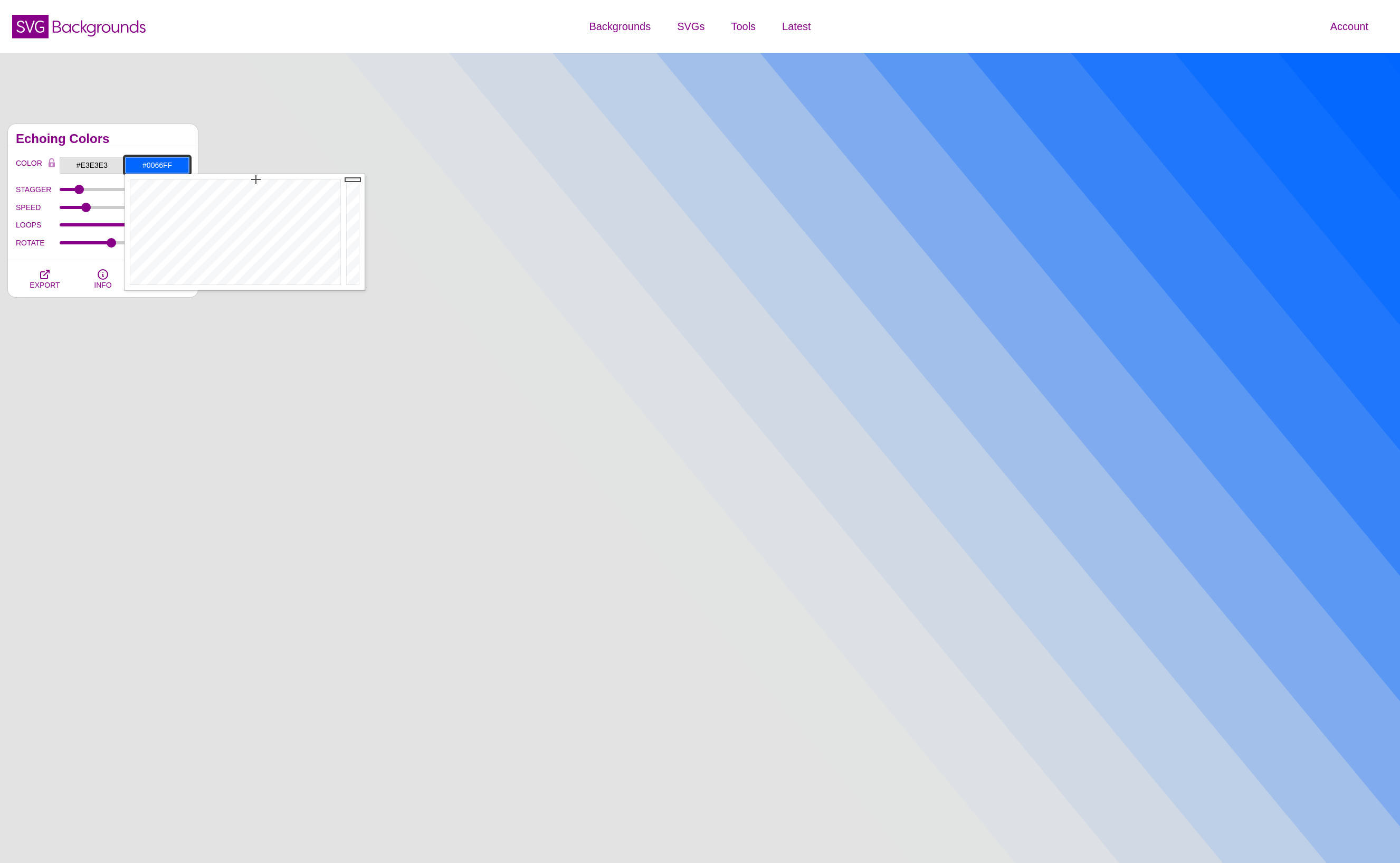
paste input "5c5855"
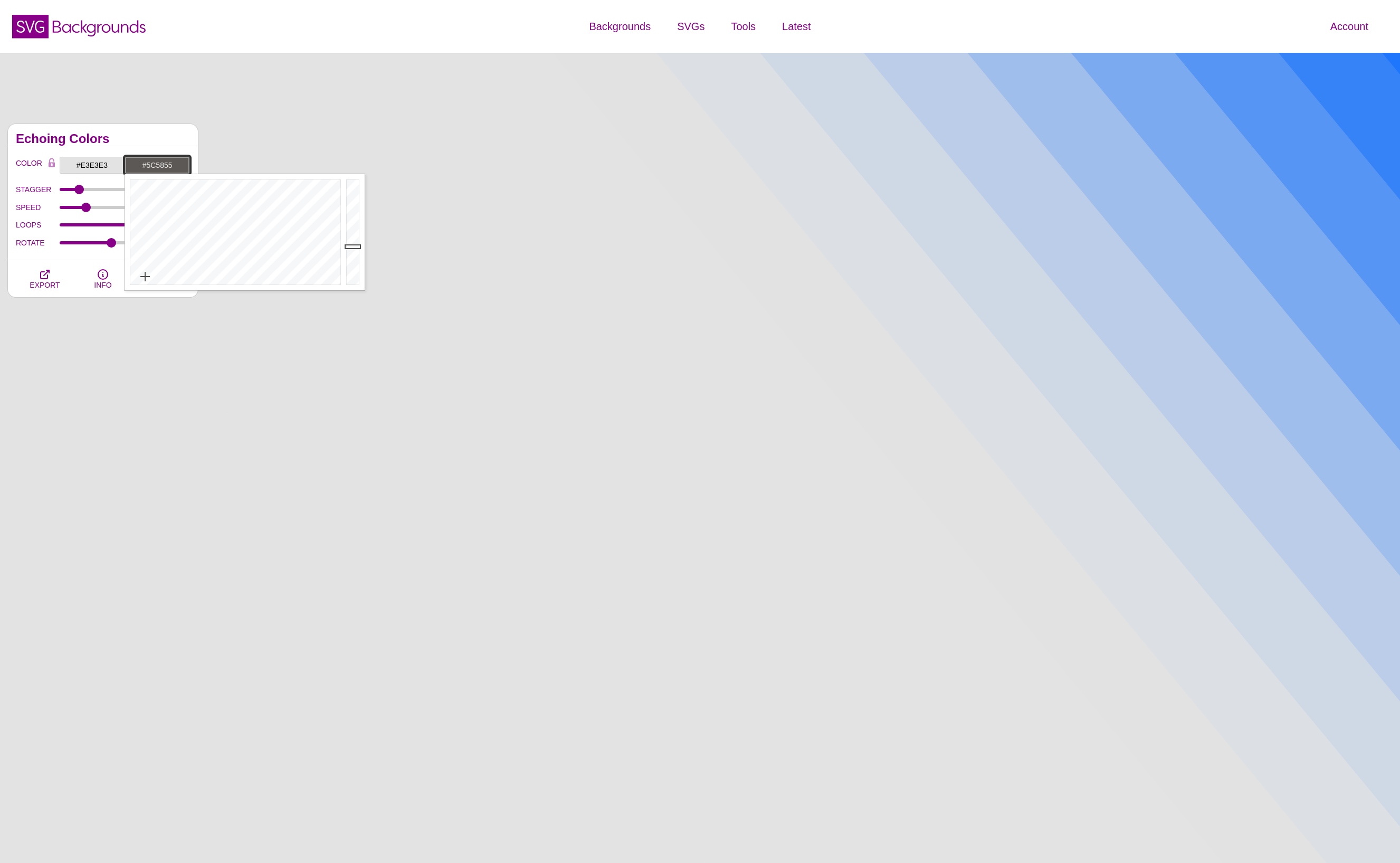
type input "#5C5855"
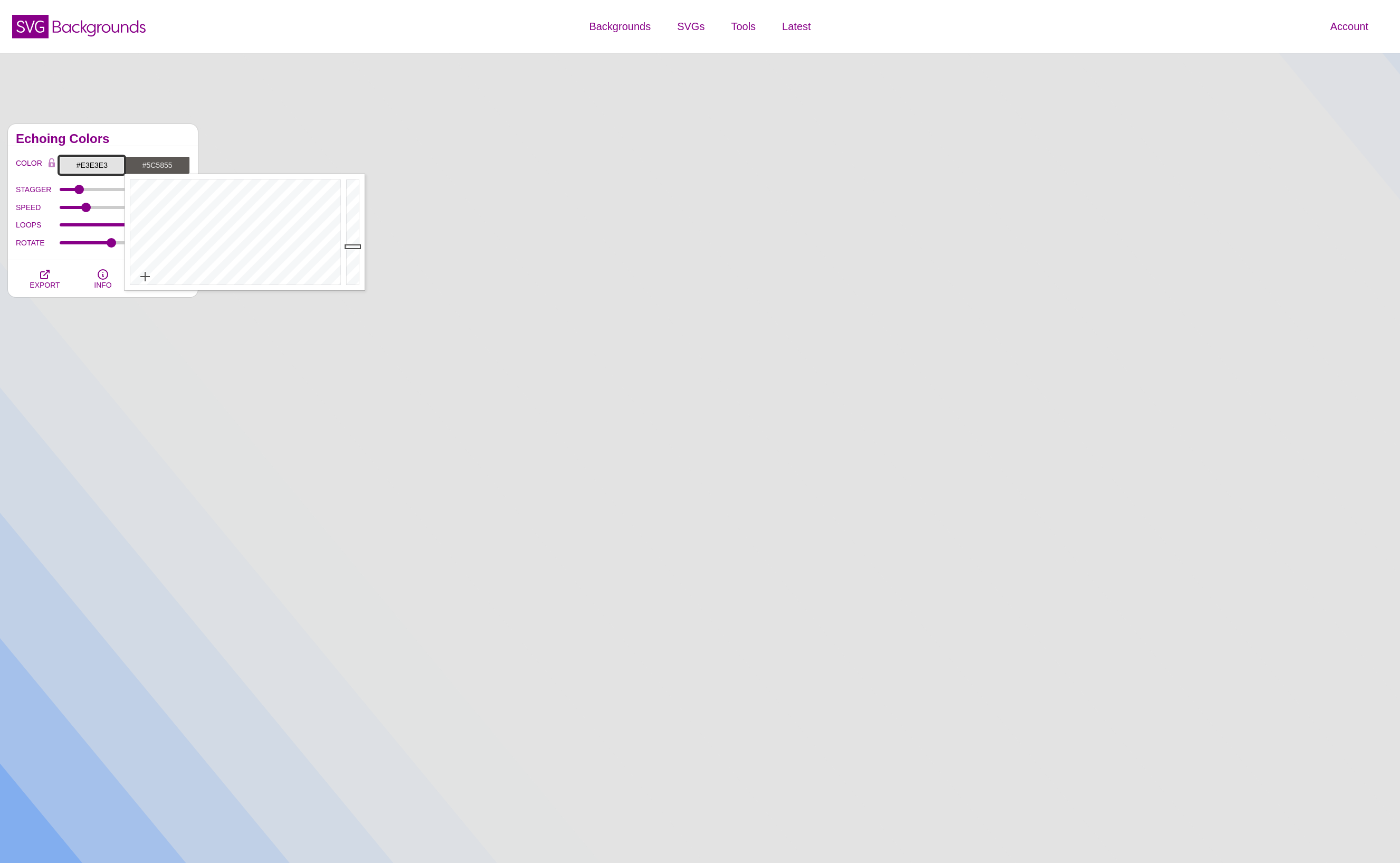
click at [83, 162] on input "#E3E3E3" at bounding box center [91, 165] width 65 height 18
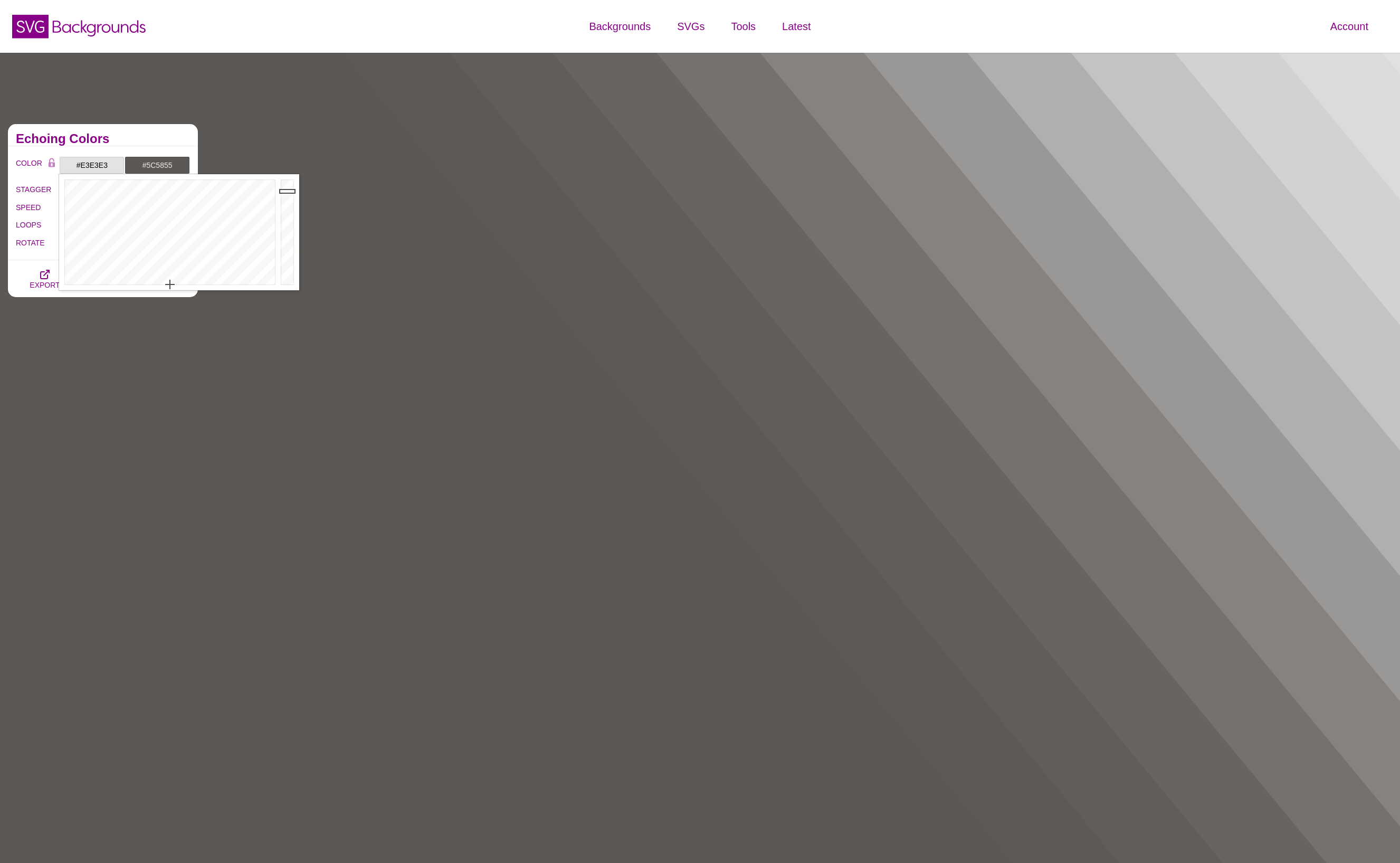
click at [330, 129] on div "PREVIEW PREVIEW PREVIEW PREVIEW PREVIEW PREVIEW PREVIEW PREVIEW PREVIEW PREVIEW…" at bounding box center [803, 536] width 1194 height 839
